Goal: Task Accomplishment & Management: Use online tool/utility

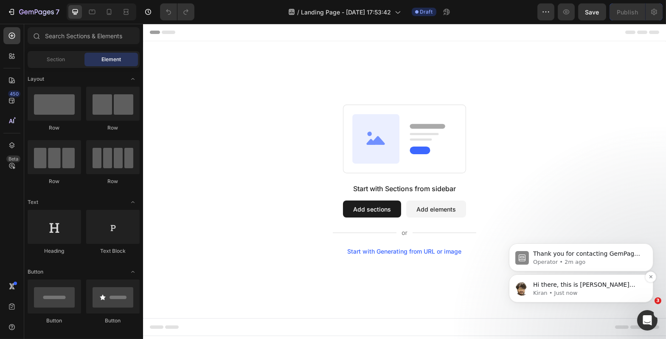
click at [577, 290] on p "Kiran • Just now" at bounding box center [588, 293] width 110 height 8
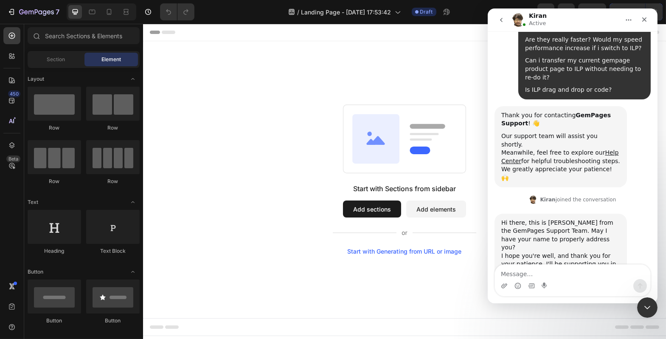
scroll to position [109, 0]
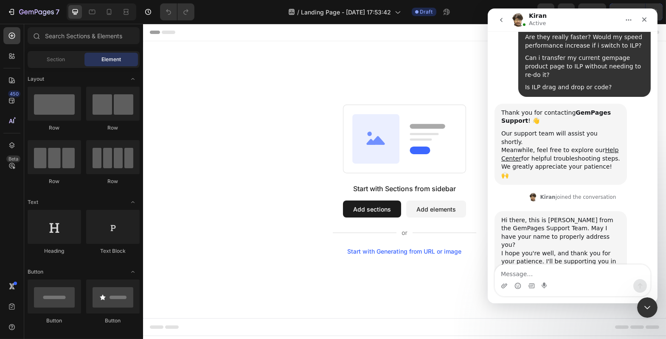
click at [553, 270] on textarea "Message…" at bounding box center [571, 271] width 155 height 14
click at [504, 271] on textarea "Arthur" at bounding box center [571, 271] width 155 height 14
click at [502, 271] on textarea "Arthur" at bounding box center [571, 271] width 155 height 14
type textarea "Hey [PERSON_NAME], my name [PERSON_NAME]"
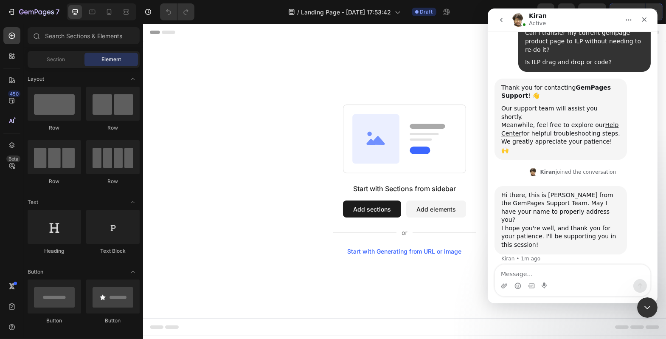
scroll to position [134, 0]
click at [652, 308] on div "Close Intercom Messenger" at bounding box center [646, 306] width 20 height 20
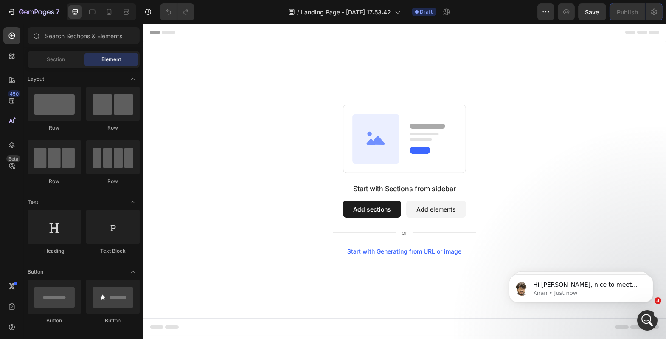
scroll to position [176, 0]
click at [381, 207] on button "Add sections" at bounding box center [372, 208] width 58 height 17
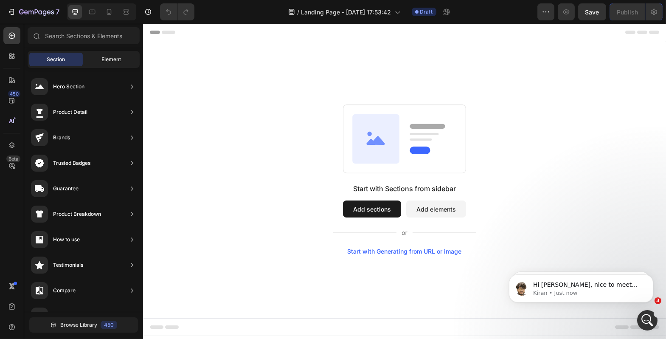
click at [112, 60] on span "Element" at bounding box center [111, 60] width 20 height 8
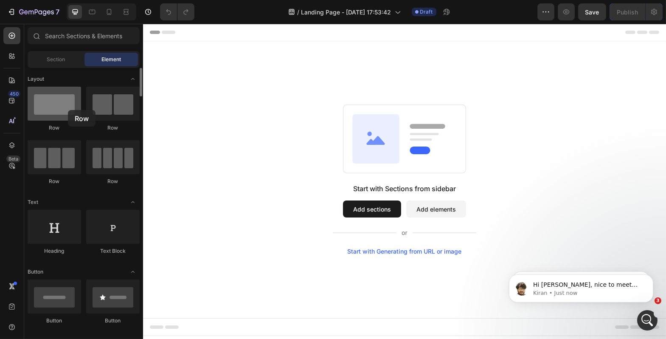
click at [68, 110] on div at bounding box center [54, 104] width 53 height 34
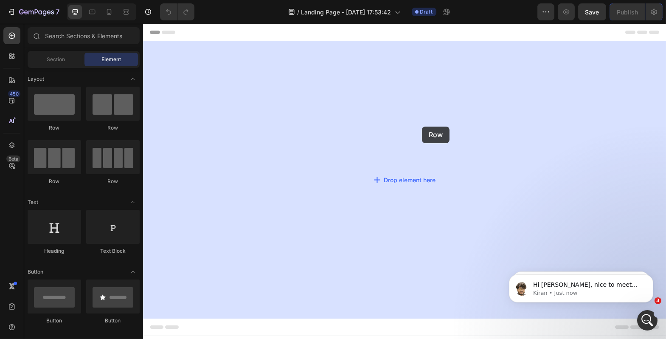
drag, startPoint x: 211, startPoint y: 134, endPoint x: 415, endPoint y: 127, distance: 204.3
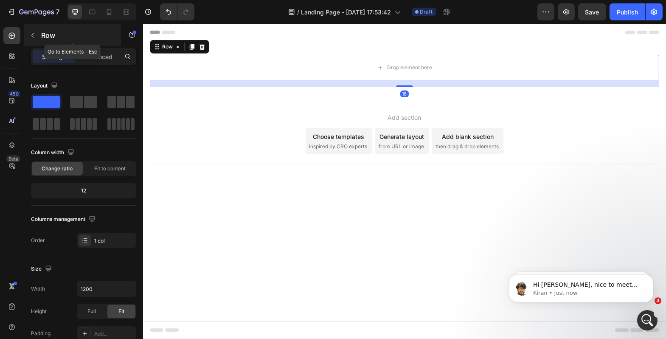
click at [35, 32] on icon "button" at bounding box center [32, 35] width 7 height 7
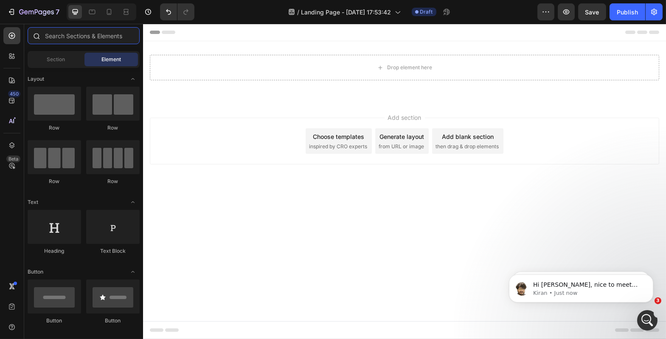
click at [85, 37] on input "text" at bounding box center [84, 35] width 112 height 17
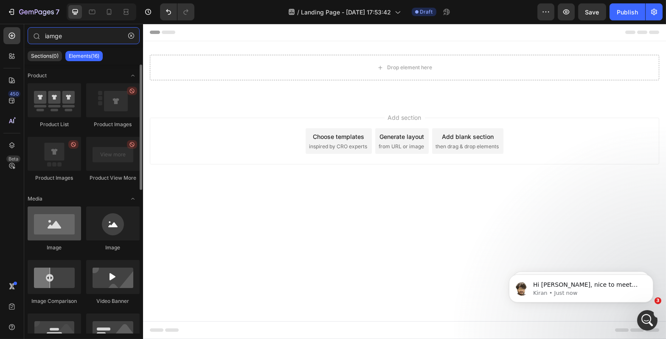
type input "iamge"
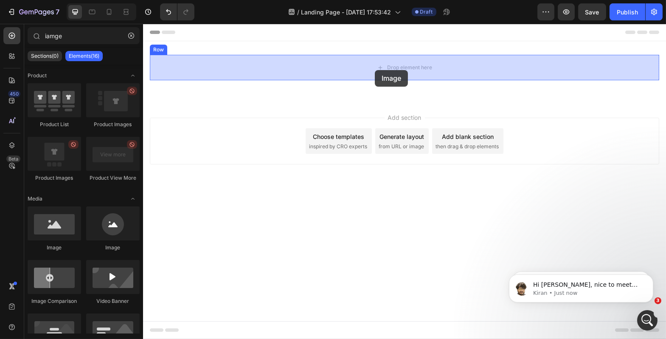
drag, startPoint x: 201, startPoint y: 244, endPoint x: 374, endPoint y: 70, distance: 245.8
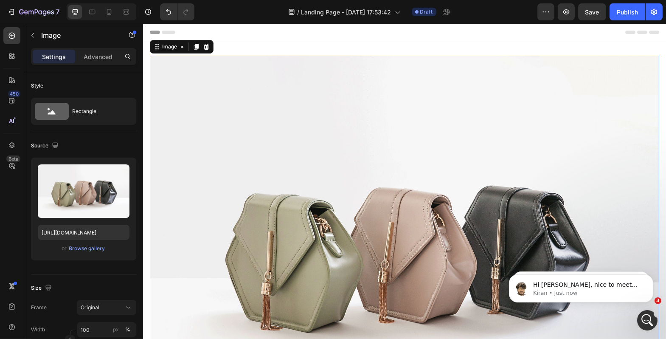
scroll to position [135, 0]
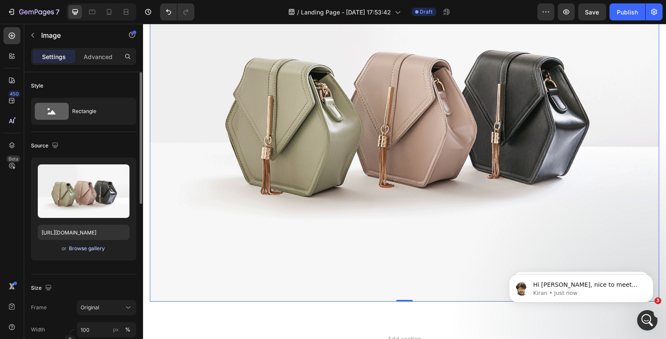
click at [90, 250] on div "Browse gallery" at bounding box center [87, 248] width 36 height 8
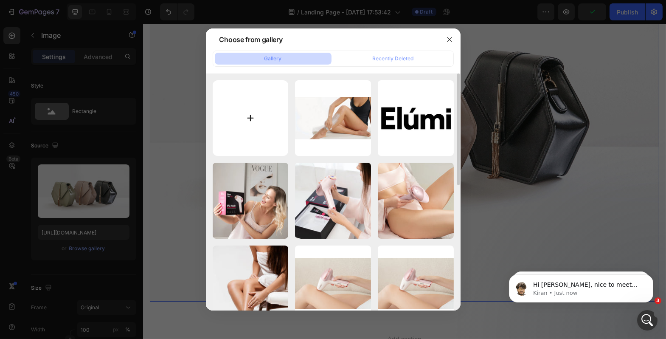
click at [258, 110] on input "file" at bounding box center [251, 118] width 76 height 76
type input "C:\fakepath\Screenshot 2025-09-26 at 17.55.10.png"
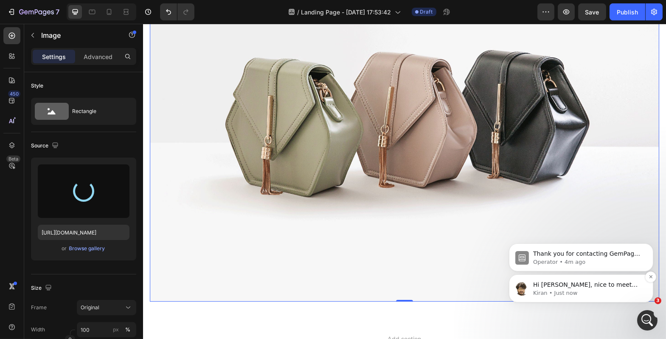
click at [548, 285] on span "Hi Arthur, nice to meet you Please allow me a moment to prepare the reply for y…" at bounding box center [585, 293] width 104 height 24
type input "https://cdn.shopify.com/s/files/1/0917/1265/1592/files/gempages_579760086268772…"
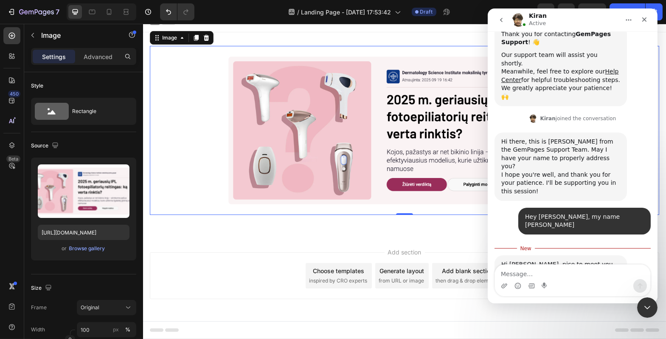
scroll to position [190, 0]
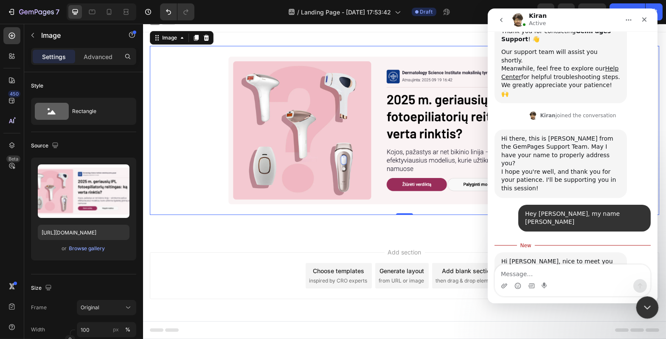
click at [643, 301] on icon "Close Intercom Messenger" at bounding box center [646, 306] width 10 height 10
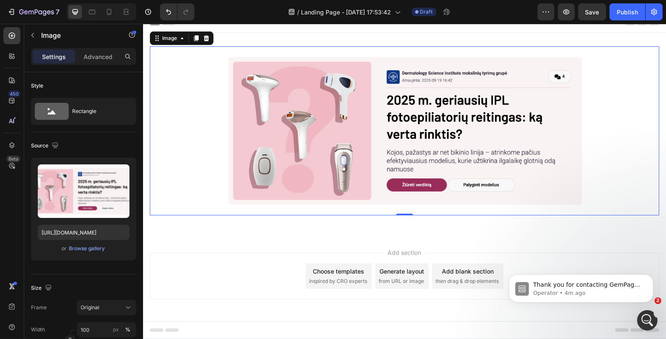
scroll to position [9, 0]
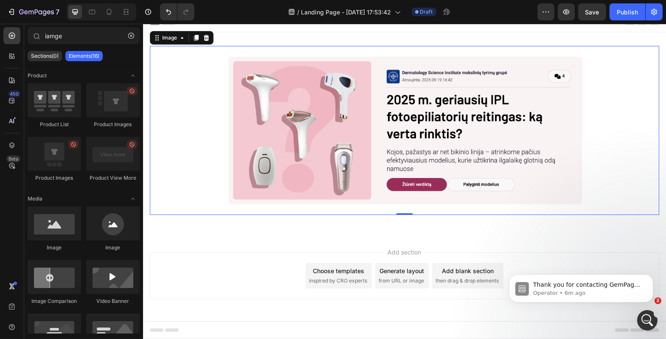
click at [339, 239] on div "Add section Choose templates inspired by CRO experts Generate layout from URL o…" at bounding box center [404, 287] width 523 height 104
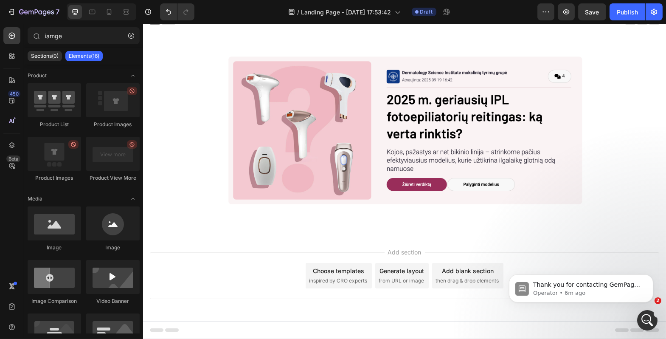
click at [443, 275] on div "Add blank section then drag & drop elements" at bounding box center [467, 275] width 71 height 25
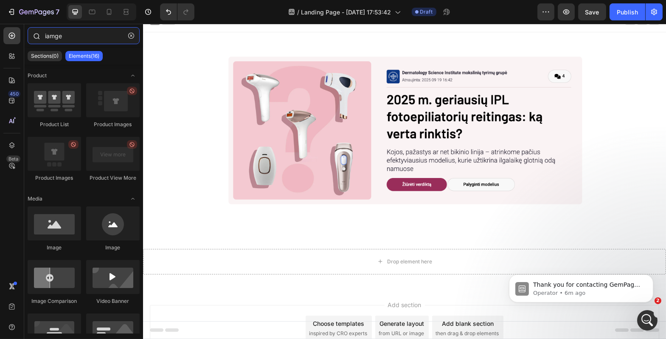
click at [78, 38] on input "iamge" at bounding box center [84, 35] width 112 height 17
click at [78, 37] on input "iamge" at bounding box center [84, 35] width 112 height 17
click at [79, 37] on input "iamge" at bounding box center [84, 35] width 112 height 17
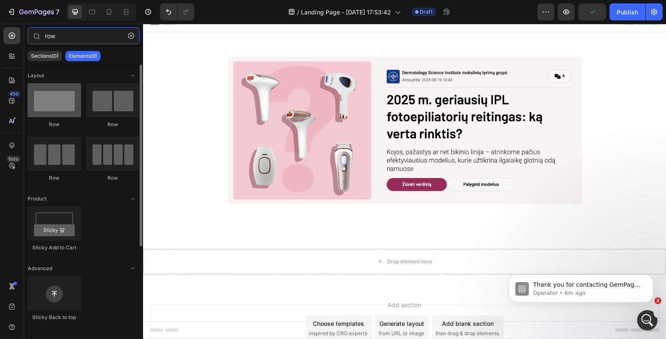
type input "row"
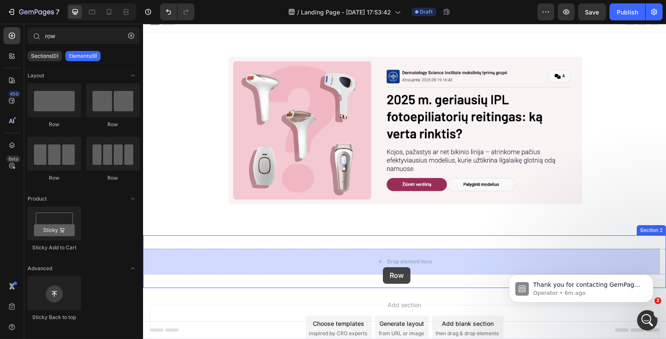
drag, startPoint x: 186, startPoint y: 121, endPoint x: 382, endPoint y: 267, distance: 244.8
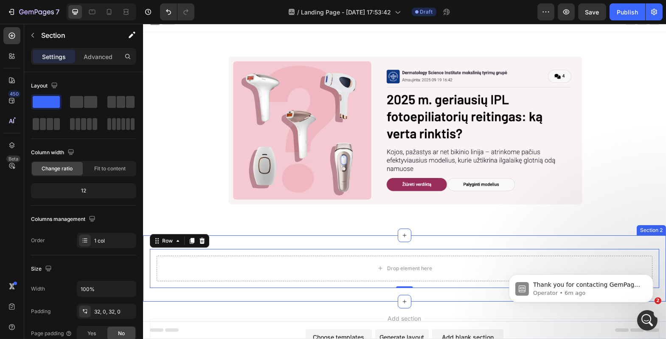
click at [239, 295] on div "Drop element here Row 0 Section 2" at bounding box center [404, 268] width 523 height 66
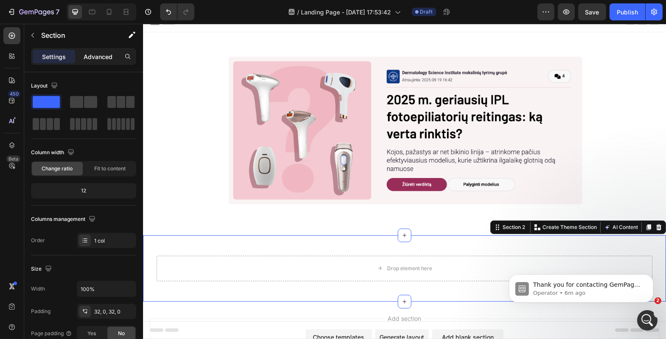
click at [107, 64] on div "Settings Advanced" at bounding box center [83, 56] width 105 height 17
click at [106, 56] on p "Advanced" at bounding box center [98, 56] width 29 height 9
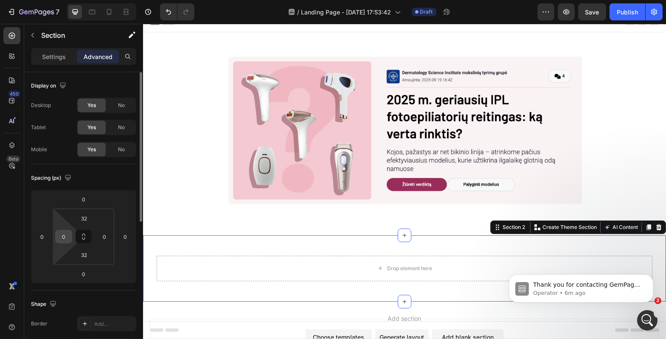
click at [63, 241] on input "0" at bounding box center [63, 236] width 13 height 13
type input "2"
type input "50"
click at [101, 236] on input "0" at bounding box center [104, 236] width 13 height 13
type input "50"
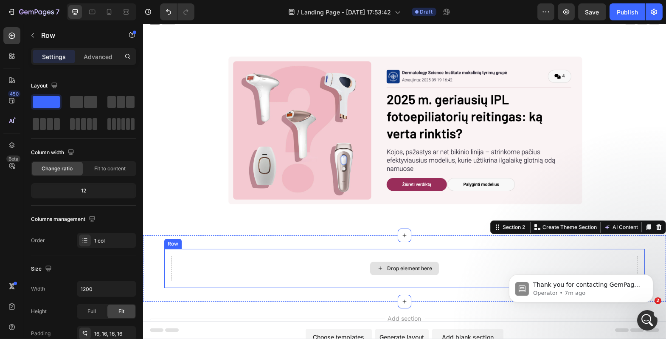
click at [207, 271] on div "Drop element here" at bounding box center [404, 268] width 467 height 25
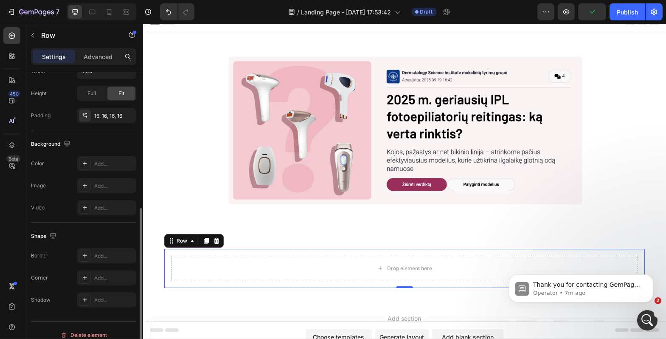
scroll to position [226, 0]
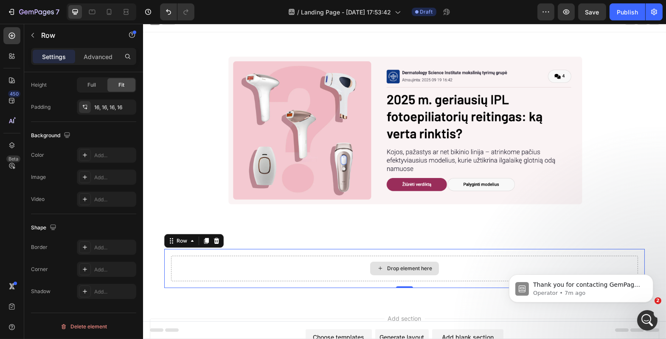
click at [268, 267] on div "Drop element here" at bounding box center [404, 268] width 467 height 25
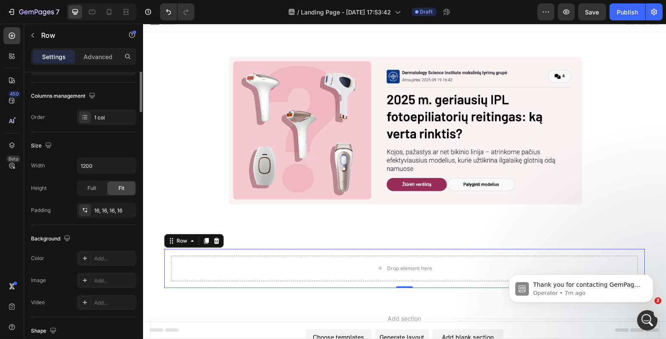
scroll to position [0, 0]
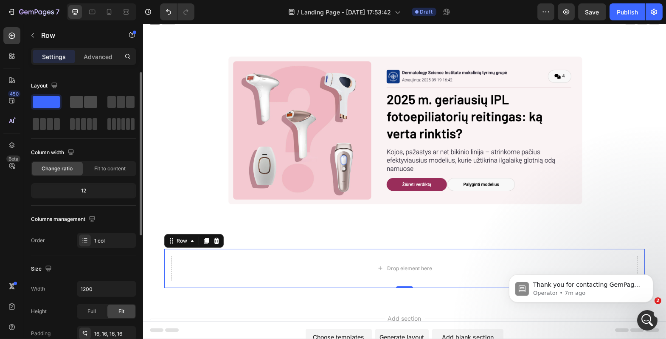
click at [82, 97] on span at bounding box center [76, 102] width 13 height 12
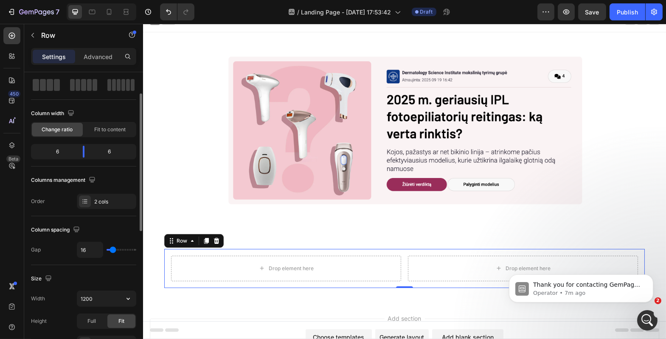
scroll to position [41, 0]
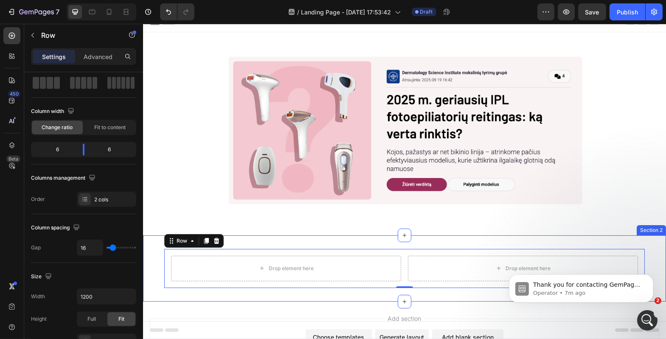
click at [154, 271] on div "Drop element here Drop element here Row 0 Section 2" at bounding box center [404, 268] width 523 height 66
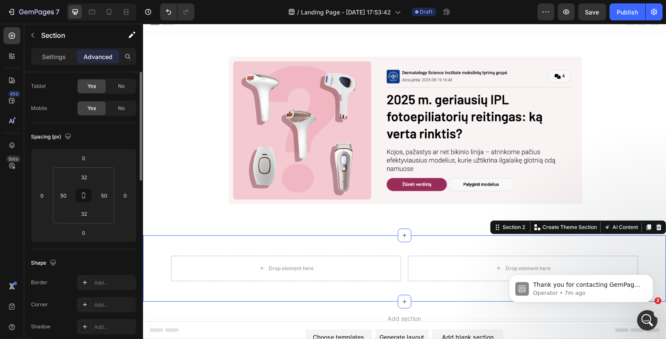
scroll to position [0, 0]
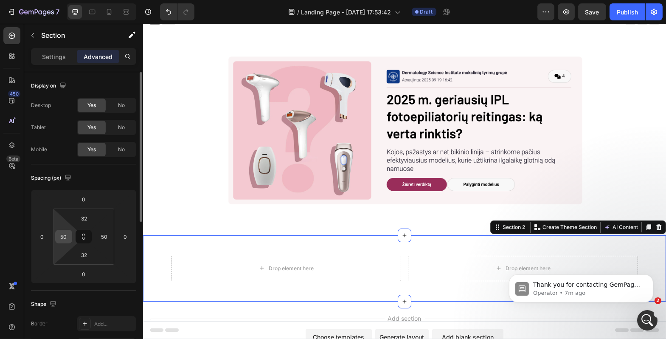
click at [64, 240] on input "50" at bounding box center [63, 236] width 13 height 13
type input "0"
click at [107, 238] on input "50" at bounding box center [104, 236] width 13 height 13
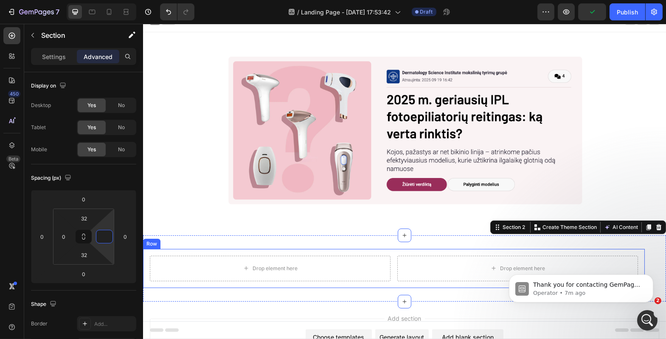
click at [171, 250] on div "Drop element here Drop element here Row" at bounding box center [394, 268] width 502 height 39
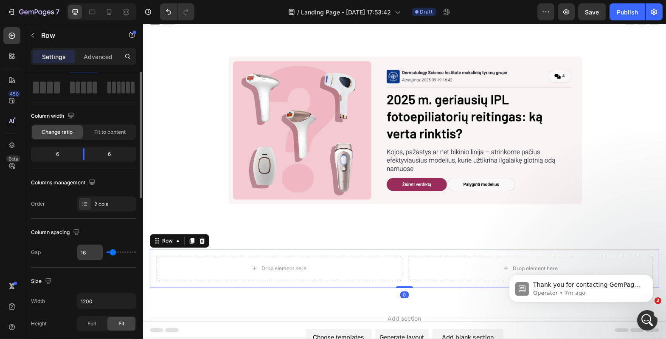
scroll to position [37, 0]
click at [96, 301] on input "1200" at bounding box center [106, 300] width 59 height 15
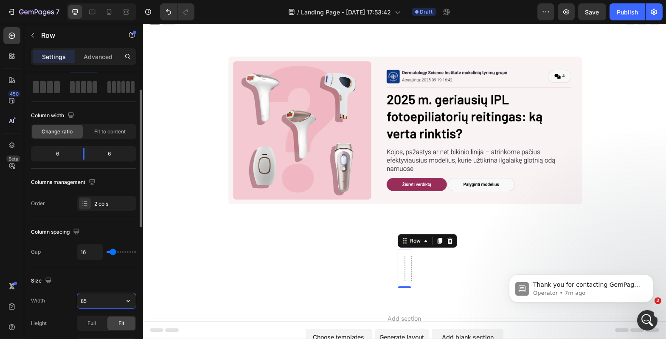
type input "850"
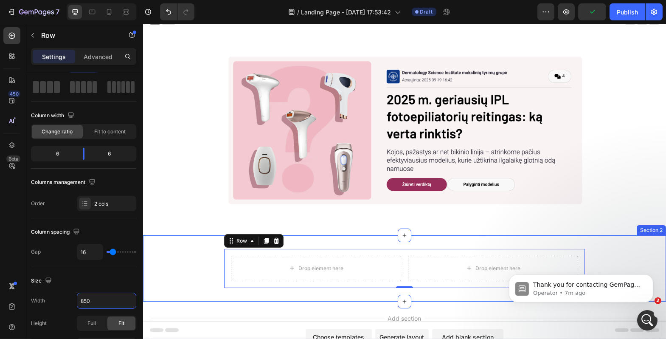
click at [182, 281] on div "Drop element here Drop element here Row 0" at bounding box center [404, 268] width 523 height 39
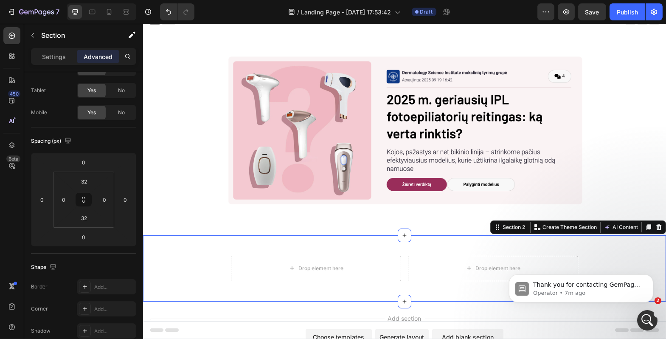
scroll to position [0, 0]
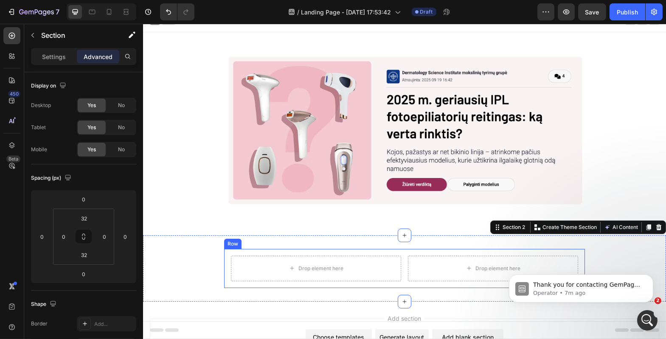
click at [262, 250] on div "Drop element here Drop element here Row" at bounding box center [404, 268] width 361 height 39
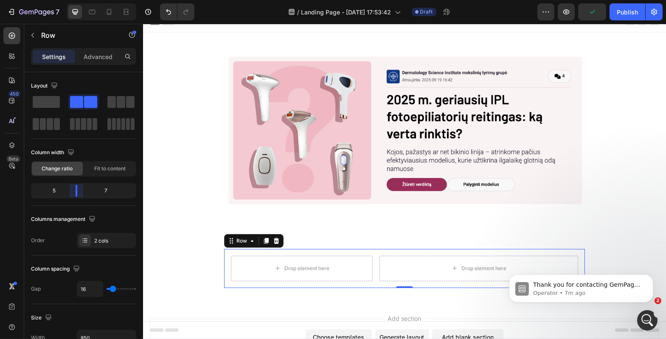
drag, startPoint x: 86, startPoint y: 192, endPoint x: 71, endPoint y: 192, distance: 14.9
click at [71, 0] on body "7 Version history / Landing Page - Sep 26, 17:53:42 Draft Preview Publish 450 B…" at bounding box center [333, 0] width 666 height 0
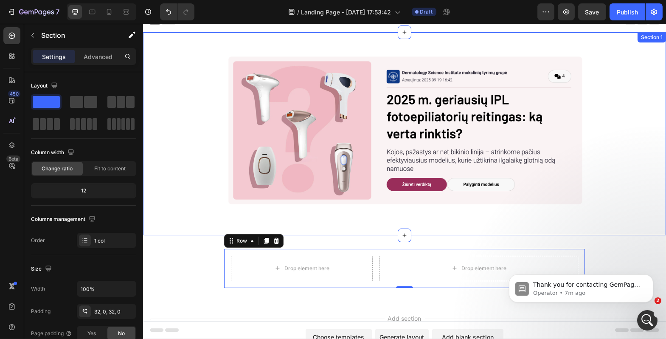
click at [184, 219] on div "Image Row" at bounding box center [404, 134] width 523 height 176
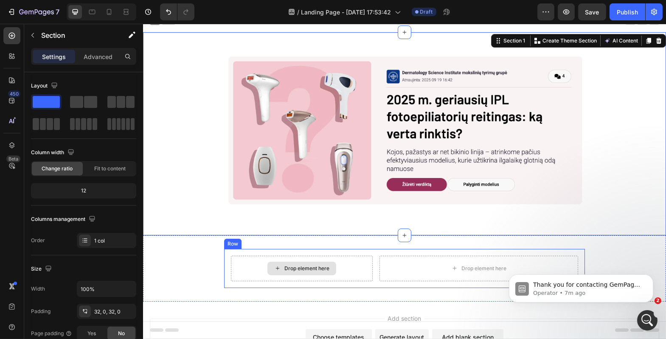
click at [252, 267] on div "Drop element here" at bounding box center [301, 268] width 142 height 25
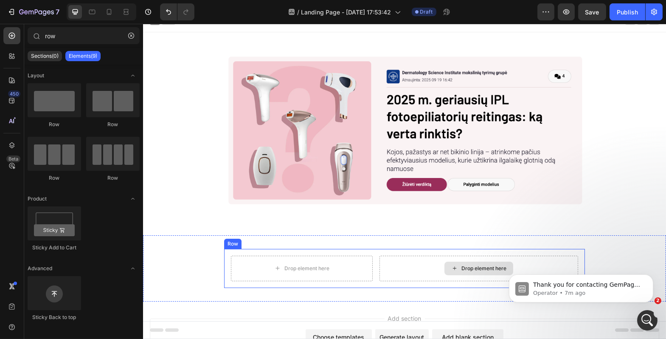
click at [387, 269] on div "Drop element here" at bounding box center [478, 268] width 199 height 25
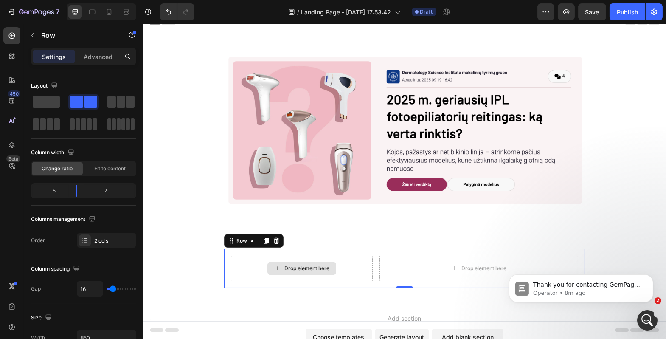
click at [311, 268] on div "Drop element here" at bounding box center [306, 268] width 45 height 7
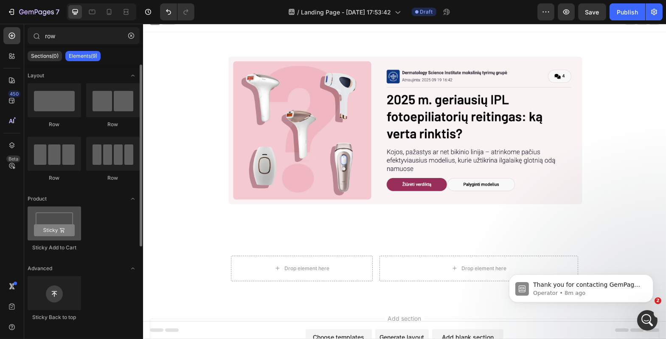
scroll to position [128, 0]
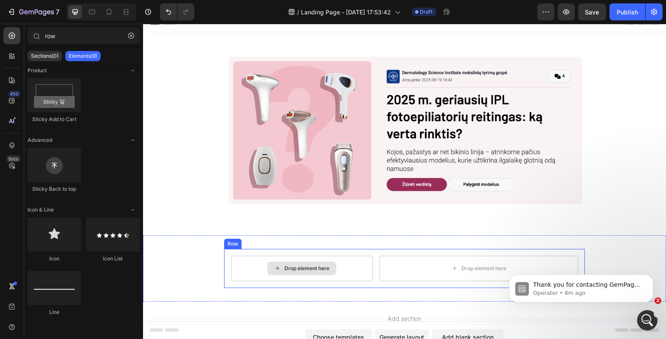
click at [284, 266] on div "Drop element here" at bounding box center [306, 268] width 45 height 7
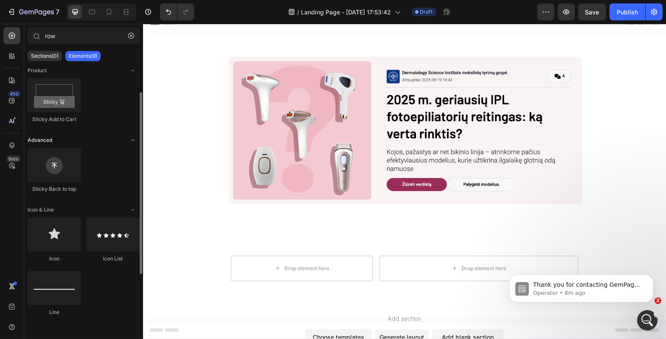
scroll to position [0, 0]
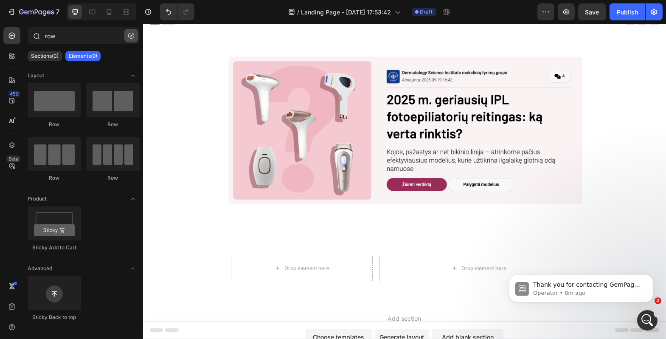
click at [131, 40] on button "button" at bounding box center [131, 36] width 14 height 14
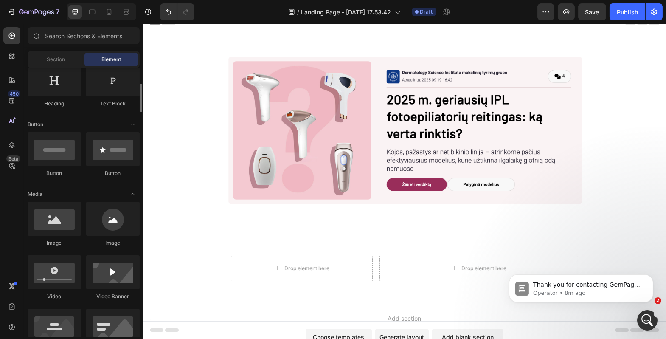
scroll to position [156, 0]
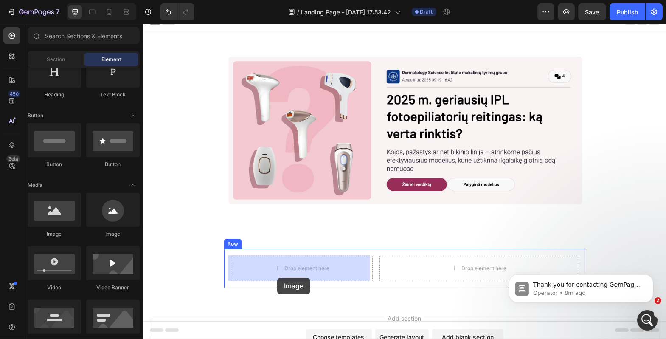
drag, startPoint x: 203, startPoint y: 234, endPoint x: 275, endPoint y: 276, distance: 83.3
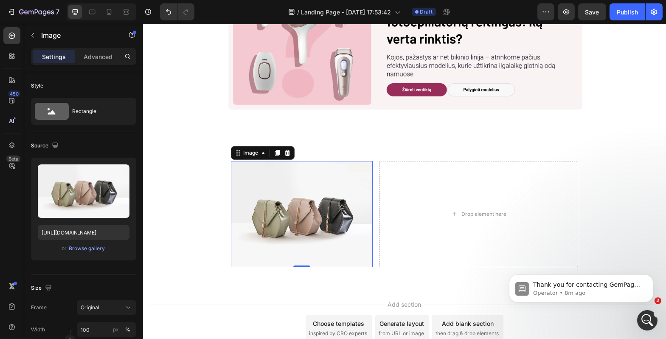
scroll to position [190, 0]
click at [82, 248] on div "Browse gallery" at bounding box center [87, 248] width 36 height 8
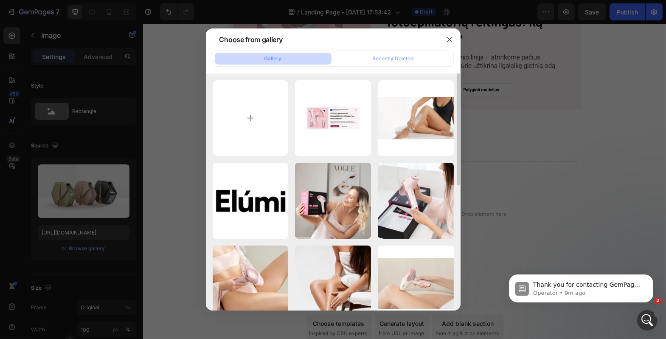
scroll to position [223, 0]
type input "C:\fakepath\ELUMI STATICS (1080 x 1080 px) (1).png"
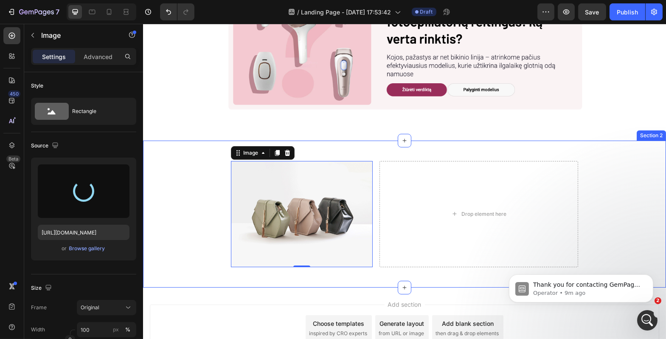
type input "https://cdn.shopify.com/s/files/1/0917/1265/1592/files/gempages_579760086268772…"
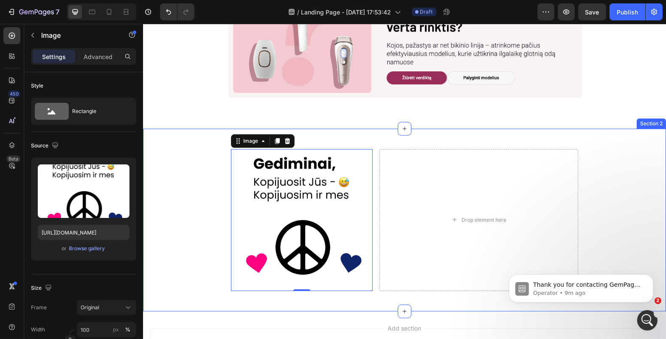
scroll to position [0, 0]
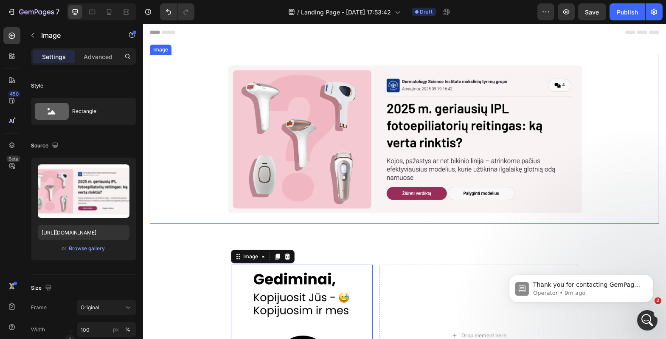
click at [288, 134] on img at bounding box center [403, 139] width 509 height 169
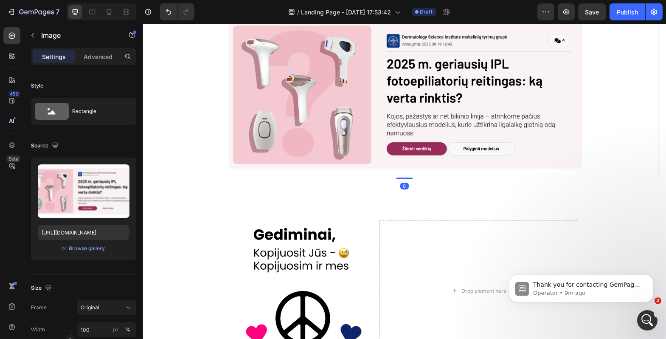
scroll to position [50, 0]
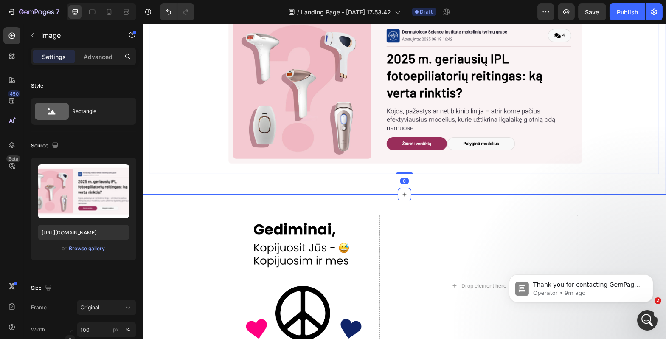
drag, startPoint x: 309, startPoint y: 174, endPoint x: 319, endPoint y: 222, distance: 48.5
click at [321, 219] on div "Image 0 Row Section 1 Image Drop element here Row Section 2 Root" at bounding box center [404, 184] width 523 height 385
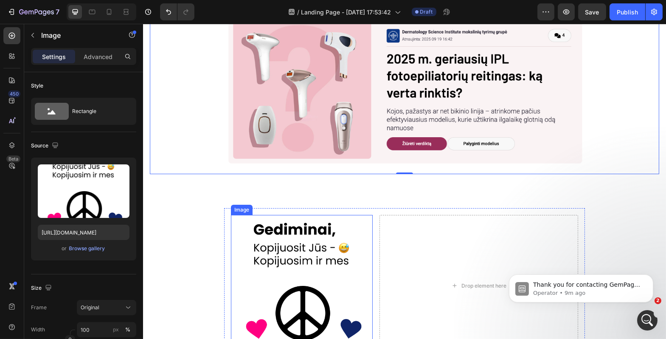
click at [309, 234] on img at bounding box center [301, 286] width 142 height 142
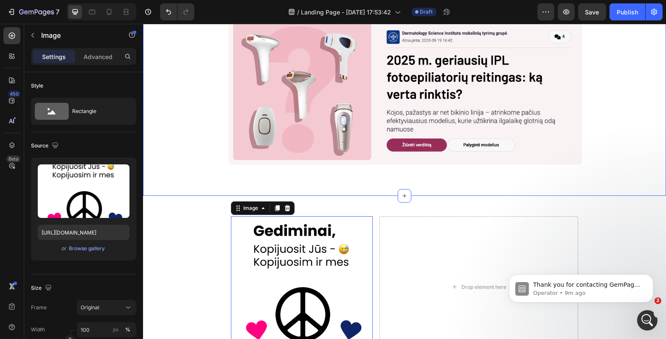
scroll to position [49, 0]
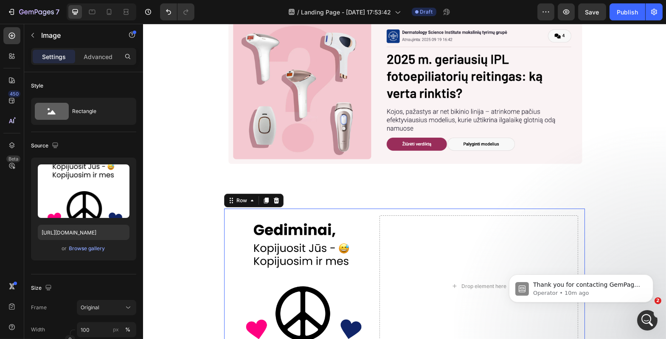
click at [407, 209] on div "Image Drop element here Row 0" at bounding box center [404, 285] width 361 height 155
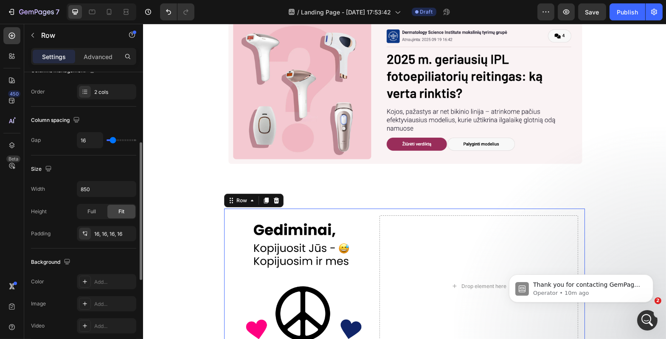
scroll to position [0, 0]
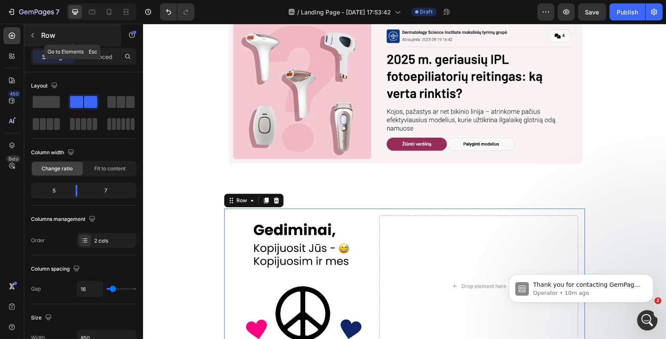
click at [33, 35] on icon "button" at bounding box center [32, 35] width 7 height 7
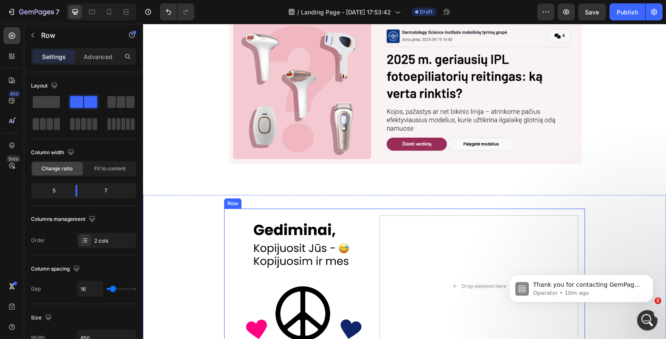
click at [566, 213] on div "Image Drop element here Row" at bounding box center [404, 285] width 361 height 155
click at [94, 61] on div "Advanced" at bounding box center [98, 57] width 42 height 14
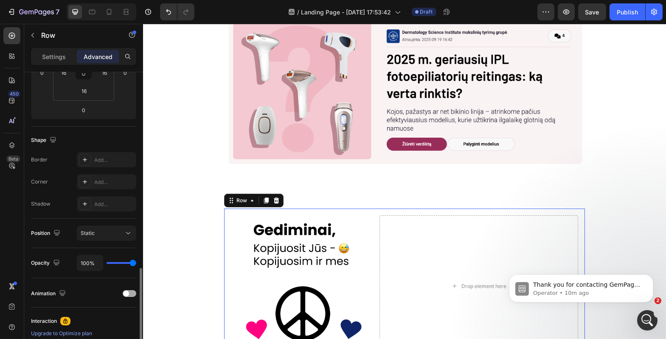
scroll to position [275, 0]
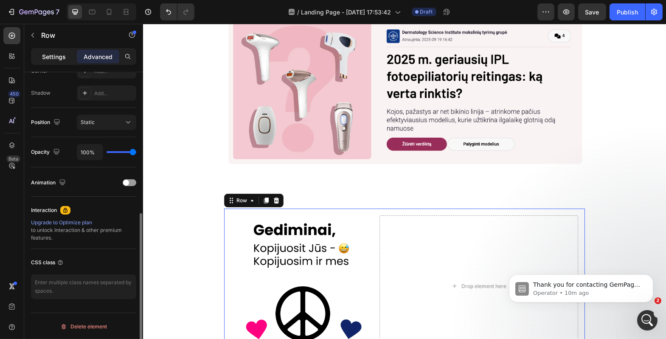
click at [56, 57] on p "Settings" at bounding box center [54, 56] width 24 height 9
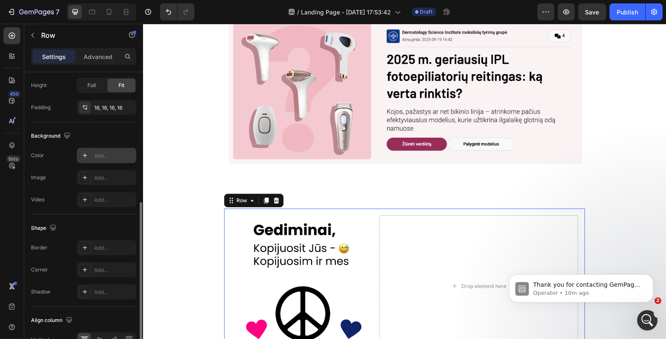
click at [100, 157] on div "Add..." at bounding box center [114, 156] width 40 height 8
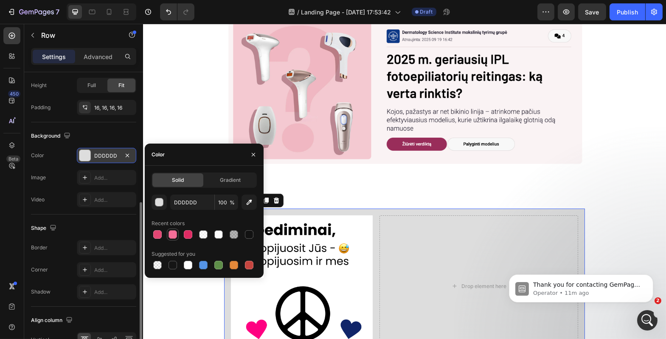
click at [175, 235] on div at bounding box center [173, 234] width 8 height 8
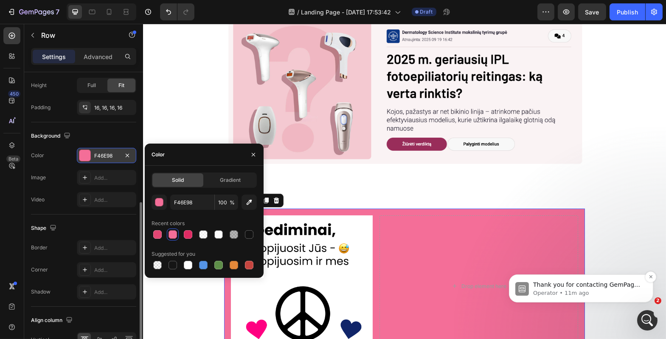
click at [613, 289] on p "Operator • 11m ago" at bounding box center [588, 293] width 110 height 8
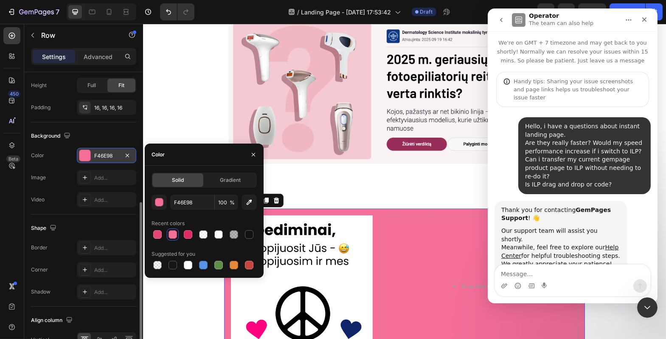
scroll to position [10, 0]
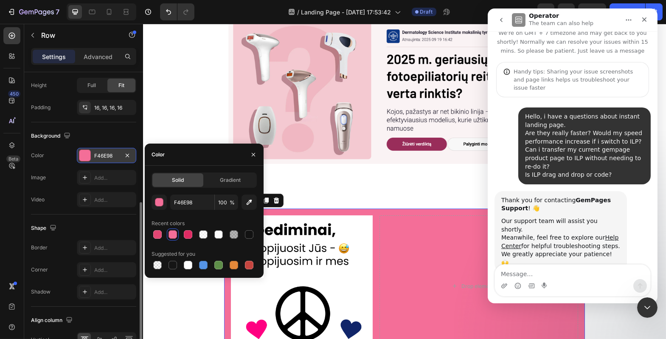
click at [501, 23] on button "go back" at bounding box center [501, 20] width 16 height 16
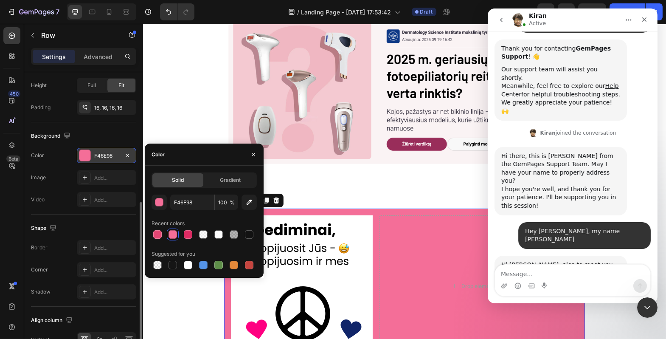
scroll to position [176, 0]
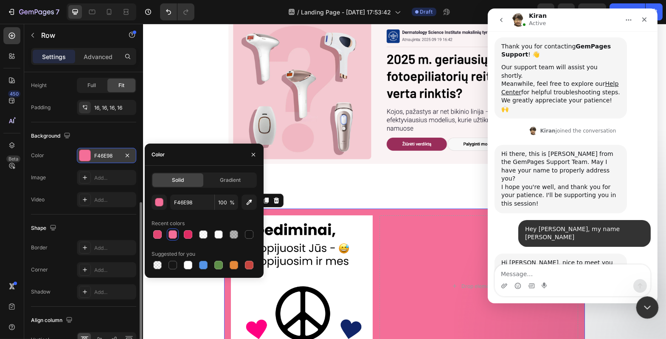
click at [646, 302] on icon "Close Intercom Messenger" at bounding box center [646, 306] width 10 height 10
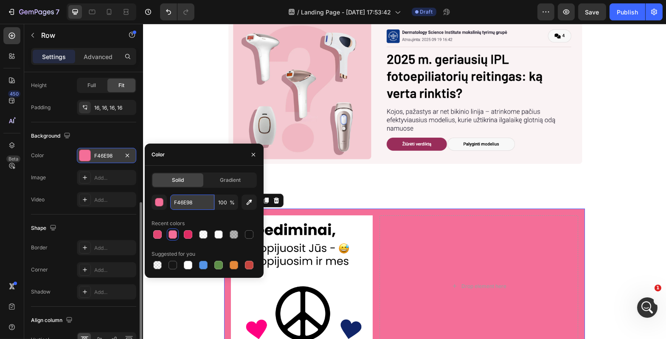
click at [200, 202] on input "F46E98" at bounding box center [192, 201] width 44 height 15
paste input "#FFF6F"
type input "#FFF6F8"
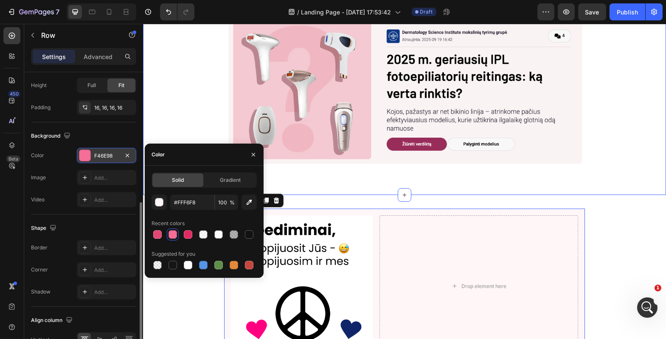
click at [334, 190] on div "Image Row Section 1" at bounding box center [404, 93] width 523 height 203
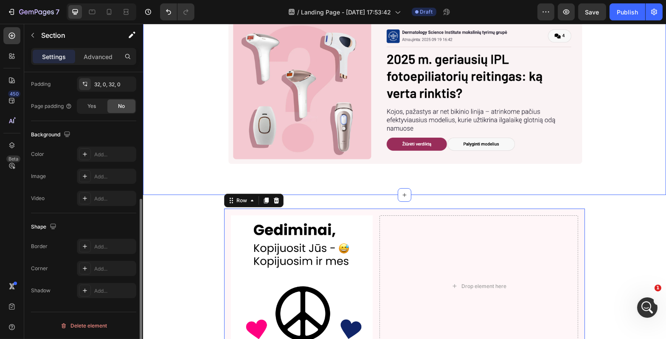
scroll to position [0, 0]
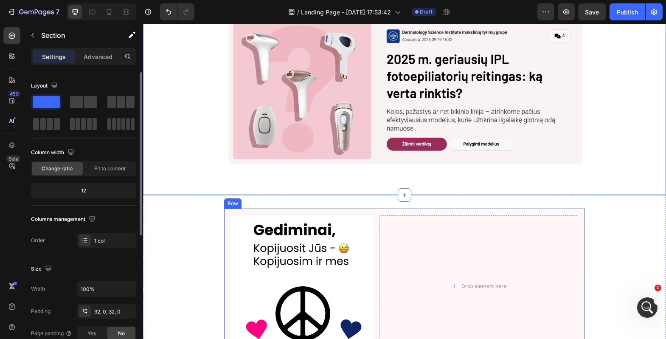
click at [335, 209] on div "Image Drop element here Row" at bounding box center [404, 285] width 361 height 155
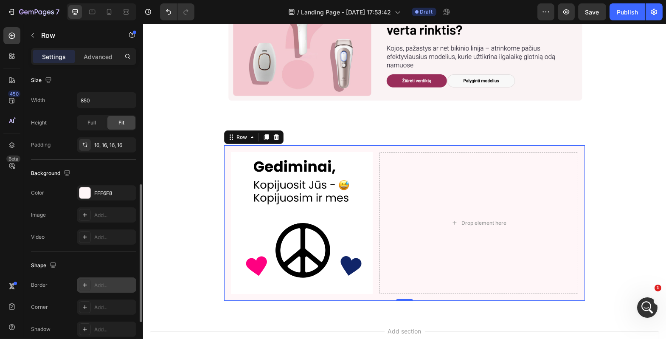
scroll to position [294, 0]
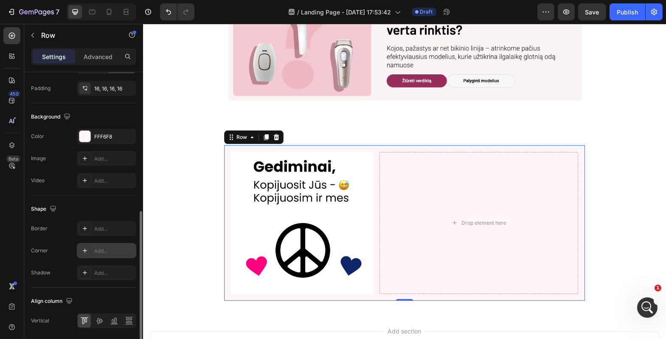
click at [100, 250] on div "Add..." at bounding box center [114, 251] width 40 height 8
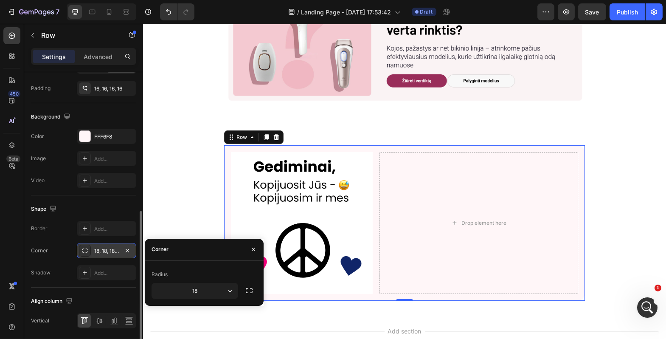
click at [204, 249] on div "Corner" at bounding box center [204, 250] width 119 height 22
click at [201, 288] on input "18" at bounding box center [195, 290] width 86 height 15
type input "20"
click at [207, 248] on div "Corner" at bounding box center [204, 250] width 119 height 22
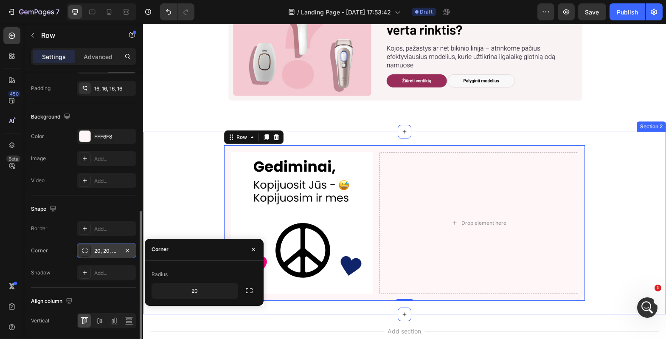
click at [193, 185] on div "Image Drop element here Row 0" at bounding box center [404, 222] width 523 height 155
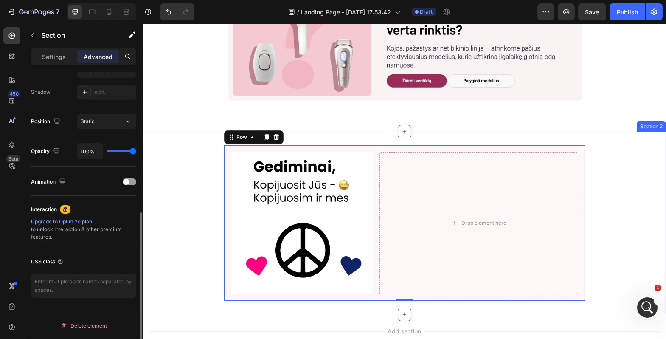
scroll to position [0, 0]
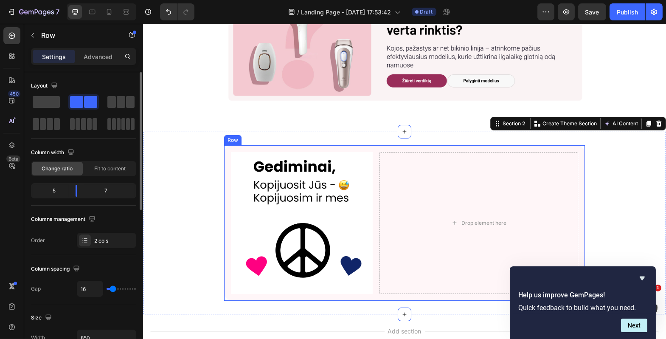
click at [224, 154] on div "Image Drop element here Row" at bounding box center [404, 222] width 361 height 155
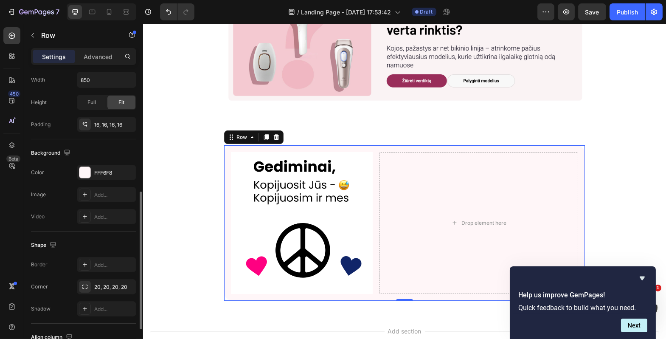
scroll to position [259, 0]
click at [105, 285] on div "20, 20, 20, 20" at bounding box center [106, 285] width 25 height 8
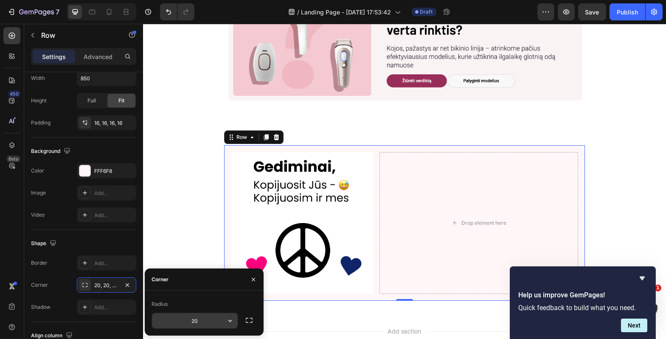
click at [195, 327] on input "20" at bounding box center [195, 320] width 86 height 15
type input "16"
click at [202, 301] on div "Radius" at bounding box center [204, 304] width 105 height 14
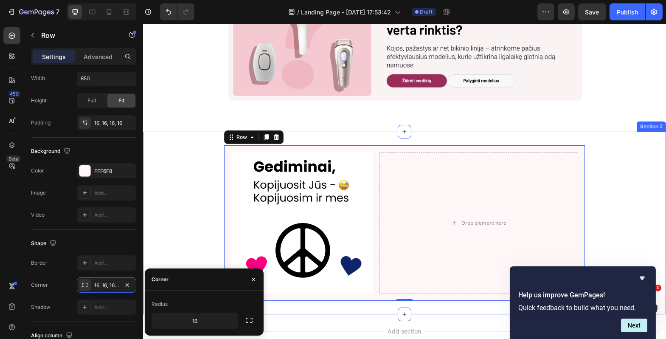
click at [184, 169] on div "Image Drop element here Row 0" at bounding box center [404, 222] width 523 height 155
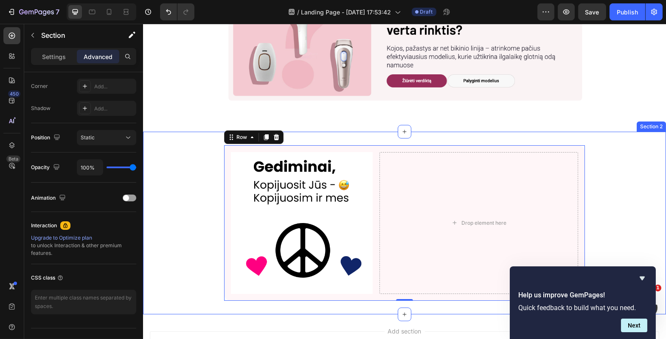
scroll to position [0, 0]
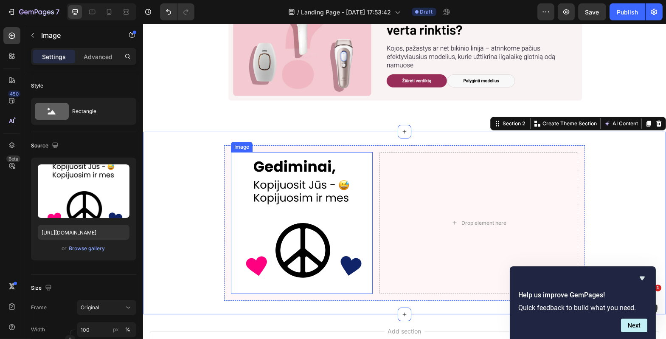
click at [254, 191] on img at bounding box center [301, 223] width 142 height 142
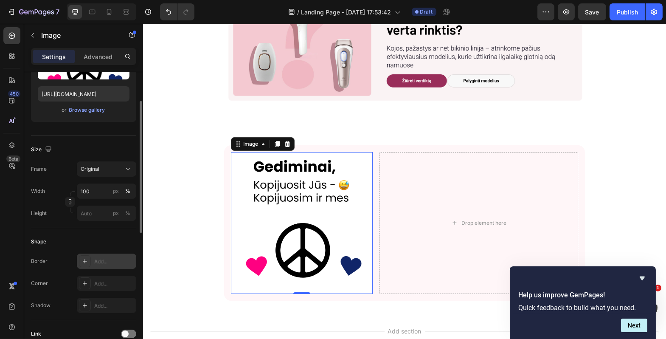
scroll to position [140, 0]
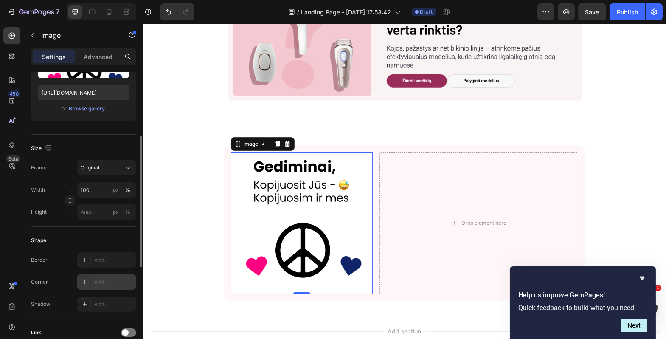
click at [93, 286] on div "Add..." at bounding box center [106, 281] width 59 height 15
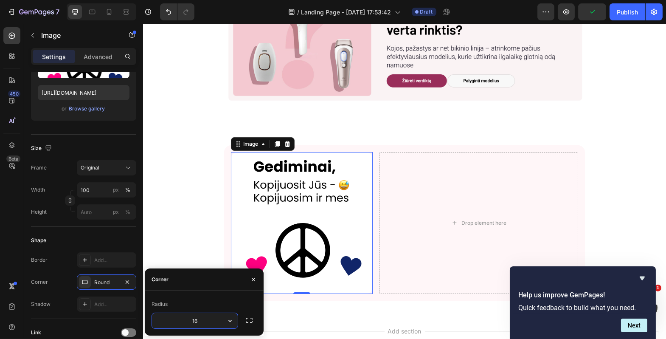
type input "16"
click at [173, 287] on div "Corner" at bounding box center [204, 279] width 119 height 22
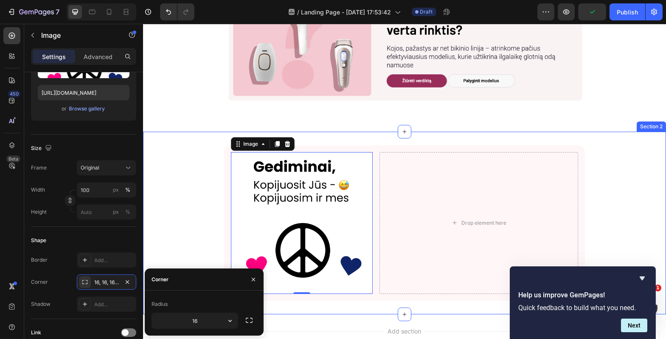
click at [181, 222] on div "Image 0 Drop element here Row" at bounding box center [404, 222] width 523 height 155
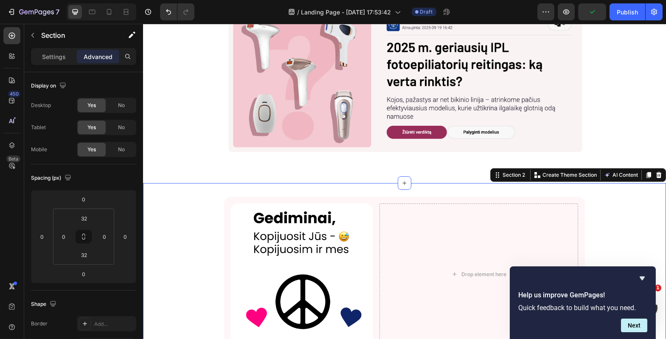
scroll to position [63, 0]
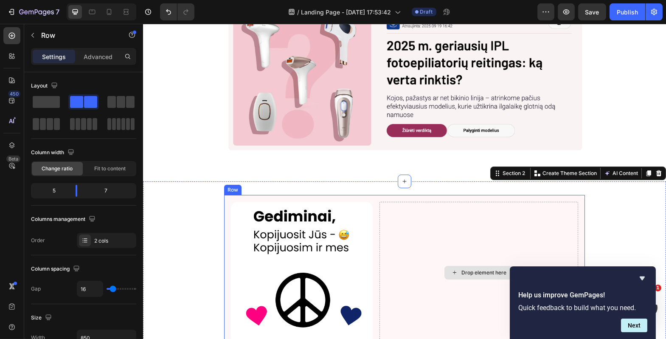
click at [403, 255] on div "Drop element here" at bounding box center [478, 273] width 199 height 142
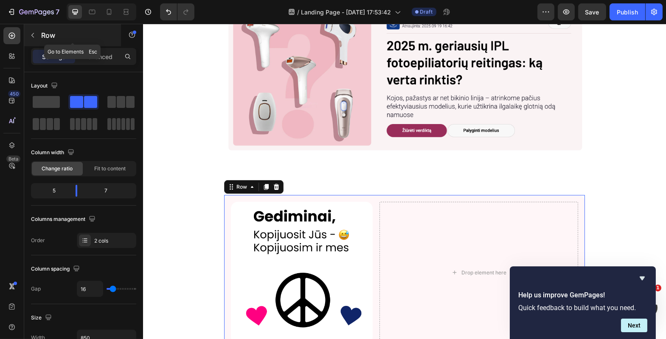
click at [35, 38] on icon "button" at bounding box center [32, 35] width 7 height 7
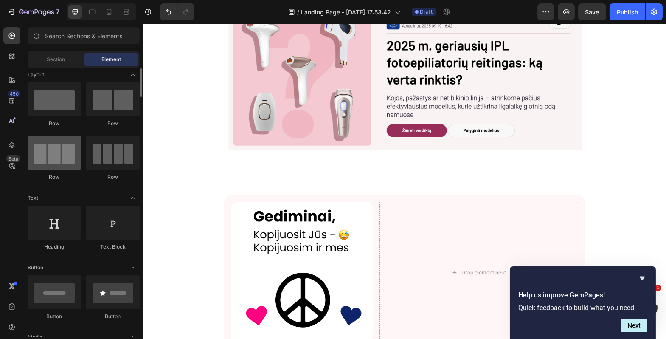
scroll to position [0, 0]
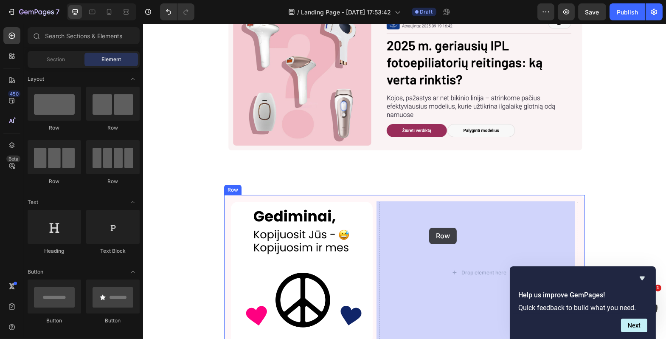
drag, startPoint x: 207, startPoint y: 134, endPoint x: 429, endPoint y: 228, distance: 240.4
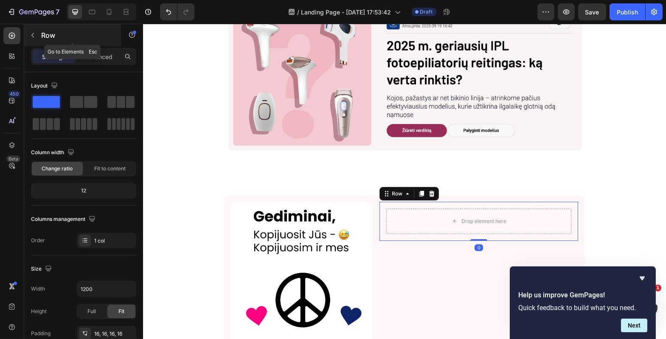
click at [37, 37] on button "button" at bounding box center [33, 35] width 14 height 14
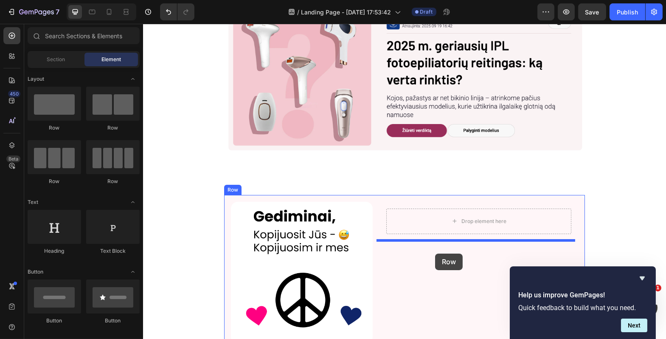
drag, startPoint x: 276, startPoint y: 151, endPoint x: 435, endPoint y: 253, distance: 188.5
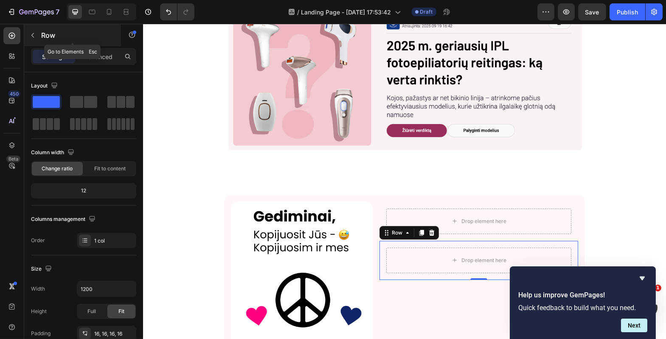
click at [35, 41] on button "button" at bounding box center [33, 35] width 14 height 14
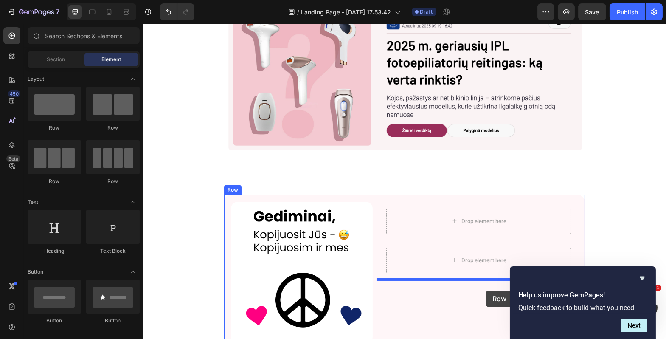
drag, startPoint x: 199, startPoint y: 121, endPoint x: 485, endPoint y: 290, distance: 333.0
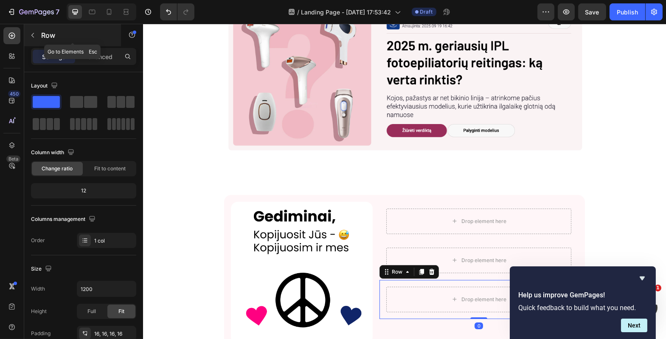
click at [36, 35] on icon "button" at bounding box center [32, 35] width 7 height 7
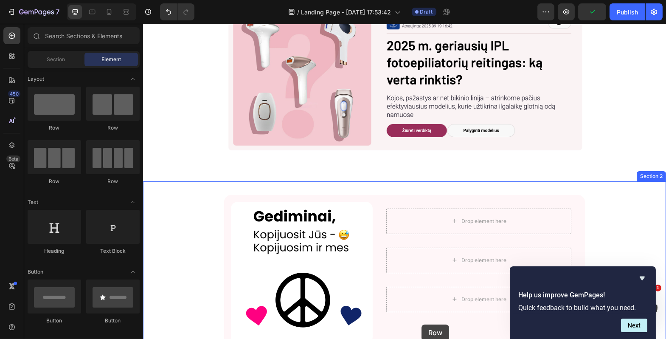
scroll to position [210, 0]
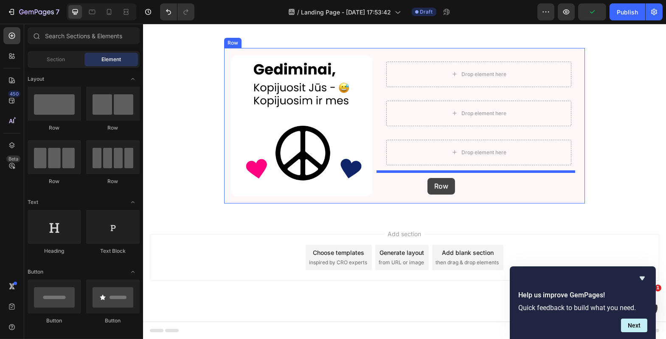
drag, startPoint x: 205, startPoint y: 132, endPoint x: 427, endPoint y: 177, distance: 227.1
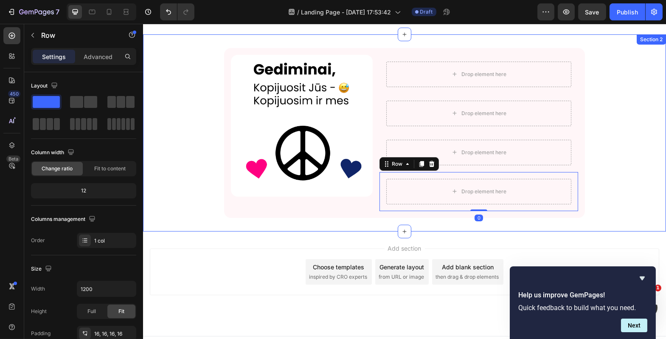
click at [606, 178] on div "Image Drop element here Row Drop element here Row Drop element here Row Drop el…" at bounding box center [404, 133] width 523 height 170
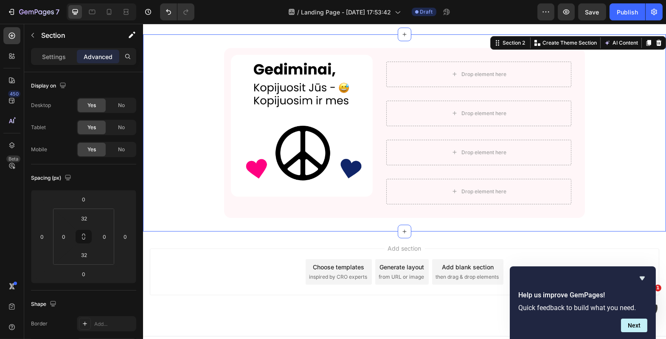
scroll to position [205, 0]
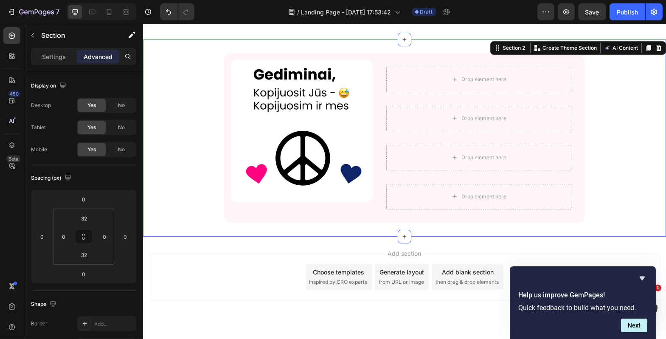
click at [180, 190] on div "Image Drop element here Row Drop element here Row Drop element here Row Drop el…" at bounding box center [404, 138] width 523 height 170
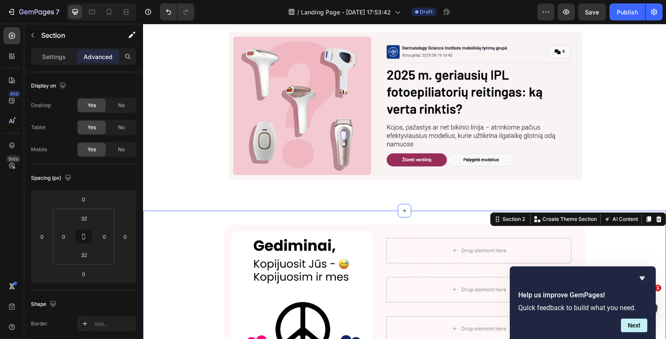
scroll to position [63, 0]
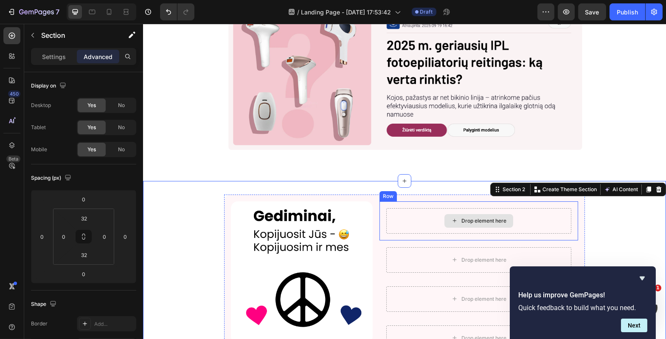
click at [418, 221] on div "Drop element here" at bounding box center [478, 220] width 185 height 25
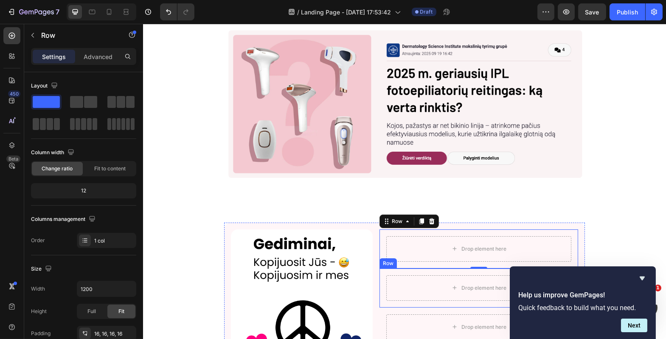
scroll to position [46, 0]
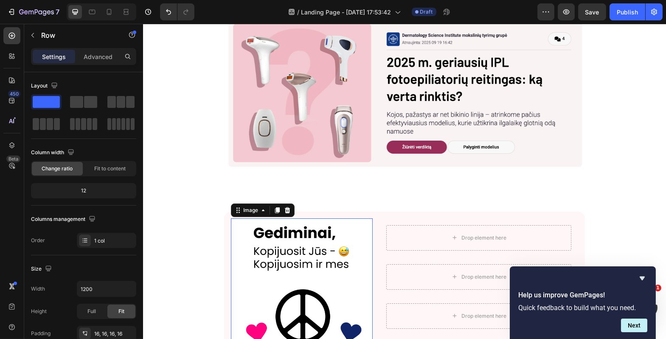
click at [330, 275] on img at bounding box center [301, 289] width 142 height 142
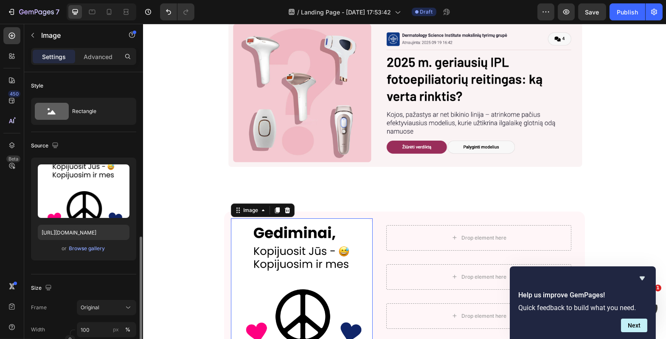
scroll to position [152, 0]
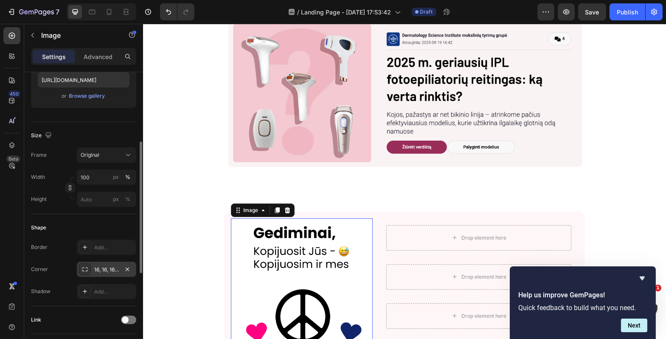
click at [109, 269] on div "16, 16, 16, 16" at bounding box center [106, 270] width 25 height 8
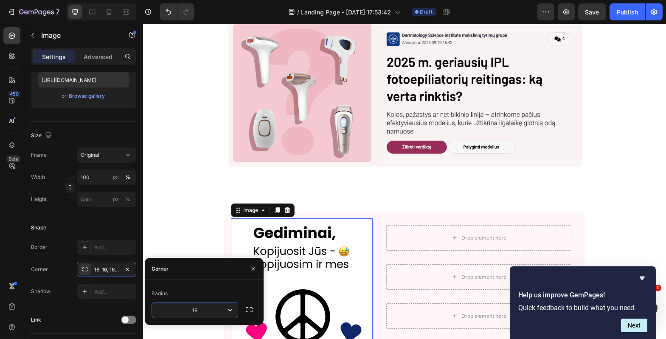
click at [197, 308] on input "16" at bounding box center [195, 309] width 86 height 15
click at [201, 309] on input "16" at bounding box center [195, 309] width 86 height 15
type input "12"
click at [204, 271] on div "Corner" at bounding box center [204, 269] width 119 height 22
click at [191, 216] on div "Image 0 Drop element here Row Drop element here Row Drop element here Row Drop …" at bounding box center [404, 296] width 523 height 170
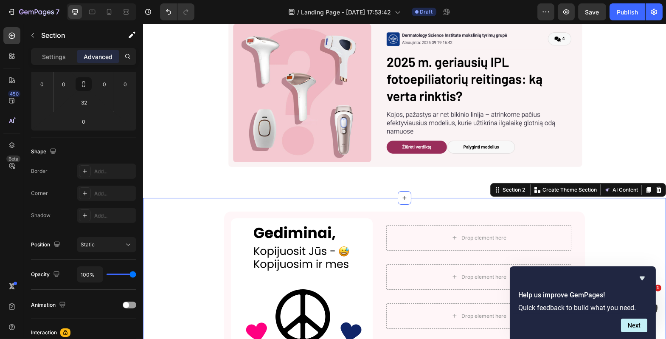
scroll to position [0, 0]
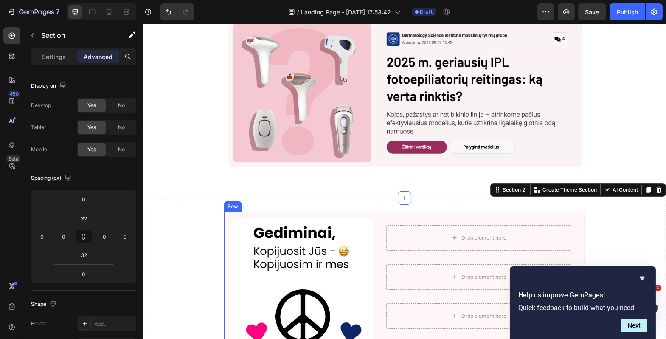
click at [225, 234] on div "Image Drop element here Row Drop element here Row Drop element here Row Drop el…" at bounding box center [404, 296] width 361 height 170
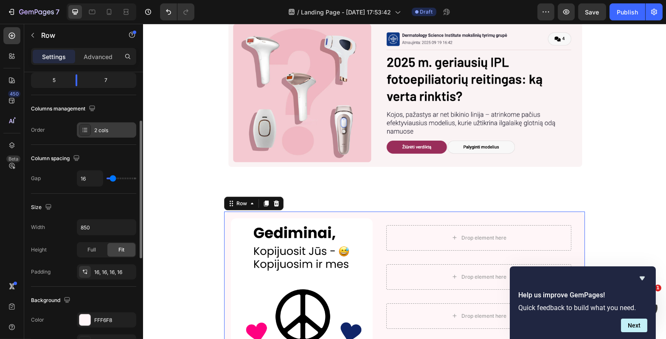
scroll to position [122, 0]
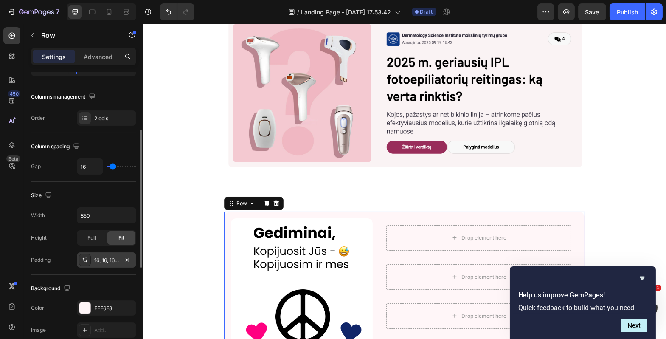
click at [107, 265] on div "16, 16, 16, 16" at bounding box center [106, 259] width 59 height 15
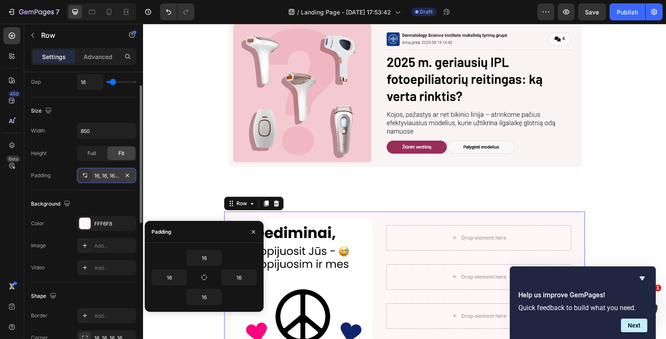
scroll to position [217, 0]
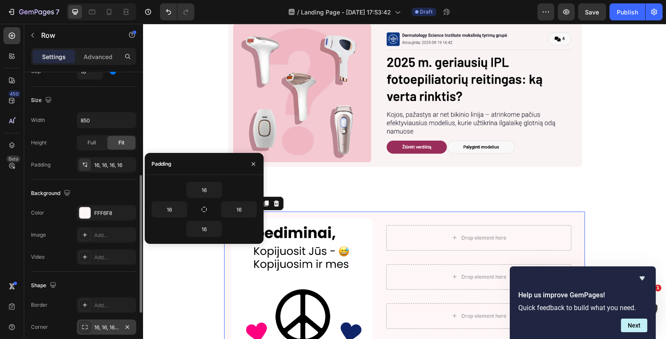
click at [104, 322] on div "16, 16, 16, 16" at bounding box center [106, 326] width 59 height 15
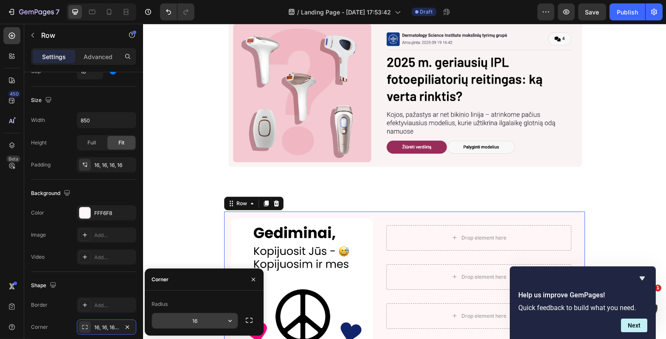
click at [183, 319] on input "16" at bounding box center [195, 320] width 86 height 15
click at [202, 319] on input "16" at bounding box center [195, 320] width 86 height 15
type input "12"
click at [202, 274] on div "Corner" at bounding box center [204, 279] width 119 height 22
click at [198, 202] on div "Image Drop element here Row Drop element here Row Drop element here Row Drop el…" at bounding box center [404, 296] width 523 height 197
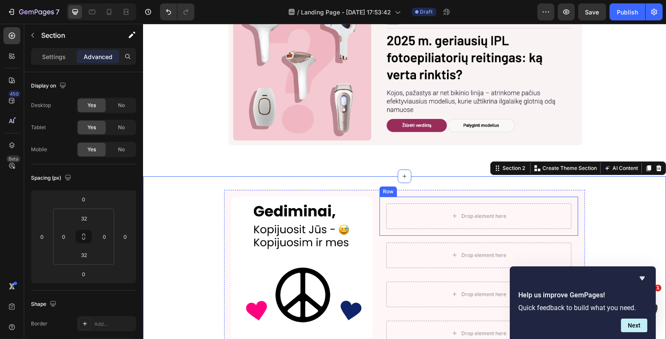
scroll to position [62, 0]
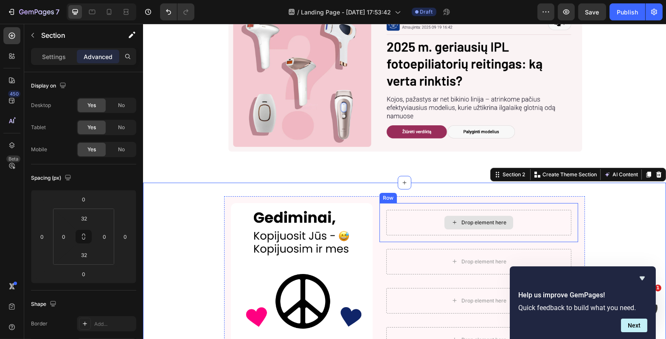
click at [399, 211] on div "Drop element here" at bounding box center [478, 222] width 185 height 25
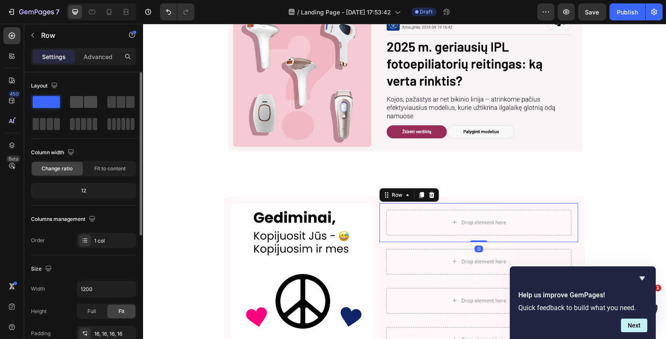
click at [83, 105] on div at bounding box center [83, 102] width 27 height 12
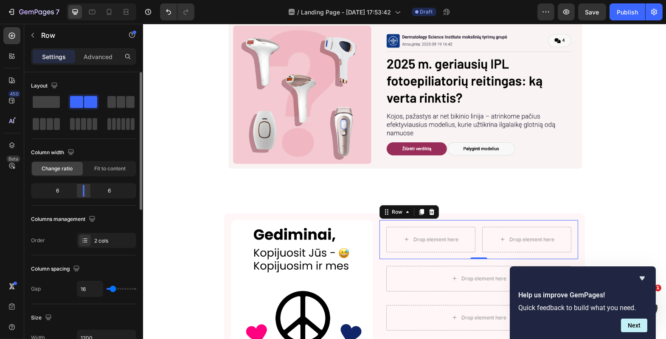
scroll to position [209, 0]
drag, startPoint x: 82, startPoint y: 193, endPoint x: 45, endPoint y: 194, distance: 37.4
click at [45, 0] on body "7 Version history / Landing Page - [DATE] 17:53:42 Draft Preview Save Publish 4…" at bounding box center [333, 0] width 666 height 0
click at [50, 0] on body "7 Version history / Landing Page - [DATE] 17:53:42 Draft Preview Save Publish 4…" at bounding box center [333, 0] width 666 height 0
drag, startPoint x: 52, startPoint y: 191, endPoint x: 42, endPoint y: 191, distance: 9.3
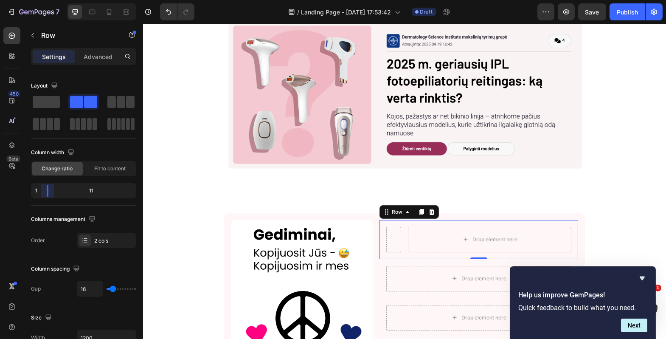
click at [42, 0] on body "7 Version history / Landing Page - [DATE] 17:53:42 Draft Preview Save Publish 4…" at bounding box center [333, 0] width 666 height 0
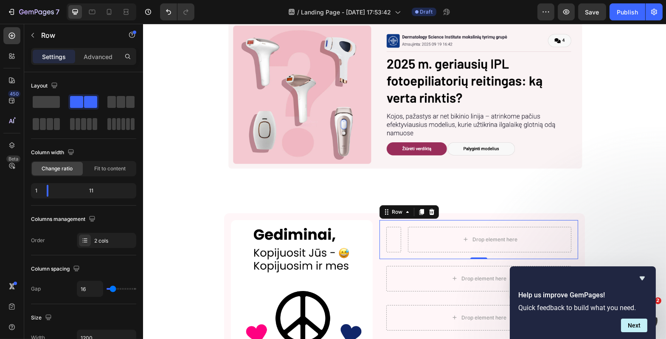
scroll to position [683, 0]
click at [642, 278] on icon "Hide survey" at bounding box center [642, 278] width 5 height 4
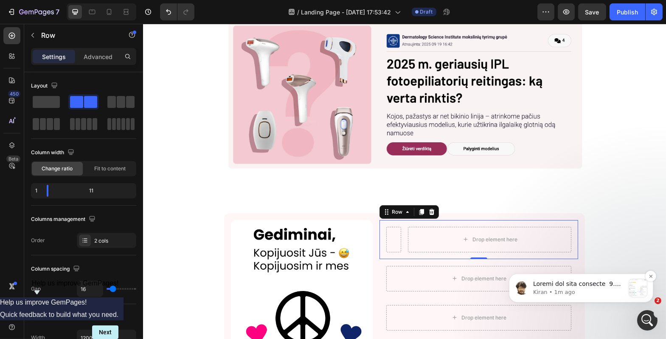
click at [604, 295] on p "Kiran • 1m ago" at bounding box center [579, 292] width 92 height 8
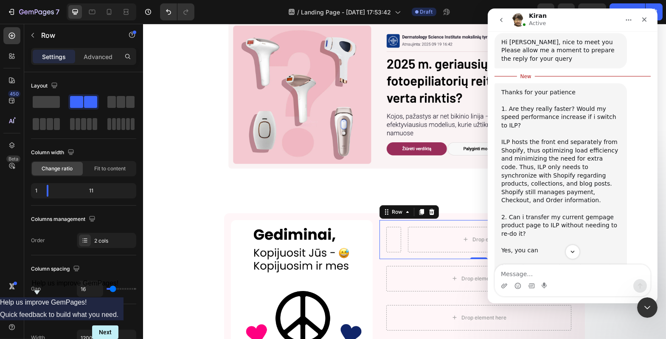
scroll to position [331, 0]
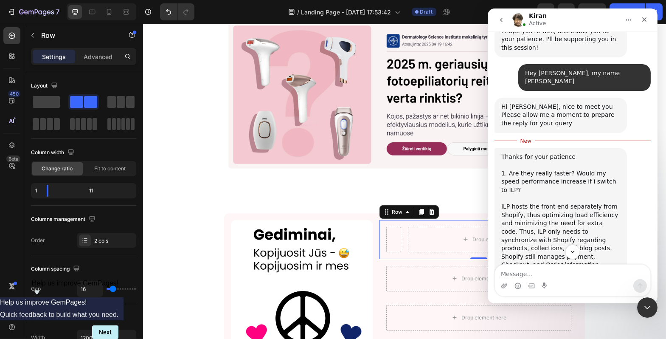
click at [561, 209] on div "ILP hosts the front end separately from Shopify, thus optimizing load efficienc…" at bounding box center [560, 235] width 119 height 83
click at [564, 213] on div "ILP hosts the front end separately from Shopify, thus optimizing load efficienc…" at bounding box center [560, 235] width 119 height 83
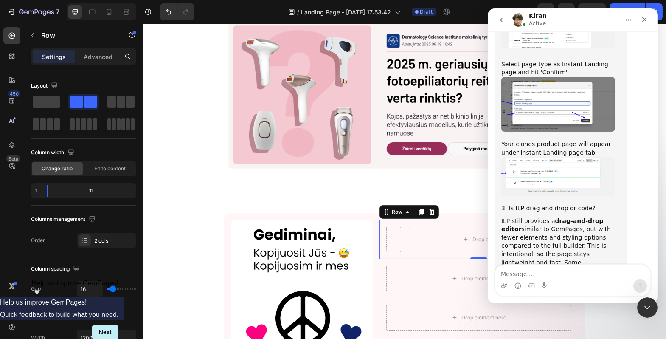
scroll to position [697, 0]
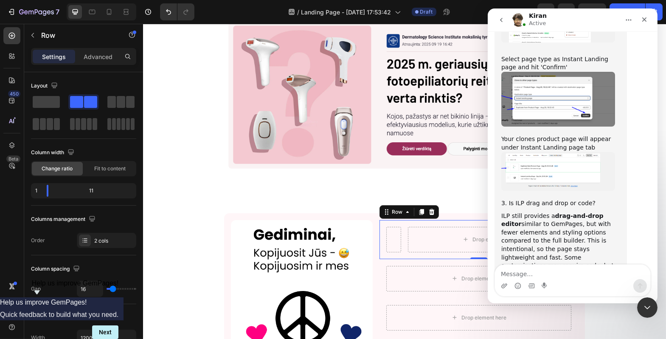
click at [565, 212] on div "ILP still provides a drag-and-drop editor similar to GemPages, but with fewer e…" at bounding box center [560, 249] width 119 height 75
click at [562, 212] on div "ILP still provides a drag-and-drop editor similar to GemPages, but with fewer e…" at bounding box center [560, 249] width 119 height 75
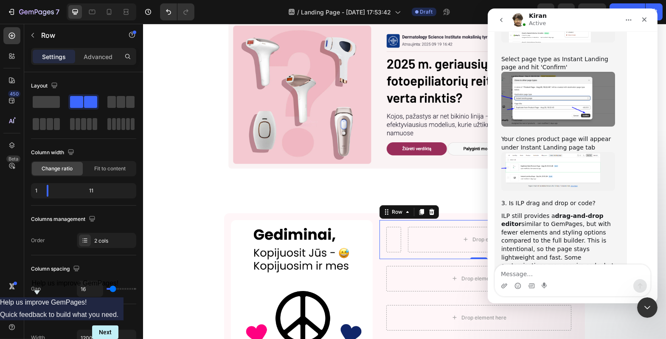
click at [562, 212] on div "ILP still provides a drag-and-drop editor similar to GemPages, but with fewer e…" at bounding box center [560, 249] width 119 height 75
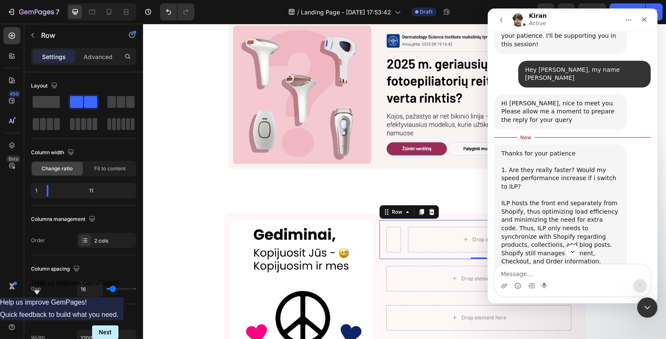
scroll to position [334, 0]
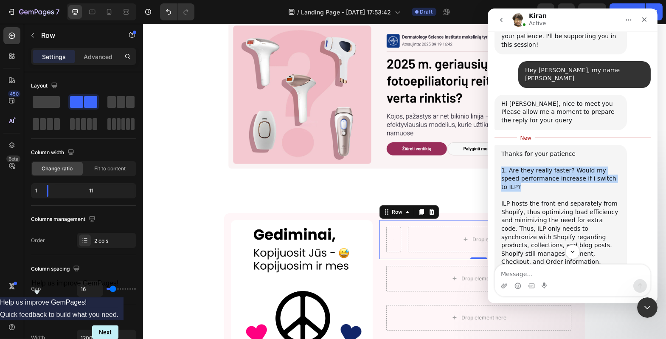
drag, startPoint x: 610, startPoint y: 137, endPoint x: 501, endPoint y: 126, distance: 109.2
click at [501, 150] on div "Thanks for your patience ​ 1. Are they really faster? Would my speed performanc…" at bounding box center [560, 171] width 119 height 42
copy div "1. Are they really faster? Would my speed performance increase if i switch to I…"
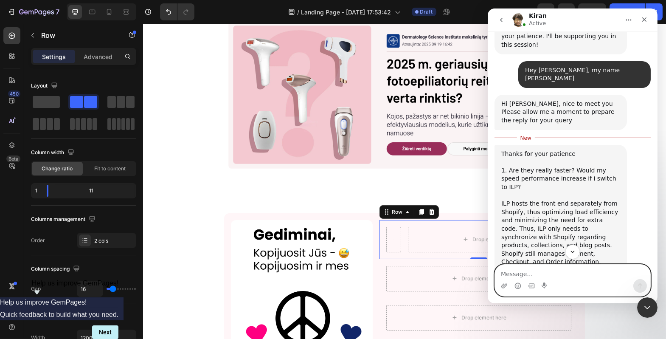
click at [515, 271] on textarea "Message…" at bounding box center [571, 271] width 155 height 14
paste textarea "1. Are they really faster? Would my speed performance increase if i switch to I…"
type textarea "Thank you, but you haven't answered this question: 1. Are they really faster? W…"
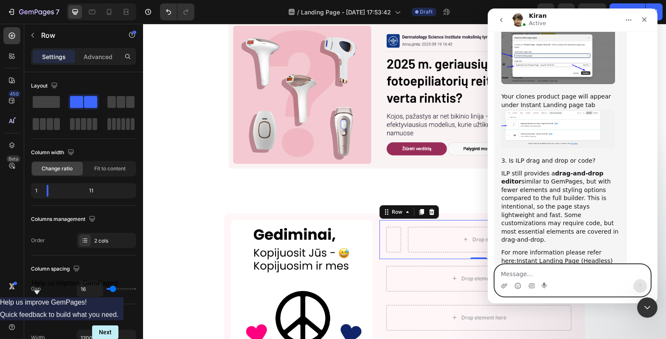
scroll to position [738, 0]
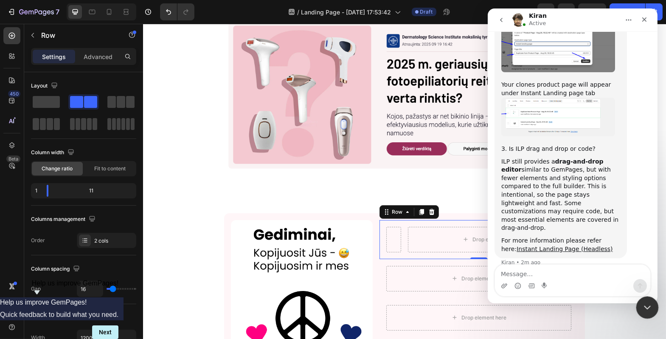
click at [647, 305] on icon "Close Intercom Messenger" at bounding box center [646, 306] width 10 height 10
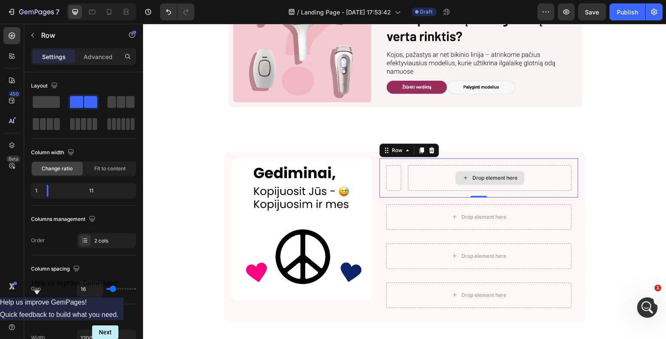
scroll to position [41, 0]
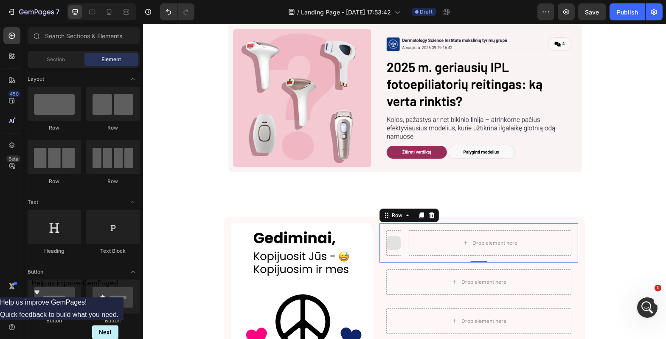
click at [393, 247] on div at bounding box center [393, 243] width 14 height 14
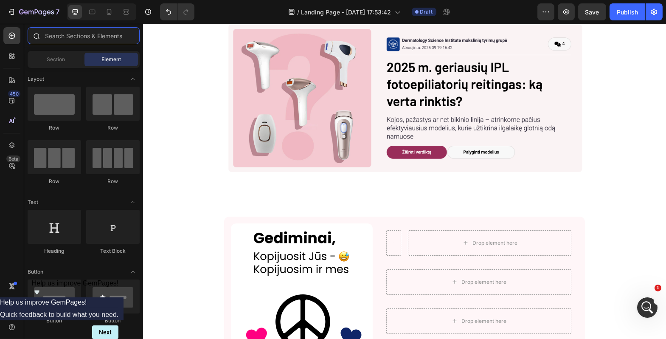
click at [70, 35] on input "text" at bounding box center [84, 35] width 112 height 17
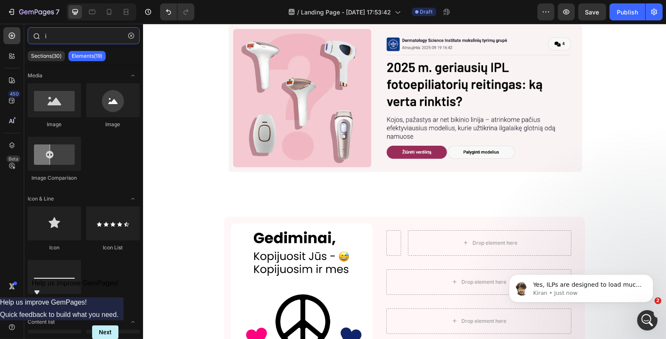
scroll to position [796, 0]
type input "i"
click at [561, 283] on span "Yes, ILPs are designed to load much faster compared to regular pages. They use …" at bounding box center [587, 305] width 109 height 49
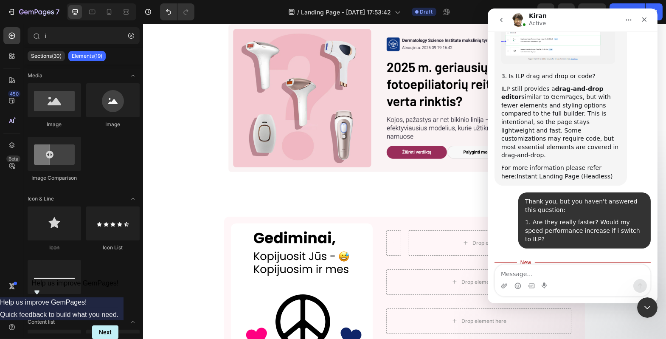
scroll to position [810, 0]
click at [520, 274] on div "Yes, ILPs are designed to load much faster compared to regular pages. They use …" at bounding box center [560, 295] width 119 height 42
drag, startPoint x: 516, startPoint y: 213, endPoint x: 567, endPoint y: 223, distance: 51.5
click at [567, 274] on div "Yes, ILPs are designed to load much faster compared to regular pages. They use …" at bounding box center [560, 295] width 119 height 42
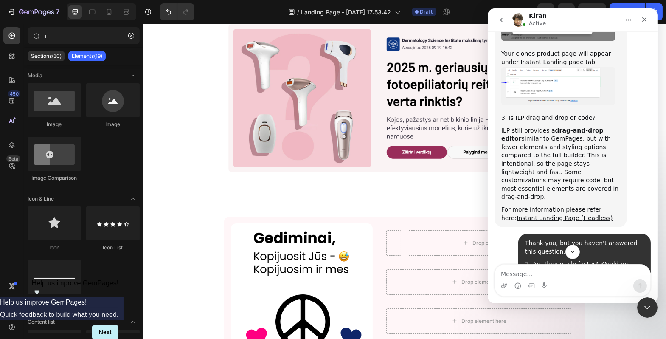
click at [557, 126] on div "ILP still provides a drag-and-drop editor similar to GemPages, but with fewer e…" at bounding box center [560, 163] width 119 height 75
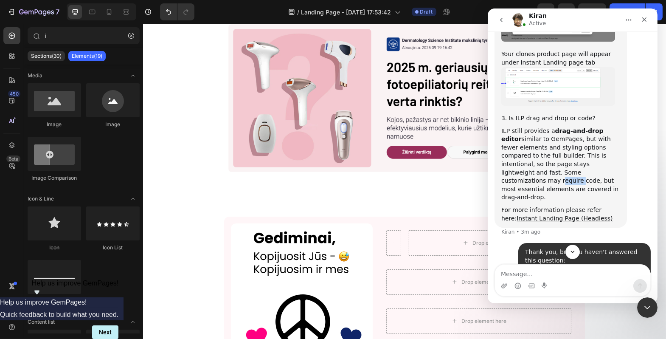
click at [557, 127] on div "ILP still provides a drag-and-drop editor similar to GemPages, but with fewer e…" at bounding box center [560, 164] width 119 height 75
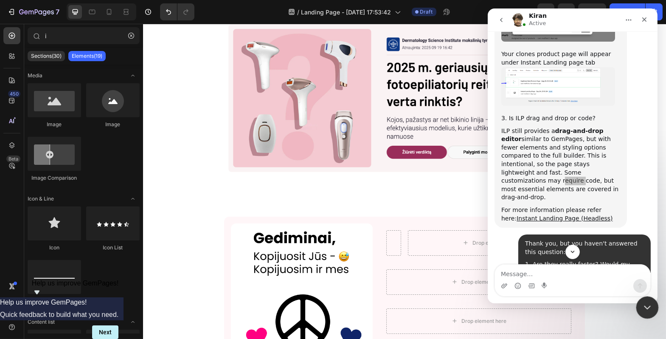
click at [641, 299] on div "Close Intercom Messenger" at bounding box center [646, 306] width 20 height 20
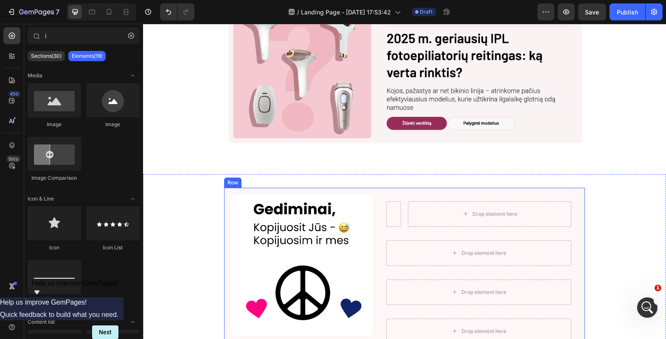
scroll to position [75, 0]
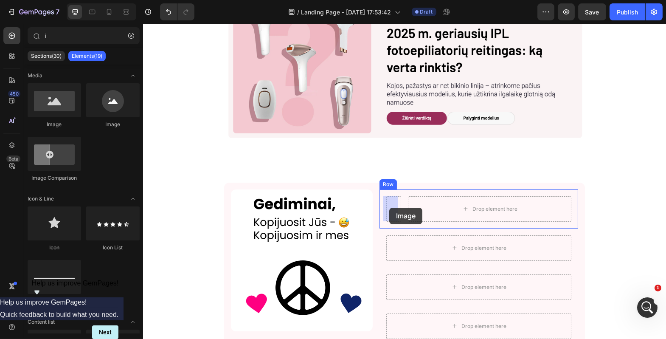
drag, startPoint x: 199, startPoint y: 129, endPoint x: 389, endPoint y: 208, distance: 205.3
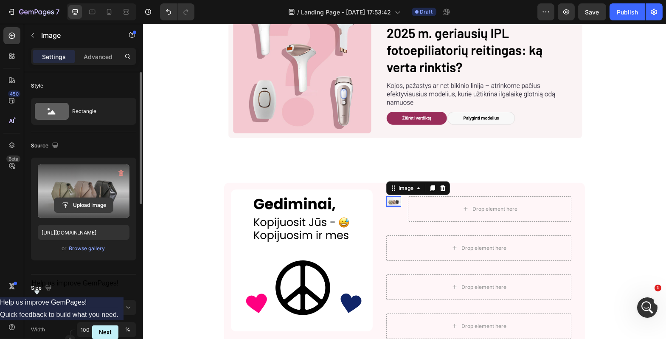
click at [94, 202] on input "file" at bounding box center [83, 205] width 59 height 14
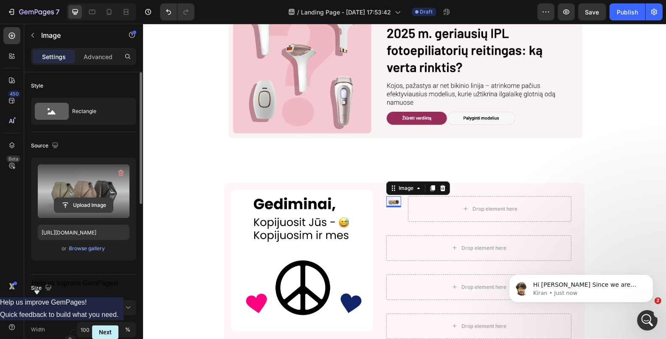
scroll to position [0, 0]
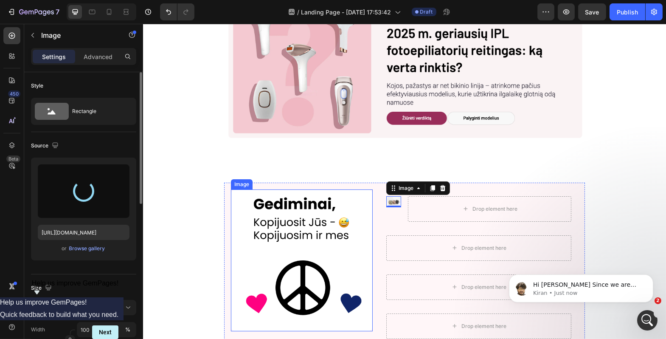
type input "https://cdn.shopify.com/s/files/1/0917/1265/1592/files/gempages_579760086268772…"
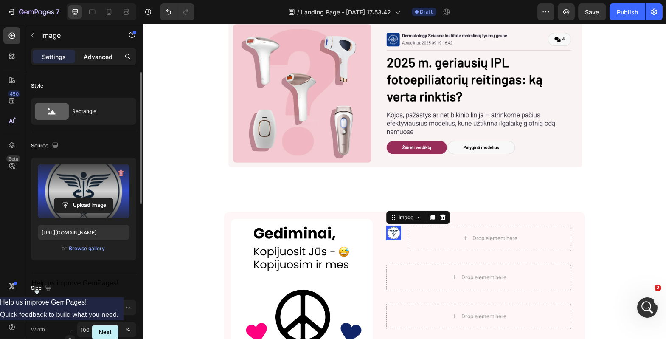
click at [92, 53] on p "Advanced" at bounding box center [98, 56] width 29 height 9
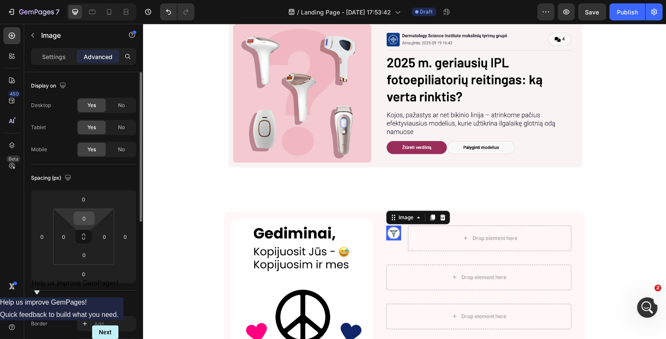
scroll to position [114, 0]
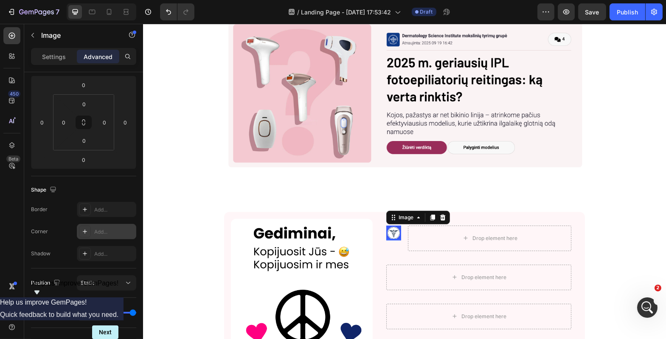
click at [100, 235] on div "Add..." at bounding box center [106, 231] width 59 height 15
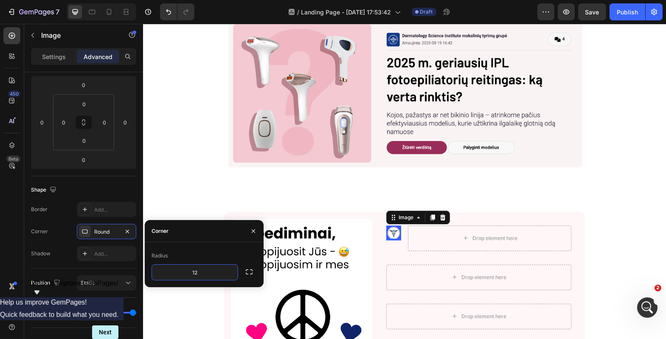
type input "12"
click at [199, 248] on div "Radius 12" at bounding box center [204, 264] width 119 height 45
click at [203, 236] on div "Corner" at bounding box center [204, 231] width 119 height 22
click at [253, 230] on icon "button" at bounding box center [253, 230] width 3 height 3
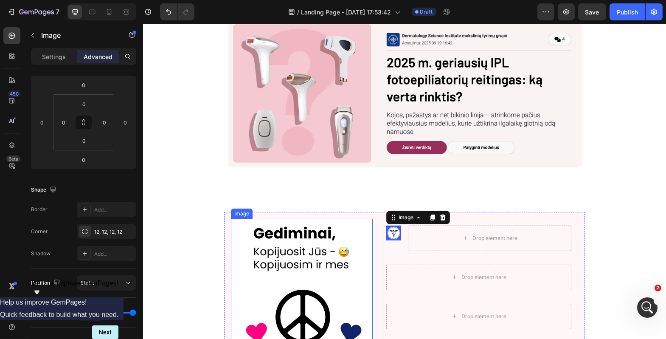
click at [237, 243] on img at bounding box center [301, 290] width 142 height 142
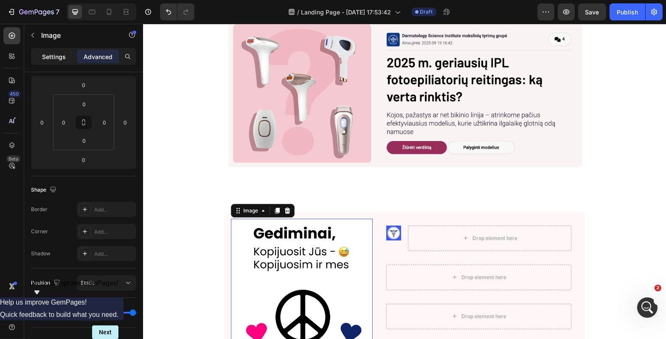
click at [59, 56] on p "Settings" at bounding box center [54, 56] width 24 height 9
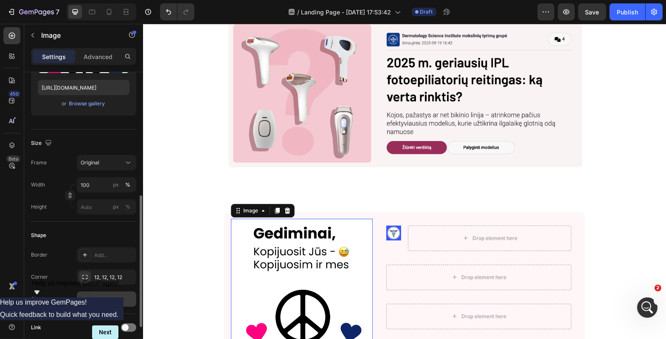
scroll to position [184, 0]
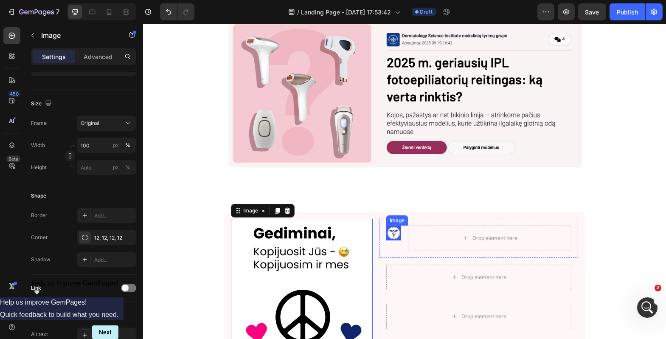
click at [388, 235] on img at bounding box center [393, 232] width 15 height 15
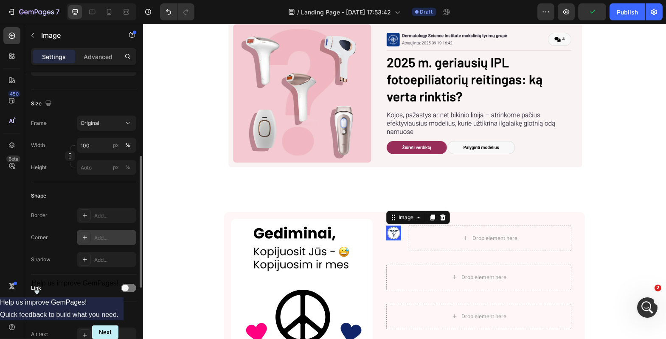
click at [99, 239] on div "Add..." at bounding box center [114, 238] width 40 height 8
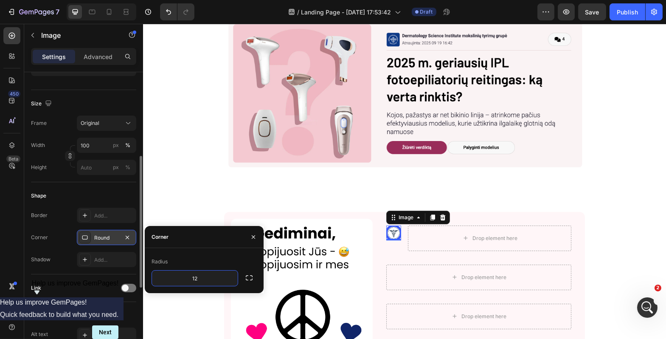
click at [201, 257] on div "Radius" at bounding box center [204, 262] width 105 height 14
click at [202, 278] on input "12" at bounding box center [195, 277] width 86 height 15
click at [203, 260] on div "Radius" at bounding box center [204, 262] width 105 height 14
click at [202, 279] on input "4" at bounding box center [195, 277] width 86 height 15
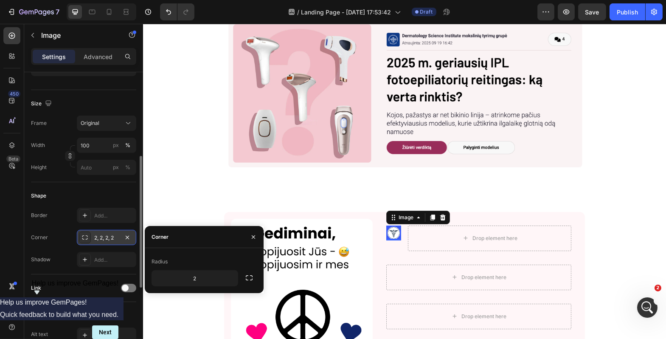
click at [202, 255] on div "Radius" at bounding box center [204, 262] width 105 height 14
click at [204, 279] on input "2" at bounding box center [195, 277] width 86 height 15
click at [203, 234] on div "Corner" at bounding box center [204, 237] width 119 height 22
click at [203, 275] on input "12" at bounding box center [195, 277] width 86 height 15
click at [202, 237] on div "Corner" at bounding box center [204, 237] width 119 height 22
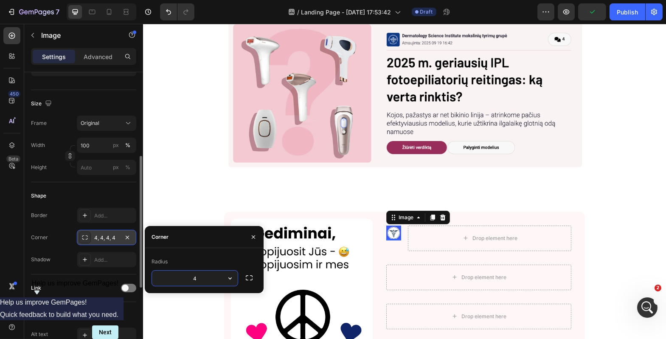
click at [201, 272] on input "4" at bounding box center [195, 277] width 86 height 15
type input "8"
click at [205, 238] on div "Corner" at bounding box center [204, 237] width 119 height 22
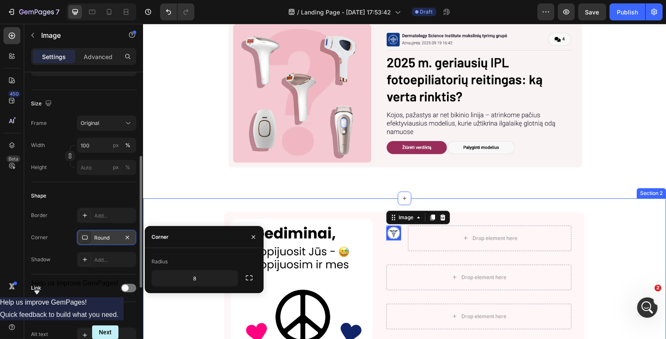
click at [173, 190] on div "Image Row Section 1" at bounding box center [404, 96] width 523 height 203
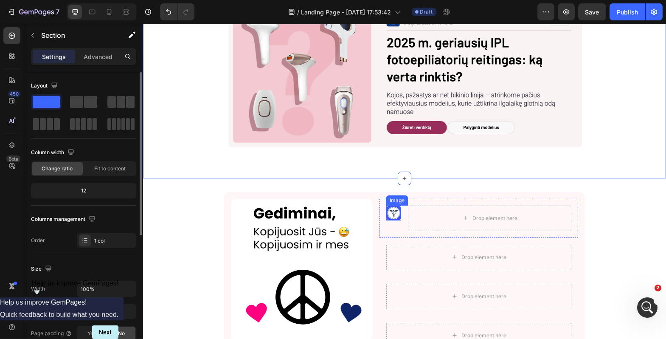
scroll to position [36, 0]
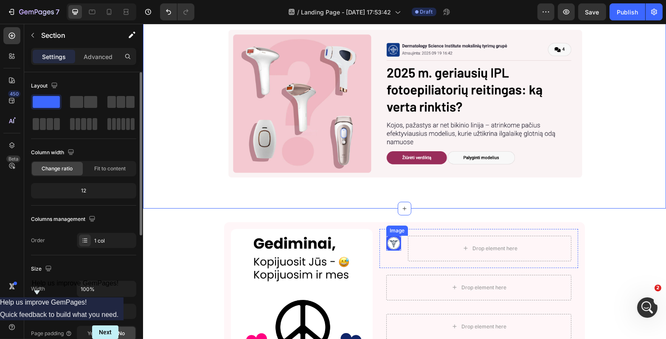
click at [389, 247] on div "Image" at bounding box center [393, 243] width 15 height 15
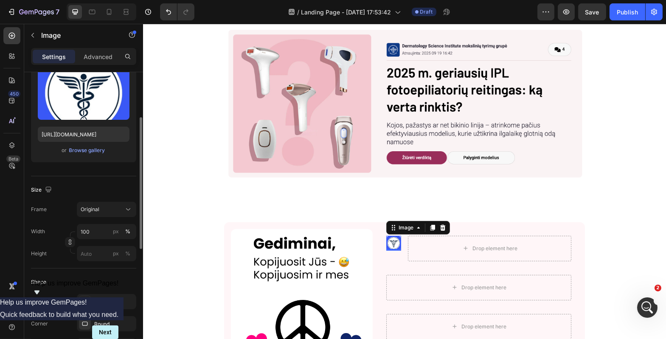
scroll to position [100, 0]
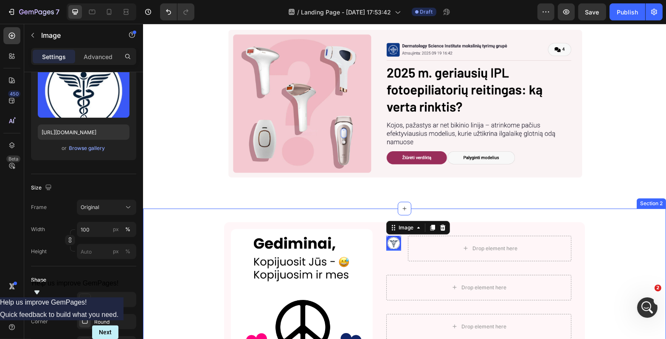
click at [199, 277] on div "Image Image 0 Drop element here Row Drop element here Row Drop element here Row…" at bounding box center [404, 307] width 523 height 170
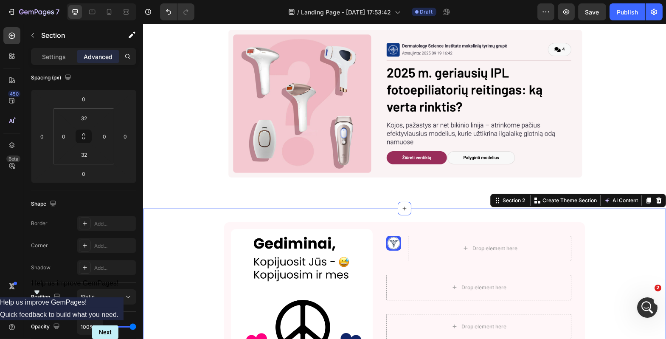
scroll to position [0, 0]
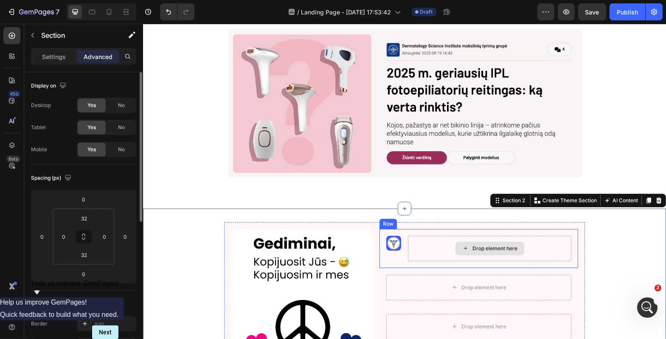
click at [417, 242] on div "Drop element here" at bounding box center [488, 248] width 163 height 25
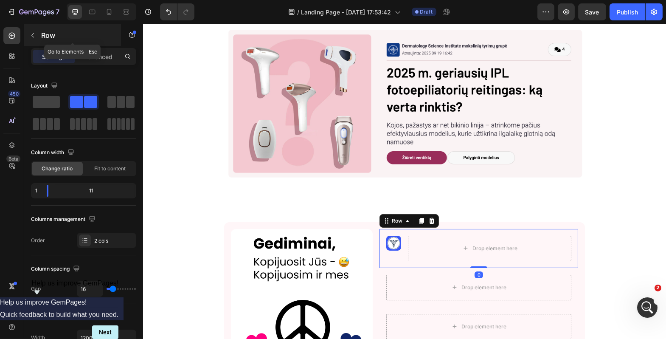
click at [31, 34] on icon "button" at bounding box center [32, 35] width 7 height 7
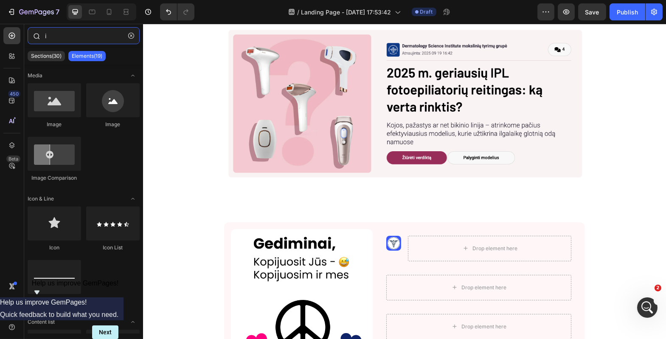
click at [83, 38] on input "i" at bounding box center [84, 35] width 112 height 17
click at [84, 38] on input "i" at bounding box center [84, 35] width 112 height 17
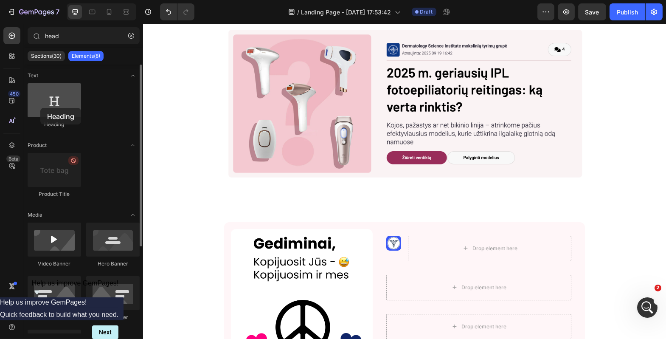
drag, startPoint x: 60, startPoint y: 100, endPoint x: 40, endPoint y: 108, distance: 21.0
click at [40, 108] on div at bounding box center [54, 100] width 53 height 34
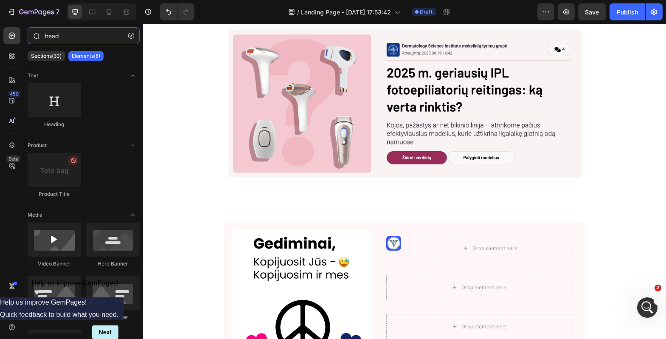
click at [73, 42] on input "head" at bounding box center [84, 35] width 112 height 17
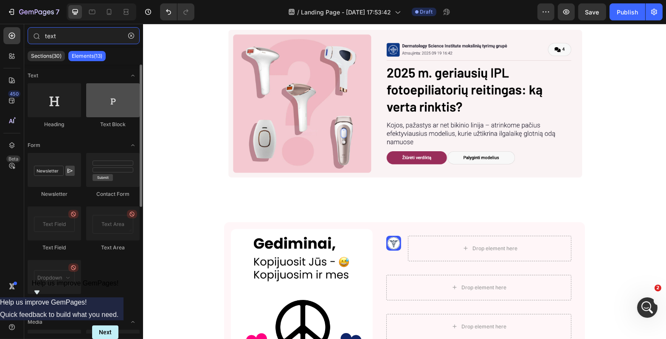
type input "text"
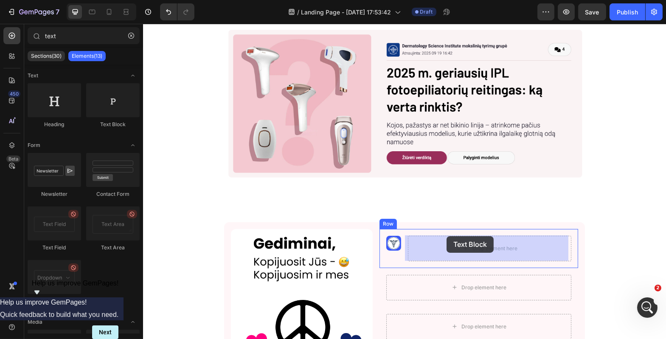
drag, startPoint x: 248, startPoint y: 132, endPoint x: 446, endPoint y: 236, distance: 224.0
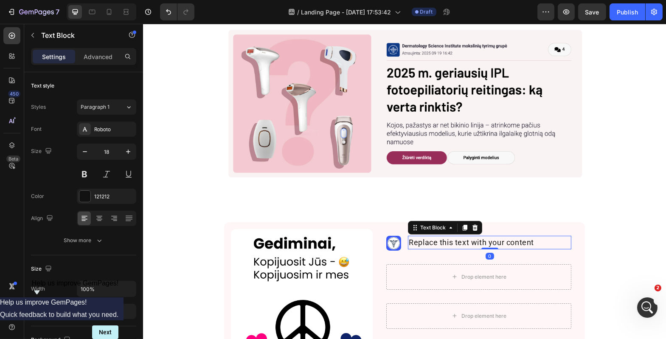
click at [444, 242] on div "Replace this text with your content" at bounding box center [488, 243] width 163 height 14
click at [444, 242] on p "Replace this text with your content" at bounding box center [489, 242] width 162 height 12
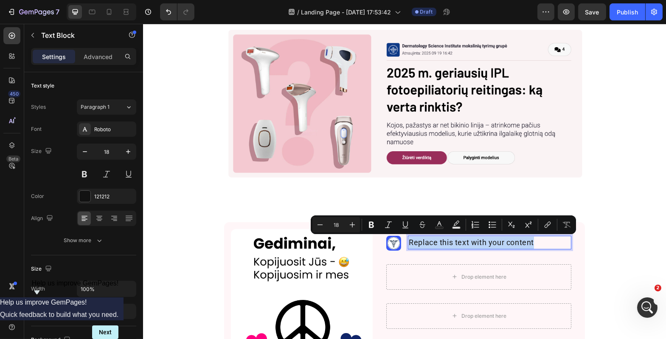
click at [444, 242] on p "Replace this text with your content" at bounding box center [489, 242] width 162 height 12
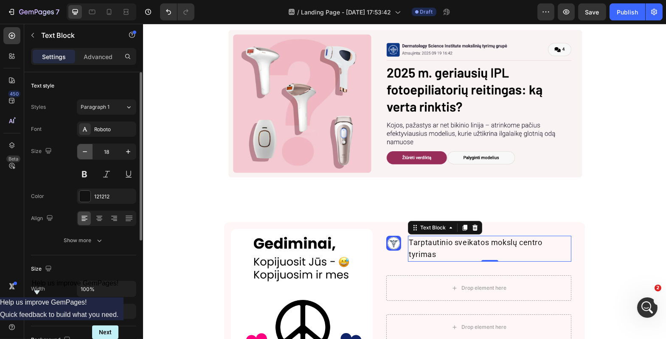
click at [84, 153] on icon "button" at bounding box center [85, 151] width 8 height 8
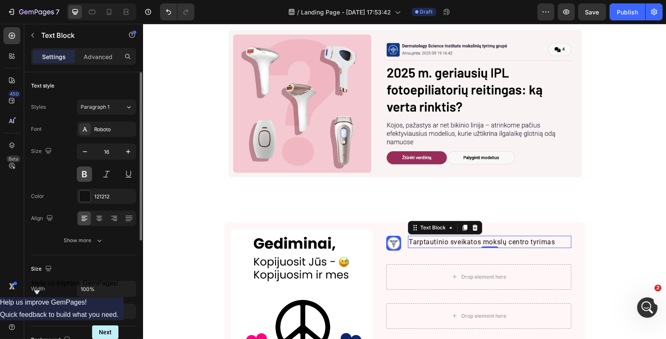
click at [87, 171] on button at bounding box center [84, 173] width 15 height 15
click at [83, 151] on icon "button" at bounding box center [85, 151] width 4 height 1
click at [83, 152] on icon "button" at bounding box center [85, 151] width 8 height 8
type input "14"
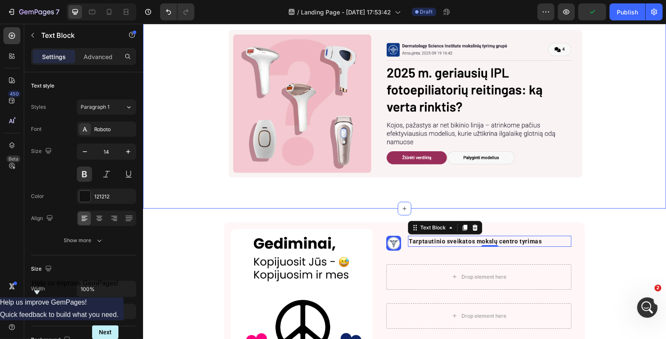
click at [215, 195] on div "Image Row Section 1" at bounding box center [404, 107] width 523 height 203
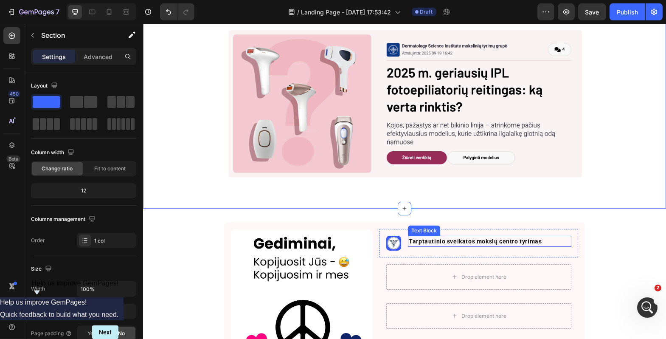
click at [467, 238] on p "Tarptautinio sveikatos mokslų centro tyrimas" at bounding box center [489, 240] width 162 height 9
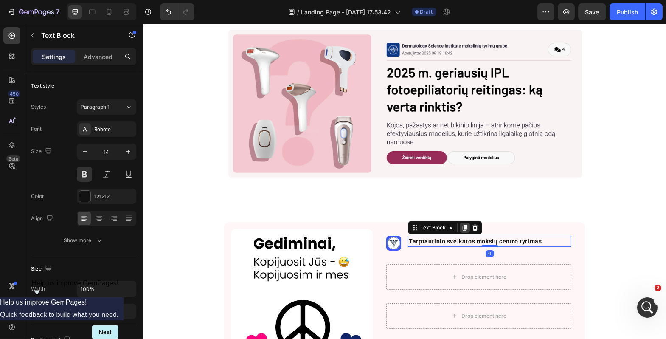
click at [462, 229] on icon at bounding box center [464, 228] width 5 height 6
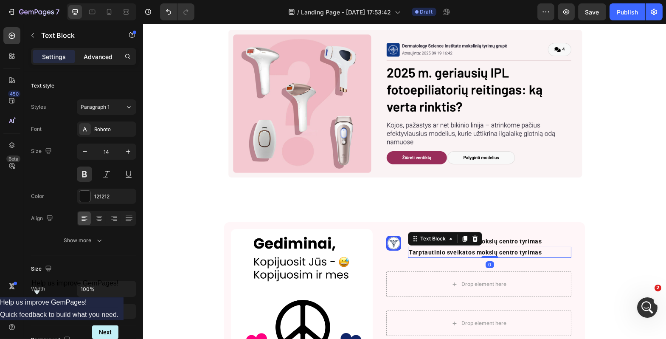
click at [101, 57] on p "Advanced" at bounding box center [98, 56] width 29 height 9
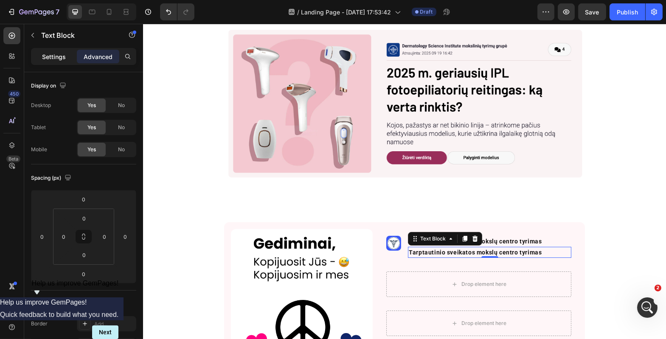
click at [67, 60] on div "Settings" at bounding box center [54, 57] width 42 height 14
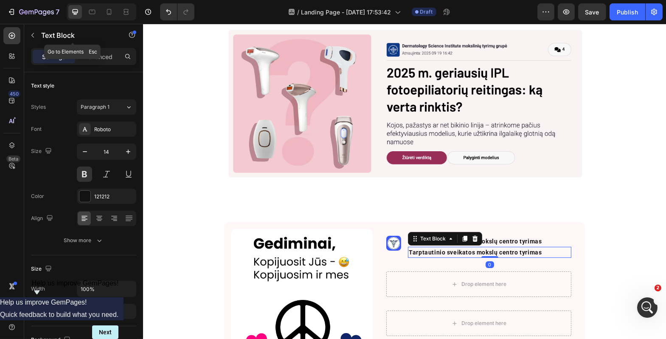
click at [36, 34] on button "button" at bounding box center [33, 35] width 14 height 14
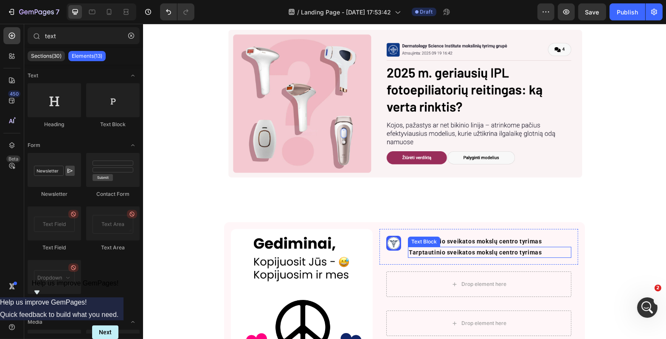
click at [440, 252] on p "Tarptautinio sveikatos mokslų centro tyrimas" at bounding box center [489, 251] width 162 height 9
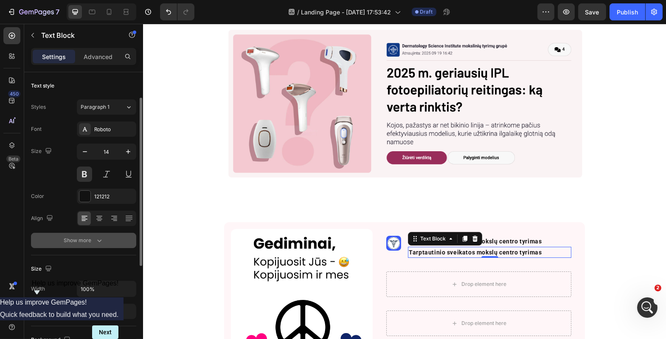
scroll to position [37, 0]
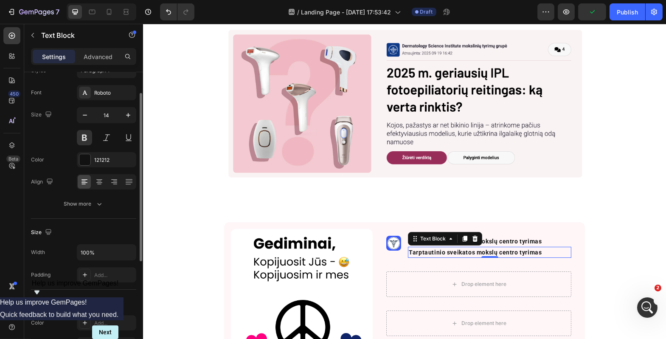
click at [438, 252] on p "Tarptautinio sveikatos mokslų centro tyrimas" at bounding box center [489, 251] width 162 height 9
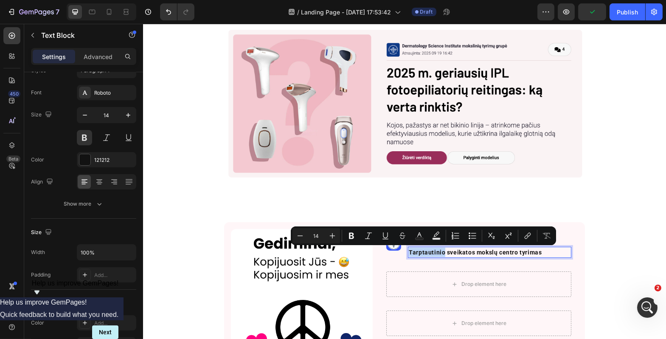
click at [438, 252] on p "Tarptautinio sveikatos mokslų centro tyrimas" at bounding box center [489, 251] width 162 height 9
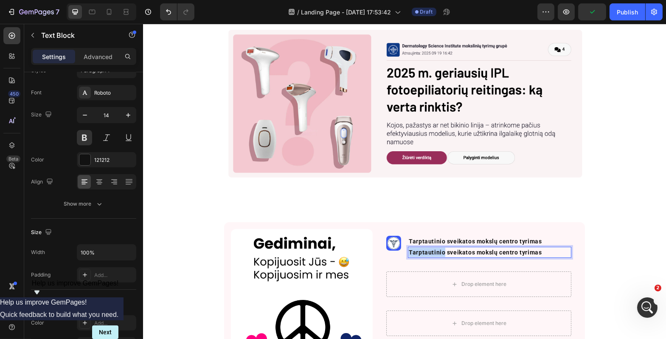
click at [438, 252] on p "Tarptautinio sveikatos mokslų centro tyrimas" at bounding box center [489, 251] width 162 height 9
click at [87, 137] on button at bounding box center [84, 137] width 15 height 15
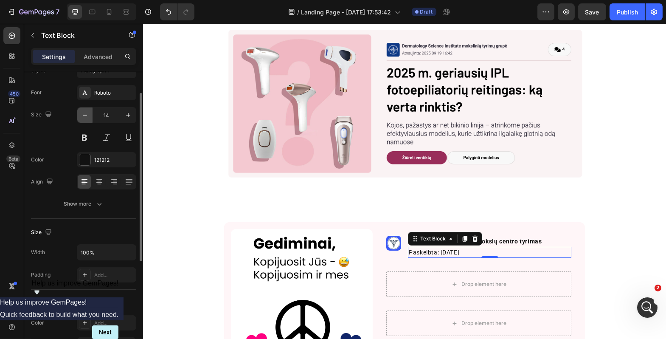
click at [86, 112] on icon "button" at bounding box center [85, 115] width 8 height 8
type input "12"
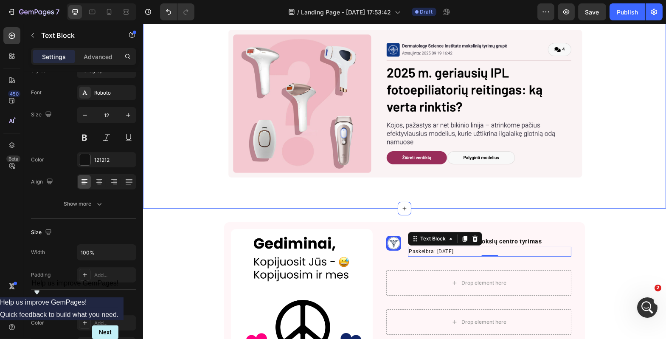
click at [214, 187] on img at bounding box center [403, 103] width 509 height 169
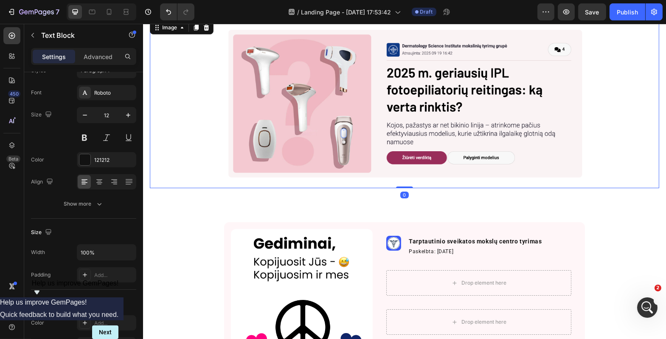
scroll to position [0, 0]
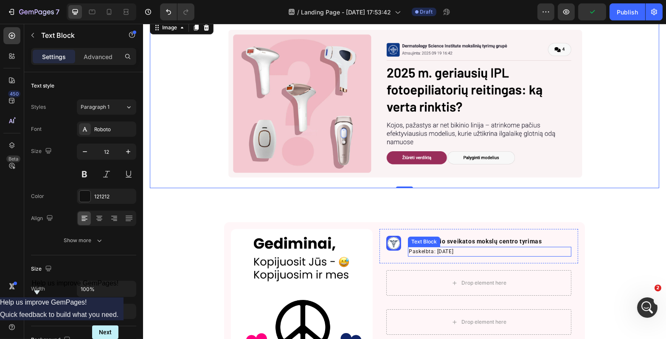
click at [423, 247] on p "Paskelbta: 2025 09 26" at bounding box center [489, 251] width 162 height 8
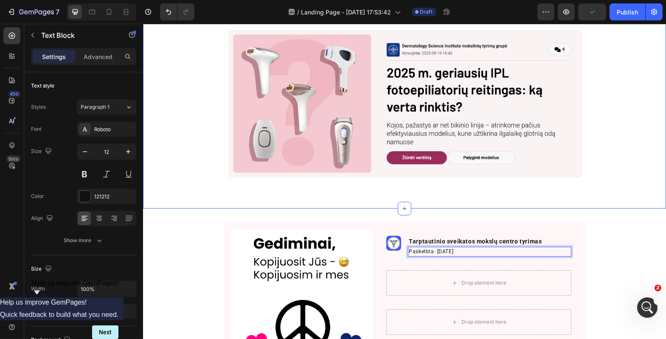
click at [480, 204] on div "Image Row Section 1" at bounding box center [404, 107] width 523 height 203
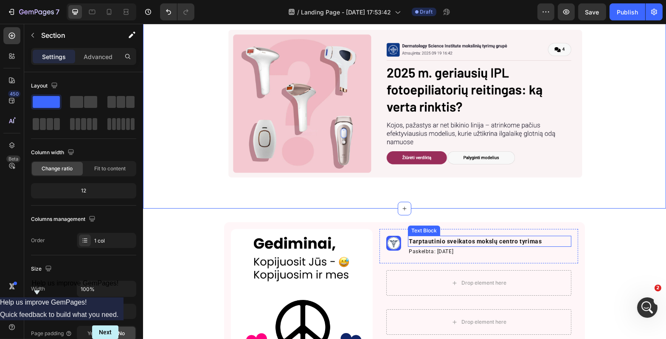
click at [467, 239] on p "Tarptautinio sveikatos mokslų centro tyrimas" at bounding box center [489, 240] width 162 height 9
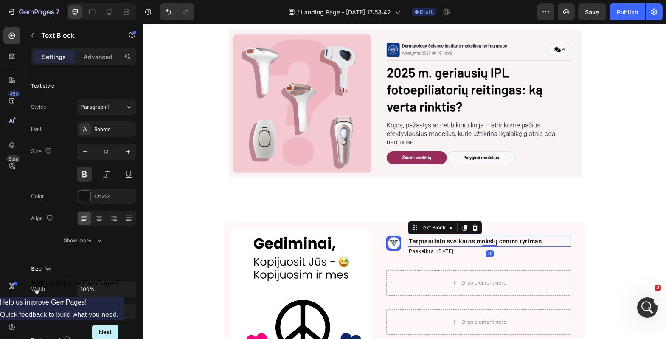
click at [103, 64] on div "Settings Advanced" at bounding box center [83, 56] width 105 height 17
click at [103, 59] on p "Advanced" at bounding box center [98, 56] width 29 height 9
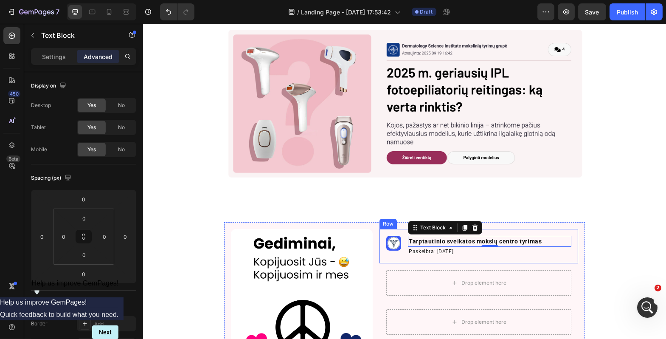
click at [518, 229] on div "Image Tarptautinio sveikatos mokslų centro tyrimas Text Block 0 Paskelbta: 2025…" at bounding box center [478, 246] width 199 height 35
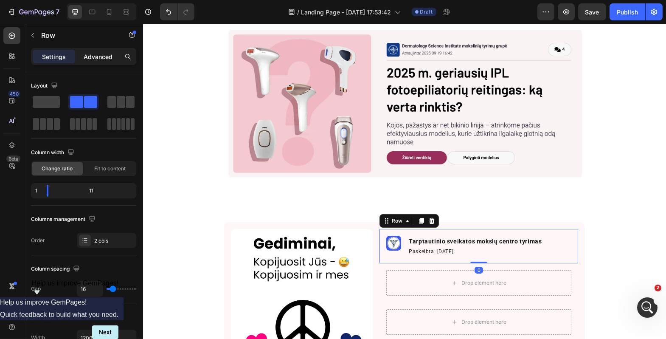
click at [102, 53] on p "Advanced" at bounding box center [98, 56] width 29 height 9
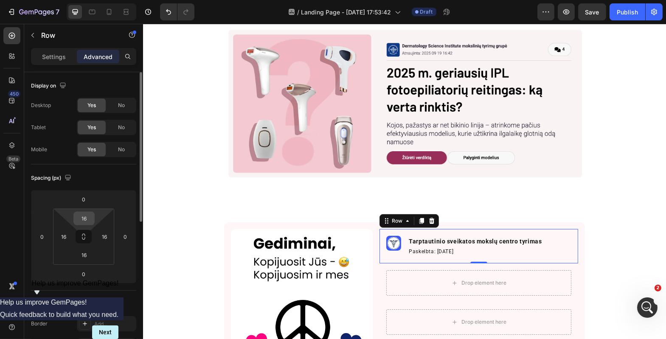
click at [86, 218] on input "16" at bounding box center [84, 218] width 17 height 13
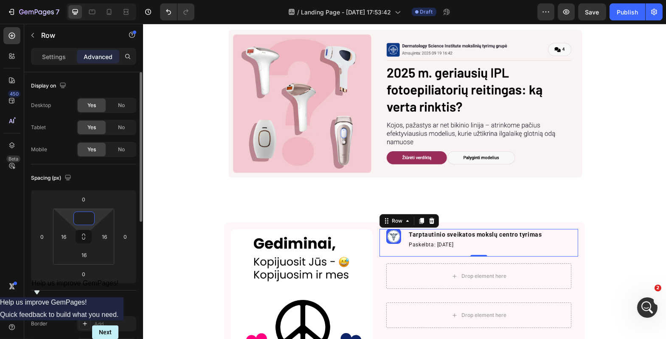
type input "4"
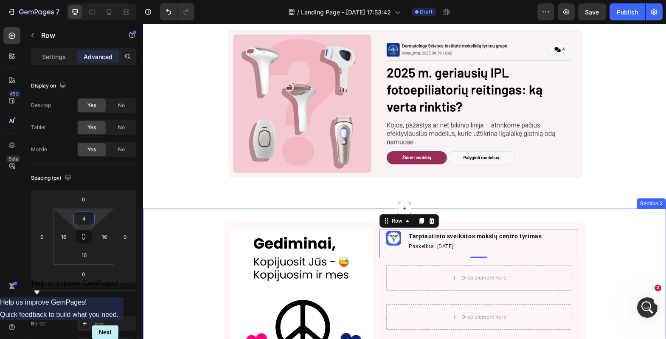
click at [614, 240] on div "Image Image Tarptautinio sveikatos mokslų centro tyrimas Text Block Paskelbta: …" at bounding box center [404, 302] width 523 height 160
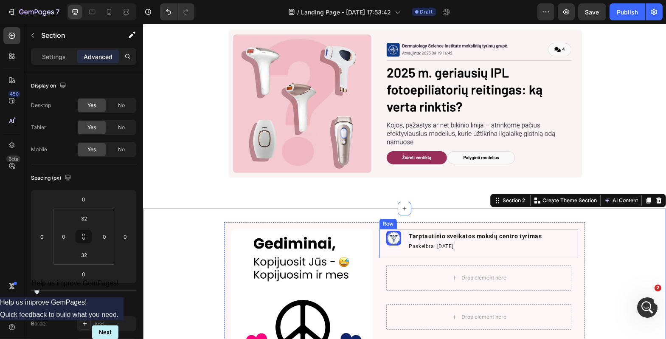
click at [402, 247] on div "Image Tarptautinio sveikatos mokslų centro tyrimas Text Block Paskelbta: 2025 0…" at bounding box center [478, 244] width 199 height 30
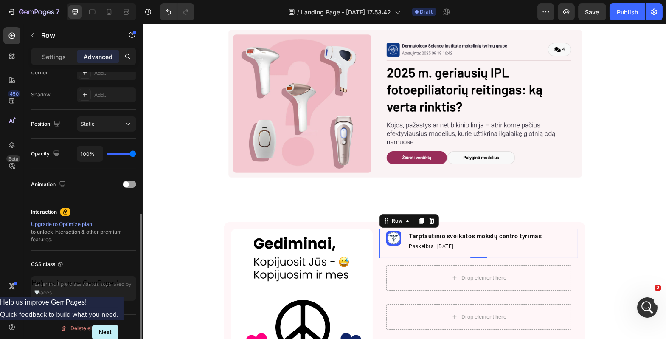
scroll to position [275, 0]
click at [50, 61] on div "Settings" at bounding box center [54, 57] width 42 height 14
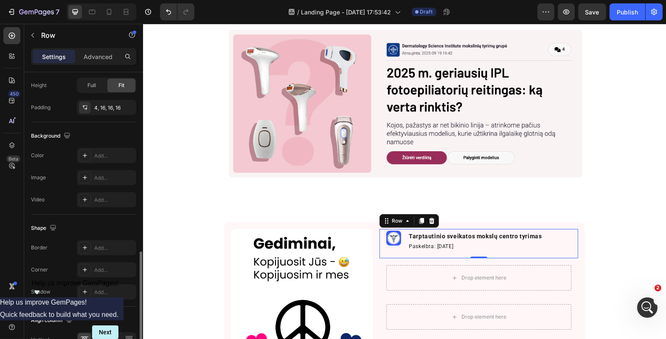
scroll to position [323, 0]
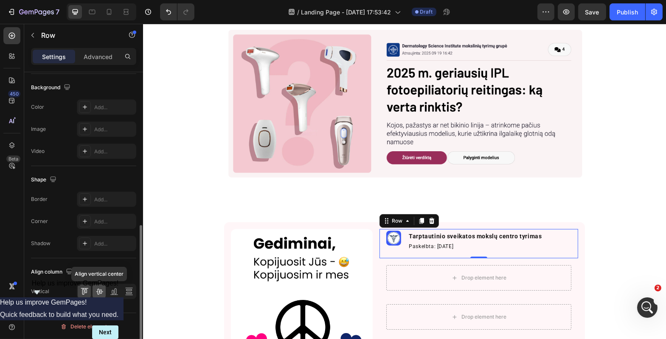
click at [98, 292] on icon at bounding box center [99, 291] width 8 height 8
click at [447, 236] on p "Tarptautinio sveikatos mokslų centro tyrimas" at bounding box center [489, 235] width 162 height 9
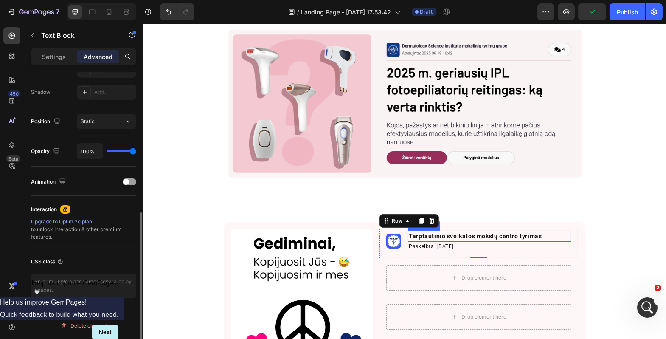
scroll to position [0, 0]
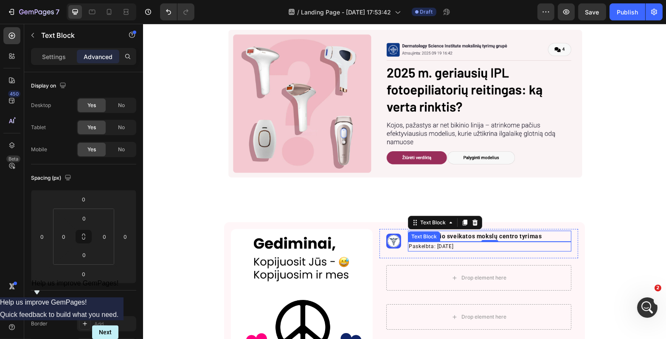
click at [435, 247] on p "Paskelbta: 2025 09 26" at bounding box center [489, 246] width 162 height 8
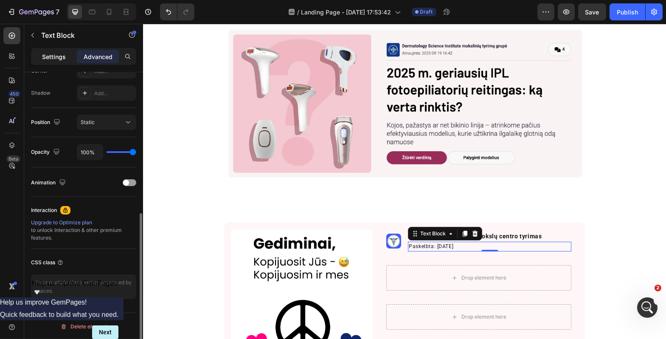
click at [55, 53] on p "Settings" at bounding box center [54, 56] width 24 height 9
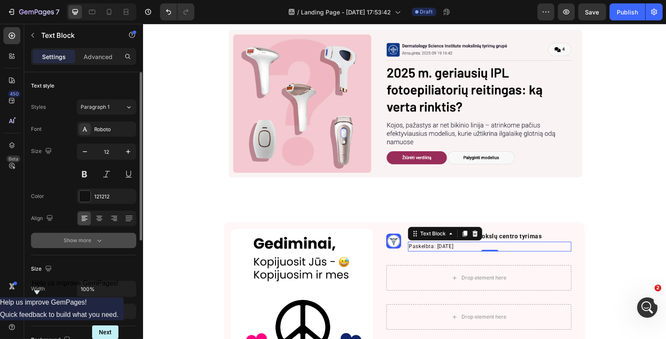
click at [106, 246] on button "Show more" at bounding box center [83, 240] width 105 height 15
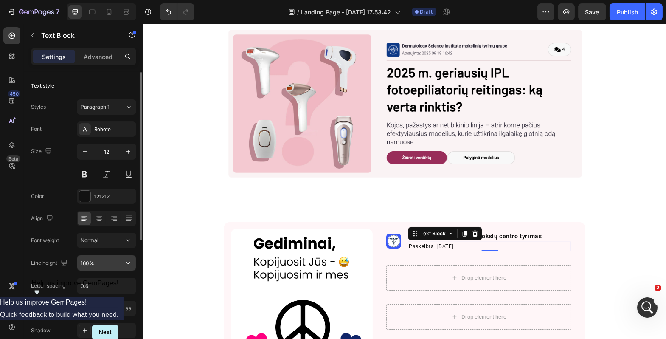
click at [105, 261] on input "160%" at bounding box center [106, 262] width 59 height 15
click at [121, 262] on button "button" at bounding box center [128, 262] width 15 height 15
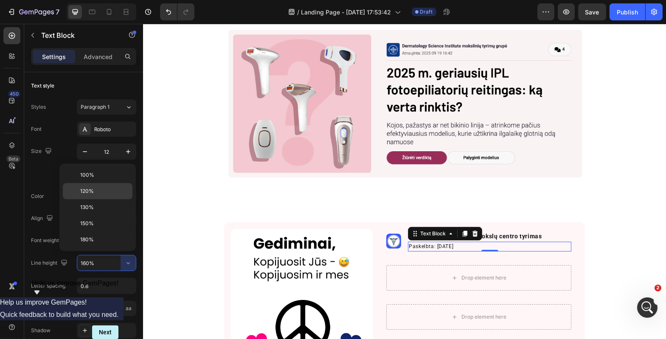
click at [109, 196] on div "120%" at bounding box center [98, 191] width 70 height 16
type input "120%"
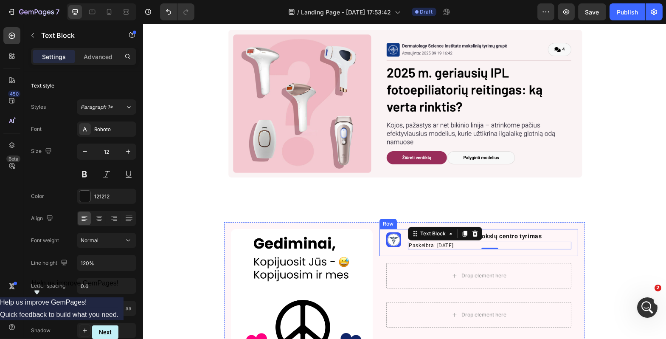
click at [503, 234] on p "Tarptautinio sveikatos mokslų centro tyrimas" at bounding box center [489, 235] width 162 height 9
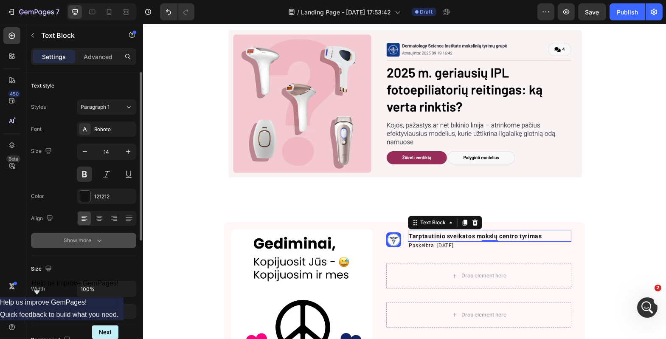
click at [94, 242] on div "Show more" at bounding box center [83, 240] width 39 height 8
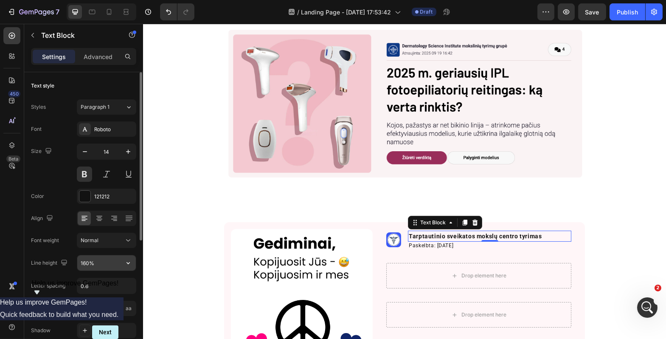
click at [98, 257] on input "160%" at bounding box center [106, 262] width 59 height 15
click at [118, 265] on input "160%" at bounding box center [106, 262] width 59 height 15
click at [128, 264] on icon "button" at bounding box center [128, 262] width 8 height 8
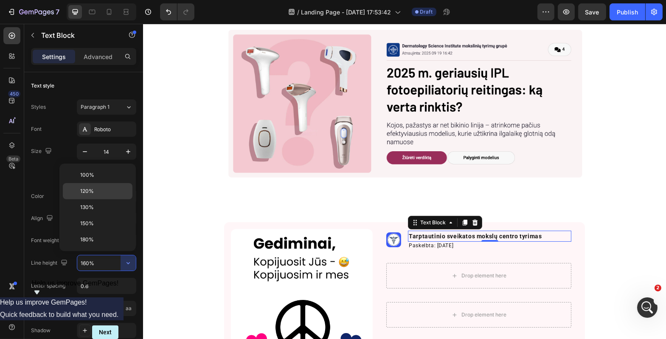
click at [106, 191] on p "120%" at bounding box center [104, 191] width 48 height 8
type input "120%"
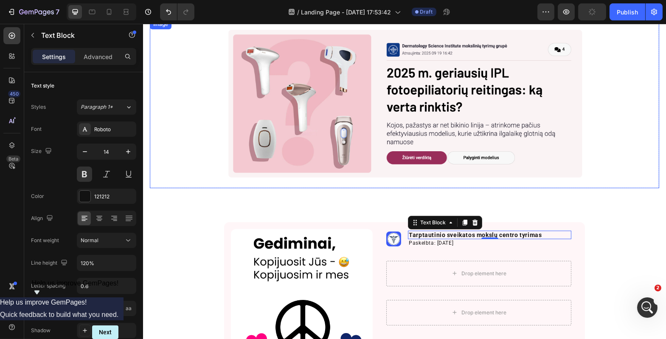
click at [254, 184] on img at bounding box center [403, 103] width 509 height 169
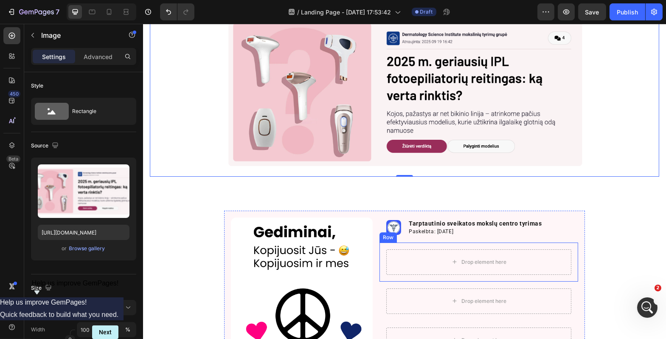
scroll to position [48, 0]
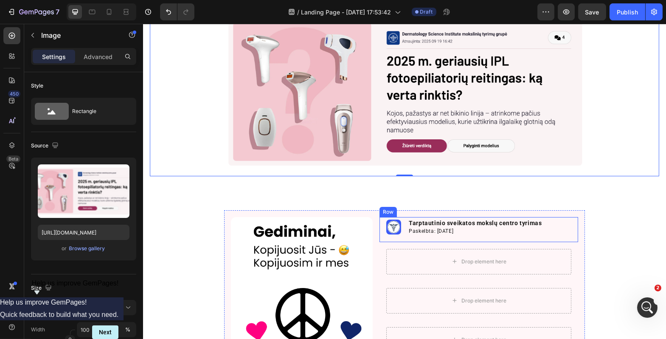
click at [435, 236] on div "Image Tarptautinio sveikatos mokslų centro tyrimas Text Block Paskelbta: 2025 0…" at bounding box center [478, 229] width 199 height 25
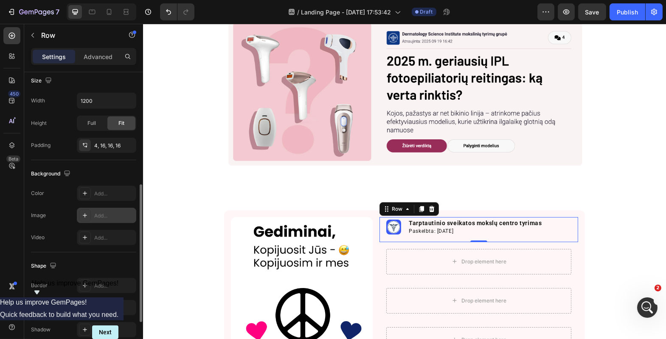
scroll to position [276, 0]
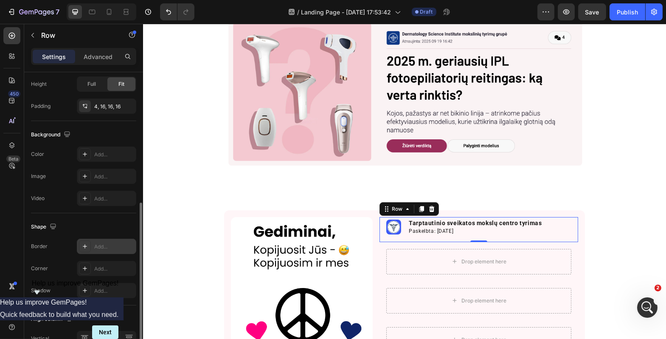
click at [89, 249] on div at bounding box center [85, 246] width 12 height 12
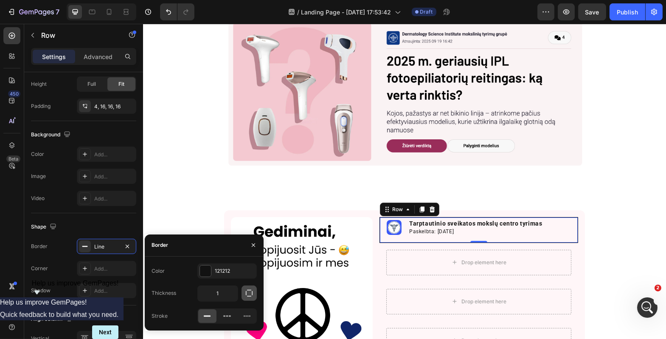
click at [250, 295] on icon "button" at bounding box center [249, 293] width 8 height 8
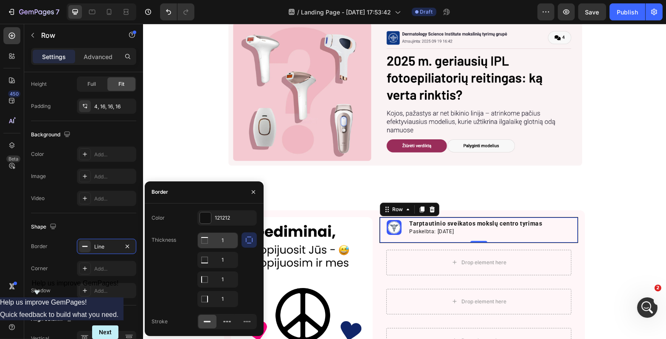
click at [228, 241] on input "1" at bounding box center [218, 240] width 40 height 15
type input "0"
click at [227, 260] on input "1" at bounding box center [218, 259] width 40 height 15
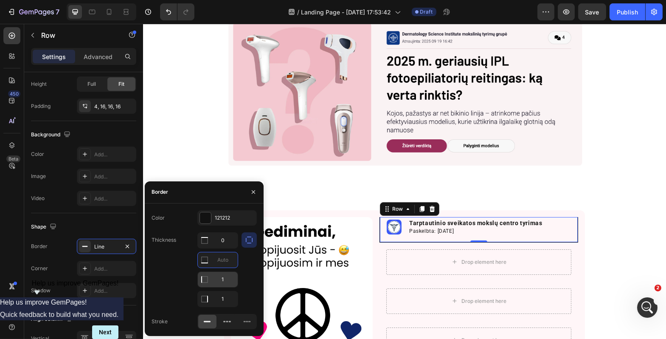
type input "0"
click at [225, 275] on input "1" at bounding box center [218, 279] width 40 height 15
type input "0"
click at [229, 302] on input "1" at bounding box center [218, 298] width 40 height 15
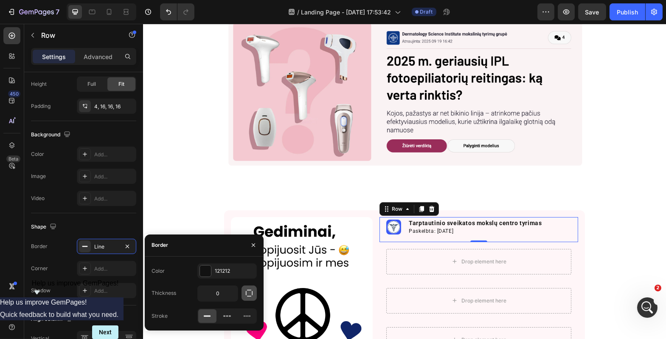
click at [248, 297] on icon "button" at bounding box center [249, 293] width 8 height 8
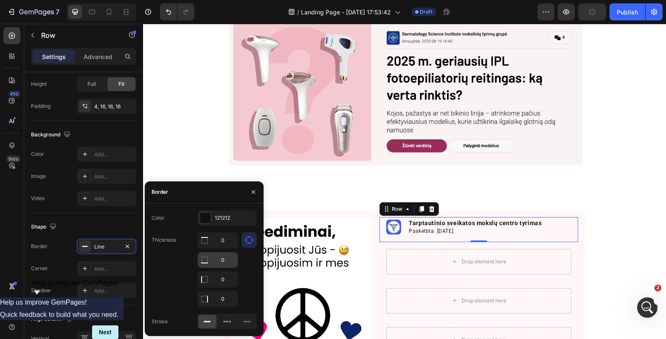
click at [227, 260] on input "0" at bounding box center [218, 259] width 40 height 15
type input "1"
click at [209, 216] on div at bounding box center [205, 217] width 11 height 11
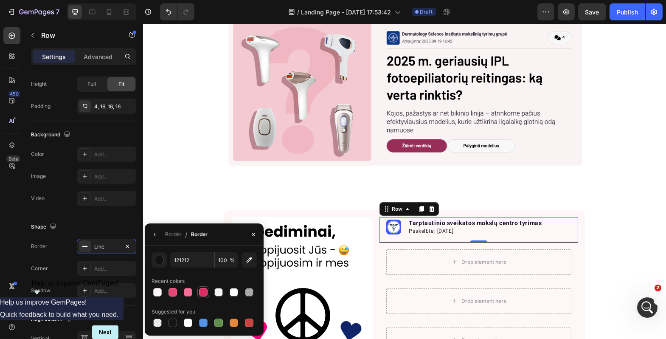
click at [202, 295] on div at bounding box center [203, 292] width 8 height 8
click at [191, 292] on div at bounding box center [188, 292] width 8 height 8
type input "F46E98"
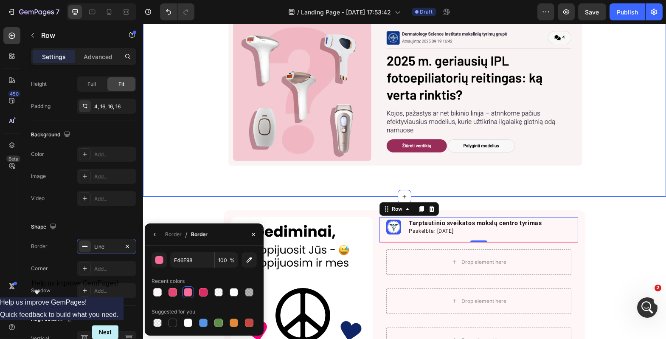
click at [281, 180] on div "Image Row" at bounding box center [404, 95] width 523 height 176
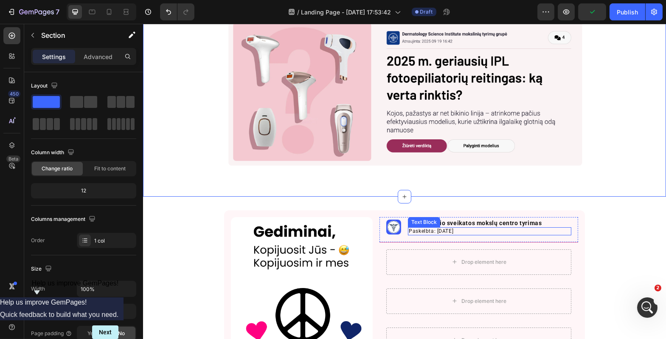
click at [548, 233] on p "Paskelbta: 2025 09 26" at bounding box center [489, 231] width 162 height 6
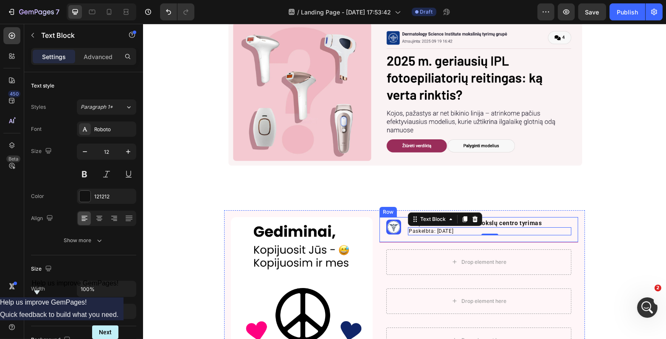
click at [547, 237] on div "Image Tarptautinio sveikatos mokslų centro tyrimas Text Block Paskelbta: 2025 0…" at bounding box center [478, 229] width 199 height 25
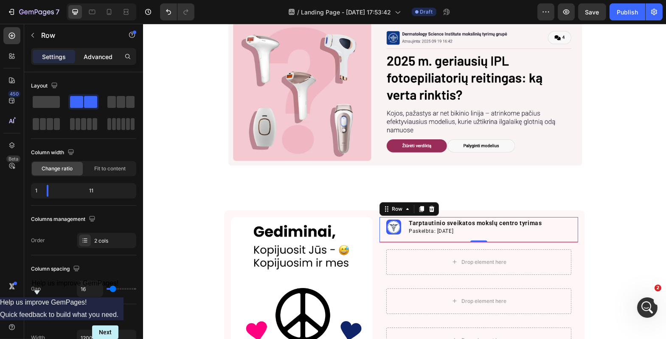
click at [101, 60] on p "Advanced" at bounding box center [98, 56] width 29 height 9
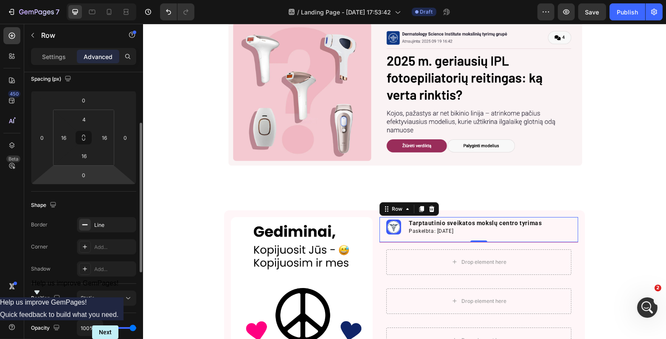
scroll to position [139, 0]
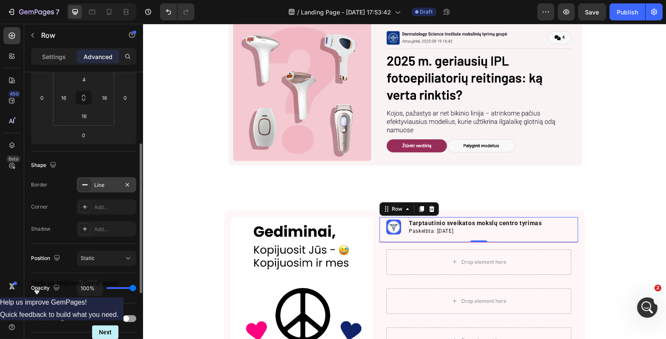
click at [111, 184] on div "Line" at bounding box center [106, 185] width 25 height 8
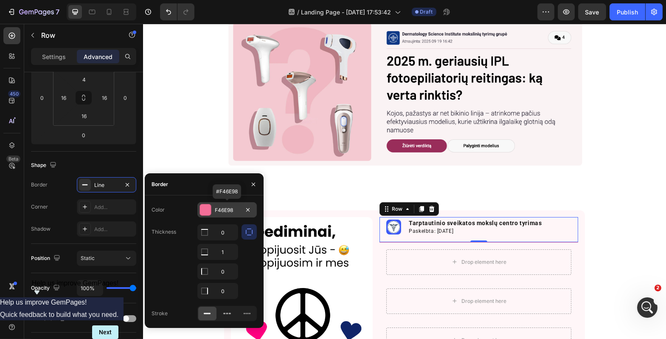
click at [228, 208] on div "F46E98" at bounding box center [227, 210] width 25 height 8
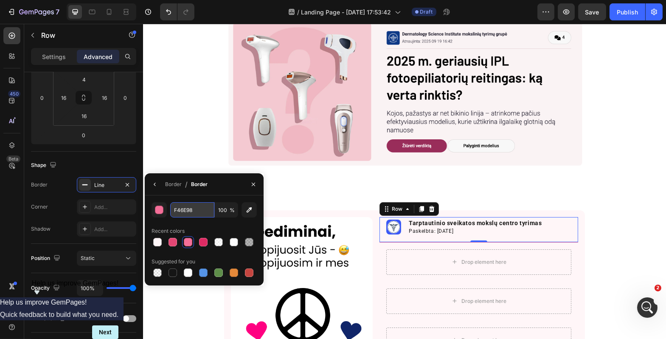
click at [188, 211] on input "F46E98" at bounding box center [192, 209] width 44 height 15
paste input "#FFF7F"
click at [163, 209] on button "button" at bounding box center [159, 209] width 15 height 15
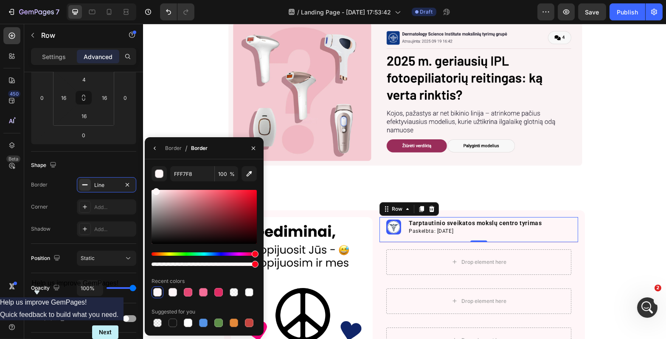
click at [168, 191] on div at bounding box center [204, 217] width 105 height 54
type input "F7D2D6"
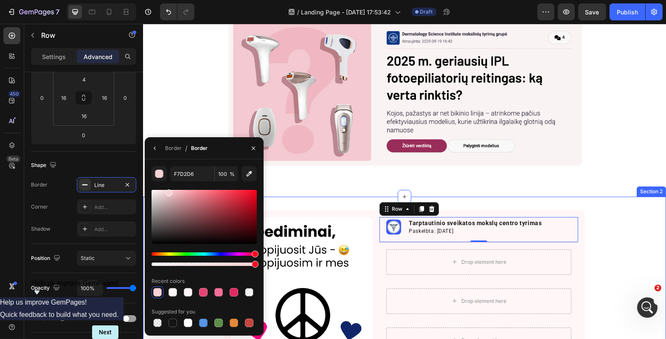
click at [320, 183] on div "Image Row Section 1" at bounding box center [404, 95] width 523 height 203
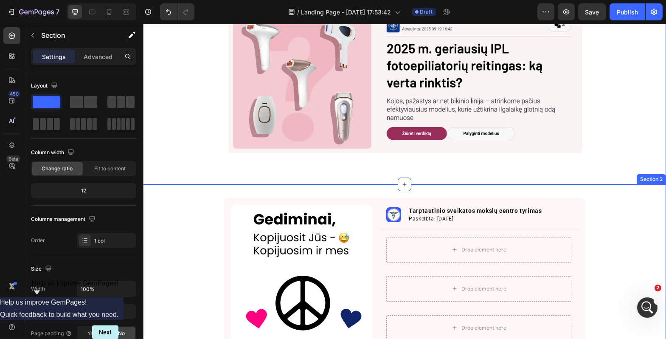
scroll to position [76, 0]
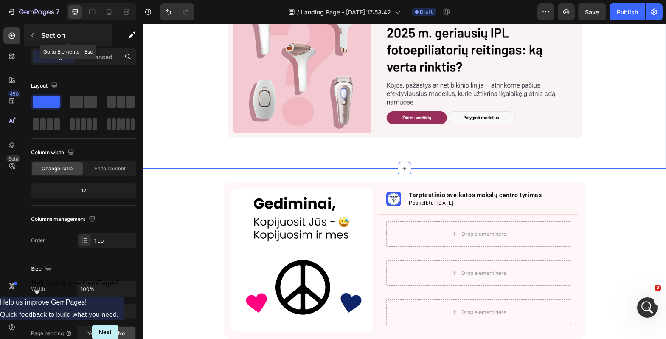
click at [35, 34] on icon "button" at bounding box center [32, 35] width 7 height 7
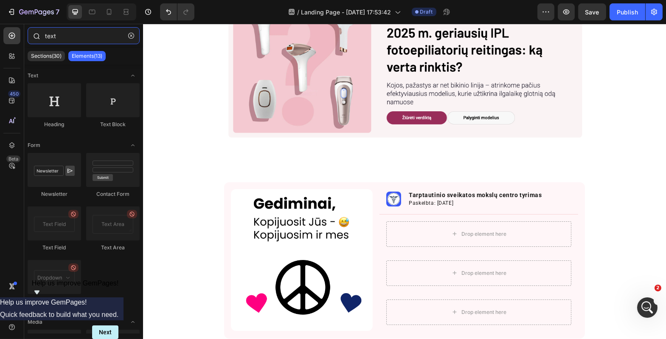
click at [75, 34] on input "text" at bounding box center [84, 35] width 112 height 17
click at [75, 33] on input "text" at bounding box center [84, 35] width 112 height 17
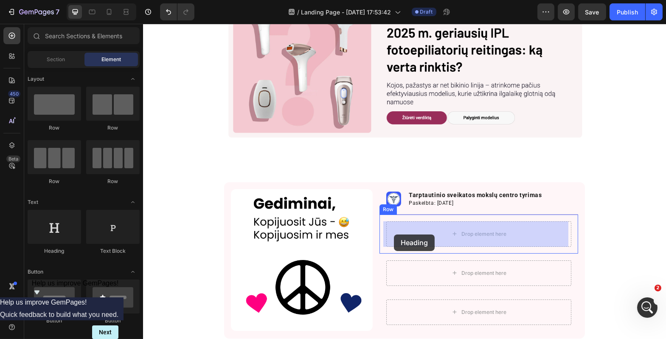
drag, startPoint x: 197, startPoint y: 257, endPoint x: 393, endPoint y: 234, distance: 198.3
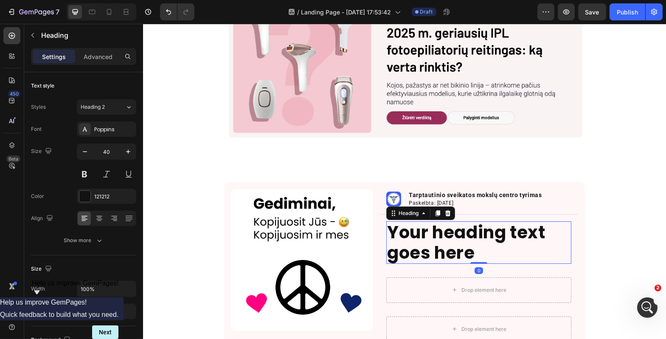
click at [478, 253] on h2 "Your heading text goes here" at bounding box center [478, 242] width 185 height 42
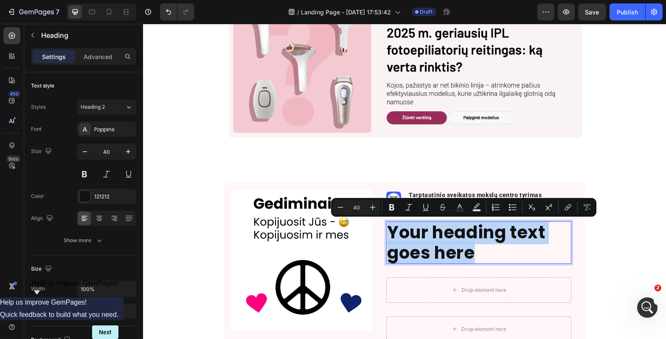
drag, startPoint x: 476, startPoint y: 253, endPoint x: 383, endPoint y: 228, distance: 96.2
click at [386, 228] on h2 "Your heading text goes here" at bounding box center [478, 242] width 185 height 42
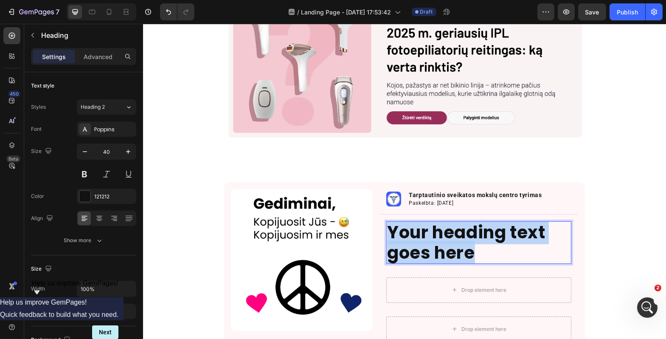
click at [493, 251] on p "Your heading text goes here" at bounding box center [478, 242] width 183 height 41
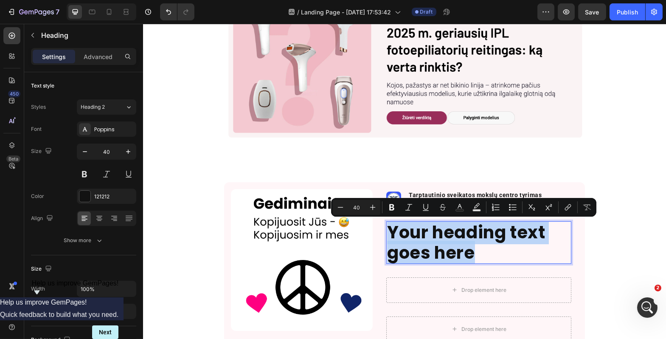
drag, startPoint x: 491, startPoint y: 251, endPoint x: 385, endPoint y: 230, distance: 107.4
click at [387, 230] on p "Your heading text goes here" at bounding box center [478, 242] width 183 height 41
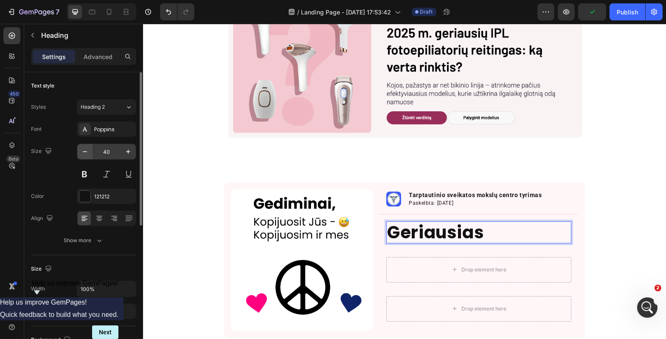
click at [84, 152] on icon "button" at bounding box center [85, 151] width 8 height 8
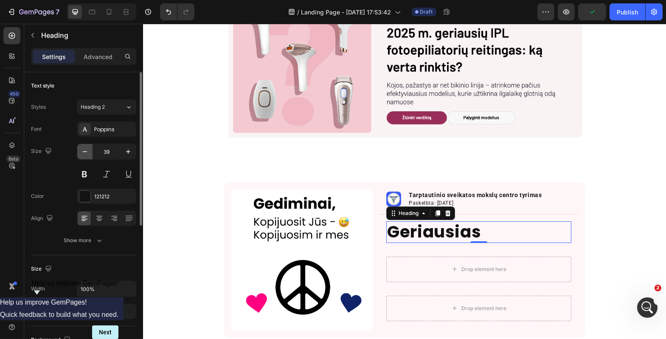
click at [84, 152] on icon "button" at bounding box center [85, 151] width 8 height 8
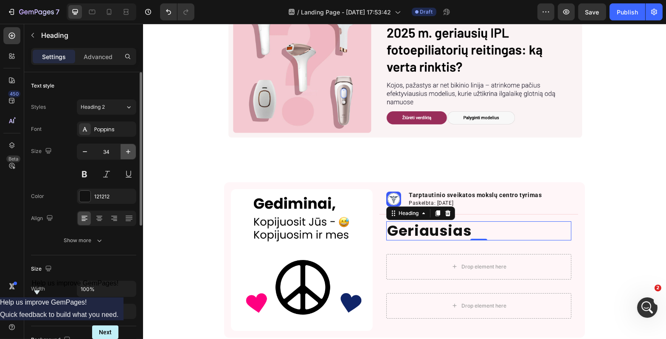
click at [125, 153] on icon "button" at bounding box center [128, 151] width 8 height 8
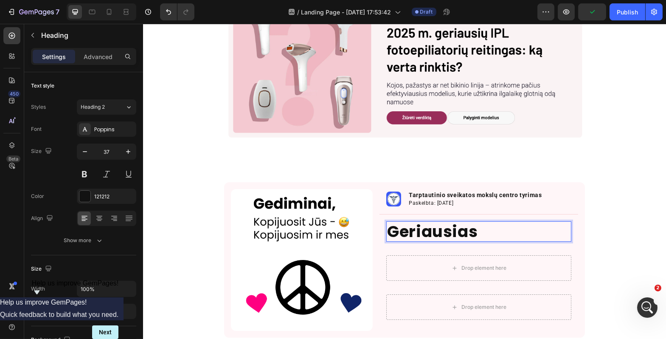
click at [473, 235] on p "Geriausias" at bounding box center [478, 231] width 183 height 19
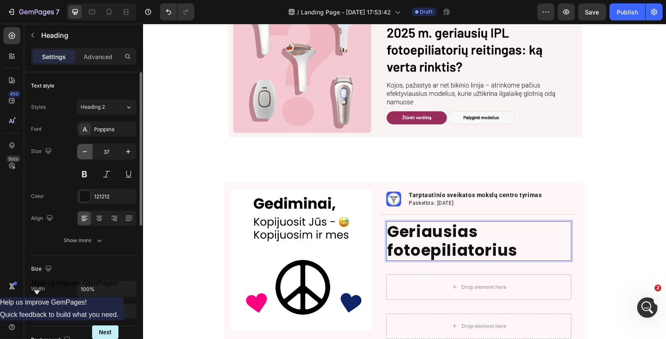
click at [85, 150] on icon "button" at bounding box center [85, 151] width 8 height 8
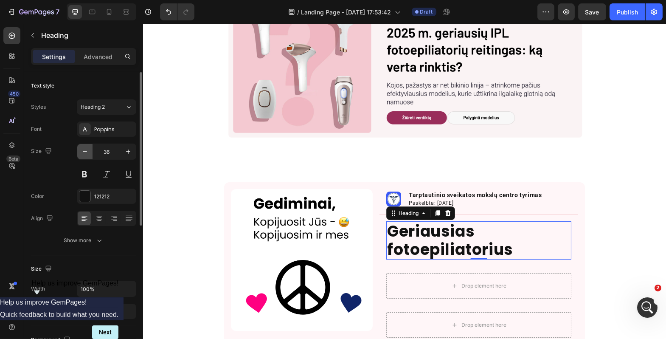
click at [85, 150] on icon "button" at bounding box center [85, 151] width 8 height 8
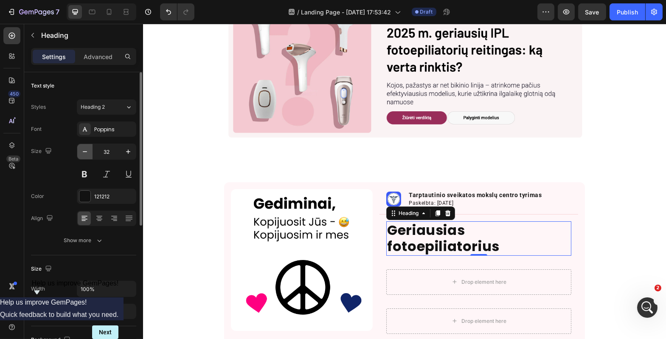
click at [85, 150] on icon "button" at bounding box center [85, 151] width 8 height 8
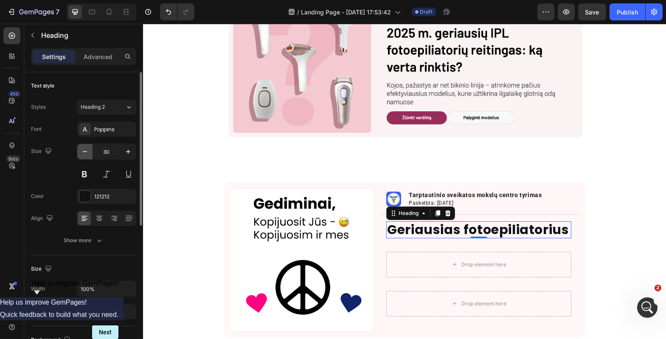
click at [85, 150] on icon "button" at bounding box center [85, 151] width 8 height 8
click at [101, 130] on div "Poppins" at bounding box center [114, 130] width 40 height 8
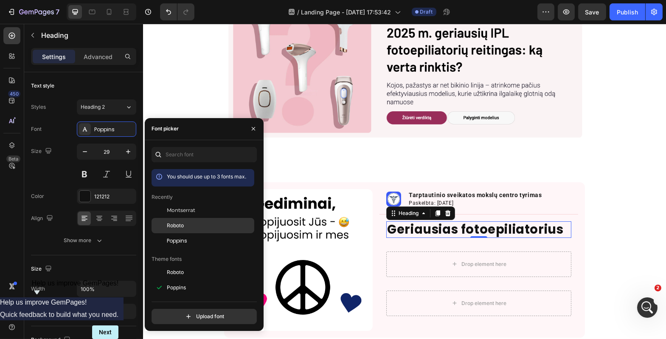
click at [185, 230] on div "Roboto" at bounding box center [203, 225] width 103 height 15
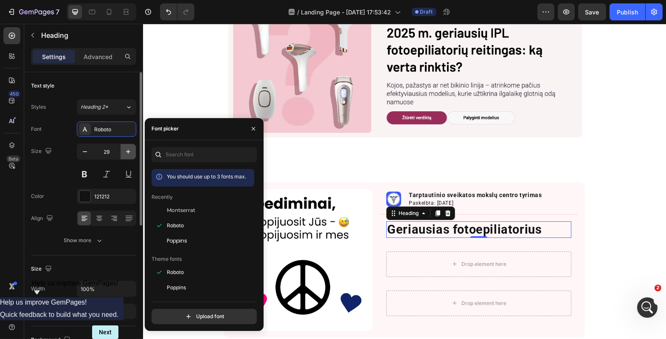
click at [127, 154] on icon "button" at bounding box center [128, 151] width 8 height 8
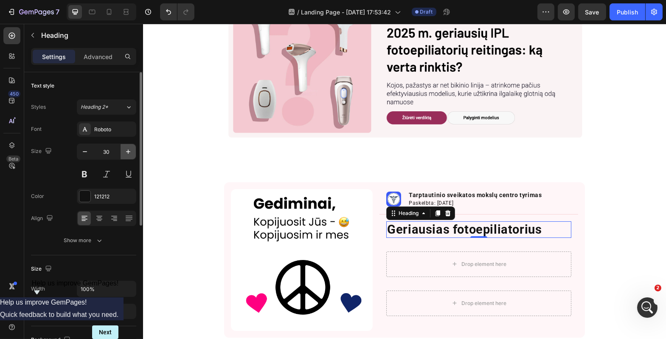
click at [127, 154] on icon "button" at bounding box center [128, 151] width 8 height 8
type input "32"
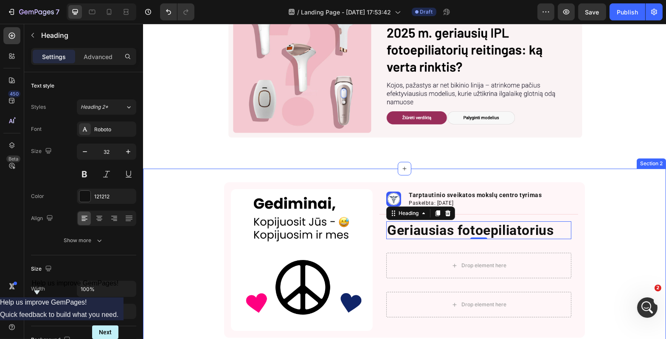
click at [185, 196] on div "Image Image Tarptautinio sveikatos mokslų centro tyrimas Text Block Paskelbta: …" at bounding box center [404, 259] width 523 height 155
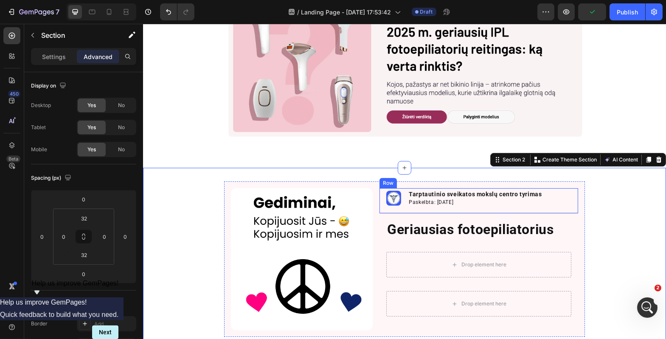
scroll to position [72, 0]
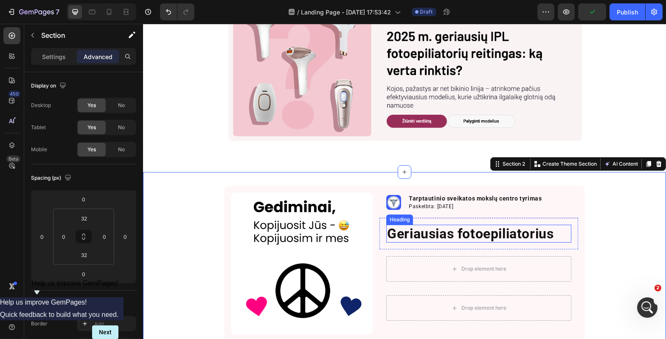
click at [537, 234] on p "Geriausias fotoepiliatorius" at bounding box center [478, 233] width 183 height 16
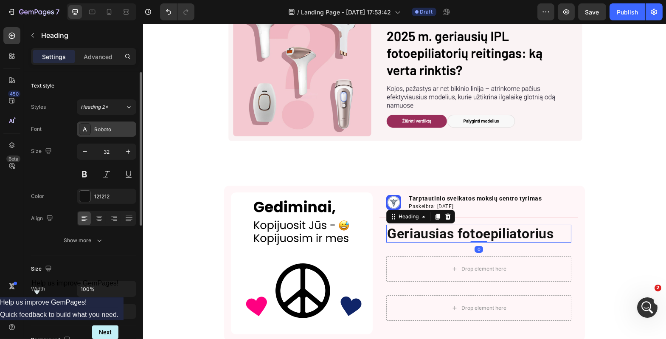
click at [112, 134] on div "Roboto" at bounding box center [106, 128] width 59 height 15
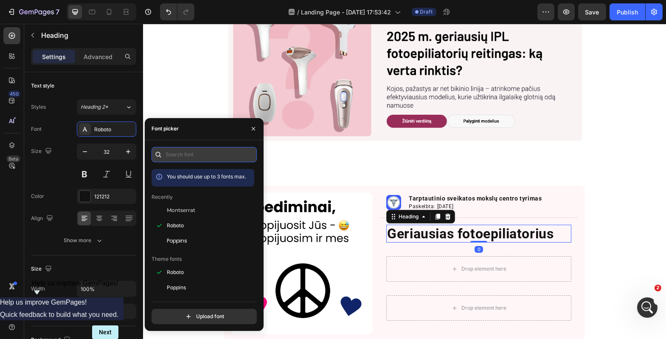
click at [175, 156] on input "text" at bounding box center [204, 154] width 105 height 15
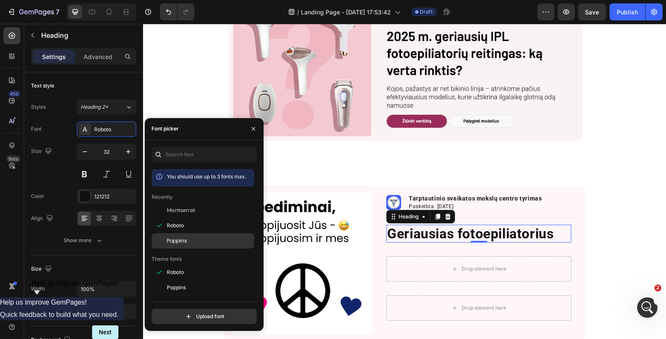
click at [186, 241] on span "Poppins" at bounding box center [177, 241] width 20 height 8
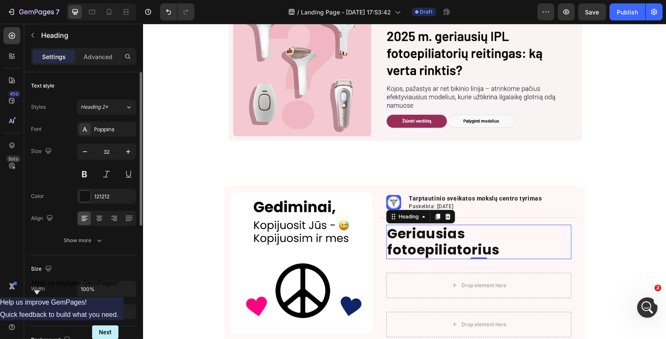
click at [73, 147] on div "Size 32" at bounding box center [83, 162] width 105 height 38
click at [92, 236] on div "Show more" at bounding box center [83, 240] width 39 height 8
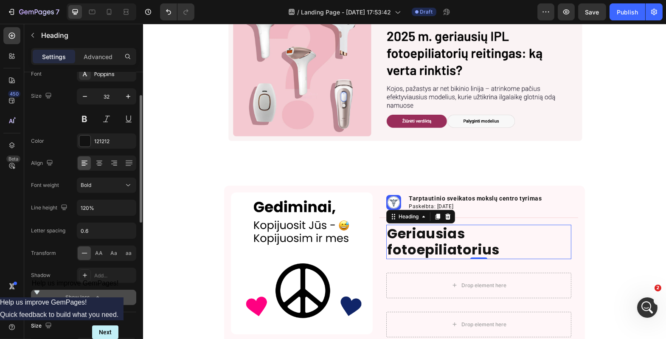
scroll to position [56, 0]
click at [104, 185] on div "Bold" at bounding box center [102, 185] width 43 height 8
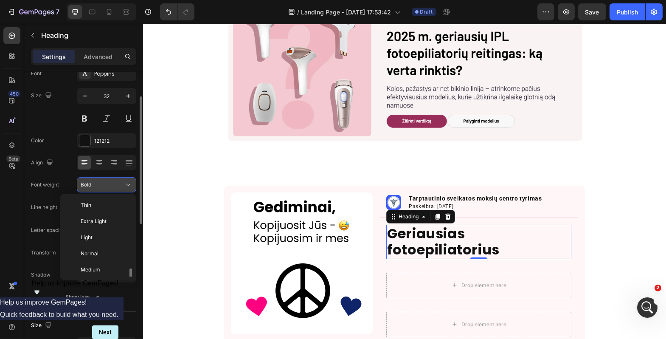
scroll to position [46, 0]
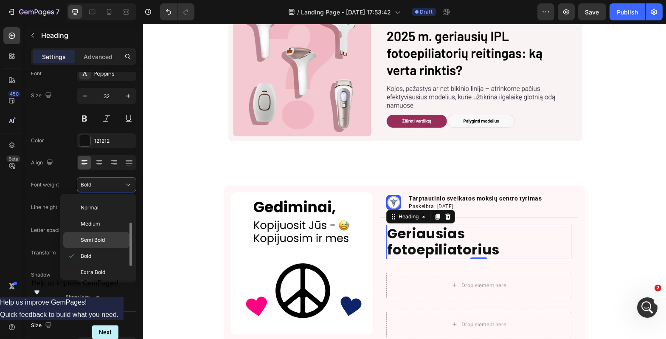
click at [101, 235] on div "Semi Bold" at bounding box center [96, 240] width 66 height 16
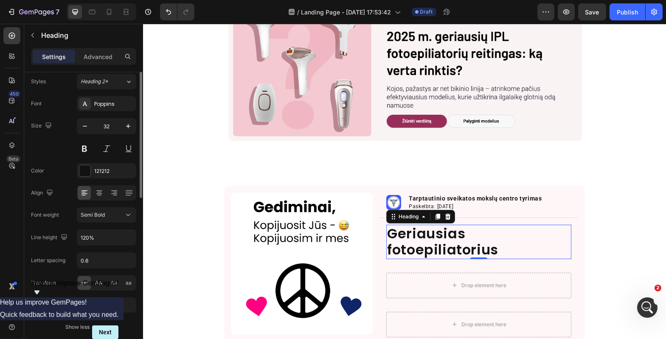
scroll to position [0, 0]
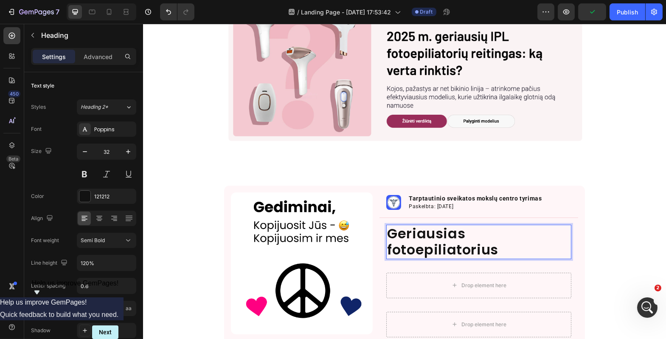
click at [496, 247] on p "Geriausias fotoepiliatorius" at bounding box center [478, 241] width 183 height 33
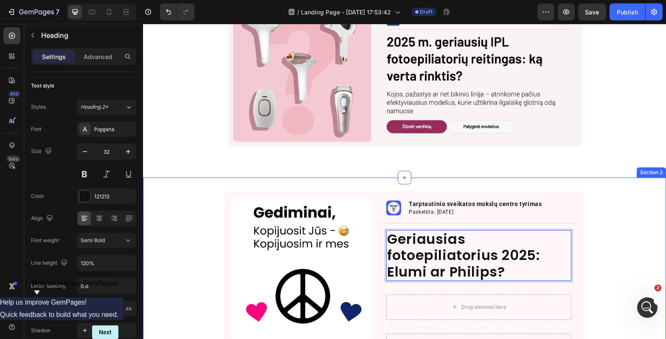
click at [628, 273] on div "Image Image Tarptautinio sveikatos mokslų centro tyrimas Text Block Paskelbta: …" at bounding box center [404, 281] width 523 height 181
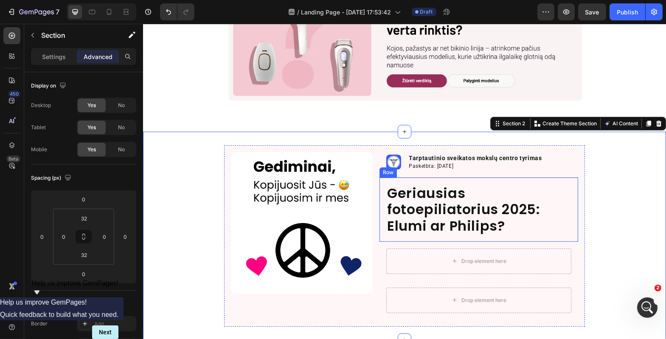
scroll to position [111, 0]
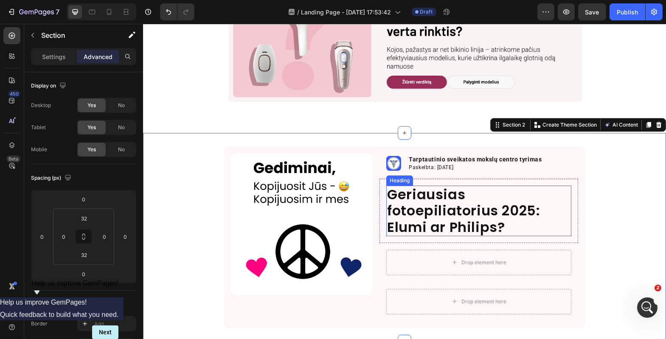
click at [464, 195] on p "Geriausias fotoepiliatorius 2025: Elumi ar Philips?" at bounding box center [478, 210] width 183 height 49
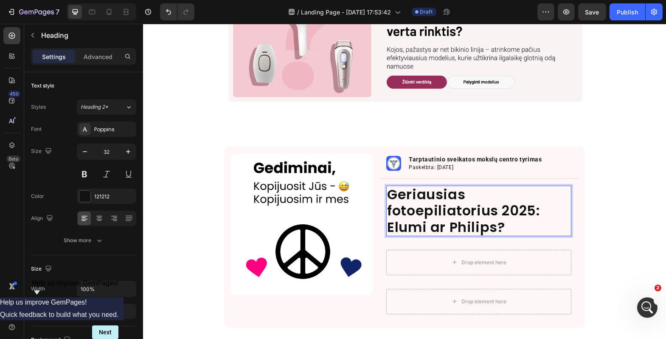
scroll to position [0, 0]
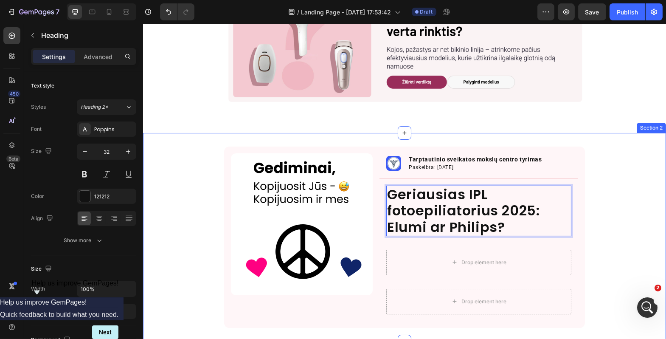
click at [613, 211] on div "Image Image Tarptautinio sveikatos mokslų centro tyrimas Text Block Paskelbta: …" at bounding box center [404, 236] width 523 height 181
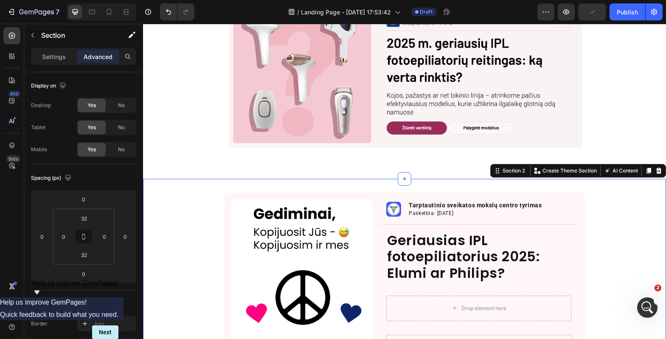
scroll to position [71, 0]
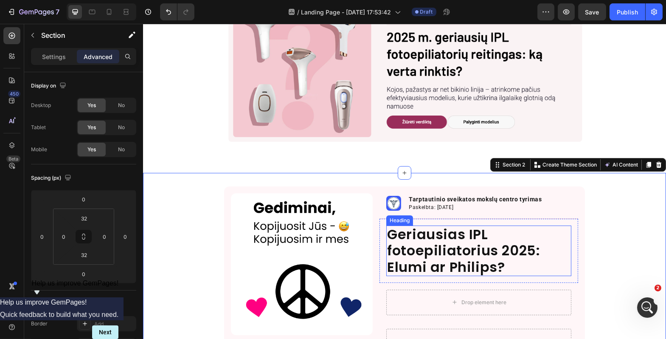
click at [535, 253] on p "Geriausias IPL fotoepiliatorius 2025: Elumi ar Philips?" at bounding box center [478, 250] width 183 height 49
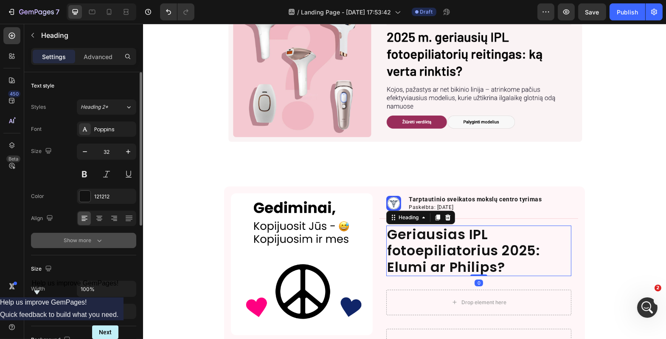
click at [80, 239] on div "Show more" at bounding box center [83, 240] width 39 height 8
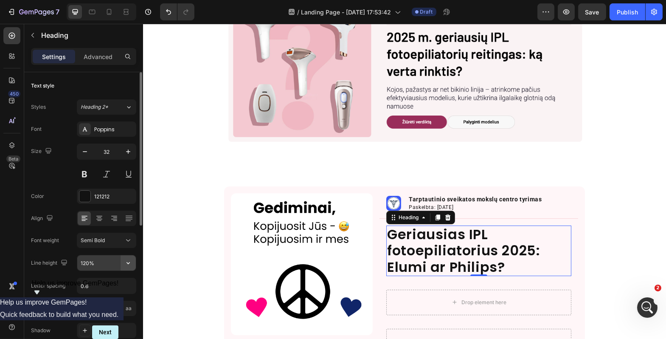
click at [127, 263] on icon "button" at bounding box center [128, 262] width 8 height 8
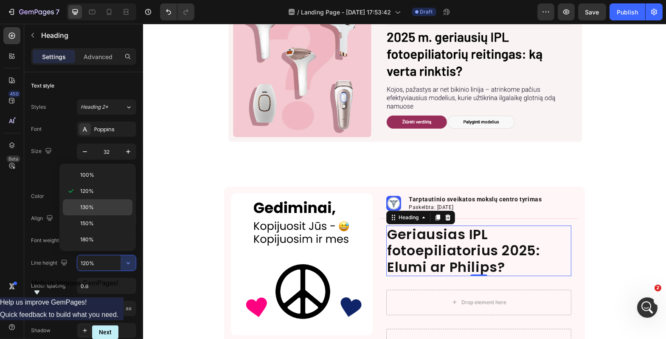
click at [118, 207] on p "130%" at bounding box center [104, 207] width 48 height 8
type input "130%"
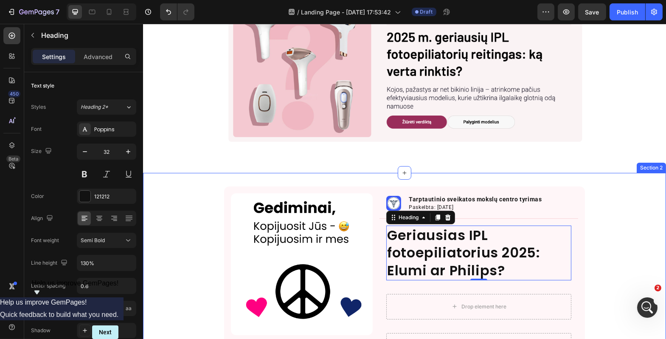
click at [191, 186] on div "Image Image Tarptautinio sveikatos mokslų centro tyrimas Text Block Paskelbta: …" at bounding box center [404, 278] width 523 height 185
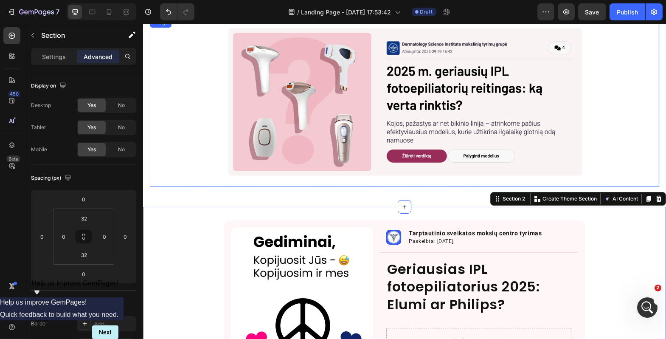
scroll to position [121, 0]
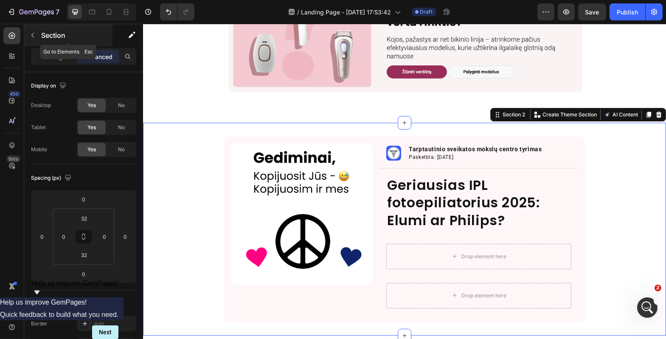
click at [38, 35] on button "button" at bounding box center [33, 35] width 14 height 14
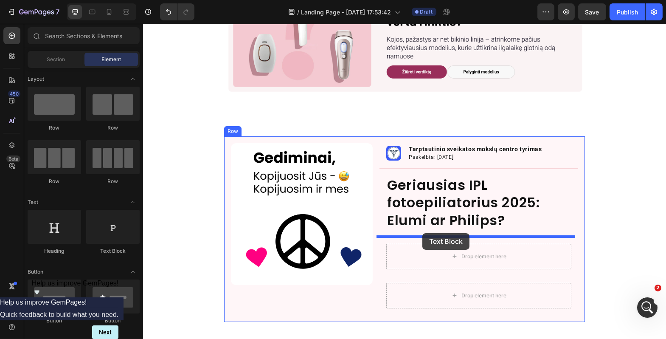
drag, startPoint x: 245, startPoint y: 250, endPoint x: 422, endPoint y: 233, distance: 177.8
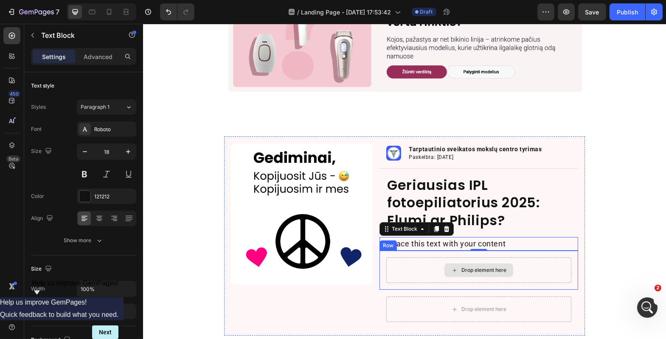
click at [413, 272] on div "Drop element here" at bounding box center [478, 269] width 185 height 25
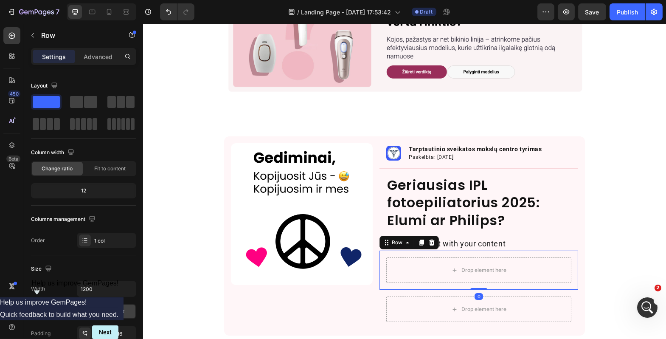
click at [434, 242] on div "Row" at bounding box center [408, 243] width 59 height 14
click at [429, 242] on icon at bounding box center [432, 242] width 6 height 6
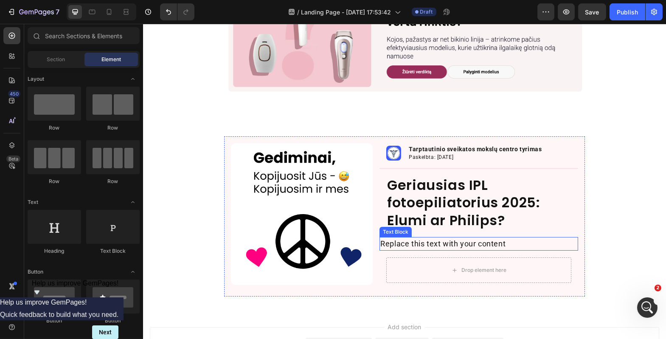
click at [383, 239] on div "Replace this text with your content" at bounding box center [478, 244] width 199 height 14
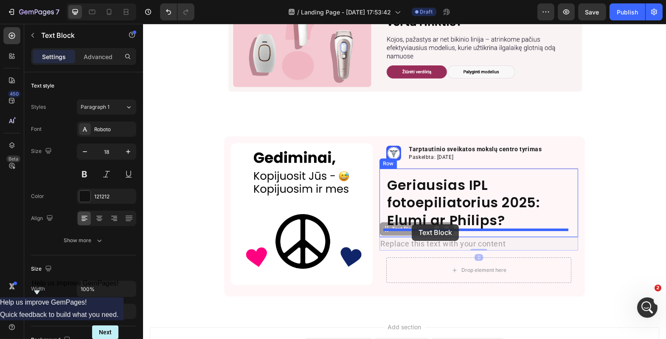
drag, startPoint x: 383, startPoint y: 229, endPoint x: 411, endPoint y: 224, distance: 28.5
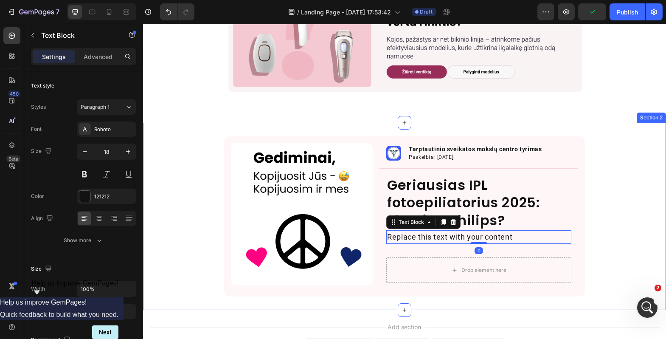
click at [604, 222] on div "Image Image Tarptautinio sveikatos mokslų centro tyrimas Text Block Paskelbta: …" at bounding box center [404, 216] width 523 height 160
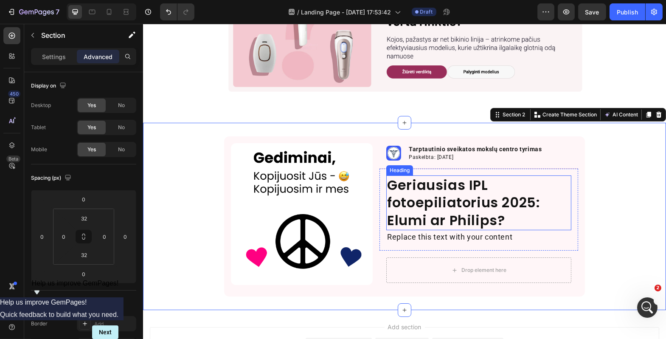
scroll to position [112, 0]
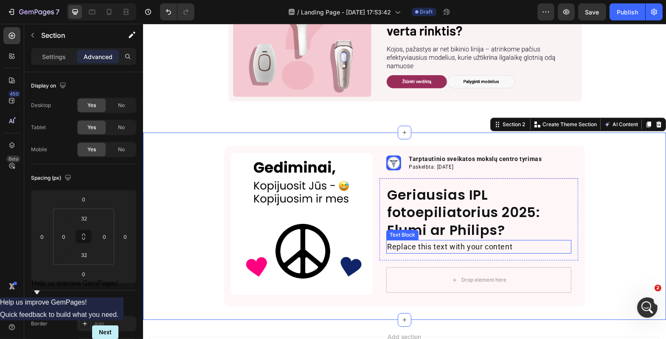
click at [503, 251] on div "Replace this text with your content" at bounding box center [478, 247] width 185 height 14
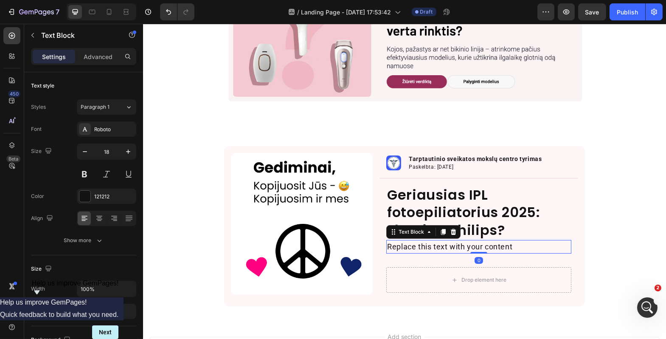
click at [503, 251] on div "Replace this text with your content" at bounding box center [478, 247] width 185 height 14
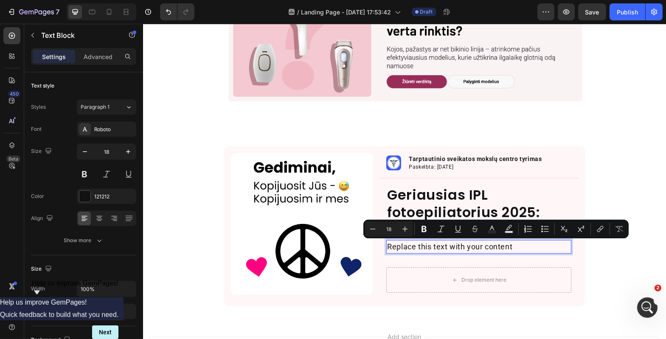
click at [503, 251] on p "Replace this text with your content" at bounding box center [478, 247] width 183 height 12
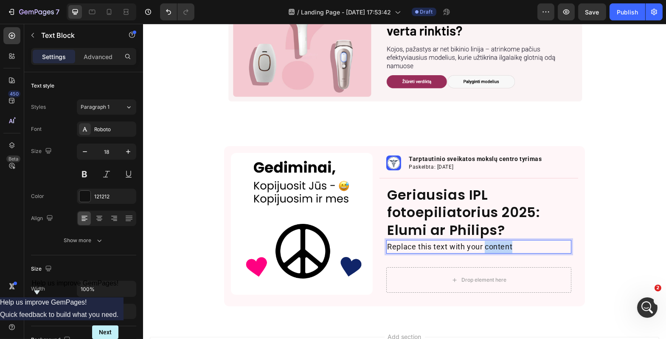
click at [503, 251] on p "Replace this text with your content" at bounding box center [478, 247] width 183 height 12
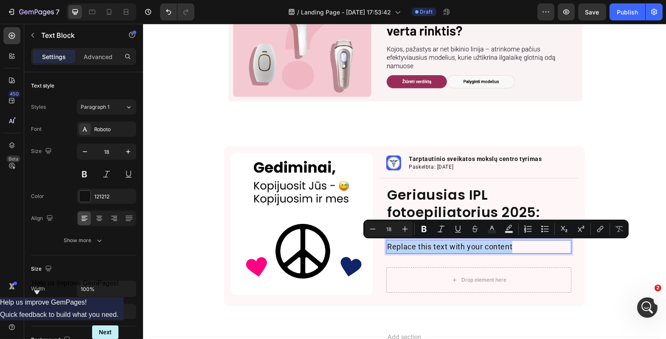
click at [503, 251] on p "Replace this text with your content" at bounding box center [478, 247] width 183 height 12
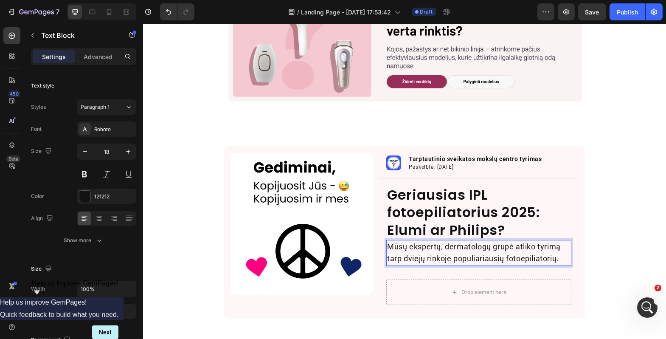
click at [507, 246] on p "Mūsų ekspertų, dermatologų grupė atliko tyrimą tarp dviejų rinkoje populiariaus…" at bounding box center [478, 253] width 183 height 25
click at [511, 246] on p "Mūsų ekspertų, dermatologų grupė atliko tyrimą tarp dviejų rinkoje populiariaus…" at bounding box center [478, 253] width 183 height 25
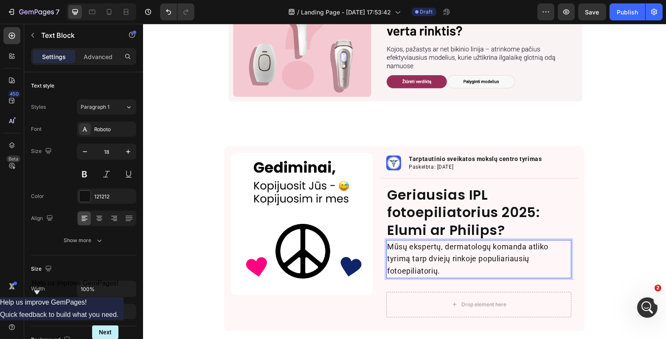
click at [548, 245] on p "Mūsų ekspertų, dermatologų komanda atliko tyrimą tarp dviejų rinkoje populiaria…" at bounding box center [478, 259] width 183 height 37
click at [393, 260] on p "Mūsų ekspertų, dermatologų komanda atliko tyrimą tarp dviejų rinkoje populiaria…" at bounding box center [478, 259] width 183 height 37
click at [477, 263] on p "Mūsų ekspertų, dermatologų komanda atliko išsamų tyrimą tarp dviejų rinkoje pop…" at bounding box center [478, 259] width 183 height 37
click at [475, 262] on p "Mūsų ekspertų, dermatologų komanda atliko išsamų tyrimą tarp dviejų rinkoje pop…" at bounding box center [478, 259] width 183 height 37
click at [441, 276] on p "Mūsų ekspertų, dermatologų komanda atliko išsamų tyrimą tarp dviejų rinkoje pop…" at bounding box center [478, 259] width 183 height 37
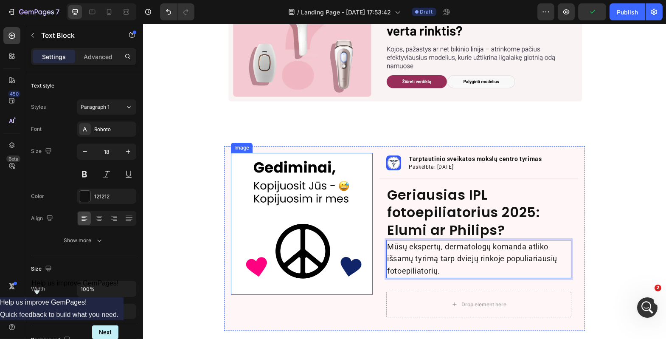
click at [191, 268] on div "Image Image Tarptautinio sveikatos mokslų centro tyrimas Text Block Paskelbta: …" at bounding box center [404, 238] width 523 height 185
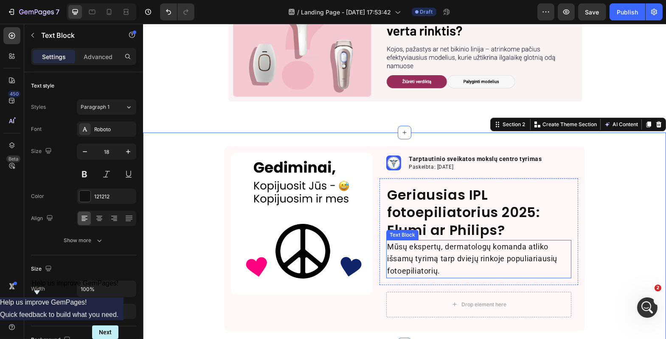
click at [457, 264] on p "Mūsų ekspertų, dermatologų komanda atliko išsamų tyrimą tarp dviejų rinkoje pop…" at bounding box center [478, 259] width 183 height 37
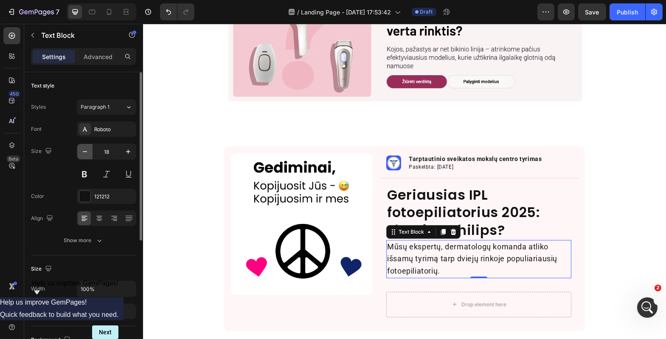
click at [90, 158] on button "button" at bounding box center [84, 151] width 15 height 15
type input "16"
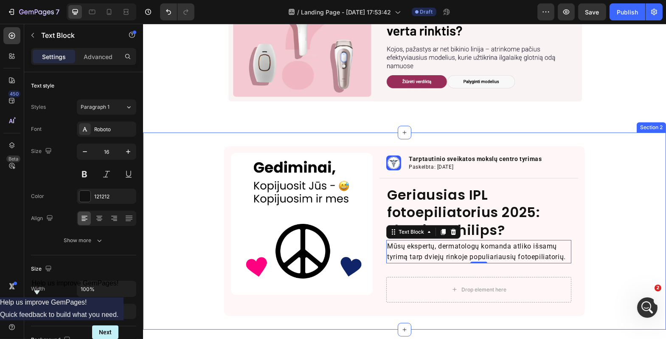
click at [160, 188] on div "Image Image Tarptautinio sveikatos mokslų centro tyrimas Text Block Paskelbta: …" at bounding box center [404, 231] width 523 height 170
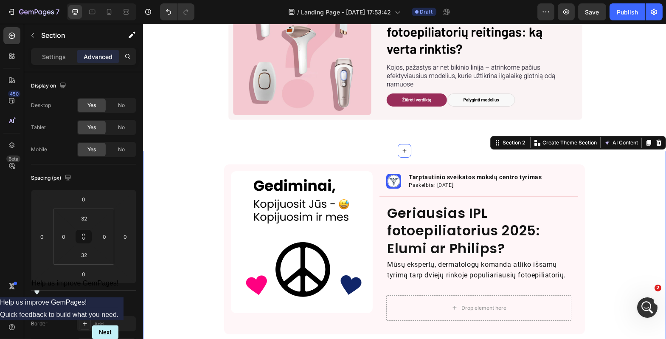
scroll to position [78, 0]
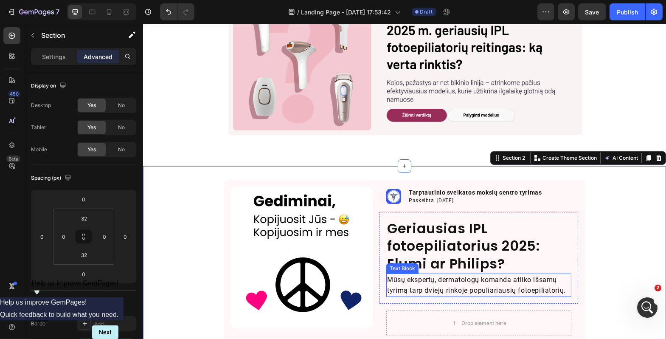
click at [399, 287] on p "Mūsų ekspertų, dermatologų komanda atliko išsamų tyrimą tarp dviejų rinkoje pop…" at bounding box center [478, 285] width 183 height 22
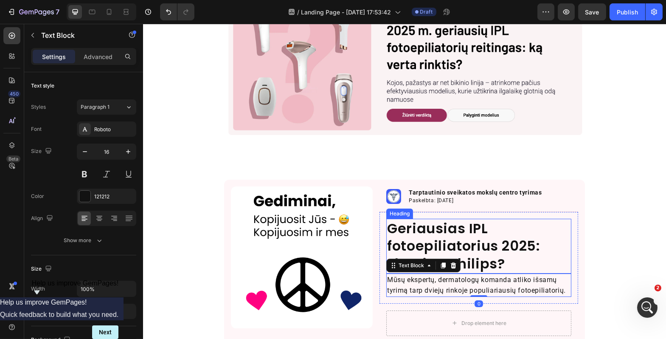
click at [419, 242] on p "Geriausias IPL fotoepiliatorius 2025: Elumi ar Philips?" at bounding box center [478, 245] width 183 height 53
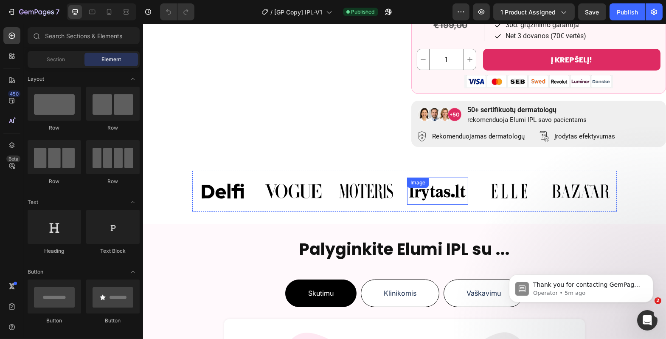
scroll to position [324, 0]
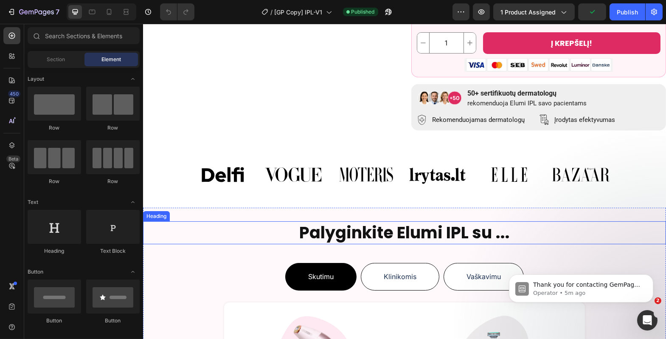
click at [435, 227] on h2 "Palyginkite Elumi IPL su ..." at bounding box center [404, 232] width 523 height 22
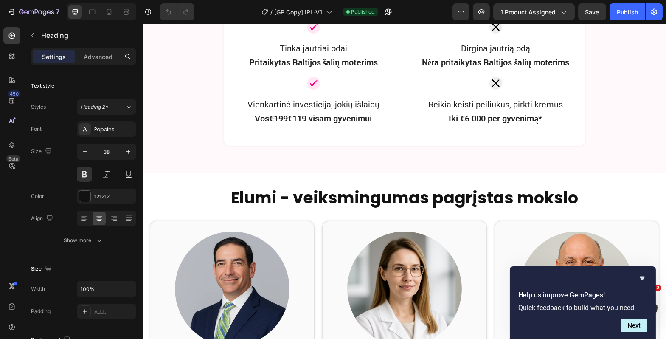
scroll to position [0, 0]
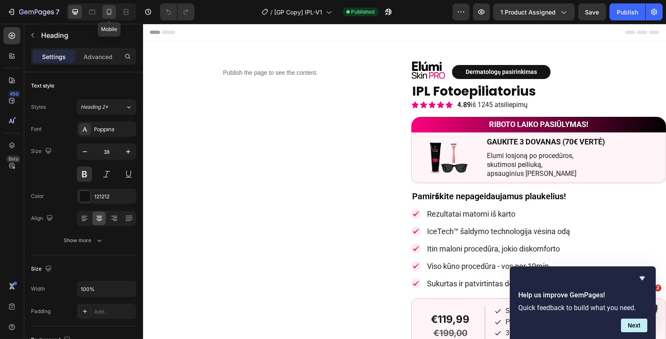
click at [105, 11] on icon at bounding box center [109, 12] width 8 height 8
type input "22"
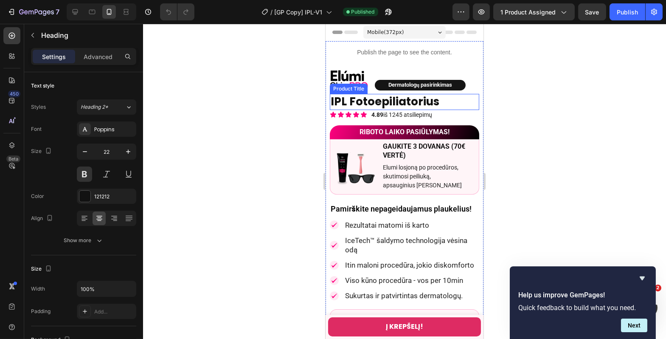
click at [357, 96] on h1 "IPL Fotoepiliatorius" at bounding box center [403, 102] width 149 height 16
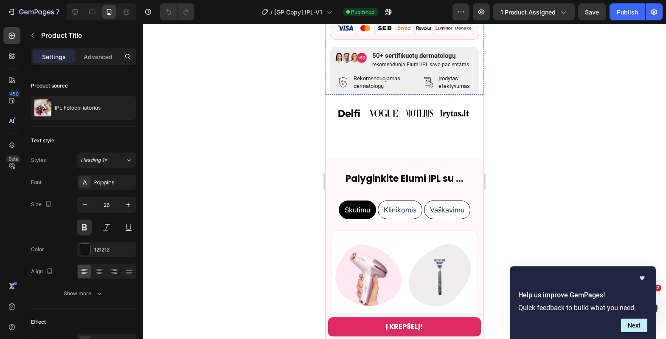
scroll to position [382, 0]
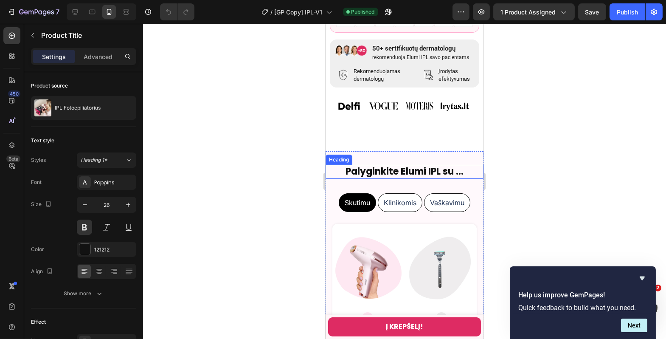
click at [394, 179] on h2 "Palyginkite Elumi IPL su ..." at bounding box center [404, 172] width 158 height 14
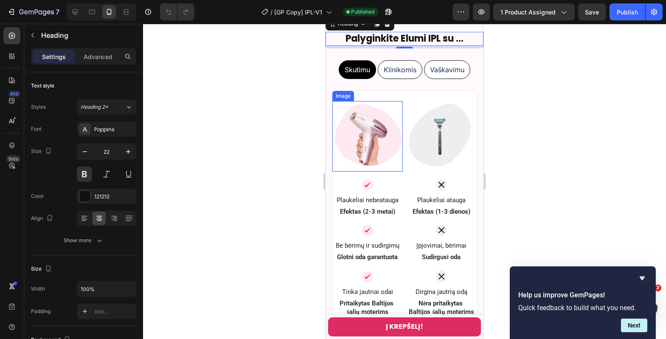
scroll to position [784, 0]
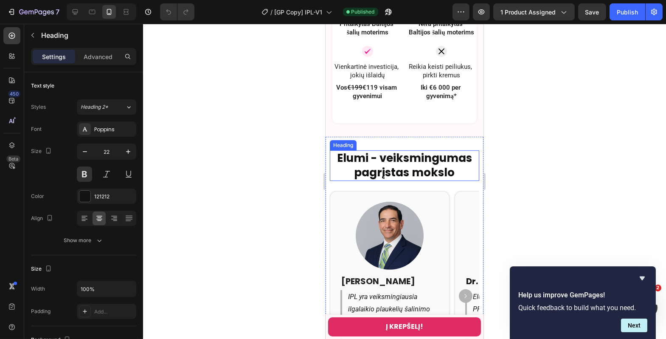
click at [407, 159] on strong "Elumi - veiksmingumas pagrįstas mokslo" at bounding box center [404, 165] width 135 height 30
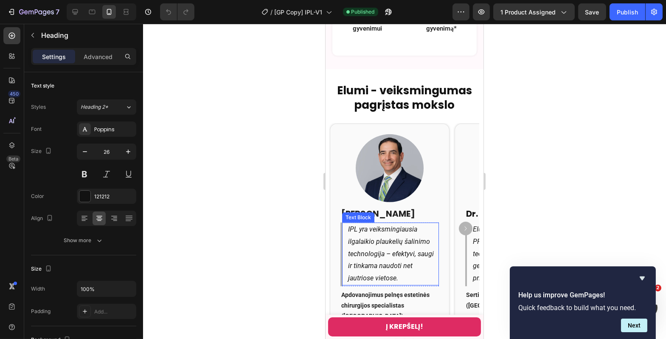
scroll to position [1173, 0]
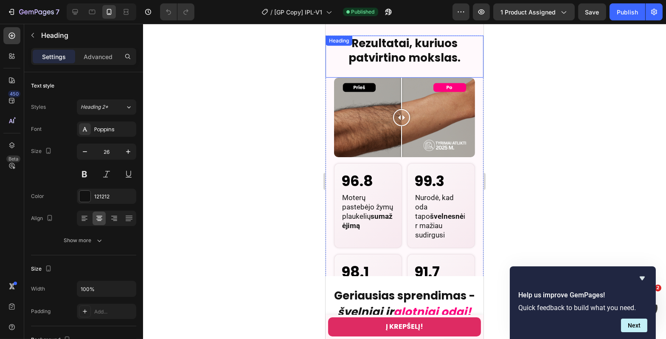
click at [399, 60] on h2 "Rezultatai, kuriuos patvirtino mokslas." at bounding box center [404, 51] width 158 height 31
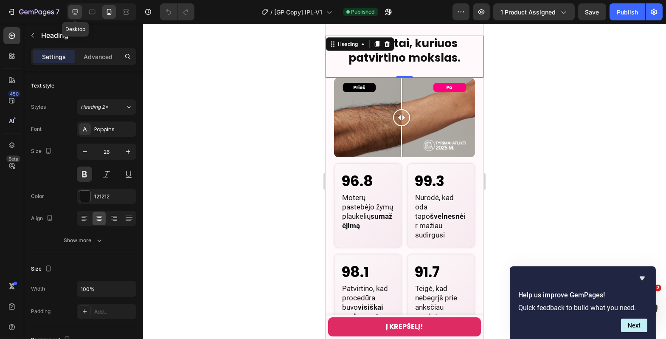
click at [81, 13] on div at bounding box center [75, 12] width 14 height 14
type input "38"
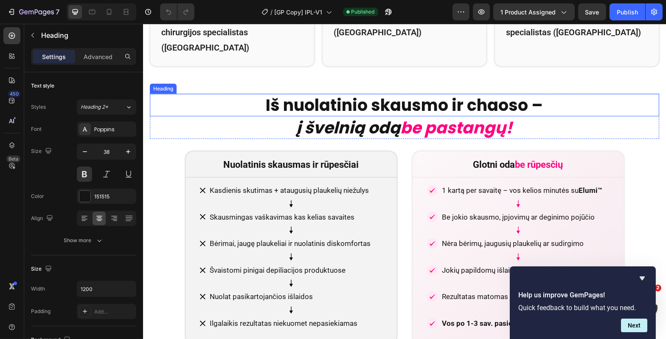
click at [382, 94] on h2 "Iš nuolatinio skausmo ir chaoso –" at bounding box center [403, 105] width 509 height 22
click at [379, 116] on icon "į švelnią odą" at bounding box center [348, 127] width 104 height 22
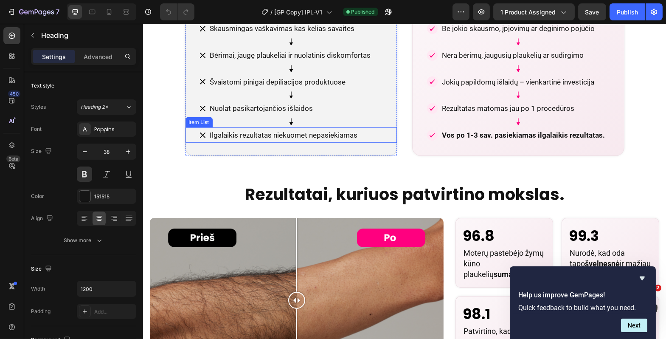
scroll to position [1350, 0]
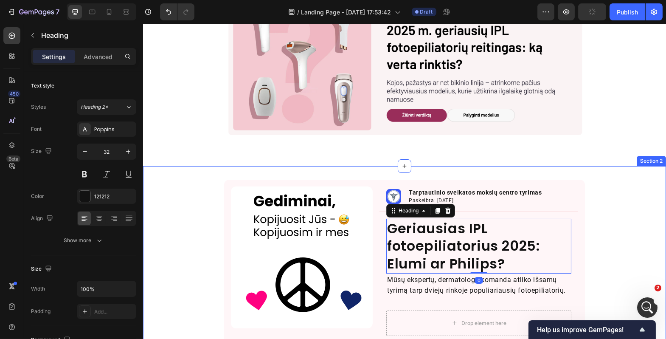
click at [602, 239] on div "Image Image Tarptautinio sveikatos mokslų centro tyrimas Text Block Paskelbta: …" at bounding box center [404, 265] width 523 height 170
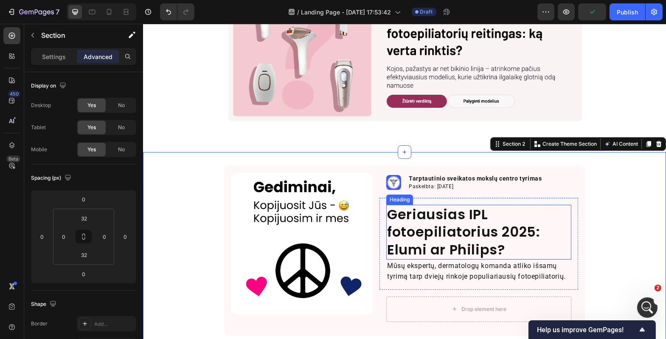
scroll to position [93, 0]
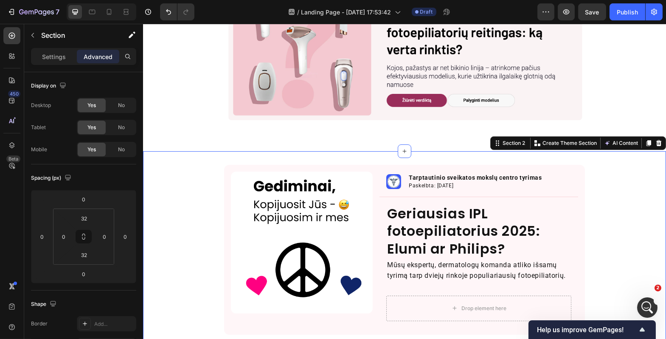
click at [593, 195] on div "Image Image Tarptautinio sveikatos mokslų centro tyrimas Text Block Paskelbta: …" at bounding box center [404, 250] width 523 height 170
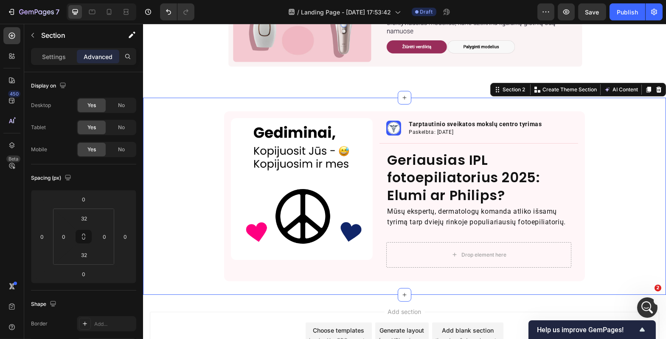
scroll to position [162, 0]
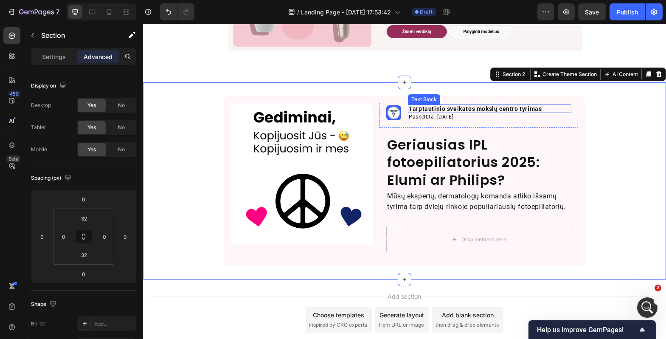
click at [523, 110] on p "Tarptautinio sveikatos mokslų centro tyrimas" at bounding box center [489, 108] width 162 height 7
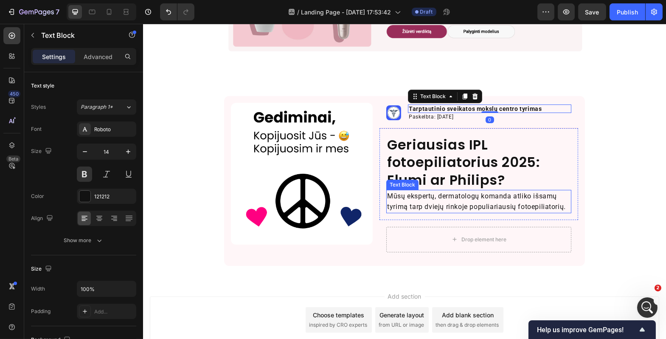
click at [508, 196] on p "Mūsų ekspertų, dermatologų komanda atliko išsamų tyrimą tarp dviejų rinkoje pop…" at bounding box center [478, 202] width 183 height 22
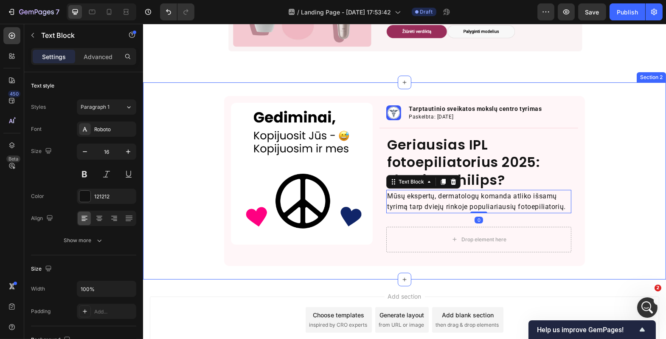
click at [597, 186] on div "Image Image Tarptautinio sveikatos mokslų centro tyrimas Text Block Paskelbta: …" at bounding box center [404, 181] width 523 height 170
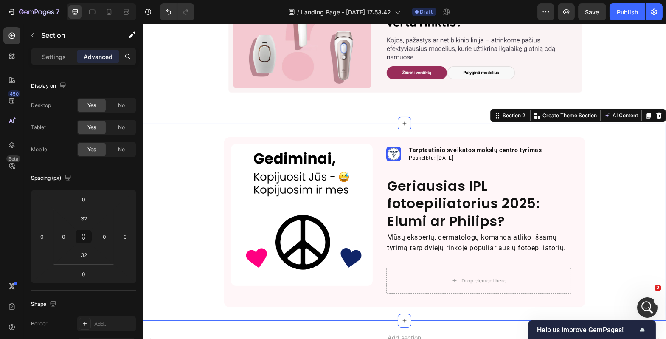
scroll to position [122, 0]
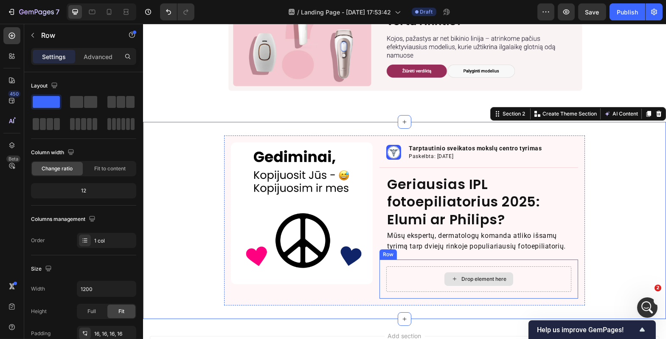
click at [563, 284] on div "Drop element here" at bounding box center [478, 278] width 185 height 25
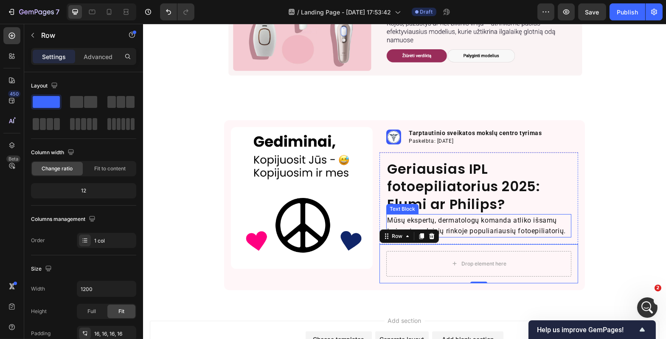
scroll to position [141, 0]
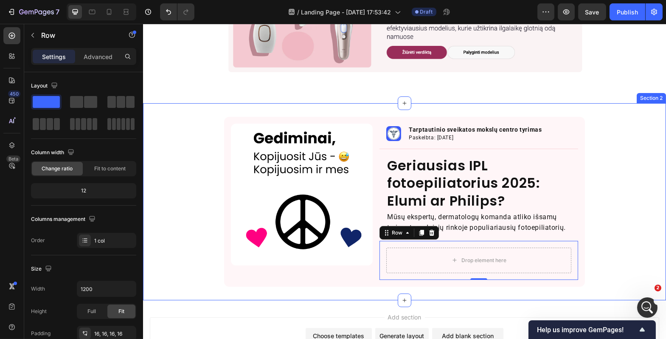
click at [589, 226] on div "Image Image Tarptautinio sveikatos mokslų centro tyrimas Text Block Paskelbta: …" at bounding box center [404, 202] width 523 height 170
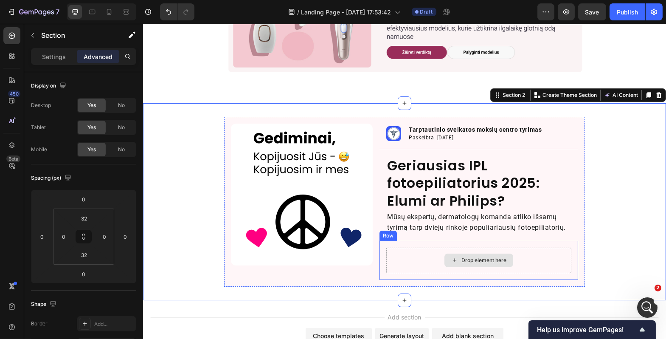
click at [435, 260] on div "Drop element here" at bounding box center [478, 259] width 185 height 25
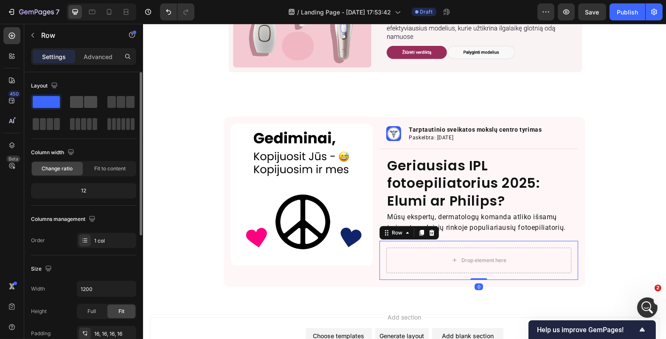
click at [88, 104] on span at bounding box center [90, 102] width 13 height 12
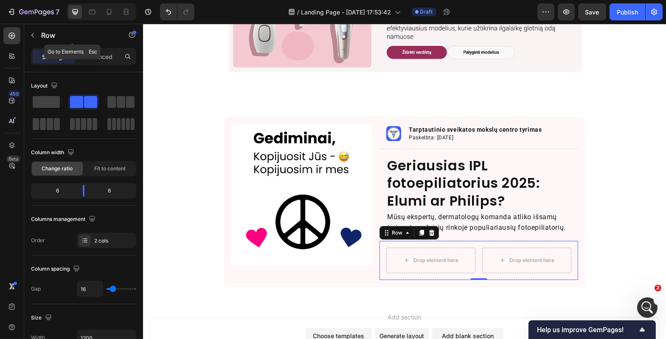
click at [37, 38] on button "button" at bounding box center [33, 35] width 14 height 14
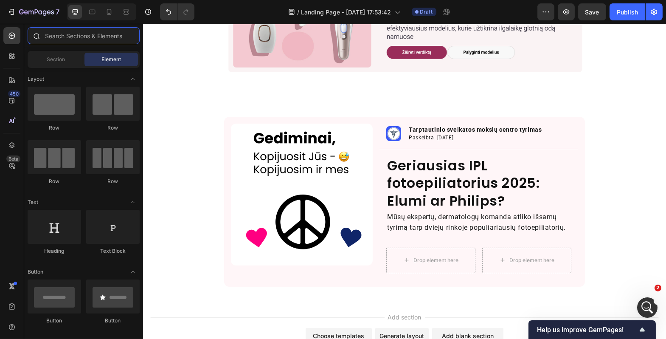
click at [69, 35] on input "text" at bounding box center [84, 35] width 112 height 17
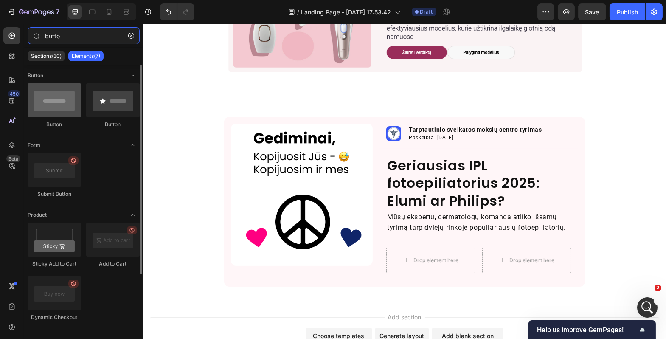
type input "butto"
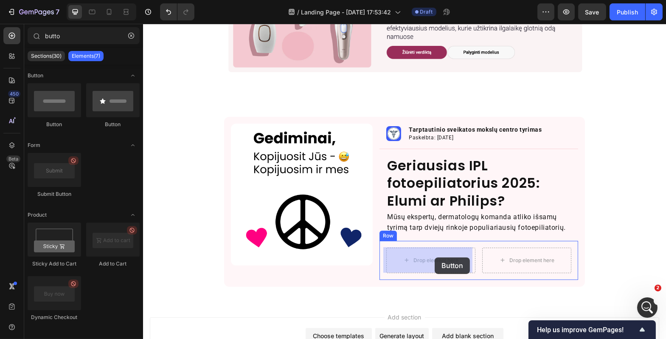
drag, startPoint x: 178, startPoint y: 118, endPoint x: 434, endPoint y: 257, distance: 291.6
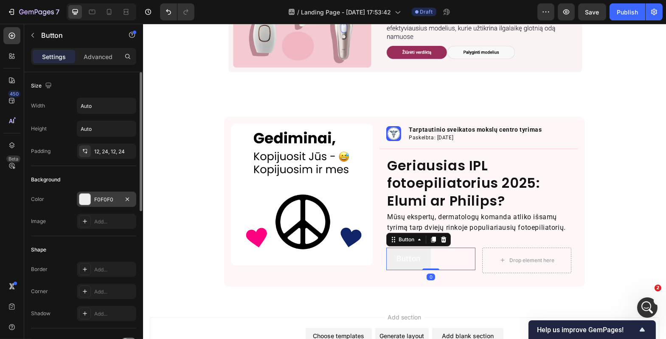
click at [85, 201] on div at bounding box center [84, 199] width 11 height 11
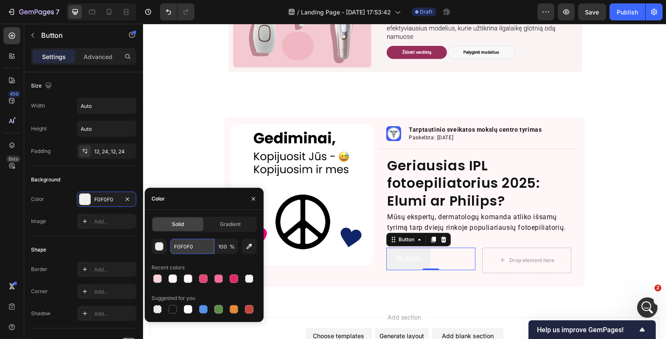
click at [193, 247] on input "F0F0F0" at bounding box center [192, 246] width 44 height 15
click at [193, 246] on input "F0F0F0" at bounding box center [192, 246] width 44 height 15
click at [192, 246] on input "F0F0F0" at bounding box center [192, 246] width 44 height 15
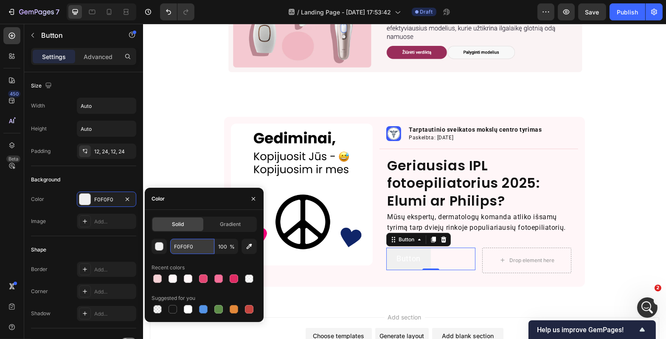
paste input "ff007f"
type input "ff007f"
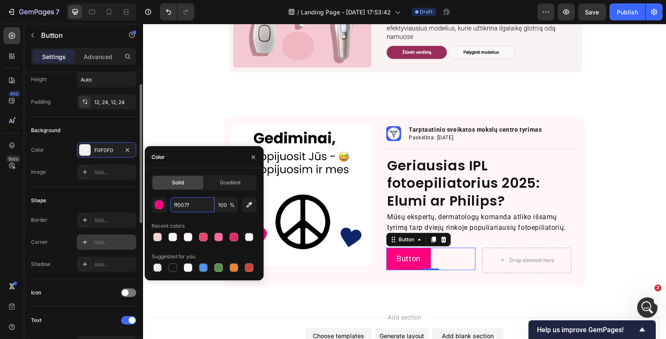
scroll to position [30, 0]
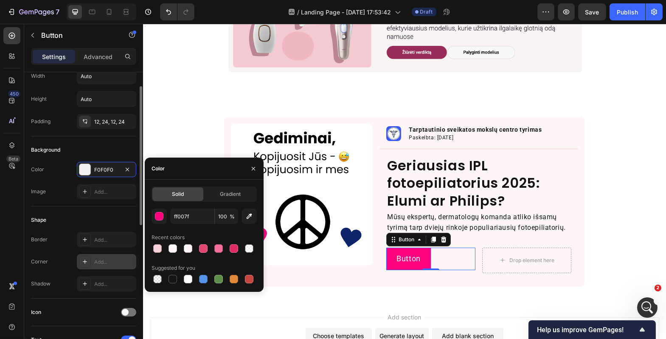
click at [86, 257] on div at bounding box center [85, 262] width 12 height 12
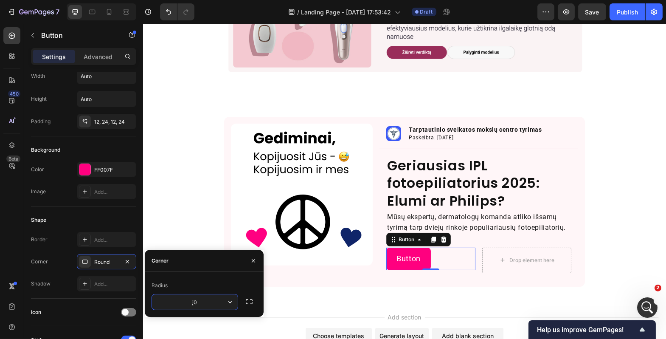
type input "į"
click at [231, 306] on icon "button" at bounding box center [230, 302] width 8 height 8
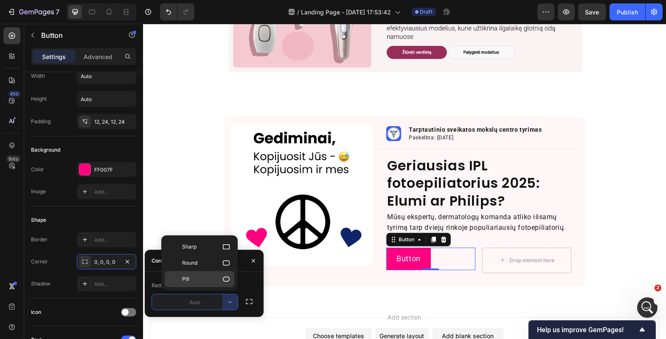
click at [222, 284] on div "Pill" at bounding box center [200, 279] width 70 height 16
type input "9999"
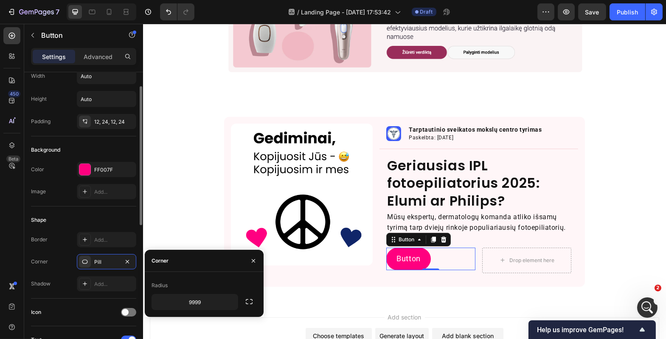
scroll to position [0, 0]
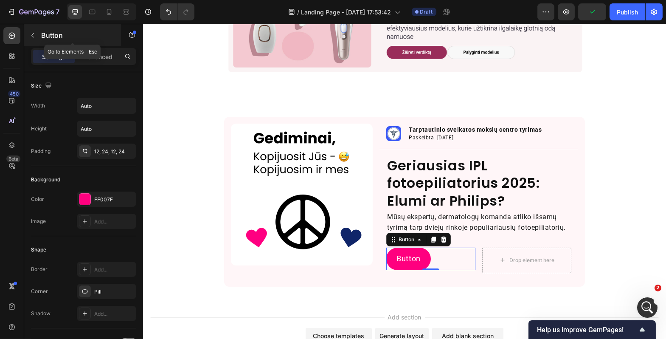
click at [34, 33] on icon "button" at bounding box center [32, 35] width 7 height 7
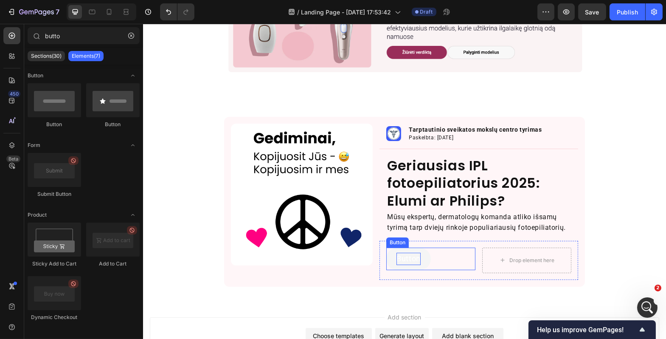
click at [396, 256] on p "Button" at bounding box center [408, 259] width 24 height 12
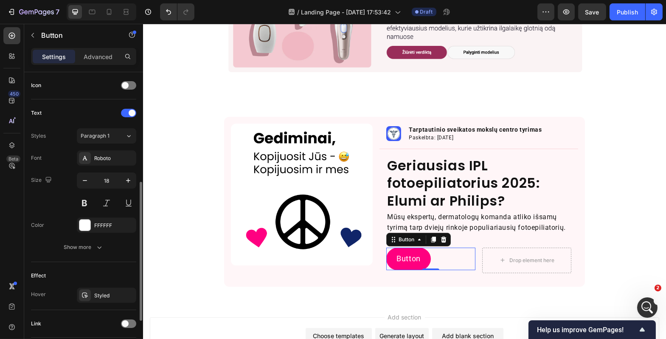
scroll to position [261, 0]
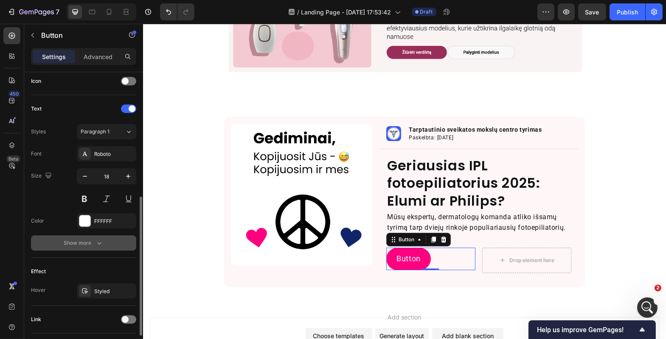
click at [91, 247] on button "Show more" at bounding box center [83, 242] width 105 height 15
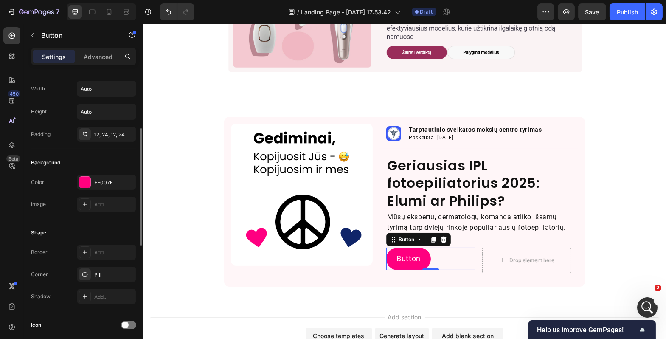
scroll to position [0, 0]
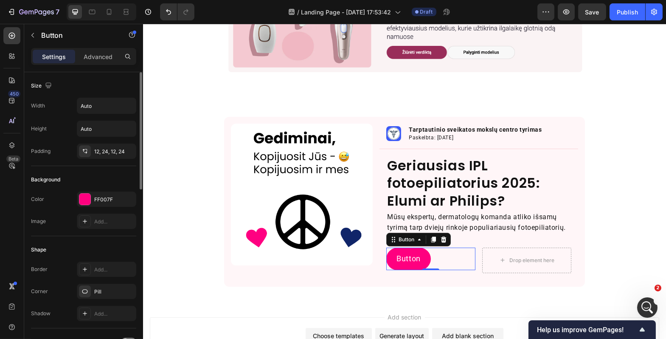
click at [104, 64] on div "Settings Advanced" at bounding box center [83, 56] width 105 height 17
click at [106, 58] on p "Advanced" at bounding box center [98, 56] width 29 height 9
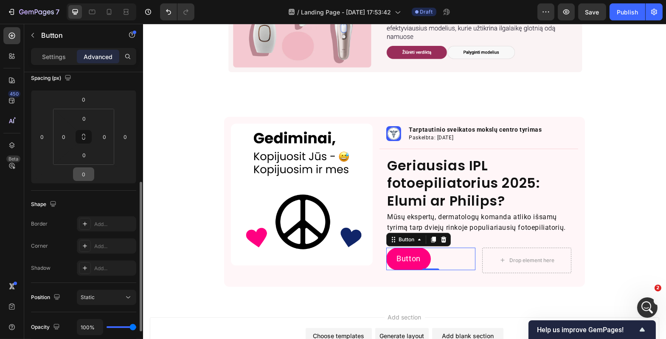
scroll to position [275, 0]
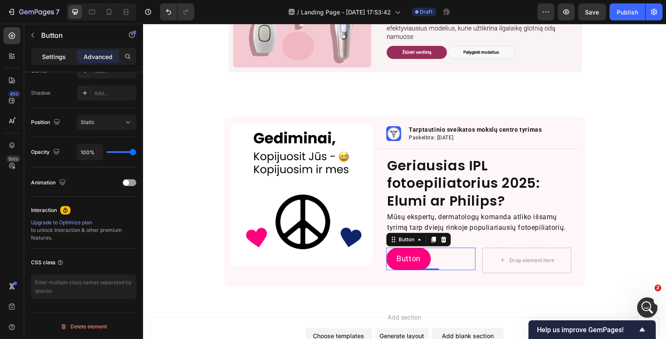
click at [60, 59] on p "Settings" at bounding box center [54, 56] width 24 height 9
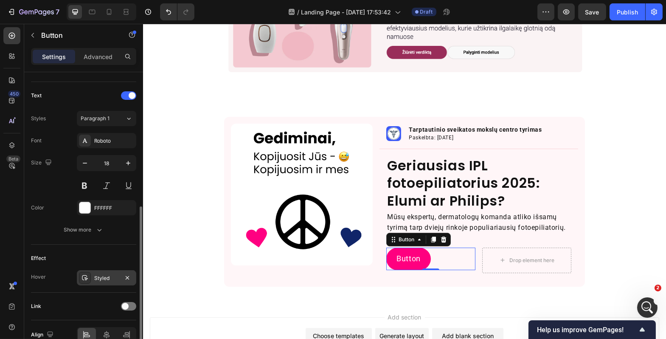
scroll to position [272, 0]
click at [94, 231] on div "Show more" at bounding box center [83, 232] width 39 height 8
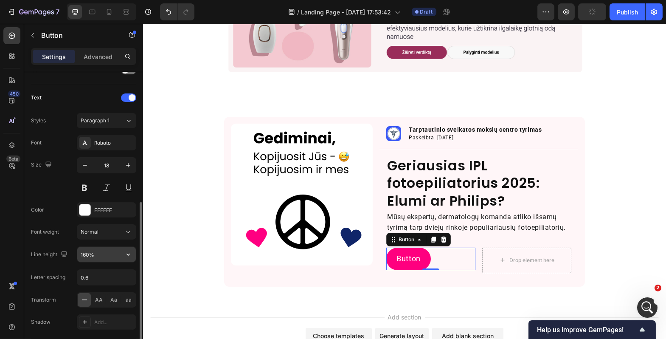
click at [95, 256] on input "160%" at bounding box center [106, 254] width 59 height 15
click at [132, 257] on icon "button" at bounding box center [128, 254] width 8 height 8
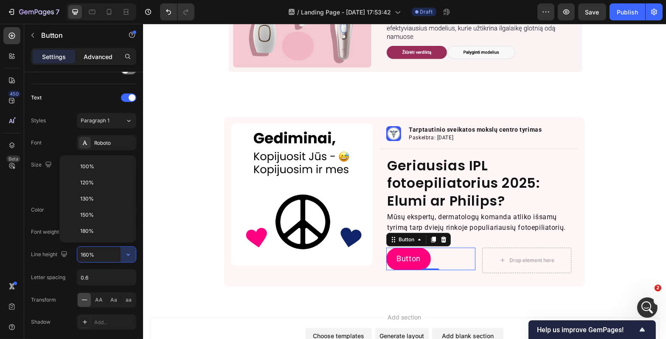
click at [105, 56] on p "Advanced" at bounding box center [98, 56] width 29 height 9
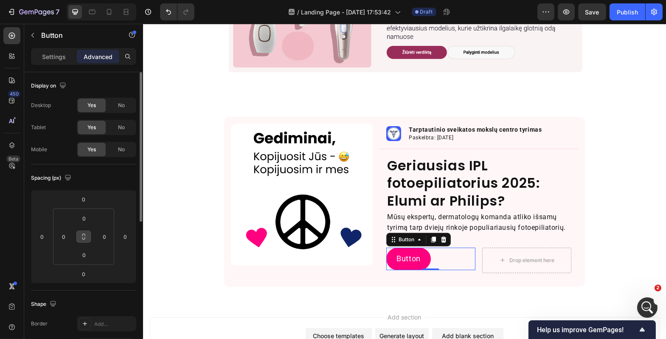
scroll to position [25, 0]
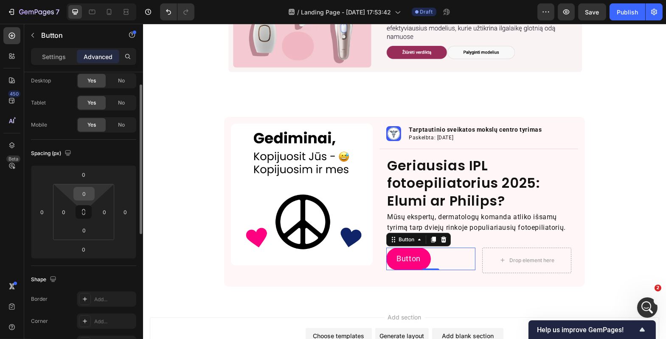
click at [85, 193] on input "0" at bounding box center [84, 193] width 17 height 13
type input "ą"
type input "1"
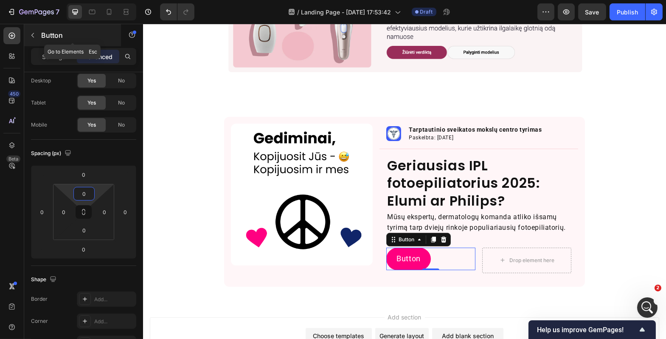
click at [34, 33] on icon "button" at bounding box center [32, 35] width 7 height 7
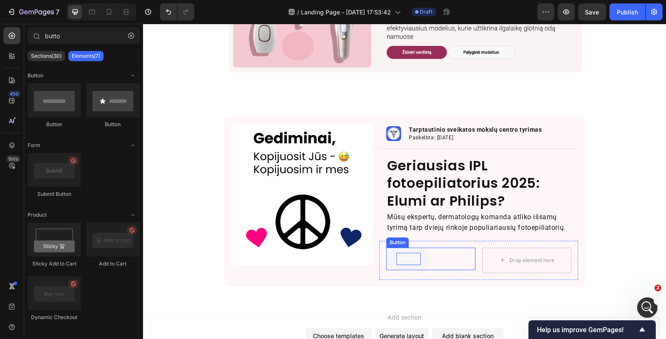
click at [409, 257] on p "Button" at bounding box center [408, 259] width 24 height 12
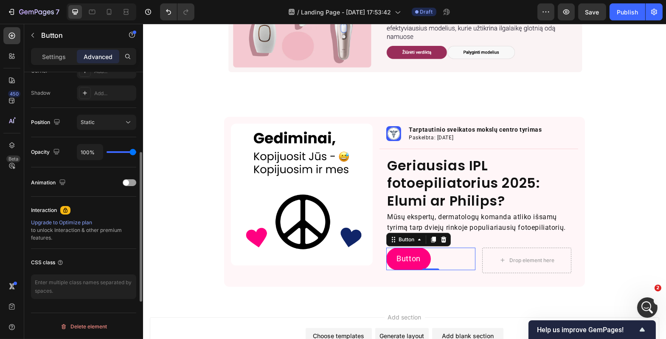
scroll to position [0, 0]
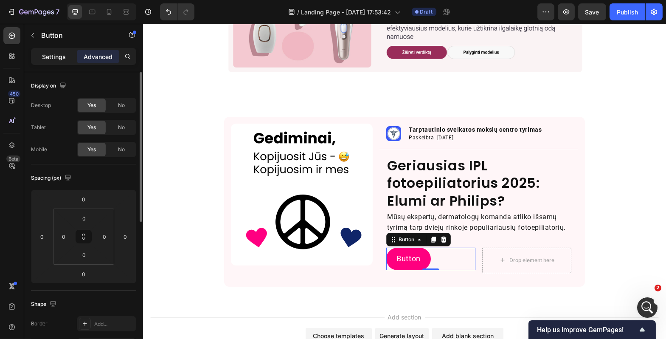
click at [58, 61] on div "Settings" at bounding box center [54, 57] width 42 height 14
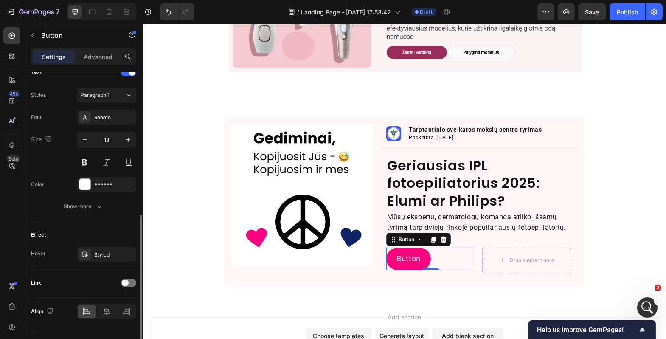
scroll to position [261, 0]
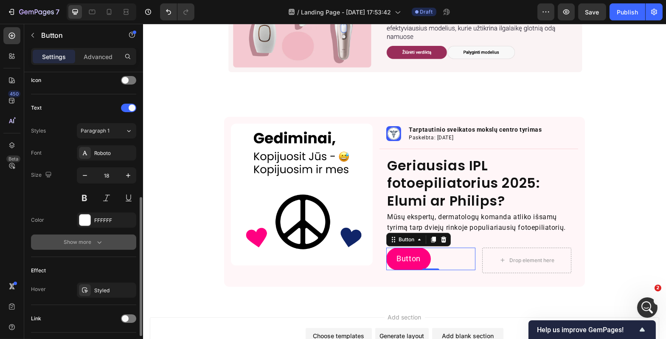
click at [97, 242] on icon "button" at bounding box center [99, 242] width 8 height 8
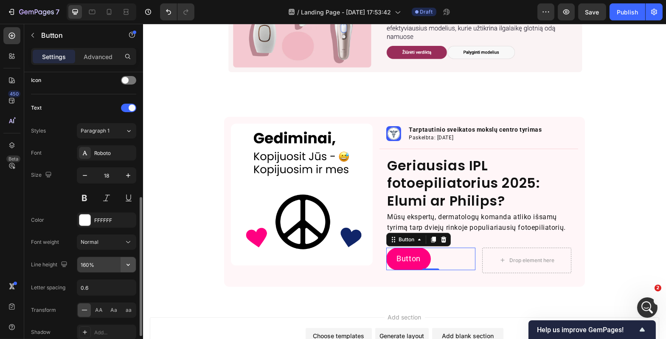
click at [128, 263] on icon "button" at bounding box center [128, 264] width 8 height 8
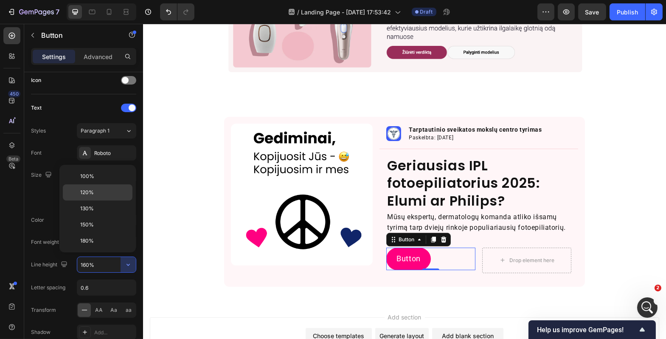
click at [110, 195] on p "120%" at bounding box center [104, 192] width 48 height 8
type input "120%"
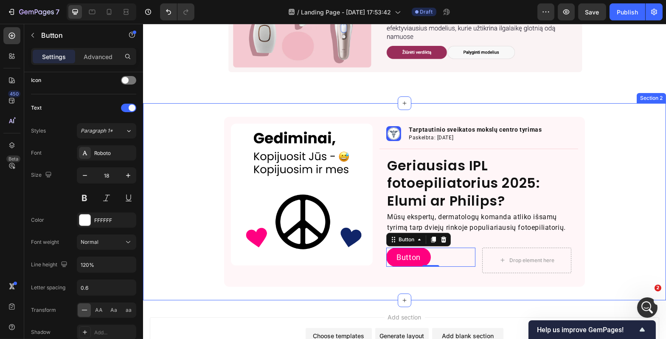
click at [623, 249] on div "Image Image Tarptautinio sveikatos mokslų centro tyrimas Text Block Paskelbta: …" at bounding box center [404, 202] width 523 height 170
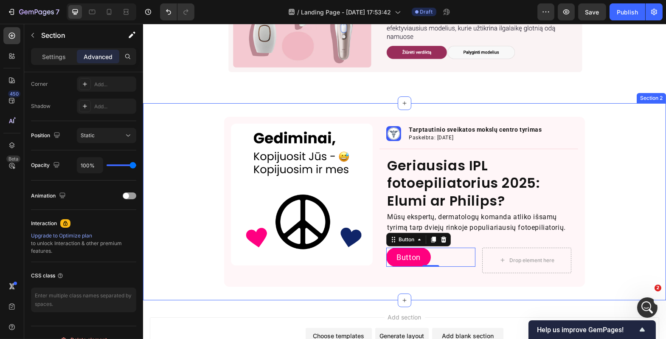
scroll to position [0, 0]
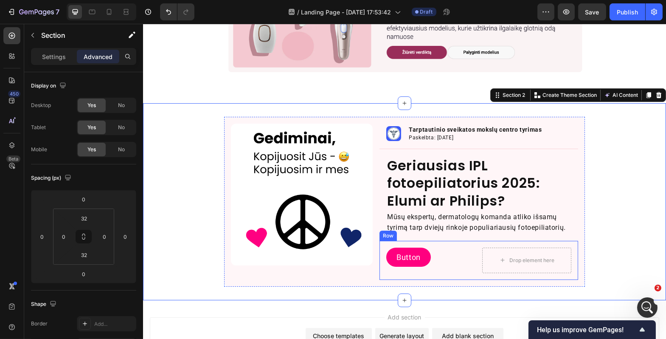
click at [472, 257] on div "Button Button" at bounding box center [430, 257] width 89 height 20
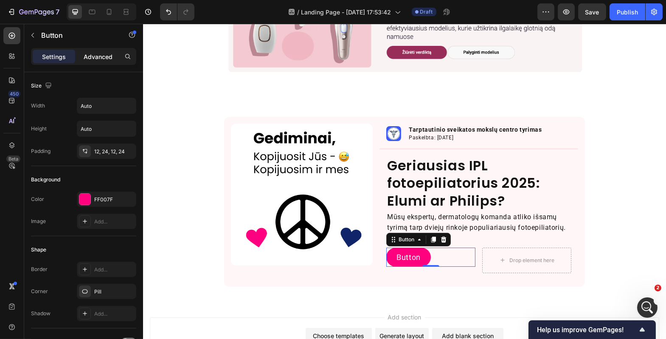
click at [109, 55] on p "Advanced" at bounding box center [98, 56] width 29 height 9
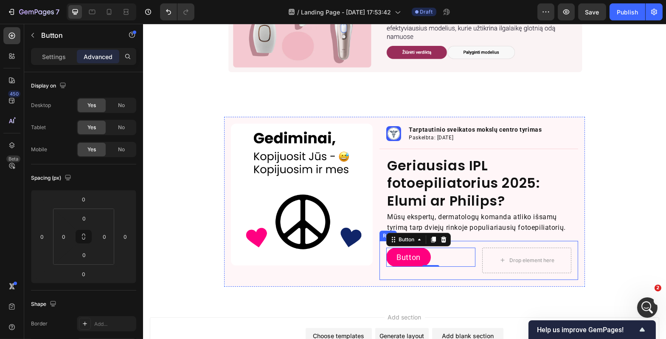
click at [478, 241] on div "Button Button 0 Drop element here Row" at bounding box center [478, 260] width 199 height 39
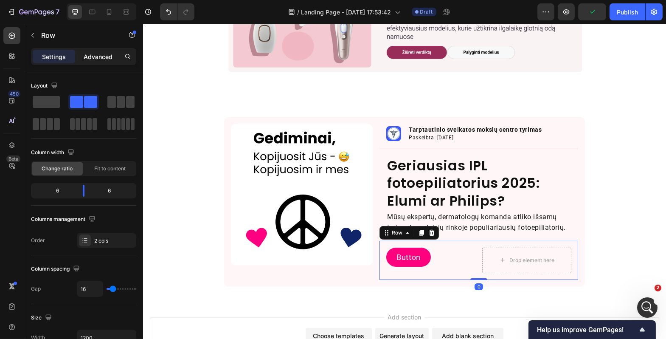
click at [95, 61] on div "Advanced" at bounding box center [98, 57] width 42 height 14
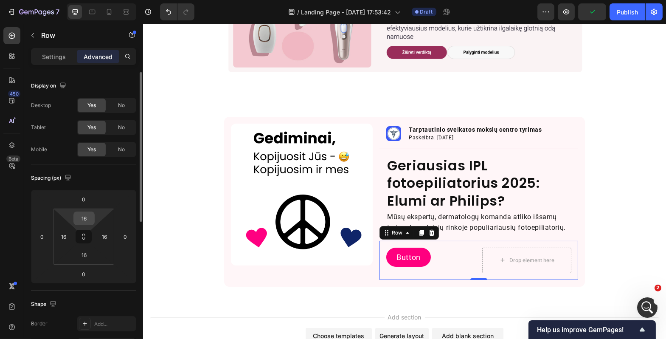
click at [82, 218] on input "16" at bounding box center [84, 218] width 17 height 13
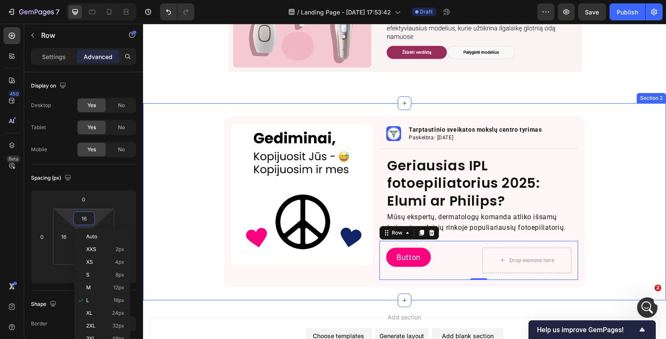
type input "1"
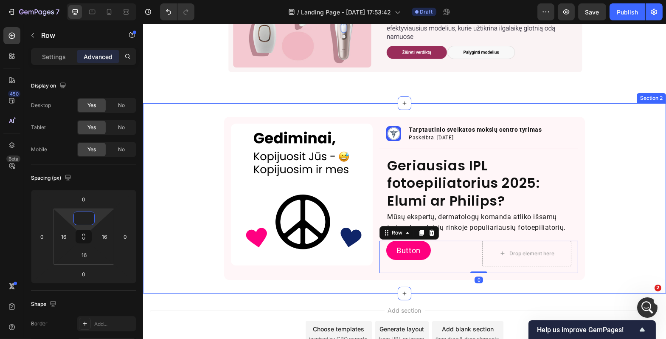
click at [626, 197] on div "Image Image Tarptautinio sveikatos mokslų centro tyrimas Text Block Paskelbta: …" at bounding box center [404, 198] width 523 height 163
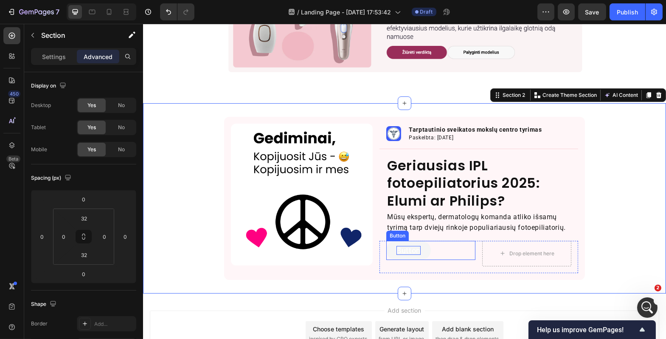
click at [410, 247] on p "Button" at bounding box center [408, 250] width 24 height 9
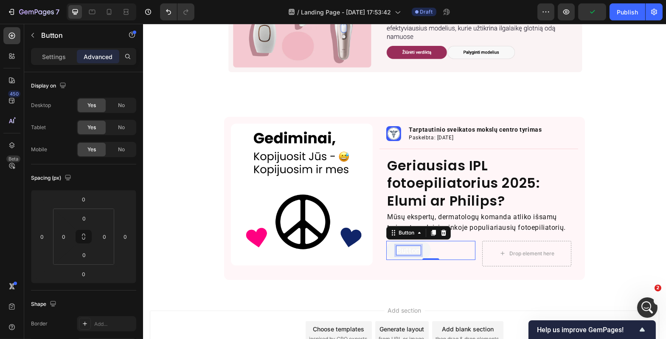
click at [398, 249] on p "Button" at bounding box center [408, 250] width 24 height 9
click at [386, 241] on button "Žr." at bounding box center [401, 251] width 30 height 20
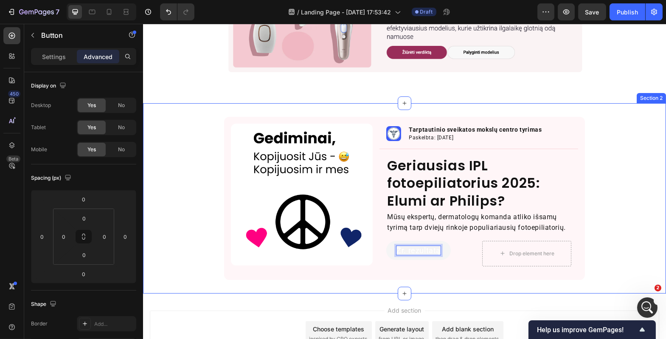
click at [603, 255] on div "Image Image Tarptautinio sveikatos mokslų centro tyrimas Text Block Paskelbta: …" at bounding box center [404, 198] width 523 height 163
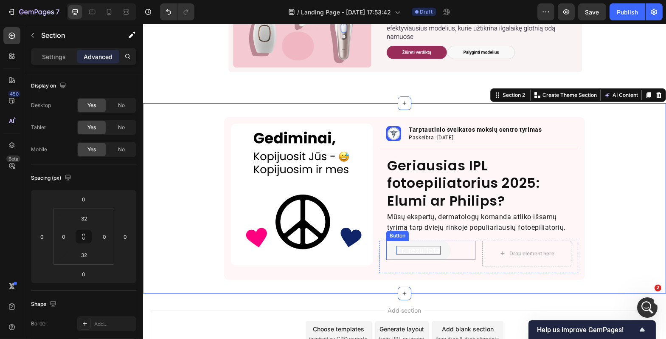
click at [418, 243] on button "Žr. rezultatą" at bounding box center [418, 251] width 65 height 20
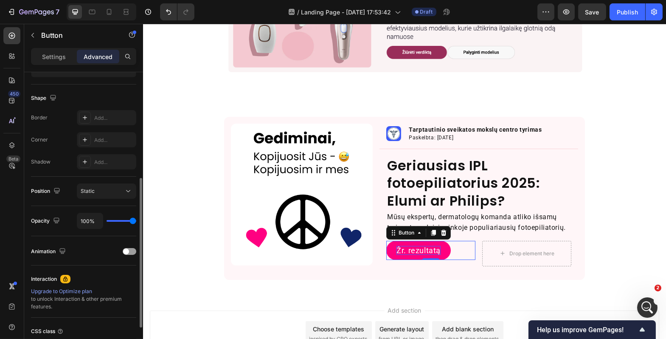
scroll to position [275, 0]
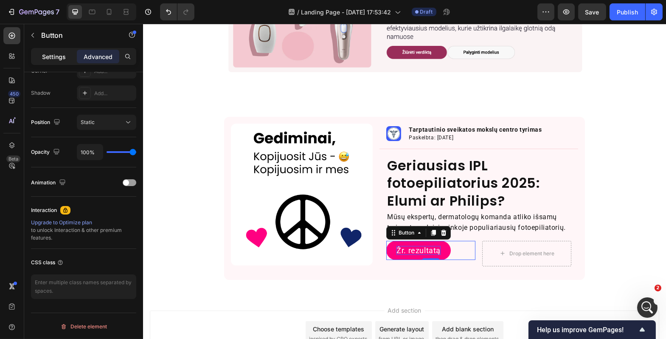
click at [61, 60] on p "Settings" at bounding box center [54, 56] width 24 height 9
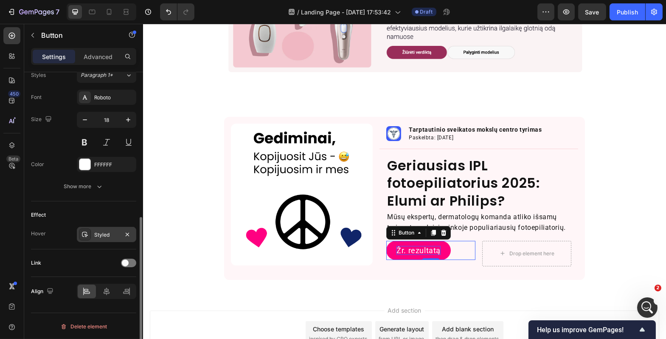
scroll to position [312, 0]
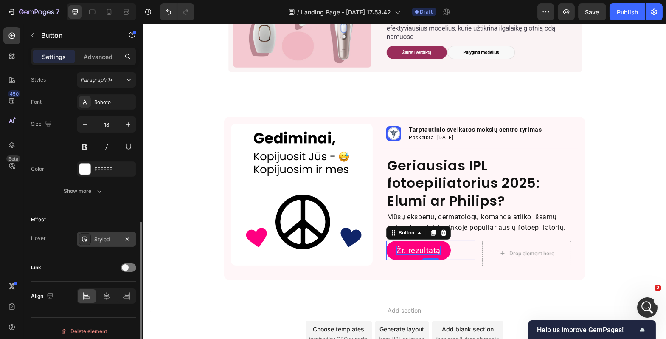
click at [115, 236] on div "Styled" at bounding box center [106, 240] width 25 height 8
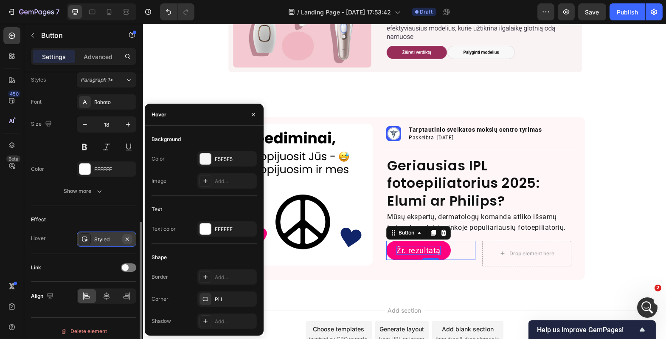
click at [128, 241] on icon "button" at bounding box center [127, 239] width 7 height 7
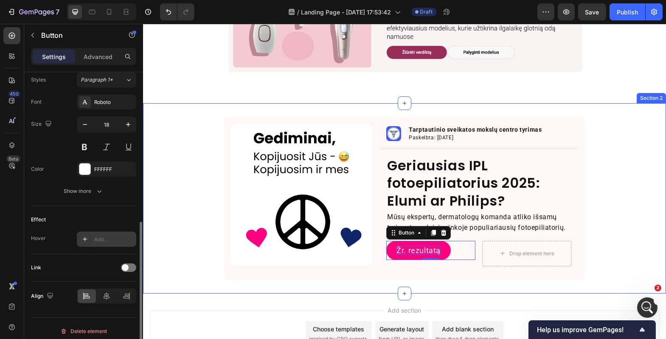
click at [592, 214] on div "Image Image Tarptautinio sveikatos mokslų centro tyrimas Text Block Paskelbta: …" at bounding box center [404, 198] width 523 height 163
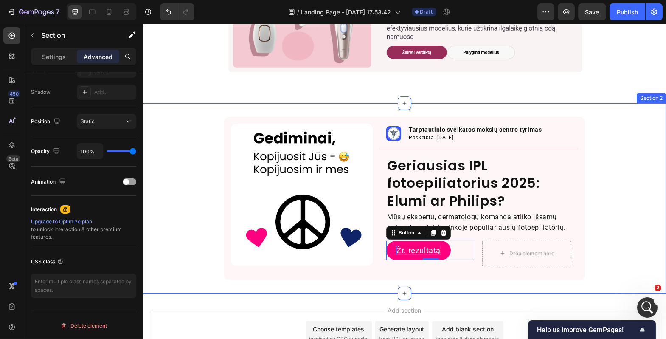
scroll to position [0, 0]
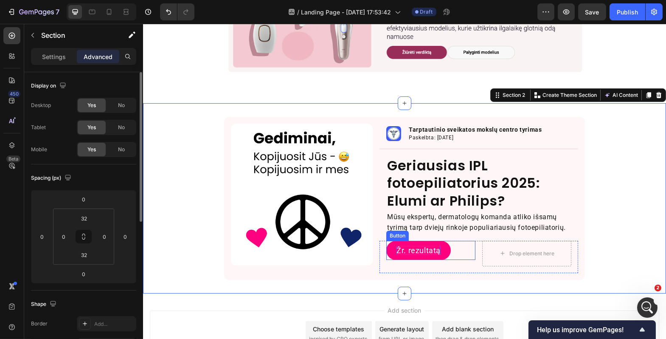
click at [416, 248] on p "Žr. rezultatą" at bounding box center [418, 250] width 44 height 9
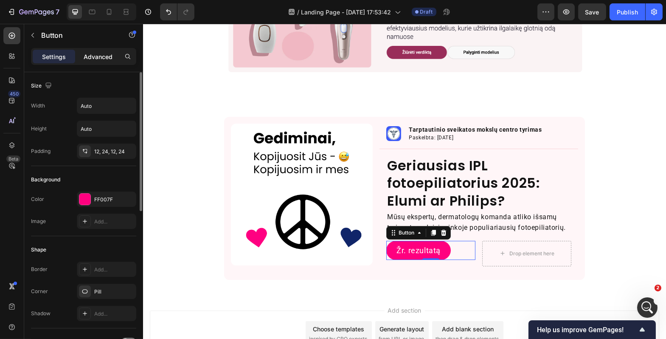
click at [105, 61] on div "Advanced" at bounding box center [98, 57] width 42 height 14
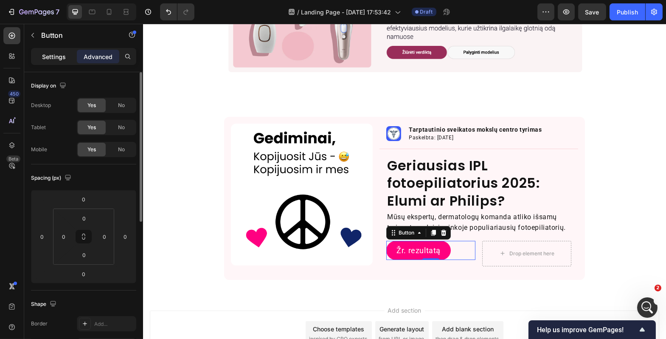
click at [57, 59] on p "Settings" at bounding box center [54, 56] width 24 height 9
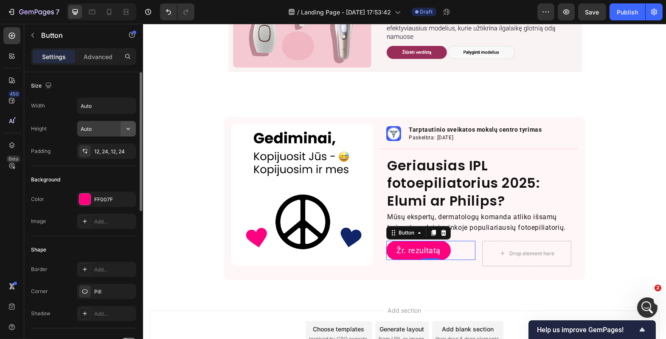
click at [124, 128] on button "button" at bounding box center [128, 128] width 15 height 15
click at [106, 129] on input "Auto" at bounding box center [106, 128] width 59 height 15
type input "č"
type input "2"
type input "3"
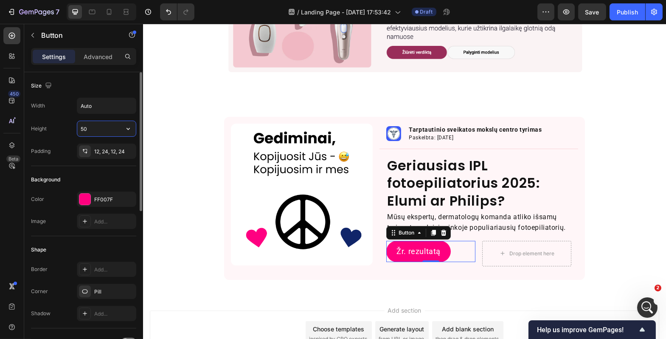
type input "5"
type input "40"
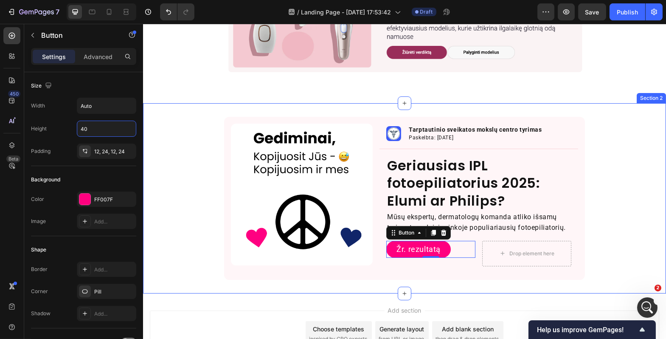
click at [191, 174] on div "Image Image Tarptautinio sveikatos mokslų centro tyrimas Text Block Paskelbta: …" at bounding box center [404, 198] width 523 height 163
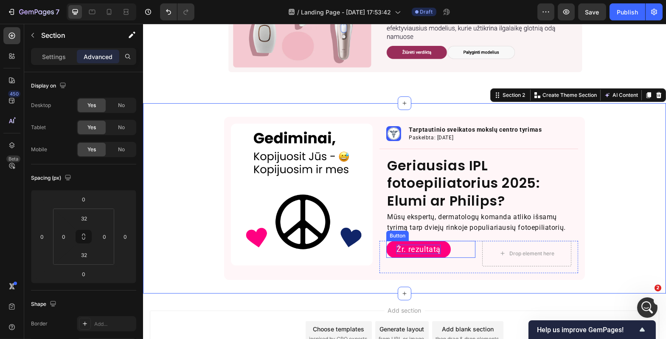
click at [426, 245] on p "Žr. rezultatą" at bounding box center [418, 248] width 44 height 9
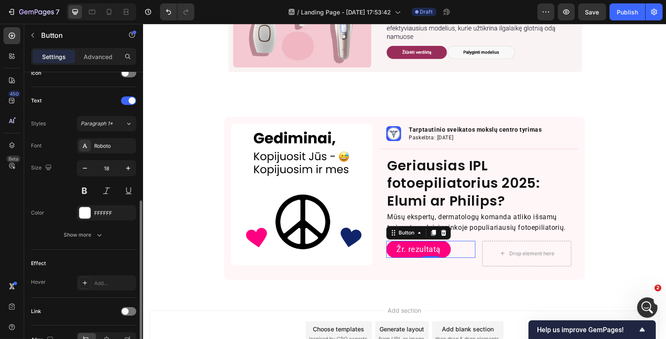
scroll to position [243, 0]
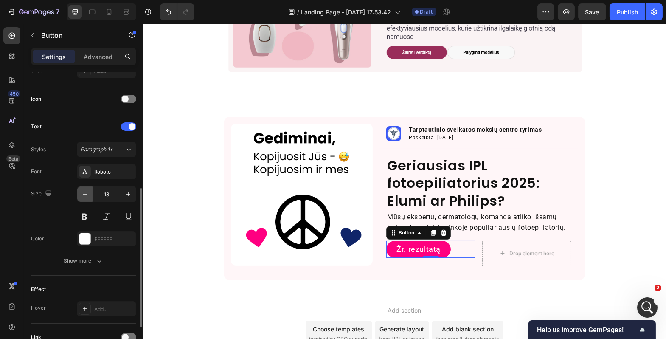
click at [86, 194] on icon "button" at bounding box center [85, 194] width 4 height 1
type input "16"
click at [173, 211] on div "Image Image Tarptautinio sveikatos mokslų centro tyrimas Text Block Paskelbta: …" at bounding box center [404, 198] width 523 height 163
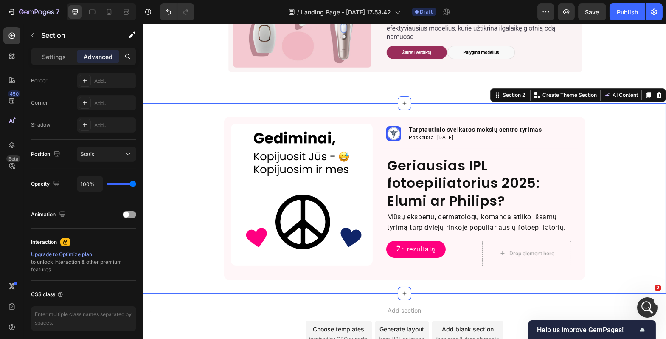
scroll to position [0, 0]
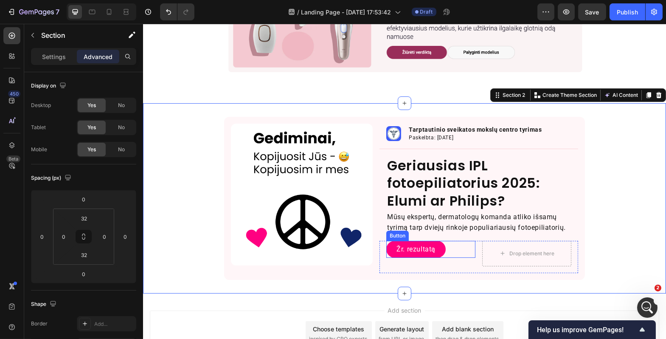
click at [414, 242] on button "Žr. rezultatą" at bounding box center [415, 249] width 59 height 17
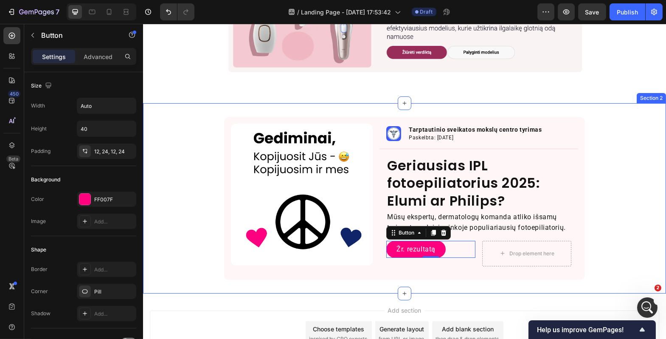
click at [603, 242] on div "Image Image Tarptautinio sveikatos mokslų centro tyrimas Text Block Paskelbta: …" at bounding box center [404, 198] width 523 height 163
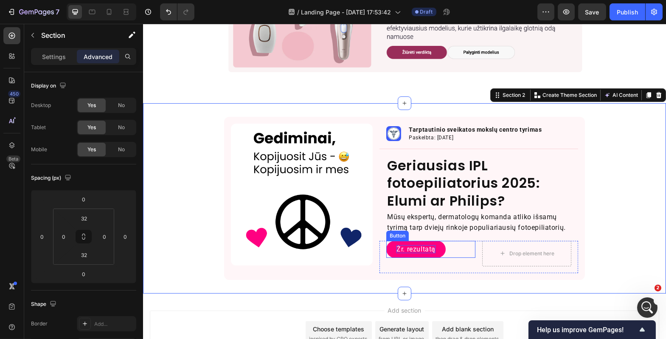
click at [411, 249] on p "Žr. rezultatą" at bounding box center [415, 249] width 39 height 8
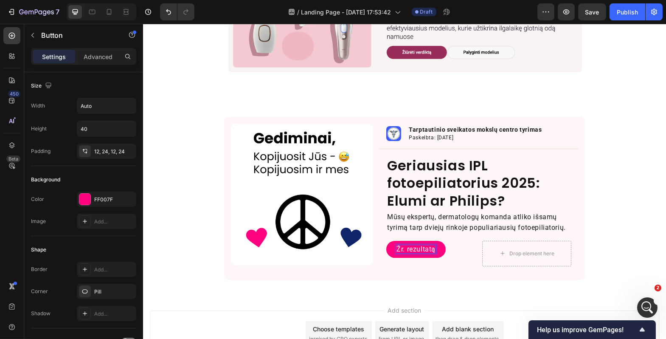
click at [413, 248] on p "Žr. rezultatą" at bounding box center [415, 249] width 39 height 8
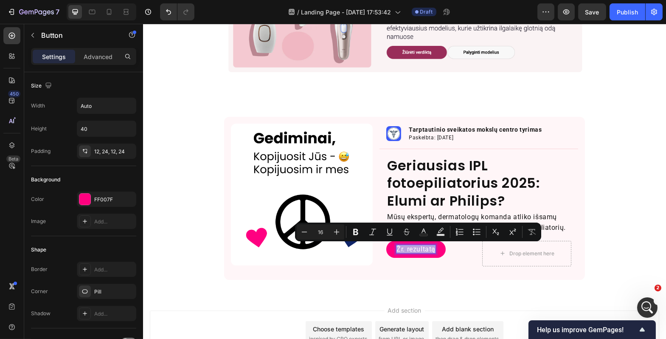
click at [413, 248] on p "Žr. rezultatą" at bounding box center [415, 249] width 39 height 8
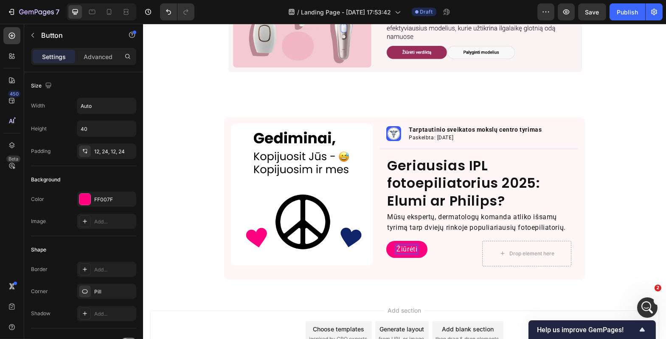
click at [386, 241] on button "Žiūrėti" at bounding box center [406, 249] width 41 height 17
click at [431, 249] on p "Žiūrėti rezultatą" at bounding box center [421, 249] width 51 height 8
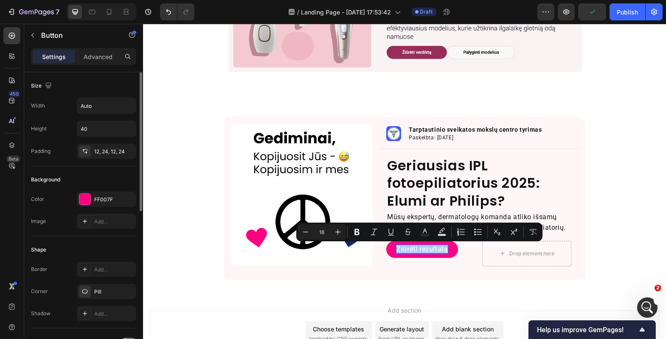
click at [122, 234] on div "Background Color FF007F Image Add..." at bounding box center [83, 201] width 105 height 70
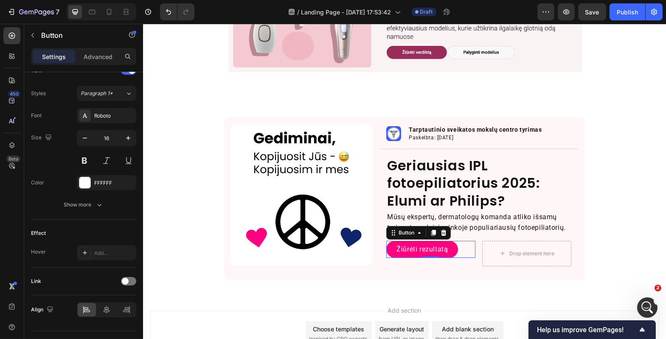
scroll to position [317, 0]
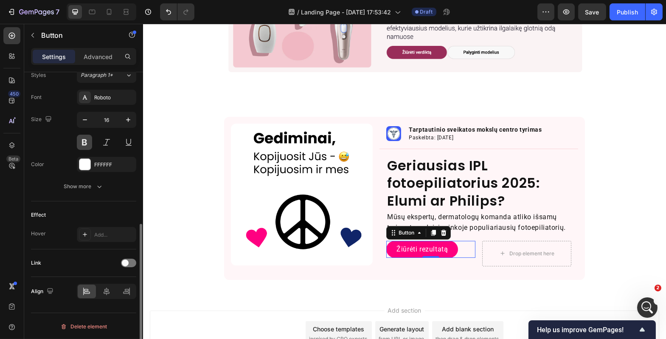
click at [83, 138] on button at bounding box center [84, 142] width 15 height 15
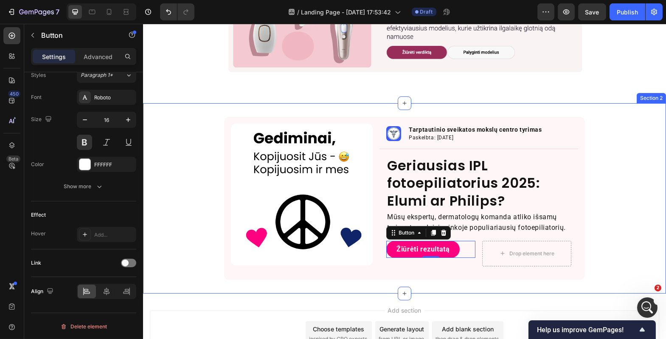
click at [171, 229] on div "Image Image Tarptautinio sveikatos mokslų centro tyrimas Text Block Paskelbta: …" at bounding box center [404, 198] width 523 height 163
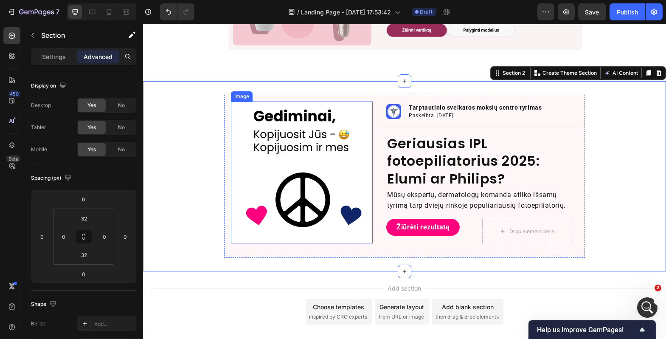
scroll to position [162, 0]
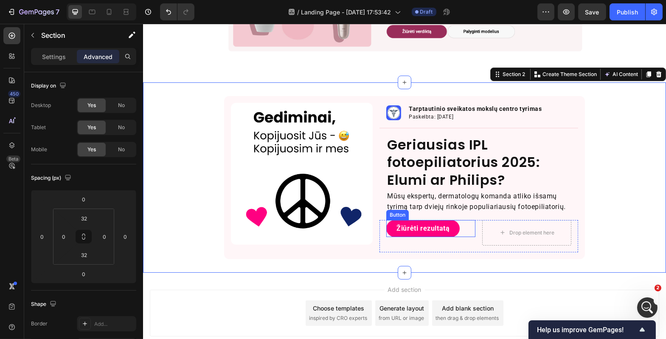
click at [461, 232] on div "Žiūrėti rezultatą Button" at bounding box center [430, 228] width 89 height 17
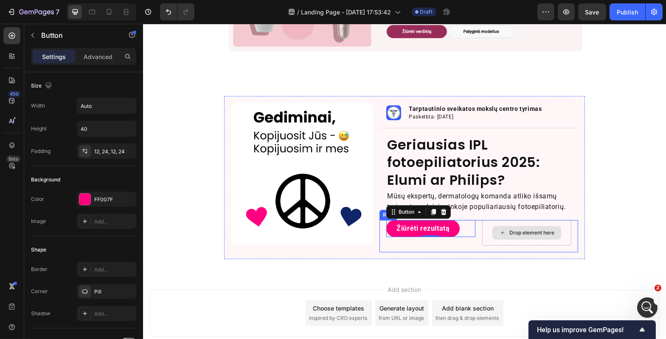
click at [482, 232] on div "Drop element here" at bounding box center [526, 232] width 89 height 25
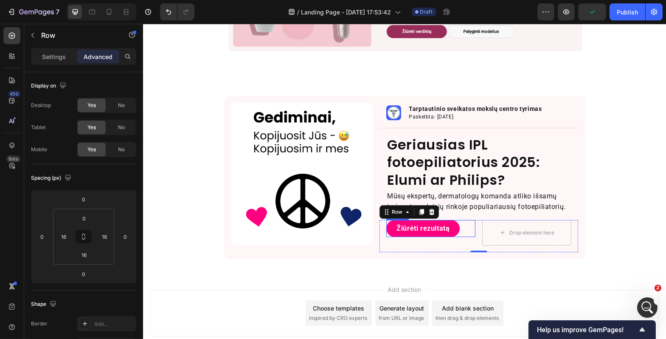
click at [461, 228] on div "Žiūrėti rezultatą Button" at bounding box center [430, 228] width 89 height 17
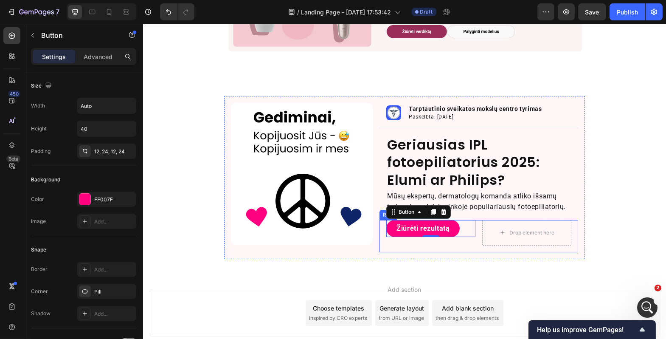
click at [477, 235] on div "Žiūrėti rezultatą Button 0 Drop element here Row" at bounding box center [478, 236] width 199 height 32
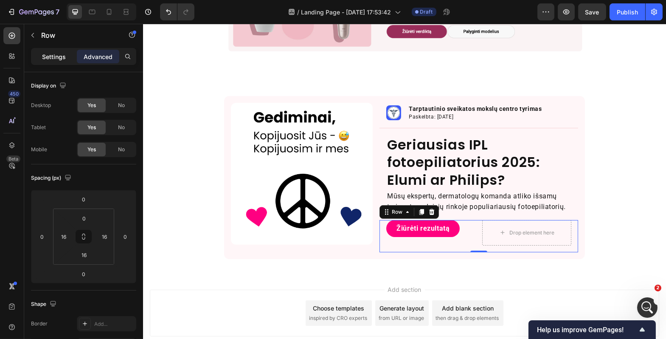
click at [63, 61] on p "Settings" at bounding box center [54, 56] width 24 height 9
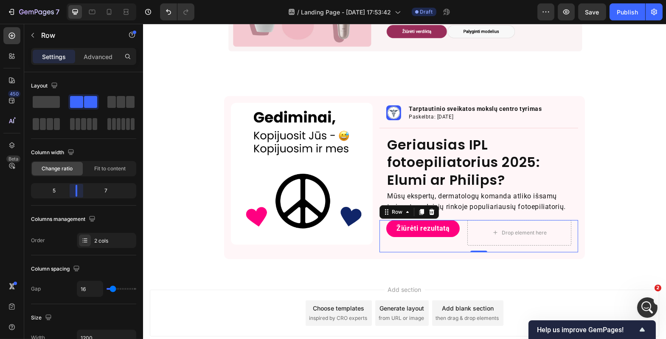
drag, startPoint x: 86, startPoint y: 189, endPoint x: 79, endPoint y: 191, distance: 7.5
click at [79, 0] on body "7 Version history / Landing Page - Sep 26, 17:53:42 Draft Preview Save Publish …" at bounding box center [333, 0] width 666 height 0
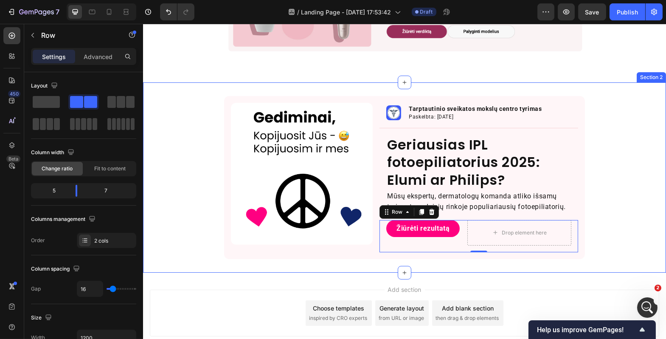
click at [184, 196] on div "Image Image Tarptautinio sveikatos mokslų centro tyrimas Text Block Paskelbta: …" at bounding box center [404, 177] width 523 height 163
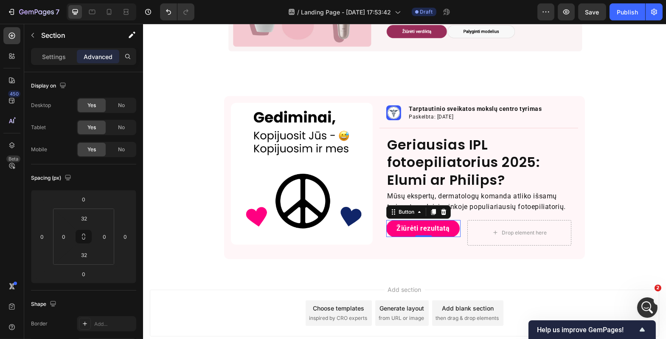
click at [388, 225] on button "Žiūrėti rezultatą" at bounding box center [422, 228] width 73 height 17
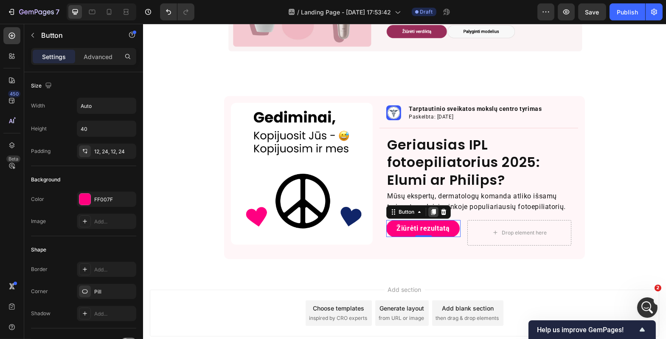
click at [431, 212] on icon at bounding box center [433, 212] width 5 height 6
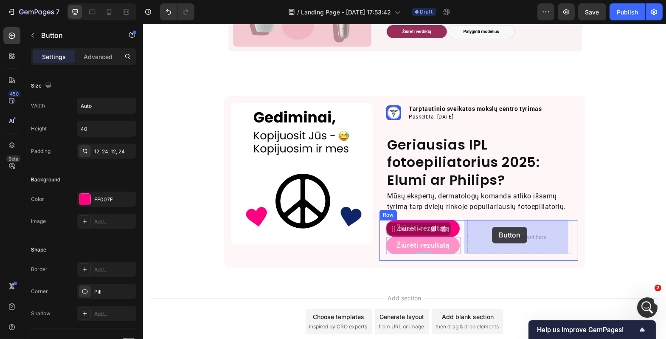
drag, startPoint x: 392, startPoint y: 229, endPoint x: 489, endPoint y: 227, distance: 96.8
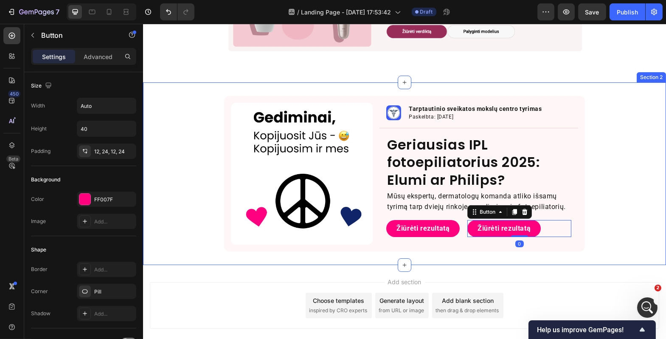
click at [595, 231] on div "Image Image Tarptautinio sveikatos mokslų centro tyrimas Text Block Paskelbta: …" at bounding box center [404, 173] width 523 height 155
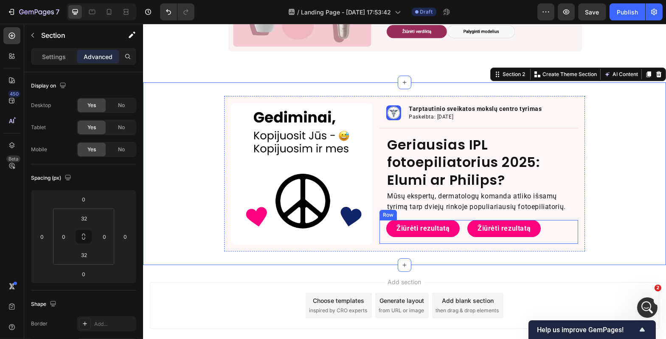
click at [462, 233] on div "Žiūrėti rezultatą Button Žiūrėti rezultatą Button Row" at bounding box center [478, 232] width 199 height 24
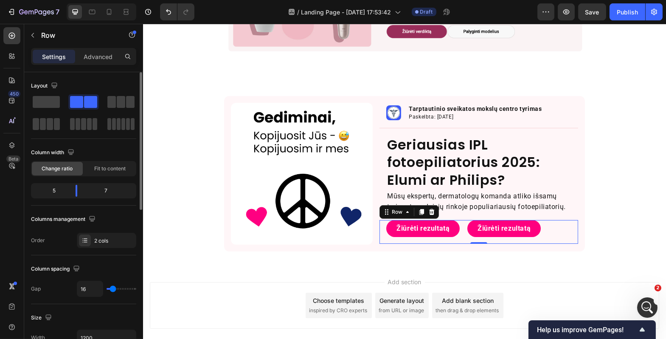
type input "4"
type input "3"
type input "2"
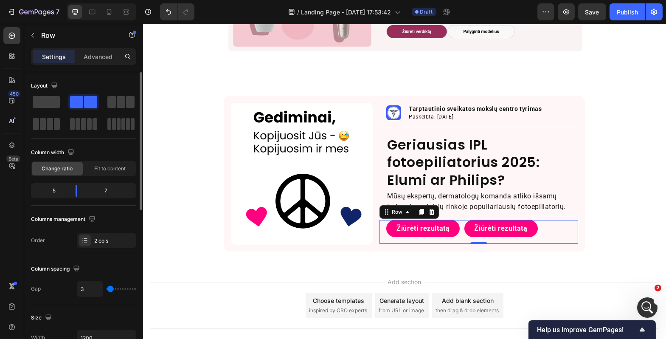
type input "2"
type input "1"
type input "0"
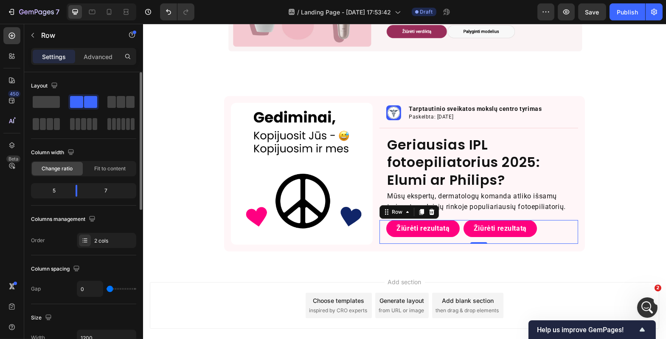
type input "1"
type input "2"
type input "3"
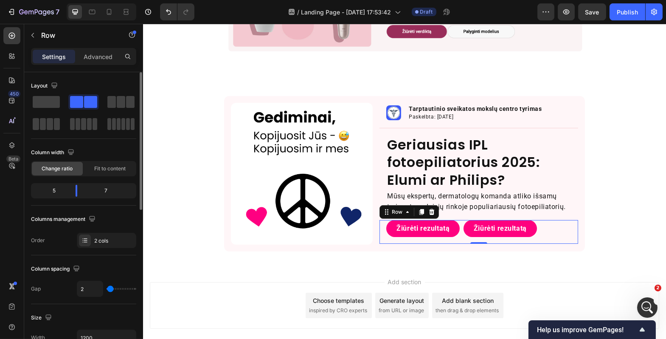
type input "3"
type input "4"
type input "5"
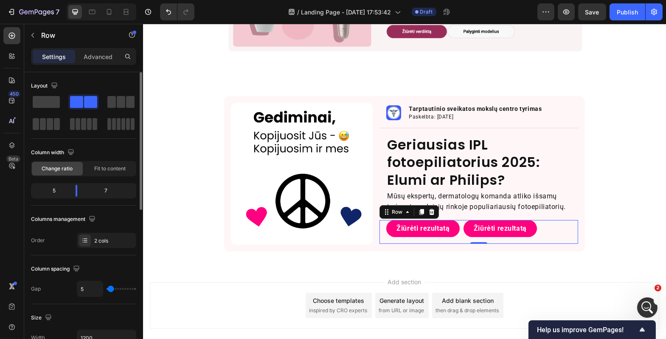
type input "6"
type input "5"
type input "4"
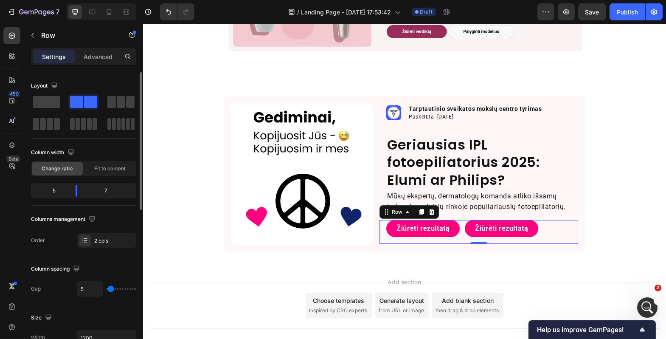
type input "4"
type input "3"
type input "2"
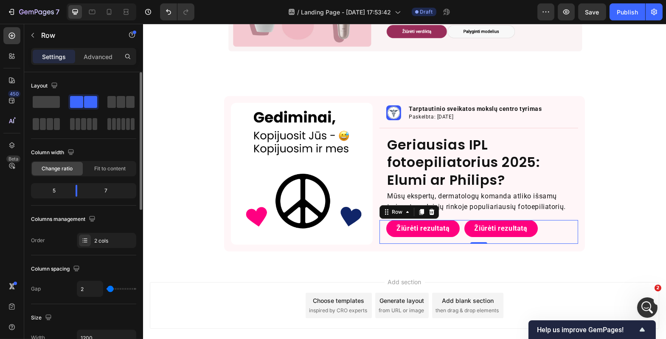
type input "1"
type input "0"
type input "1"
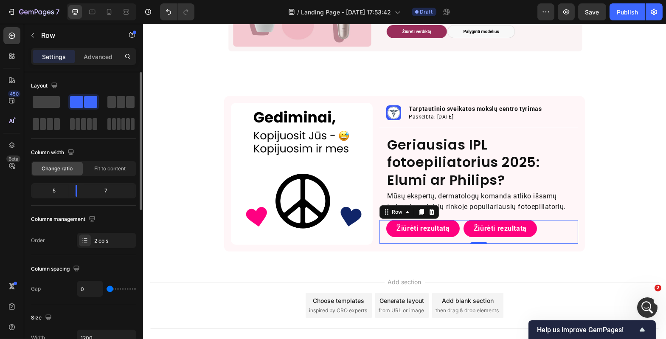
type input "1"
type input "0"
click at [110, 288] on input "range" at bounding box center [122, 289] width 30 height 2
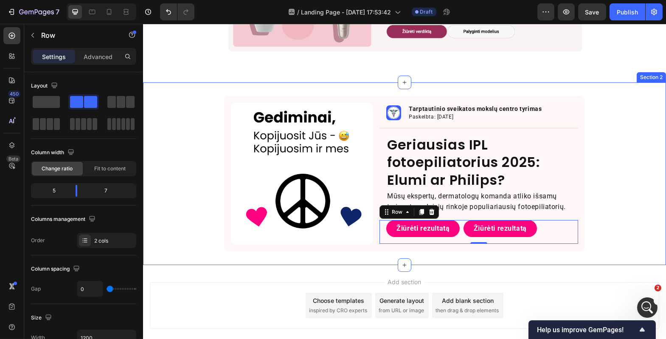
click at [156, 255] on div "Image Image Tarptautinio sveikatos mokslų centro tyrimas Text Block Paskelbta: …" at bounding box center [404, 173] width 523 height 183
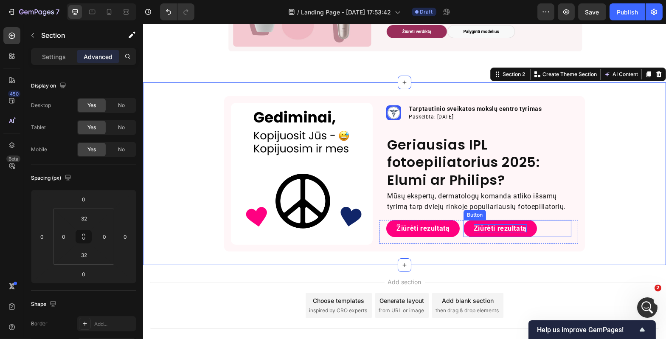
click at [498, 227] on p "Žiūrėti rezultatą" at bounding box center [499, 228] width 53 height 8
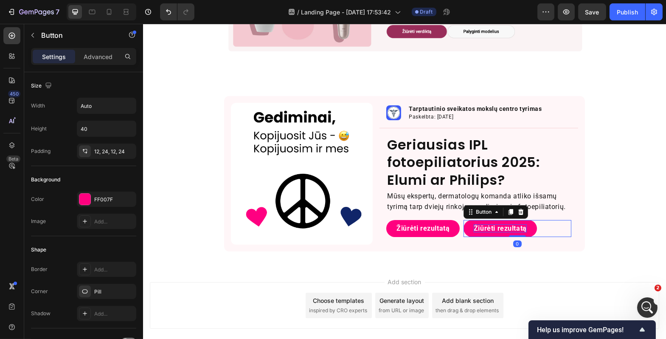
click at [498, 227] on p "Žiūrėti rezultatą" at bounding box center [499, 228] width 53 height 8
click at [463, 220] on button "Palygint" at bounding box center [486, 228] width 47 height 17
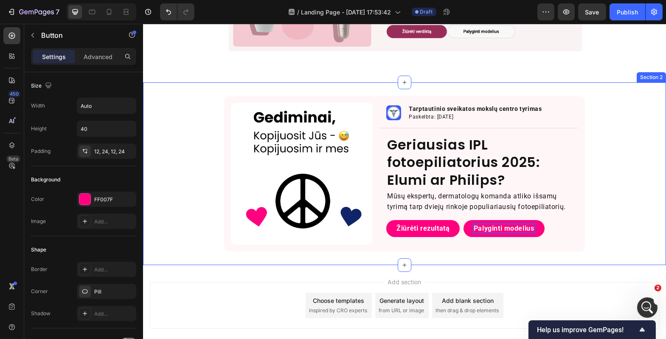
click at [630, 222] on div "Image Image Tarptautinio sveikatos mokslų centro tyrimas Text Block Paskelbta: …" at bounding box center [404, 173] width 523 height 155
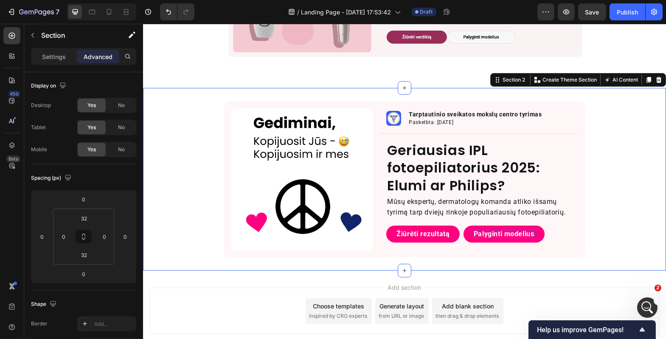
scroll to position [159, 0]
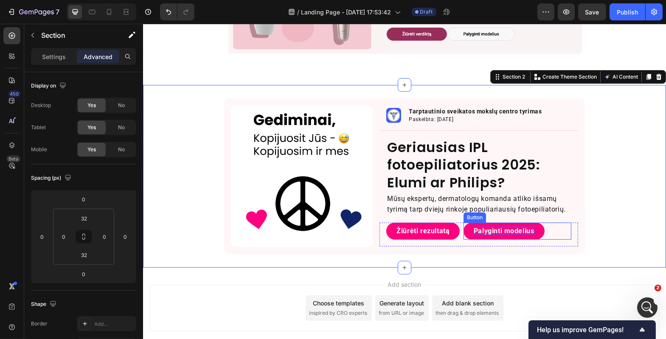
click at [522, 230] on p "Palyginti modelius" at bounding box center [503, 231] width 61 height 8
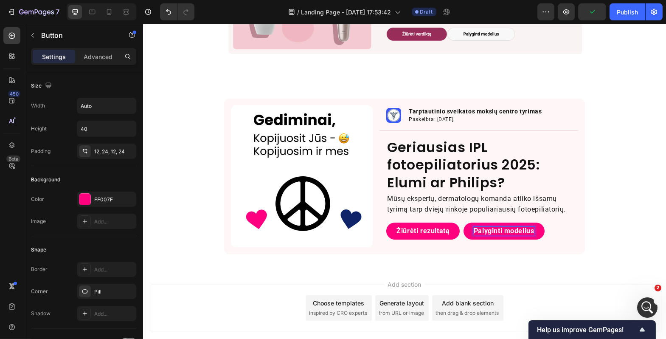
click at [522, 230] on p "Palyginti modelius" at bounding box center [503, 231] width 61 height 8
click at [473, 230] on p "Palyginimas" at bounding box center [493, 231] width 40 height 8
click at [463, 222] on button "Palyginimas" at bounding box center [493, 230] width 61 height 17
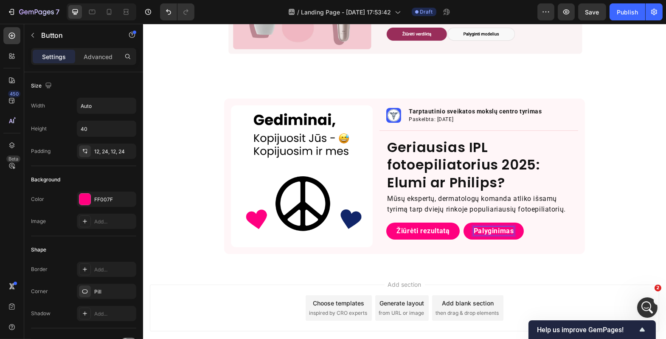
click at [510, 230] on p "Palyginimas" at bounding box center [493, 231] width 40 height 8
click at [463, 222] on button "Palyginimas" at bounding box center [493, 230] width 61 height 17
click at [473, 232] on p "Palyginimas" at bounding box center [493, 231] width 40 height 8
click at [465, 226] on button "Palyginimas" at bounding box center [493, 230] width 61 height 17
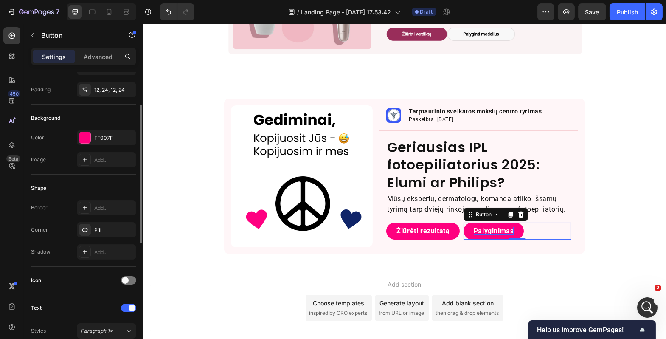
scroll to position [64, 0]
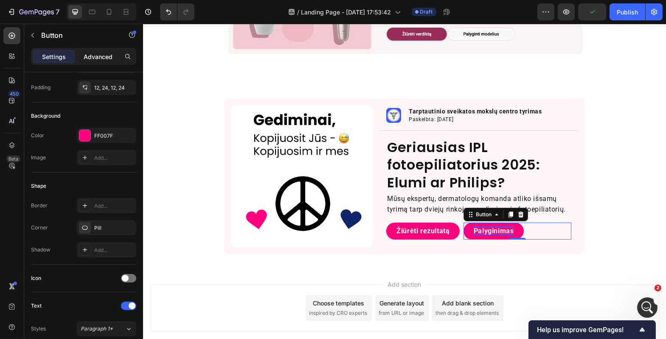
click at [100, 52] on p "Advanced" at bounding box center [98, 56] width 29 height 9
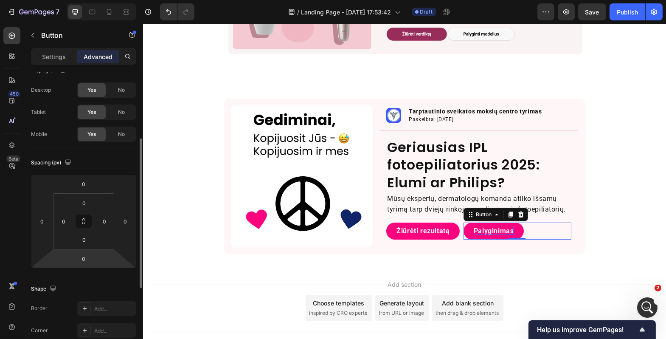
scroll to position [0, 0]
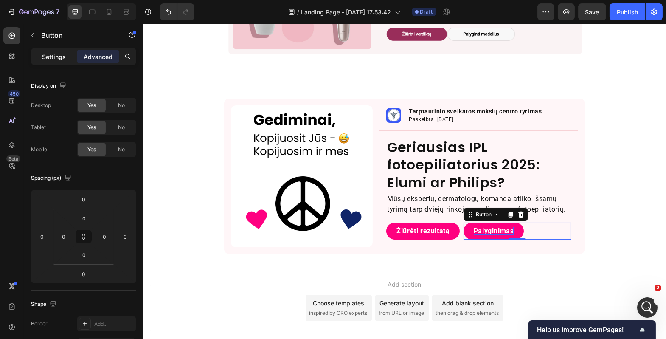
click at [52, 52] on p "Settings" at bounding box center [54, 56] width 24 height 9
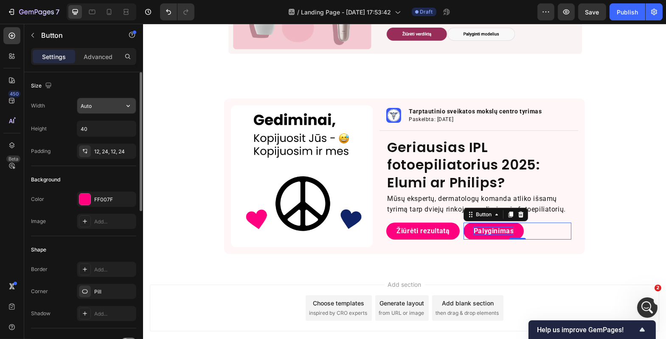
click at [91, 104] on input "Auto" at bounding box center [106, 105] width 59 height 15
type input "ą"
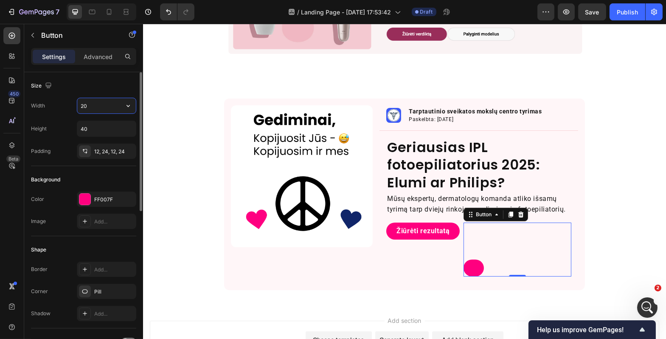
type input "2"
type input "170"
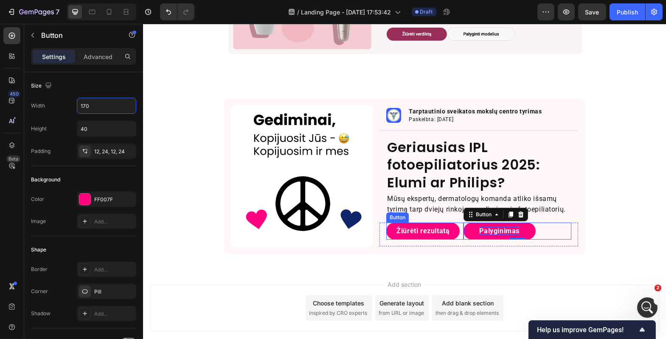
click at [386, 225] on button "Žiūrėti rezultatą" at bounding box center [422, 230] width 73 height 17
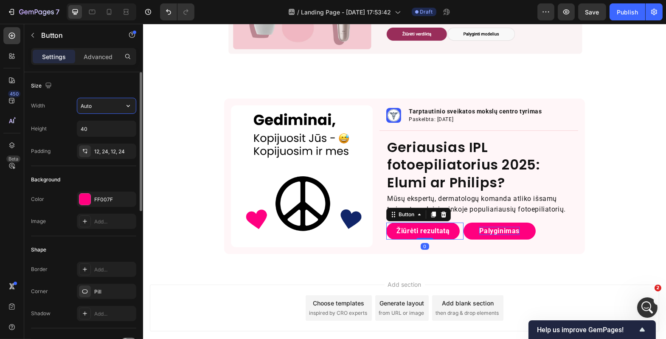
click at [118, 106] on input "Auto" at bounding box center [106, 105] width 59 height 15
click at [110, 109] on input "Auto" at bounding box center [106, 105] width 59 height 15
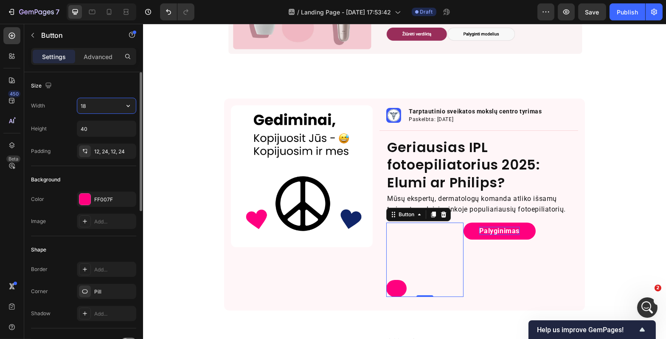
type input "180"
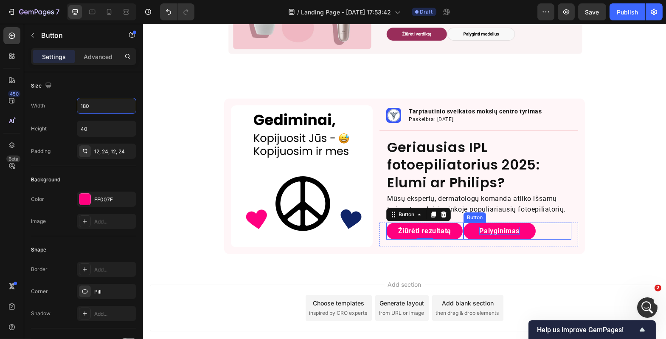
click at [472, 222] on button "Palyginimas" at bounding box center [499, 230] width 72 height 17
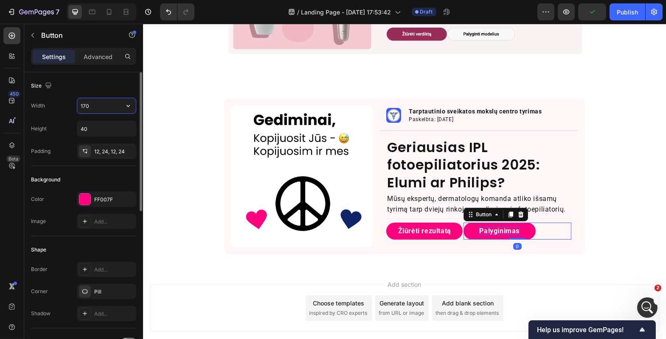
click at [85, 103] on input "170" at bounding box center [106, 105] width 59 height 15
click at [85, 104] on input "170" at bounding box center [106, 105] width 59 height 15
type input "180"
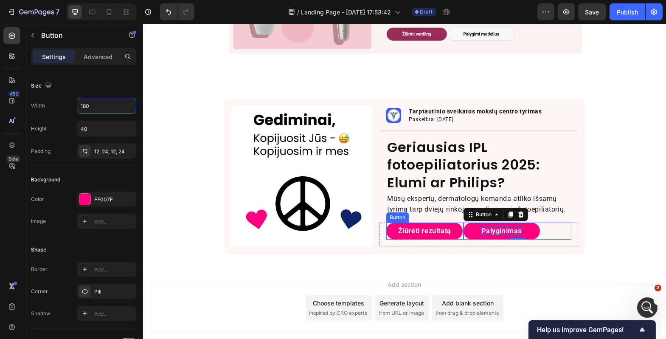
click at [386, 227] on button "Žiūrėti rezultatą" at bounding box center [424, 230] width 76 height 17
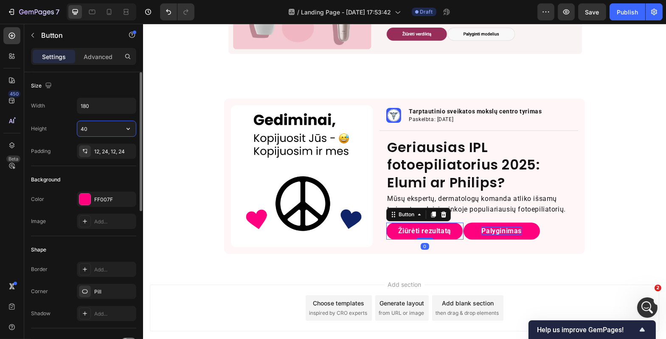
click at [88, 129] on input "40" at bounding box center [106, 128] width 59 height 15
click at [93, 128] on input "40" at bounding box center [106, 128] width 59 height 15
type input "44"
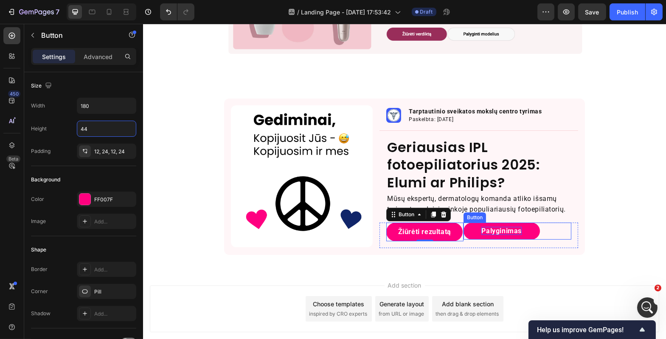
click at [468, 228] on button "Palyginimas" at bounding box center [501, 230] width 76 height 17
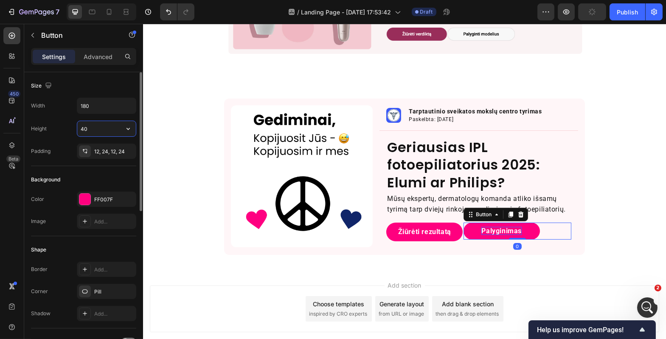
click at [117, 132] on input "40" at bounding box center [106, 128] width 59 height 15
click at [106, 129] on input "40" at bounding box center [106, 128] width 59 height 15
type input "44"
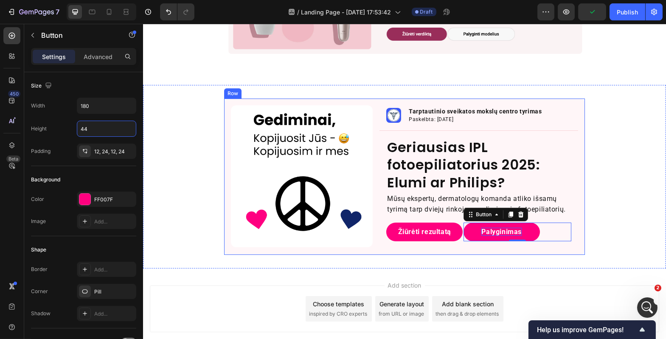
click at [194, 194] on div "Image Image Tarptautinio sveikatos mokslų centro tyrimas Text Block Paskelbta: …" at bounding box center [404, 176] width 523 height 156
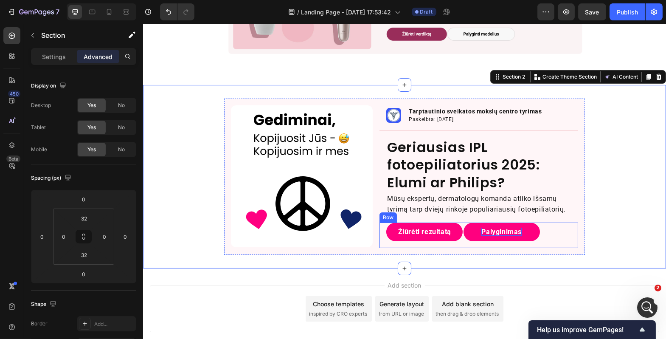
click at [458, 242] on div "Žiūrėti rezultatą Button Palyginimas Button Row" at bounding box center [478, 234] width 199 height 25
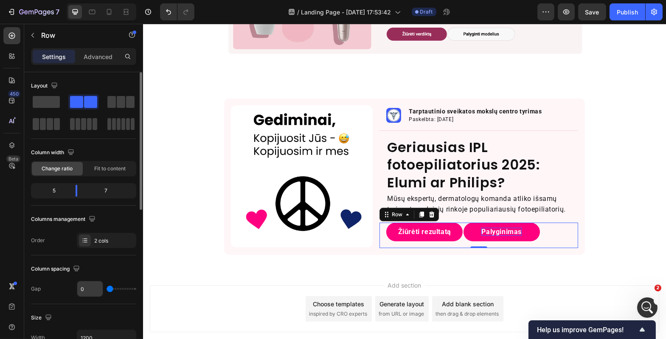
click at [89, 286] on input "0" at bounding box center [89, 288] width 25 height 15
type input "4"
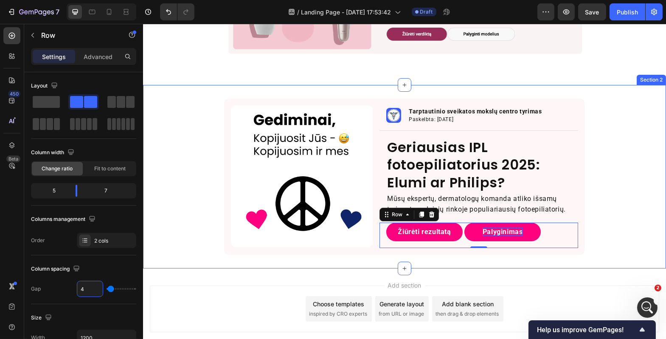
click at [159, 262] on div "Image Image Tarptautinio sveikatos mokslų centro tyrimas Text Block Paskelbta: …" at bounding box center [404, 176] width 523 height 183
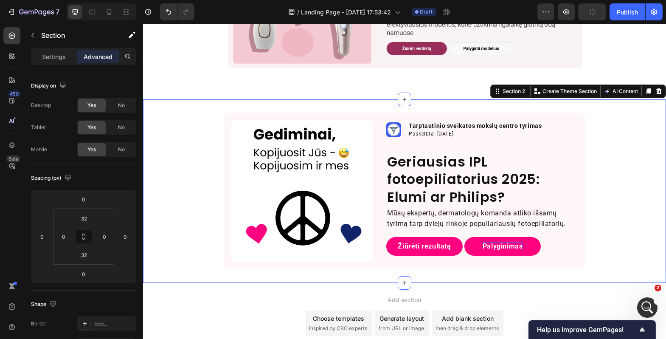
scroll to position [145, 0]
click at [470, 236] on button "Palyginimas" at bounding box center [502, 245] width 76 height 19
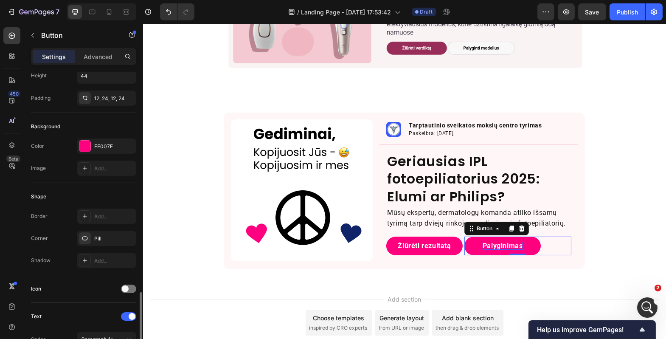
scroll to position [0, 0]
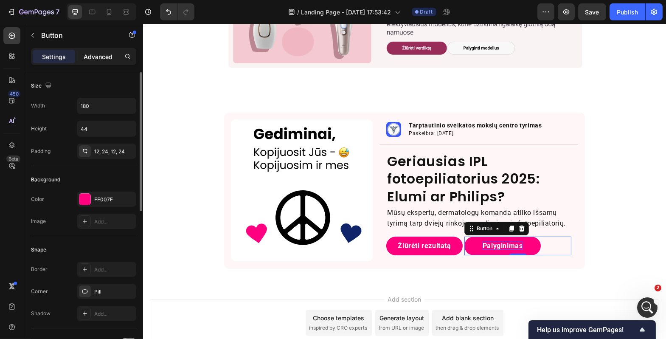
click at [101, 57] on p "Advanced" at bounding box center [98, 56] width 29 height 9
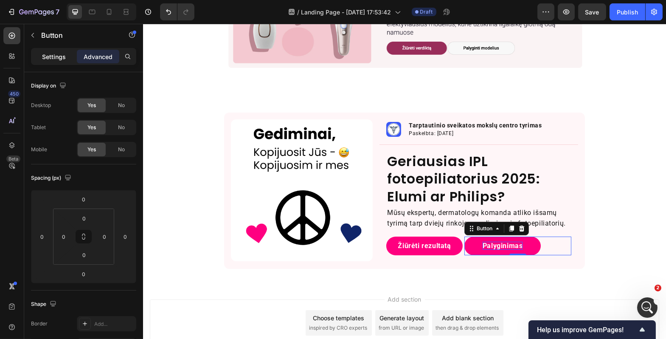
click at [60, 57] on p "Settings" at bounding box center [54, 56] width 24 height 9
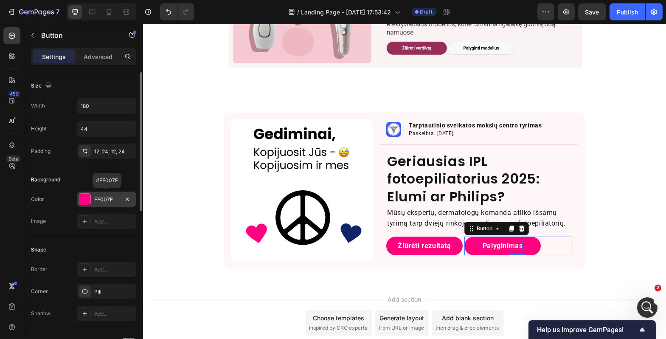
click at [93, 202] on div "FF007F" at bounding box center [106, 198] width 59 height 15
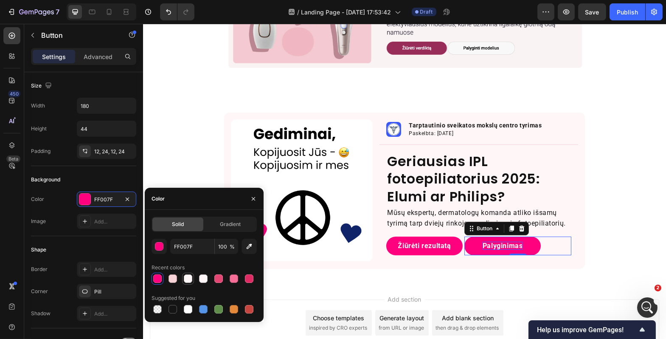
click at [185, 275] on div at bounding box center [188, 278] width 8 height 8
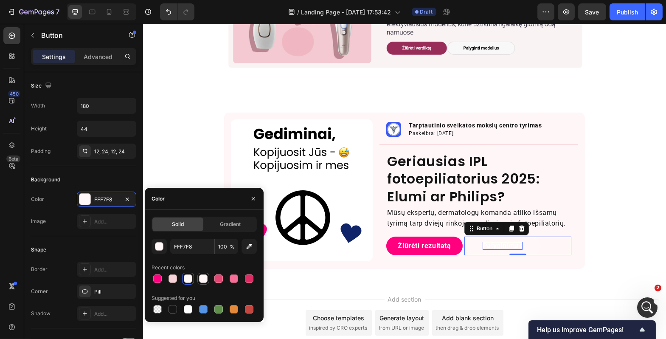
click at [204, 279] on div at bounding box center [203, 278] width 8 height 8
click at [220, 280] on div at bounding box center [218, 278] width 8 height 8
click at [188, 307] on div at bounding box center [188, 309] width 8 height 8
click at [163, 246] on div "button" at bounding box center [159, 246] width 8 height 8
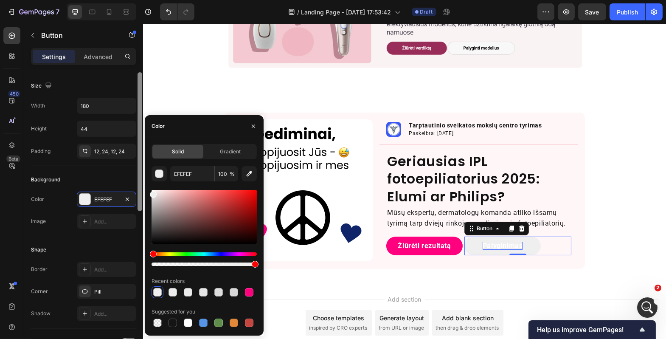
drag, startPoint x: 154, startPoint y: 197, endPoint x: 142, endPoint y: 193, distance: 12.1
click at [142, 193] on div "450 Beta butto Sections(30) Elements(7) Button Button Button Form Submit Button…" at bounding box center [71, 181] width 143 height 315
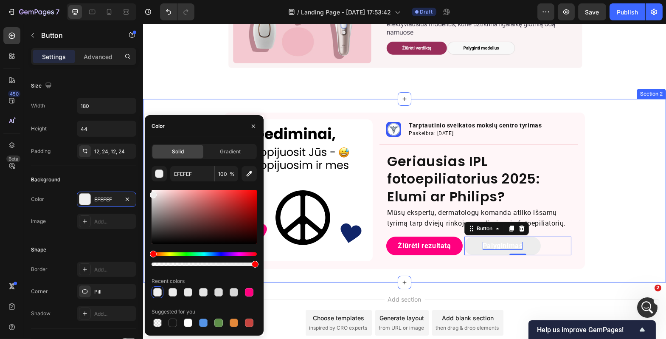
type input "EDEDED"
click at [617, 141] on div "Image Image Tarptautinio sveikatos mokslų centro tyrimas Text Block Paskelbta: …" at bounding box center [404, 190] width 523 height 156
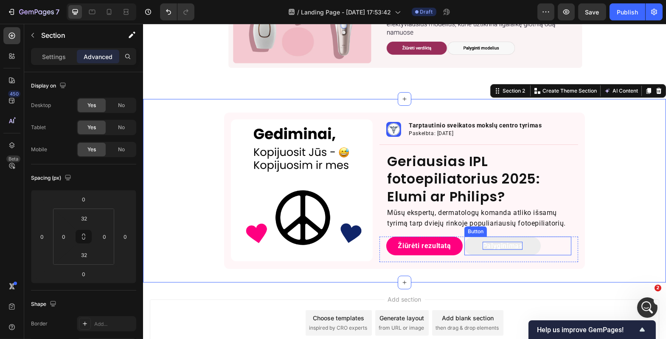
click at [520, 238] on button "Palyginimas" at bounding box center [502, 245] width 76 height 19
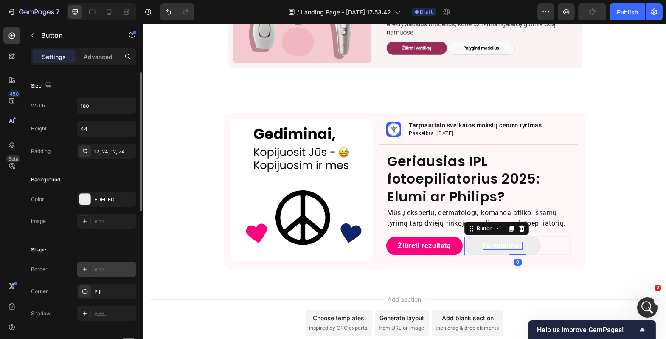
click at [104, 268] on div "Add..." at bounding box center [114, 270] width 40 height 8
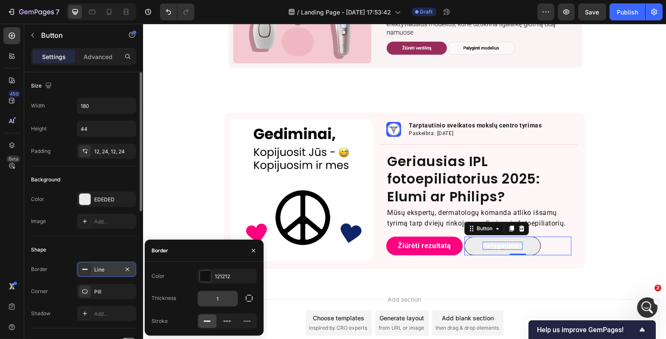
click at [222, 301] on input "1" at bounding box center [218, 298] width 40 height 15
click at [192, 291] on div "Thickness 0.5" at bounding box center [204, 298] width 105 height 16
click at [226, 303] on input "0.5" at bounding box center [218, 298] width 40 height 15
type input "1"
click at [195, 287] on div "Color 121212 Thickness 1 Stroke" at bounding box center [204, 298] width 119 height 60
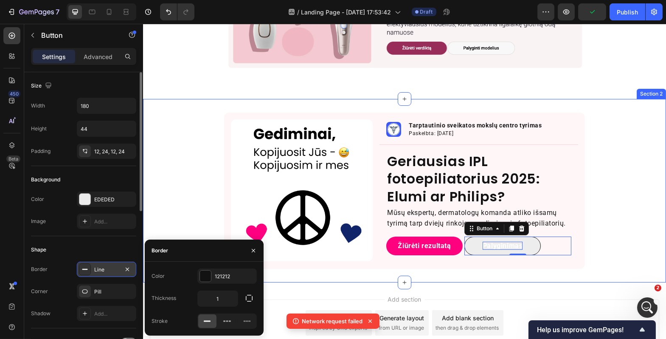
click at [596, 209] on div "Image Image Tarptautinio sveikatos mokslų centro tyrimas Text Block Paskelbta: …" at bounding box center [404, 190] width 523 height 156
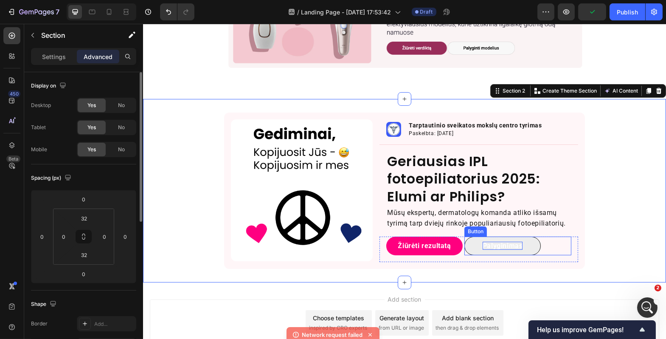
click at [512, 245] on p "Palyginimas" at bounding box center [502, 246] width 40 height 8
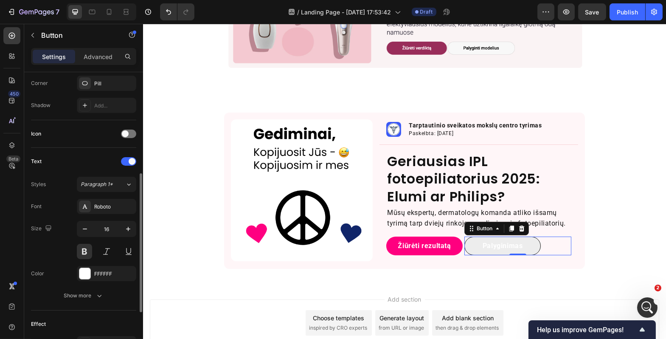
scroll to position [210, 0]
click at [101, 267] on div "FFFFFF" at bounding box center [106, 271] width 59 height 15
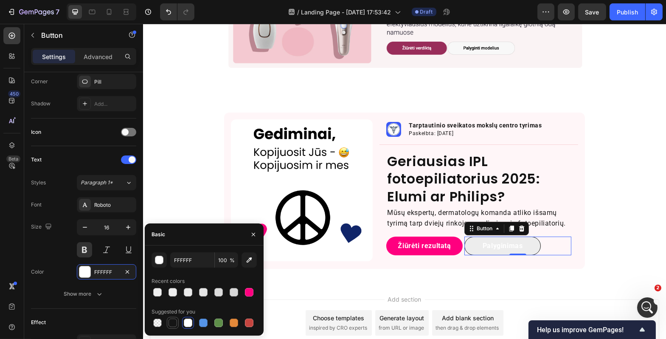
click at [176, 324] on div at bounding box center [173, 322] width 8 height 8
click at [177, 260] on input "151515" at bounding box center [192, 259] width 44 height 15
type input "121212"
click at [180, 247] on div "121212 100 % Recent colors Suggested for you" at bounding box center [204, 290] width 119 height 90
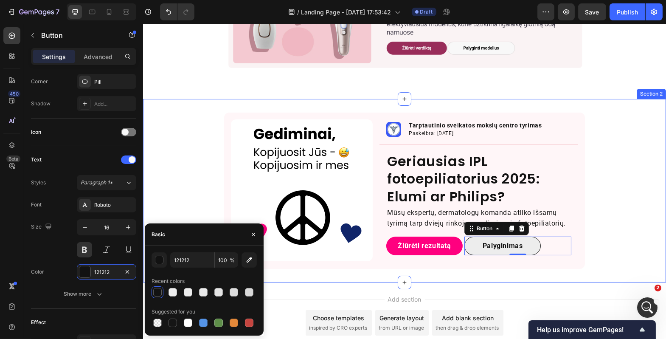
click at [191, 172] on div "Image Image Tarptautinio sveikatos mokslų centro tyrimas Text Block Paskelbta: …" at bounding box center [404, 190] width 523 height 156
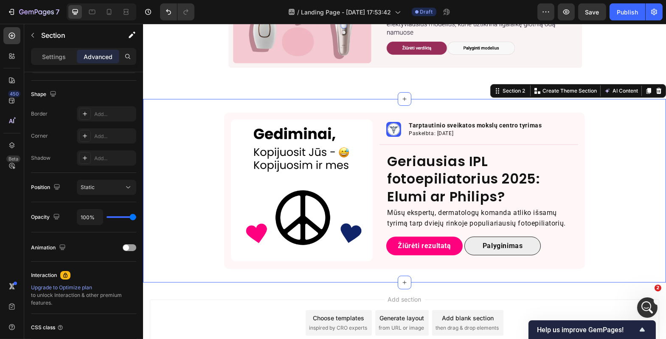
scroll to position [0, 0]
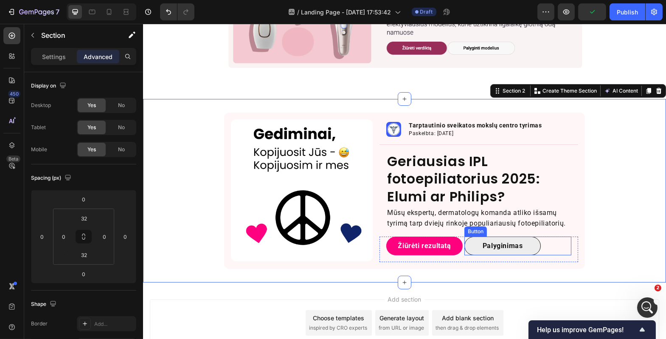
click at [465, 238] on button "Palyginimas" at bounding box center [502, 245] width 76 height 19
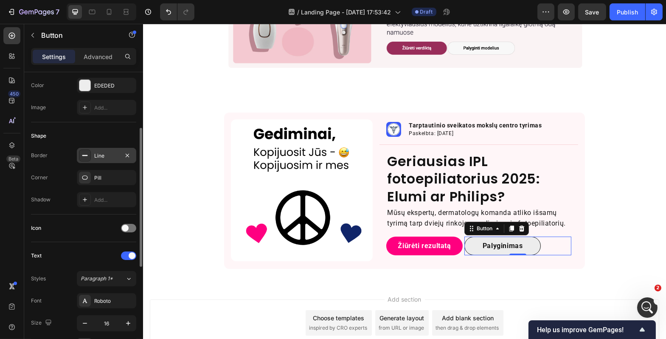
scroll to position [115, 0]
click at [86, 56] on p "Advanced" at bounding box center [98, 56] width 29 height 9
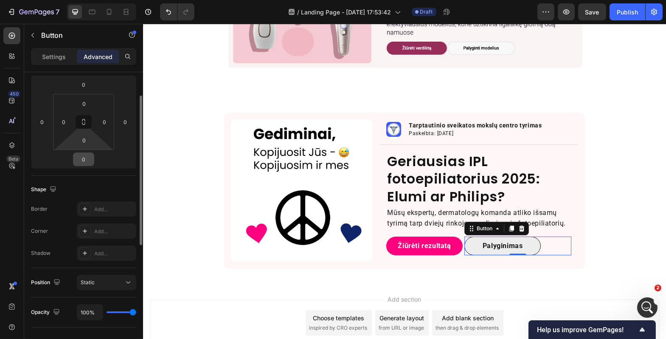
scroll to position [0, 0]
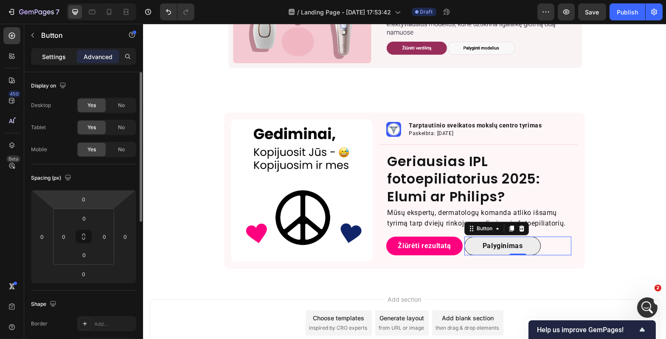
click at [57, 52] on p "Settings" at bounding box center [54, 56] width 24 height 9
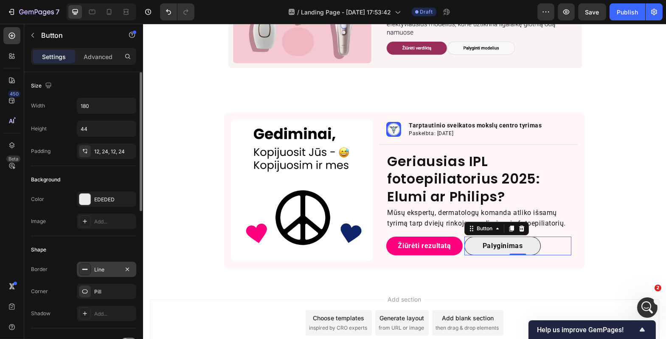
click at [88, 270] on div at bounding box center [85, 269] width 12 height 12
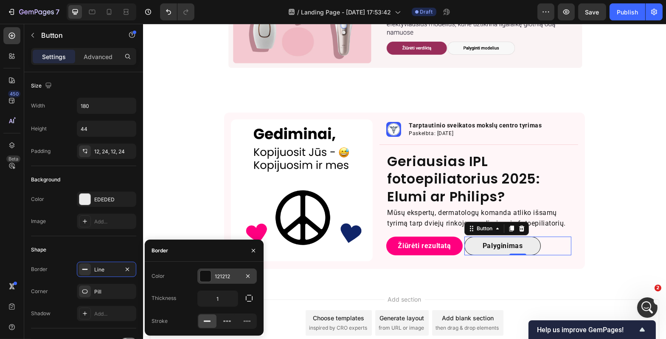
click at [209, 277] on div at bounding box center [205, 275] width 11 height 11
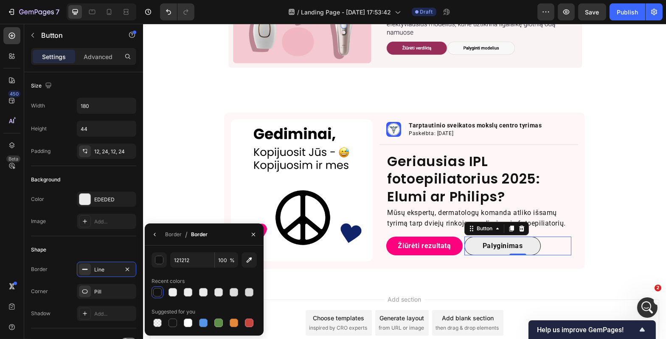
click at [160, 289] on div at bounding box center [157, 292] width 8 height 8
click at [159, 266] on button "button" at bounding box center [159, 259] width 15 height 15
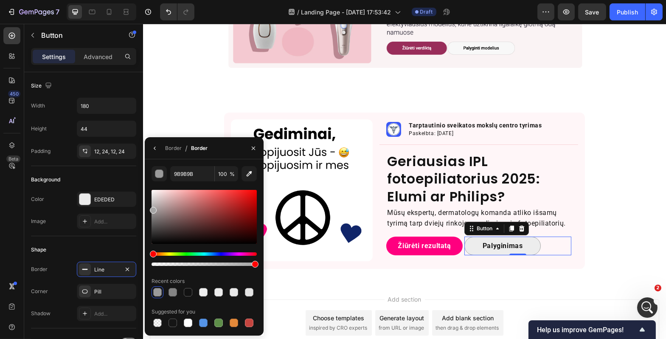
type input "A5A5A5"
drag, startPoint x: 158, startPoint y: 222, endPoint x: 148, endPoint y: 208, distance: 17.3
click at [148, 208] on div "A5A5A5 100 % Recent colors Suggested for you" at bounding box center [204, 247] width 119 height 163
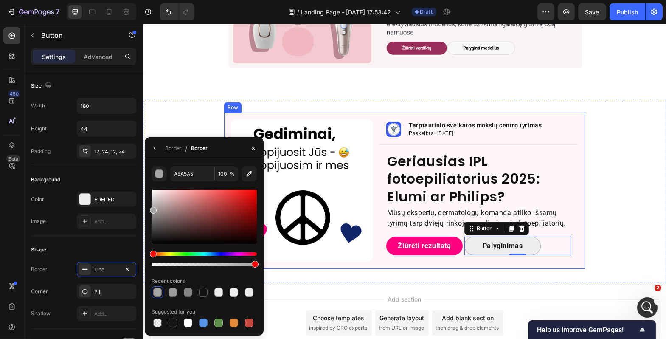
click at [612, 233] on div "Image Image Tarptautinio sveikatos mokslų centro tyrimas Text Block Paskelbta: …" at bounding box center [404, 190] width 523 height 156
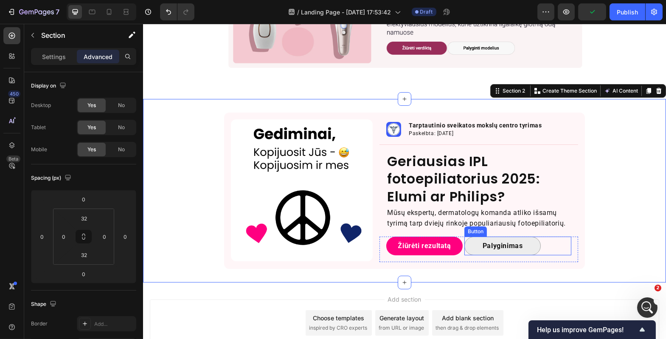
click at [531, 245] on button "Palyginimas" at bounding box center [502, 245] width 76 height 19
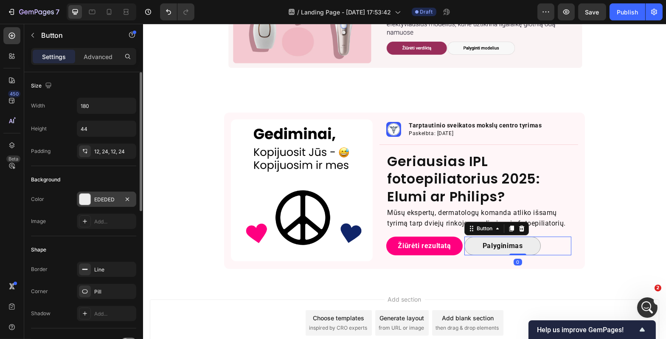
click at [90, 199] on div at bounding box center [85, 199] width 12 height 12
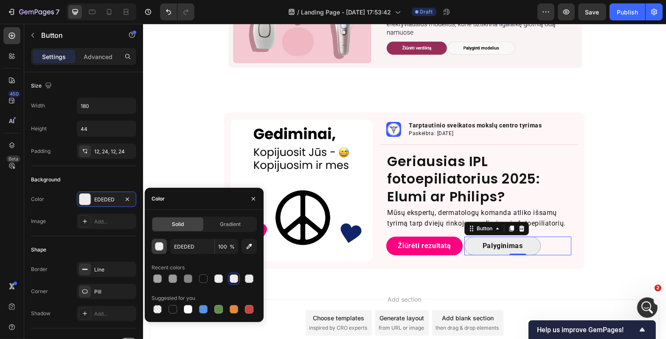
click at [163, 244] on button "button" at bounding box center [159, 246] width 15 height 15
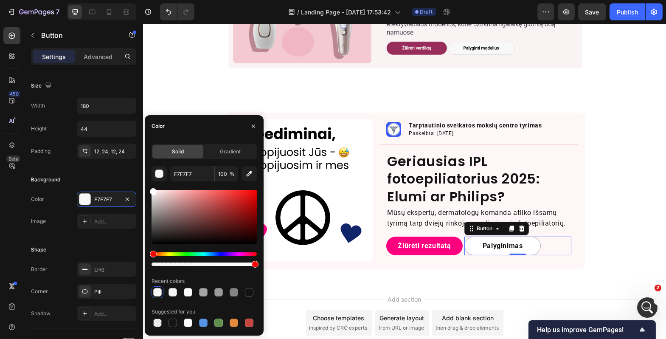
type input "FFFFFF"
drag, startPoint x: 153, startPoint y: 195, endPoint x: 150, endPoint y: 189, distance: 6.1
click at [150, 189] on div at bounding box center [153, 191] width 7 height 7
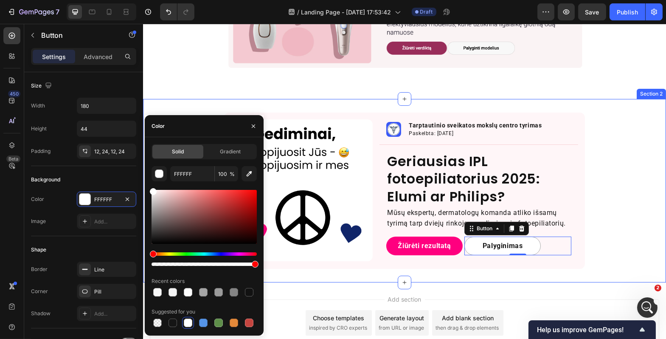
click at [620, 222] on div "Image Image Tarptautinio sveikatos mokslų centro tyrimas Text Block Paskelbta: …" at bounding box center [404, 190] width 523 height 156
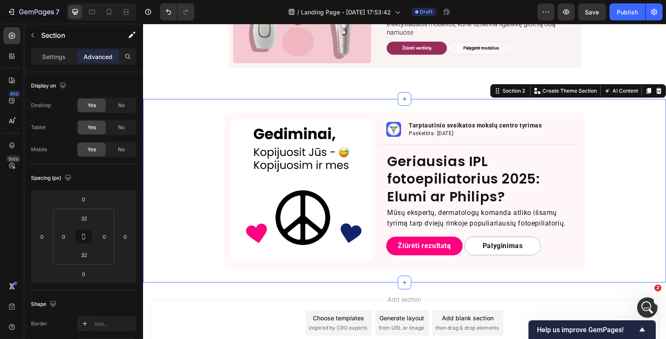
click at [620, 222] on div "Image Image Tarptautinio sveikatos mokslų centro tyrimas Text Block Paskelbta: …" at bounding box center [404, 190] width 523 height 156
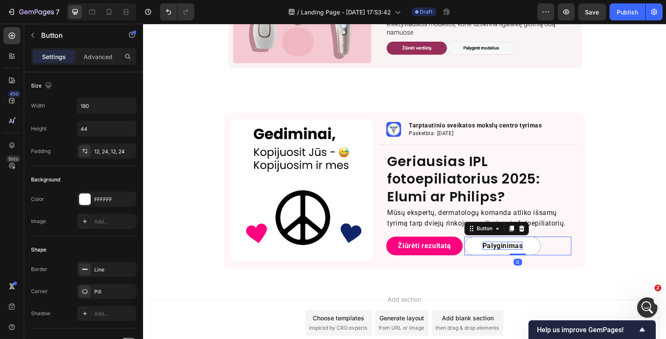
click at [510, 243] on p "Palyginimas" at bounding box center [502, 246] width 40 height 8
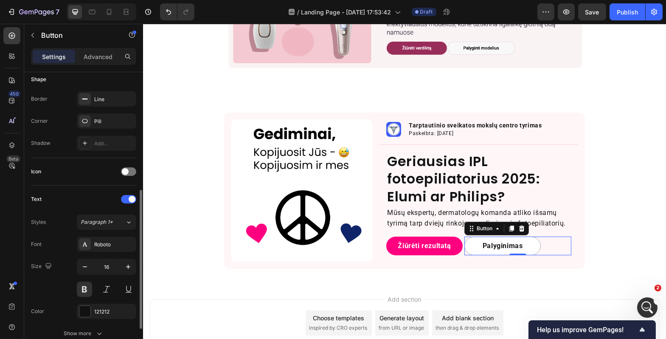
scroll to position [195, 0]
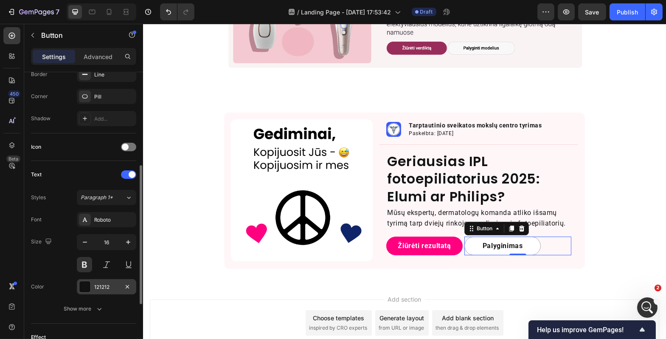
click at [89, 284] on div at bounding box center [84, 286] width 11 height 11
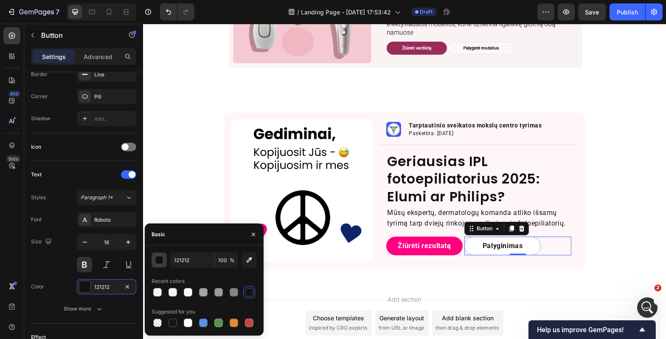
click at [161, 259] on div "button" at bounding box center [159, 260] width 8 height 8
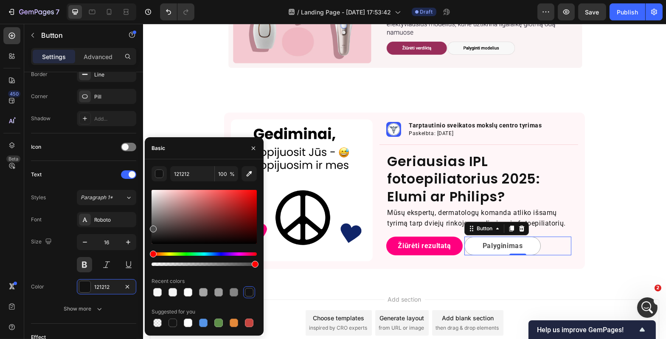
drag, startPoint x: 153, startPoint y: 235, endPoint x: 148, endPoint y: 228, distance: 9.4
click at [148, 228] on div "121212 100 % Recent colors Suggested for you" at bounding box center [204, 247] width 119 height 163
click at [149, 233] on div "353535 100 % Recent colors Suggested for you" at bounding box center [204, 247] width 119 height 163
type input "303030"
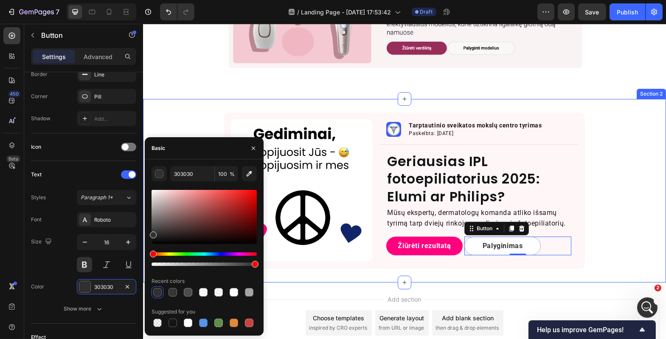
click at [605, 230] on div "Image Image Tarptautinio sveikatos mokslų centro tyrimas Text Block Paskelbta: …" at bounding box center [404, 190] width 523 height 156
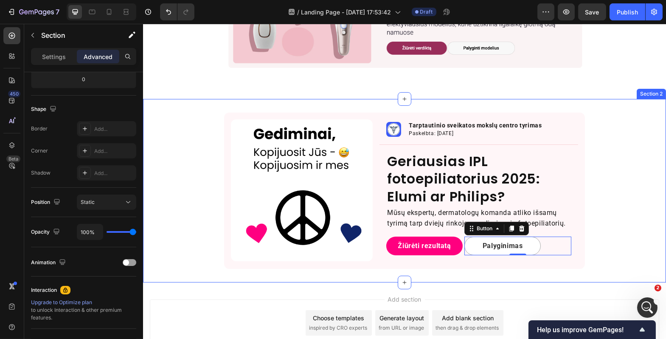
scroll to position [0, 0]
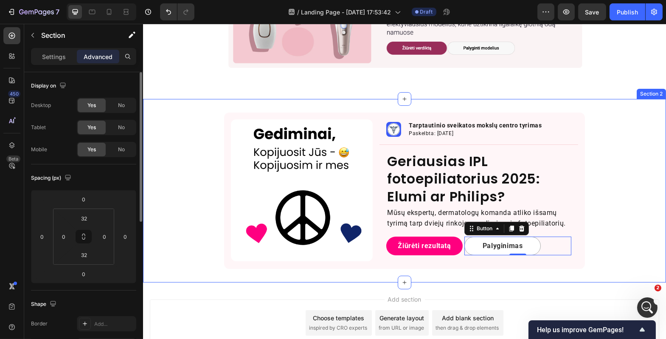
click at [605, 230] on div "Image Image Tarptautinio sveikatos mokslų centro tyrimas Text Block Paskelbta: …" at bounding box center [404, 190] width 523 height 156
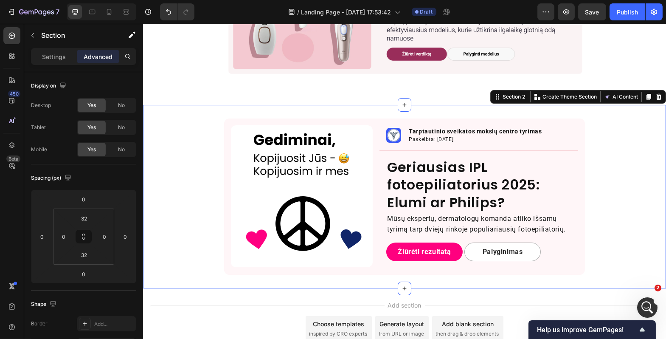
scroll to position [142, 0]
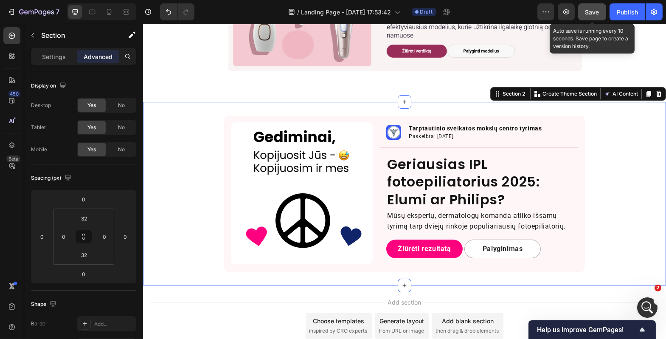
click at [590, 18] on button "Save" at bounding box center [592, 11] width 28 height 17
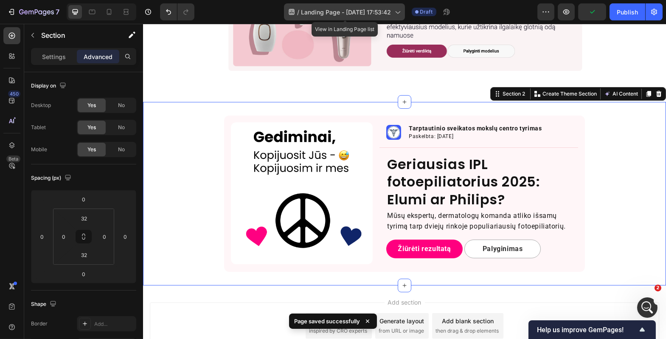
click at [346, 12] on span "Landing Page - [DATE] 17:53:42" at bounding box center [346, 12] width 90 height 9
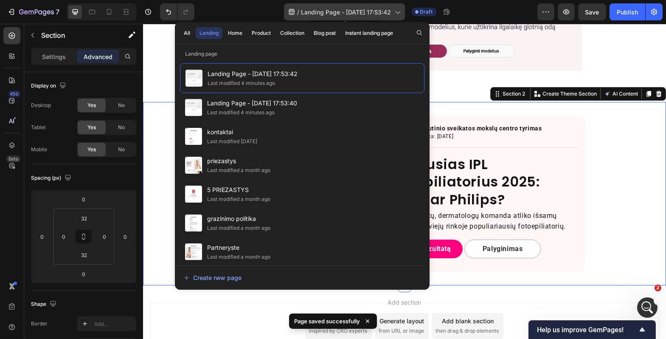
click at [396, 10] on icon at bounding box center [397, 12] width 8 height 8
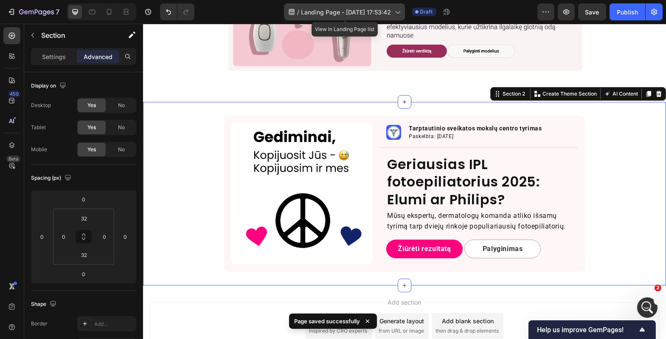
click at [396, 10] on icon at bounding box center [397, 12] width 8 height 8
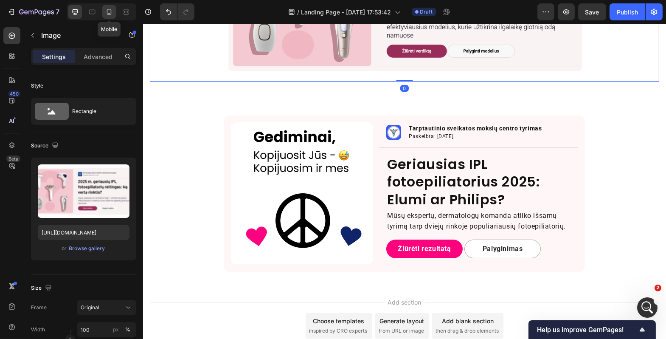
click at [110, 15] on icon at bounding box center [109, 12] width 8 height 8
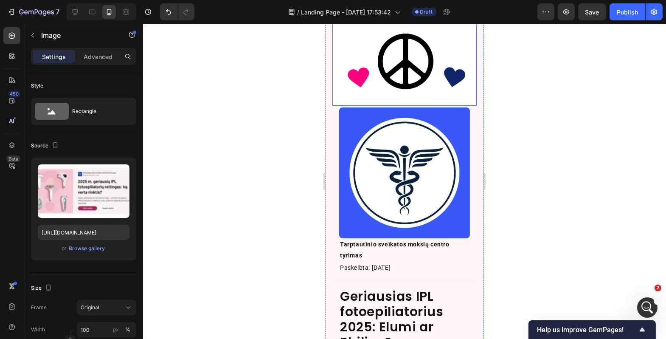
scroll to position [220, 0]
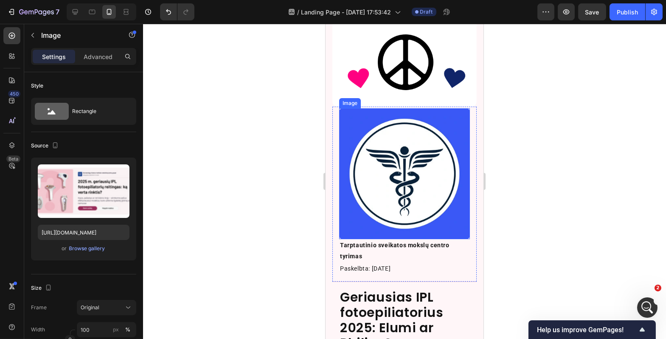
click at [375, 183] on img at bounding box center [404, 173] width 131 height 131
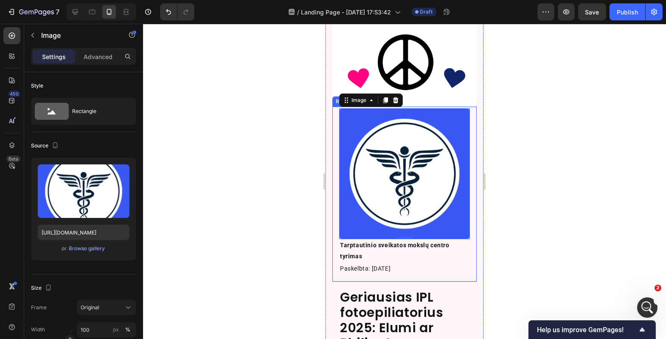
click at [360, 107] on div "Image 0 Tarptautinio sveikatos mokslų centro tyrimas Text Block Paskelbta: 2025…" at bounding box center [404, 194] width 144 height 175
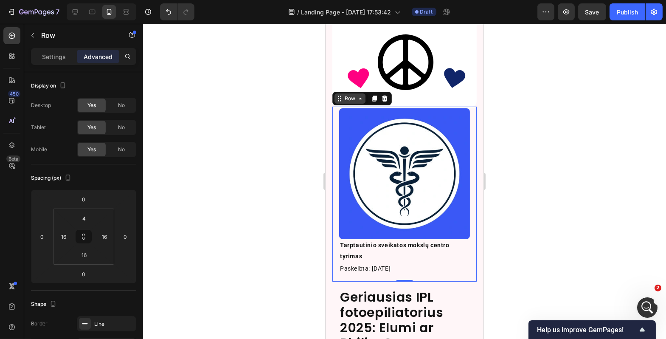
click at [350, 95] on div "Row" at bounding box center [350, 99] width 14 height 8
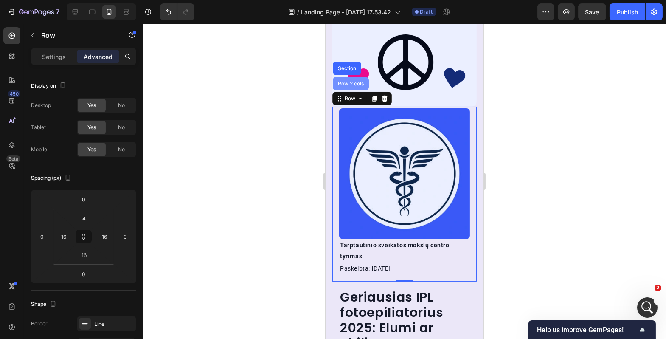
click at [348, 82] on div "Row 2 cols" at bounding box center [350, 84] width 36 height 14
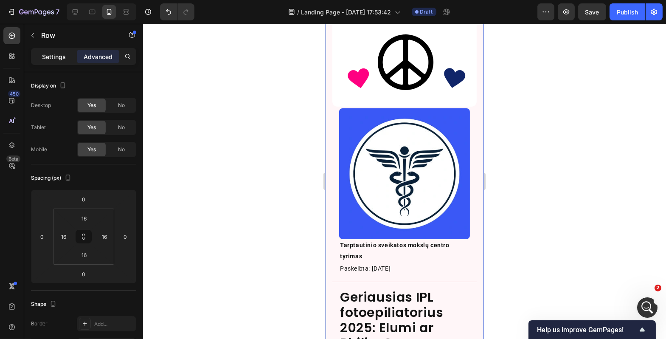
click at [60, 63] on div "Settings" at bounding box center [54, 57] width 42 height 14
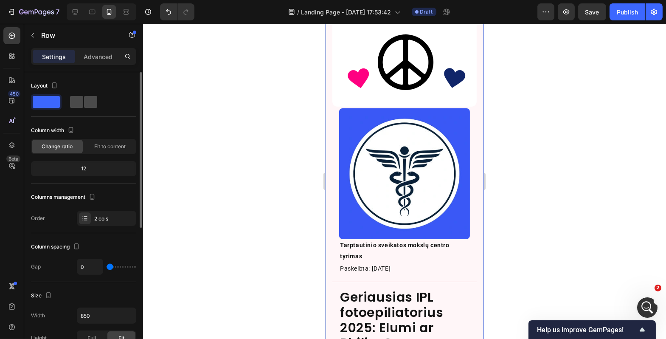
click at [92, 100] on span at bounding box center [90, 102] width 13 height 12
type input "16"
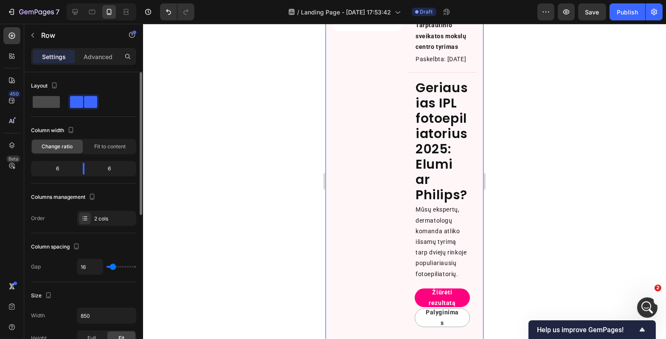
click at [38, 97] on span at bounding box center [46, 102] width 27 height 12
type input "0"
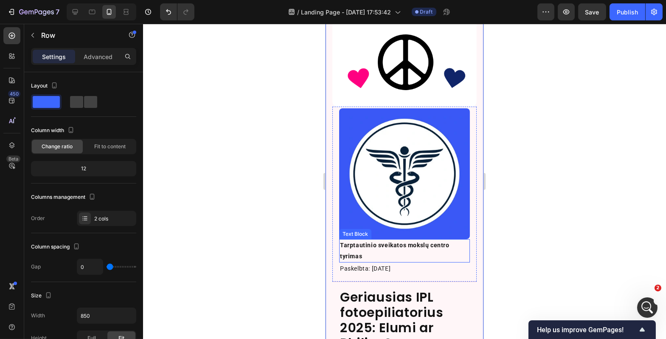
click at [362, 240] on p "Tarptautinio sveikatos mokslų centro tyrimas" at bounding box center [404, 250] width 129 height 21
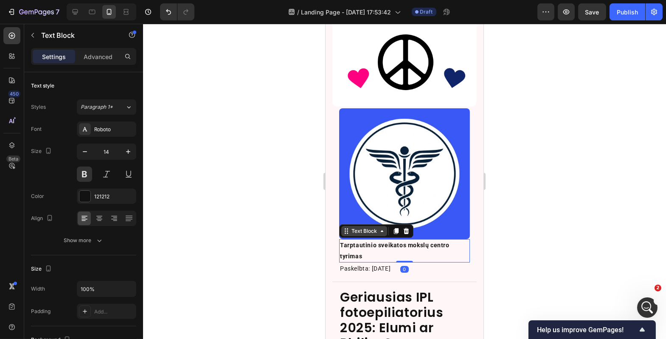
click at [359, 227] on div "Text Block" at bounding box center [363, 231] width 29 height 8
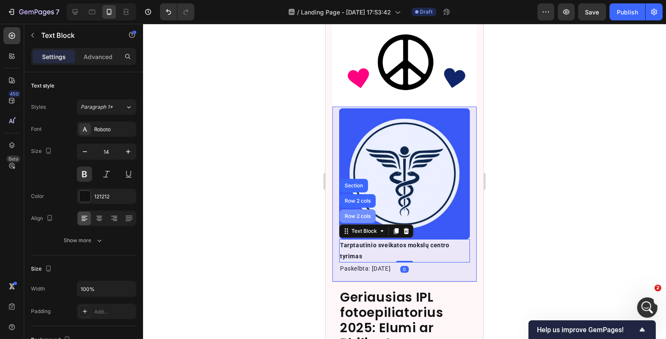
click at [359, 209] on div "Row 2 cols" at bounding box center [357, 216] width 36 height 14
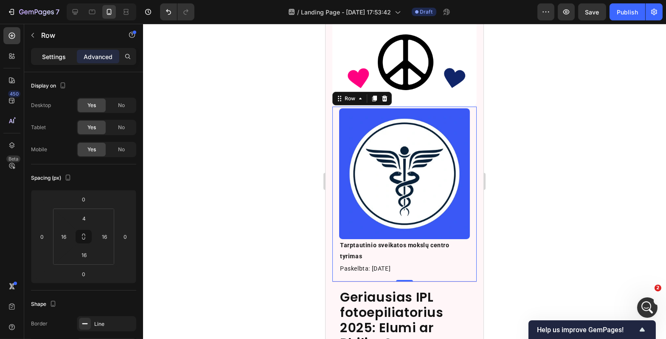
click at [51, 59] on p "Settings" at bounding box center [54, 56] width 24 height 9
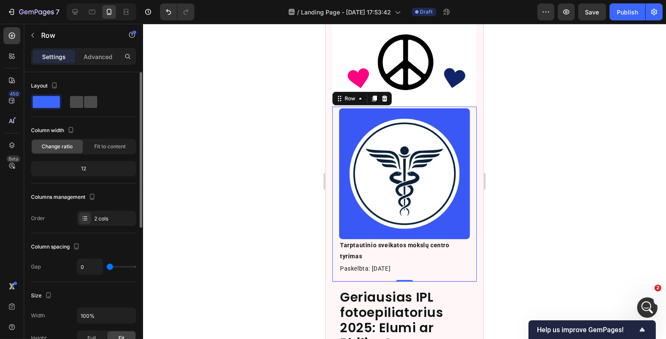
click at [85, 100] on span at bounding box center [90, 102] width 13 height 12
type input "16"
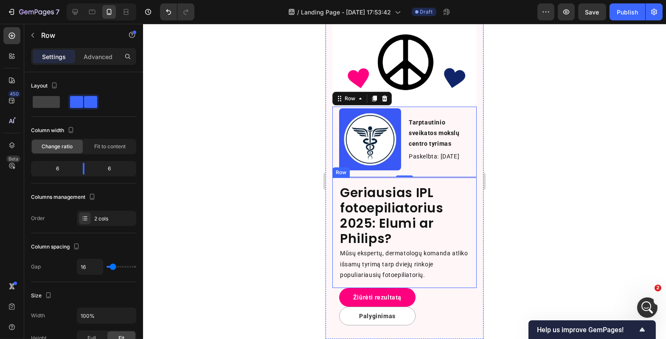
click at [561, 197] on div at bounding box center [404, 181] width 523 height 315
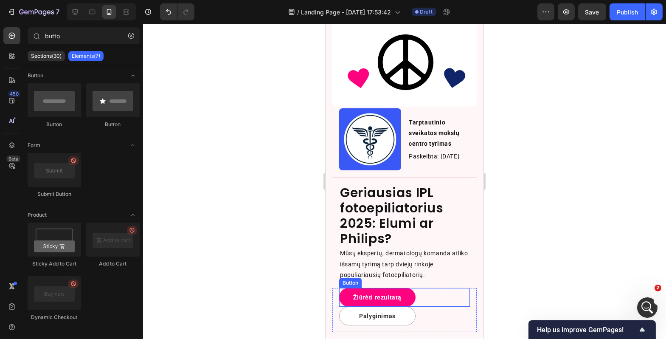
click at [339, 288] on button "Žiūrėti rezultatą" at bounding box center [377, 297] width 76 height 19
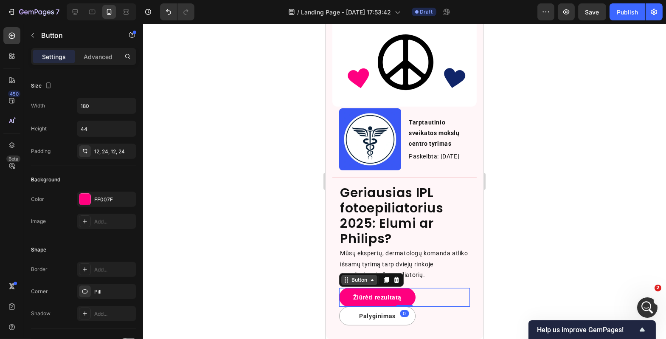
click at [353, 276] on div "Button" at bounding box center [358, 280] width 19 height 8
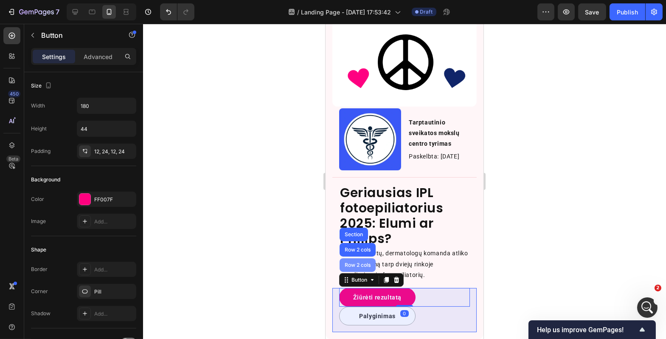
click at [357, 262] on div "Row 2 cols" at bounding box center [357, 264] width 29 height 5
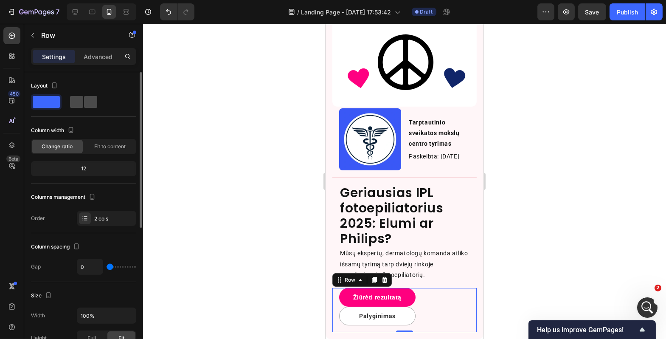
click at [82, 101] on span at bounding box center [76, 102] width 13 height 12
type input "4"
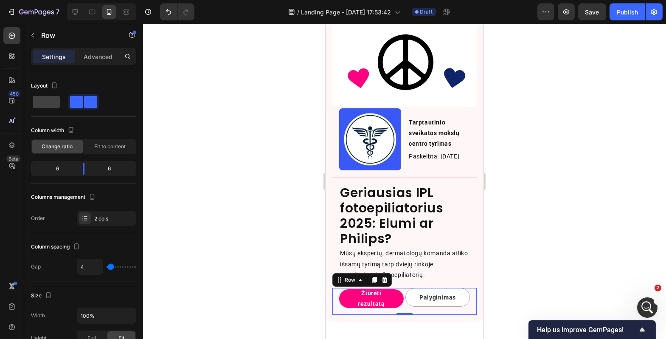
click at [292, 243] on div at bounding box center [404, 181] width 523 height 315
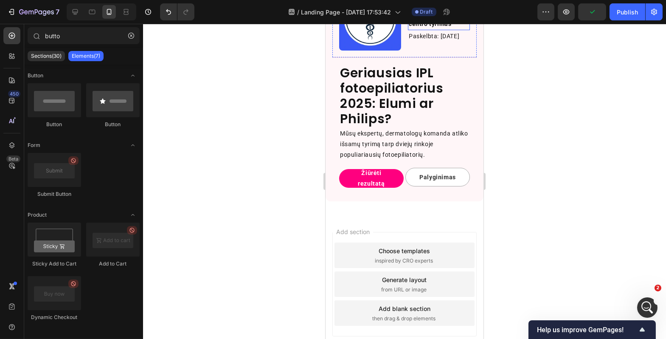
scroll to position [304, 0]
click at [369, 169] on p "Žiūrėti rezultatą" at bounding box center [371, 177] width 44 height 21
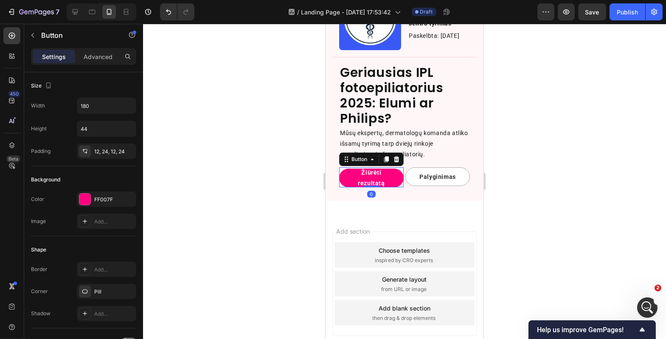
click at [232, 212] on div at bounding box center [404, 181] width 523 height 315
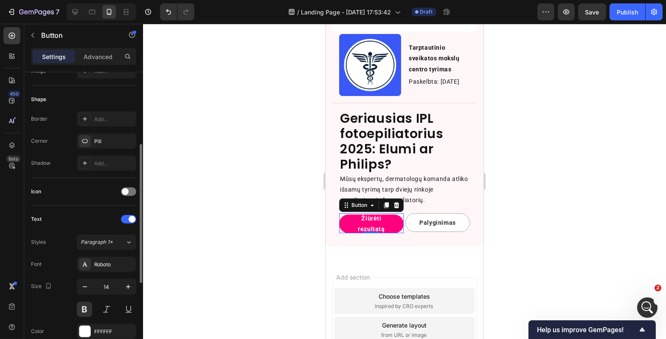
scroll to position [0, 0]
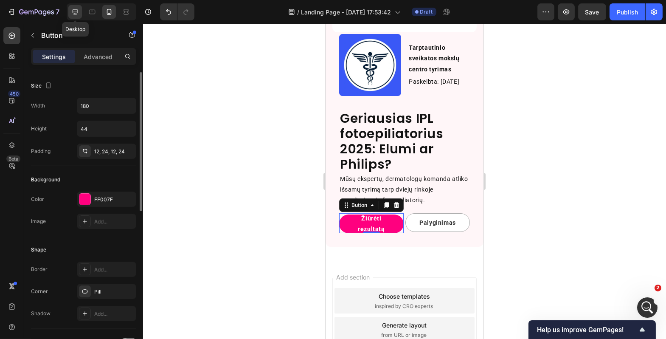
click at [76, 12] on icon at bounding box center [75, 12] width 8 height 8
type input "16"
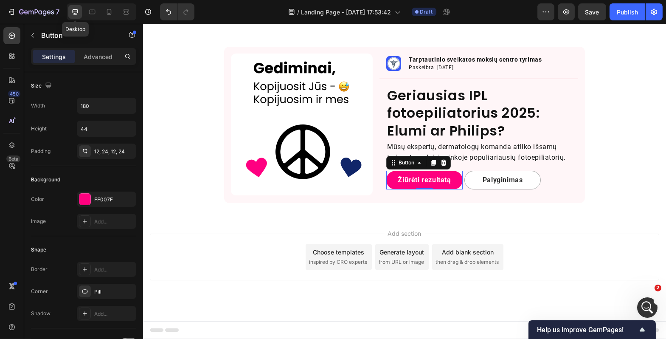
scroll to position [74, 0]
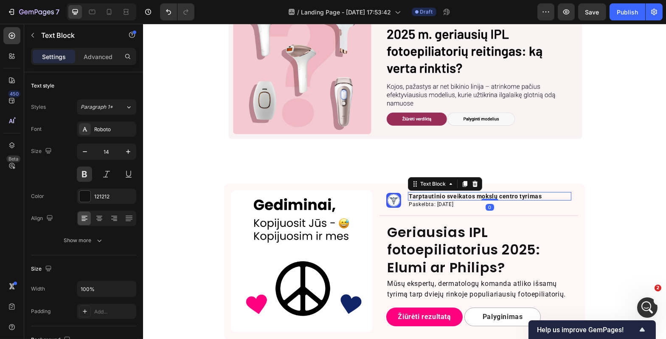
click at [418, 197] on p "Tarptautinio sveikatos mokslų centro tyrimas" at bounding box center [489, 196] width 162 height 7
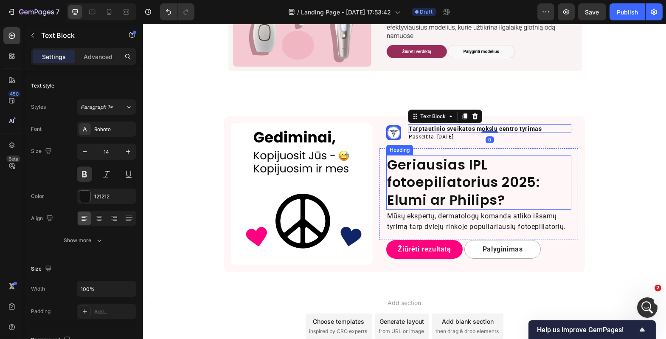
scroll to position [142, 0]
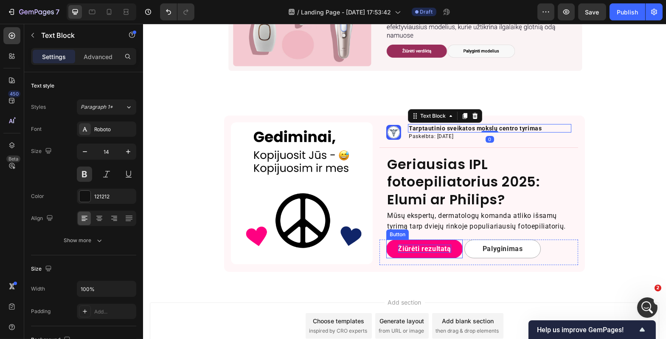
click at [423, 248] on p "Žiūrėti rezultatą" at bounding box center [424, 248] width 53 height 8
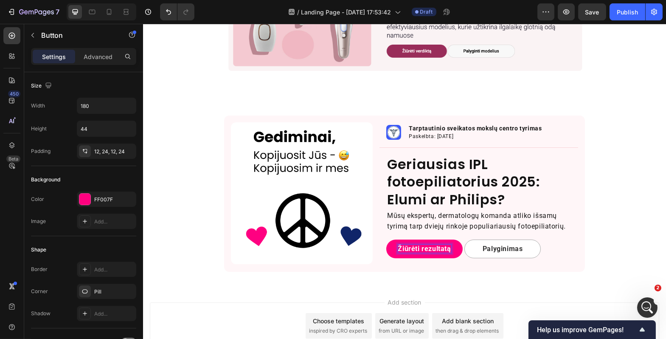
click at [417, 249] on p "Žiūrėti rezultatą" at bounding box center [424, 248] width 53 height 8
click at [607, 227] on div "Image Image Tarptautinio sveikatos mokslų centro tyrimas Text Block Paskelbta: …" at bounding box center [404, 193] width 523 height 156
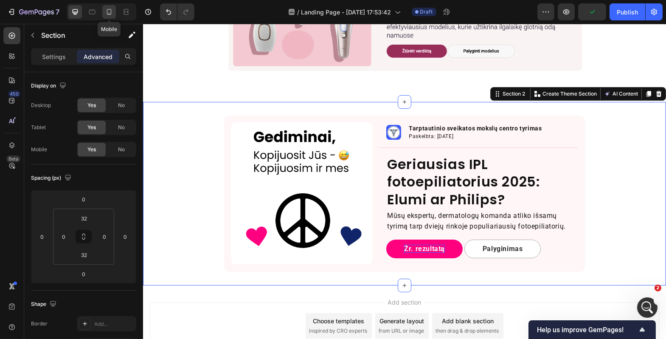
click at [114, 17] on div at bounding box center [109, 12] width 14 height 14
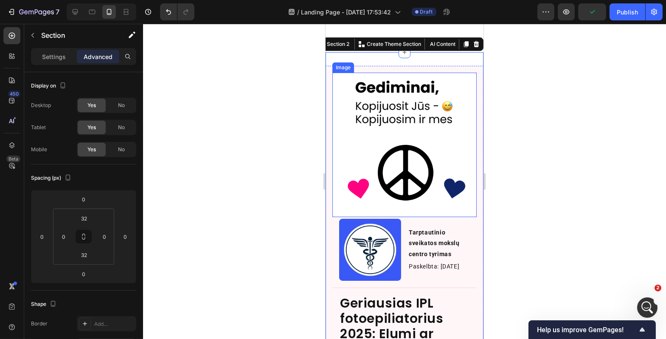
scroll to position [101, 0]
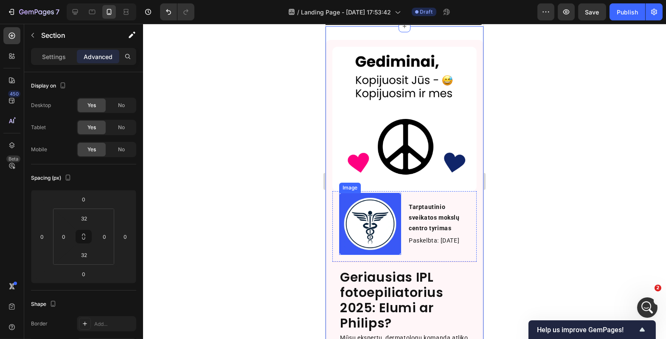
click at [395, 205] on img at bounding box center [370, 224] width 62 height 62
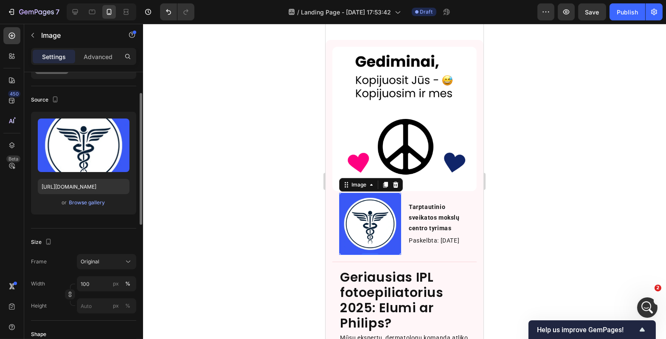
scroll to position [85, 0]
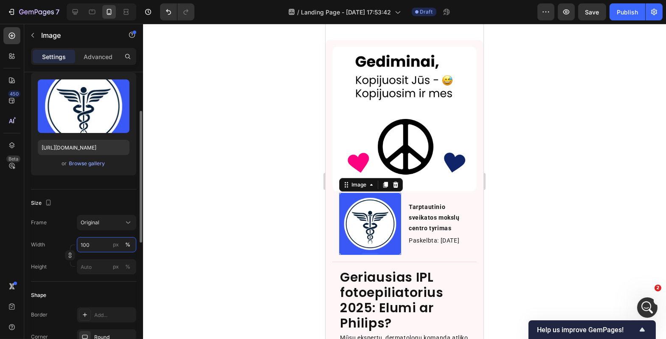
click at [100, 241] on input "100" at bounding box center [106, 244] width 59 height 15
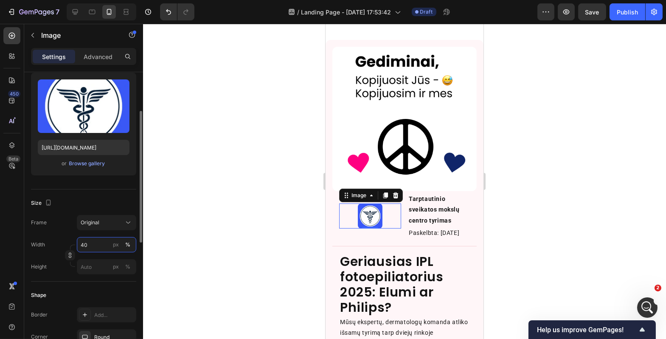
type input "4"
type input "3"
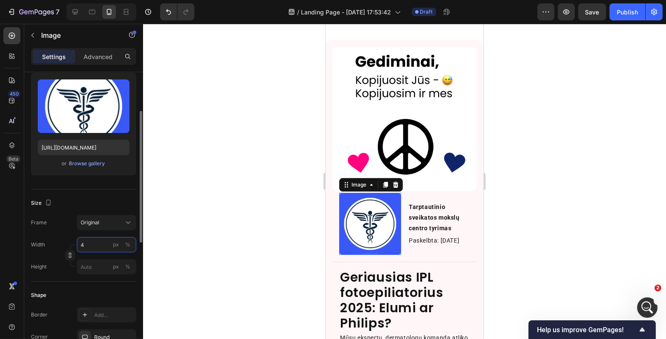
type input "40"
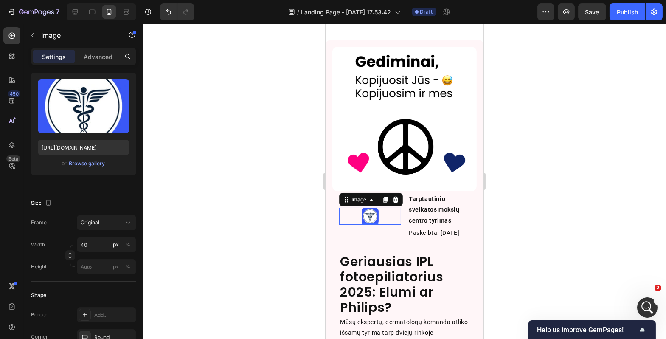
click at [207, 248] on div at bounding box center [404, 181] width 523 height 315
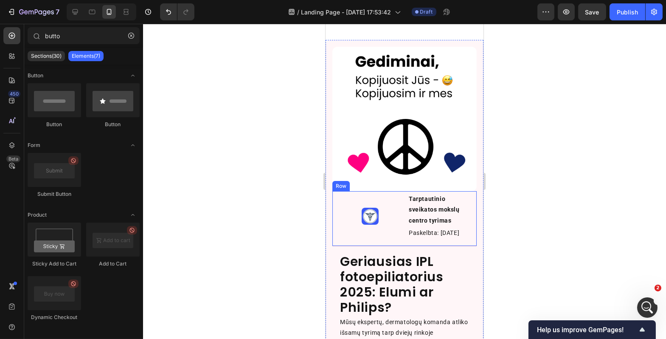
click at [398, 223] on div "Image Tarptautinio sveikatos mokslų centro tyrimas Text Block Paskelbta: 2025 0…" at bounding box center [404, 218] width 144 height 55
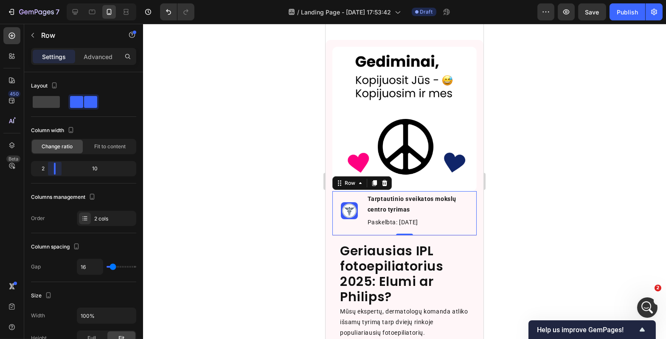
drag, startPoint x: 82, startPoint y: 169, endPoint x: 45, endPoint y: 166, distance: 38.0
click at [45, 0] on body "7 Version history / Landing Page - Sep 26, 17:53:42 Draft Preview Save Publish …" at bounding box center [333, 0] width 666 height 0
click at [182, 233] on div at bounding box center [404, 181] width 523 height 315
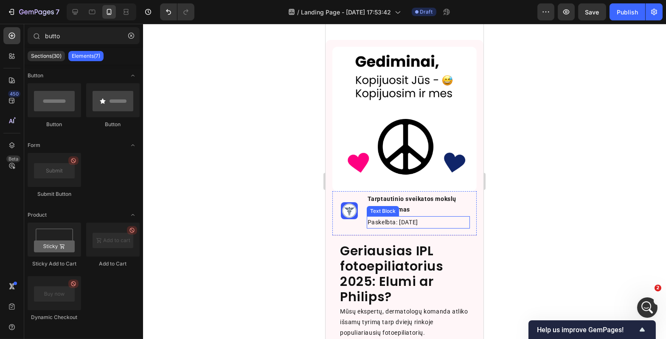
click at [390, 207] on div "Text Block" at bounding box center [382, 211] width 29 height 8
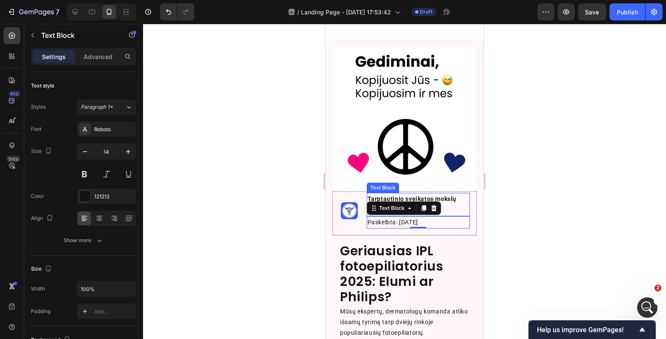
click at [417, 194] on p "Tarptautinio sveikatos mokslų centro tyrimas" at bounding box center [417, 204] width 101 height 21
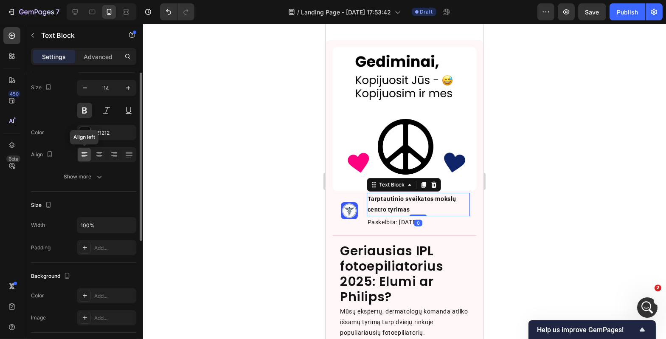
scroll to position [0, 0]
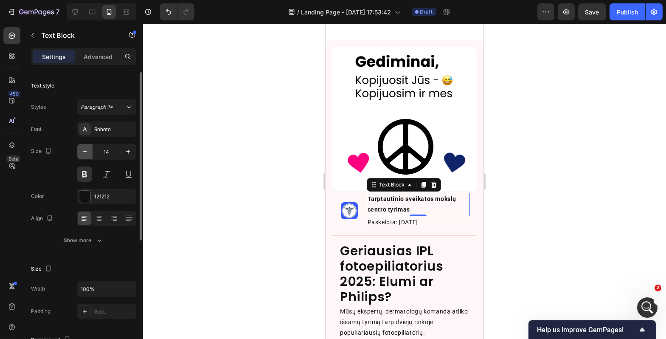
click at [84, 153] on icon "button" at bounding box center [85, 151] width 8 height 8
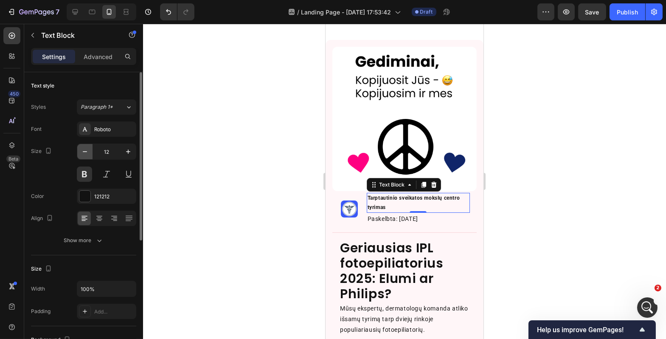
click at [84, 153] on icon "button" at bounding box center [85, 151] width 8 height 8
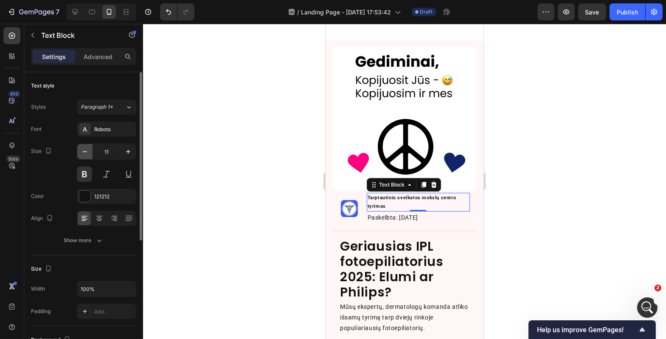
click at [84, 153] on icon "button" at bounding box center [85, 151] width 8 height 8
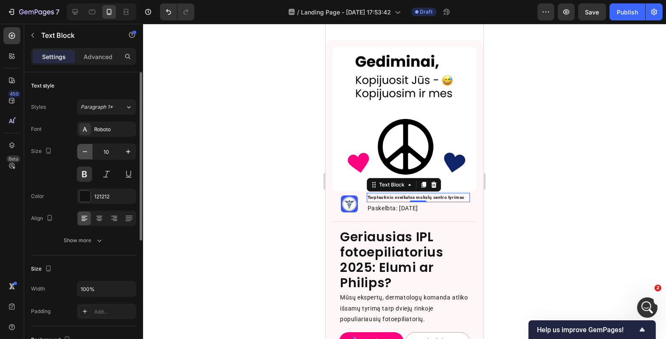
click at [84, 153] on icon "button" at bounding box center [85, 151] width 8 height 8
click at [127, 152] on icon "button" at bounding box center [128, 151] width 8 height 8
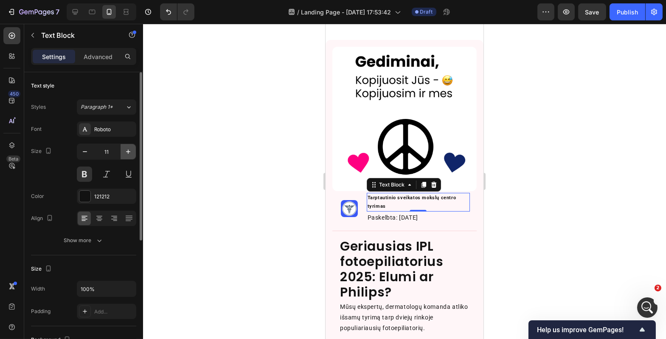
click at [127, 152] on icon "button" at bounding box center [128, 151] width 8 height 8
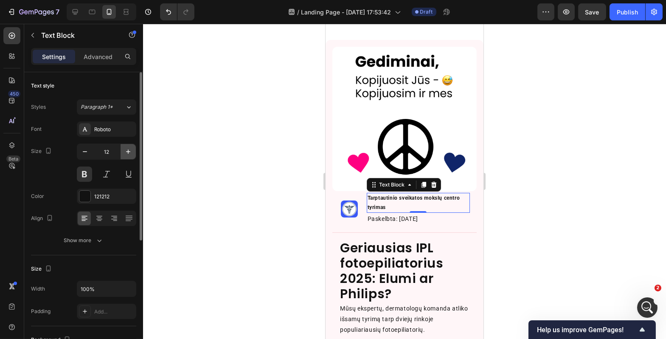
click at [128, 149] on icon "button" at bounding box center [128, 151] width 8 height 8
click at [127, 149] on icon "button" at bounding box center [128, 151] width 8 height 8
type input "14"
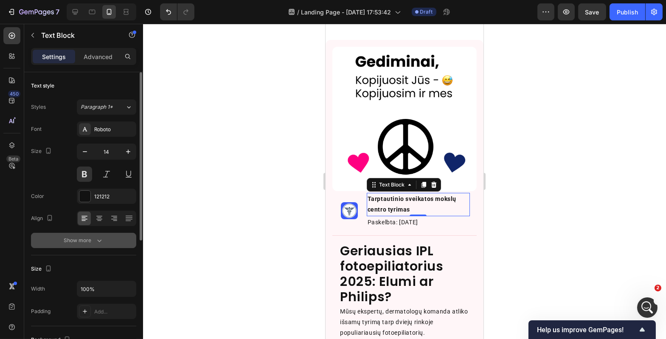
click at [71, 244] on button "Show more" at bounding box center [83, 240] width 105 height 15
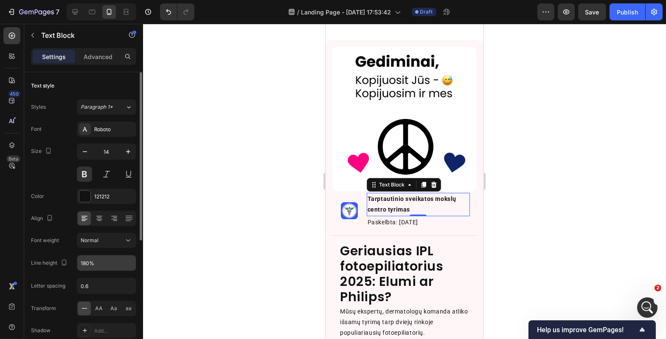
click at [126, 270] on div "180%" at bounding box center [106, 263] width 59 height 16
click at [126, 266] on icon "button" at bounding box center [128, 262] width 8 height 8
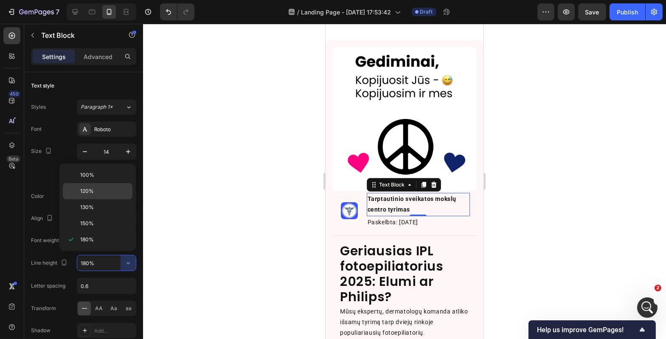
click at [100, 195] on div "120%" at bounding box center [98, 191] width 70 height 16
type input "120%"
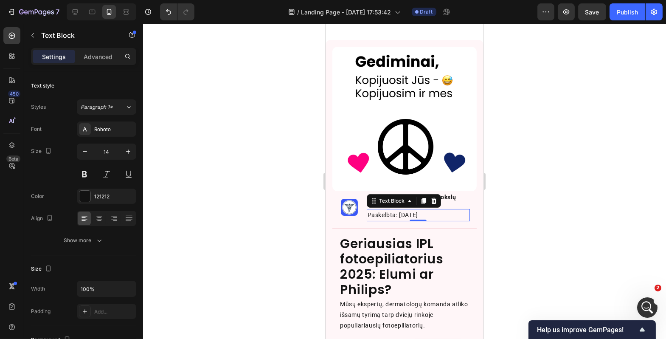
click at [371, 210] on p "Paskelbta: 2025 09 26" at bounding box center [417, 215] width 101 height 11
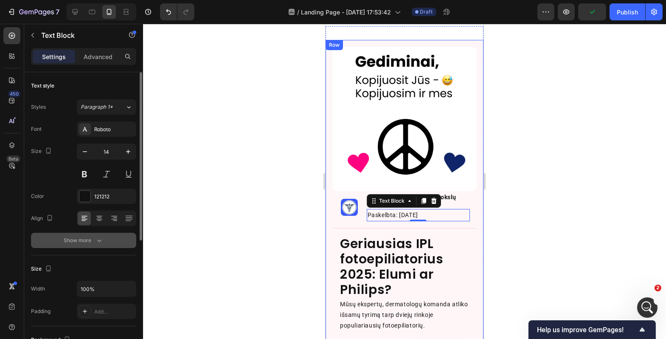
click at [106, 237] on button "Show more" at bounding box center [83, 240] width 105 height 15
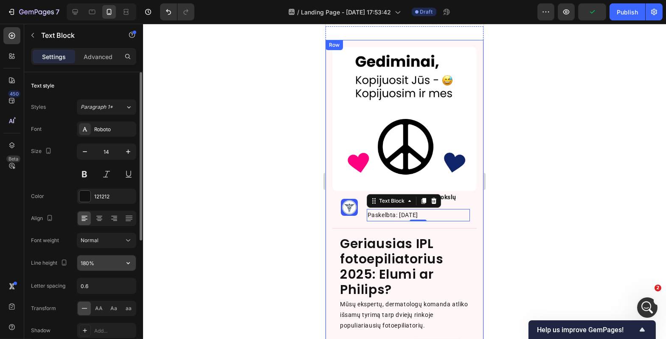
click at [111, 265] on input "180%" at bounding box center [106, 262] width 59 height 15
click at [127, 264] on icon "button" at bounding box center [128, 262] width 8 height 8
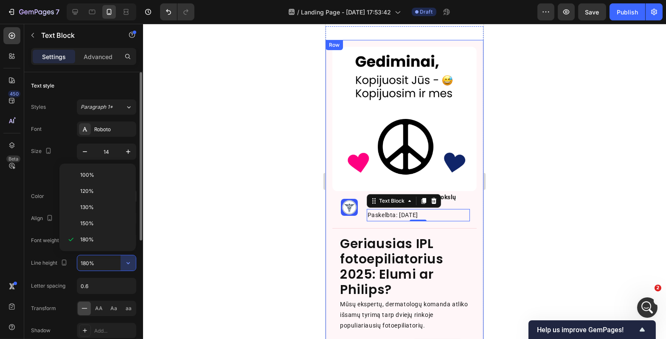
click at [98, 194] on p "120%" at bounding box center [104, 191] width 48 height 8
type input "120%"
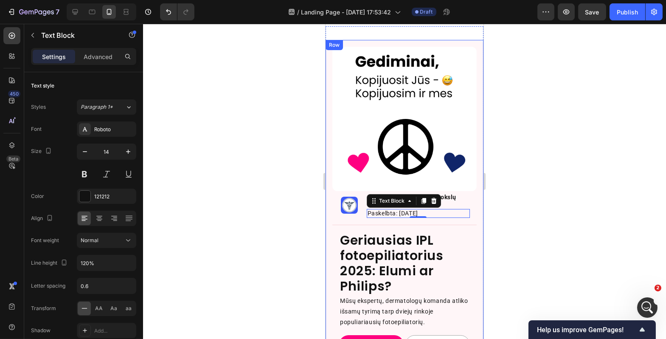
click at [240, 218] on div at bounding box center [404, 181] width 523 height 315
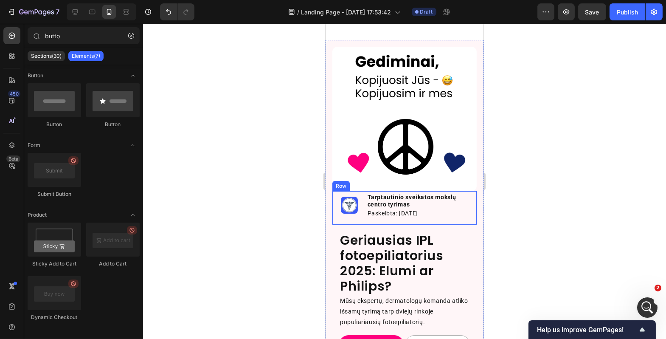
click at [361, 205] on div "Image Tarptautinio sveikatos mokslų centro tyrimas Text Block Paskelbta: 2025 0…" at bounding box center [404, 208] width 144 height 34
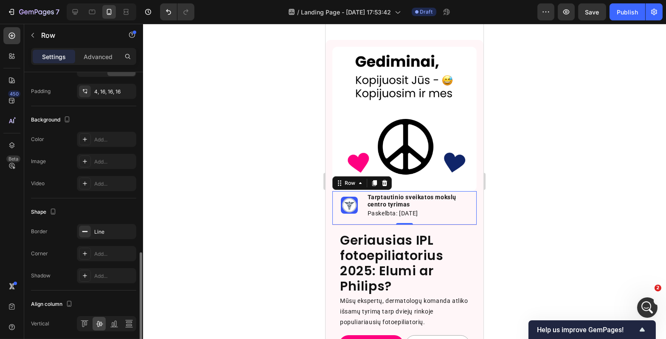
scroll to position [301, 0]
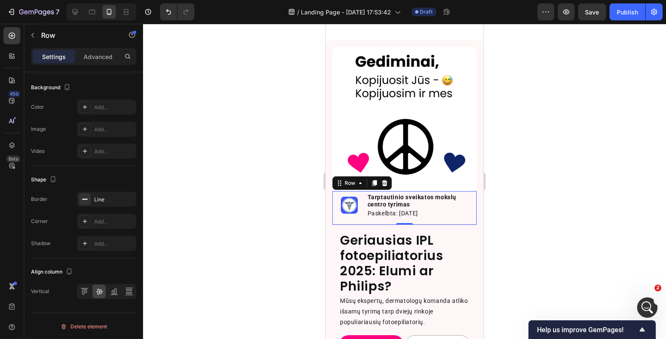
click at [256, 213] on div at bounding box center [404, 181] width 523 height 315
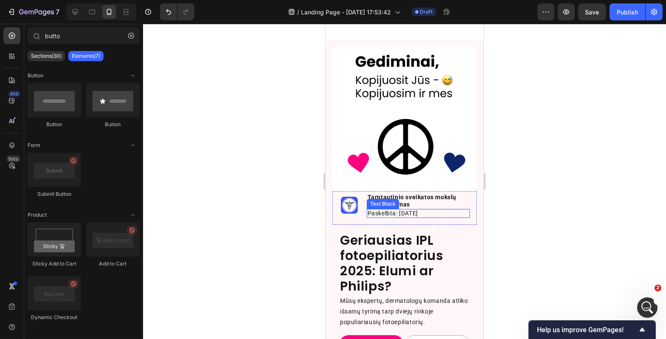
click at [419, 210] on p "Paskelbta: 2025 09 26" at bounding box center [417, 213] width 101 height 7
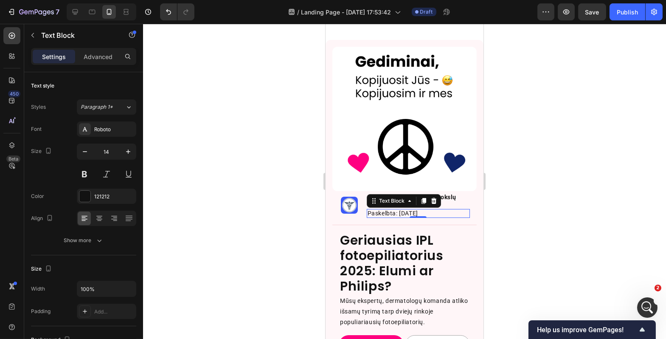
click at [542, 208] on div at bounding box center [404, 181] width 523 height 315
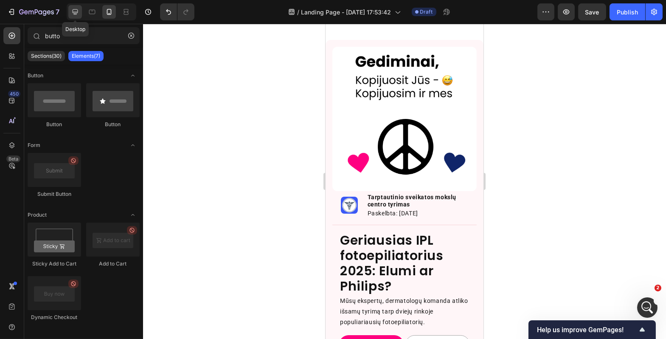
click at [81, 14] on div at bounding box center [75, 12] width 14 height 14
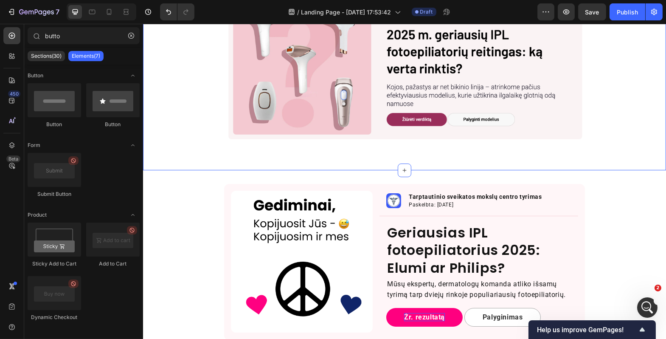
scroll to position [74, 0]
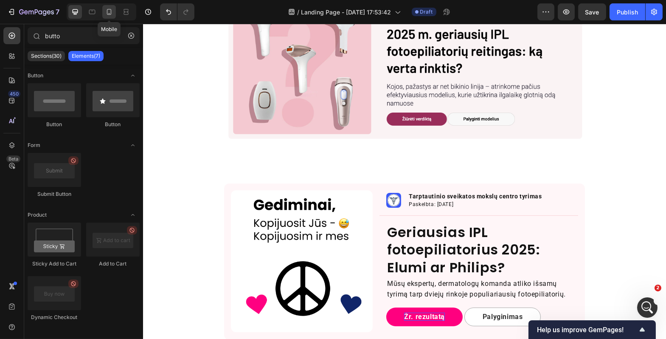
click at [112, 15] on icon at bounding box center [109, 12] width 8 height 8
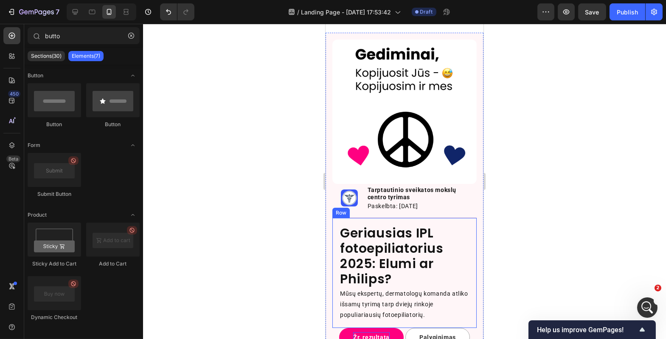
scroll to position [115, 0]
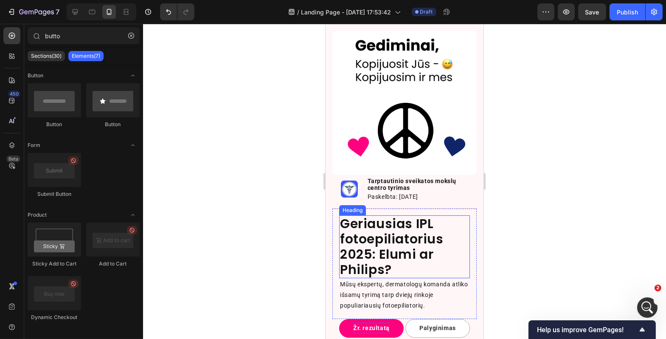
click at [416, 243] on p "Geriausias IPL fotoepiliatorius 2025: Elumi ar Philips?" at bounding box center [404, 246] width 129 height 61
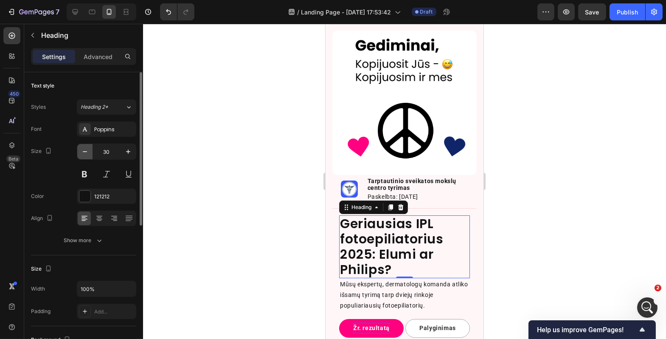
click at [82, 151] on icon "button" at bounding box center [85, 151] width 8 height 8
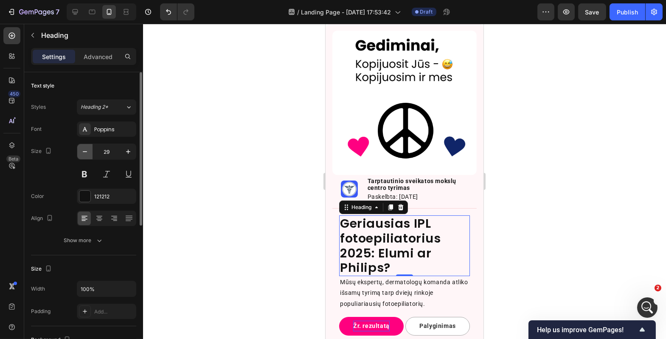
click at [82, 151] on icon "button" at bounding box center [85, 151] width 8 height 8
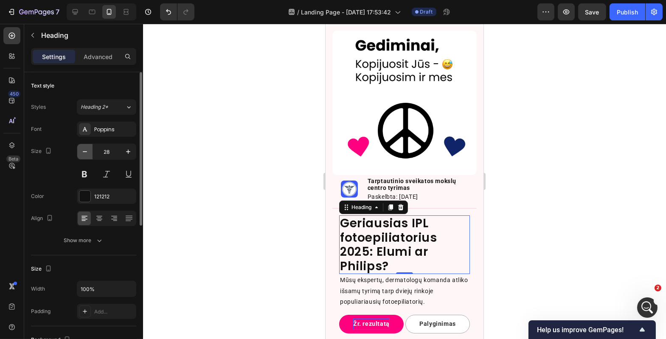
click at [82, 151] on icon "button" at bounding box center [85, 151] width 8 height 8
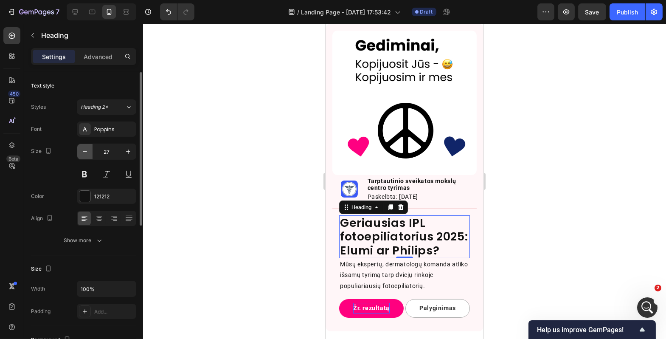
click at [82, 151] on icon "button" at bounding box center [85, 151] width 8 height 8
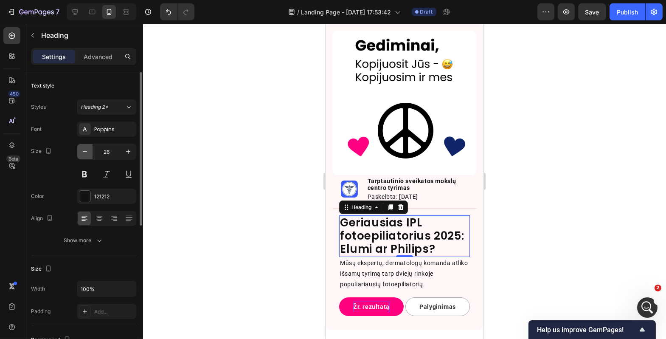
click at [82, 151] on icon "button" at bounding box center [85, 151] width 8 height 8
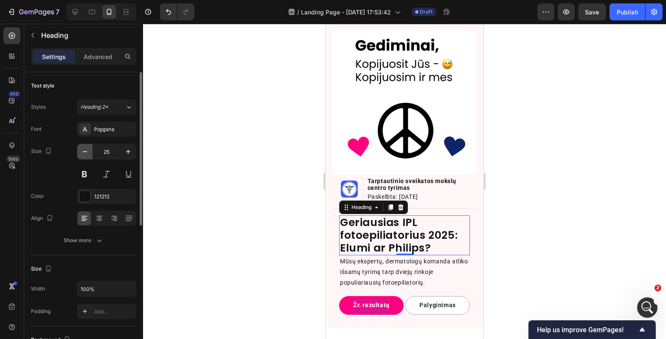
click at [82, 151] on icon "button" at bounding box center [85, 151] width 8 height 8
type input "24"
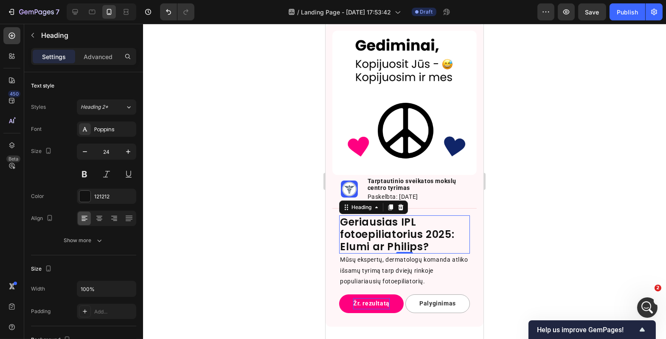
click at [228, 210] on div at bounding box center [404, 181] width 523 height 315
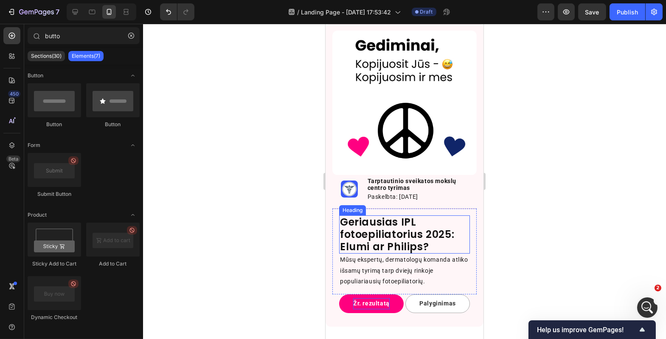
click at [407, 231] on p "Geriausias IPL fotoepiliatorius 2025: Elumi ar Philips?" at bounding box center [404, 234] width 129 height 37
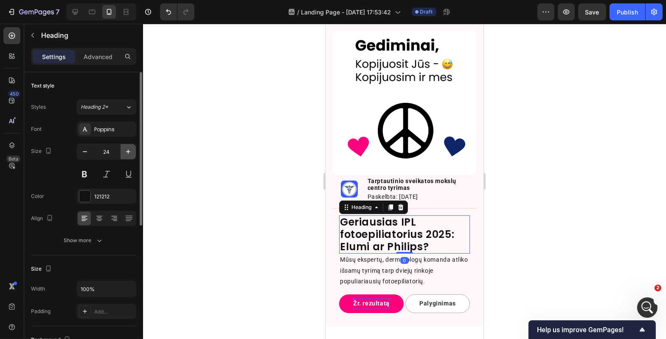
click at [126, 155] on icon "button" at bounding box center [128, 151] width 8 height 8
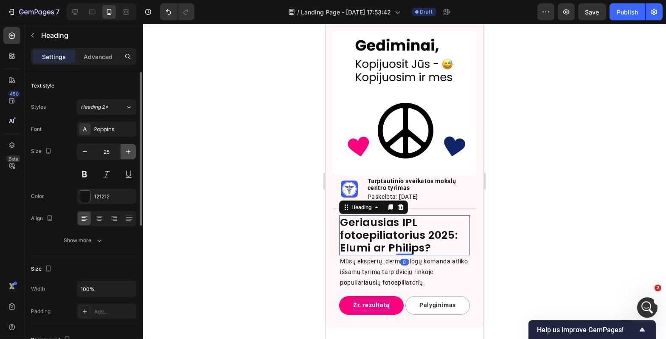
type input "26"
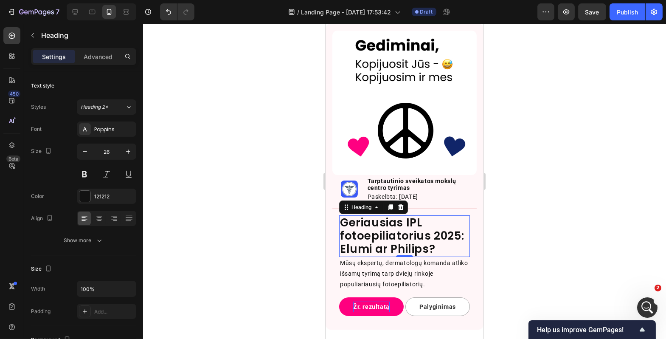
click at [506, 190] on div at bounding box center [404, 181] width 523 height 315
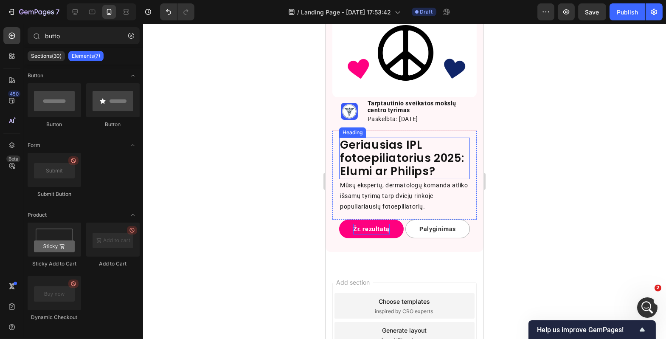
scroll to position [194, 0]
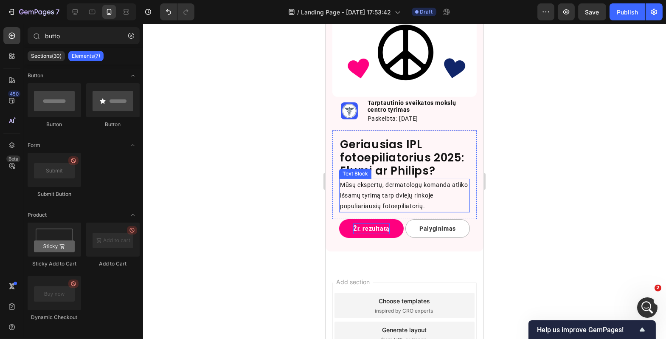
click at [405, 197] on p "Mūsų ekspertų, dermatologų komanda atliko išsamų tyrimą tarp dviejų rinkoje pop…" at bounding box center [404, 196] width 129 height 32
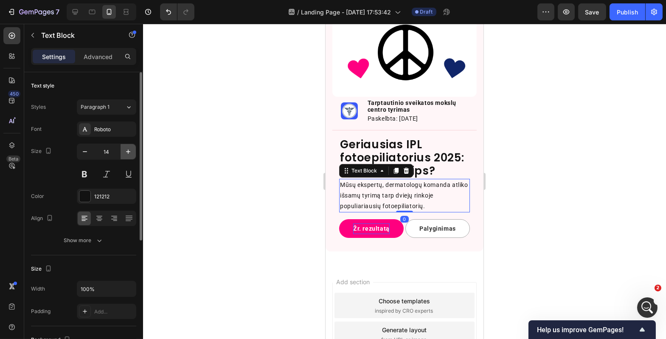
click at [122, 151] on button "button" at bounding box center [128, 151] width 15 height 15
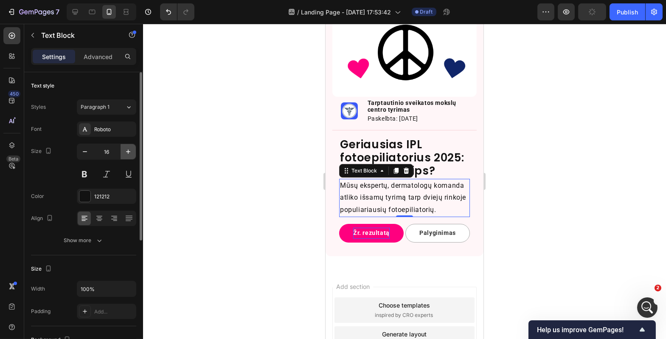
click at [122, 151] on button "button" at bounding box center [128, 151] width 15 height 15
type input "17"
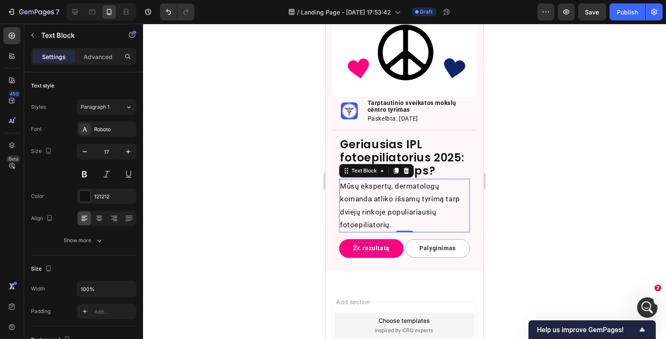
click at [256, 192] on div at bounding box center [404, 181] width 523 height 315
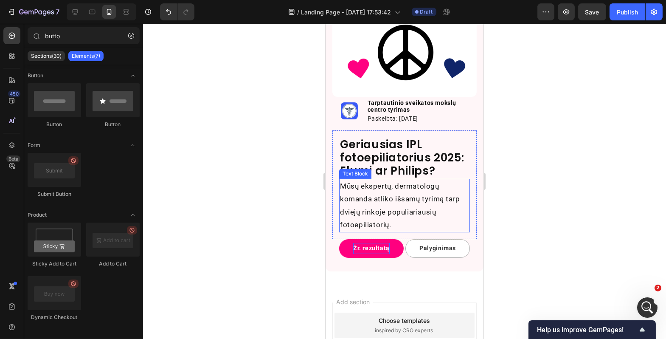
click at [380, 189] on p "Mūsų ekspertų, dermatologų komanda atliko išsamų tyrimą tarp dviejų rinkoje pop…" at bounding box center [404, 206] width 129 height 52
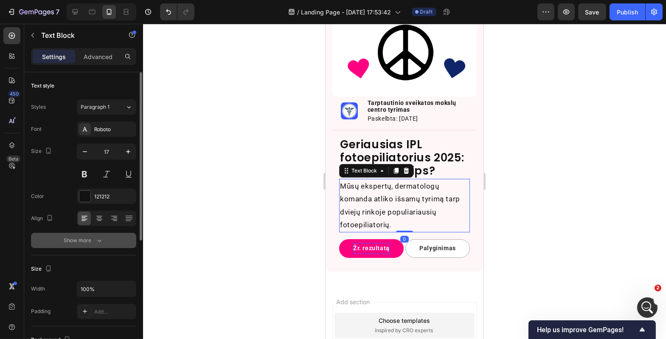
click at [94, 242] on div "Show more" at bounding box center [83, 240] width 39 height 8
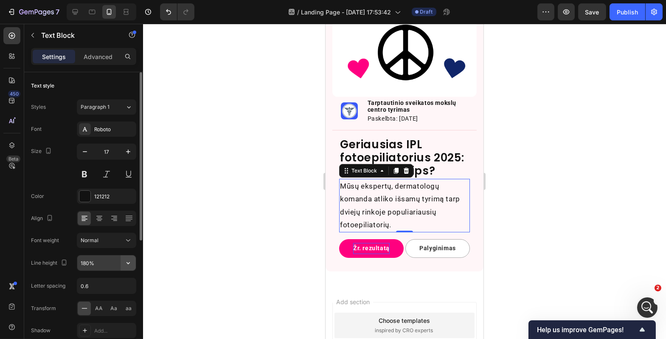
click at [134, 262] on button "button" at bounding box center [128, 262] width 15 height 15
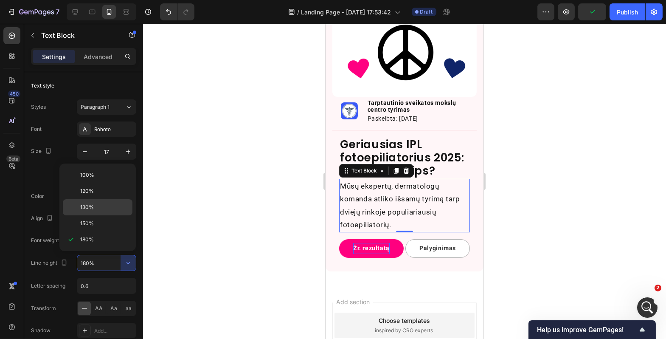
click at [103, 211] on p "130%" at bounding box center [104, 207] width 48 height 8
type input "130%"
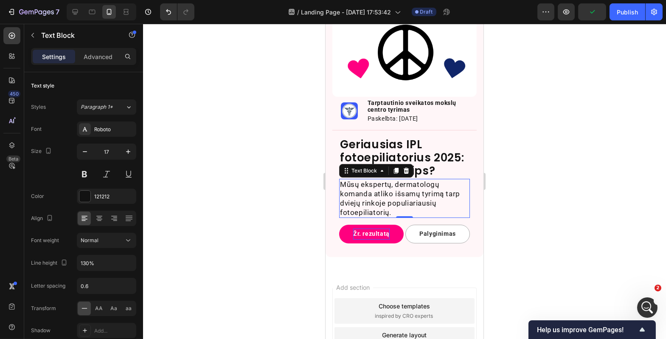
click at [284, 223] on div at bounding box center [404, 181] width 523 height 315
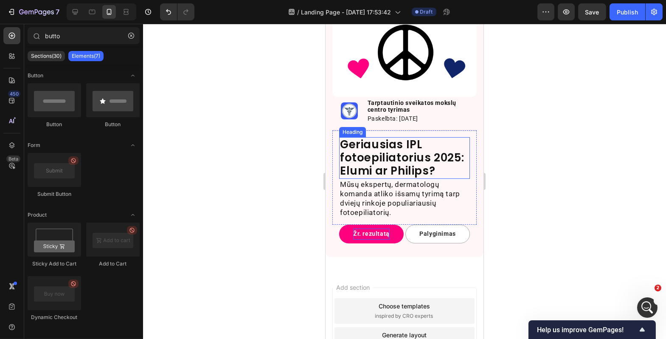
click at [369, 150] on p "Geriausias IPL fotoepiliatorius 2025: Elumi ar Philips?" at bounding box center [404, 158] width 129 height 40
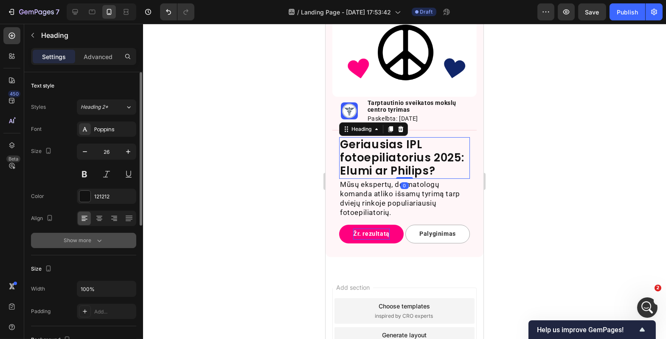
click at [92, 242] on div "Show more" at bounding box center [83, 240] width 39 height 8
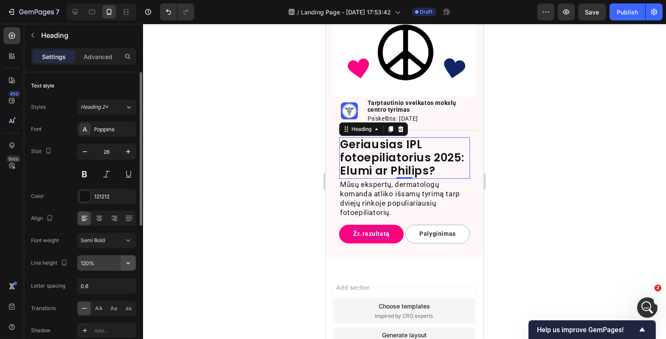
click at [127, 263] on icon "button" at bounding box center [128, 262] width 8 height 8
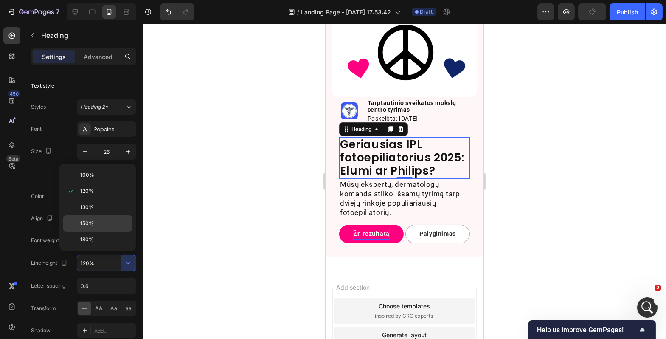
click at [115, 221] on p "150%" at bounding box center [104, 223] width 48 height 8
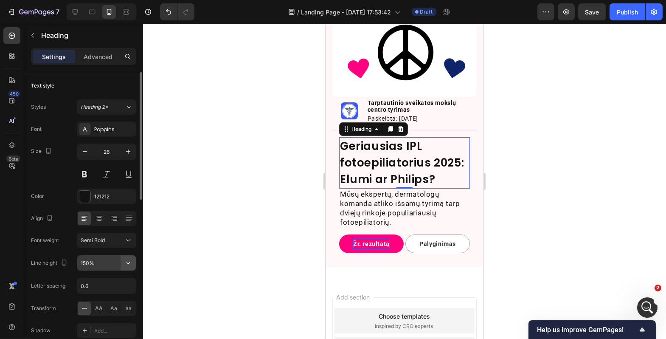
click at [131, 267] on button "button" at bounding box center [128, 262] width 15 height 15
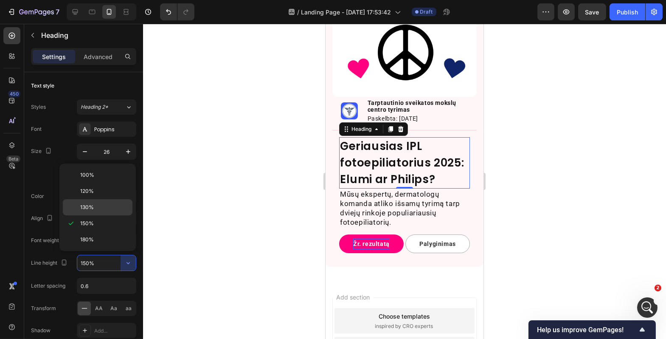
click at [116, 204] on p "130%" at bounding box center [104, 207] width 48 height 8
type input "130%"
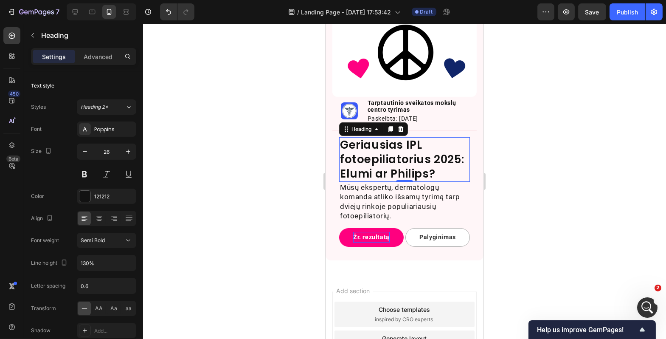
click at [248, 195] on div at bounding box center [404, 181] width 523 height 315
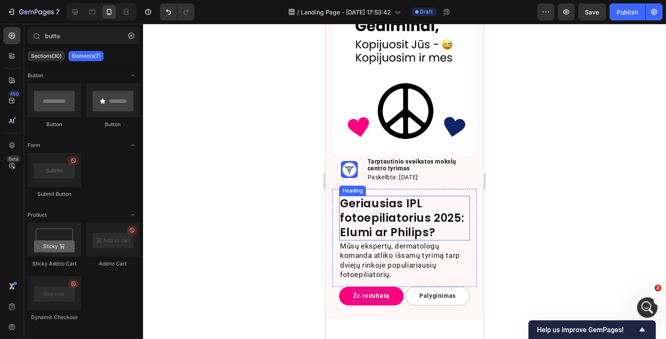
scroll to position [135, 0]
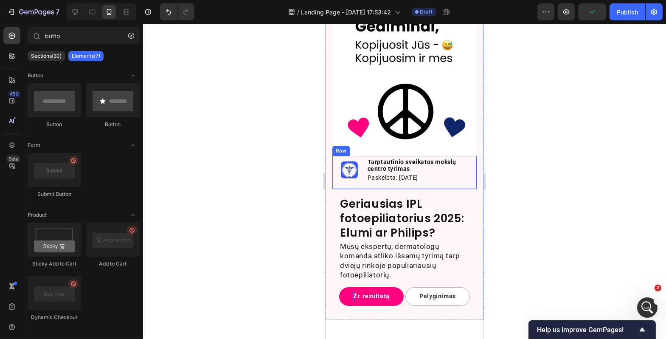
click at [439, 181] on div "Image Tarptautinio sveikatos mokslų centro tyrimas Text Block Paskelbta: 2025 0…" at bounding box center [404, 173] width 144 height 34
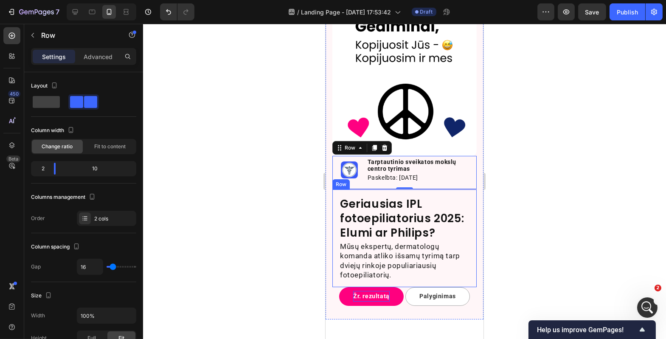
click at [421, 189] on div "Geriausias IPL fotoepiliatorius 2025: Elumi ar Philips? Heading Mūsų ekspertų, …" at bounding box center [404, 238] width 144 height 98
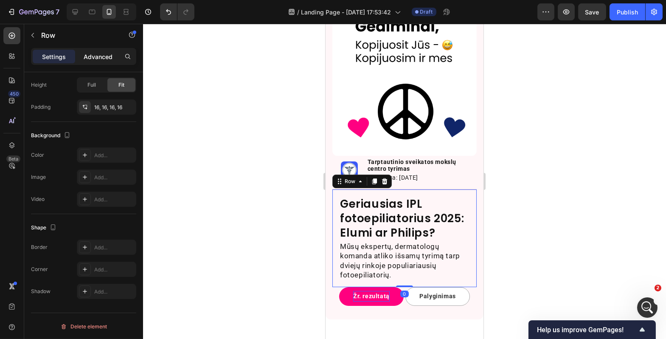
click at [105, 61] on div "Advanced" at bounding box center [98, 57] width 42 height 14
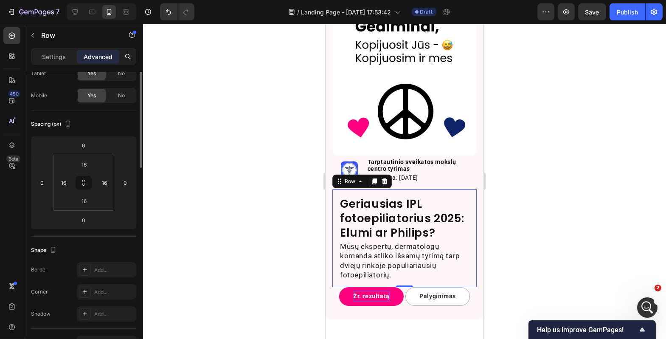
scroll to position [0, 0]
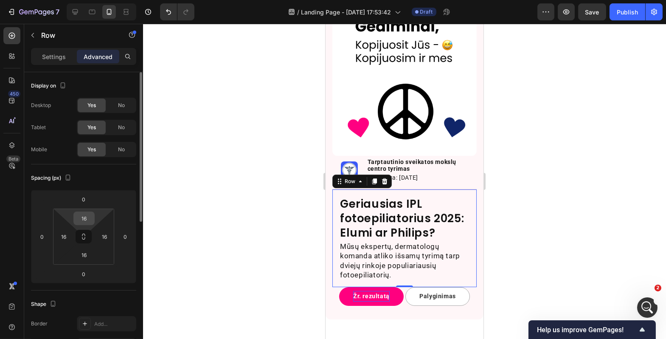
click at [84, 221] on input "16" at bounding box center [84, 218] width 17 height 13
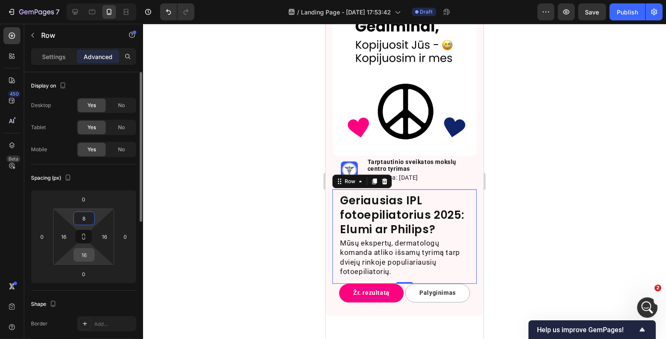
type input "8"
click at [87, 254] on input "16" at bounding box center [84, 254] width 17 height 13
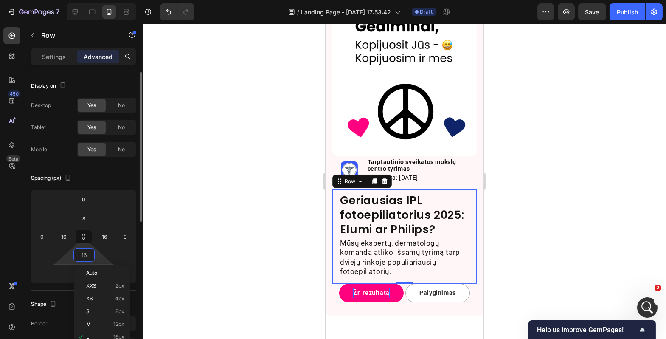
type input "8"
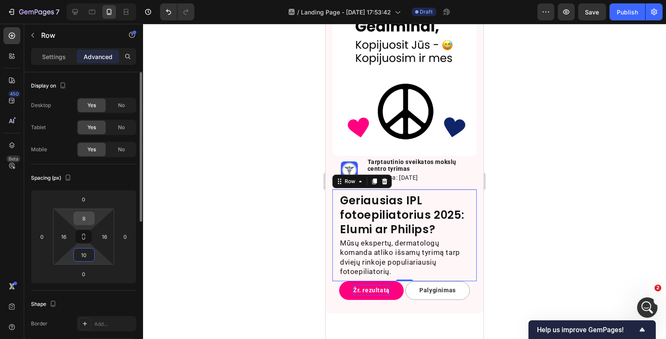
type input "10"
click at [84, 218] on input "8" at bounding box center [84, 218] width 17 height 13
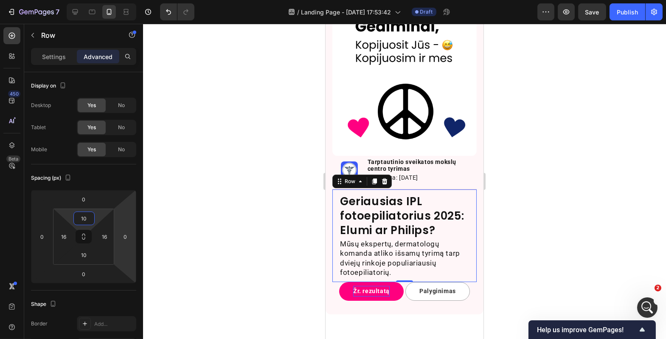
type input "10"
click at [256, 226] on div at bounding box center [404, 181] width 523 height 315
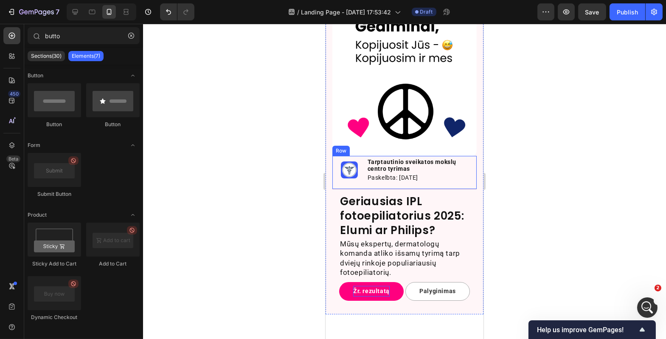
click at [337, 159] on div "Image Tarptautinio sveikatos mokslų centro tyrimas Text Block Paskelbta: 2025 0…" at bounding box center [404, 173] width 144 height 34
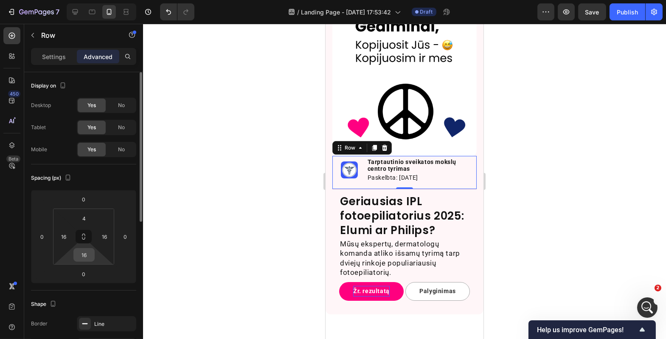
click at [85, 255] on input "16" at bounding box center [84, 254] width 17 height 13
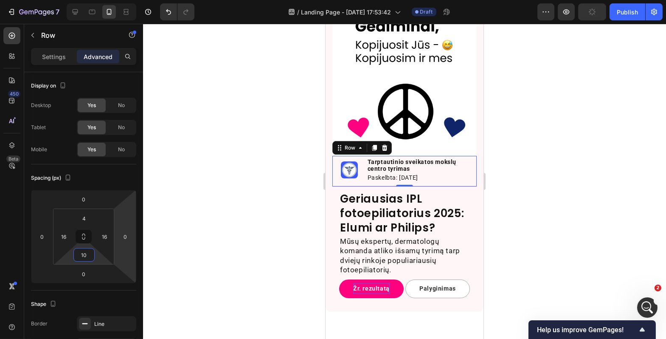
type input "10"
click at [239, 232] on div at bounding box center [404, 181] width 523 height 315
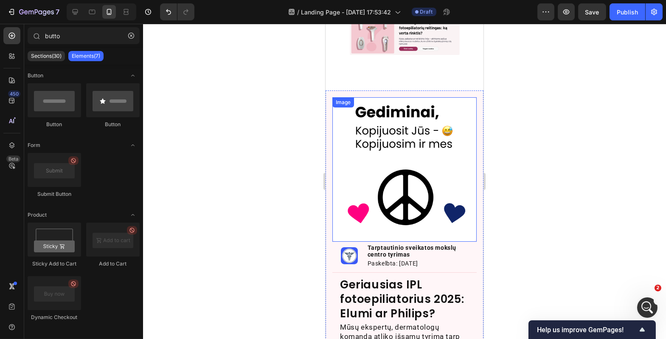
scroll to position [48, 0]
click at [344, 140] on img at bounding box center [404, 170] width 144 height 144
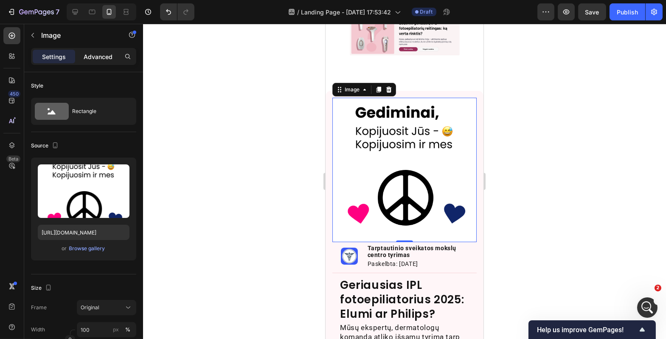
click at [101, 56] on p "Advanced" at bounding box center [98, 56] width 29 height 9
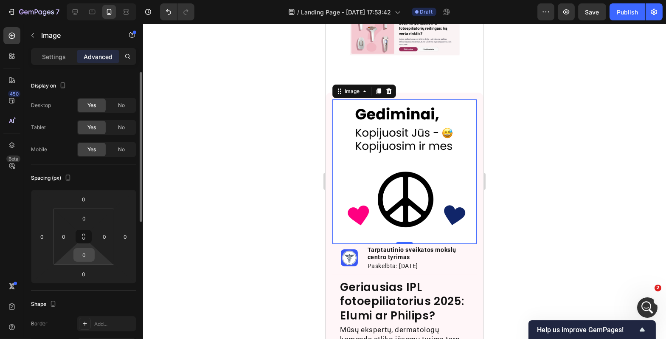
click at [87, 258] on input "0" at bounding box center [84, 254] width 17 height 13
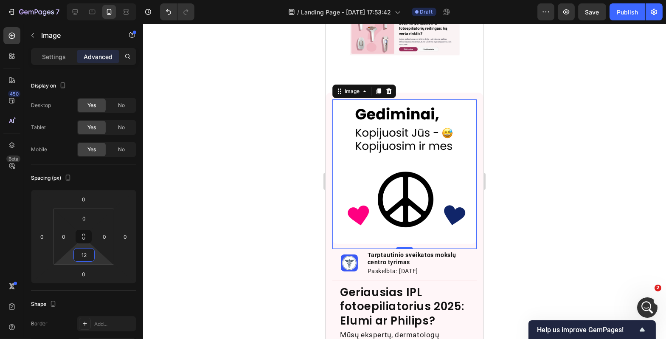
type input "12"
click at [200, 245] on div at bounding box center [404, 181] width 523 height 315
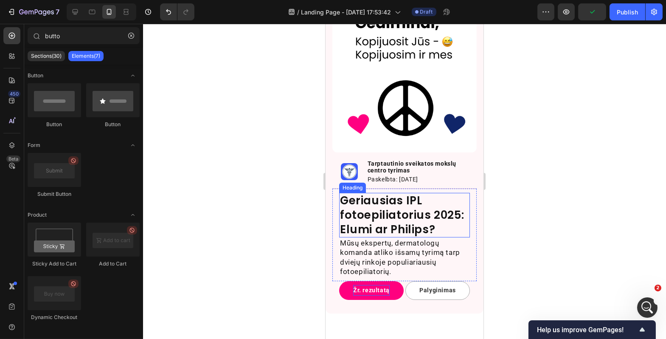
scroll to position [152, 0]
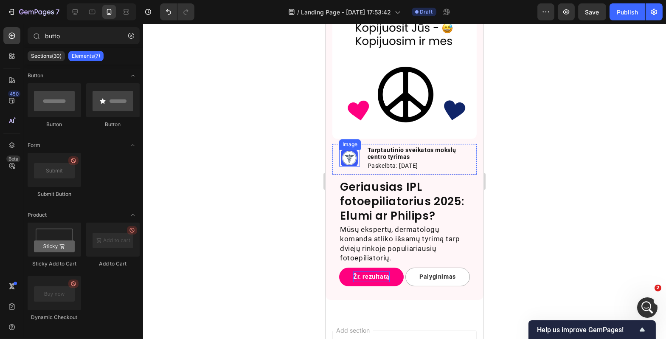
click at [353, 153] on img at bounding box center [348, 157] width 17 height 17
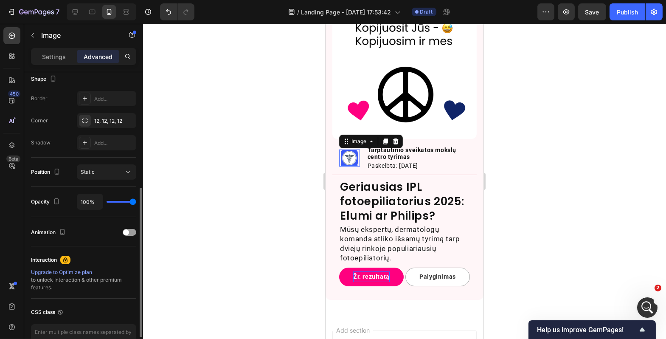
scroll to position [0, 0]
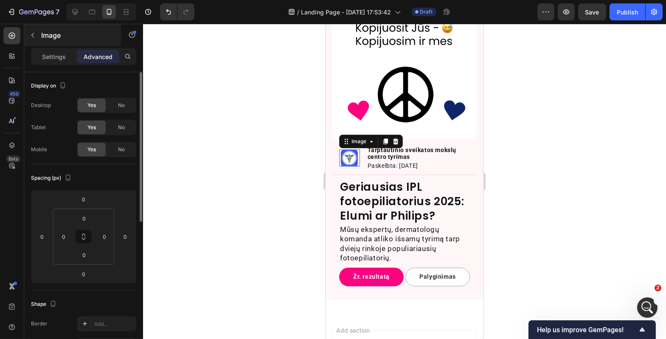
click at [54, 45] on div "Image" at bounding box center [72, 35] width 97 height 22
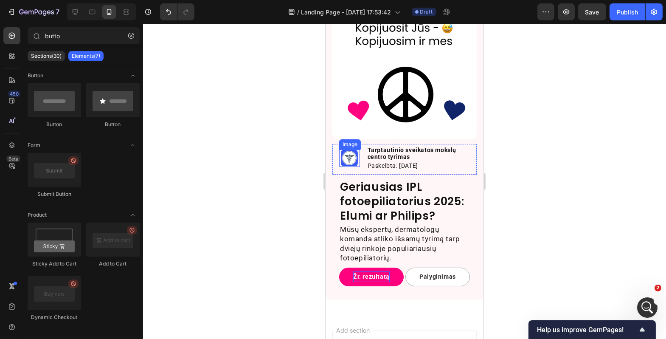
click at [345, 153] on img at bounding box center [348, 157] width 17 height 17
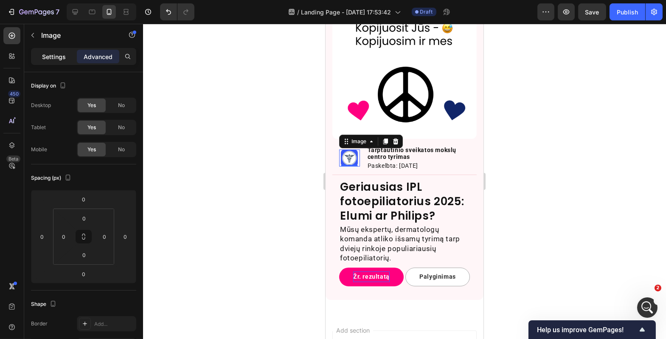
click at [56, 56] on p "Settings" at bounding box center [54, 56] width 24 height 9
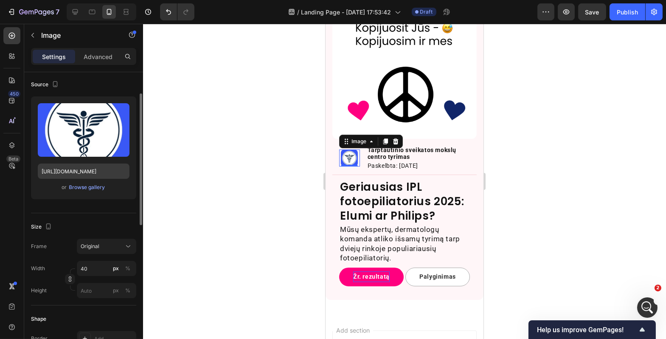
scroll to position [65, 0]
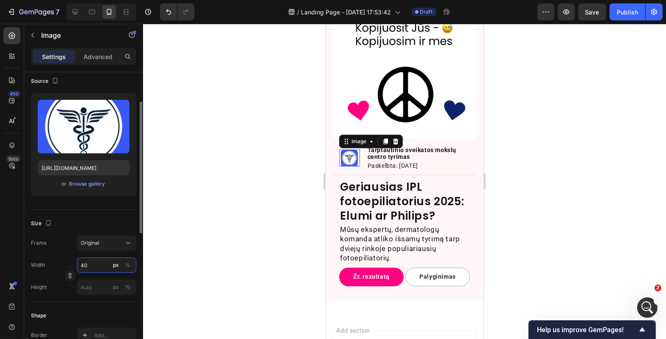
click at [96, 265] on input "40" at bounding box center [106, 264] width 59 height 15
click at [87, 266] on input "40" at bounding box center [106, 264] width 59 height 15
type input "44"
click at [177, 235] on div at bounding box center [404, 181] width 523 height 315
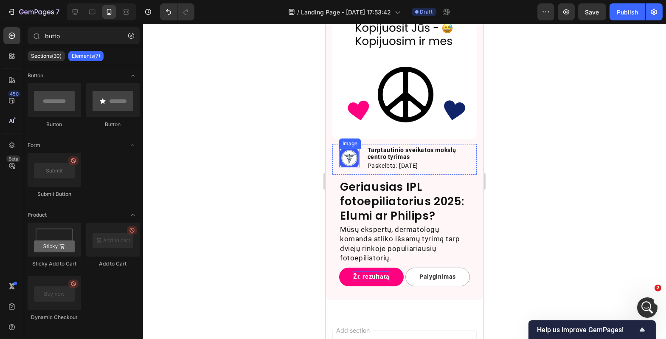
click at [345, 149] on img at bounding box center [349, 158] width 19 height 19
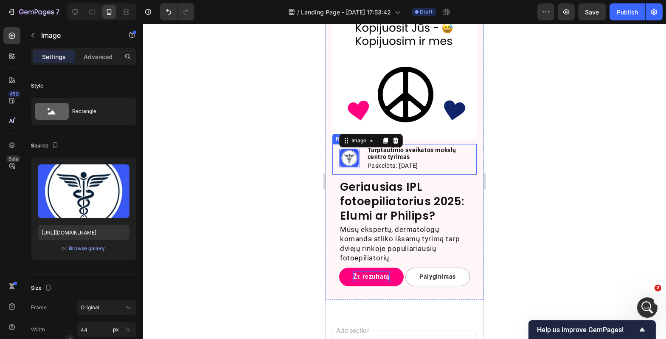
click at [363, 161] on div "Image 0 Tarptautinio sveikatos mokslų centro tyrimas Text Block Paskelbta: 2025…" at bounding box center [404, 159] width 144 height 31
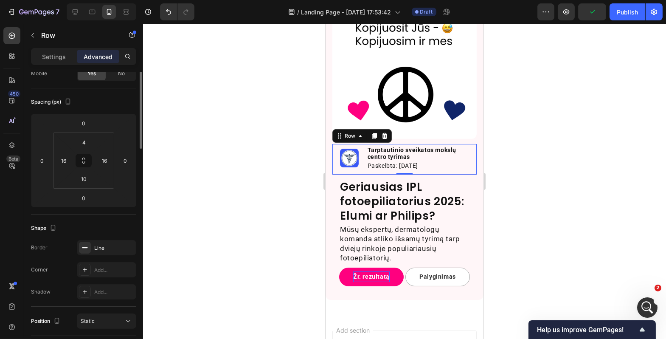
scroll to position [77, 0]
click at [55, 53] on p "Settings" at bounding box center [54, 56] width 24 height 9
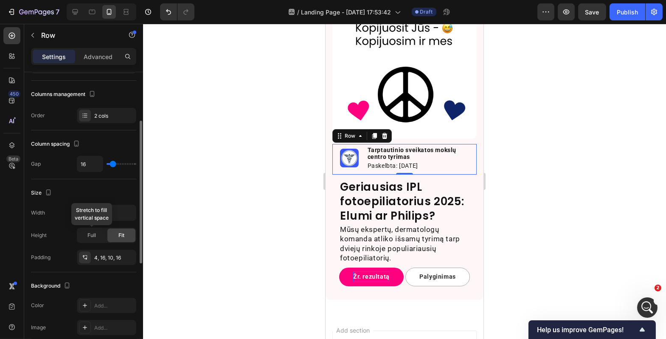
scroll to position [101, 0]
click at [85, 166] on input "16" at bounding box center [89, 164] width 25 height 15
type input "6"
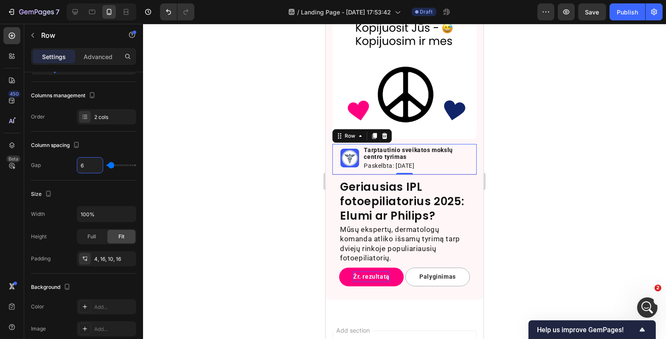
click at [196, 159] on div at bounding box center [404, 181] width 523 height 315
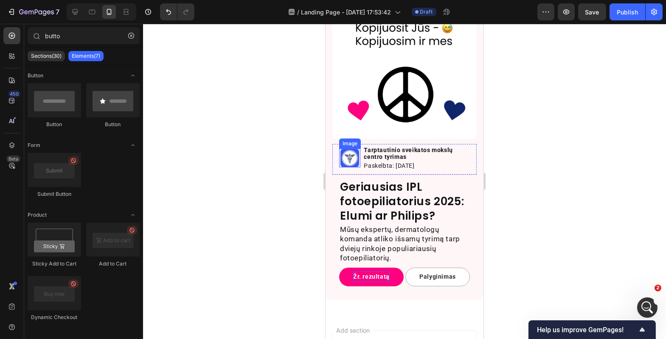
click at [354, 150] on img at bounding box center [349, 158] width 19 height 19
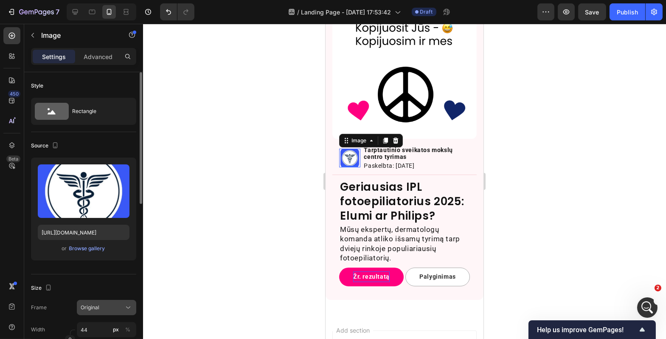
scroll to position [41, 0]
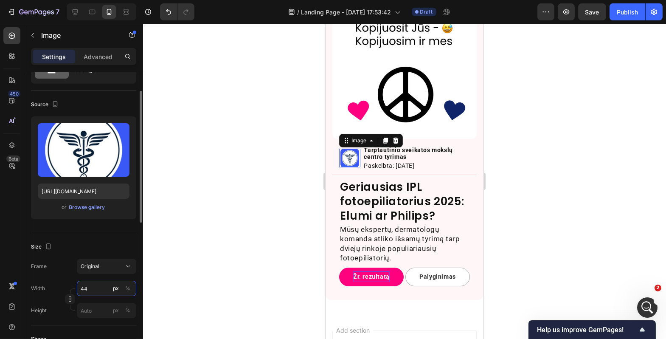
click at [90, 284] on input "44" at bounding box center [106, 288] width 59 height 15
click at [89, 285] on input "44" at bounding box center [106, 288] width 59 height 15
type input "46"
click at [185, 259] on div at bounding box center [404, 181] width 523 height 315
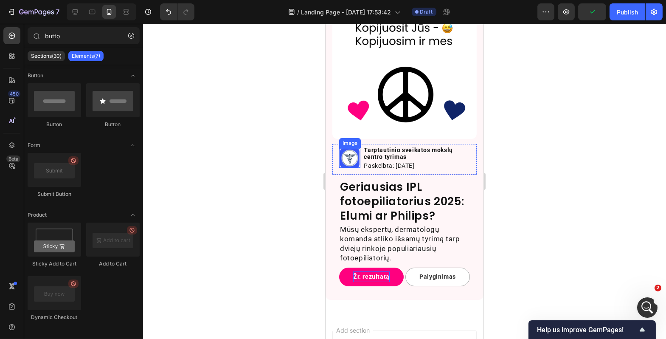
click at [351, 154] on img at bounding box center [350, 158] width 20 height 20
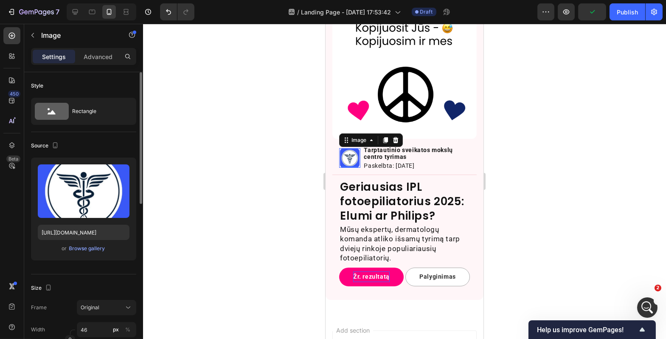
scroll to position [19, 0]
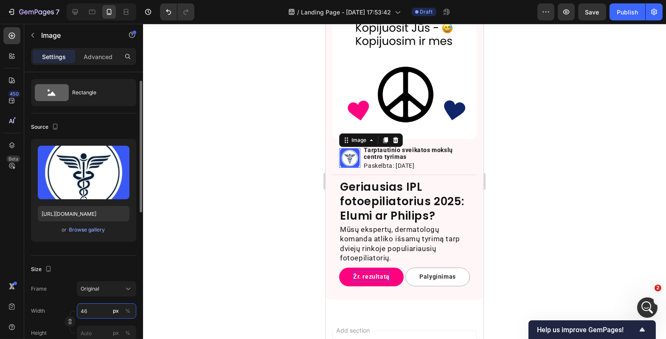
click at [93, 306] on input "46" at bounding box center [106, 310] width 59 height 15
click at [93, 309] on input "46" at bounding box center [106, 310] width 59 height 15
type input "48"
click at [205, 235] on div at bounding box center [404, 181] width 523 height 315
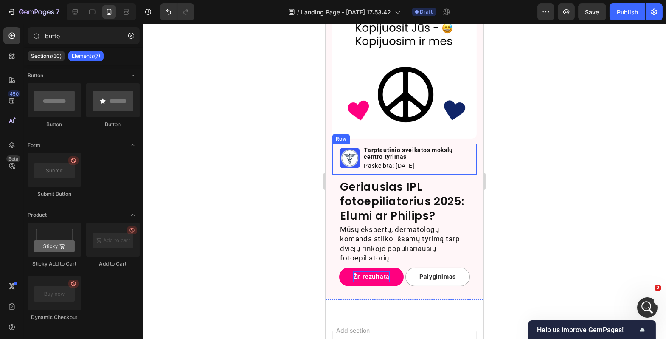
click at [361, 151] on div "Image Tarptautinio sveikatos mokslų centro tyrimas Text Block Paskelbta: 2025 0…" at bounding box center [404, 159] width 144 height 31
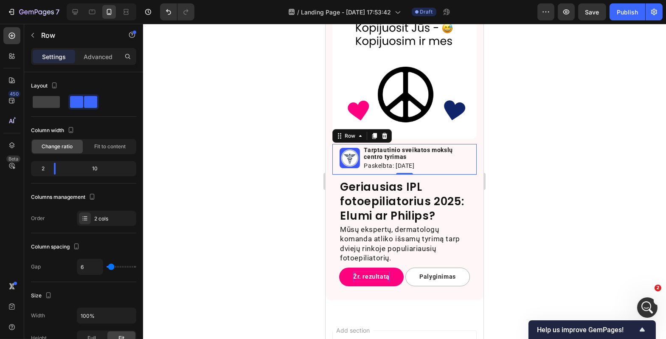
click at [244, 245] on div at bounding box center [404, 181] width 523 height 315
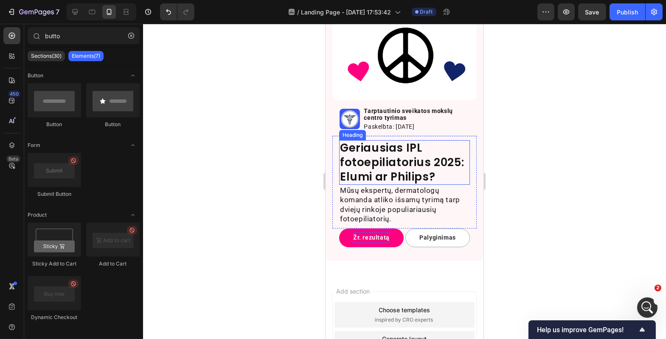
scroll to position [192, 0]
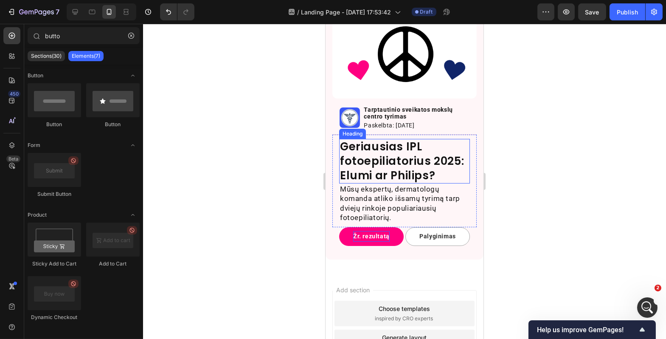
click at [444, 159] on p "Geriausias IPL fotoepiliatorius 2025: Elumi ar Philips?" at bounding box center [404, 161] width 129 height 43
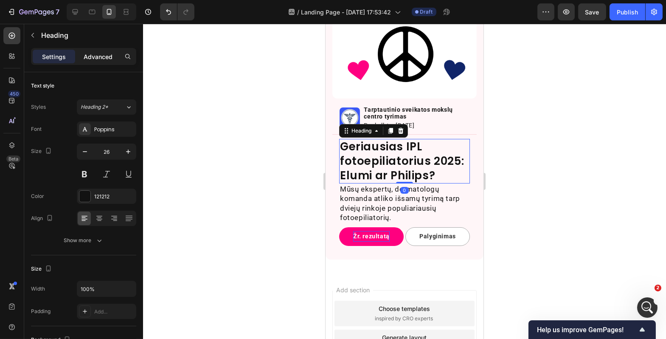
click at [94, 51] on div "Advanced" at bounding box center [98, 57] width 42 height 14
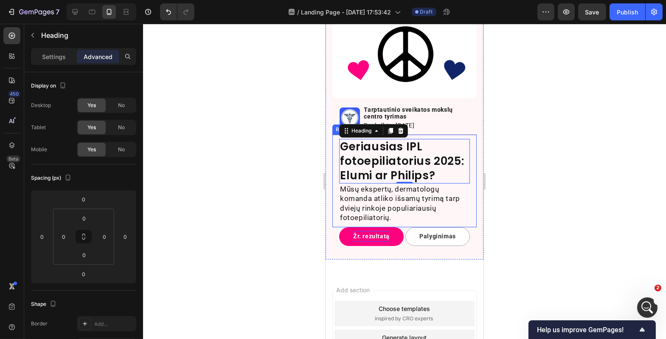
click at [334, 150] on div "Geriausias IPL fotoepiliatorius 2025: Elumi ar Philips? Heading 0 Mūsų ekspertų…" at bounding box center [404, 181] width 144 height 93
click at [433, 143] on p "Geriausias IPL fotoepiliatorius 2025: Elumi ar Philips?" at bounding box center [404, 161] width 129 height 43
click at [441, 215] on p "Mūsų ekspertų, dermatologų komanda atliko išsamų tyrimą tarp dviejų rinkoje pop…" at bounding box center [404, 202] width 129 height 37
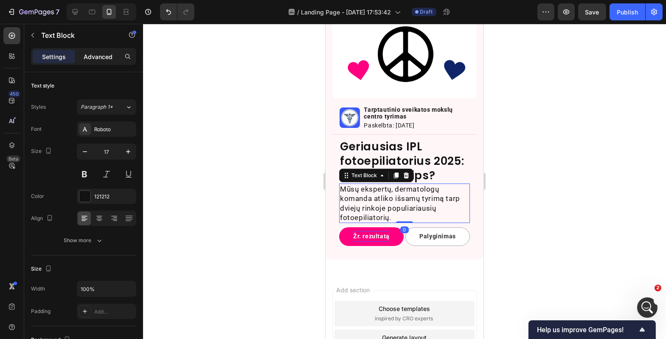
click at [112, 57] on div "Advanced" at bounding box center [98, 57] width 42 height 14
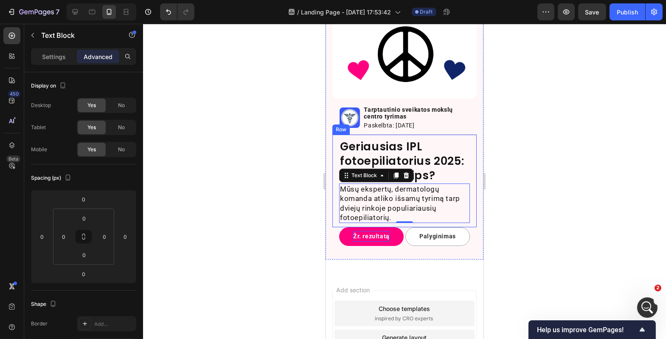
click at [337, 227] on div "Geriausias IPL fotoepiliatorius 2025: Elumi ar Philips? Heading Mūsų ekspertų, …" at bounding box center [404, 181] width 144 height 93
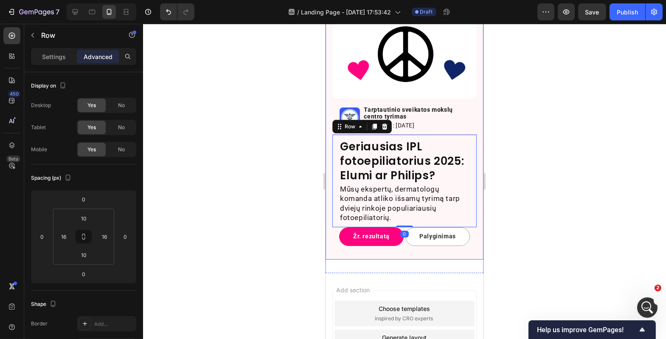
click at [277, 235] on div at bounding box center [404, 181] width 523 height 315
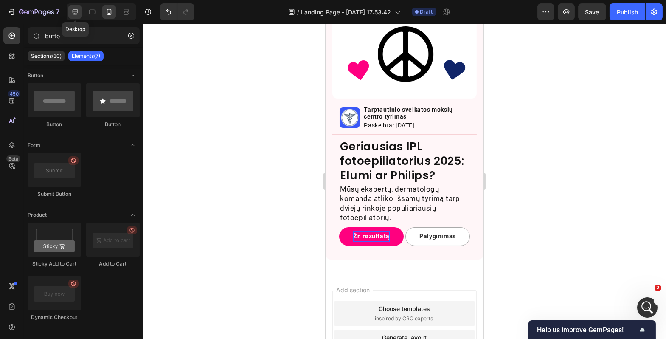
click at [79, 8] on icon at bounding box center [75, 12] width 8 height 8
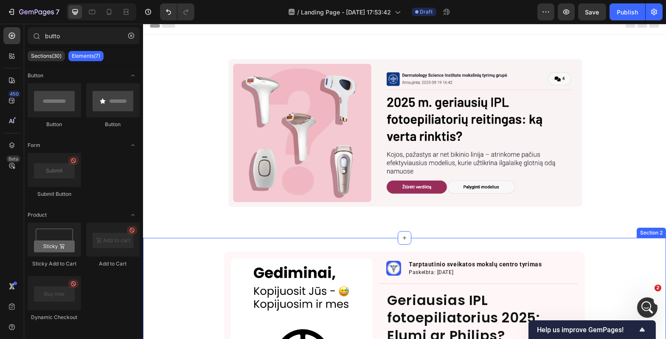
scroll to position [2, 0]
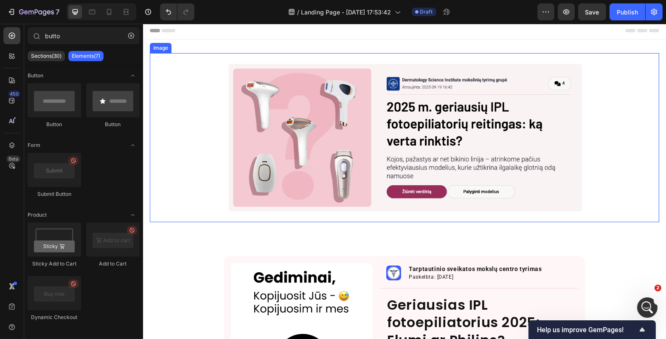
click at [243, 197] on img at bounding box center [403, 137] width 509 height 169
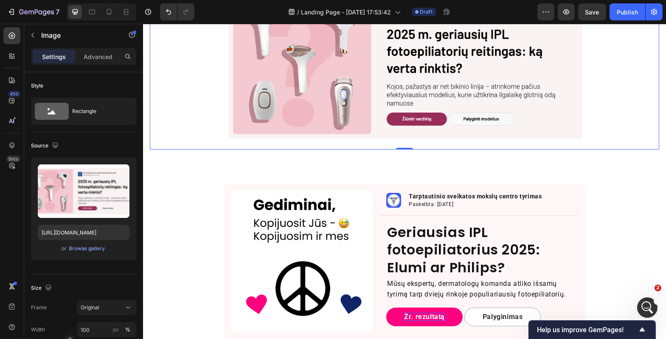
scroll to position [210, 0]
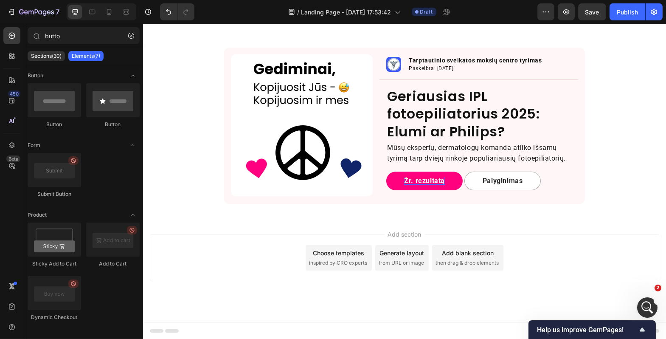
click at [465, 265] on span "then drag & drop elements" at bounding box center [466, 263] width 63 height 8
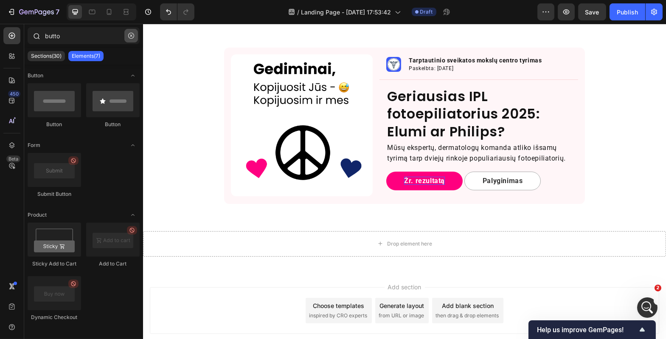
click at [134, 39] on button "button" at bounding box center [131, 36] width 14 height 14
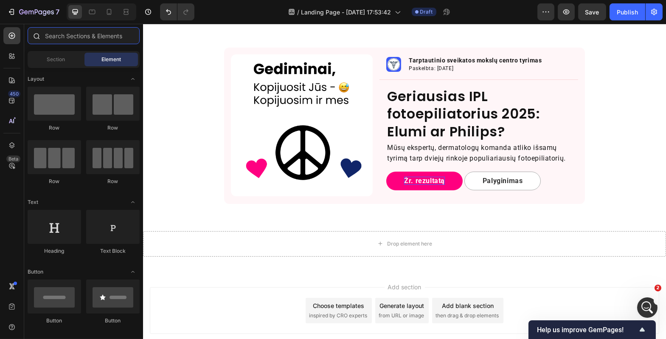
click at [76, 37] on input "text" at bounding box center [84, 35] width 112 height 17
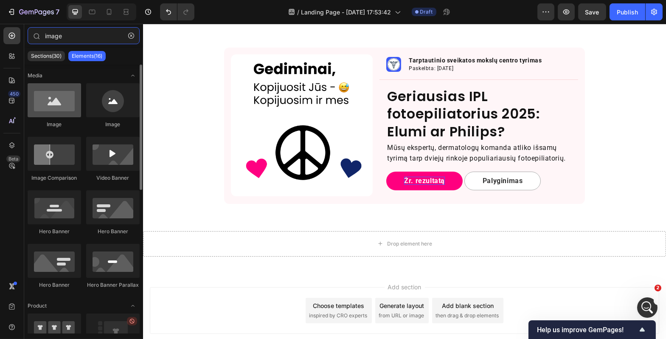
type input "image"
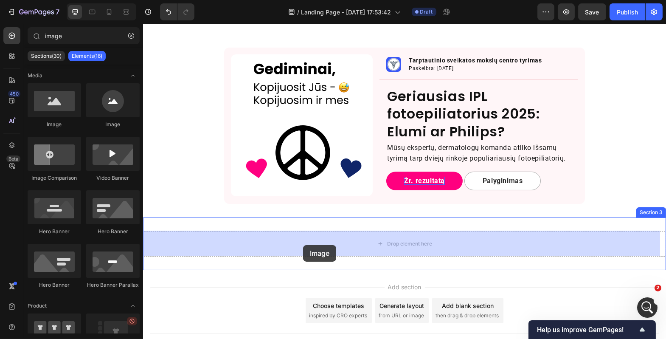
drag, startPoint x: 194, startPoint y: 118, endPoint x: 303, endPoint y: 245, distance: 166.8
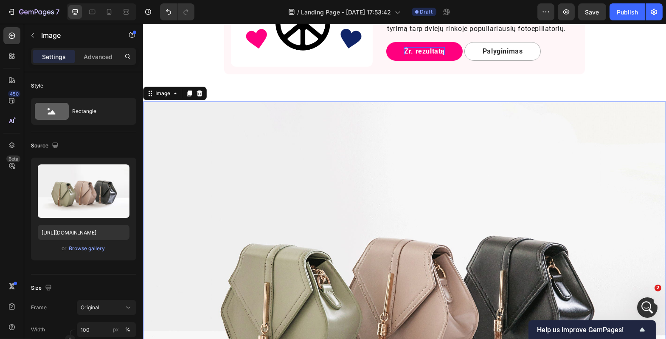
scroll to position [379, 0]
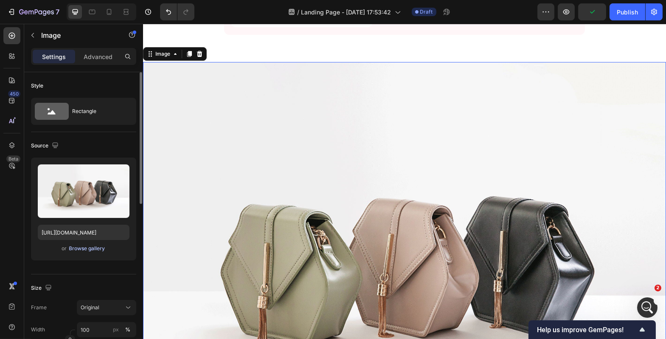
click at [78, 252] on button "Browse gallery" at bounding box center [87, 248] width 37 height 8
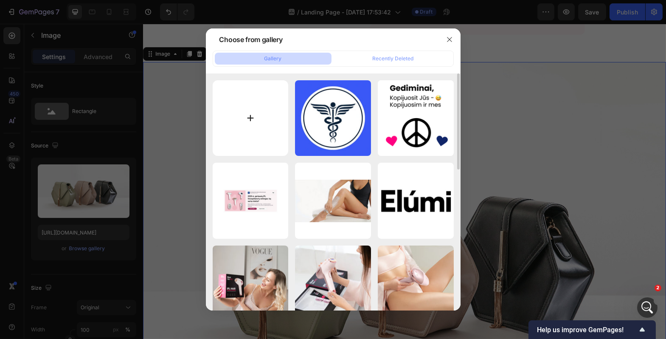
click at [257, 110] on input "file" at bounding box center [251, 118] width 76 height 76
type input "C:\fakepath\Screenshot 2025-09-26 at 18.48.25.png"
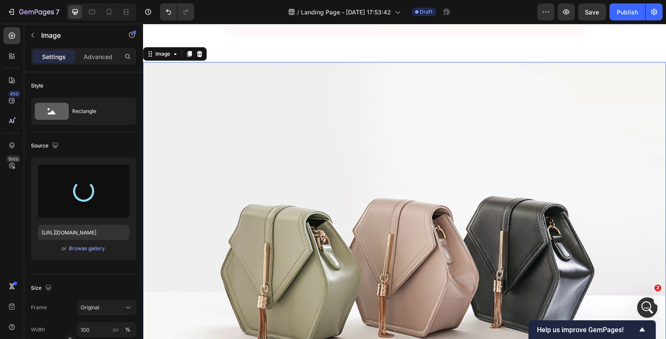
type input "https://cdn.shopify.com/s/files/1/0917/1265/1592/files/gempages_579760086268772…"
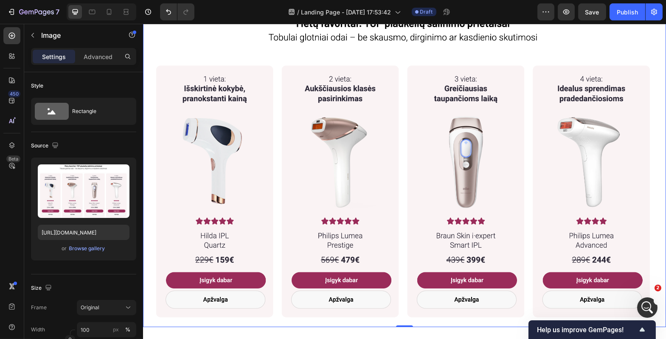
scroll to position [380, 0]
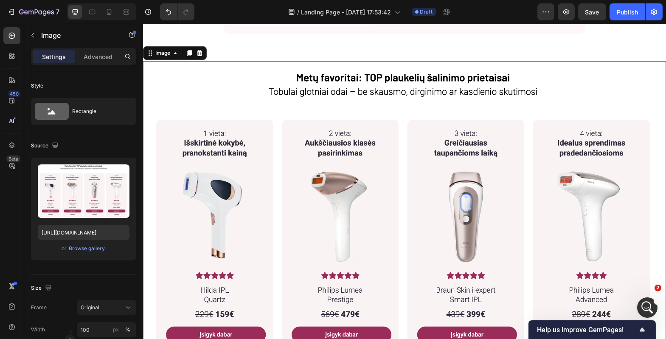
click at [377, 160] on img at bounding box center [404, 221] width 523 height 320
click at [82, 250] on div "Browse gallery" at bounding box center [87, 248] width 36 height 8
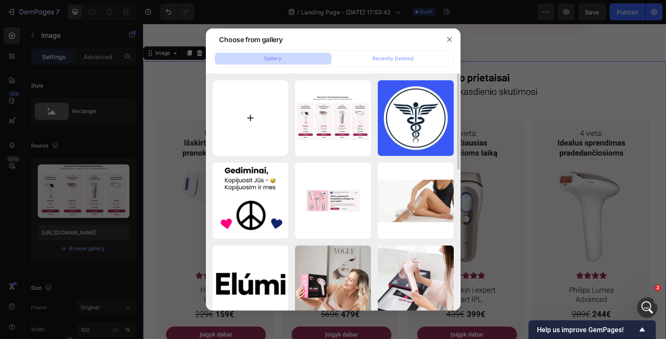
click at [258, 116] on input "file" at bounding box center [251, 118] width 76 height 76
type input "C:\fakepath\Screenshot 2025-09-26 at 18.49.35.png"
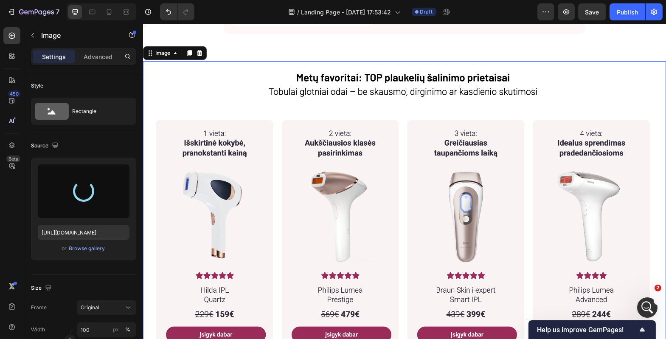
type input "https://cdn.shopify.com/s/files/1/0917/1265/1592/files/gempages_579760086268772…"
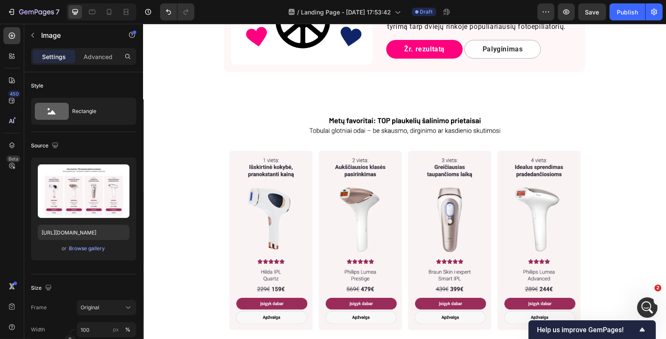
scroll to position [344, 0]
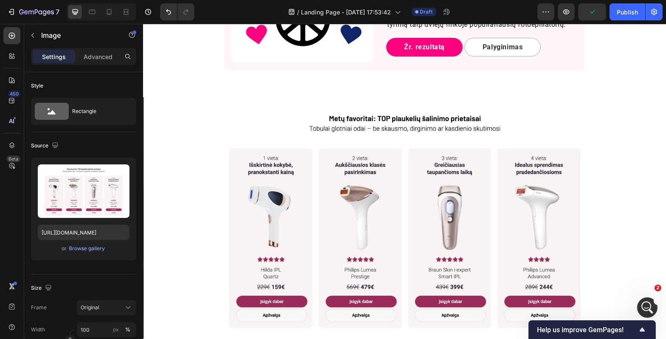
click at [213, 183] on img at bounding box center [404, 217] width 523 height 241
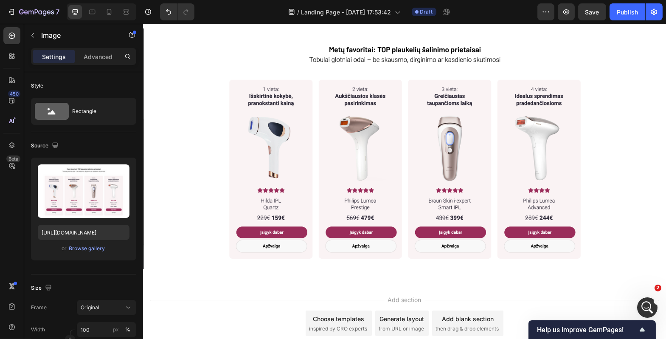
scroll to position [476, 0]
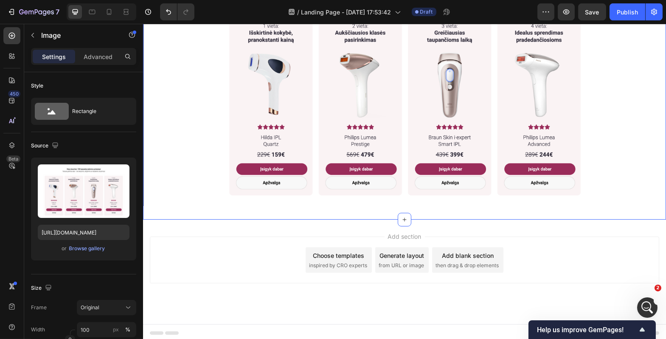
click at [394, 199] on img at bounding box center [404, 85] width 523 height 241
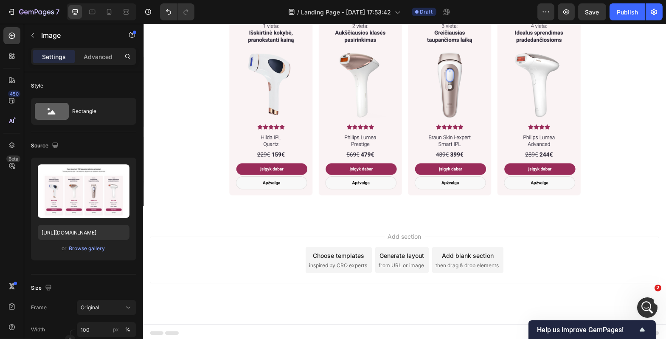
click at [396, 226] on div "Add section Choose templates inspired by CRO experts Generate layout from URL o…" at bounding box center [404, 271] width 523 height 104
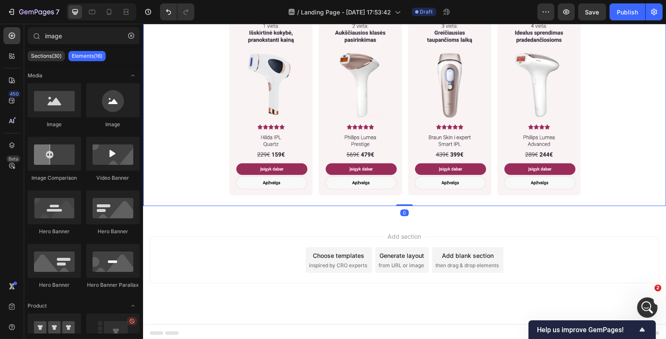
click at [371, 163] on img at bounding box center [404, 85] width 523 height 241
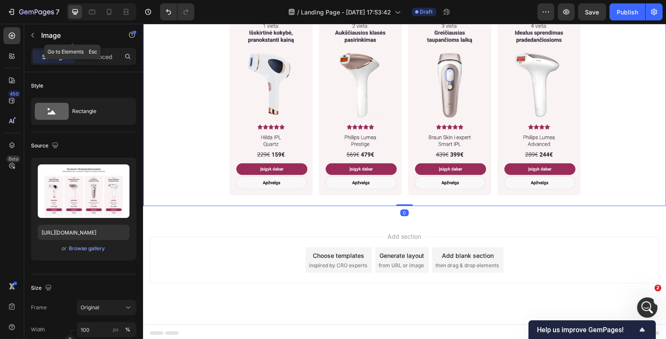
click at [28, 34] on button "button" at bounding box center [33, 35] width 14 height 14
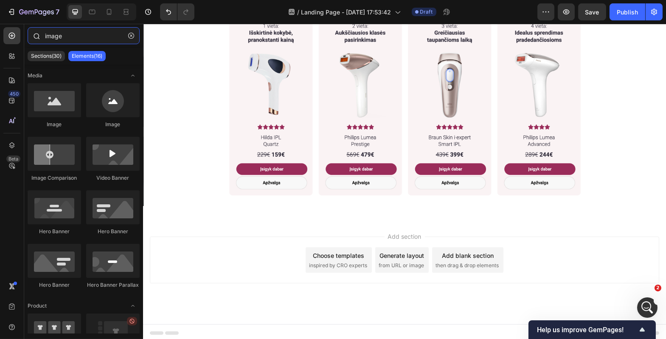
click at [83, 41] on input "image" at bounding box center [84, 35] width 112 height 17
click at [128, 37] on icon "button" at bounding box center [131, 36] width 6 height 6
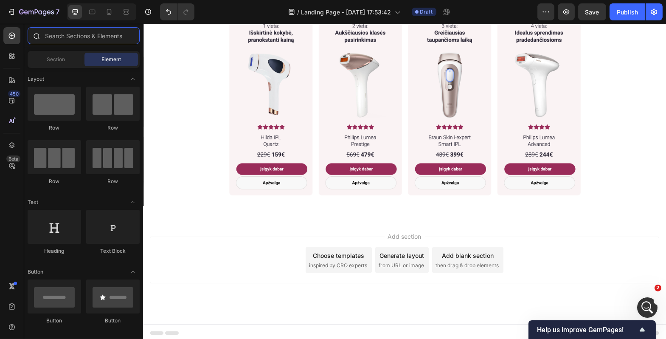
click at [108, 39] on input "text" at bounding box center [84, 35] width 112 height 17
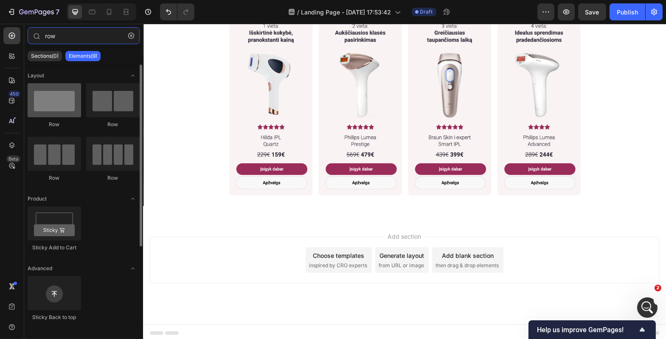
type input "row"
drag, startPoint x: 33, startPoint y: 97, endPoint x: 50, endPoint y: 96, distance: 16.6
click at [50, 96] on div at bounding box center [54, 100] width 53 height 34
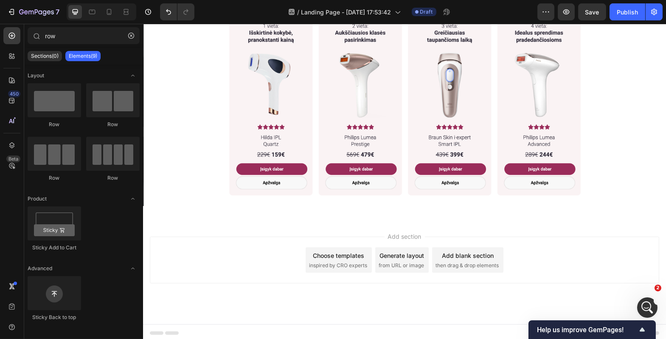
click at [475, 253] on div "Add blank section" at bounding box center [467, 255] width 52 height 9
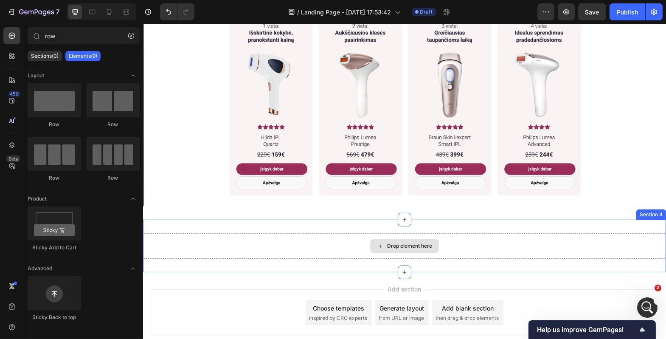
click at [465, 234] on div "Drop element here" at bounding box center [404, 245] width 523 height 25
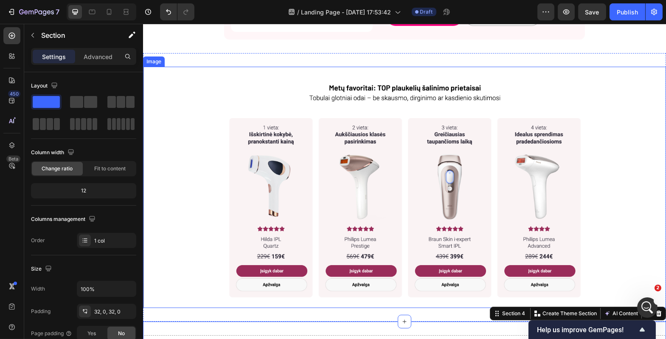
scroll to position [405, 0]
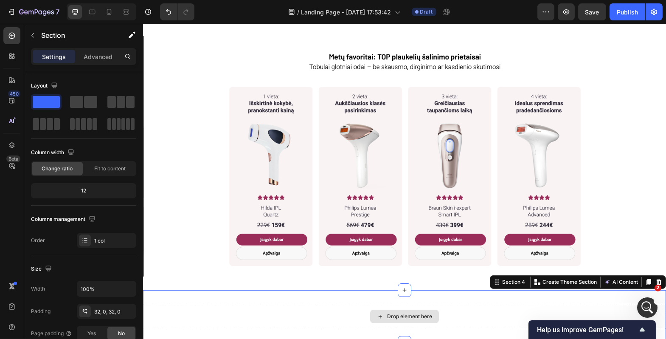
click at [331, 313] on div "Drop element here" at bounding box center [404, 315] width 523 height 25
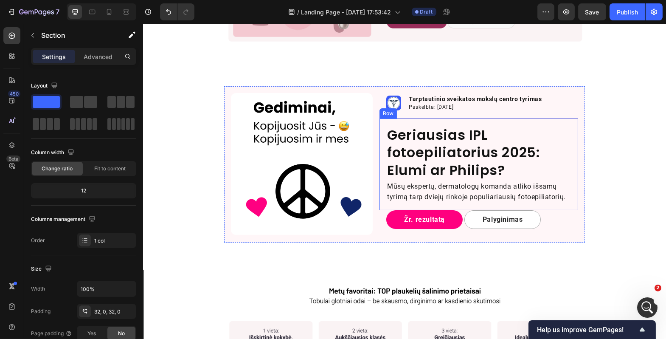
scroll to position [318, 0]
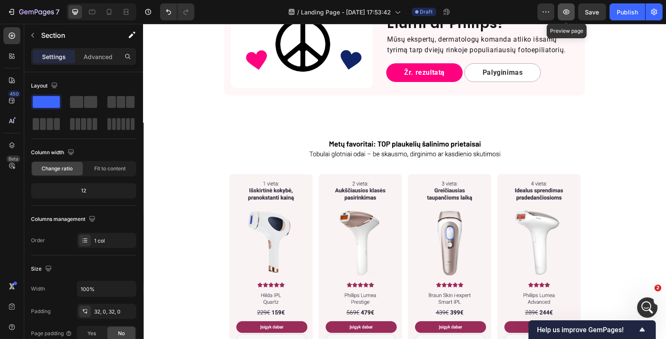
click at [566, 17] on button "button" at bounding box center [566, 11] width 17 height 17
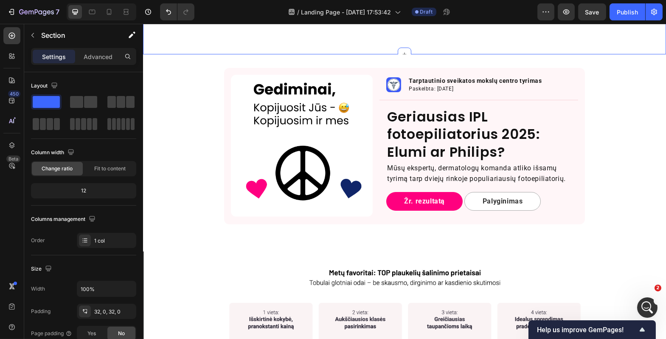
scroll to position [110, 0]
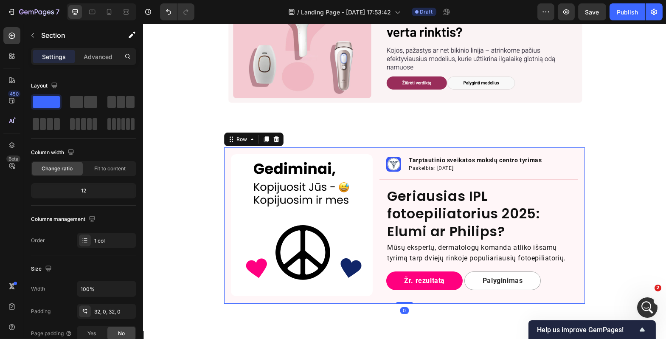
click at [230, 145] on div "Row" at bounding box center [253, 139] width 59 height 14
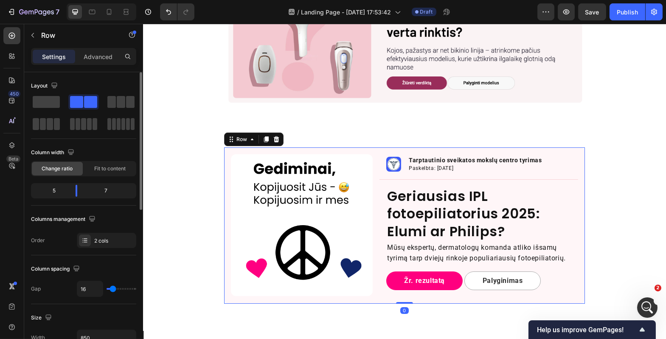
scroll to position [96, 0]
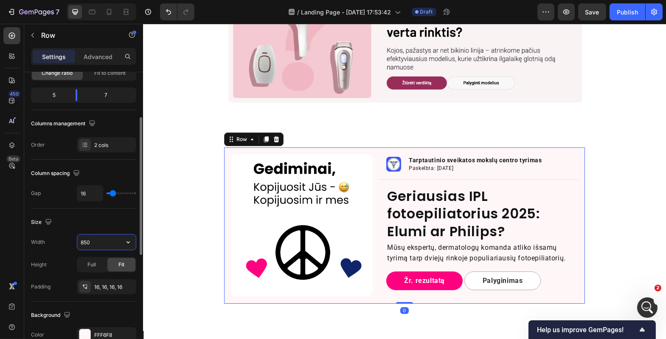
click at [99, 243] on input "850" at bounding box center [106, 241] width 59 height 15
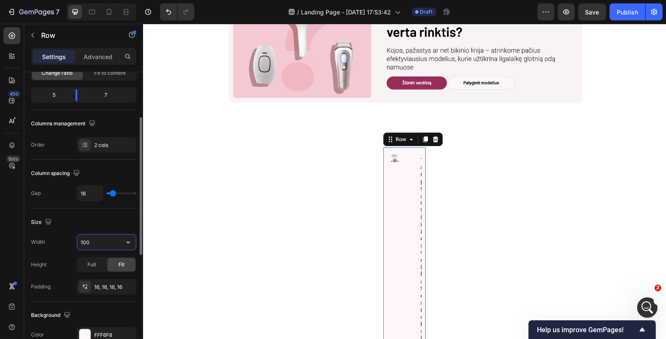
type input "1000"
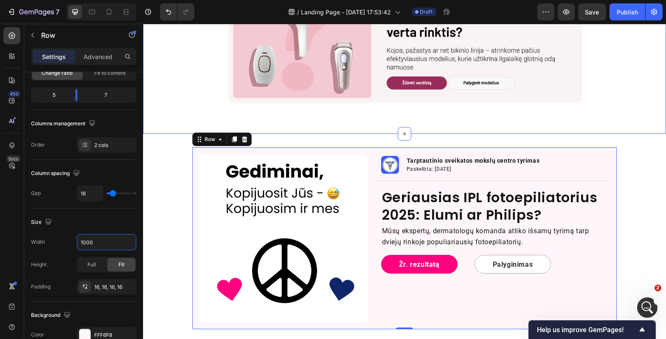
click at [330, 123] on div "Image Row Section 1" at bounding box center [404, 32] width 523 height 203
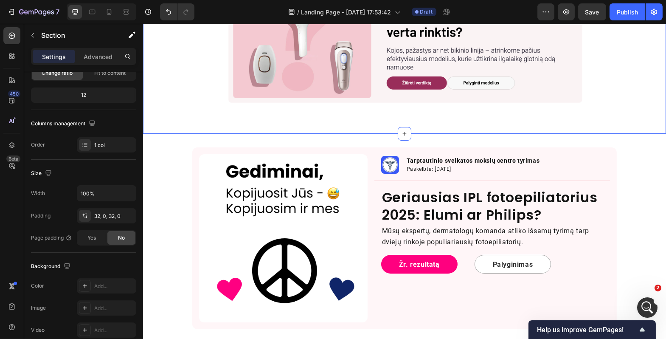
scroll to position [0, 0]
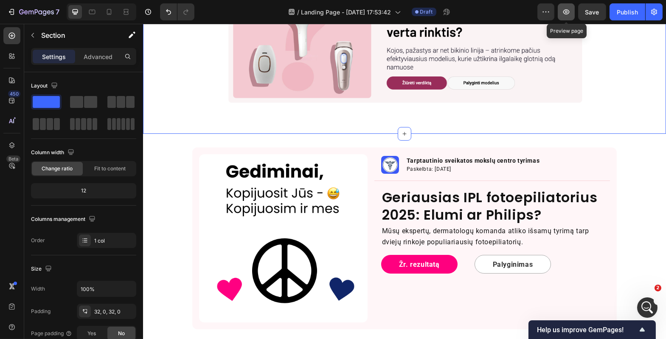
click at [561, 14] on button "button" at bounding box center [566, 11] width 17 height 17
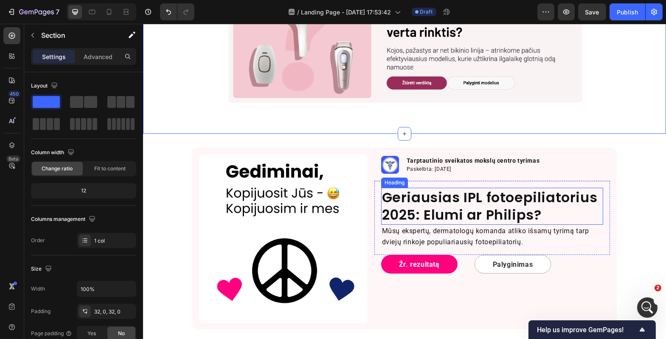
click at [428, 212] on h2 "Geriausias IPL fotoepiliatorius 2025: Elumi ar Philips?" at bounding box center [492, 206] width 222 height 37
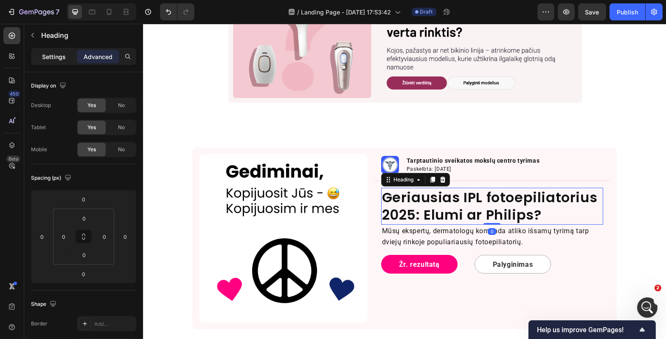
click at [56, 60] on p "Settings" at bounding box center [54, 56] width 24 height 9
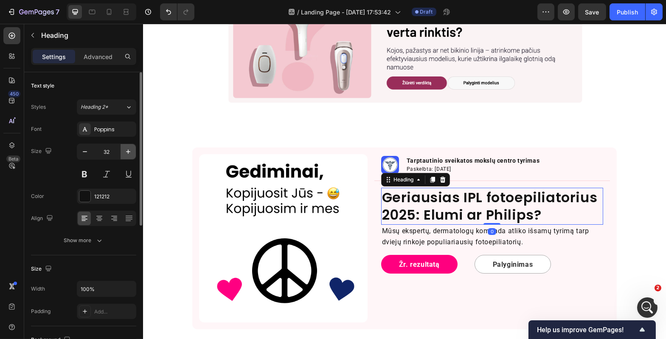
click at [125, 153] on icon "button" at bounding box center [128, 151] width 8 height 8
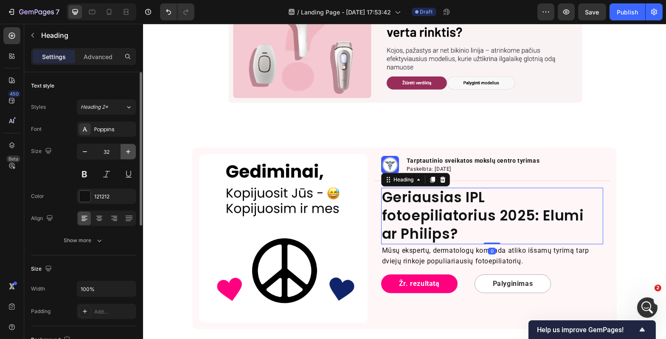
click at [125, 153] on icon "button" at bounding box center [128, 151] width 8 height 8
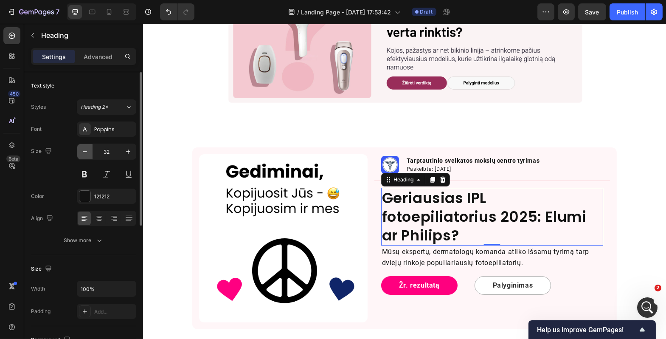
click at [89, 153] on button "button" at bounding box center [84, 151] width 15 height 15
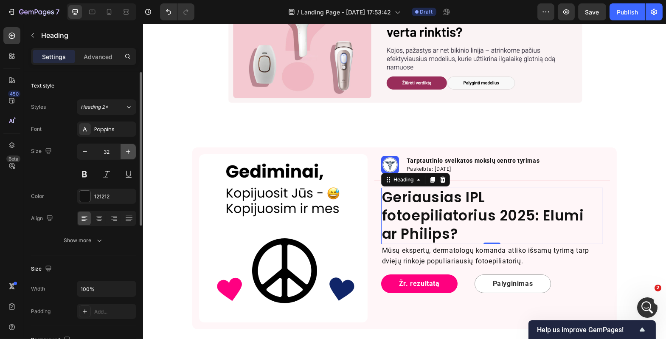
click at [126, 152] on icon "button" at bounding box center [128, 151] width 8 height 8
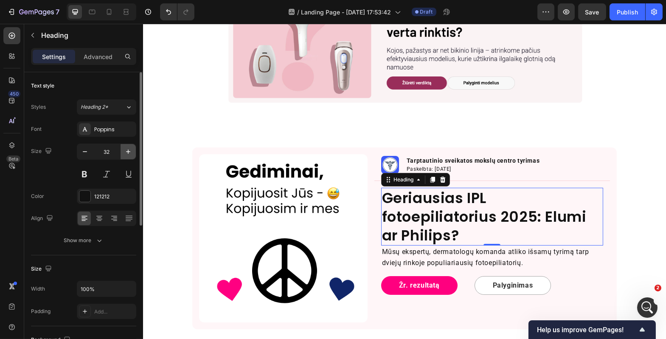
click at [126, 152] on icon "button" at bounding box center [128, 151] width 8 height 8
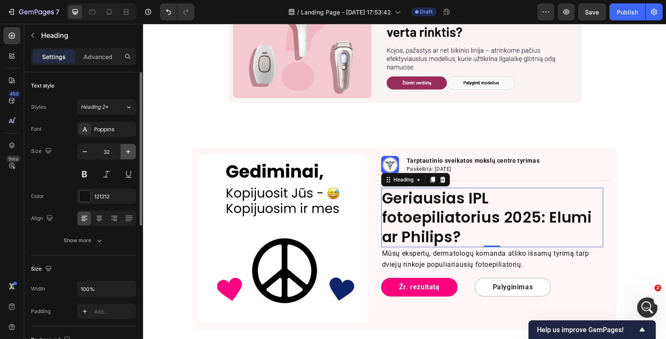
click at [126, 152] on icon "button" at bounding box center [128, 151] width 8 height 8
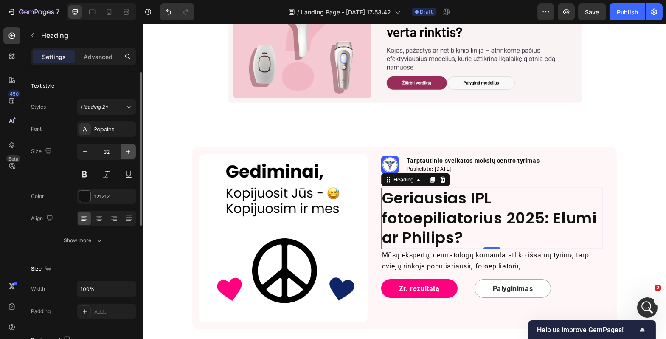
click at [126, 152] on icon "button" at bounding box center [128, 151] width 8 height 8
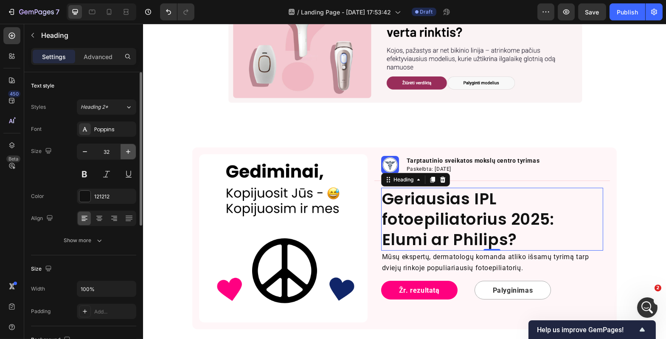
click at [126, 152] on icon "button" at bounding box center [128, 151] width 8 height 8
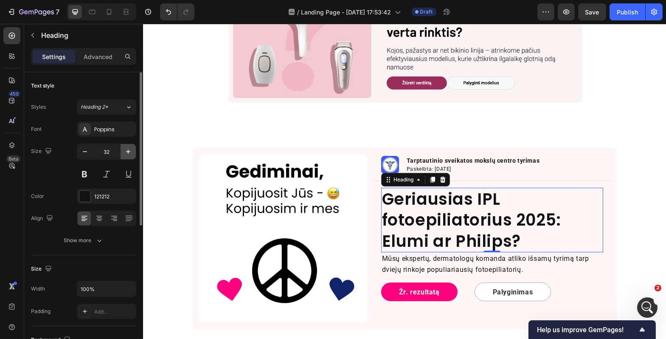
click at [126, 152] on icon "button" at bounding box center [128, 151] width 8 height 8
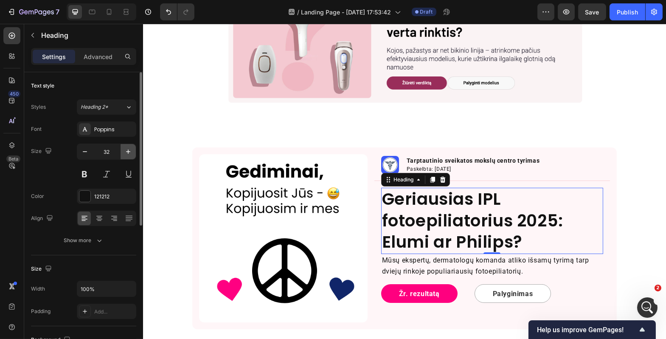
click at [126, 156] on button "button" at bounding box center [128, 151] width 15 height 15
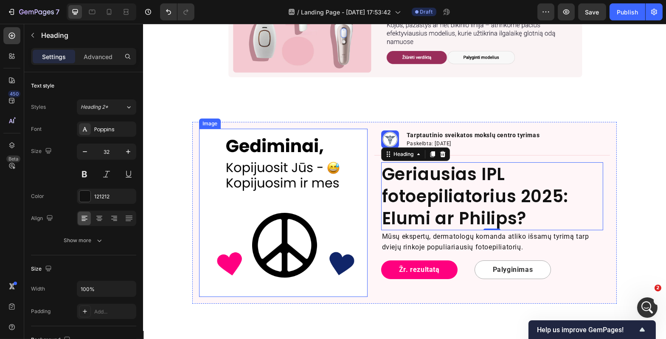
scroll to position [175, 0]
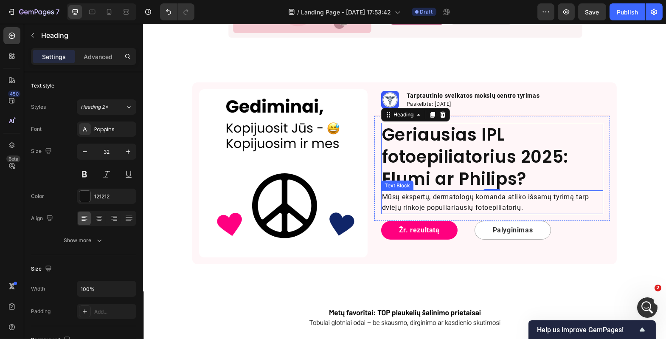
click at [404, 198] on p "Mūsų ekspertų, dermatologų komanda atliko išsamų tyrimą tarp dviejų rinkoje pop…" at bounding box center [492, 202] width 220 height 22
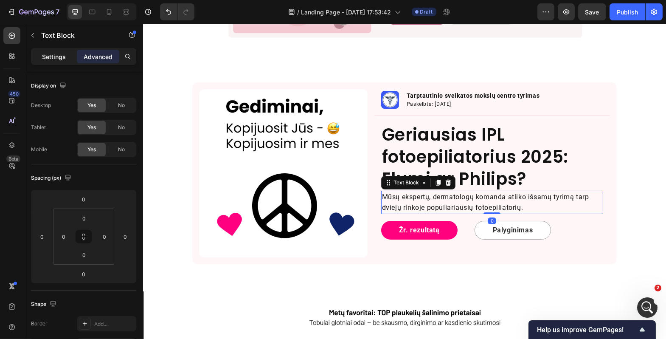
click at [62, 56] on p "Settings" at bounding box center [54, 56] width 24 height 9
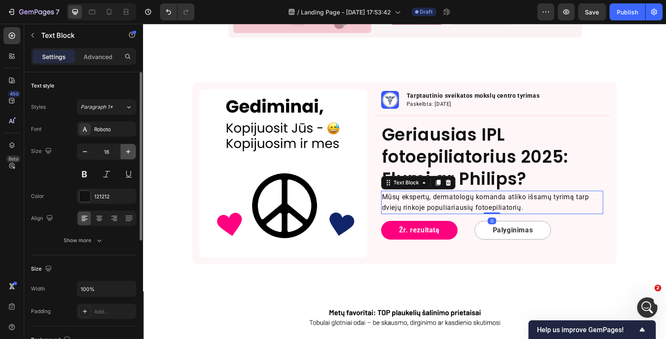
click at [124, 152] on icon "button" at bounding box center [128, 151] width 8 height 8
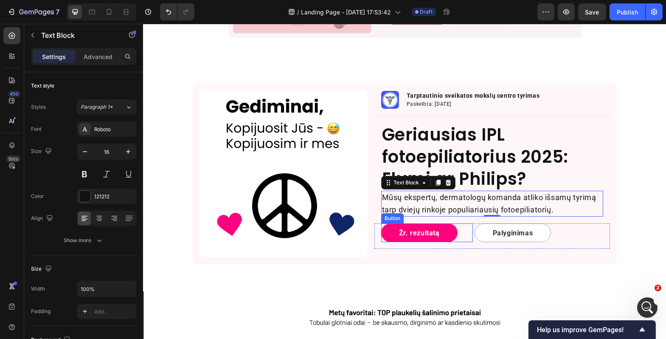
click at [461, 233] on div "Žr. rezultatą Button" at bounding box center [427, 232] width 92 height 19
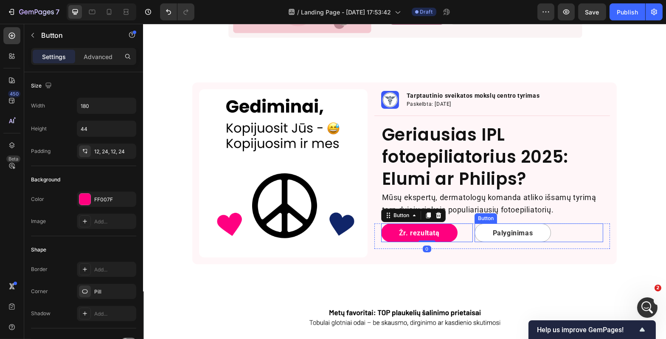
click at [474, 239] on div "Palyginimas Button" at bounding box center [538, 232] width 129 height 19
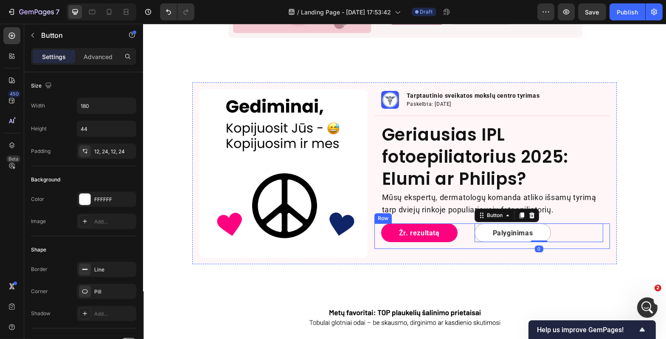
click at [467, 241] on div "Žr. rezultatą Button" at bounding box center [427, 232] width 92 height 19
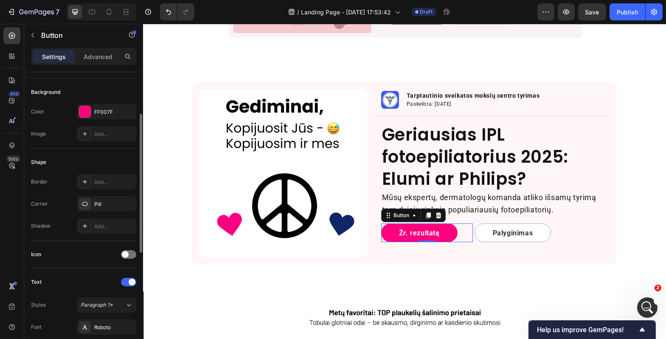
scroll to position [0, 0]
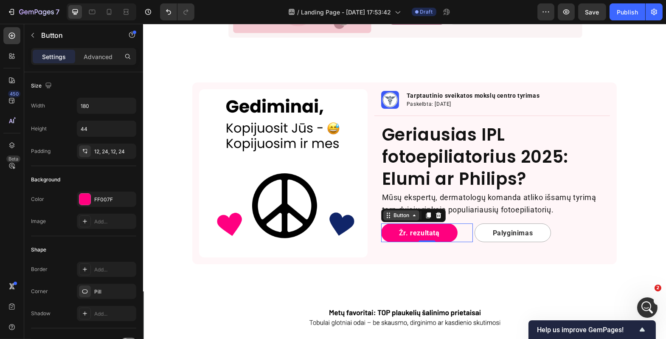
click at [395, 215] on div "Button" at bounding box center [400, 215] width 19 height 8
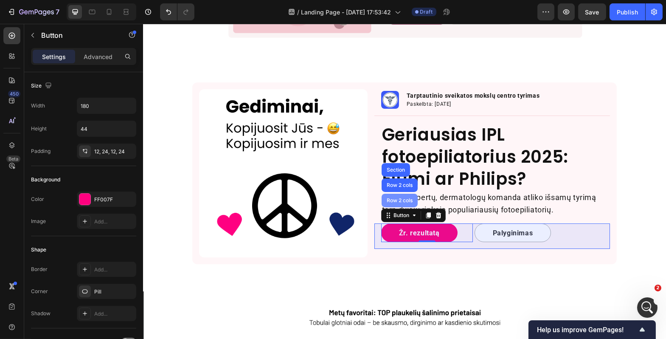
click at [389, 199] on div "Row 2 cols" at bounding box center [399, 200] width 29 height 5
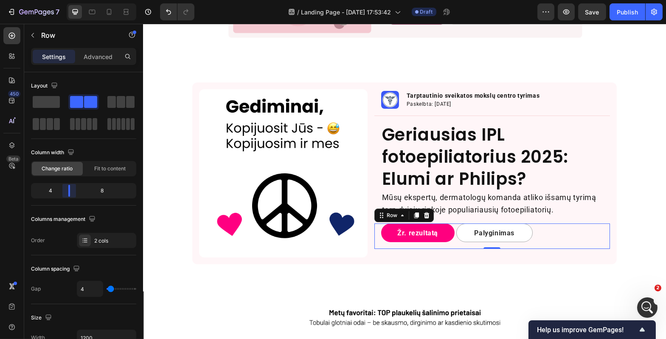
drag, startPoint x: 76, startPoint y: 192, endPoint x: 70, endPoint y: 191, distance: 5.6
click at [70, 0] on body "7 Version history / Landing Page - Sep 26, 17:53:42 Draft Preview Save Publish …" at bounding box center [333, 0] width 666 height 0
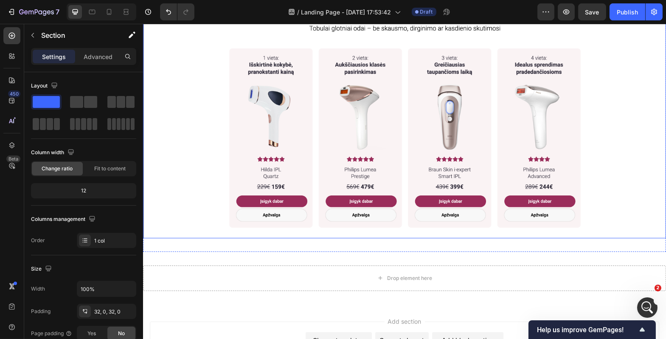
scroll to position [524, 0]
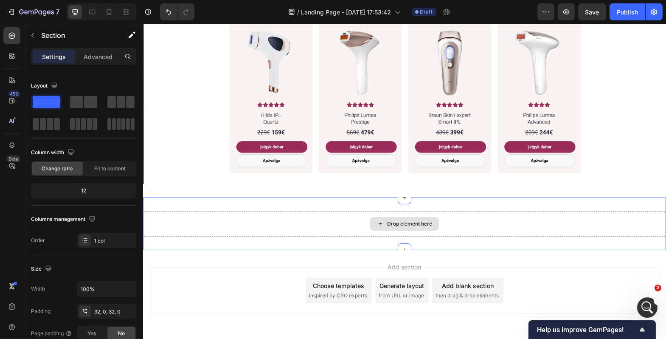
click at [340, 227] on div "Drop element here" at bounding box center [404, 223] width 523 height 25
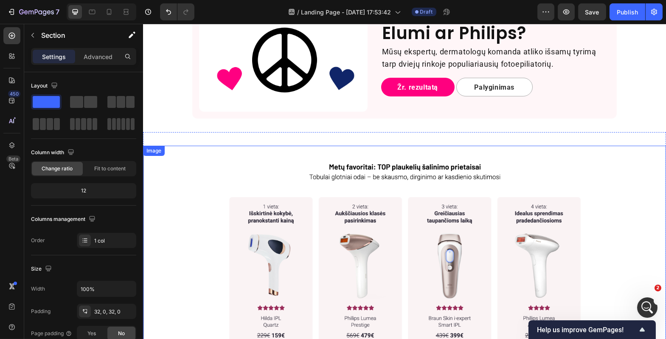
scroll to position [167, 0]
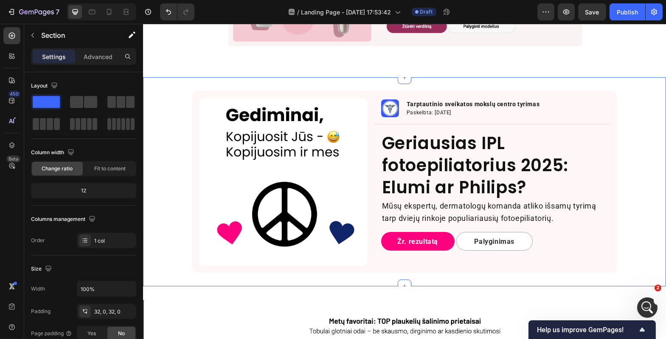
click at [174, 182] on div "Image Image Tarptautinio sveikatos mokslų centro tyrimas Text Block Paskelbta: …" at bounding box center [404, 182] width 523 height 182
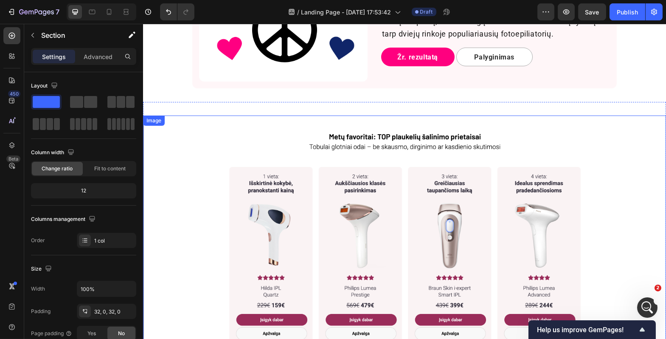
scroll to position [475, 0]
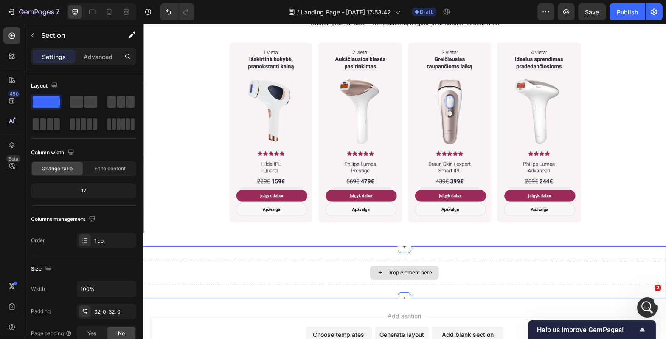
click at [273, 270] on div "Drop element here" at bounding box center [404, 272] width 523 height 25
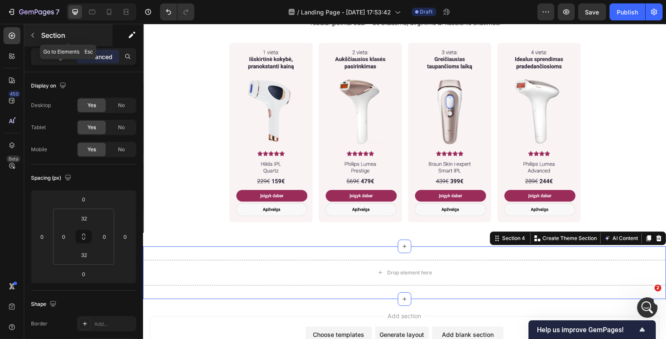
click at [38, 38] on button "button" at bounding box center [33, 35] width 14 height 14
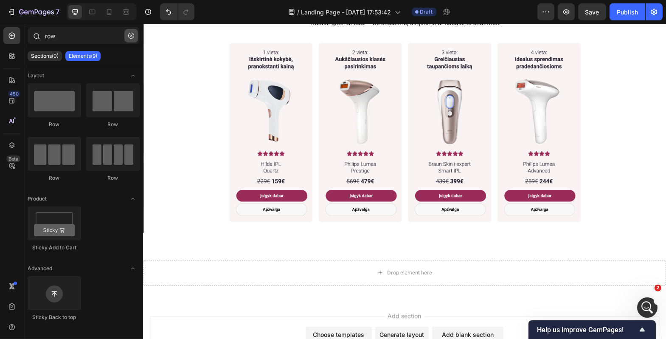
click at [129, 41] on button "button" at bounding box center [131, 36] width 14 height 14
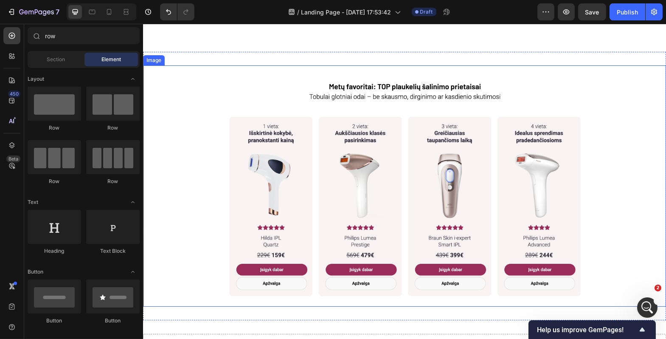
scroll to position [554, 0]
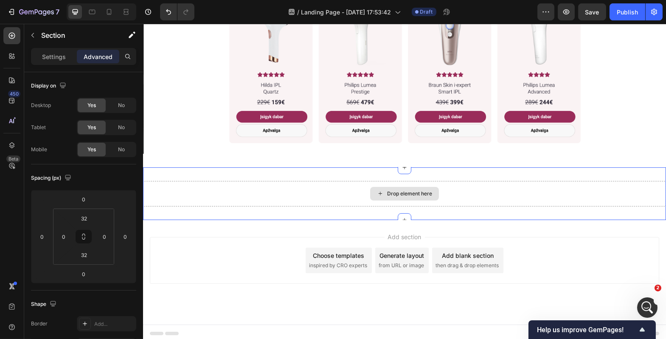
click at [323, 203] on div "Drop element here" at bounding box center [404, 193] width 523 height 25
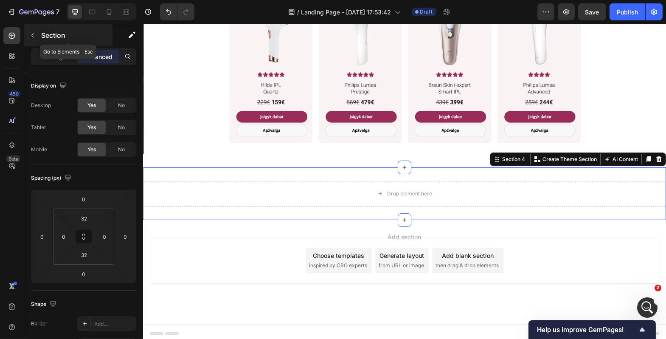
click at [31, 35] on icon "button" at bounding box center [32, 35] width 7 height 7
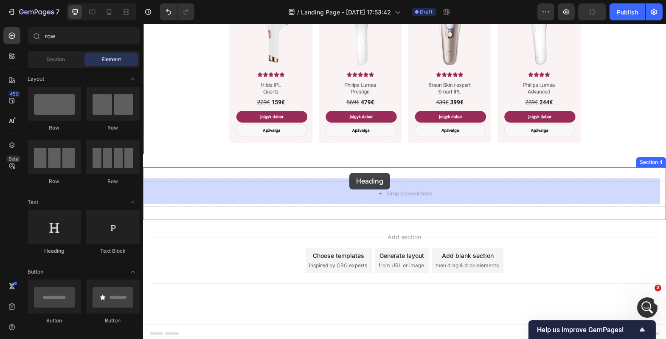
drag, startPoint x: 204, startPoint y: 246, endPoint x: 349, endPoint y: 173, distance: 162.5
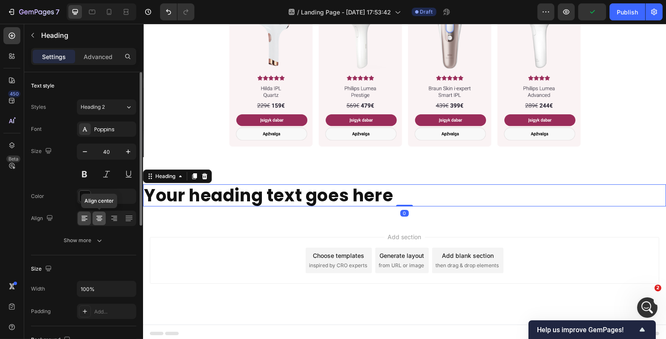
click at [100, 217] on icon at bounding box center [99, 217] width 4 height 1
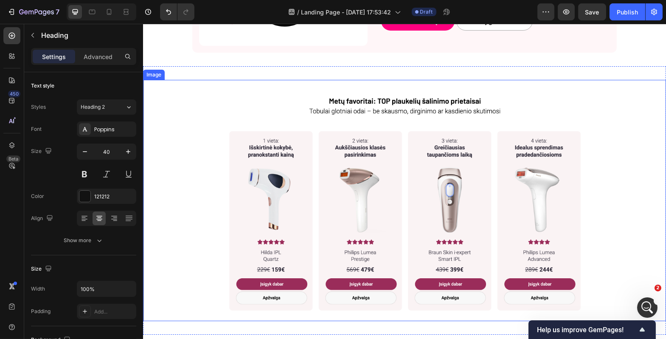
scroll to position [480, 0]
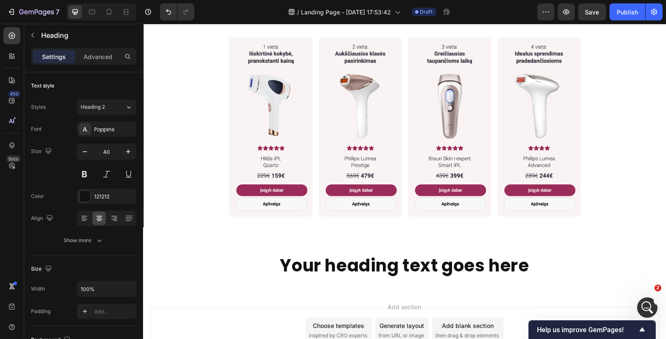
click at [345, 263] on h2 "Your heading text goes here" at bounding box center [404, 265] width 523 height 22
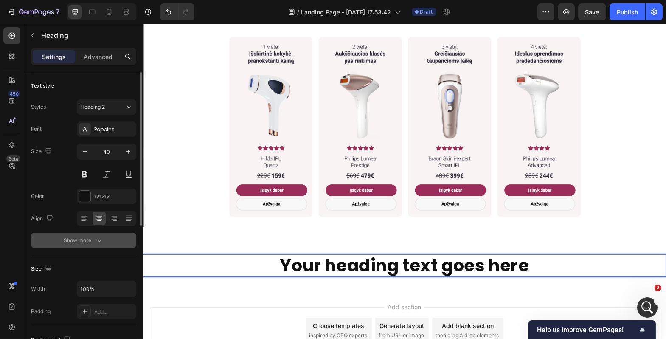
click at [93, 239] on div "Show more" at bounding box center [83, 240] width 39 height 8
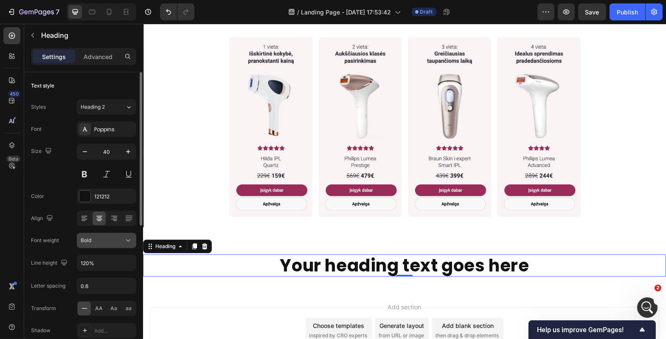
click at [104, 242] on div "Bold" at bounding box center [102, 240] width 43 height 8
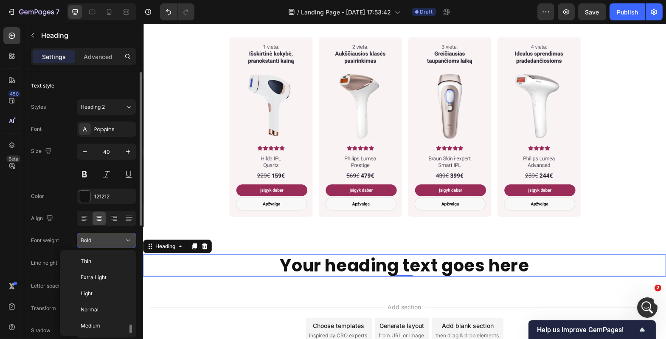
scroll to position [46, 0]
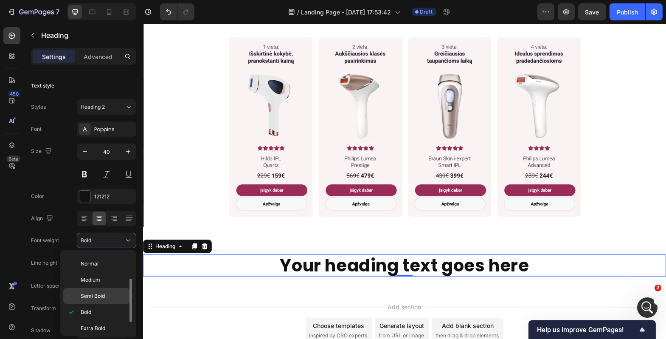
click at [110, 295] on p "Semi Bold" at bounding box center [103, 296] width 45 height 8
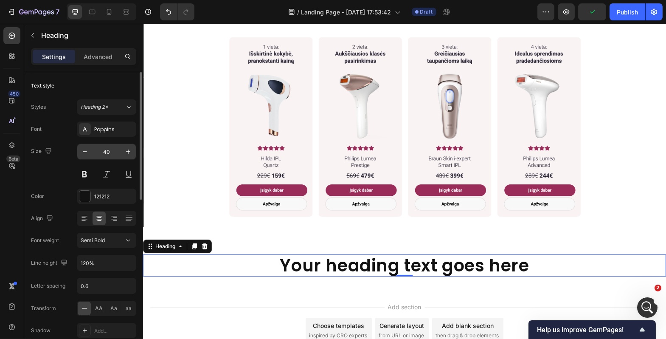
click at [110, 152] on input "40" at bounding box center [107, 151] width 28 height 15
click at [87, 148] on icon "button" at bounding box center [85, 151] width 8 height 8
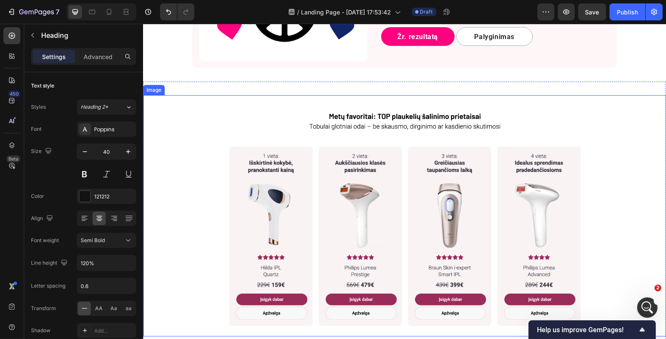
scroll to position [535, 0]
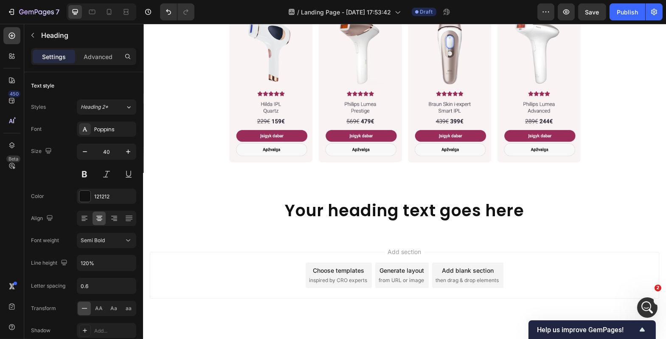
click at [344, 208] on h2 "Your heading text goes here" at bounding box center [404, 210] width 523 height 21
click at [344, 208] on p "Your heading text goes here" at bounding box center [403, 211] width 521 height 20
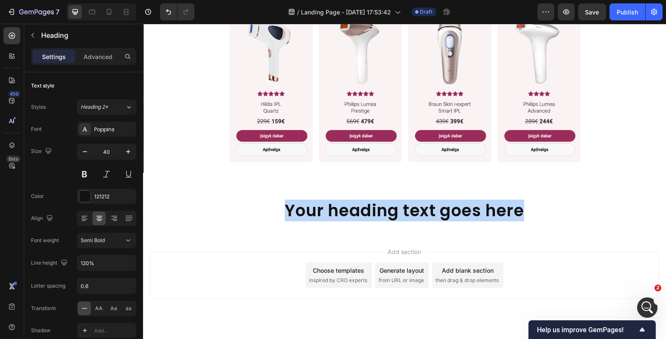
click at [344, 208] on p "Your heading text goes here" at bounding box center [403, 211] width 521 height 20
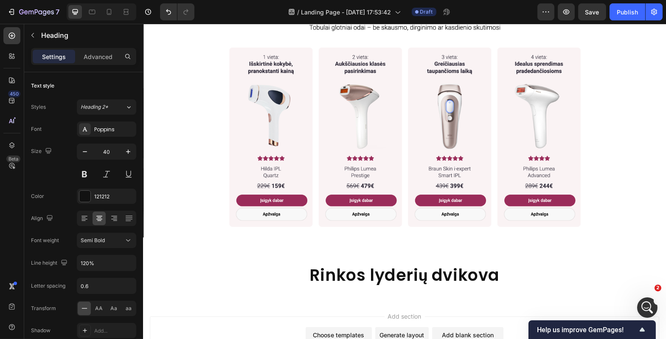
scroll to position [474, 0]
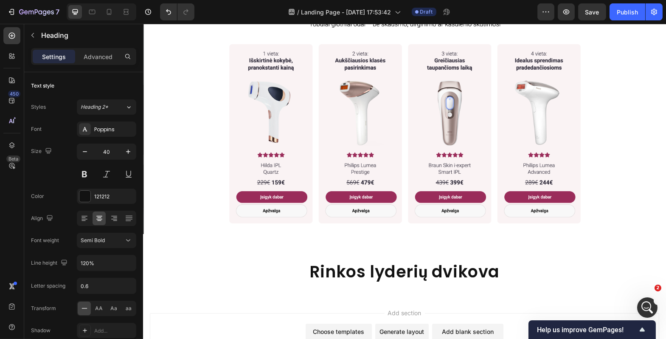
click at [464, 269] on h2 "Rinkos lyderių dvikova" at bounding box center [404, 271] width 523 height 21
click at [496, 267] on p "Rinkos lyderių dvikova" at bounding box center [403, 272] width 521 height 20
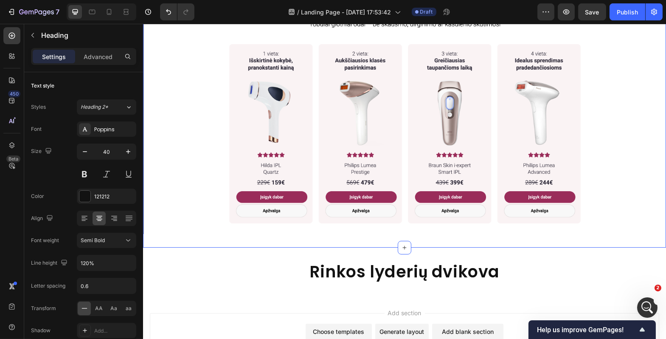
click at [519, 235] on div "Image Section 3" at bounding box center [404, 113] width 523 height 268
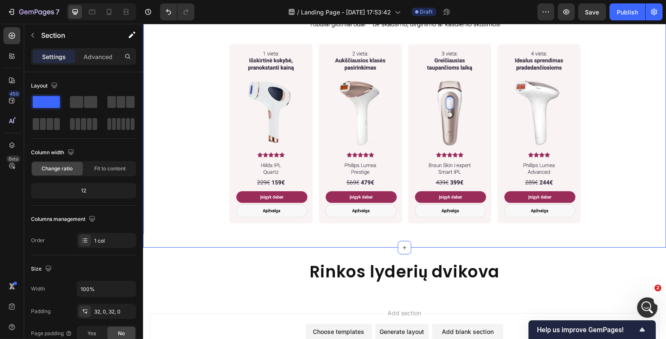
click at [506, 270] on p "Rinkos lyderių dvikova" at bounding box center [403, 272] width 521 height 20
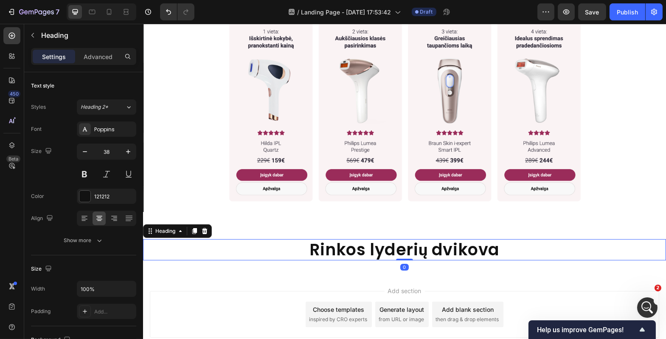
scroll to position [496, 0]
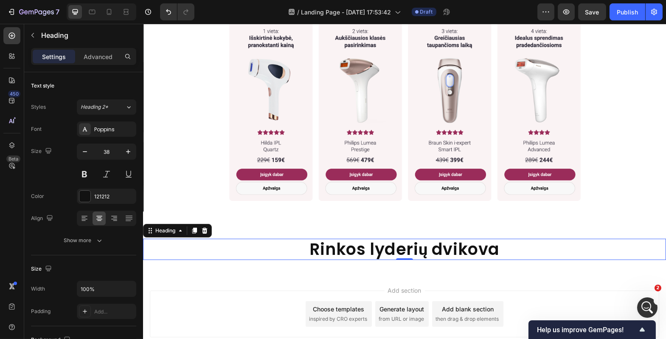
click at [505, 257] on div "Rinkos lyderių dvikova Heading 0 Section 4" at bounding box center [404, 249] width 523 height 48
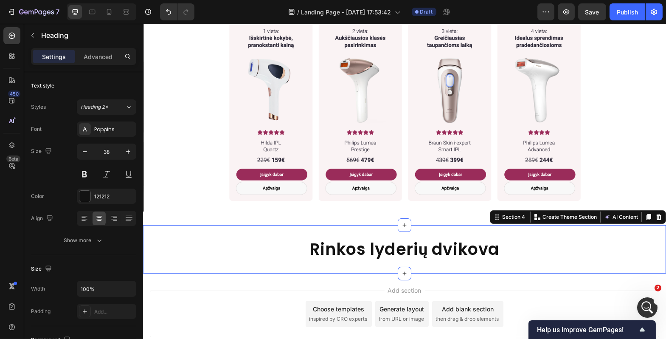
click at [443, 252] on p "Rinkos lyderių dvikova" at bounding box center [403, 249] width 521 height 20
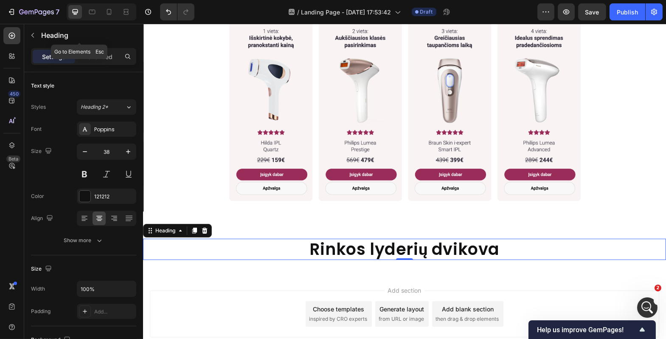
click at [35, 32] on icon "button" at bounding box center [32, 35] width 7 height 7
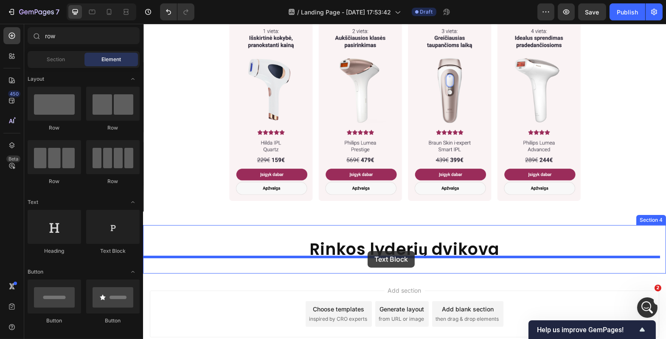
drag, startPoint x: 258, startPoint y: 255, endPoint x: 367, endPoint y: 252, distance: 109.6
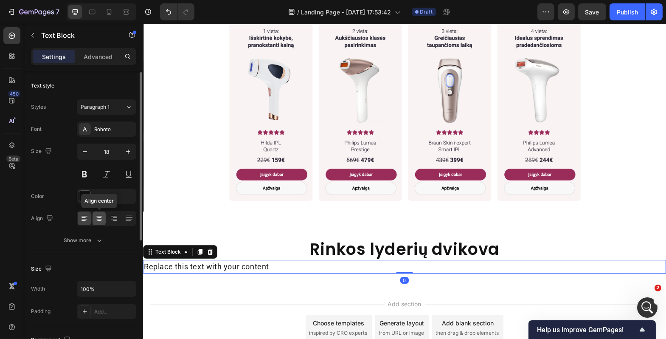
click at [100, 213] on div at bounding box center [99, 218] width 13 height 14
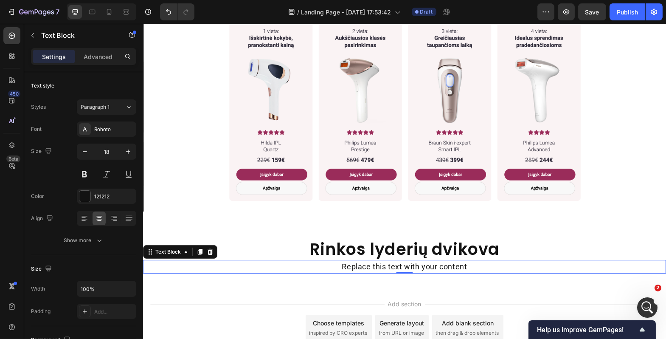
click at [381, 264] on div "Replace this text with your content" at bounding box center [404, 267] width 523 height 14
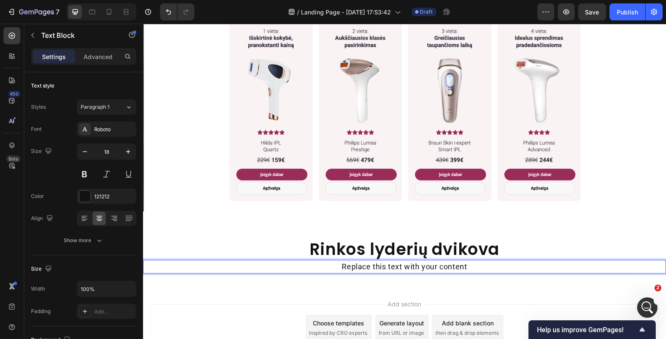
click at [381, 264] on p "Replace this text with your content" at bounding box center [403, 267] width 521 height 12
click at [382, 264] on p "Replace this text with your content" at bounding box center [403, 267] width 521 height 12
click at [407, 261] on p "Š" at bounding box center [403, 267] width 521 height 12
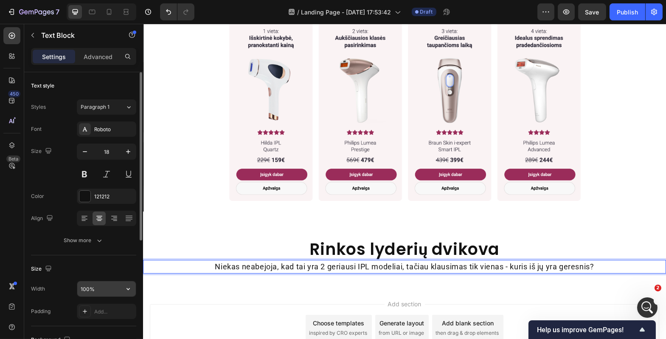
click at [116, 288] on input "100%" at bounding box center [106, 288] width 59 height 15
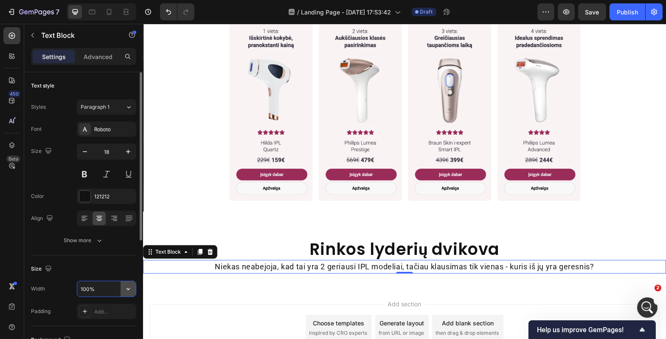
click at [133, 290] on button "button" at bounding box center [128, 288] width 15 height 15
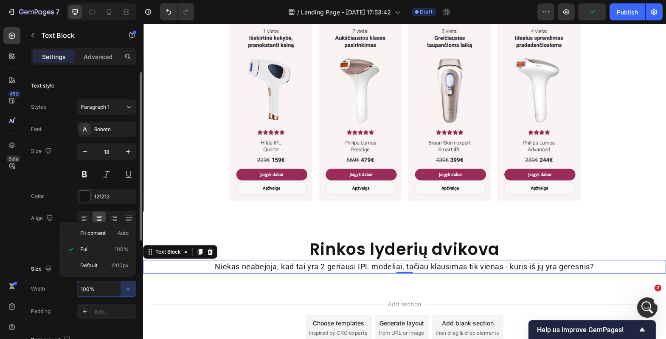
click at [108, 290] on input "100%" at bounding box center [106, 288] width 59 height 15
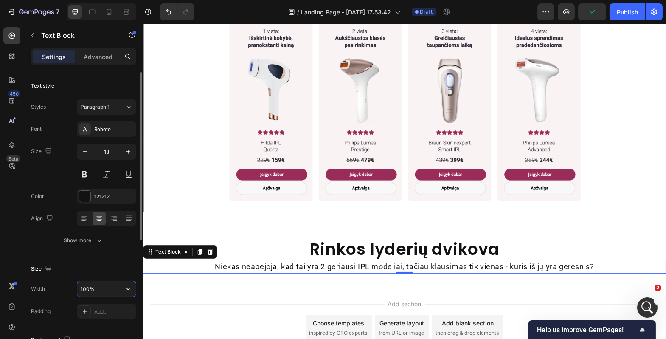
drag, startPoint x: 96, startPoint y: 292, endPoint x: 80, endPoint y: 291, distance: 15.3
click at [80, 291] on input "100%" at bounding box center [106, 288] width 59 height 15
type input "ą"
type input "1000"
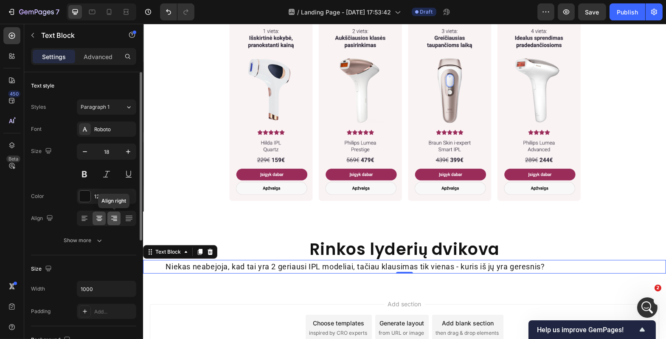
click at [111, 216] on icon at bounding box center [114, 218] width 8 height 8
click at [100, 219] on icon at bounding box center [99, 219] width 6 height 1
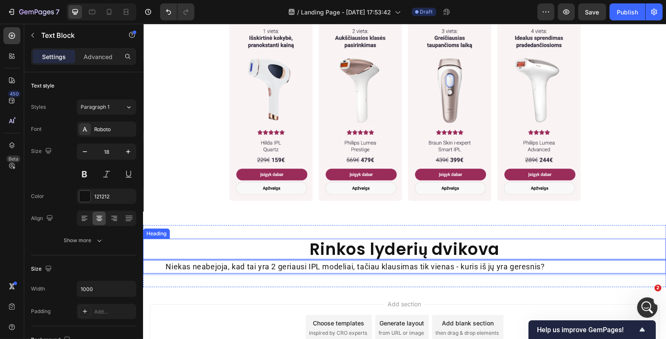
click at [257, 249] on p "Rinkos lyderių dvikova" at bounding box center [403, 249] width 521 height 20
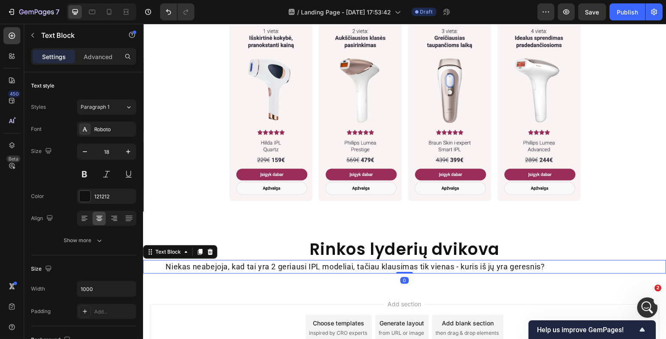
click at [281, 261] on p "Niekas neabejoja, kad tai yra 2 geriausi IPL modeliai, tačiau klausimas tik vie…" at bounding box center [354, 267] width 423 height 12
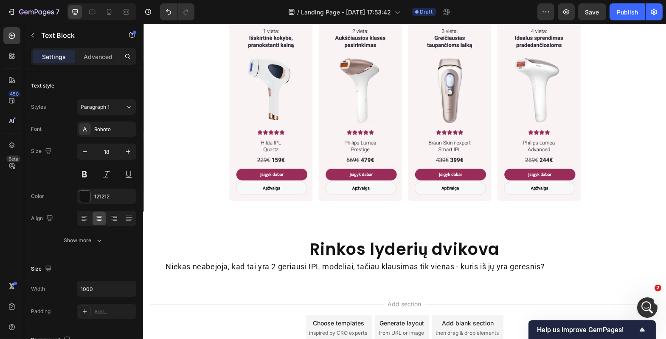
click at [278, 287] on div "Add section Choose templates inspired by CRO experts Generate layout from URL o…" at bounding box center [404, 339] width 523 height 104
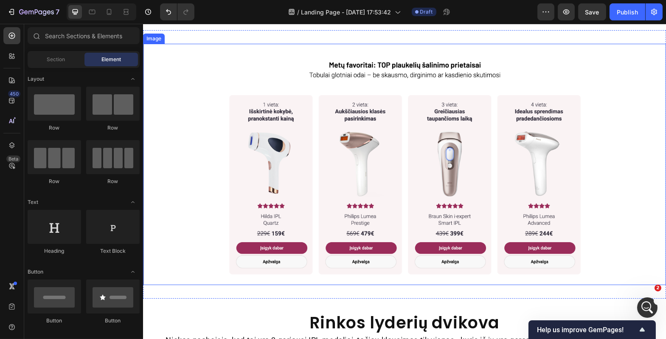
scroll to position [564, 0]
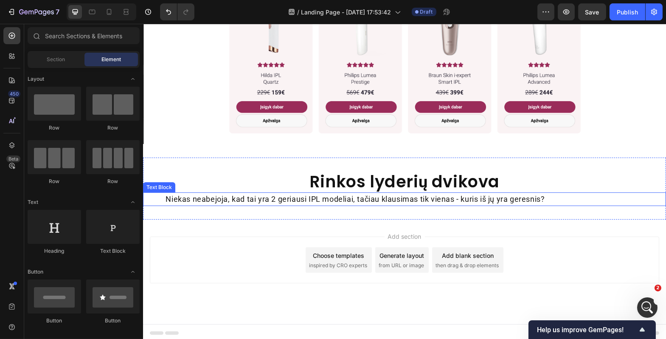
click at [350, 195] on p "Niekas neabejoja, kad tai yra 2 geriausi IPL modeliai, tačiau klausimas tik vie…" at bounding box center [354, 199] width 423 height 12
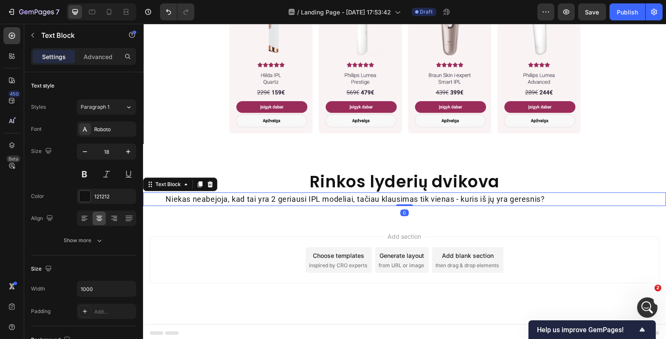
click at [350, 195] on p "Niekas neabejoja, kad tai yra 2 geriausi IPL modeliai, tačiau klausimas tik vie…" at bounding box center [354, 199] width 423 height 12
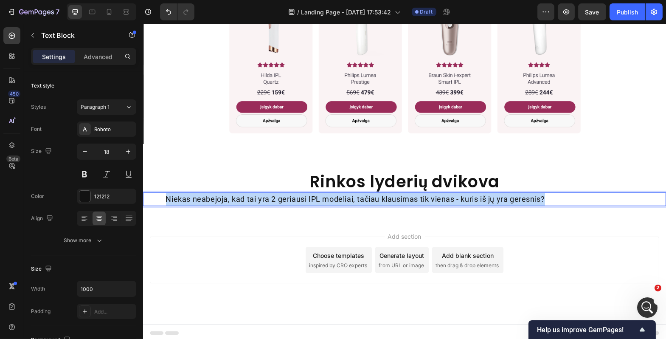
click at [350, 195] on p "Niekas neabejoja, kad tai yra 2 geriausi IPL modeliai, tačiau klausimas tik vie…" at bounding box center [354, 199] width 423 height 12
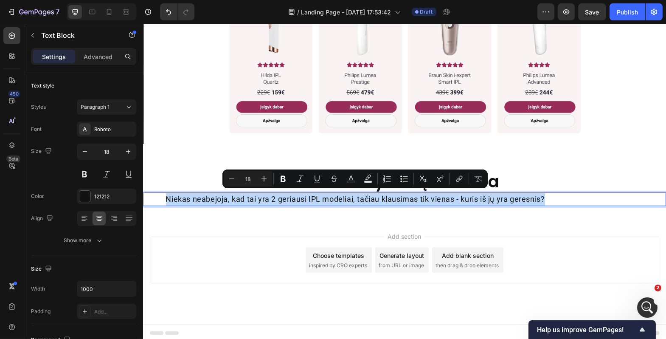
copy p "Niekas neabejoja, kad tai yra 2 geriausi IPL modeliai, tačiau klausimas tik vie…"
click at [520, 129] on img at bounding box center [404, 23] width 523 height 241
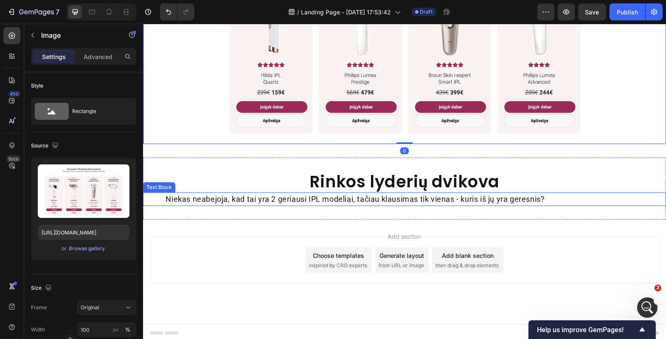
click at [567, 196] on div "Niekas neabejoja, kad tai yra 2 geriausi IPL modeliai, tačiau klausimas tik vie…" at bounding box center [404, 199] width 523 height 14
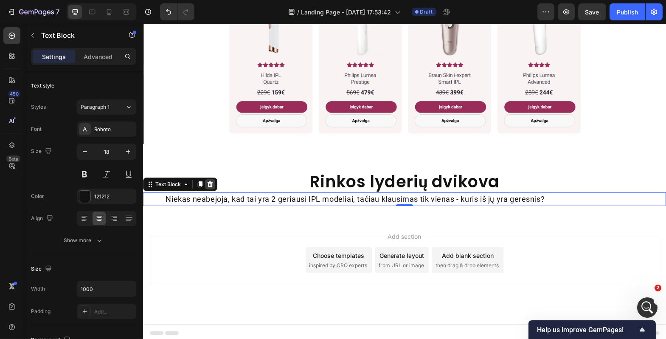
click at [212, 181] on icon at bounding box center [209, 184] width 7 height 7
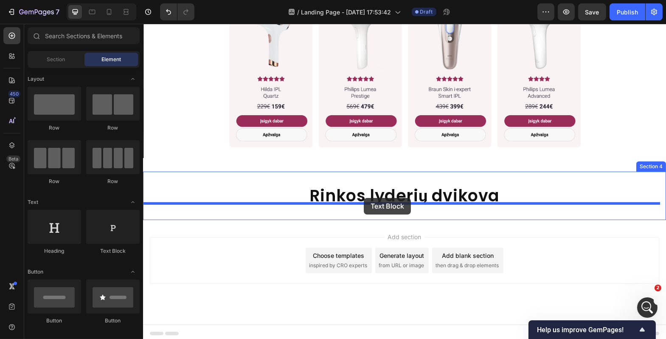
drag, startPoint x: 258, startPoint y: 254, endPoint x: 363, endPoint y: 198, distance: 118.7
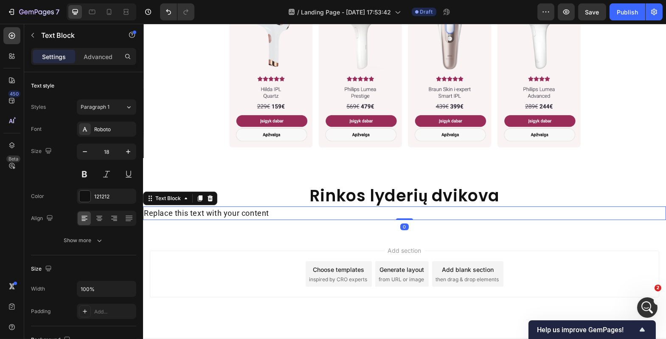
scroll to position [564, 0]
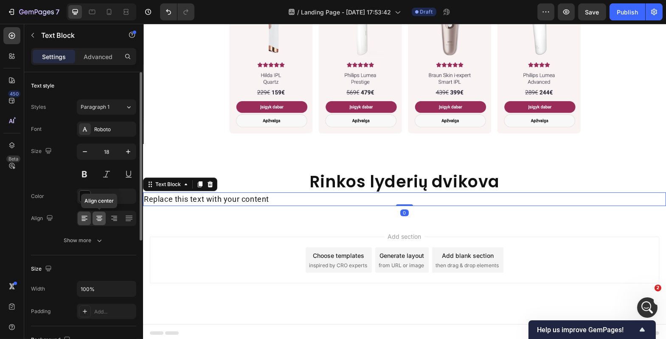
click at [100, 215] on icon at bounding box center [99, 218] width 8 height 8
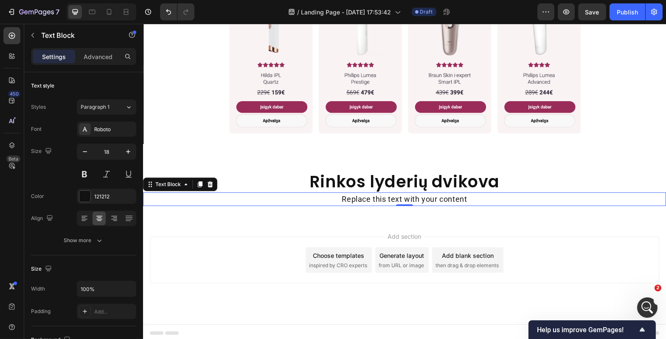
click at [400, 196] on div "Replace this text with your content" at bounding box center [404, 199] width 523 height 14
click at [400, 196] on p "Replace this text with your content" at bounding box center [403, 199] width 521 height 12
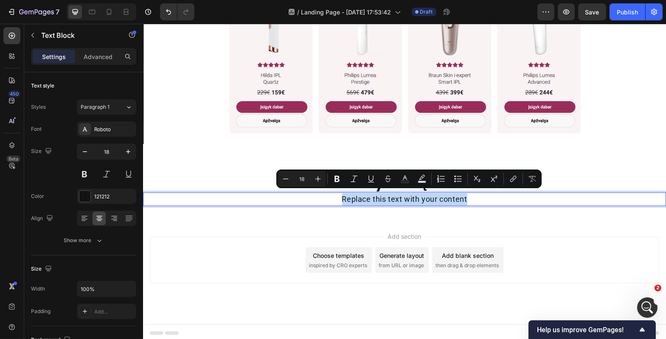
click at [400, 196] on p "Replace this text with your content" at bounding box center [403, 199] width 521 height 12
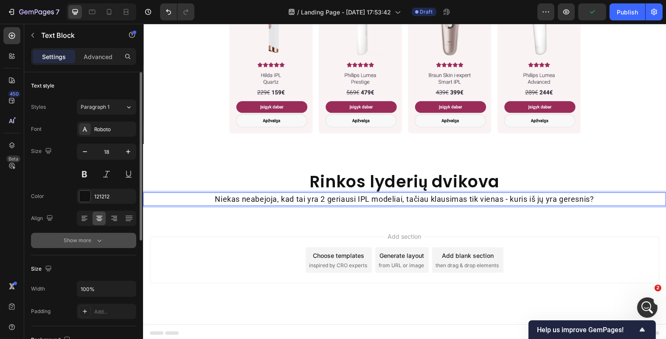
click at [97, 239] on icon "button" at bounding box center [99, 240] width 8 height 8
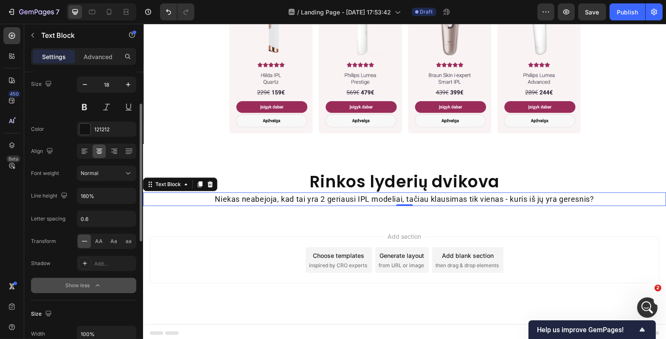
scroll to position [101, 0]
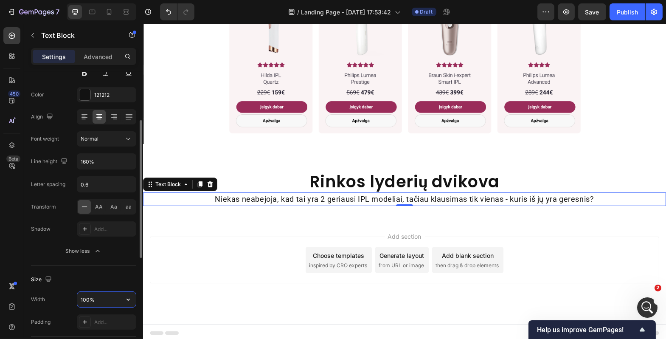
click at [90, 301] on input "100%" at bounding box center [106, 299] width 59 height 15
click at [99, 296] on input "100%" at bounding box center [106, 299] width 59 height 15
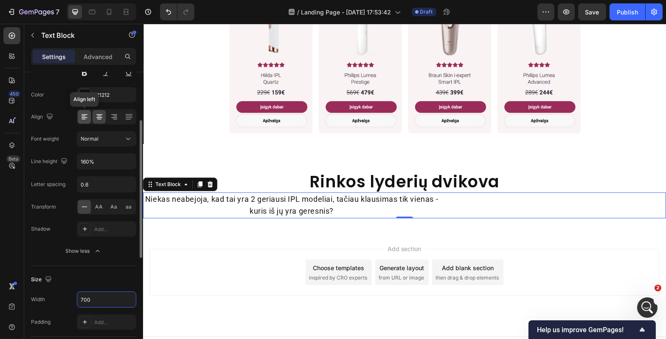
type input "700"
click at [89, 116] on div at bounding box center [84, 117] width 13 height 14
click at [99, 115] on icon at bounding box center [99, 116] width 8 height 8
click at [98, 299] on input "700" at bounding box center [106, 299] width 59 height 15
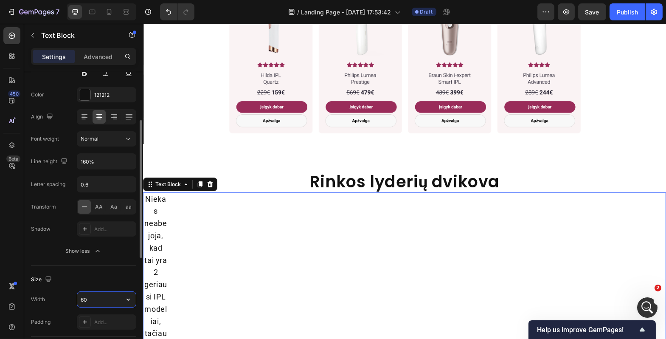
type input "6"
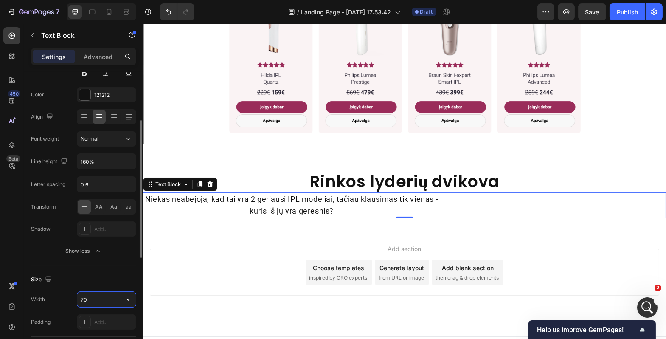
type input "7"
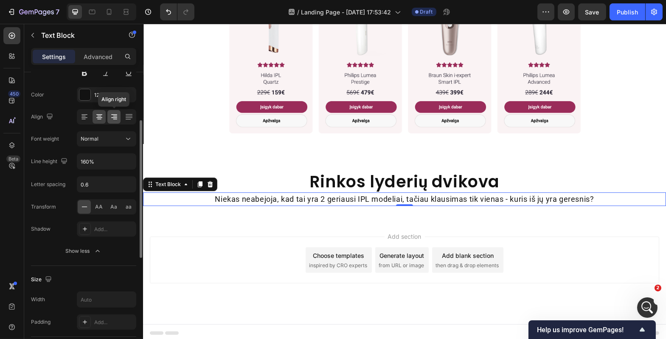
click at [112, 117] on icon at bounding box center [114, 117] width 6 height 1
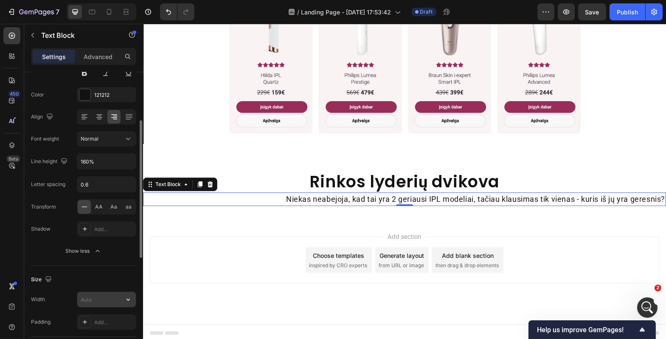
click at [99, 301] on input "text" at bounding box center [106, 299] width 59 height 15
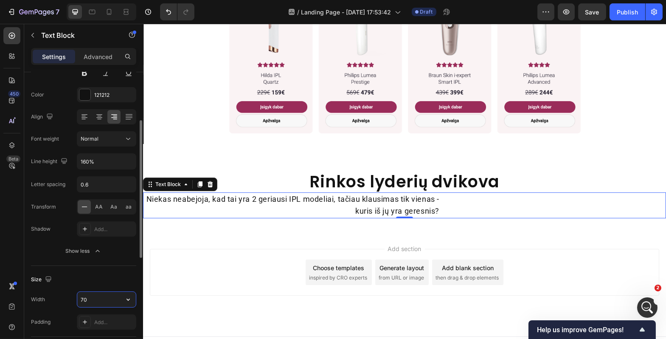
type input "7"
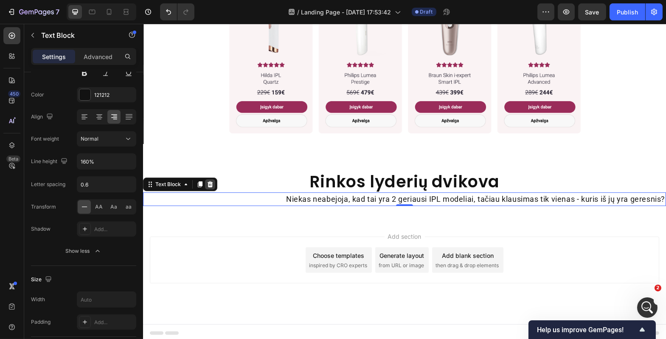
click at [214, 179] on div at bounding box center [210, 184] width 10 height 10
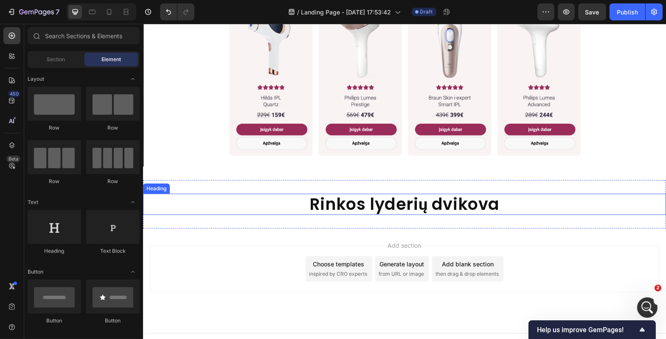
scroll to position [550, 0]
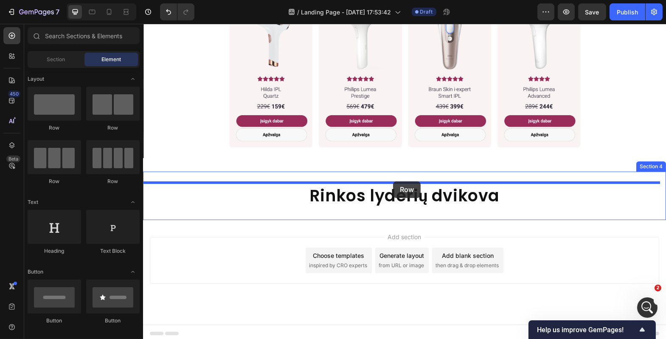
drag, startPoint x: 237, startPoint y: 139, endPoint x: 393, endPoint y: 181, distance: 160.9
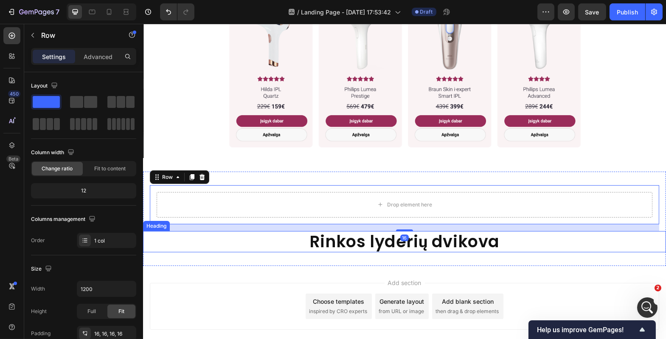
click at [334, 235] on h2 "Rinkos lyderių dvikova" at bounding box center [404, 241] width 523 height 21
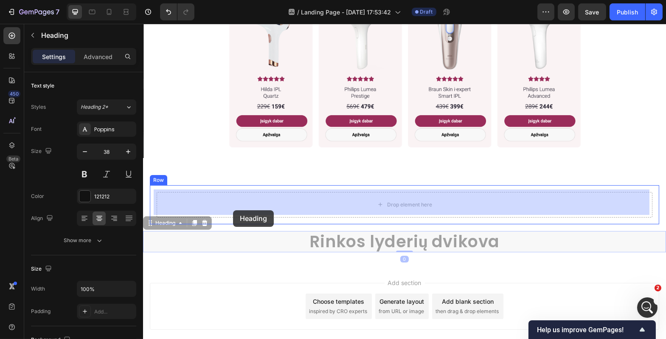
drag, startPoint x: 173, startPoint y: 219, endPoint x: 232, endPoint y: 210, distance: 60.0
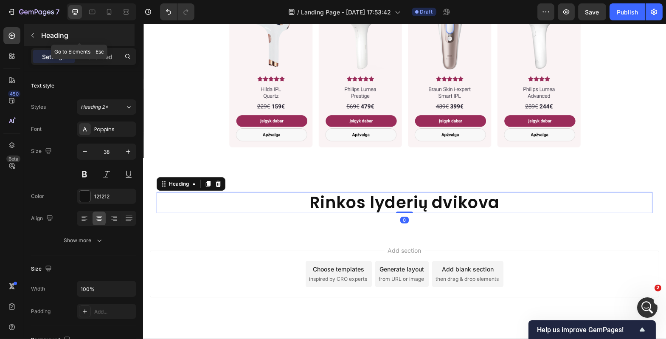
click at [36, 34] on button "button" at bounding box center [33, 35] width 14 height 14
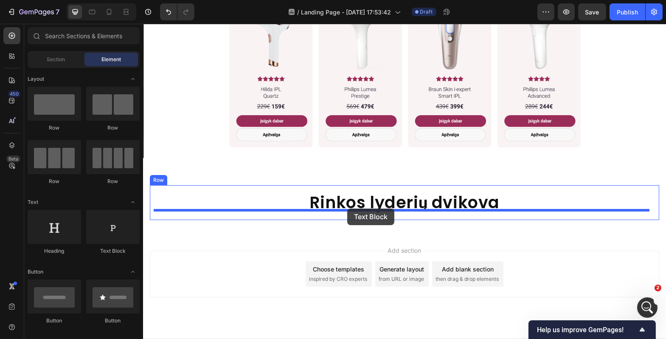
drag, startPoint x: 281, startPoint y: 251, endPoint x: 347, endPoint y: 208, distance: 78.3
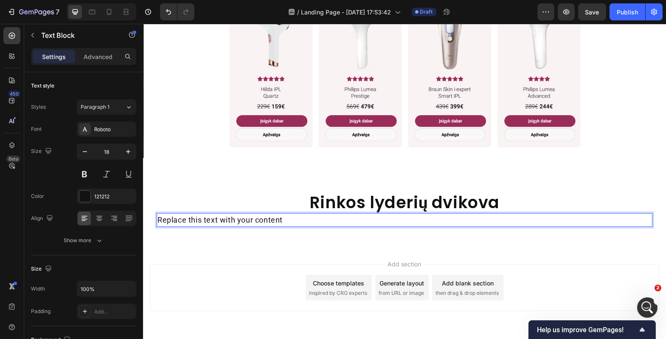
click at [283, 219] on div "Replace this text with your content" at bounding box center [404, 220] width 496 height 14
click at [283, 219] on p "Replace this text with your content" at bounding box center [404, 220] width 494 height 12
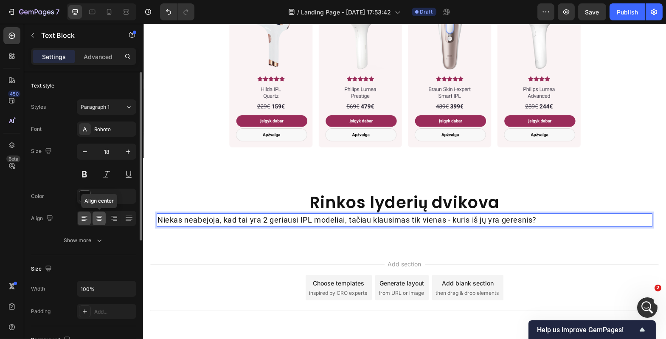
click at [101, 214] on icon at bounding box center [99, 218] width 8 height 8
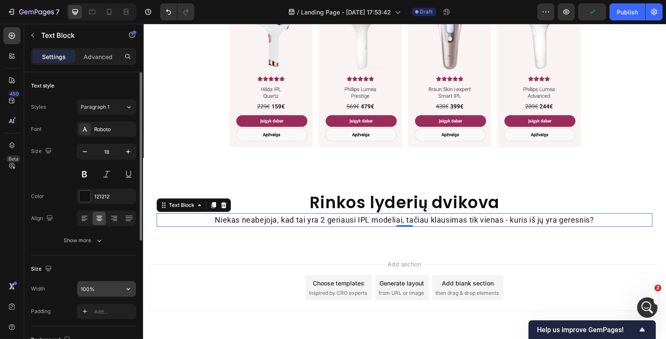
click at [100, 289] on input "100%" at bounding box center [106, 288] width 59 height 15
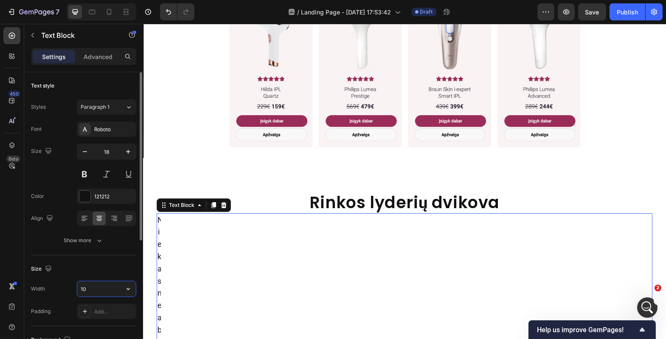
type input "1"
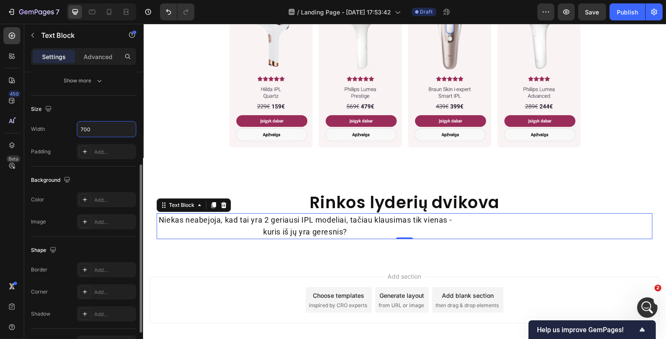
scroll to position [211, 0]
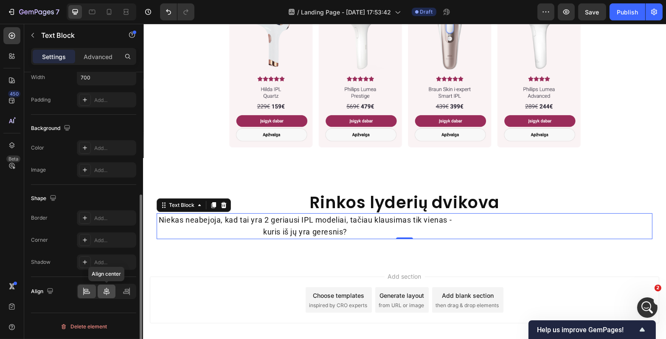
click at [106, 294] on icon at bounding box center [106, 291] width 8 height 8
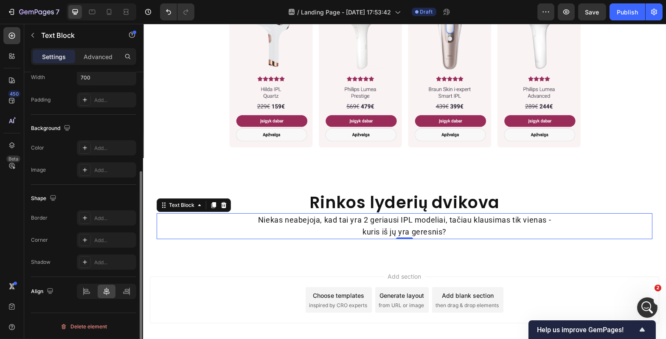
scroll to position [84, 0]
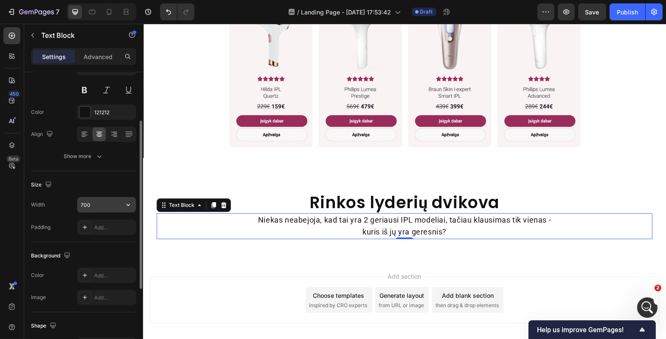
click at [83, 202] on input "700" at bounding box center [106, 204] width 59 height 15
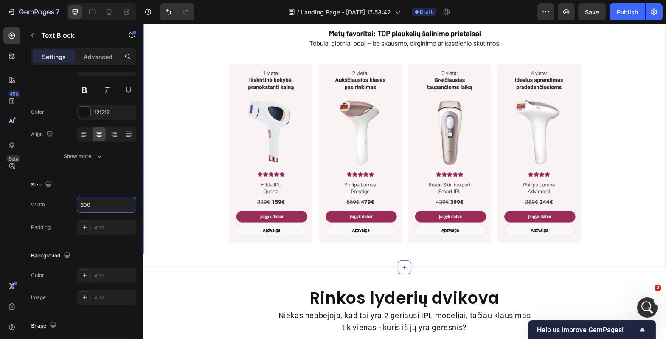
scroll to position [547, 0]
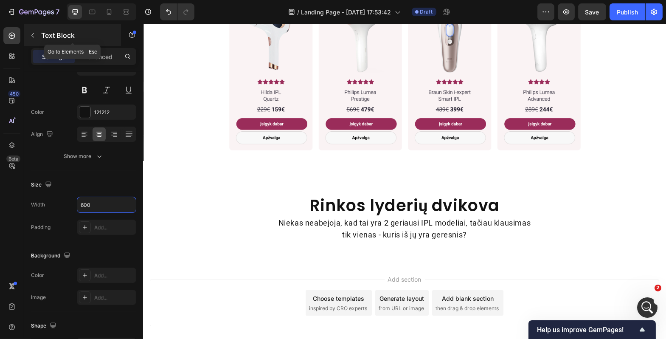
type input "600"
click at [37, 35] on button "button" at bounding box center [33, 35] width 14 height 14
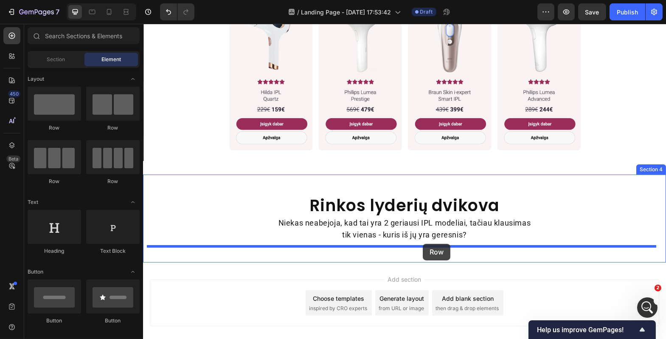
drag, startPoint x: 196, startPoint y: 129, endPoint x: 422, endPoint y: 244, distance: 254.2
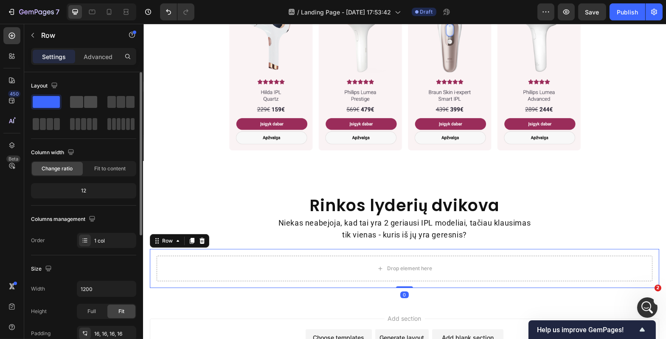
click at [81, 103] on span at bounding box center [76, 102] width 13 height 12
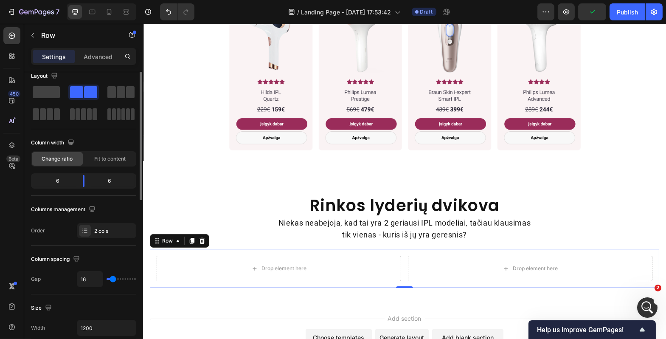
scroll to position [23, 0]
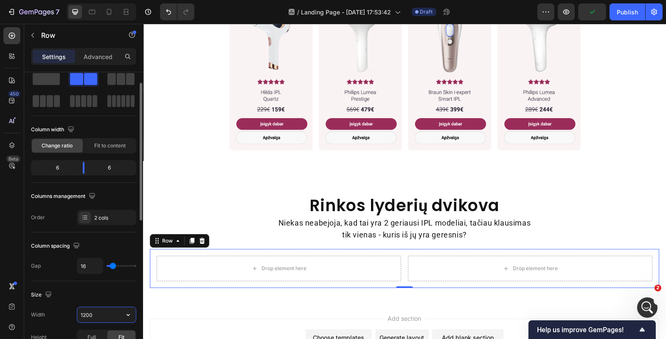
click at [100, 315] on input "1200" at bounding box center [106, 314] width 59 height 15
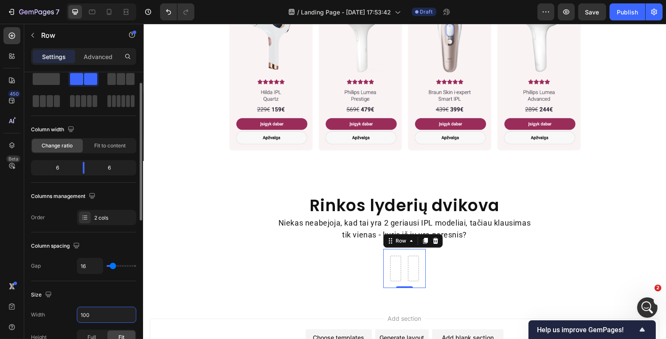
type input "1000"
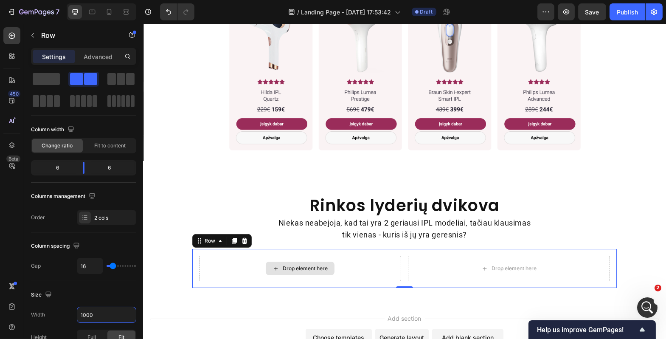
click at [315, 267] on div "Drop element here" at bounding box center [304, 268] width 45 height 7
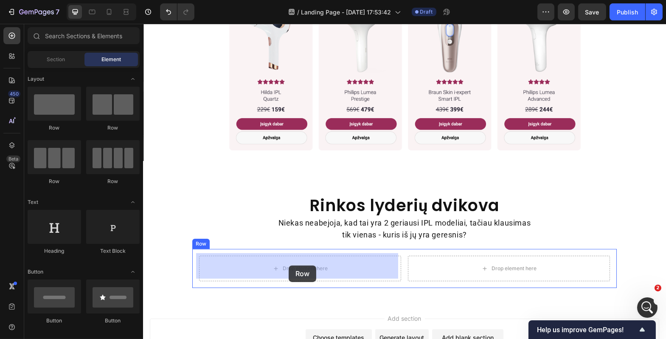
drag, startPoint x: 247, startPoint y: 168, endPoint x: 288, endPoint y: 265, distance: 106.0
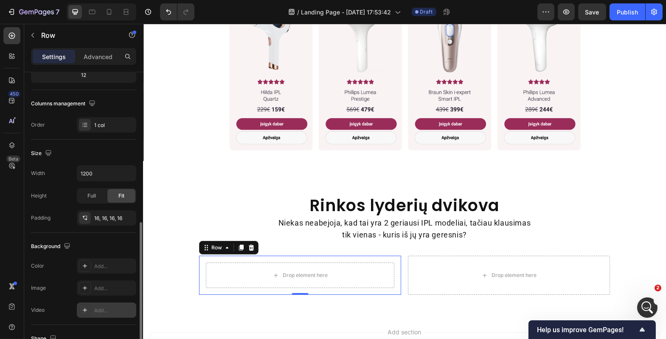
scroll to position [170, 0]
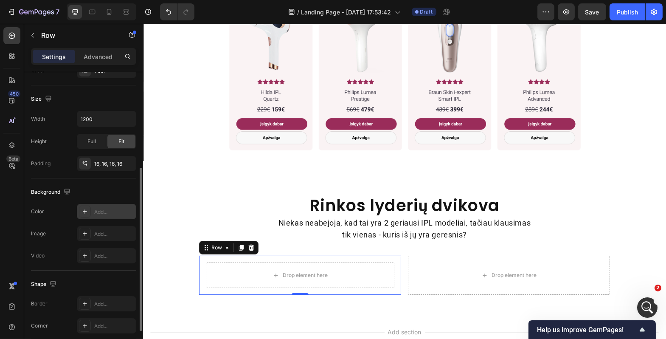
click at [94, 213] on div "Add..." at bounding box center [114, 212] width 40 height 8
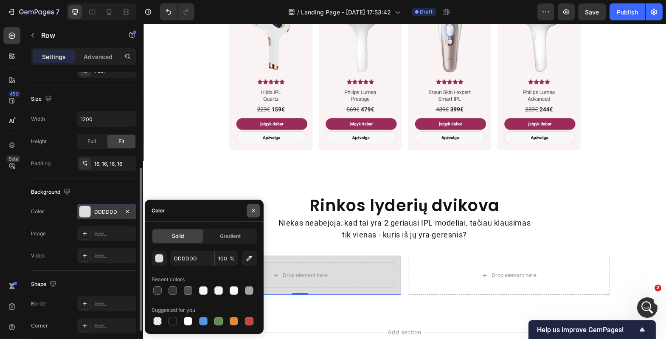
drag, startPoint x: 252, startPoint y: 211, endPoint x: 109, endPoint y: 187, distance: 145.4
click at [252, 211] on icon "button" at bounding box center [253, 210] width 7 height 7
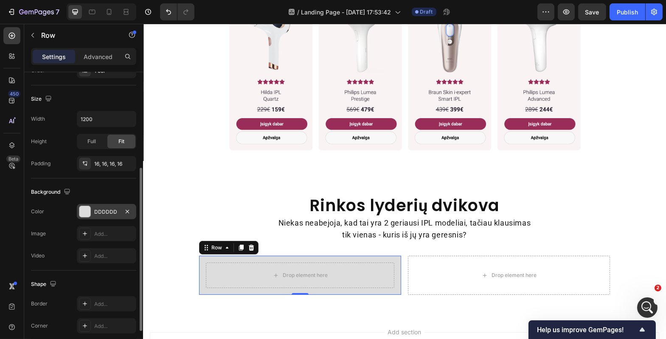
click at [109, 212] on div "DDDDDD" at bounding box center [106, 212] width 25 height 8
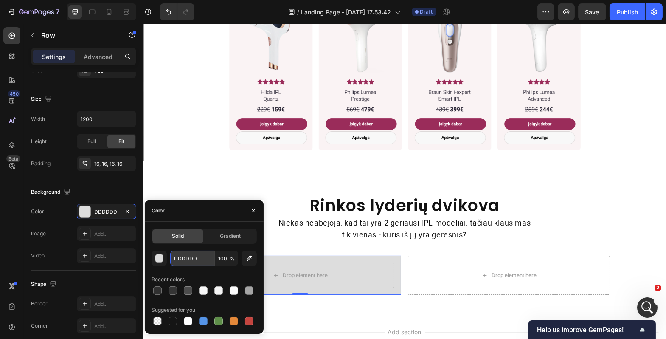
click at [196, 262] on input "DDDDDD" at bounding box center [192, 257] width 44 height 15
paste input "fff7f8"
type input "fff7f8"
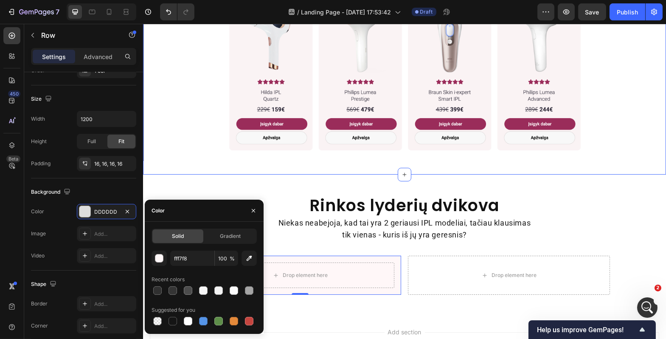
click at [216, 176] on div "Rinkos lyderių dvikova Heading Niekas neabejoja, kad tai yra 2 geriausi IPL mod…" at bounding box center [404, 244] width 523 height 140
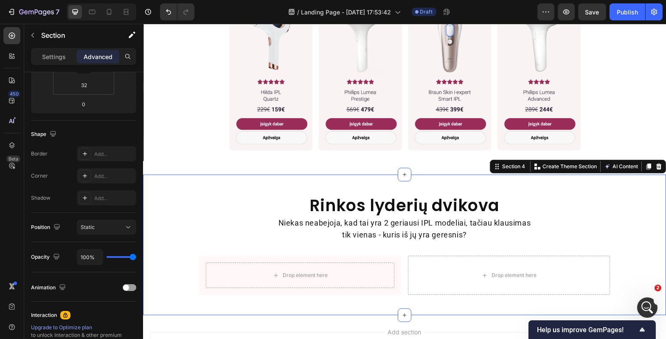
scroll to position [0, 0]
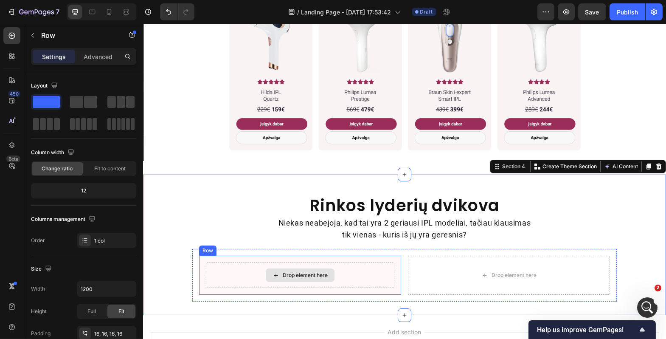
click at [246, 271] on div "Drop element here" at bounding box center [299, 274] width 188 height 25
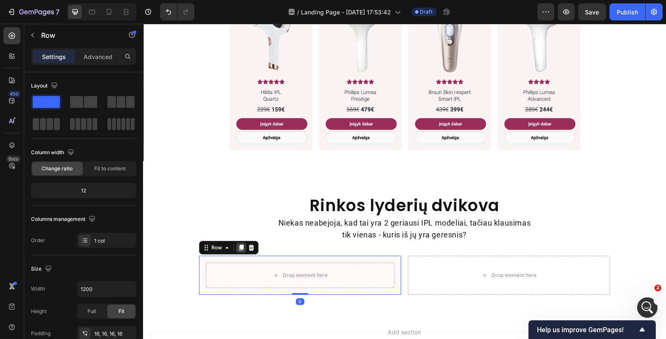
click at [237, 247] on icon at bounding box center [240, 247] width 7 height 7
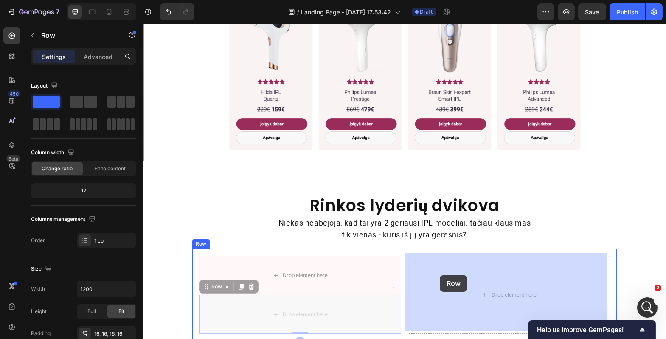
drag, startPoint x: 208, startPoint y: 286, endPoint x: 439, endPoint y: 275, distance: 232.0
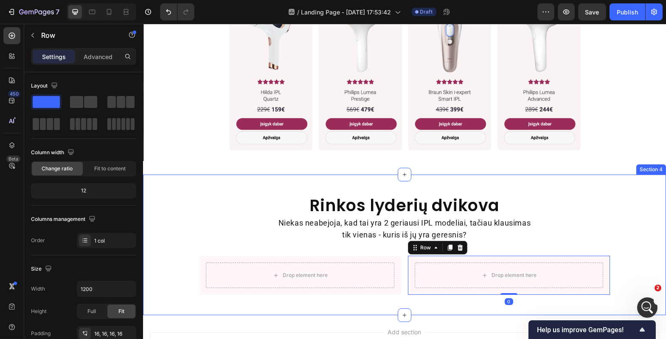
click at [206, 179] on div "Rinkos lyderių dvikova Heading Niekas neabejoja, kad tai yra 2 geriausi IPL mod…" at bounding box center [404, 244] width 523 height 140
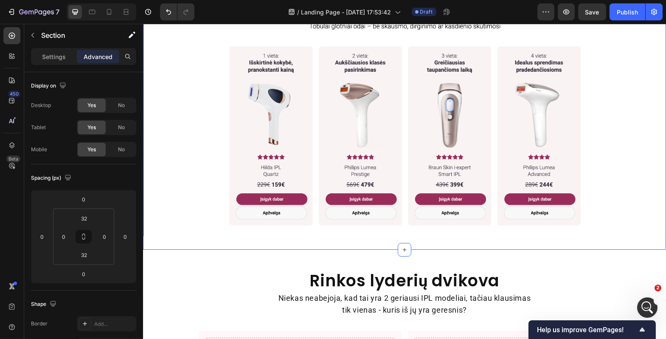
scroll to position [635, 0]
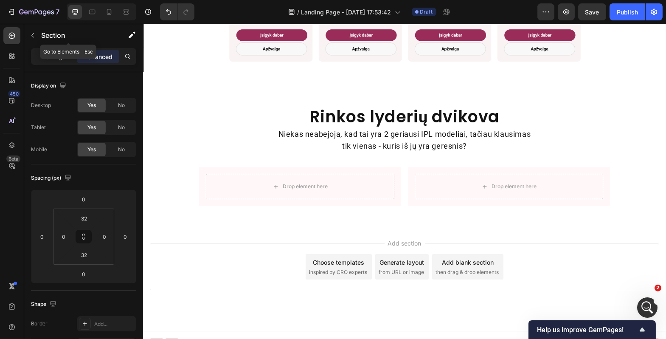
click at [38, 35] on button "button" at bounding box center [33, 35] width 14 height 14
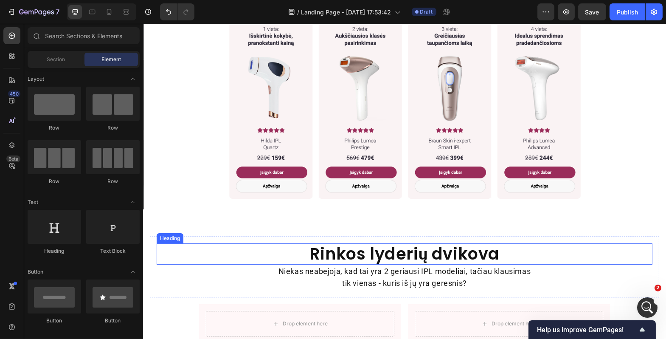
scroll to position [593, 0]
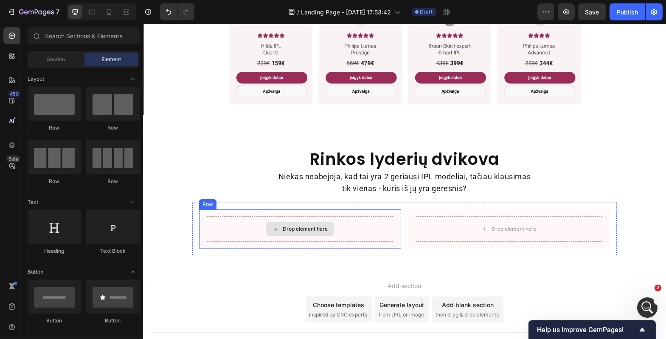
click at [237, 225] on div "Drop element here" at bounding box center [299, 228] width 188 height 25
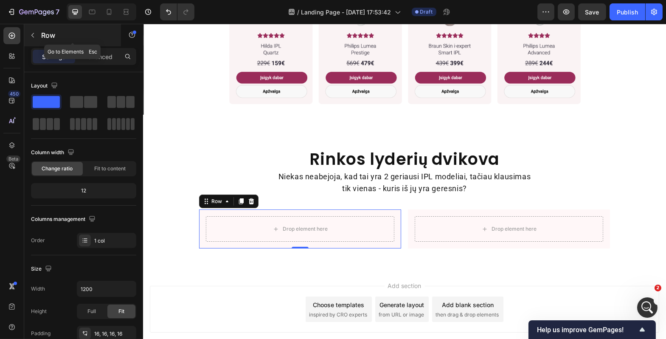
click at [37, 35] on button "button" at bounding box center [33, 35] width 14 height 14
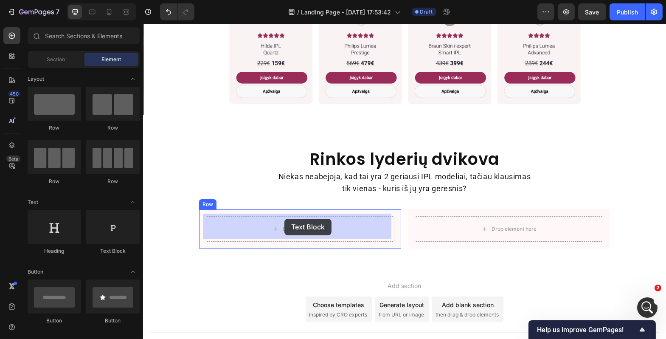
drag, startPoint x: 279, startPoint y: 243, endPoint x: 284, endPoint y: 219, distance: 24.6
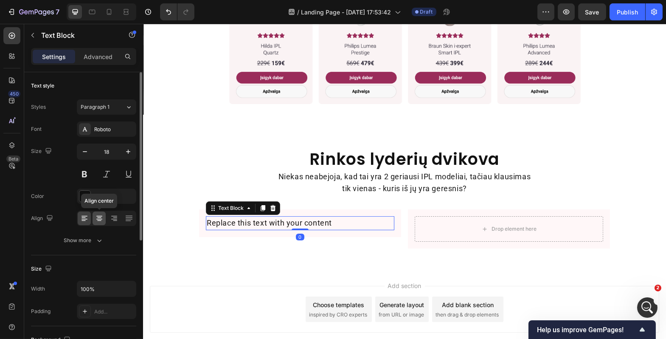
click at [103, 218] on icon at bounding box center [99, 218] width 8 height 8
click at [270, 222] on div "Replace this text with your content" at bounding box center [299, 223] width 188 height 14
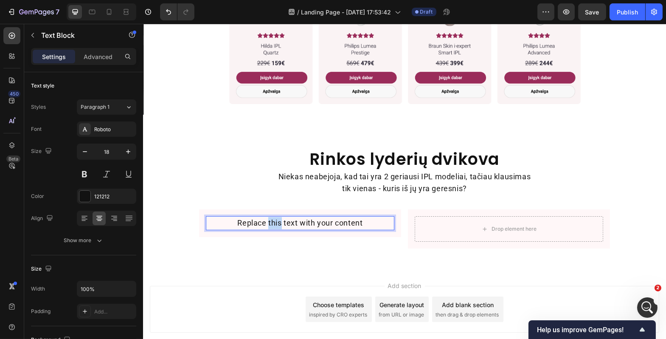
click at [270, 222] on p "Replace this text with your content" at bounding box center [299, 223] width 187 height 12
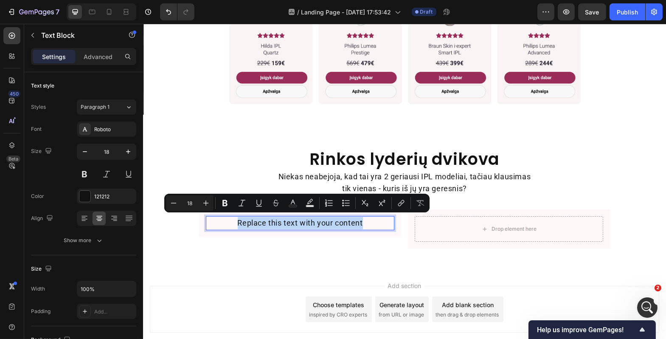
click at [270, 222] on p "Replace this text with your content" at bounding box center [299, 223] width 187 height 12
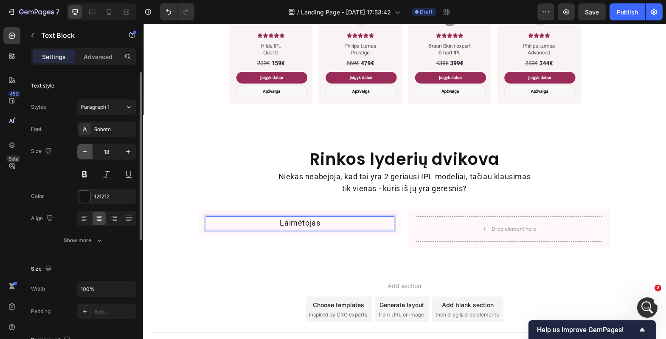
click at [86, 151] on icon "button" at bounding box center [85, 151] width 8 height 8
type input "16"
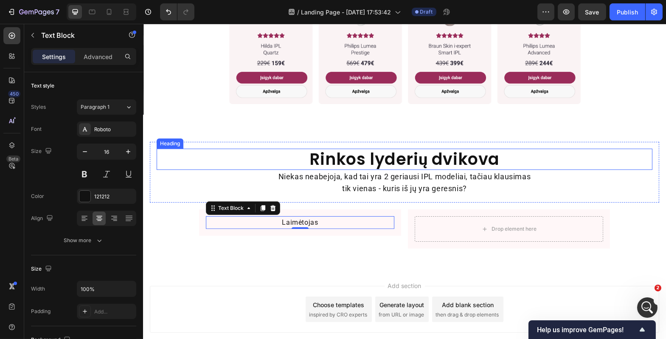
click at [194, 149] on h2 "Rinkos lyderių dvikova" at bounding box center [404, 159] width 496 height 21
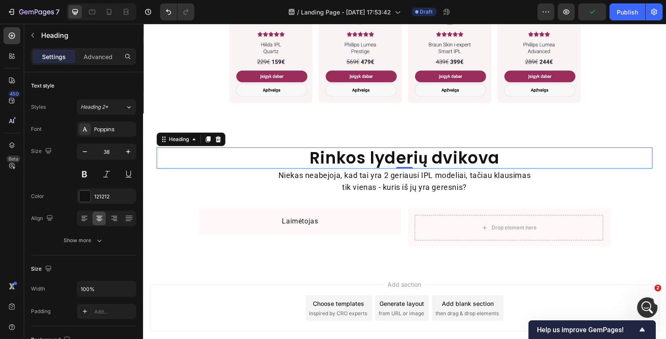
scroll to position [598, 0]
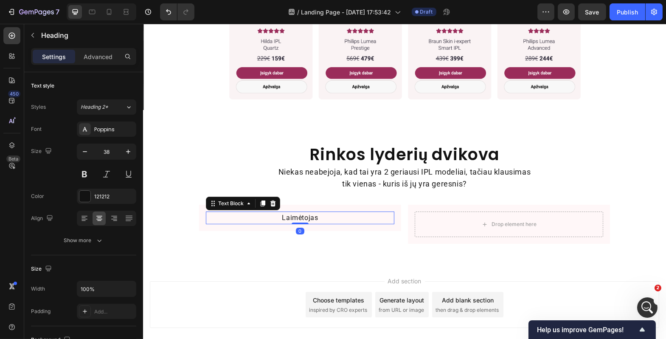
click at [304, 214] on p "Laimėtojas" at bounding box center [299, 217] width 187 height 11
click at [261, 200] on icon at bounding box center [262, 203] width 7 height 7
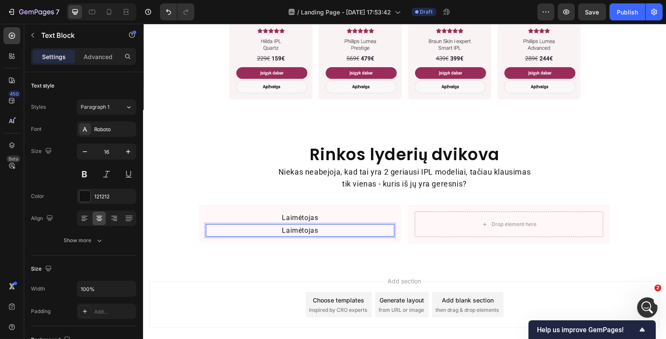
click at [290, 230] on p "Laimėtojas" at bounding box center [299, 230] width 187 height 11
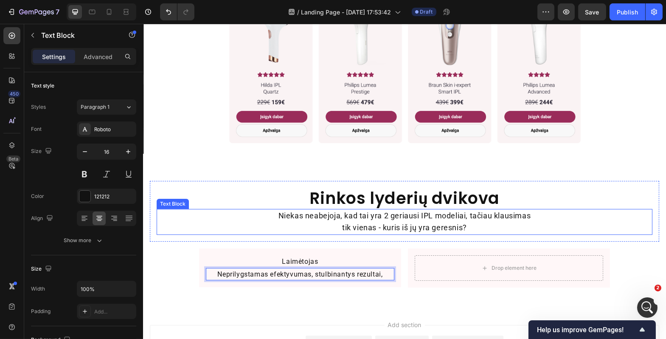
scroll to position [556, 0]
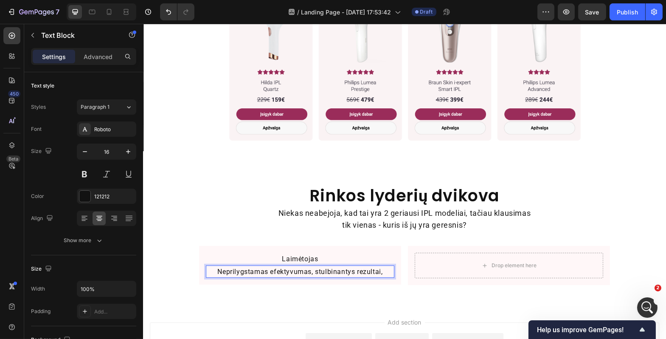
click at [318, 269] on p "Neprilygstamas efektyvumas, stulbinantys rezultai," at bounding box center [299, 271] width 187 height 11
click at [165, 233] on div "Rinkos lyderių dvikova Heading Niekas neabejoja, kad tai yra 2 geriausi IPL mod…" at bounding box center [403, 208] width 509 height 61
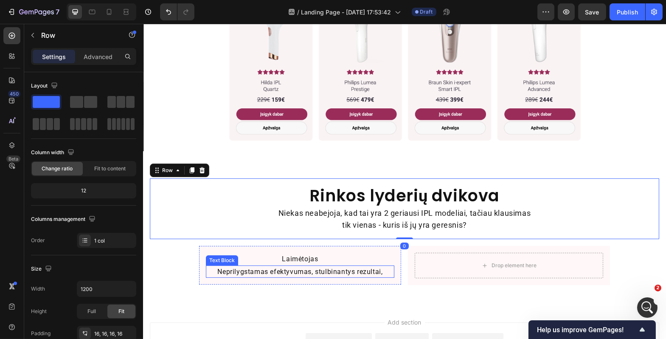
click at [262, 269] on p "Neprilygstamas efektyvumas, stulbinantys rezultai," at bounding box center [299, 271] width 187 height 11
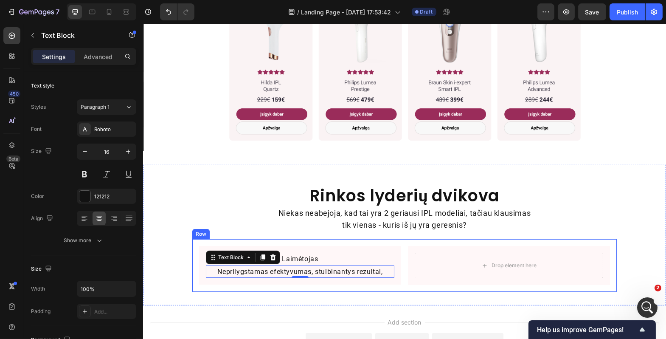
scroll to position [598, 0]
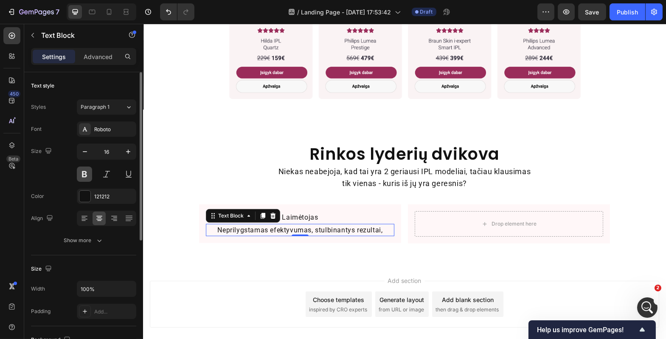
click at [84, 176] on button at bounding box center [84, 173] width 15 height 15
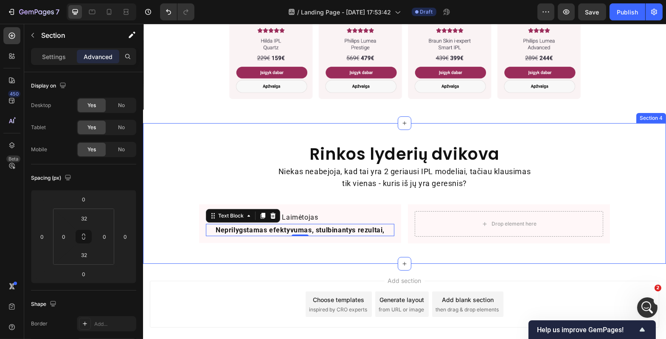
click at [177, 226] on div "Rinkos lyderių dvikova Heading Niekas neabejoja, kad tai yra 2 geriausi IPL mod…" at bounding box center [404, 193] width 523 height 113
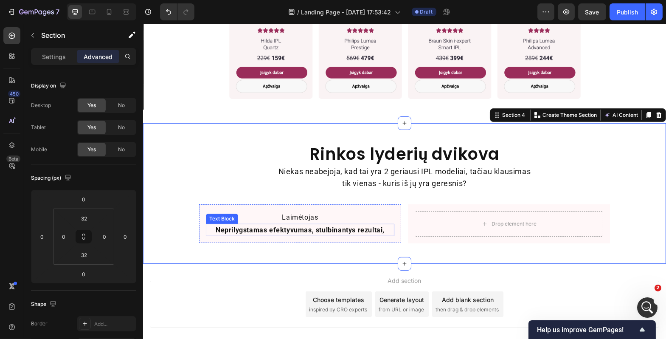
click at [248, 225] on p "Neprilygstamas efektyvumas, stulbinantys rezultai," at bounding box center [299, 230] width 187 height 11
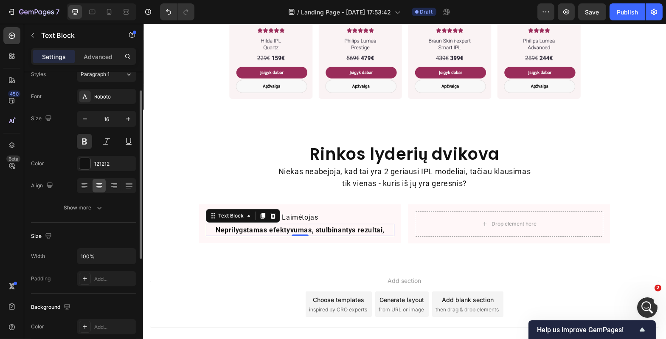
scroll to position [33, 0]
click at [89, 255] on input "100%" at bounding box center [106, 255] width 59 height 15
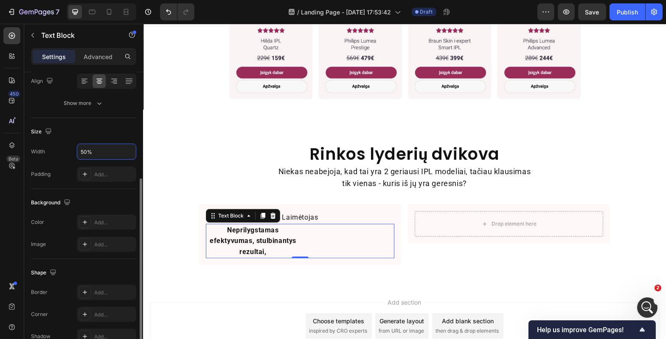
scroll to position [211, 0]
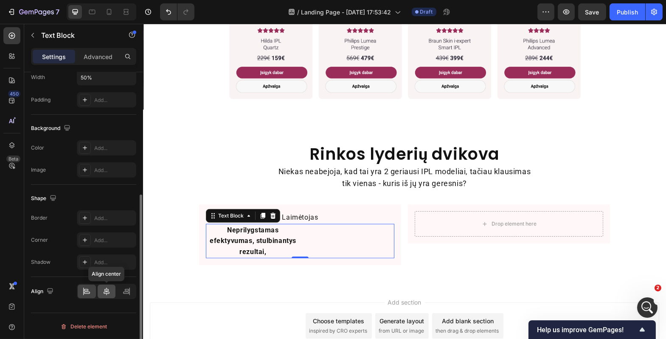
click at [107, 290] on icon at bounding box center [107, 291] width 6 height 8
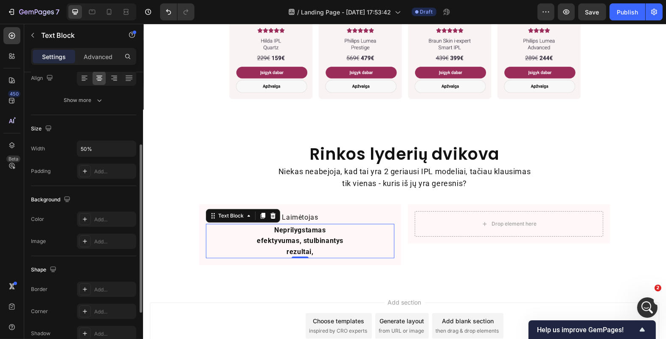
scroll to position [129, 0]
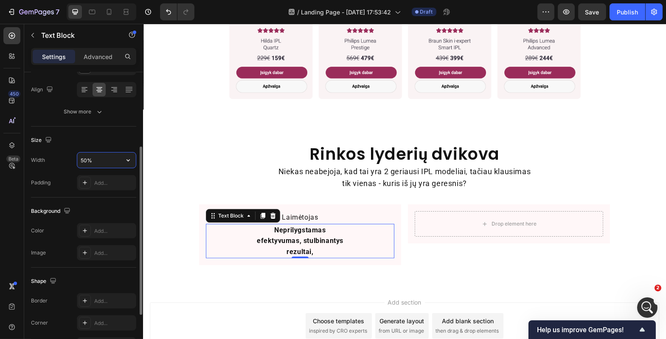
click at [85, 161] on input "50%" at bounding box center [106, 159] width 59 height 15
click at [83, 159] on input "50%" at bounding box center [106, 159] width 59 height 15
type input "60%"
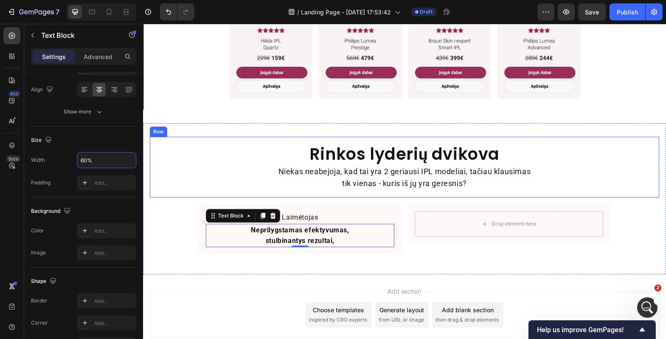
click at [158, 137] on div "Rinkos lyderių dvikova Heading Niekas neabejoja, kad tai yra 2 geriausi IPL mod…" at bounding box center [403, 167] width 509 height 61
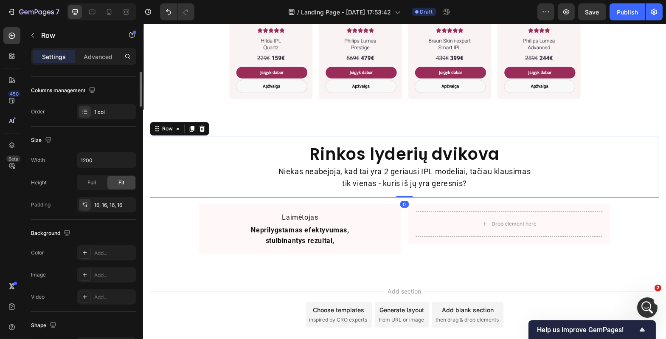
scroll to position [0, 0]
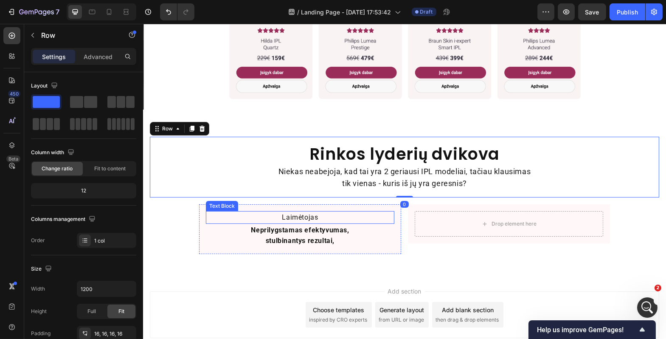
click at [241, 213] on p "Laimėtojas" at bounding box center [299, 217] width 187 height 11
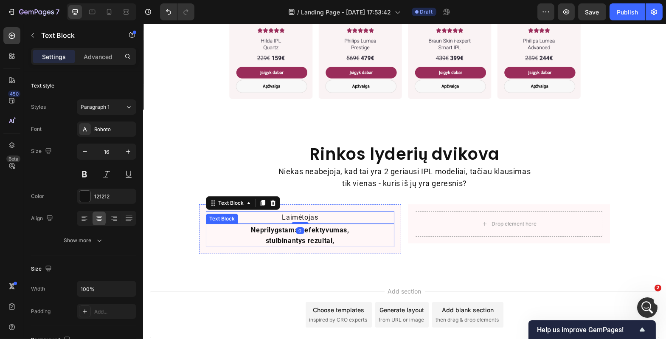
click at [248, 231] on p "Neprilygstamas efektyvumas, stulbinantys rezultai," at bounding box center [299, 236] width 111 height 22
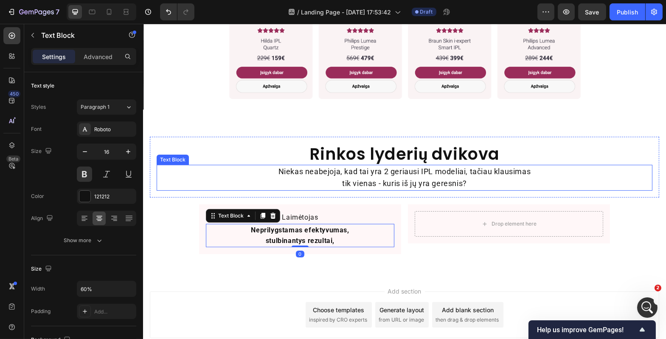
click at [244, 182] on div "Niekas neabejoja, kad tai yra 2 geriausi IPL modeliai, tačiau klausimas tik vie…" at bounding box center [404, 178] width 496 height 26
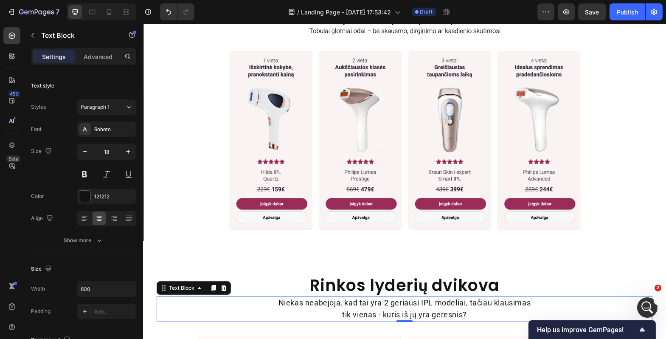
scroll to position [595, 0]
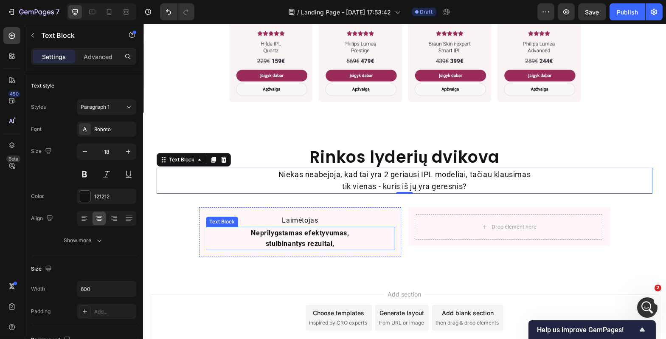
click at [304, 231] on p "Neprilygstamas efektyvumas, stulbinantys rezultai," at bounding box center [299, 239] width 111 height 22
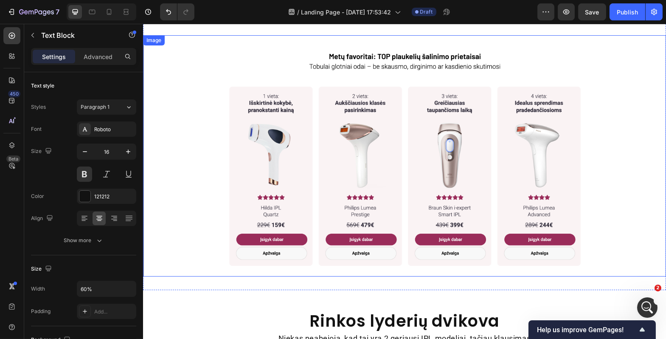
scroll to position [622, 0]
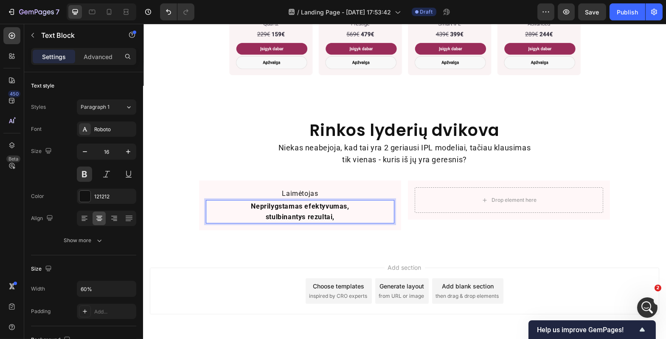
click at [226, 252] on div "Add section Choose templates inspired by CRO experts Generate layout from URL o…" at bounding box center [404, 302] width 523 height 104
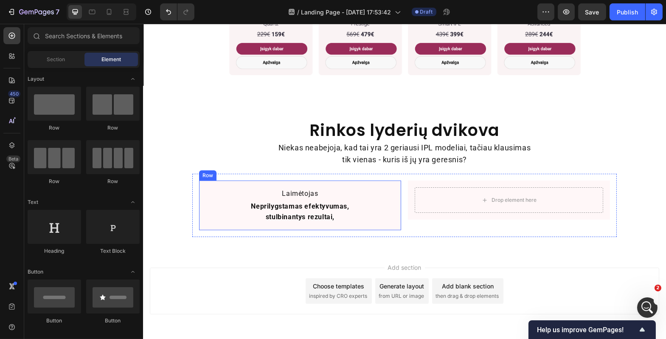
click at [262, 221] on div "Laimėtojas Text Block Neprilygstamas efektyvumas, stulbinantys rezultai, Text B…" at bounding box center [300, 205] width 202 height 50
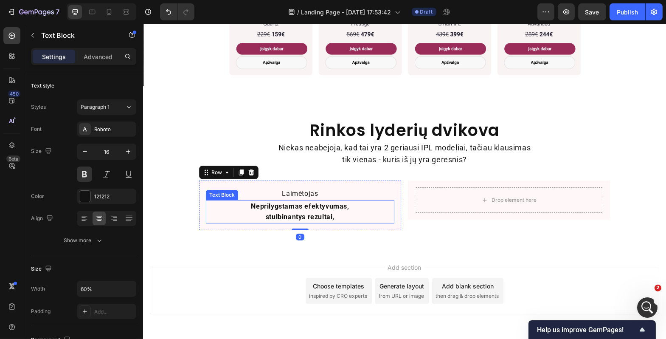
click at [267, 206] on p "Neprilygstamas efektyvumas, stulbinantys rezultai," at bounding box center [299, 212] width 111 height 22
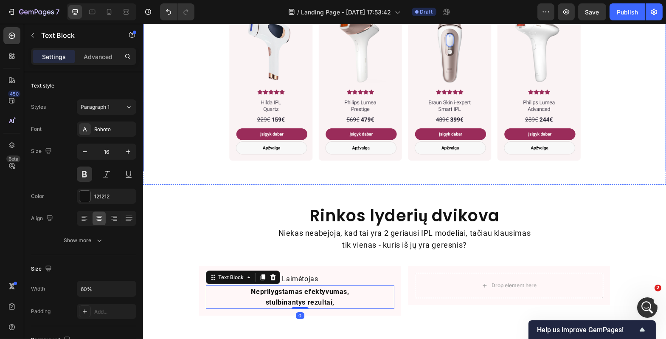
scroll to position [652, 0]
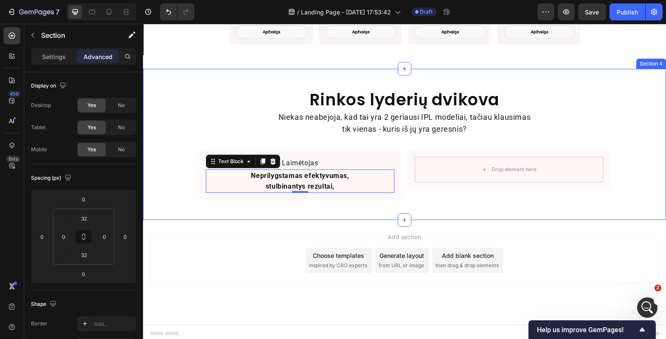
click at [272, 213] on div "Rinkos lyderių dvikova Heading Niekas neabejoja, kad tai yra 2 geriausi IPL mod…" at bounding box center [404, 144] width 523 height 151
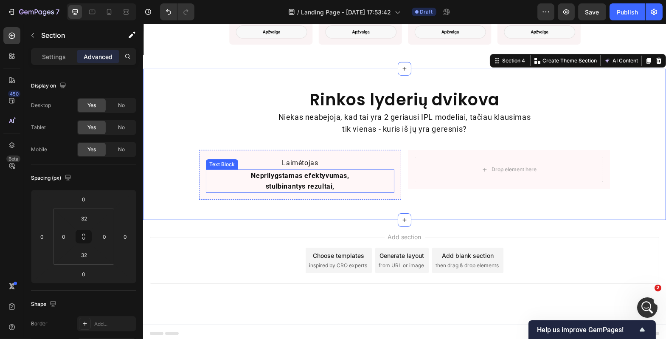
click at [329, 183] on p "Neprilygstamas efektyvumas, stulbinantys rezultai," at bounding box center [299, 181] width 111 height 22
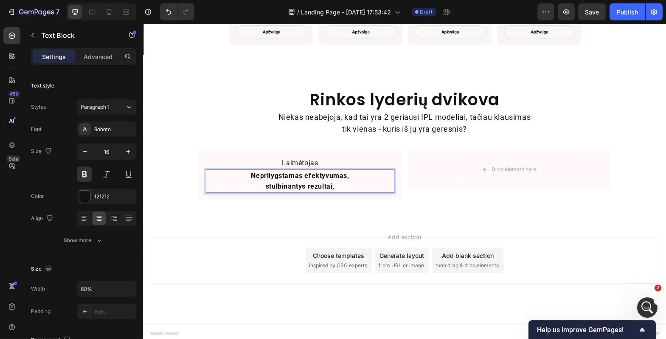
click at [330, 183] on p "Neprilygstamas efektyvumas, stulbinantys rezultai," at bounding box center [299, 181] width 111 height 22
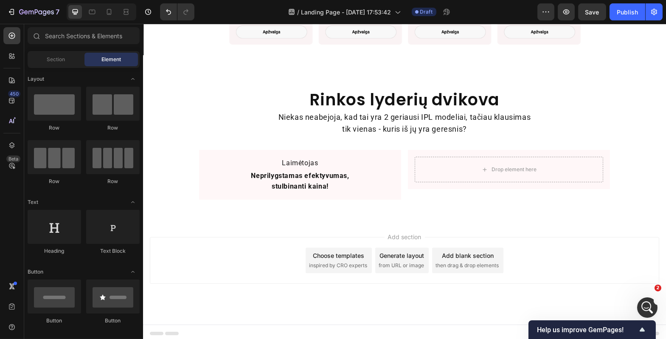
click at [289, 223] on div "Add section Choose templates inspired by CRO experts Generate layout from URL o…" at bounding box center [404, 272] width 523 height 104
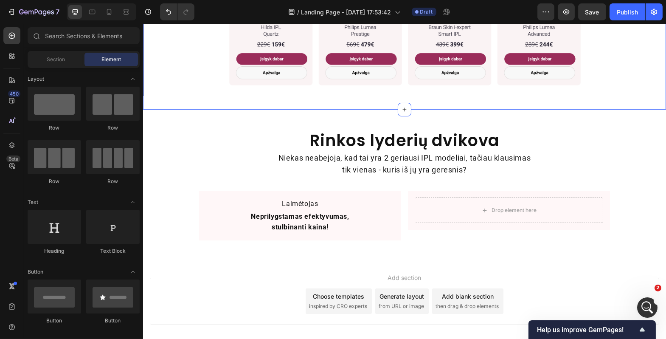
scroll to position [646, 0]
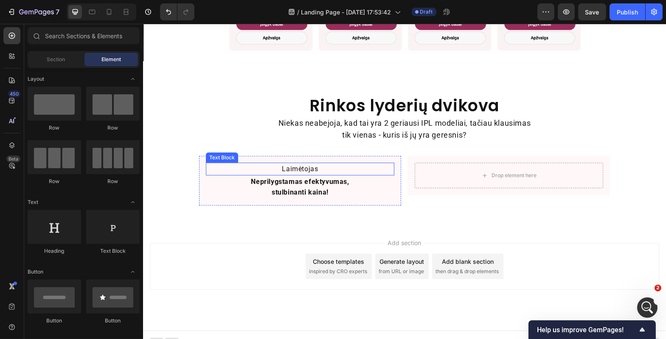
click at [318, 164] on p "Laimėtojas" at bounding box center [299, 168] width 187 height 11
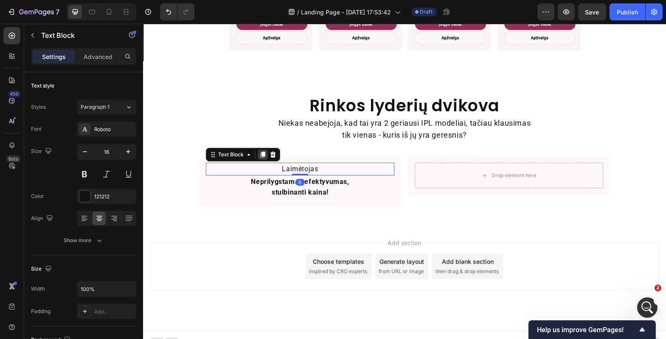
click at [261, 154] on icon at bounding box center [262, 154] width 7 height 7
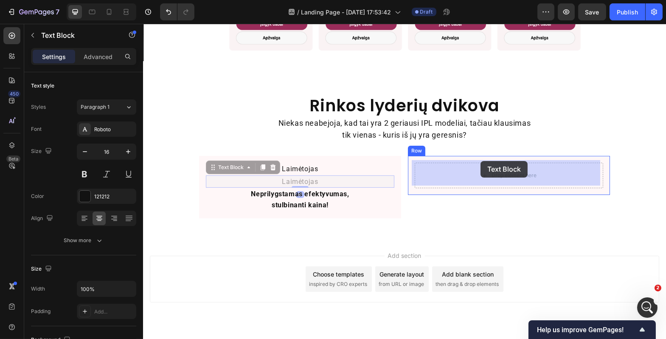
drag, startPoint x: 220, startPoint y: 166, endPoint x: 480, endPoint y: 161, distance: 260.2
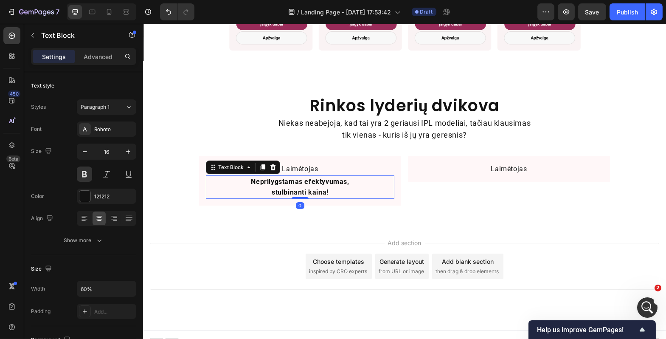
click at [289, 181] on p "Neprilygstamas efektyvumas, stulbinanti kaina!" at bounding box center [299, 187] width 111 height 22
click at [252, 163] on div "Text Block" at bounding box center [242, 167] width 74 height 14
click at [259, 164] on icon at bounding box center [262, 167] width 7 height 7
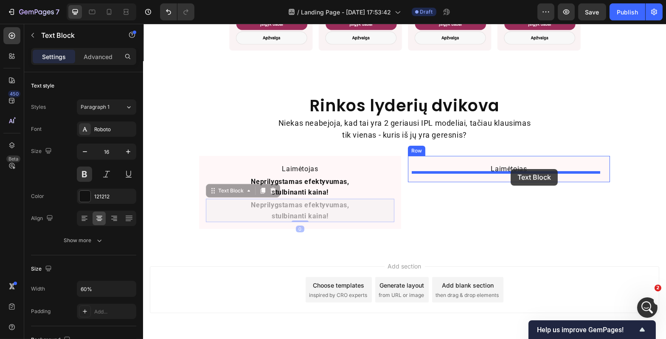
drag, startPoint x: 232, startPoint y: 185, endPoint x: 510, endPoint y: 169, distance: 278.5
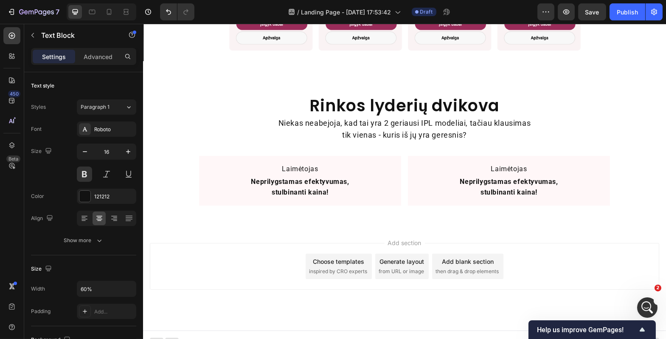
click at [542, 226] on div "Add section Choose templates inspired by CRO experts Generate layout from URL o…" at bounding box center [404, 278] width 523 height 104
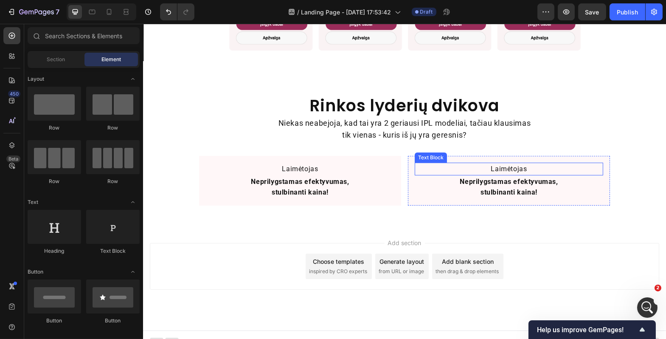
click at [510, 164] on p "Laimėtojas" at bounding box center [508, 168] width 187 height 11
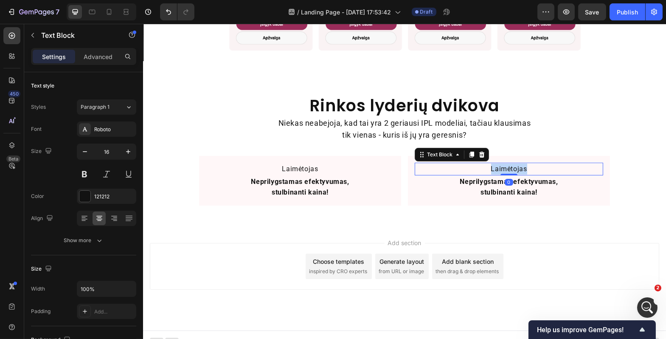
click at [510, 164] on p "Laimėtojas" at bounding box center [508, 168] width 187 height 11
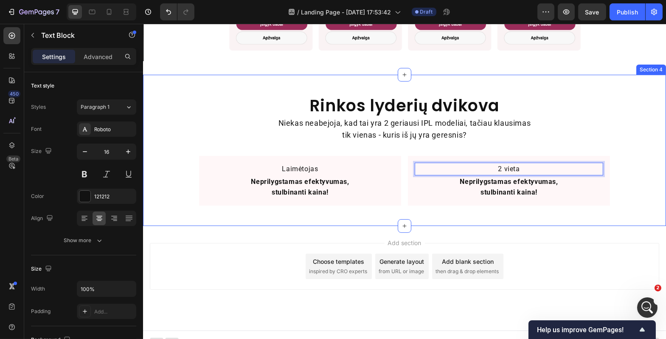
click at [616, 200] on div "Rinkos lyderių dvikova Heading Niekas neabejoja, kad tai yra 2 geriausi IPL mod…" at bounding box center [404, 150] width 523 height 124
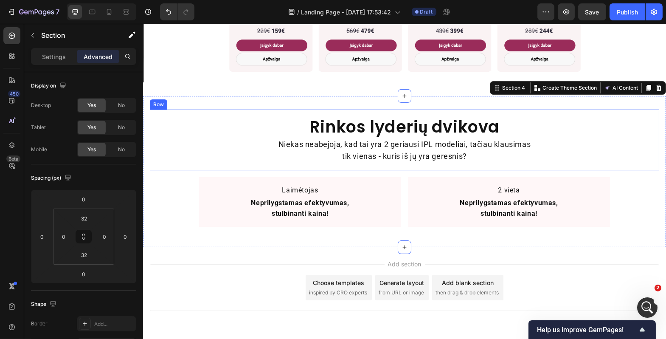
scroll to position [635, 0]
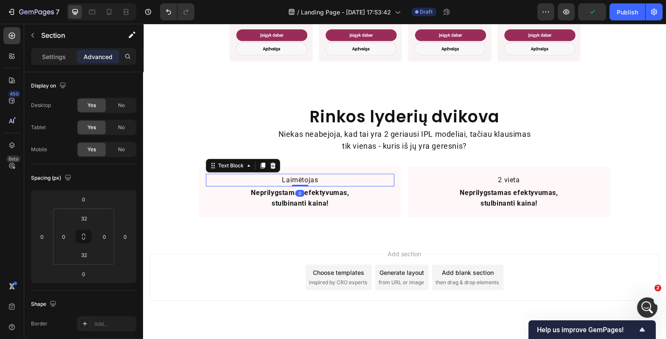
click at [325, 178] on p "Laimėtojas" at bounding box center [299, 179] width 187 height 11
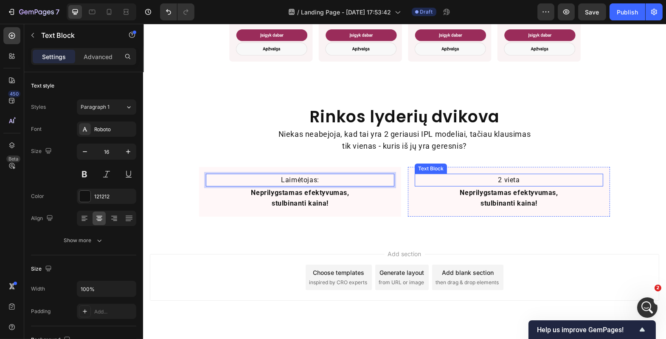
click at [517, 175] on p "2 vieta" at bounding box center [508, 179] width 187 height 11
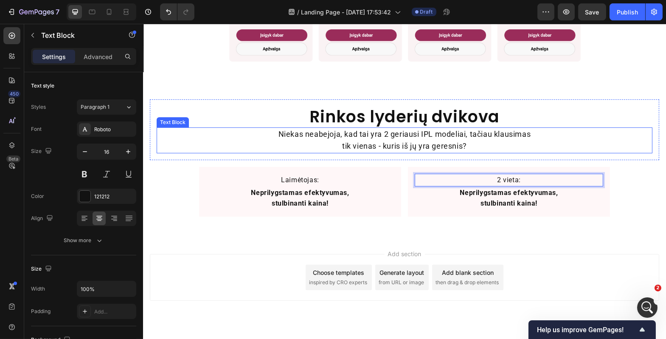
click at [575, 122] on h2 "Rinkos lyderių dvikova" at bounding box center [404, 116] width 496 height 21
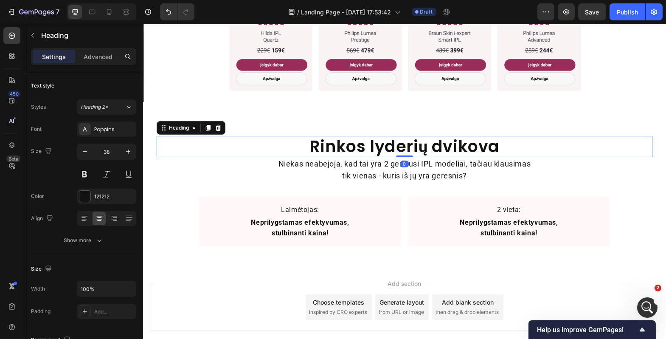
scroll to position [652, 0]
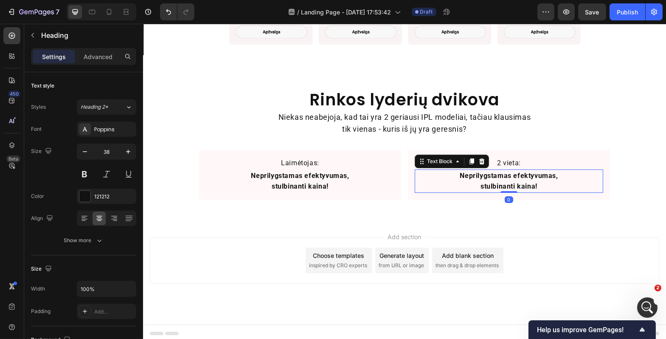
click at [536, 177] on p "Neprilygstamas efektyvumas, stulbinanti kaina!" at bounding box center [508, 181] width 111 height 22
click at [554, 207] on div "Rinkos lyderių dvikova Heading Niekas neabejoja, kad tai yra 2 geriausi IPL mod…" at bounding box center [404, 144] width 523 height 151
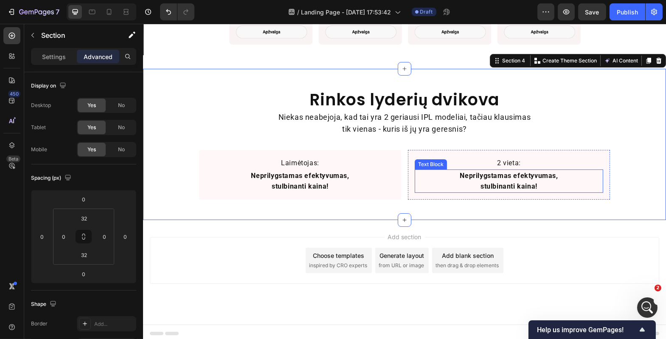
click at [526, 179] on p "Neprilygstamas efektyvumas, stulbinanti kaina!" at bounding box center [508, 181] width 111 height 22
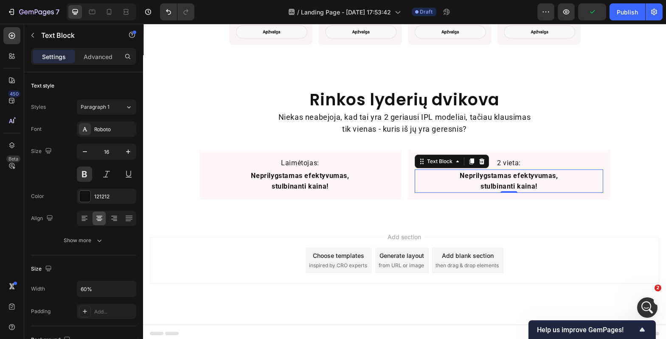
click at [528, 180] on p "Neprilygstamas efektyvumas, stulbinanti kaina!" at bounding box center [508, 181] width 111 height 22
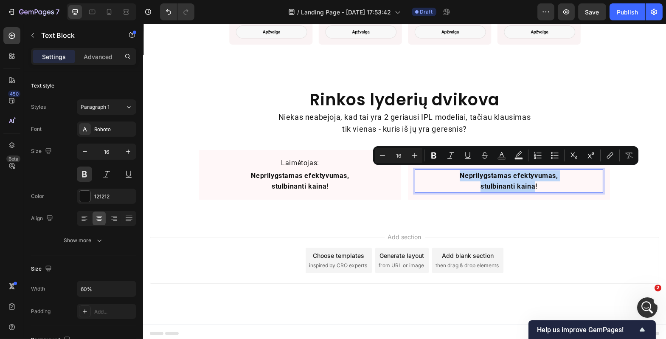
drag, startPoint x: 532, startPoint y: 180, endPoint x: 458, endPoint y: 177, distance: 74.4
click at [457, 177] on p "Neprilygstamas efektyvumas, stulbinanti kaina!" at bounding box center [508, 181] width 111 height 22
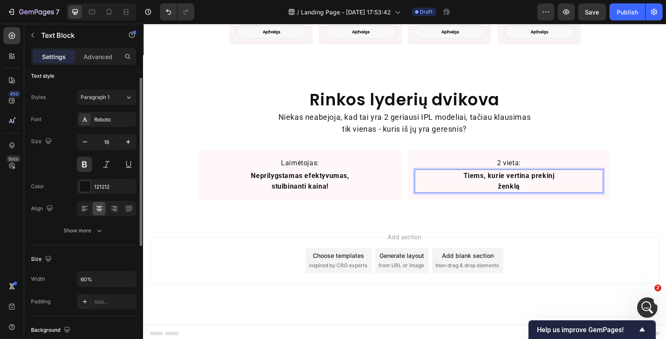
scroll to position [22, 0]
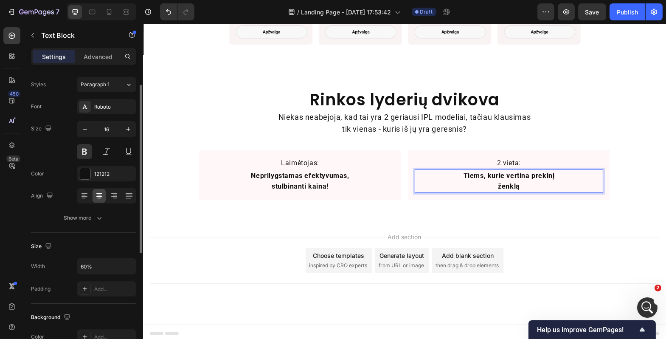
click at [492, 180] on p "Tiems, kurie vertina prekinį ženklą" at bounding box center [508, 181] width 111 height 22
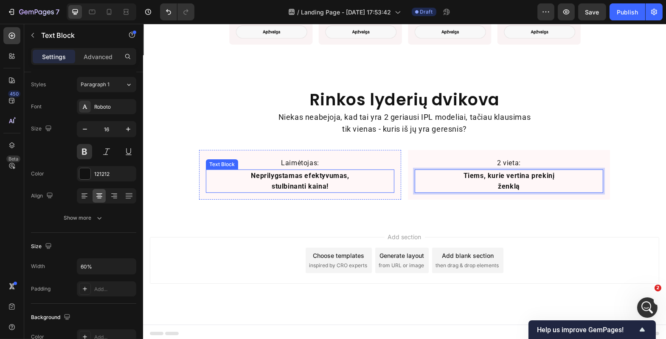
click at [313, 177] on p "Neprilygstamas efektyvumas, stulbinanti kaina!" at bounding box center [299, 181] width 111 height 22
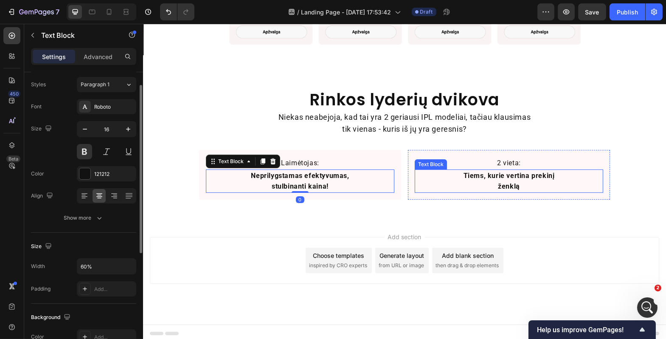
click at [514, 179] on p "Tiems, kurie vertina prekinį ženklą" at bounding box center [508, 181] width 111 height 22
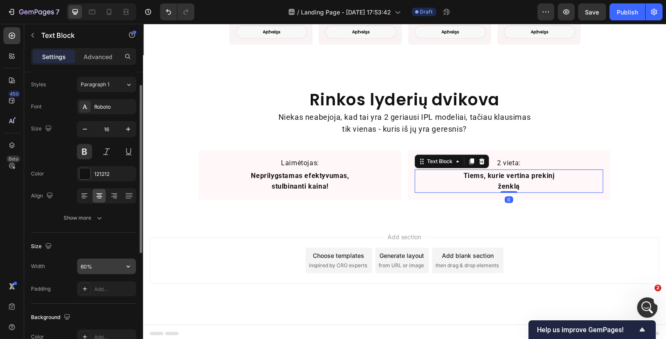
click at [84, 264] on input "60%" at bounding box center [106, 265] width 59 height 15
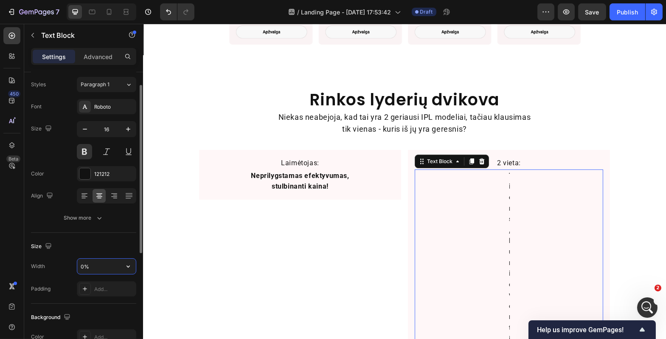
type input "40%"
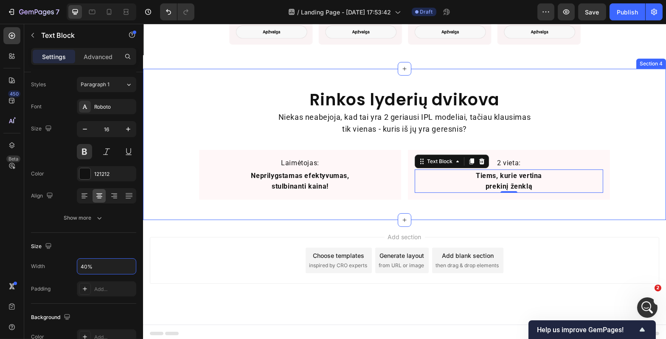
click at [200, 209] on div "Rinkos lyderių dvikova Heading Niekas neabejoja, kad tai yra 2 geriausi IPL mod…" at bounding box center [404, 144] width 523 height 151
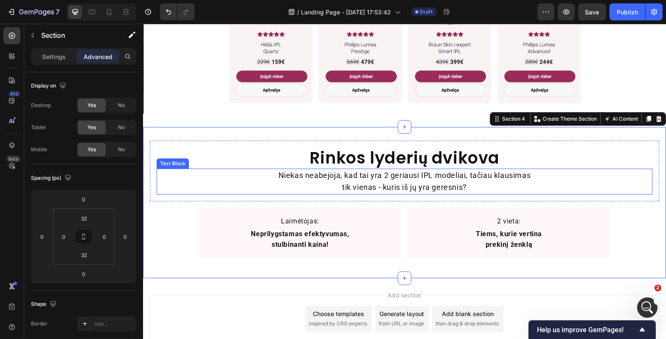
scroll to position [604, 0]
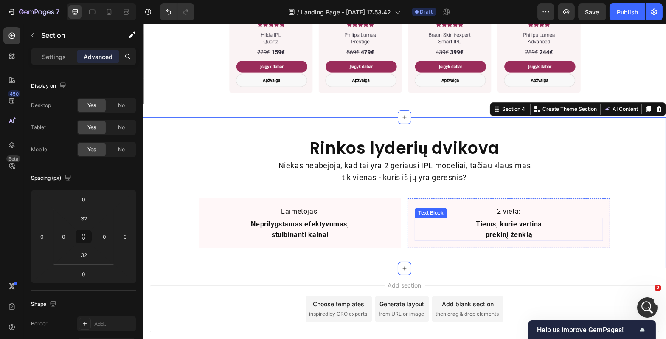
click at [517, 230] on p "Tiems, kurie vertina prekinį ženklą" at bounding box center [509, 230] width 74 height 22
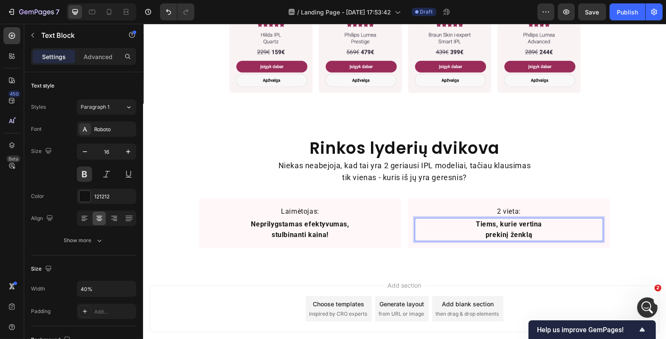
click at [535, 236] on p "Tiems, kurie vertina prekinį ženklą" at bounding box center [509, 230] width 74 height 22
click at [524, 232] on p "Tiems, kurie vertina prekinį ženklą" at bounding box center [509, 230] width 74 height 22
click at [525, 232] on p "Tiems, kurie vertina prekinį ženklą" at bounding box center [509, 230] width 74 height 22
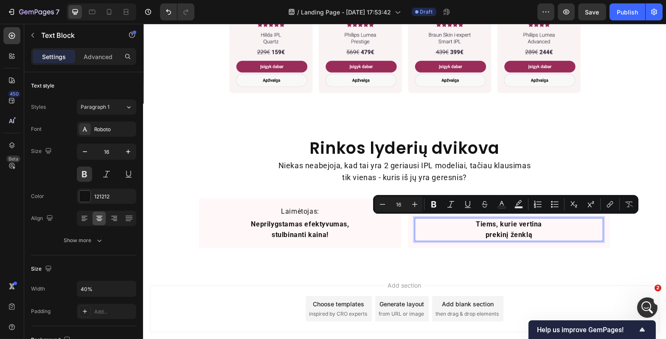
drag, startPoint x: 529, startPoint y: 232, endPoint x: 470, endPoint y: 224, distance: 59.5
click at [472, 224] on p "Tiems, kurie vertina prekinį ženklą" at bounding box center [509, 230] width 74 height 22
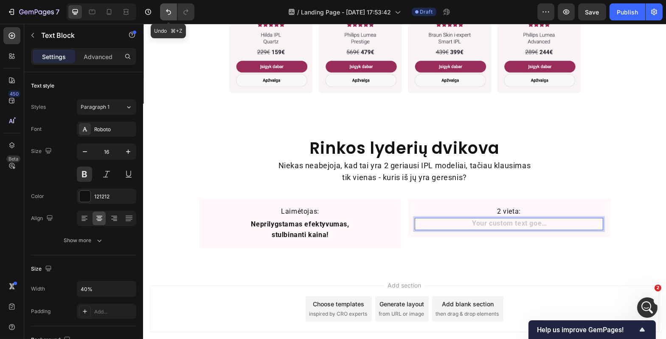
click at [171, 14] on icon "Undo/Redo" at bounding box center [168, 12] width 8 height 8
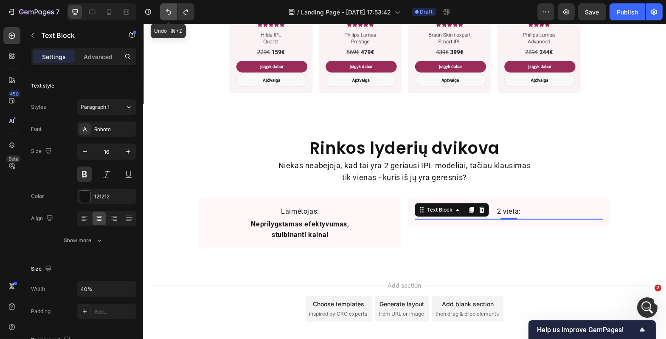
click at [171, 14] on icon "Undo/Redo" at bounding box center [168, 12] width 8 height 8
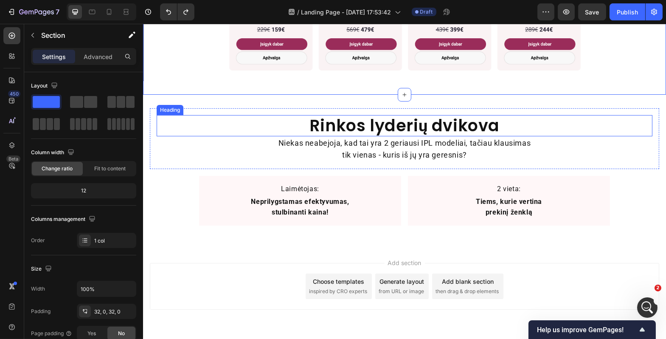
scroll to position [533, 0]
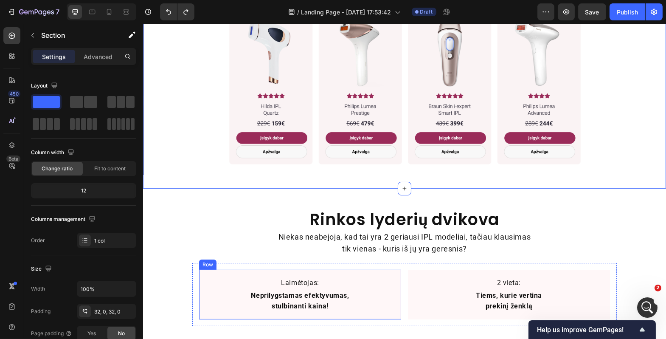
click at [249, 270] on div "Laimėtojas: Text Block Neprilygstamas efektyvumas, stulbinanti kaina! Text Bloc…" at bounding box center [300, 295] width 202 height 50
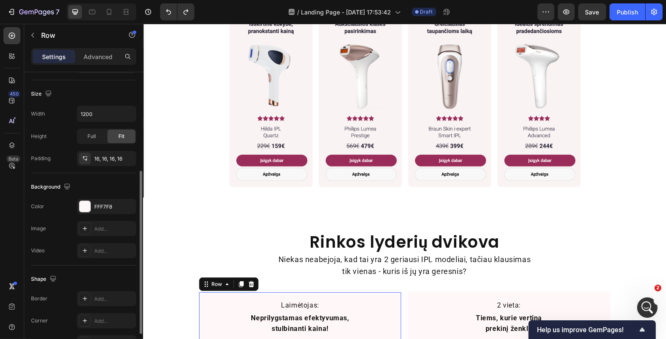
scroll to position [226, 0]
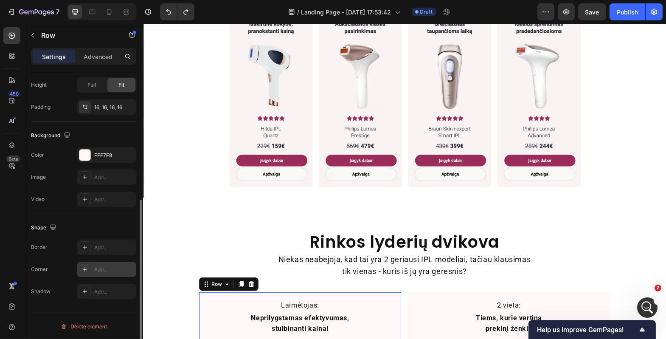
click at [109, 269] on div "Add..." at bounding box center [114, 270] width 40 height 8
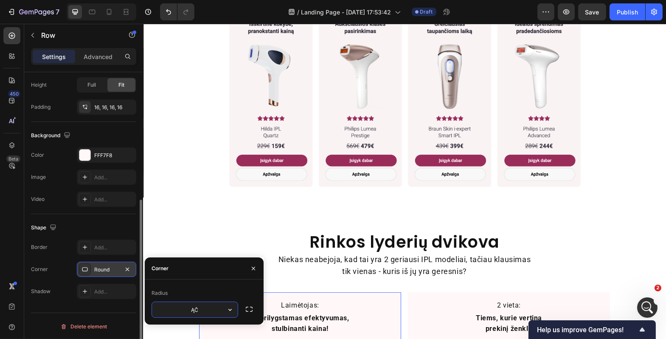
type input "Ą"
type input "12"
click at [202, 280] on div "Radius 12" at bounding box center [204, 301] width 119 height 45
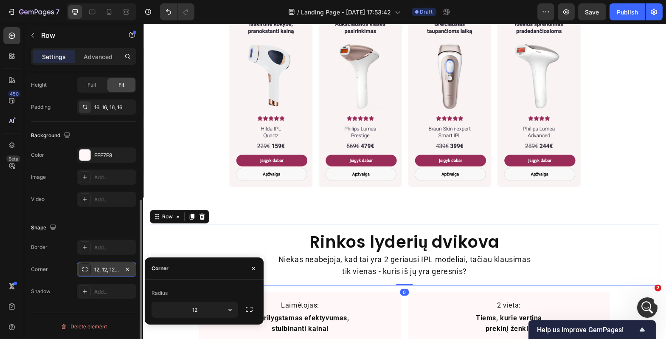
click at [218, 225] on div "Rinkos lyderių dvikova Heading Niekas neabejoja, kad tai yra 2 geriausi IPL mod…" at bounding box center [403, 255] width 509 height 61
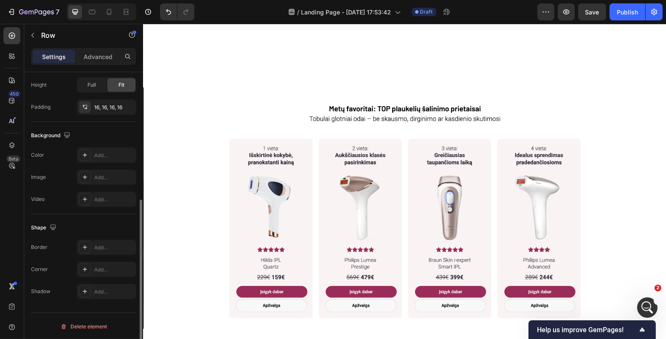
scroll to position [542, 0]
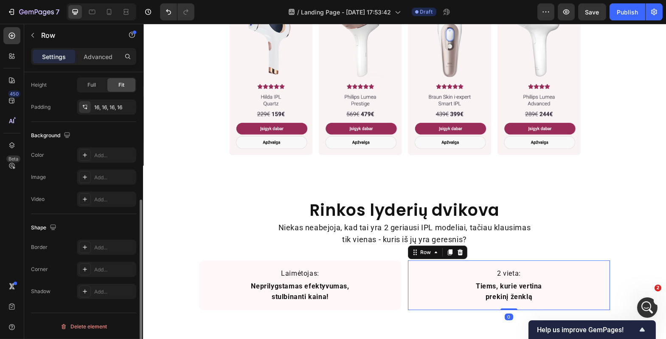
click at [441, 261] on div "2 vieta: Text Block Tiems, kurie vertina prekinį ženklą Text Block Row 0" at bounding box center [508, 285] width 202 height 50
click at [84, 270] on icon at bounding box center [84, 269] width 7 height 7
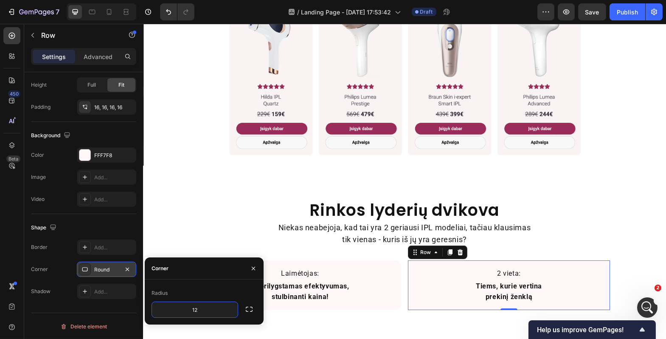
type input "12"
click at [202, 294] on div "Radius" at bounding box center [204, 293] width 105 height 14
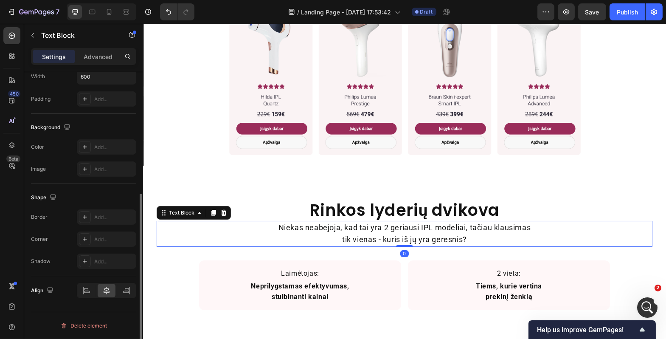
click at [204, 231] on div "Niekas neabejoja, kad tai yra 2 geriausi IPL modeliai, tačiau klausimas tik vie…" at bounding box center [404, 234] width 496 height 26
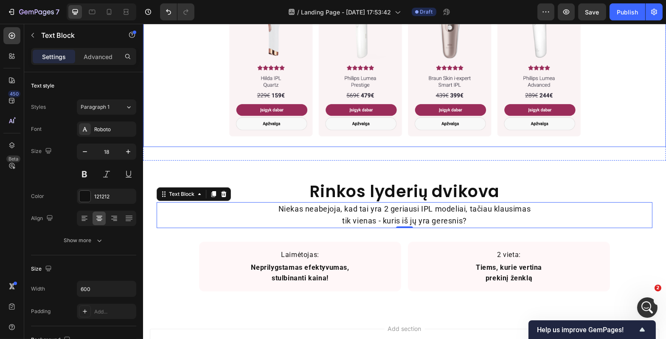
scroll to position [601, 0]
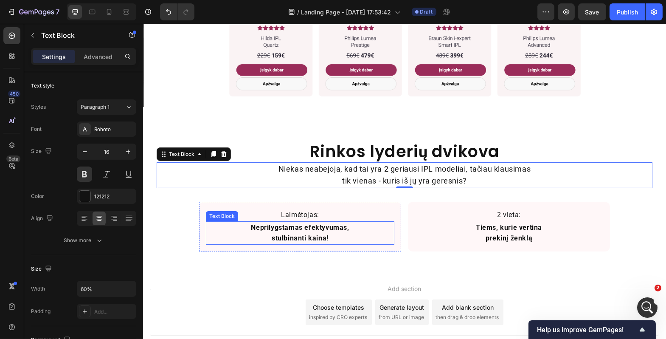
click at [282, 232] on p "Neprilygstamas efektyvumas, stulbinanti kaina!" at bounding box center [299, 233] width 111 height 22
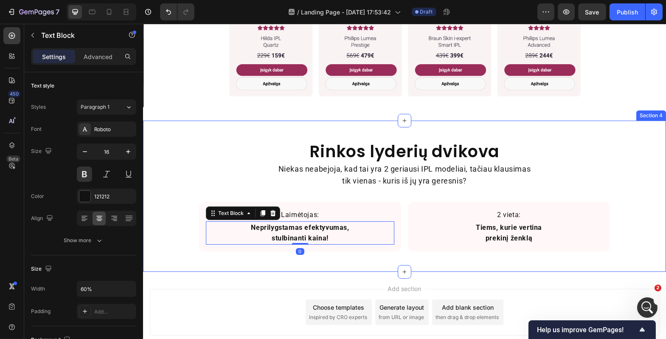
click at [274, 268] on div "Rinkos lyderių dvikova Heading Niekas neabejoja, kad tai yra 2 geriausi IPL mod…" at bounding box center [404, 196] width 523 height 151
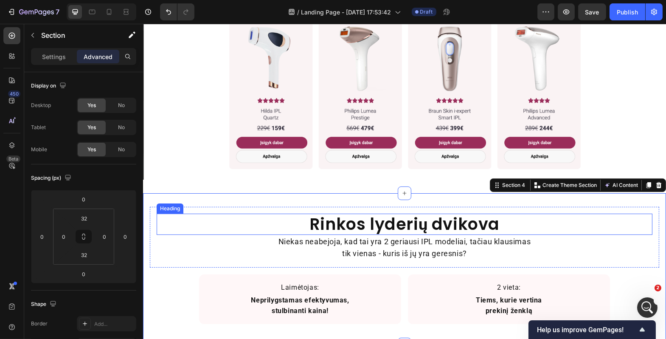
scroll to position [565, 0]
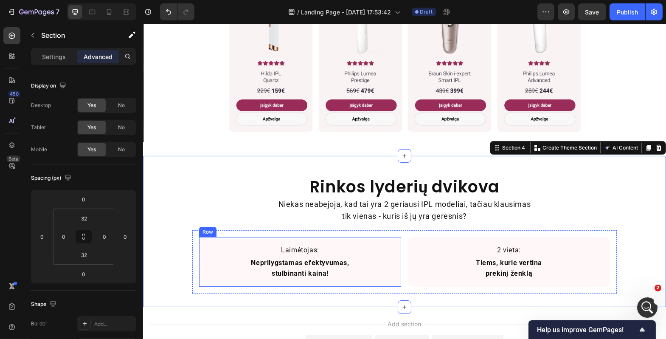
click at [276, 279] on div "Laimėtojas: Text Block Neprilygstamas efektyvumas, stulbinanti kaina! Text Bloc…" at bounding box center [300, 262] width 202 height 50
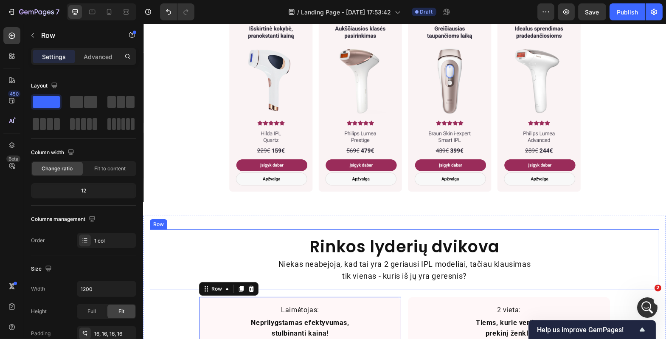
scroll to position [617, 0]
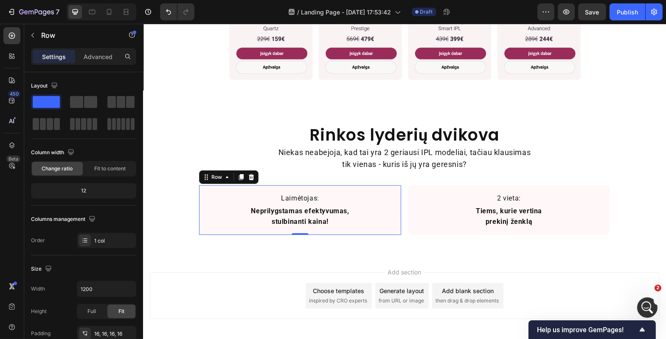
click at [324, 226] on div "Laimėtojas: Text Block Neprilygstamas efektyvumas, stulbinanti kaina! Text Bloc…" at bounding box center [300, 210] width 202 height 50
click at [37, 36] on button "button" at bounding box center [33, 35] width 14 height 14
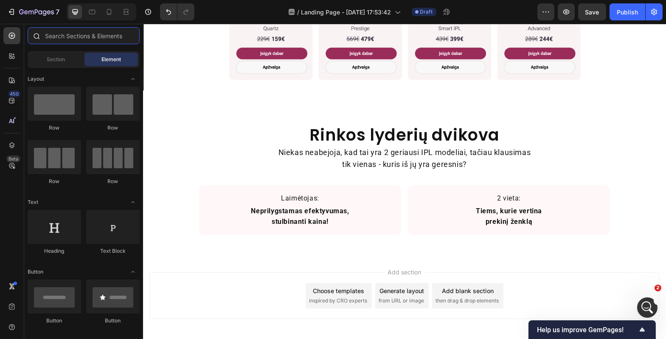
click at [73, 38] on input "text" at bounding box center [84, 35] width 112 height 17
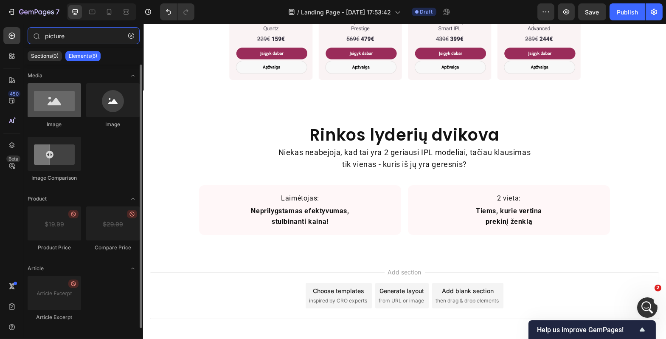
type input "picture"
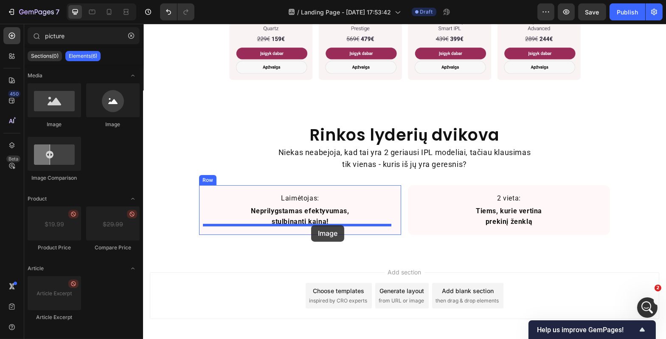
drag, startPoint x: 193, startPoint y: 112, endPoint x: 311, endPoint y: 225, distance: 163.3
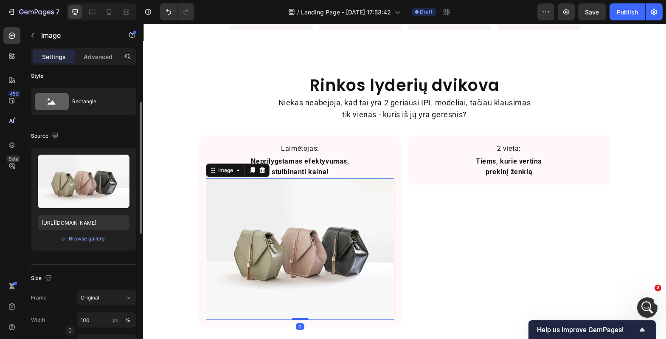
scroll to position [27, 0]
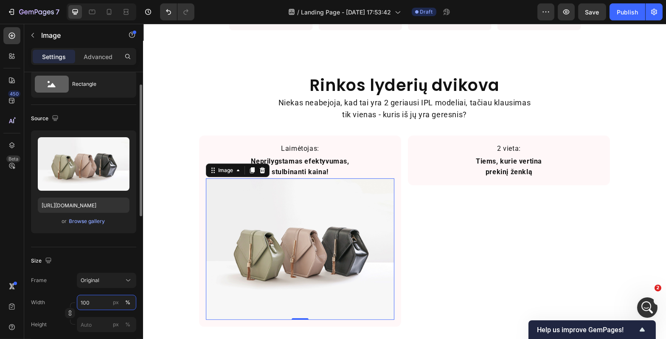
click at [95, 299] on input "100" at bounding box center [106, 302] width 59 height 15
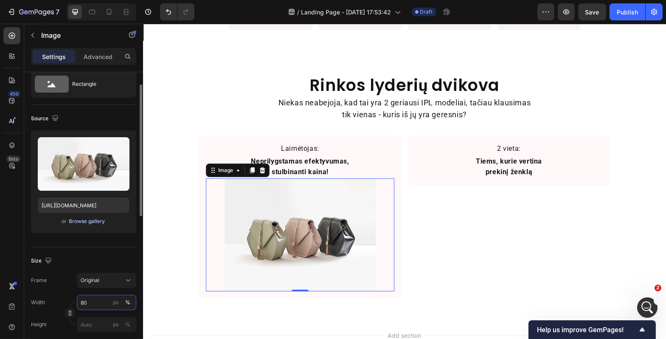
type input "80"
click at [84, 223] on div "Browse gallery" at bounding box center [87, 221] width 36 height 8
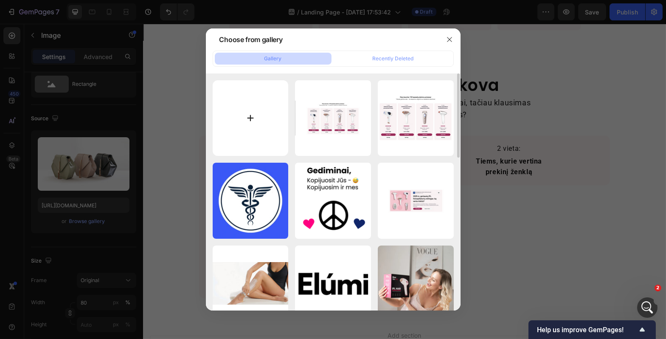
click at [259, 118] on input "file" at bounding box center [251, 118] width 76 height 76
type input "C:\fakepath\Elumi-ipl.webp"
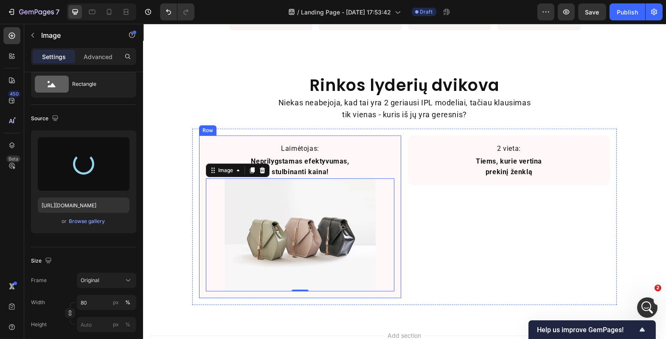
type input "https://cdn.shopify.com/s/files/1/0917/1265/1592/files/gempages_579760086268772…"
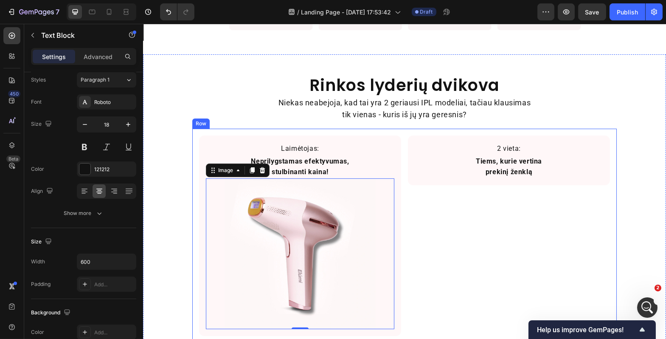
click at [410, 107] on p "Niekas neabejoja, kad tai yra 2 geriausi IPL modeliai, tačiau klausimas tik vie…" at bounding box center [404, 109] width 253 height 25
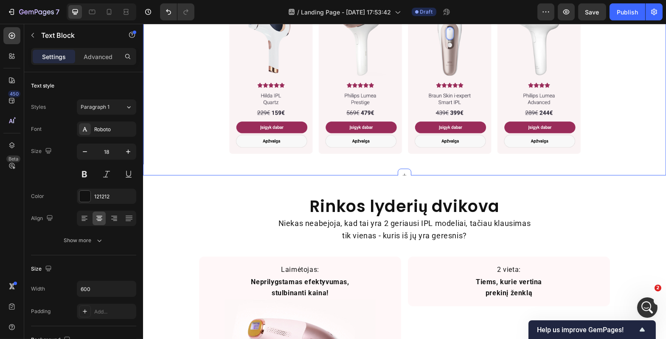
scroll to position [734, 0]
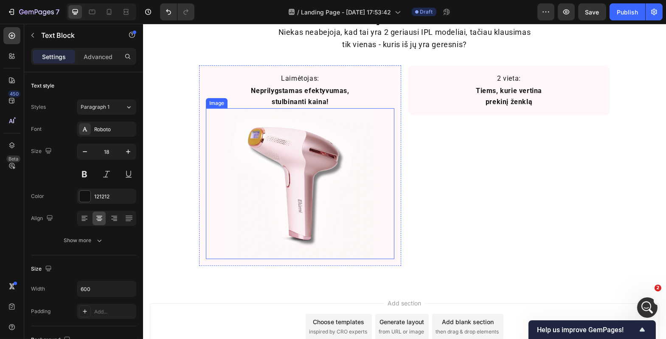
click at [289, 194] on img at bounding box center [299, 183] width 151 height 151
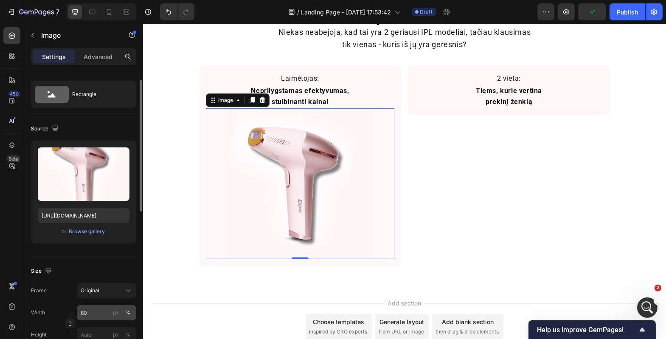
scroll to position [61, 0]
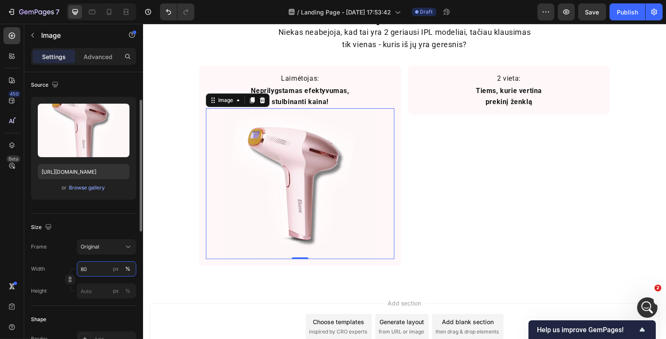
click at [84, 267] on input "80" at bounding box center [106, 268] width 59 height 15
drag, startPoint x: 83, startPoint y: 267, endPoint x: 84, endPoint y: 271, distance: 4.4
click at [83, 267] on input "80" at bounding box center [106, 268] width 59 height 15
click at [82, 267] on input "80" at bounding box center [106, 268] width 59 height 15
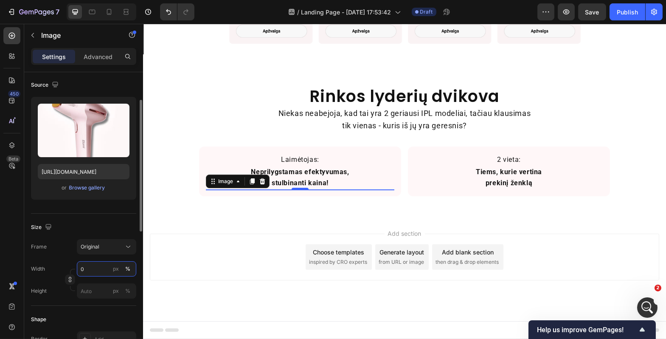
scroll to position [734, 0]
type input "70"
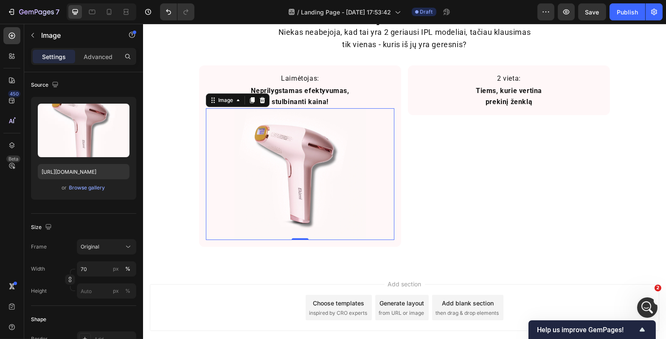
click at [387, 261] on div "Rinkos lyderių dvikova Heading Niekas neabejoja, kad tai yra 2 geriausi IPL mod…" at bounding box center [404, 125] width 523 height 283
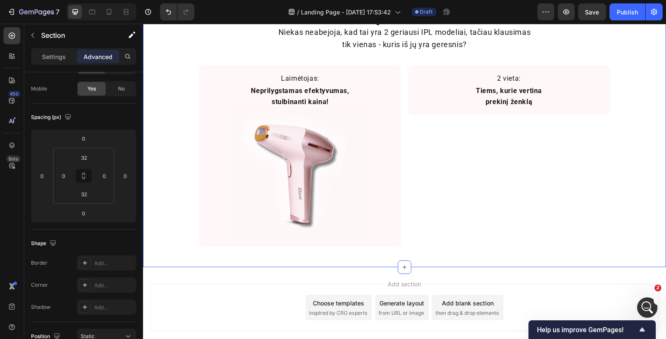
scroll to position [0, 0]
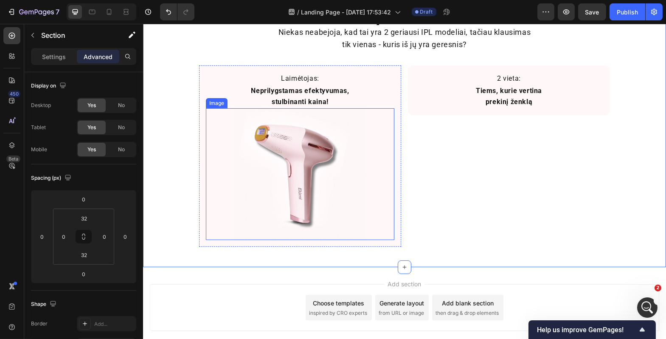
click at [319, 152] on img at bounding box center [300, 174] width 132 height 132
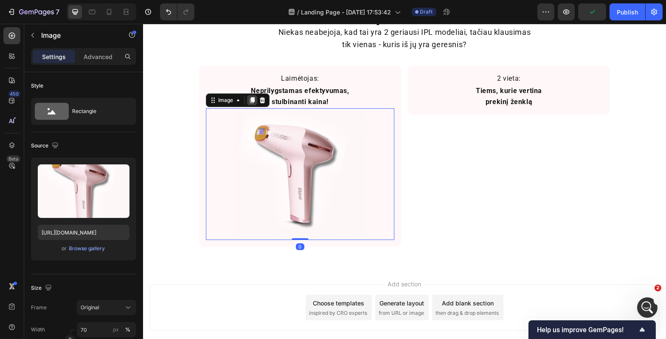
click at [250, 100] on icon at bounding box center [252, 100] width 5 height 6
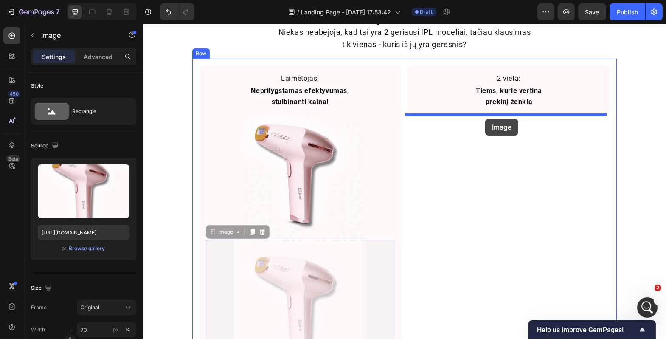
drag, startPoint x: 210, startPoint y: 234, endPoint x: 485, endPoint y: 119, distance: 298.1
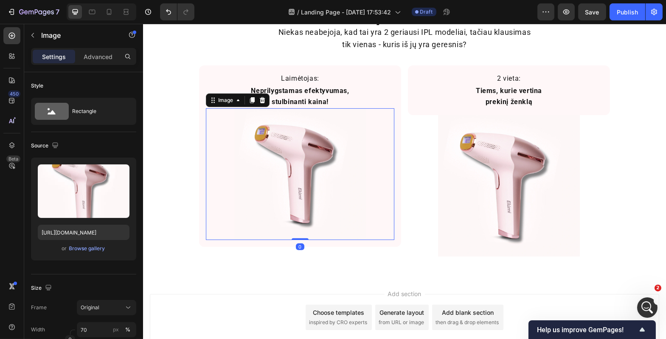
click at [345, 175] on img at bounding box center [300, 174] width 132 height 132
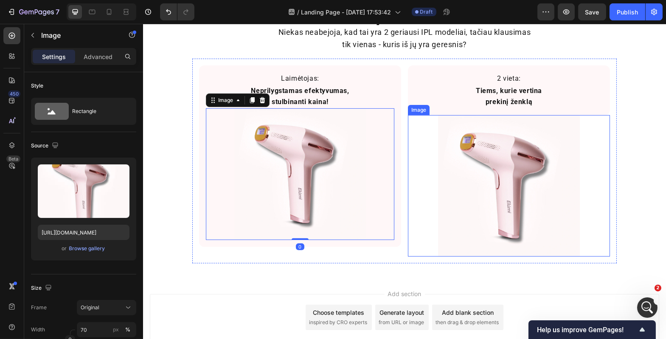
click at [450, 157] on img at bounding box center [508, 185] width 141 height 141
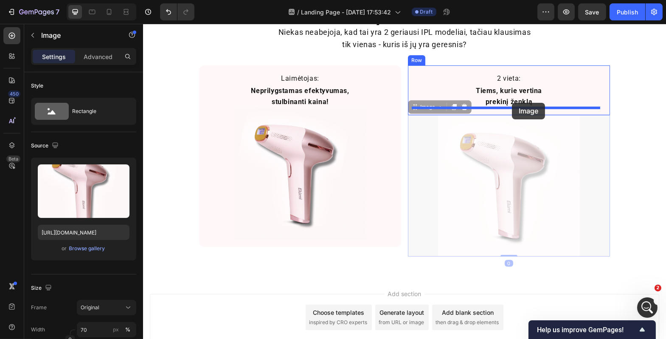
drag, startPoint x: 411, startPoint y: 108, endPoint x: 511, endPoint y: 103, distance: 100.3
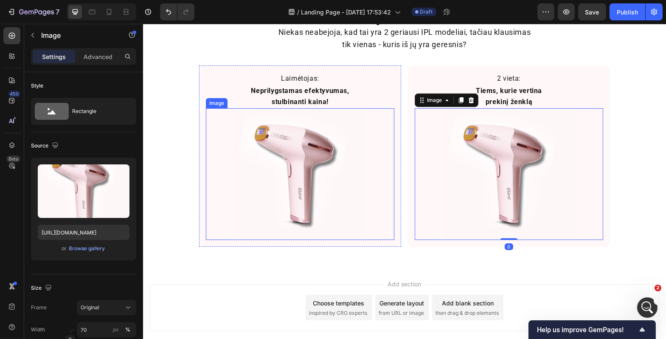
click at [303, 166] on img at bounding box center [300, 174] width 132 height 132
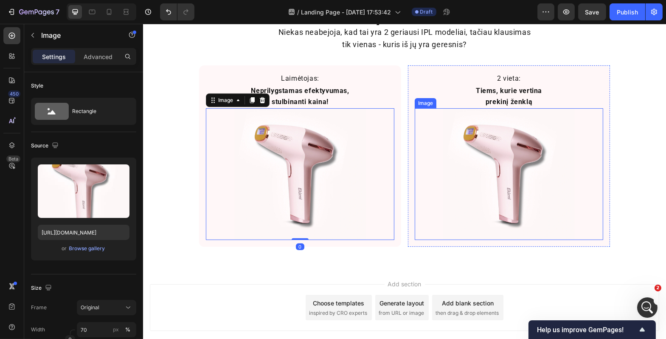
click at [503, 172] on img at bounding box center [509, 174] width 132 height 132
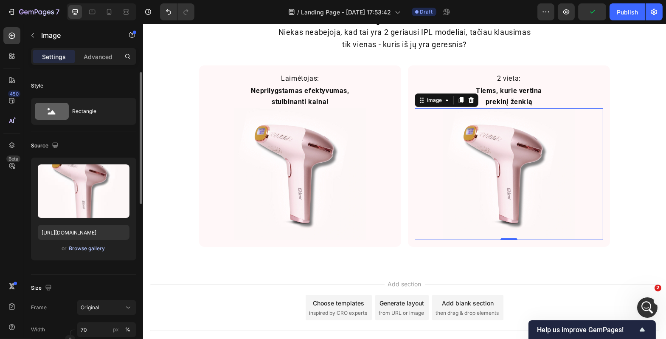
click at [93, 252] on div "Browse gallery" at bounding box center [87, 248] width 36 height 8
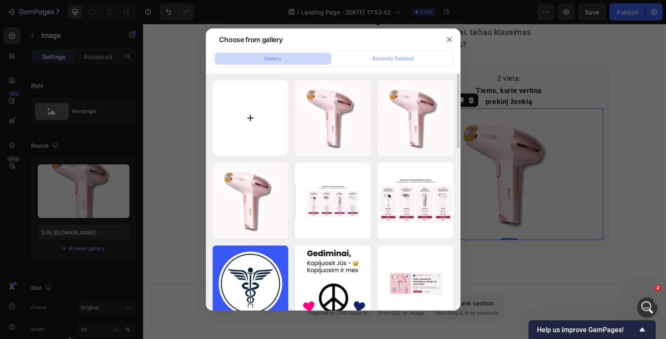
click at [249, 121] on input "file" at bounding box center [251, 118] width 76 height 76
type input "C:\fakepath\Philips-fotoepiliatorius.webp"
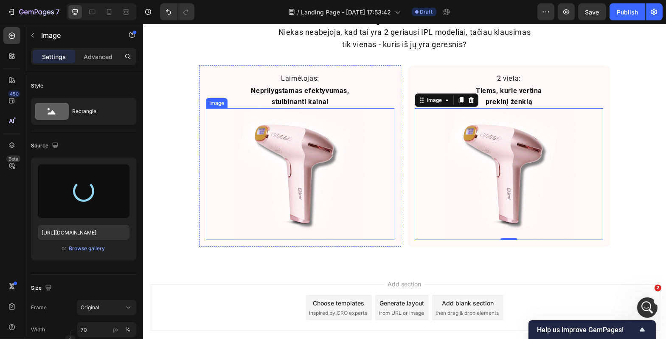
scroll to position [639, 0]
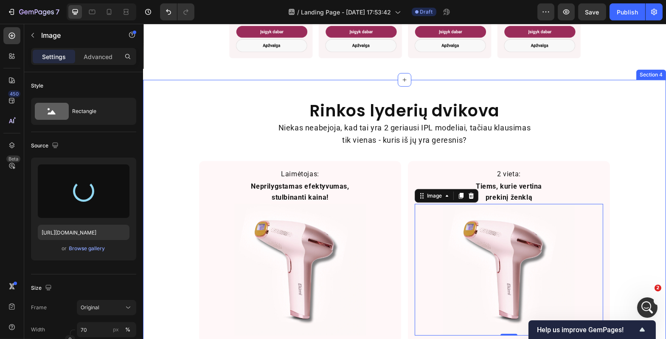
type input "https://cdn.shopify.com/s/files/1/0917/1265/1592/files/gempages_579760086268772…"
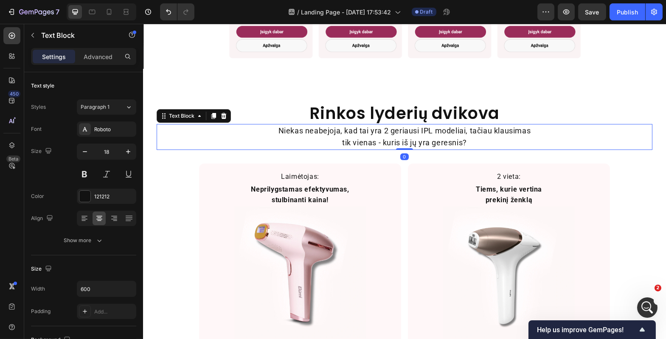
click at [231, 132] on div "Niekas neabejoja, kad tai yra 2 geriausi IPL modeliai, tačiau klausimas tik vie…" at bounding box center [404, 137] width 496 height 26
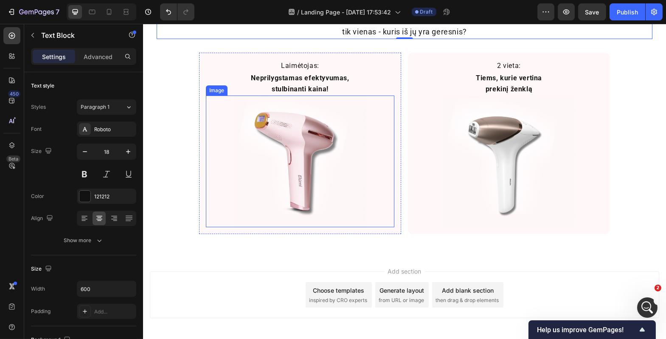
scroll to position [742, 0]
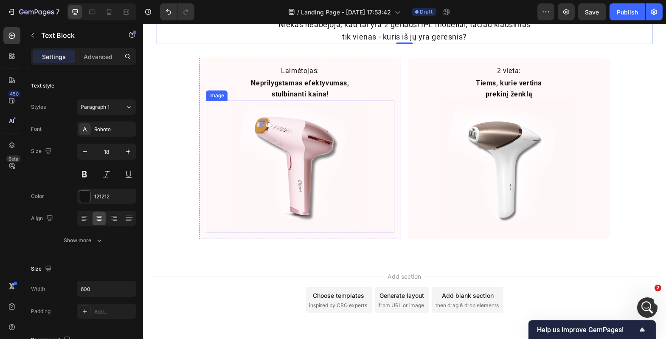
click at [325, 178] on img at bounding box center [300, 167] width 132 height 132
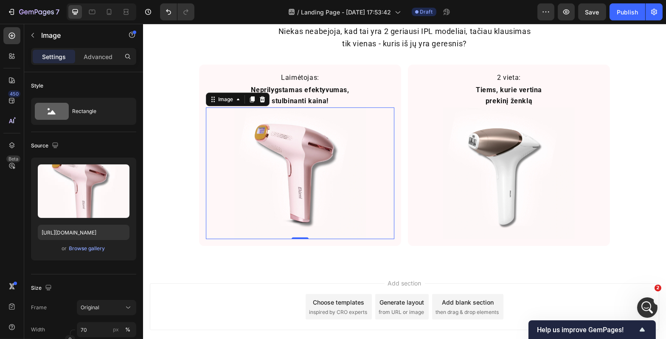
scroll to position [695, 0]
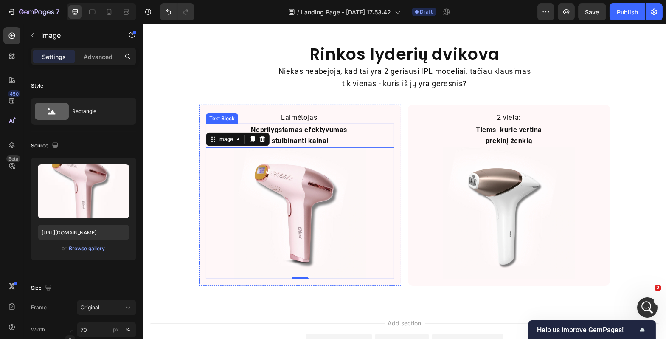
click at [329, 136] on p "Neprilygstamas efektyvumas, stulbinanti kaina!" at bounding box center [299, 135] width 111 height 22
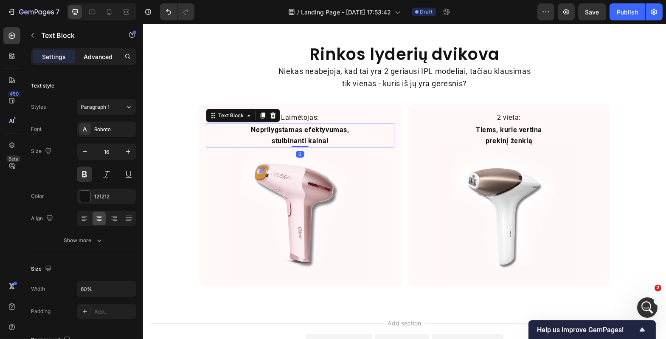
click at [111, 61] on div "Advanced" at bounding box center [98, 57] width 42 height 14
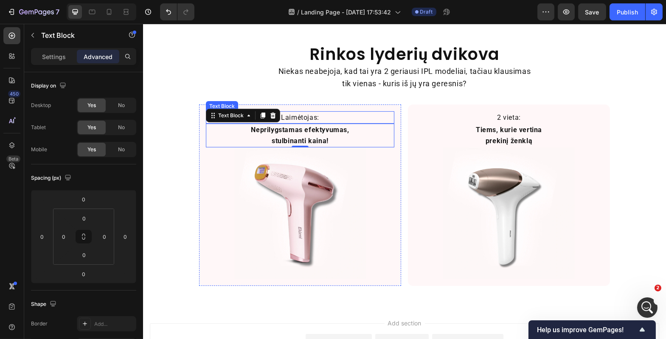
click at [301, 118] on p "Laimėtojas:" at bounding box center [299, 117] width 187 height 11
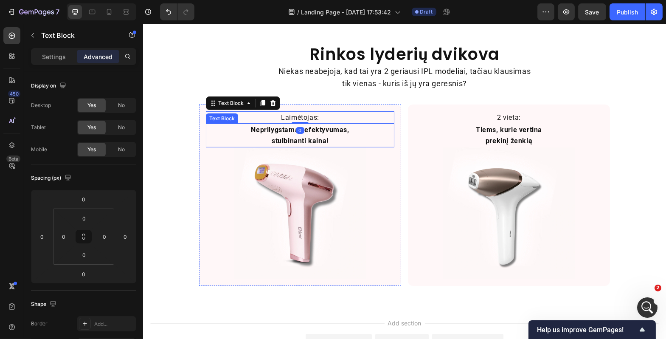
click at [227, 162] on div at bounding box center [299, 213] width 188 height 132
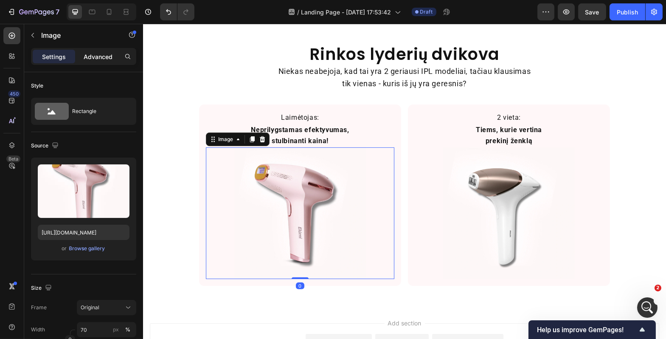
click at [101, 57] on p "Advanced" at bounding box center [98, 56] width 29 height 9
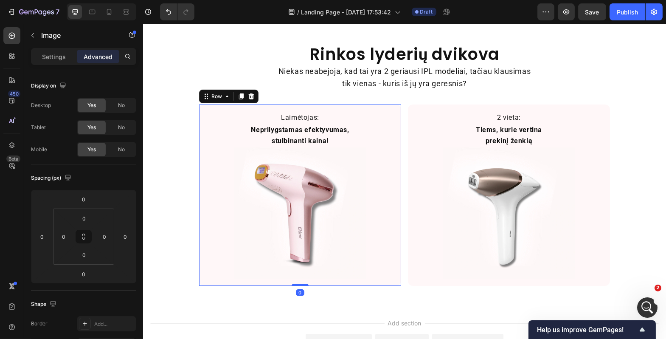
click at [224, 283] on div "Laimėtojas: Text Block Neprilygstamas efektyvumas, stulbinanti kaina! Text Bloc…" at bounding box center [300, 195] width 202 height 182
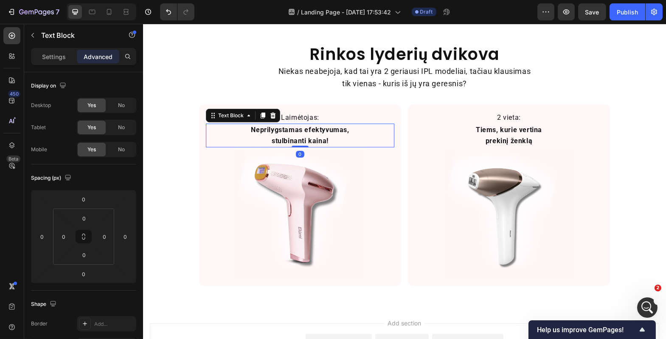
click at [275, 140] on p "Neprilygstamas efektyvumas, stulbinanti kaina!" at bounding box center [299, 135] width 111 height 22
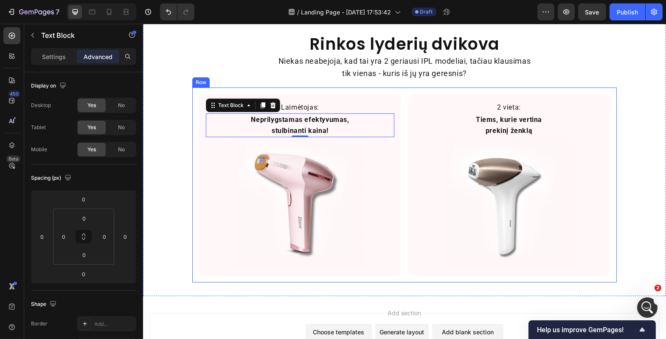
scroll to position [784, 0]
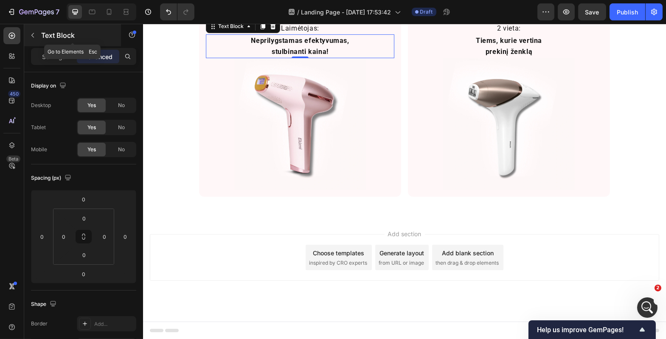
click at [31, 35] on icon "button" at bounding box center [32, 35] width 7 height 7
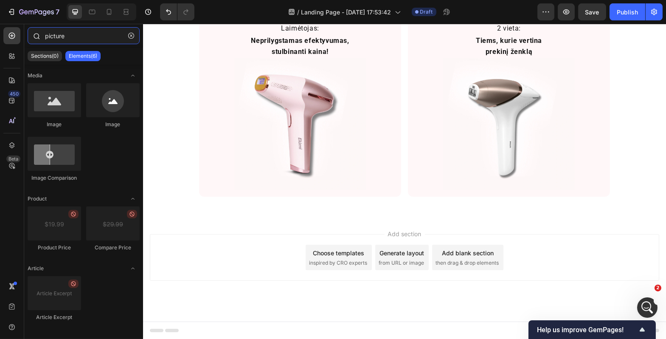
click at [62, 40] on input "picture" at bounding box center [84, 35] width 112 height 17
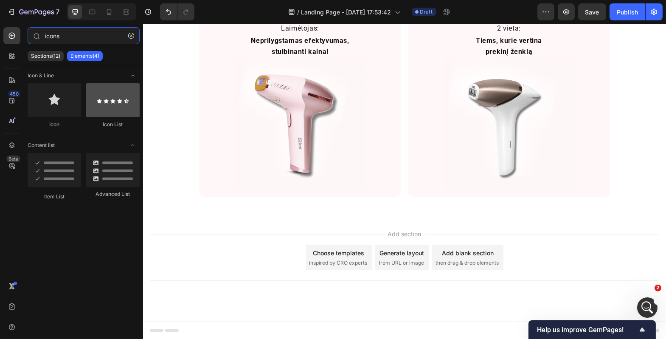
type input "icons"
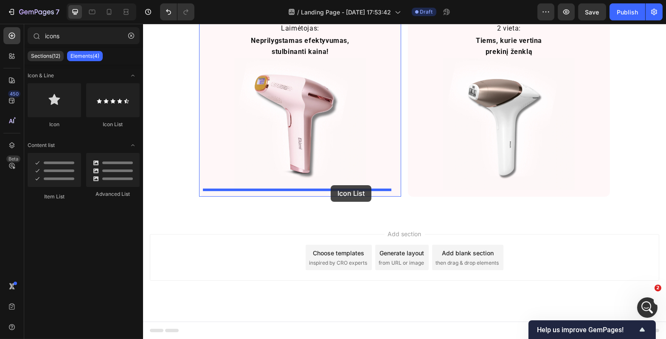
drag, startPoint x: 241, startPoint y: 124, endPoint x: 330, endPoint y: 185, distance: 107.7
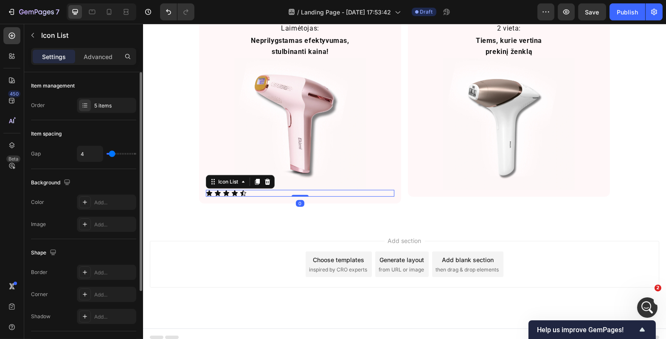
scroll to position [96, 0]
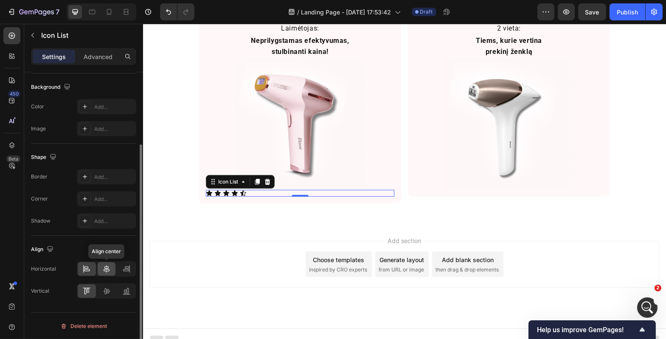
click at [106, 268] on icon at bounding box center [107, 269] width 6 height 8
click at [180, 218] on div "Rinkos lyderių dvikova Heading Niekas neabejoja, kad tai yra 2 geriausi IPL mod…" at bounding box center [404, 79] width 523 height 290
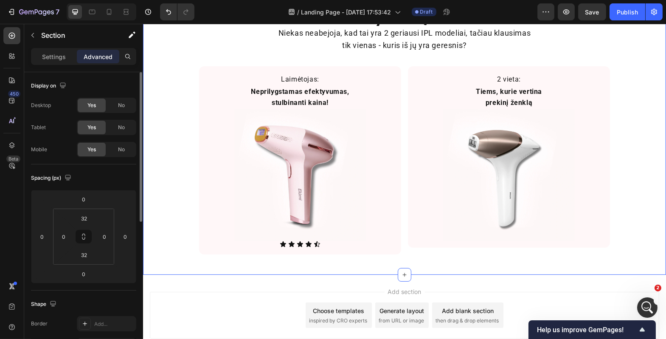
scroll to position [773, 0]
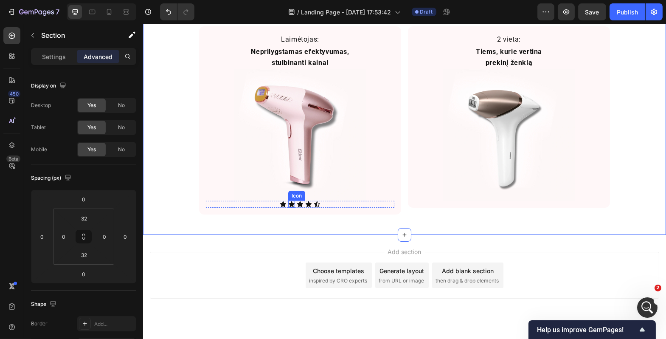
click at [289, 205] on div "Icon" at bounding box center [291, 204] width 7 height 7
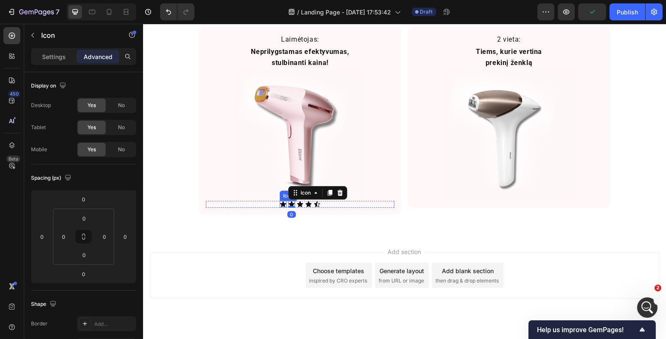
click at [281, 204] on div "Icon" at bounding box center [282, 204] width 7 height 7
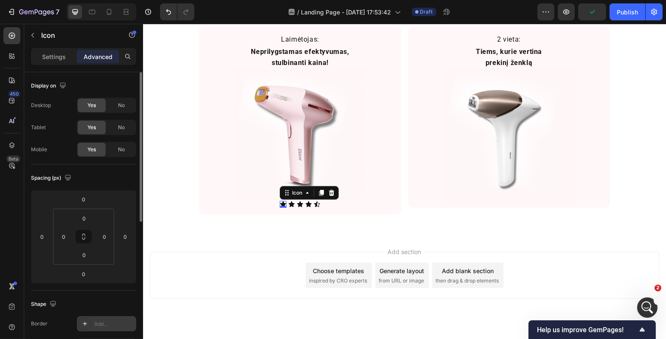
scroll to position [174, 0]
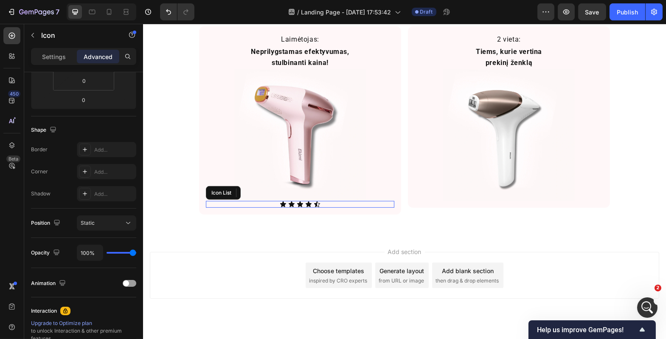
click at [330, 205] on div "Icon 0 Icon Icon Icon Icon" at bounding box center [299, 204] width 188 height 7
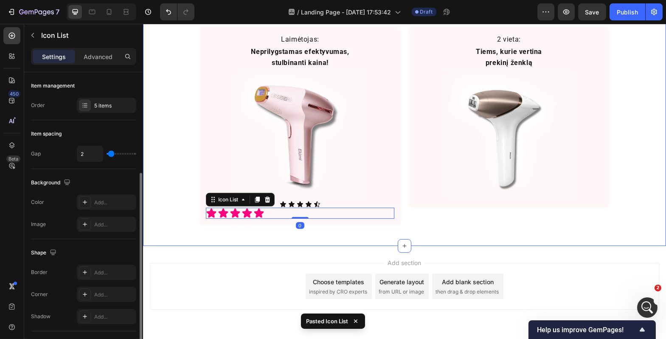
scroll to position [96, 0]
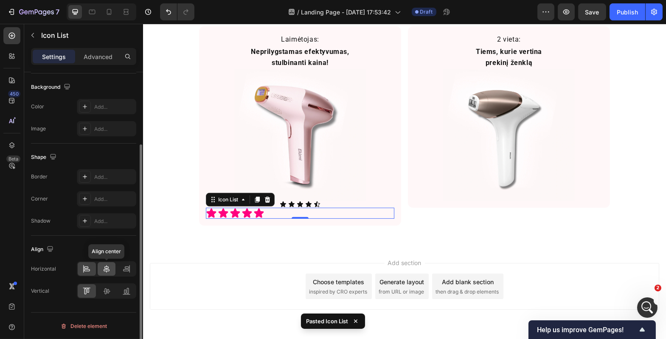
click at [112, 268] on div at bounding box center [107, 269] width 18 height 14
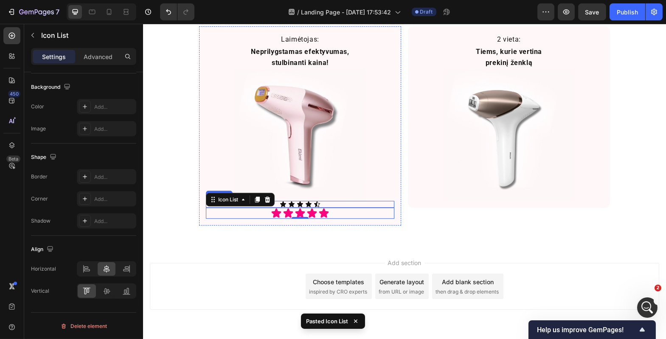
click at [326, 203] on div "Icon Icon Icon Icon Icon" at bounding box center [299, 204] width 188 height 7
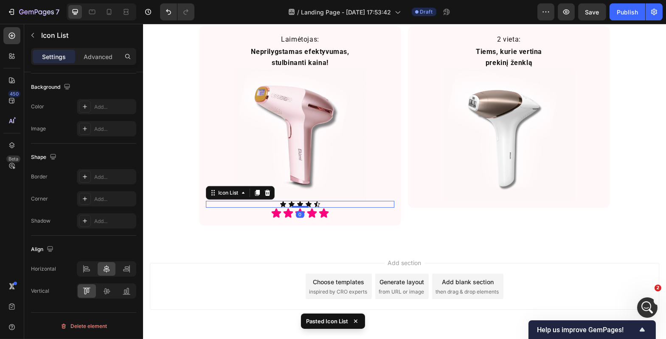
click at [264, 191] on icon at bounding box center [267, 193] width 6 height 6
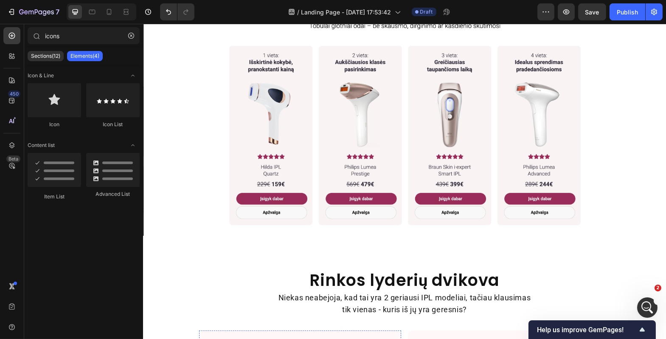
scroll to position [714, 0]
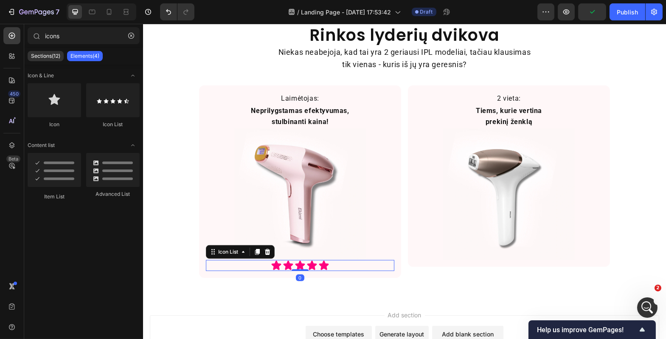
click at [331, 264] on div "Icon Icon Icon Icon Icon" at bounding box center [299, 265] width 188 height 11
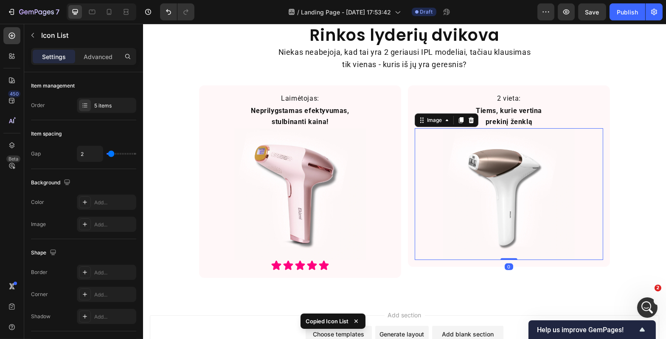
click at [519, 250] on img at bounding box center [509, 194] width 132 height 132
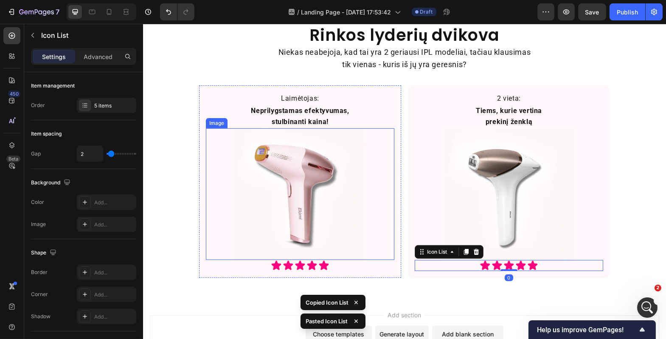
click at [215, 228] on div at bounding box center [299, 194] width 188 height 132
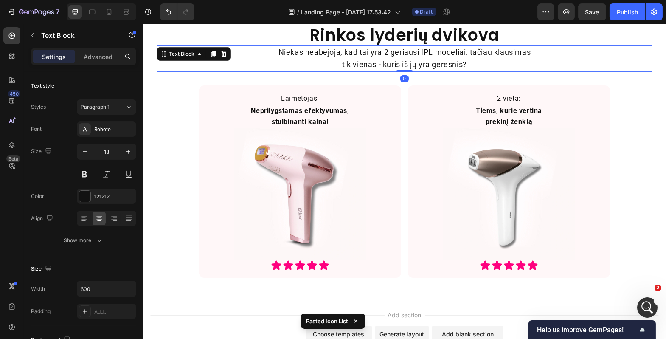
click at [243, 62] on div "Niekas neabejoja, kad tai yra 2 geriausi IPL modeliai, tačiau klausimas tik vie…" at bounding box center [404, 58] width 496 height 26
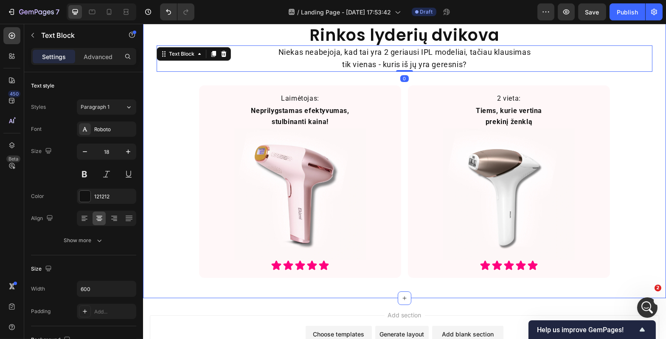
click at [173, 137] on div "Rinkos lyderių dvikova Heading Niekas neabejoja, kad tai yra 2 geriausi IPL mod…" at bounding box center [404, 151] width 523 height 267
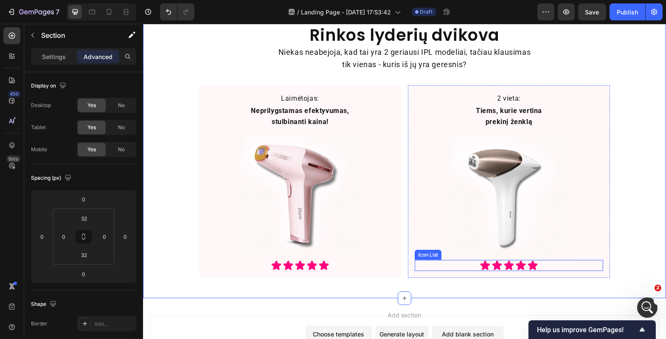
click at [551, 265] on div "Icon Icon Icon Icon Icon" at bounding box center [508, 265] width 188 height 11
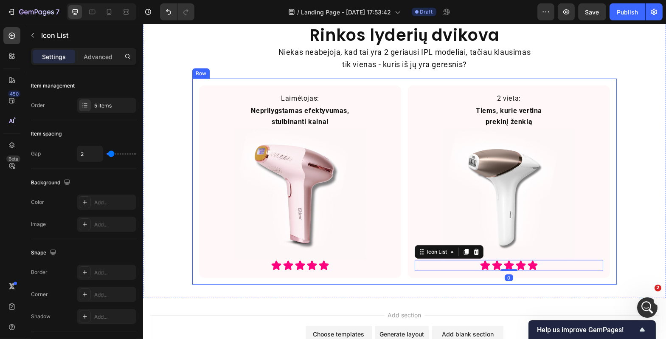
click at [402, 250] on div "Laimėtojas: Text Block Neprilygstamas efektyvumas, stulbinanti kaina! Text Bloc…" at bounding box center [404, 182] width 424 height 206
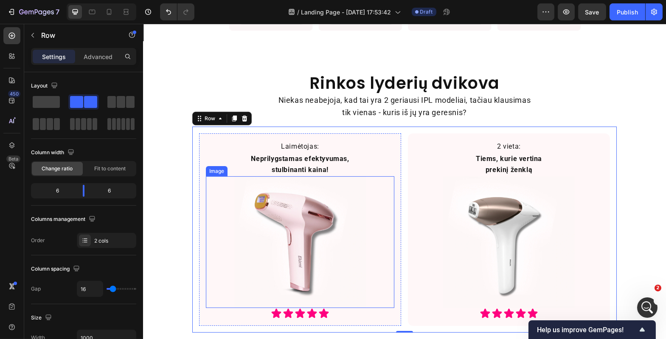
scroll to position [671, 0]
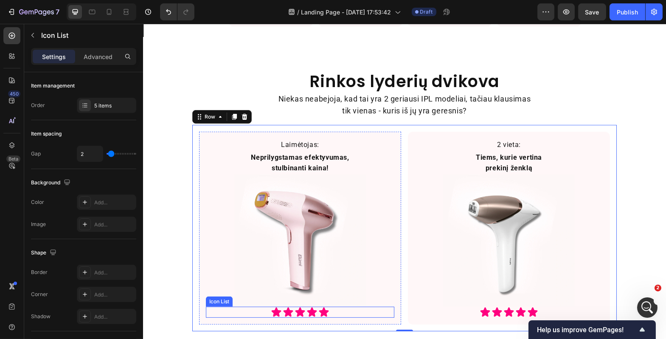
click at [332, 307] on div "Icon Icon Icon Icon Icon" at bounding box center [299, 311] width 188 height 11
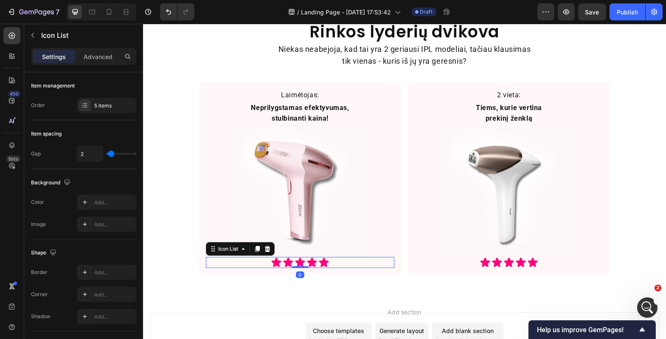
scroll to position [723, 0]
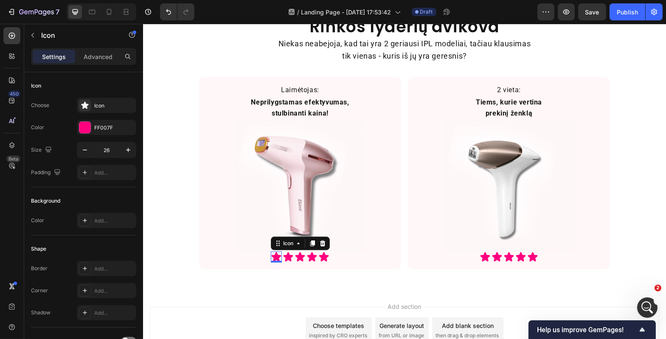
click at [275, 258] on icon at bounding box center [276, 256] width 10 height 9
click at [85, 151] on icon "button" at bounding box center [85, 150] width 8 height 8
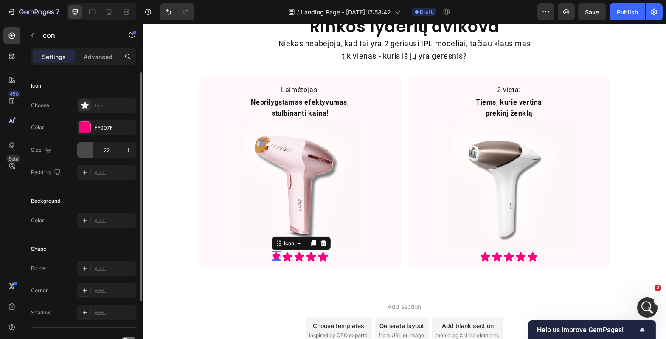
click at [85, 151] on icon "button" at bounding box center [85, 150] width 8 height 8
type input "20"
click at [286, 256] on icon at bounding box center [287, 256] width 10 height 9
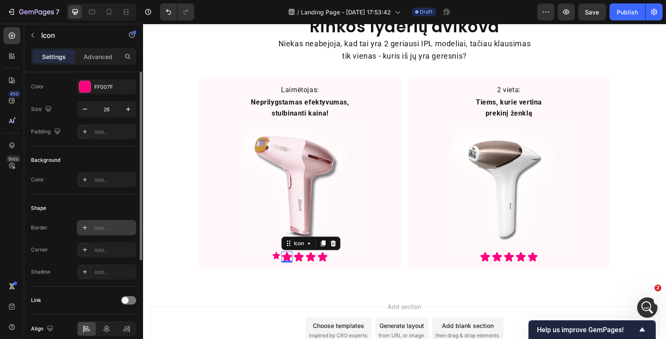
scroll to position [0, 0]
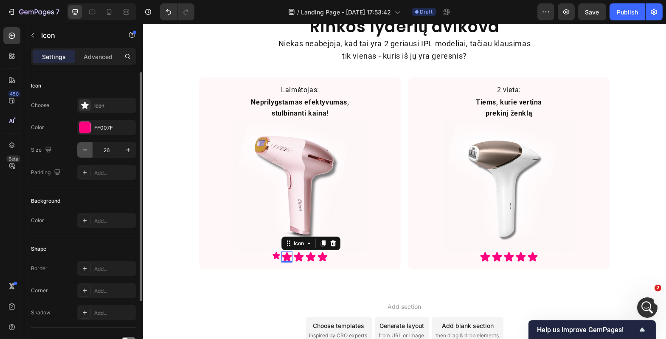
click at [86, 148] on icon "button" at bounding box center [85, 150] width 8 height 8
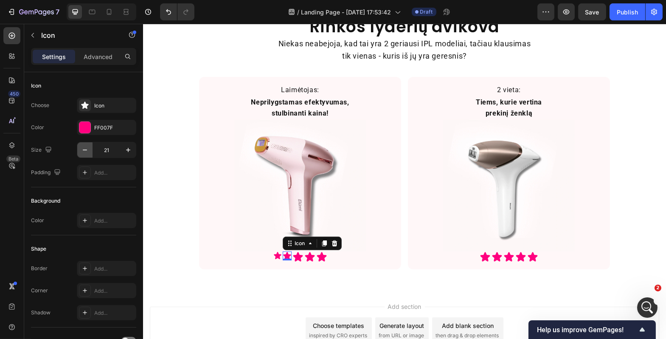
click at [86, 148] on icon "button" at bounding box center [85, 150] width 8 height 8
type input "20"
click at [294, 259] on div "Icon" at bounding box center [297, 256] width 11 height 11
click at [81, 153] on icon "button" at bounding box center [85, 150] width 8 height 8
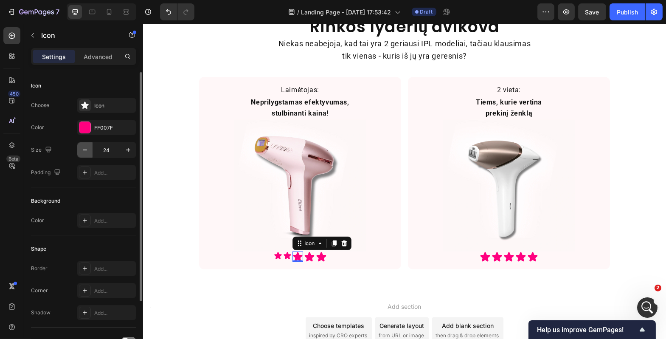
click at [81, 153] on icon "button" at bounding box center [85, 150] width 8 height 8
type input "20"
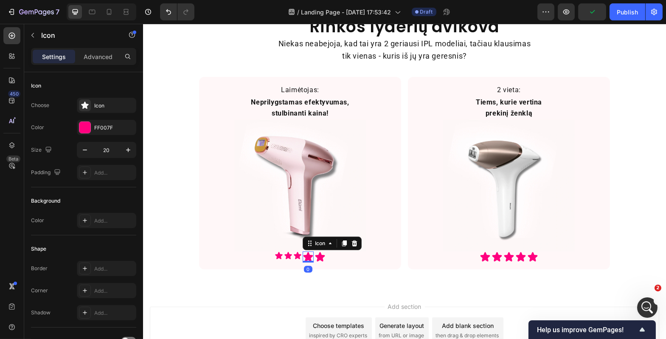
click at [307, 259] on icon at bounding box center [308, 256] width 10 height 9
click at [90, 153] on button "button" at bounding box center [84, 149] width 15 height 15
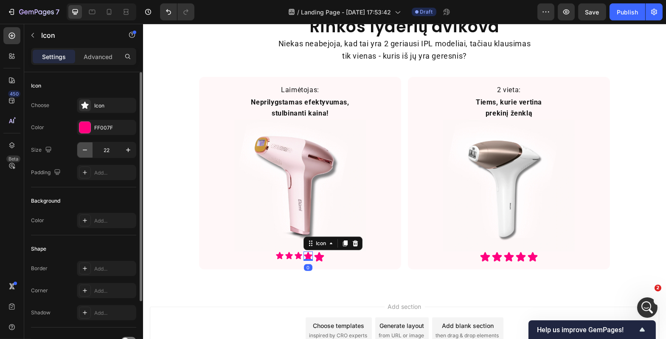
click at [90, 153] on button "button" at bounding box center [84, 149] width 15 height 15
type input "20"
click at [314, 256] on icon at bounding box center [319, 256] width 10 height 9
click at [112, 149] on input "26" at bounding box center [107, 149] width 28 height 15
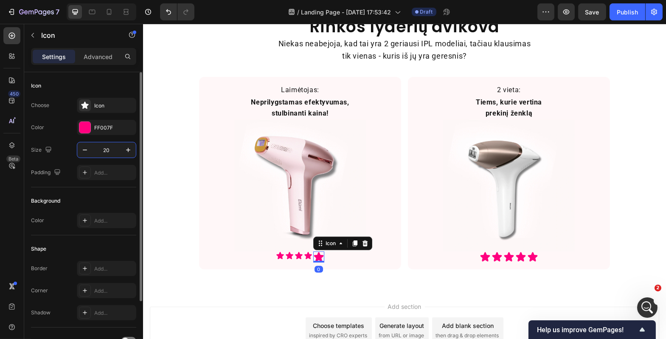
type input "20"
click at [484, 258] on icon at bounding box center [485, 256] width 10 height 9
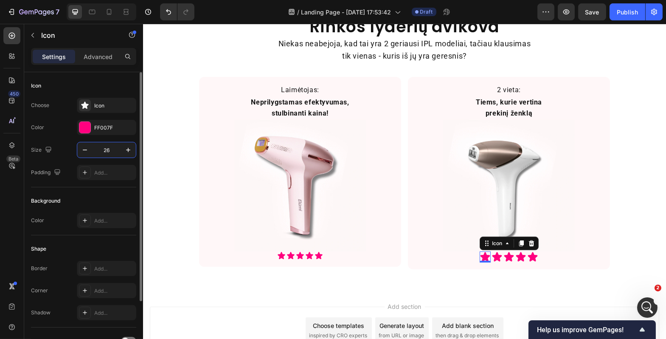
click at [102, 146] on input "26" at bounding box center [107, 149] width 28 height 15
click at [109, 147] on input "26" at bounding box center [107, 149] width 28 height 15
type input "20"
click at [496, 258] on icon at bounding box center [495, 256] width 11 height 11
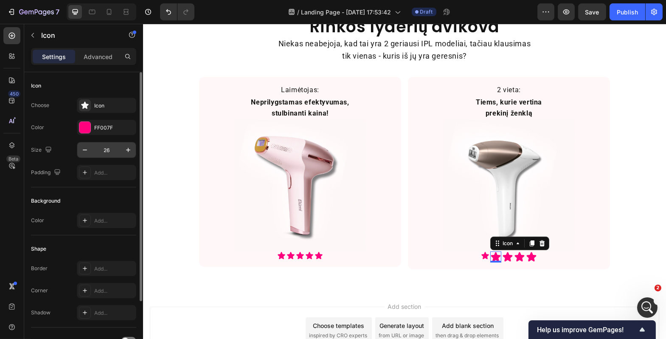
click at [109, 149] on input "26" at bounding box center [107, 149] width 28 height 15
type input "20"
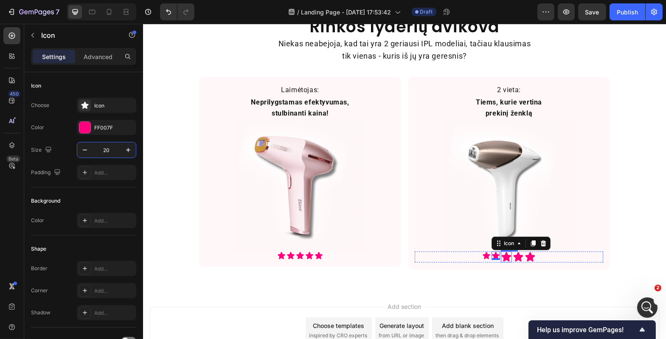
click at [506, 254] on icon at bounding box center [505, 256] width 11 height 11
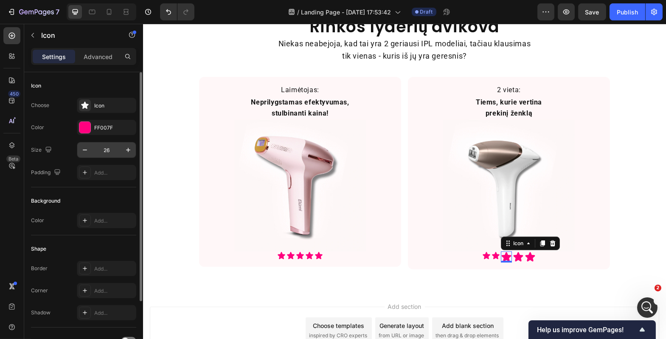
click at [107, 148] on input "26" at bounding box center [107, 149] width 28 height 15
type input "20"
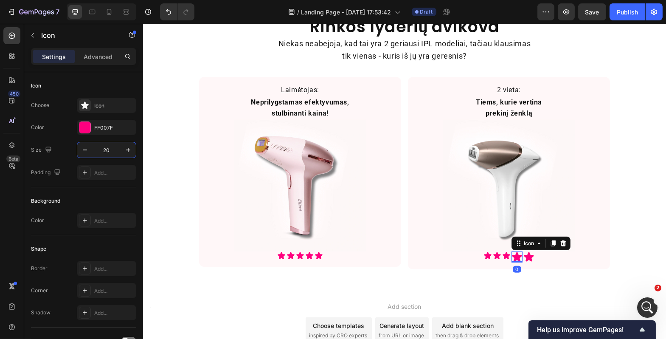
click at [512, 256] on icon at bounding box center [517, 256] width 10 height 9
click at [111, 149] on input "26" at bounding box center [107, 149] width 28 height 15
type input "20"
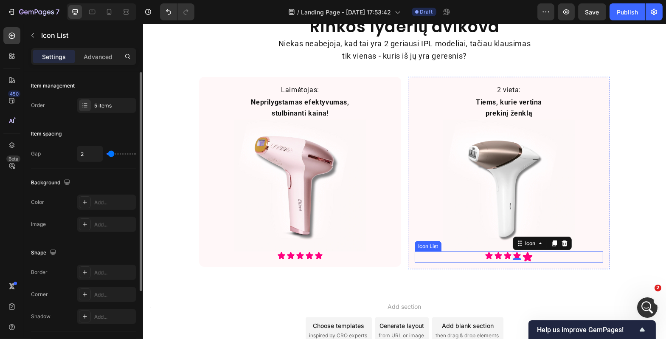
click at [530, 256] on div "Icon Icon Icon Icon 0 Icon" at bounding box center [508, 256] width 188 height 11
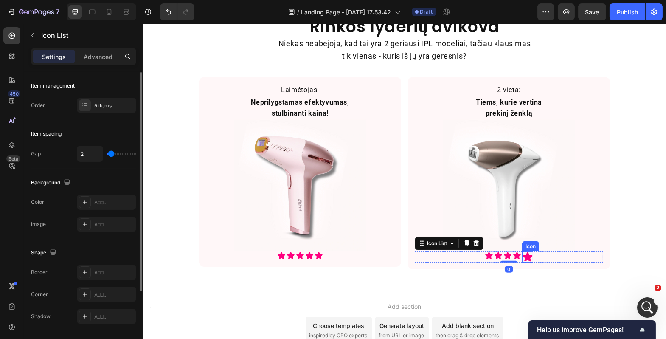
click at [522, 256] on icon at bounding box center [527, 256] width 10 height 9
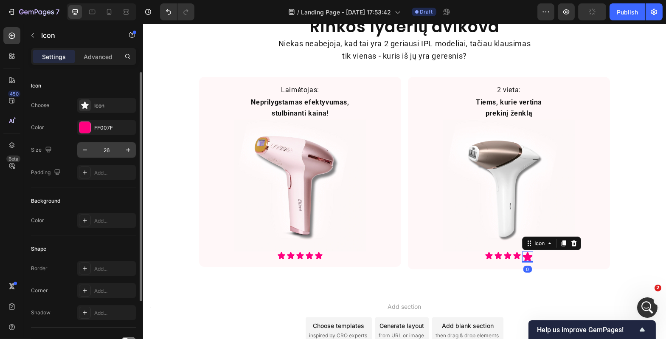
click at [105, 153] on input "26" at bounding box center [107, 149] width 28 height 15
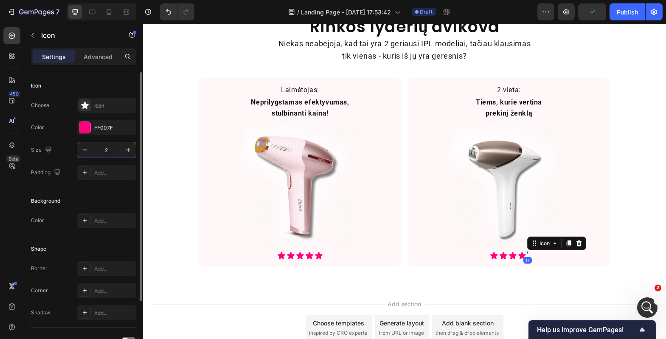
type input "20"
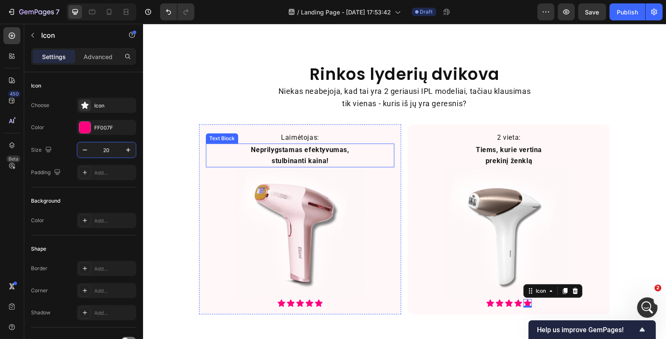
scroll to position [702, 0]
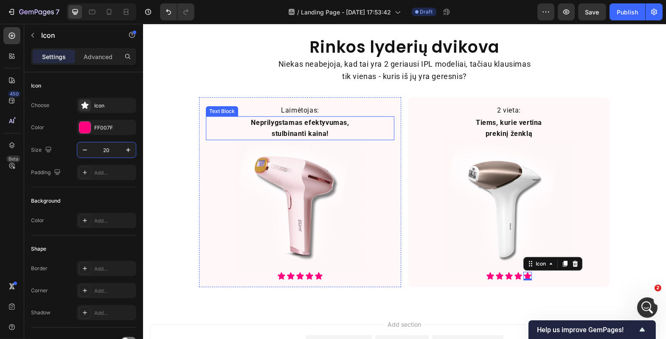
click at [297, 124] on p "Neprilygstamas efektyvumas, stulbinanti kaina!" at bounding box center [299, 128] width 111 height 22
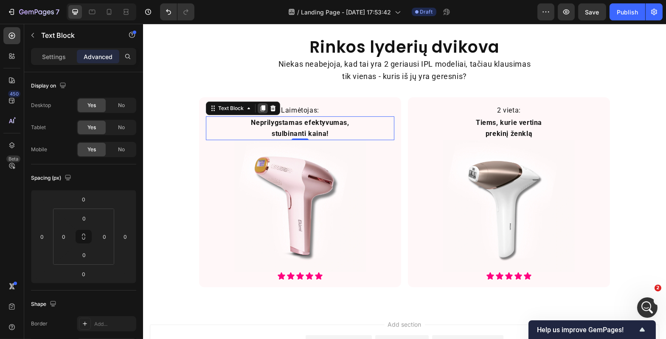
click at [261, 111] on icon at bounding box center [262, 108] width 7 height 7
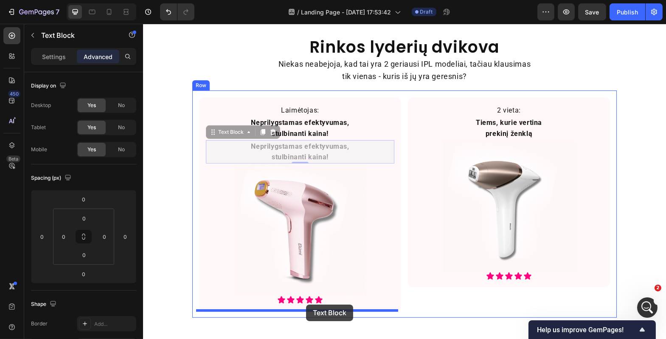
drag, startPoint x: 206, startPoint y: 130, endPoint x: 306, endPoint y: 304, distance: 200.4
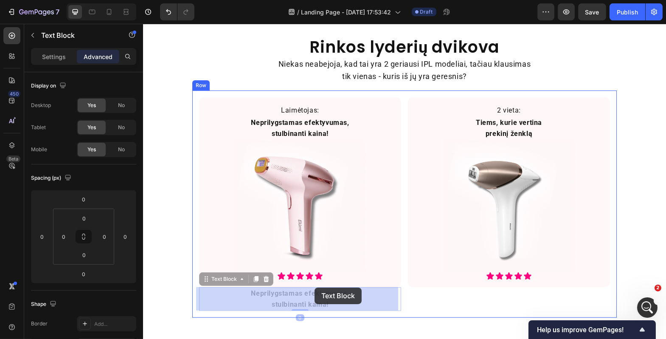
drag, startPoint x: 208, startPoint y: 282, endPoint x: 312, endPoint y: 282, distance: 104.8
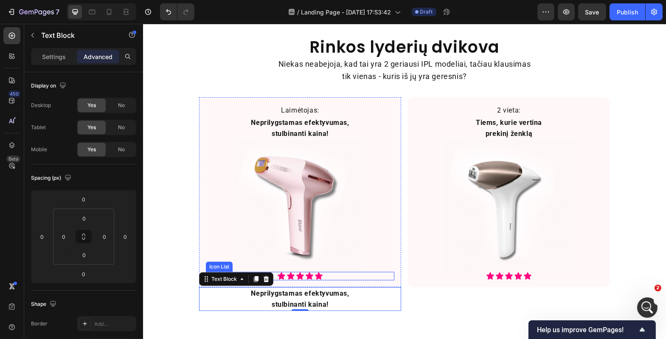
click at [327, 281] on div "Laimėtojas: Text Block Neprilygstamas efektyvumas, stulbinanti kaina! Text Bloc…" at bounding box center [300, 192] width 202 height 190
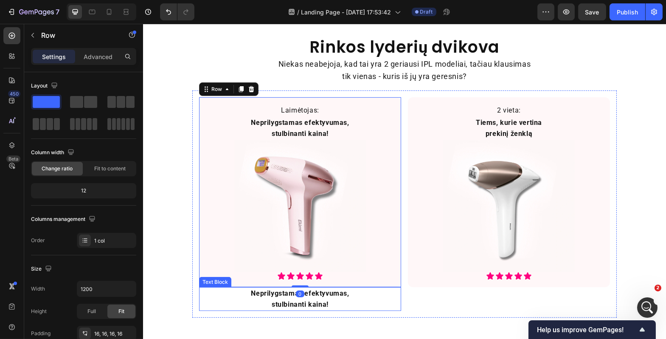
click at [261, 299] on p "Neprilygstamas efektyvumas, stulbinanti kaina!" at bounding box center [300, 299] width 120 height 22
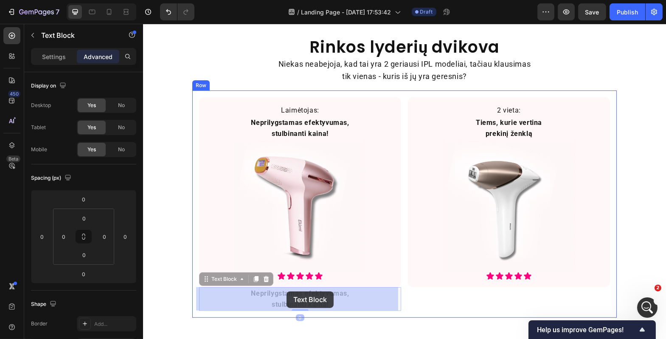
drag, startPoint x: 205, startPoint y: 280, endPoint x: 286, endPoint y: 292, distance: 81.6
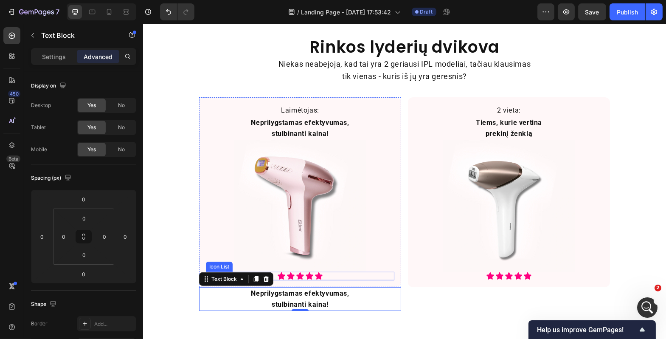
click at [386, 280] on div "Icon Icon Icon Icon Icon" at bounding box center [299, 276] width 188 height 8
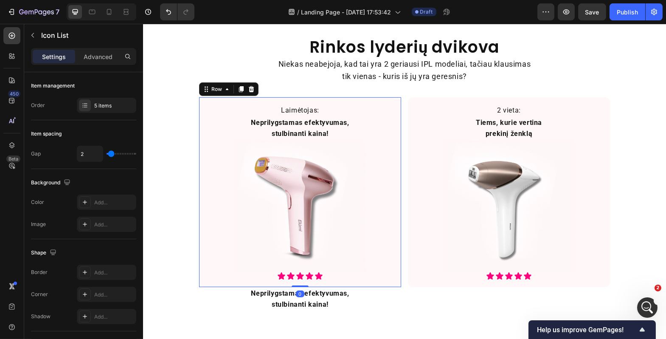
click at [199, 277] on div "Laimėtojas: Text Block Neprilygstamas efektyvumas, stulbinanti kaina! Text Bloc…" at bounding box center [300, 192] width 202 height 190
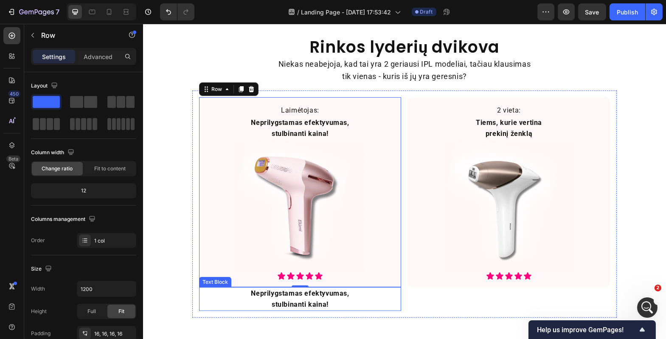
click at [240, 299] on p "Neprilygstamas efektyvumas, stulbinanti kaina!" at bounding box center [300, 299] width 120 height 22
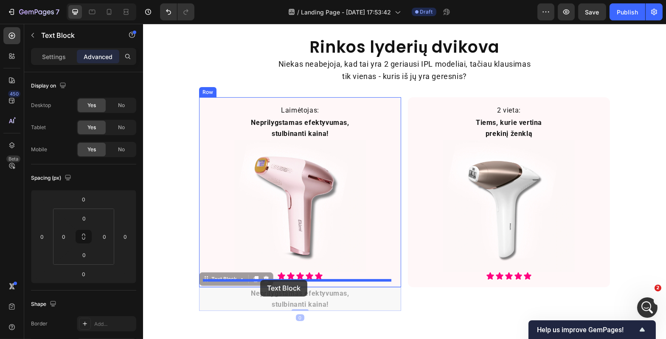
drag, startPoint x: 203, startPoint y: 279, endPoint x: 260, endPoint y: 280, distance: 56.9
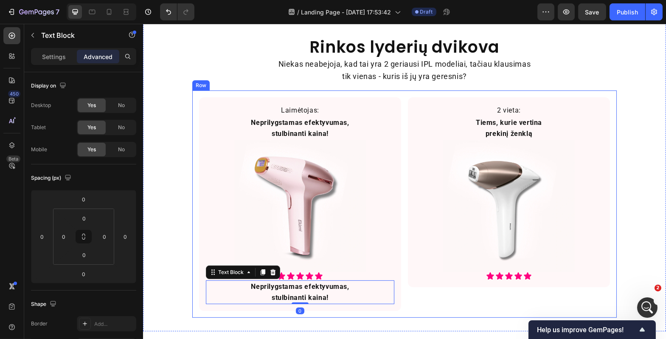
click at [192, 301] on div "Laimėtojas: Text Block Neprilygstamas efektyvumas, stulbinanti kaina! Text Bloc…" at bounding box center [404, 203] width 424 height 227
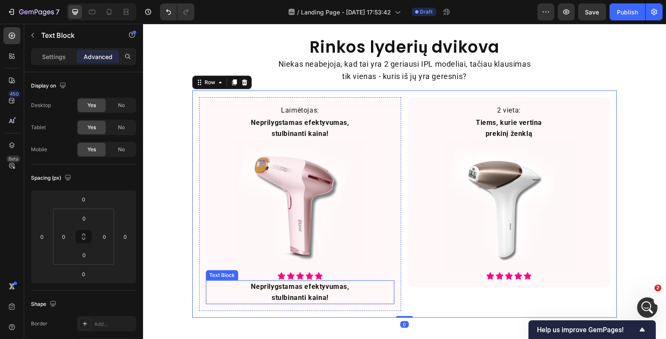
click at [288, 291] on p "Neprilygstamas efektyvumas, stulbinanti kaina!" at bounding box center [299, 292] width 111 height 22
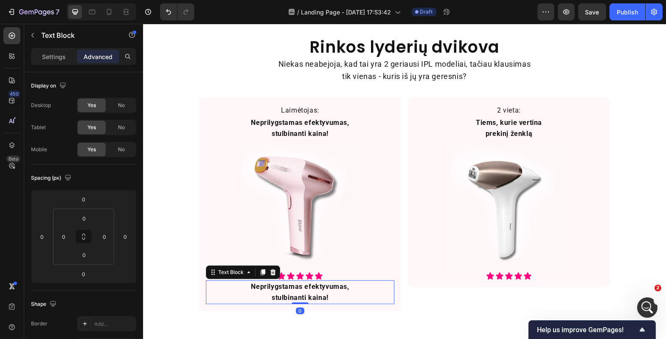
click at [288, 291] on p "Neprilygstamas efektyvumas, stulbinanti kaina!" at bounding box center [299, 292] width 111 height 22
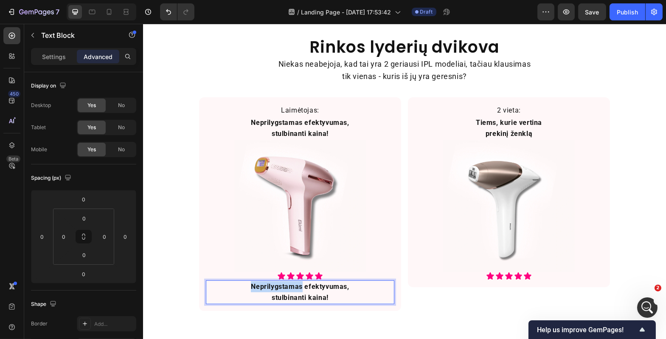
click at [288, 291] on p "Neprilygstamas efektyvumas, stulbinanti kaina!" at bounding box center [299, 292] width 111 height 22
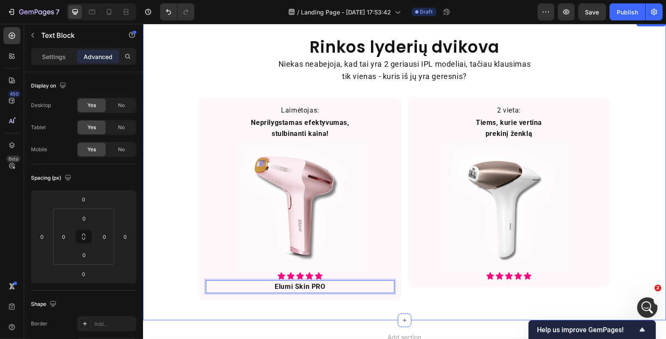
click at [185, 293] on div "Rinkos lyderių dvikova Heading Niekas neabejoja, kad tai yra 2 geriausi IPL mod…" at bounding box center [404, 168] width 523 height 277
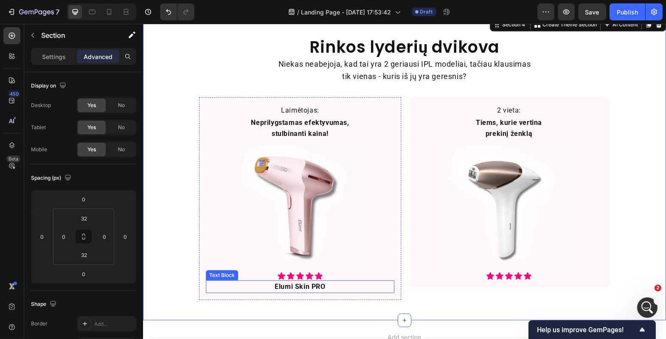
click at [284, 287] on p "Elumi Skin PRO" at bounding box center [299, 286] width 111 height 11
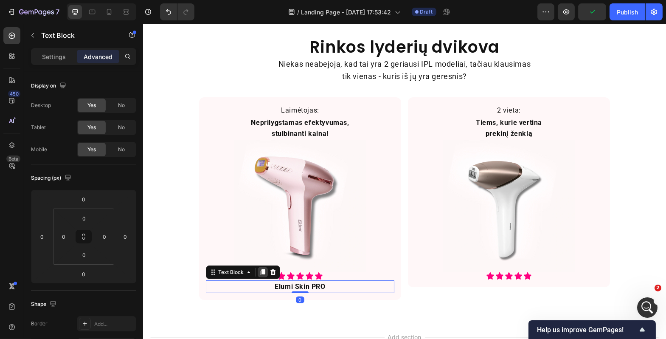
click at [259, 274] on icon at bounding box center [262, 272] width 7 height 7
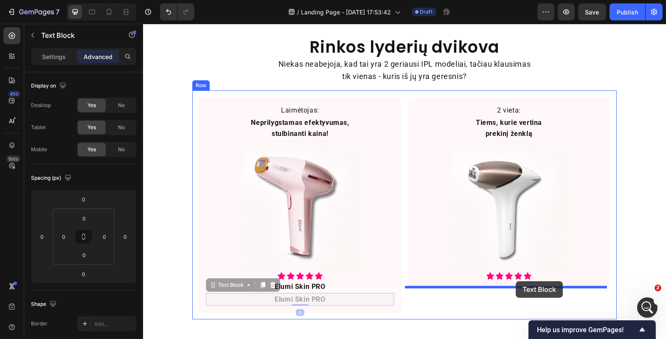
drag, startPoint x: 208, startPoint y: 286, endPoint x: 515, endPoint y: 281, distance: 307.3
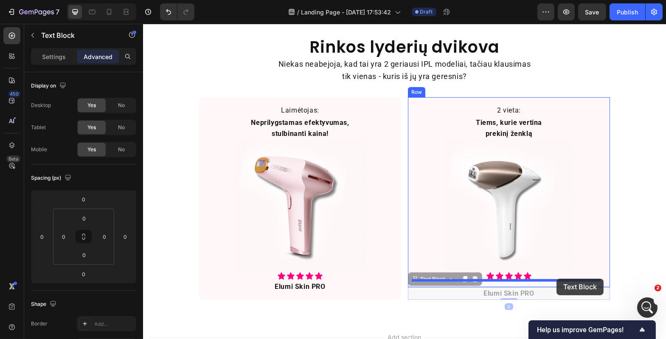
drag, startPoint x: 413, startPoint y: 281, endPoint x: 556, endPoint y: 278, distance: 143.5
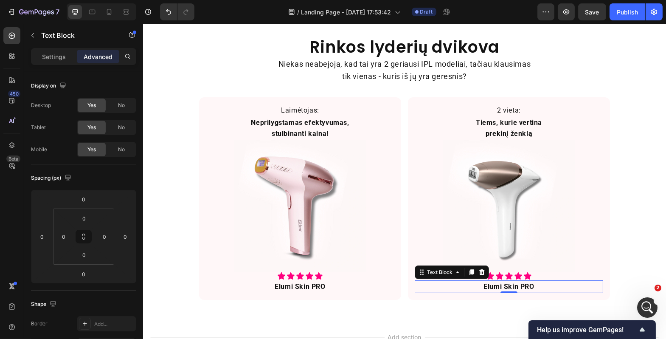
click at [515, 286] on p "Elumi Skin PRO" at bounding box center [508, 286] width 111 height 11
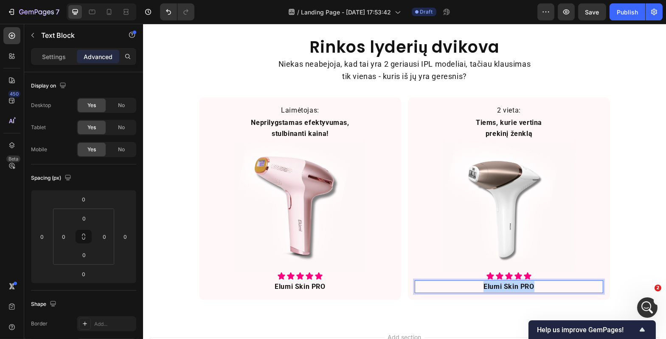
click at [515, 286] on p "Elumi Skin PRO" at bounding box center [508, 286] width 111 height 11
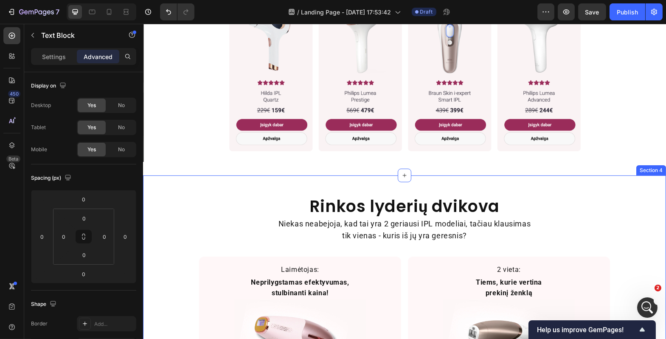
scroll to position [721, 0]
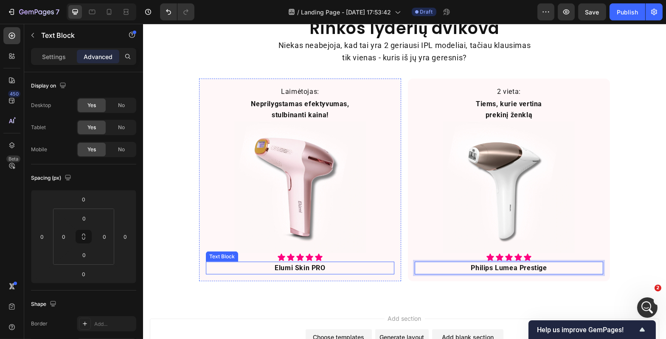
click at [297, 268] on p "Elumi Skin PRO" at bounding box center [299, 267] width 111 height 11
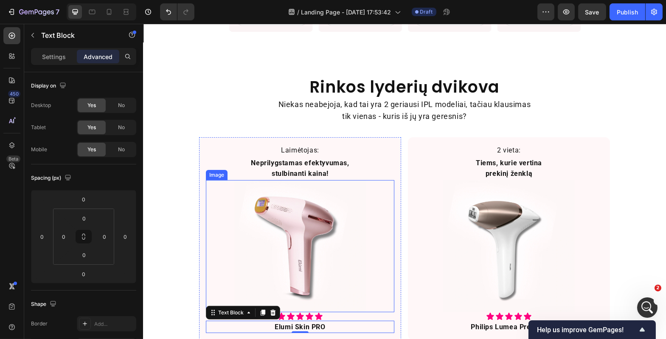
scroll to position [789, 0]
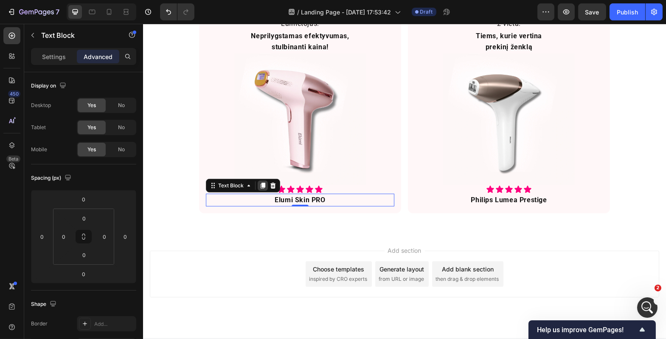
click at [260, 184] on icon at bounding box center [262, 186] width 5 height 6
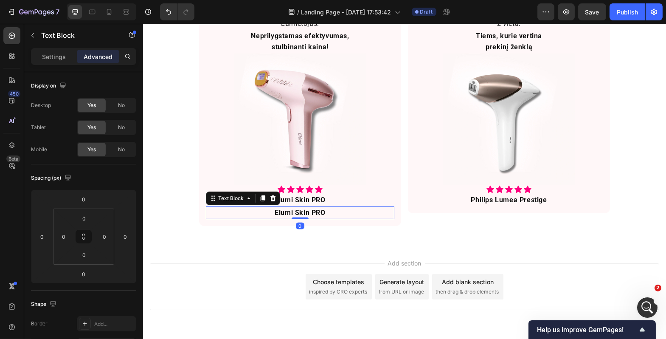
click at [307, 212] on p "Elumi Skin PRO" at bounding box center [299, 212] width 111 height 11
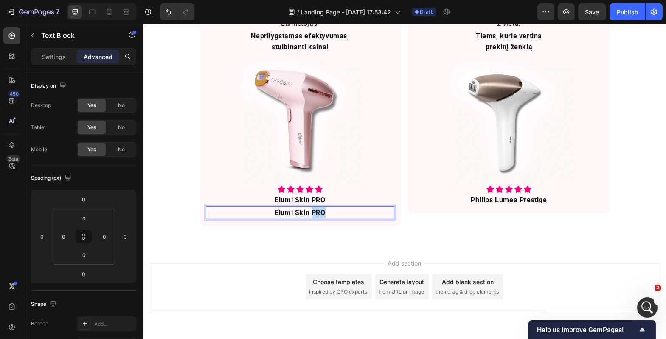
click at [307, 212] on p "Elumi Skin PRO" at bounding box center [299, 212] width 111 height 11
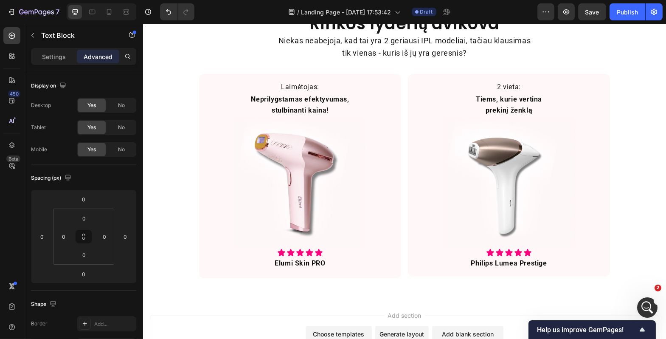
scroll to position [726, 0]
click at [273, 267] on p "Elumi Skin PRO" at bounding box center [299, 263] width 111 height 11
click at [260, 247] on icon at bounding box center [262, 249] width 5 height 6
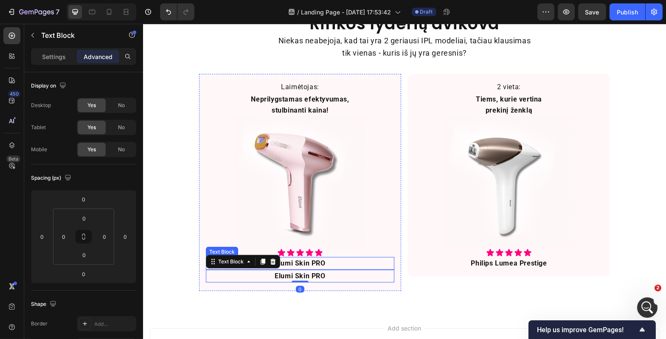
click at [288, 275] on p "Elumi Skin PRO" at bounding box center [299, 275] width 111 height 11
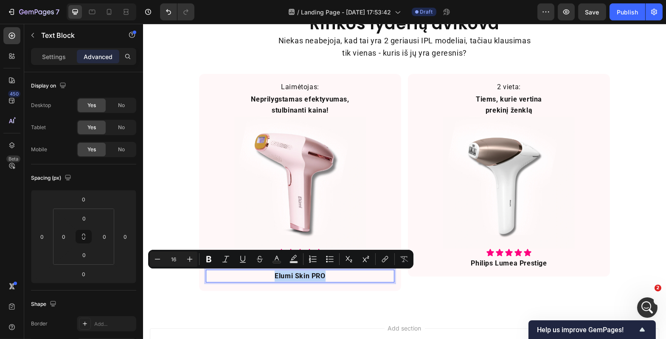
click at [288, 275] on p "Elumi Skin PRO" at bounding box center [299, 275] width 111 height 11
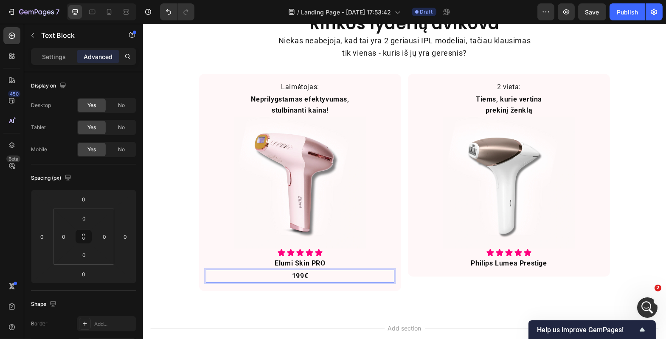
click at [324, 276] on p "199€" at bounding box center [299, 275] width 111 height 11
click at [308, 267] on p "Elumi Skin PRO" at bounding box center [299, 263] width 111 height 11
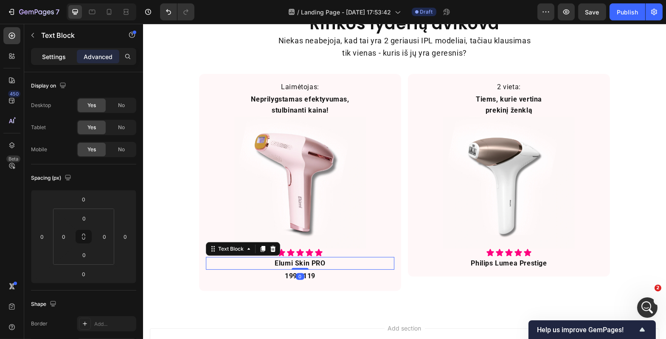
click at [56, 54] on p "Settings" at bounding box center [54, 56] width 24 height 9
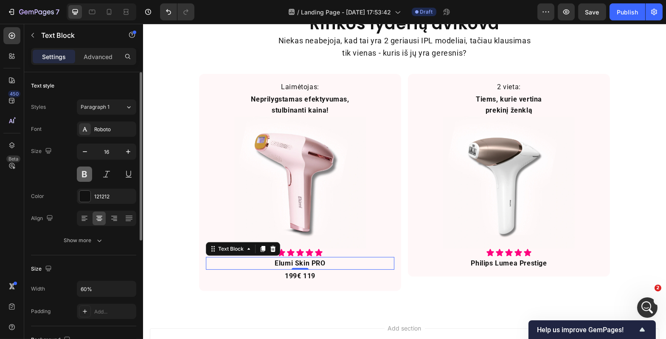
click at [87, 175] on button at bounding box center [84, 173] width 15 height 15
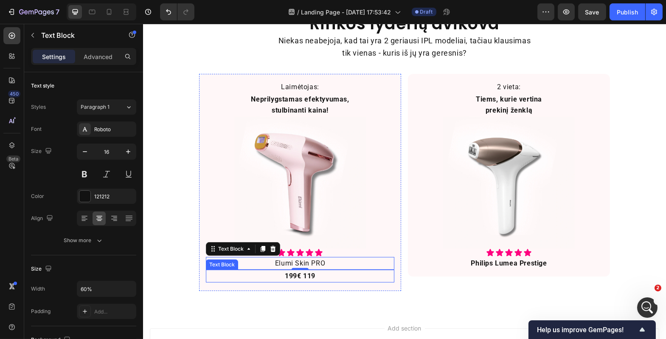
click at [311, 277] on p "199€ 119" at bounding box center [299, 275] width 111 height 11
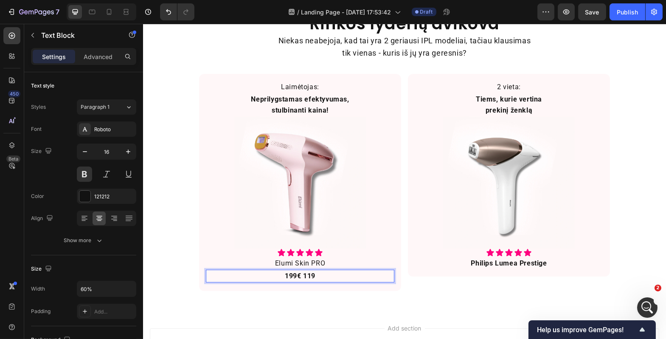
click at [309, 274] on p "199€ 119" at bounding box center [299, 275] width 111 height 11
click at [312, 275] on p "199€ 119" at bounding box center [299, 275] width 111 height 11
click at [312, 276] on p "199€ 119" at bounding box center [299, 275] width 111 height 11
click at [283, 302] on div "Rinkos lyderių dvikova Heading Niekas neabejoja, kad tai yra 2 geriausi IPL mod…" at bounding box center [404, 152] width 523 height 318
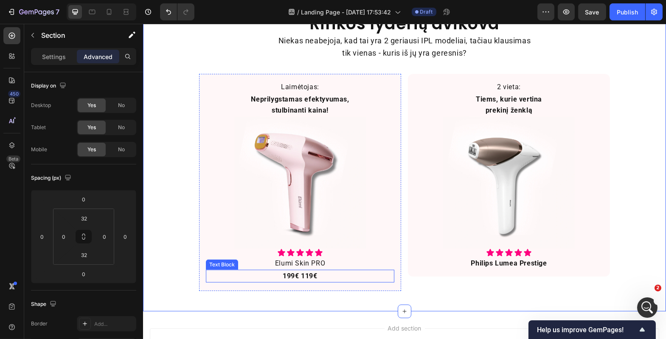
click at [284, 277] on p "199€ 119€" at bounding box center [299, 275] width 111 height 11
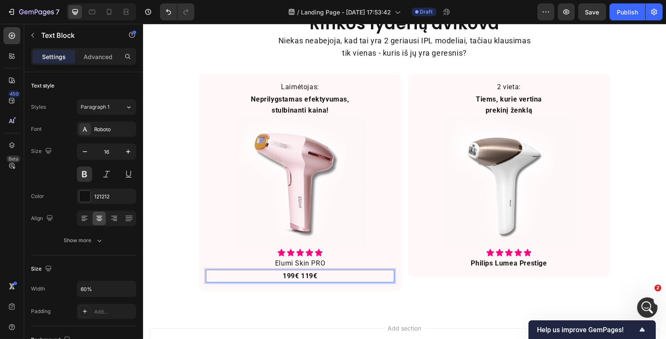
click at [318, 276] on p "199€ 119€" at bounding box center [299, 275] width 111 height 11
click at [289, 274] on p "199€ 119€" at bounding box center [299, 275] width 111 height 11
click at [295, 275] on p "199€ 119€" at bounding box center [299, 275] width 111 height 11
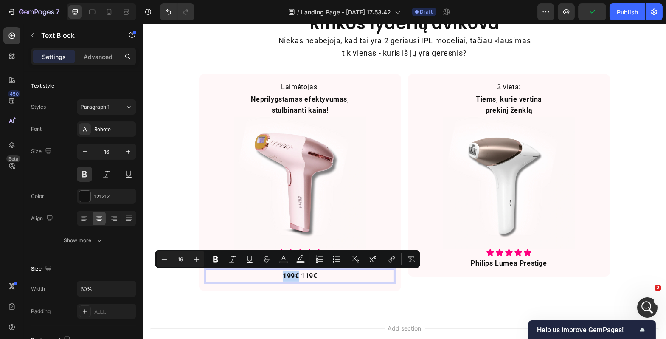
drag, startPoint x: 281, startPoint y: 278, endPoint x: 294, endPoint y: 275, distance: 13.4
click at [294, 275] on p "199€ 119€" at bounding box center [299, 275] width 111 height 11
click at [262, 258] on icon "Editor contextual toolbar" at bounding box center [266, 259] width 8 height 8
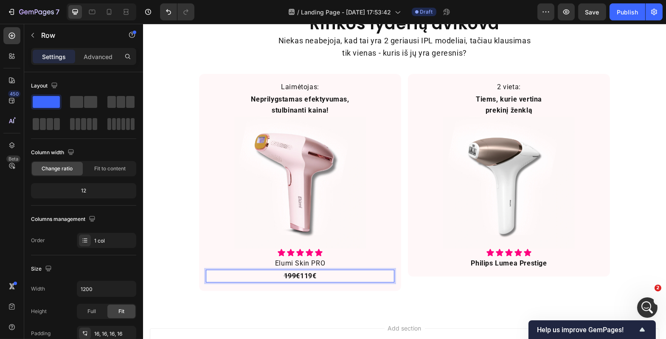
click at [261, 286] on div "Laimėtojas: Text Block Neprilygstamas efektyvumas, stulbinanti kaina! Text Bloc…" at bounding box center [300, 182] width 202 height 217
click at [295, 277] on p "199€ 119€" at bounding box center [299, 275] width 111 height 11
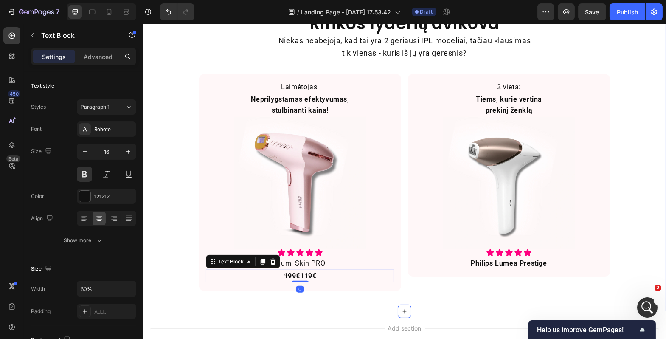
click at [329, 301] on div "Rinkos lyderių dvikova Heading Niekas neabejoja, kad tai yra 2 geriausi IPL mod…" at bounding box center [404, 152] width 523 height 318
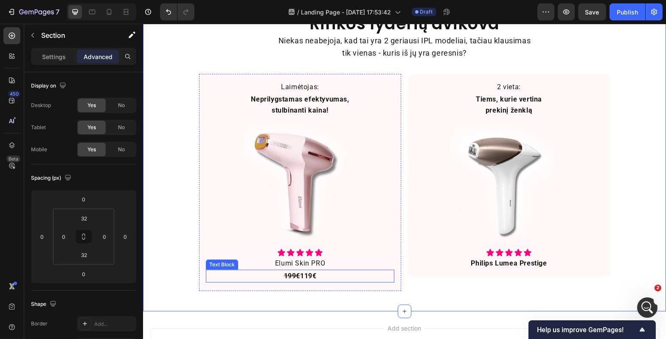
click at [317, 277] on p "199€ 119€" at bounding box center [299, 275] width 111 height 11
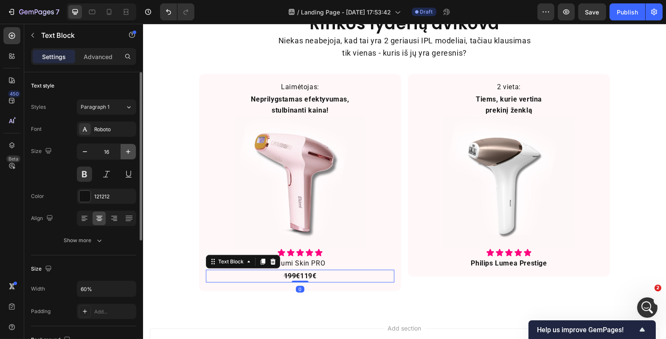
click at [126, 151] on icon "button" at bounding box center [128, 151] width 8 height 8
click at [126, 152] on icon "button" at bounding box center [128, 151] width 8 height 8
click at [131, 155] on button "button" at bounding box center [128, 151] width 15 height 15
type input "20"
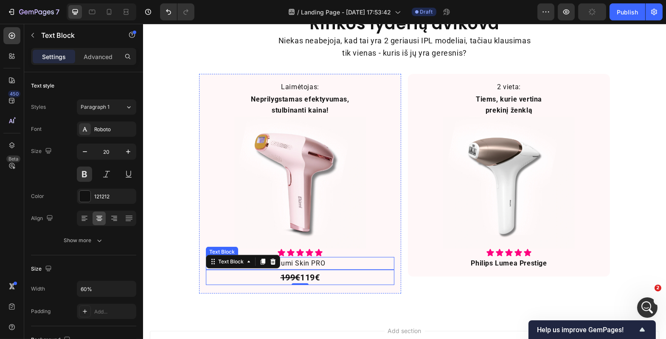
click at [355, 266] on div "Elumi Skin PRO" at bounding box center [299, 263] width 188 height 13
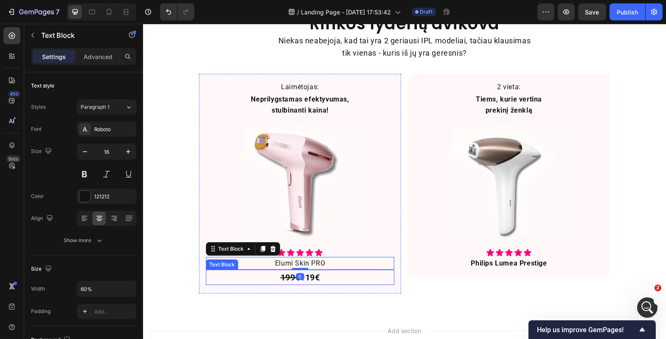
click at [325, 275] on p "199€ 119€" at bounding box center [299, 277] width 111 height 14
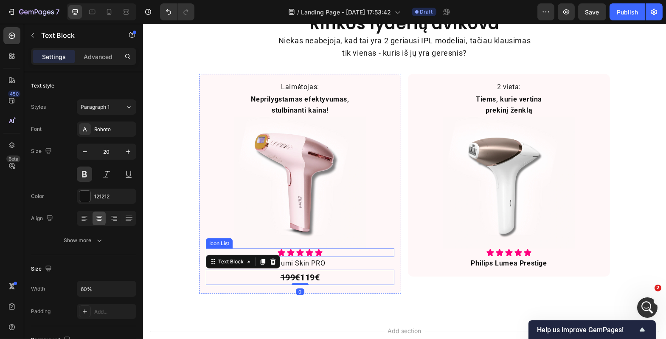
click at [327, 250] on div "Icon Icon Icon Icon Icon" at bounding box center [299, 252] width 188 height 8
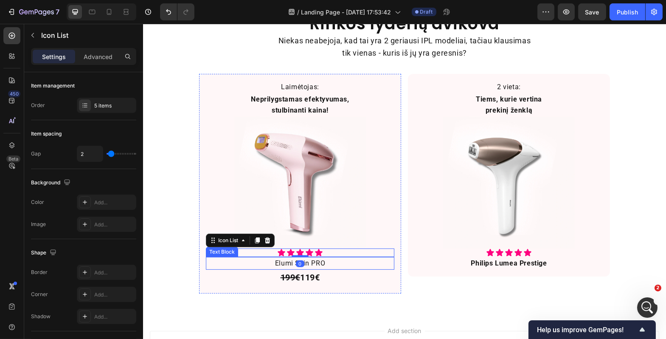
click at [331, 262] on p "Elumi Skin PRO" at bounding box center [299, 263] width 111 height 11
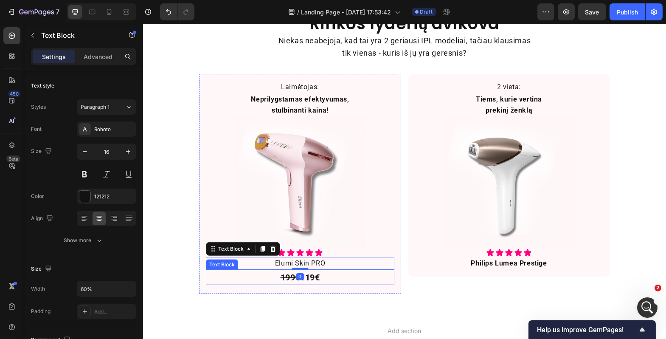
click at [333, 275] on p "199€ 119€" at bounding box center [299, 277] width 111 height 14
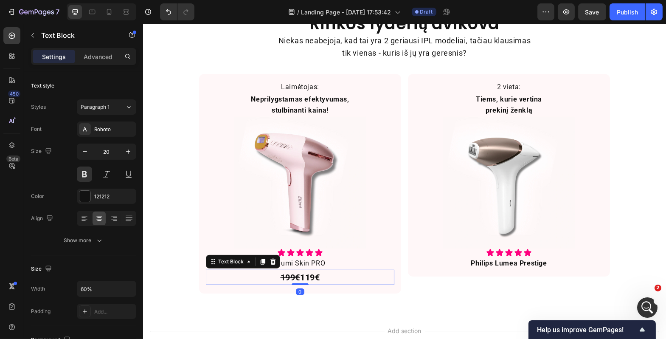
click at [333, 264] on p "Elumi Skin PRO" at bounding box center [299, 263] width 111 height 11
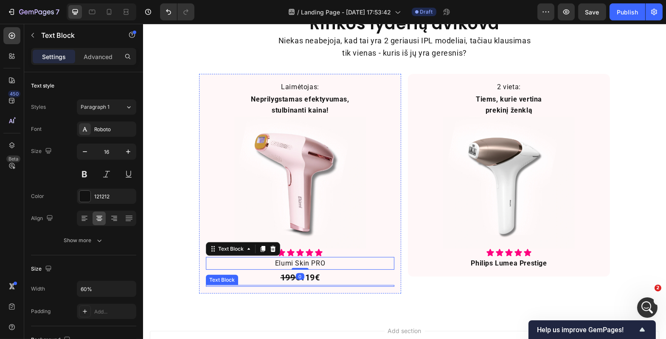
click at [339, 288] on div "Laimėtojas: Text Block Neprilygstamas efektyvumas, stulbinanti kaina! Text Bloc…" at bounding box center [300, 183] width 202 height 219
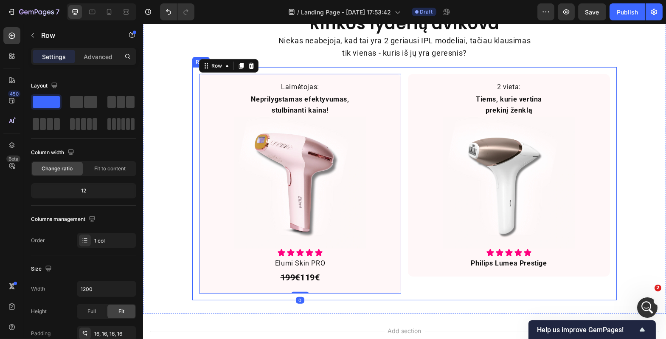
click at [403, 223] on div "Laimėtojas: Text Block Neprilygstamas efektyvumas, stulbinanti kaina! Text Bloc…" at bounding box center [404, 183] width 424 height 233
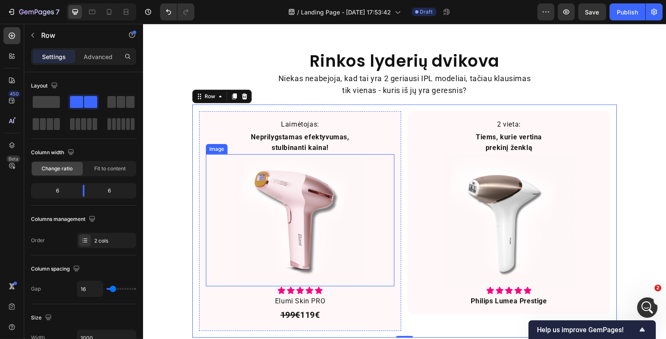
scroll to position [803, 0]
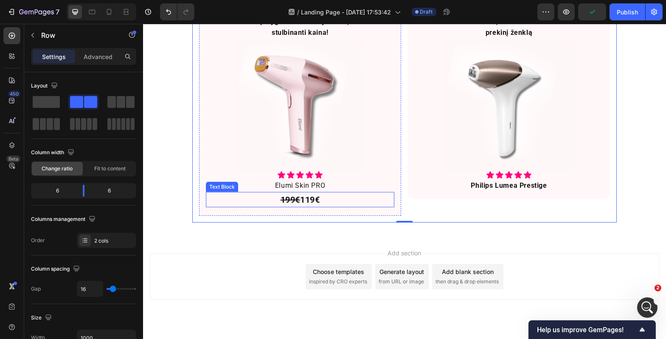
click at [332, 198] on p "199€ 119€" at bounding box center [299, 200] width 111 height 14
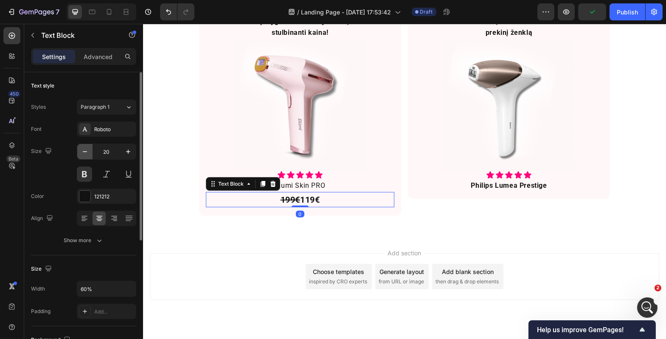
click at [87, 154] on icon "button" at bounding box center [85, 151] width 8 height 8
type input "18"
click at [170, 156] on div "Rinkos lyderių dvikova Heading Niekas neabejoja, kad tai yra 2 geriausi IPL mod…" at bounding box center [404, 75] width 523 height 292
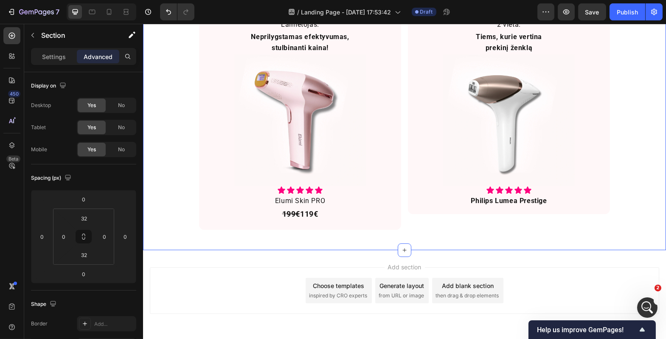
scroll to position [734, 0]
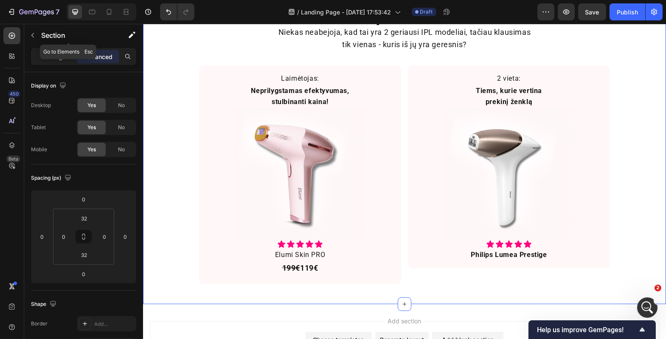
click at [32, 34] on icon "button" at bounding box center [32, 35] width 7 height 7
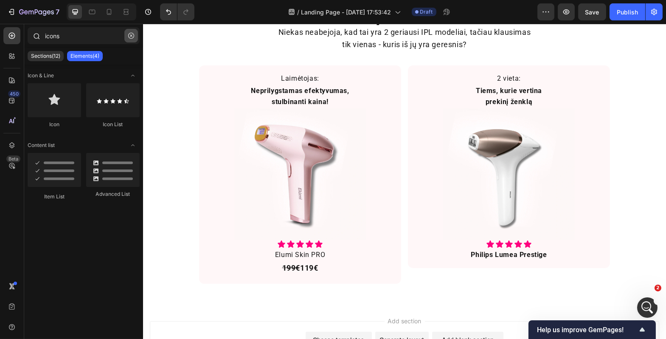
click at [128, 37] on icon "button" at bounding box center [131, 36] width 6 height 6
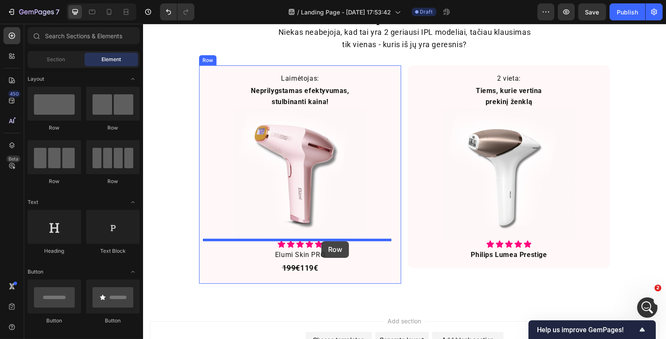
drag, startPoint x: 206, startPoint y: 129, endPoint x: 321, endPoint y: 241, distance: 160.6
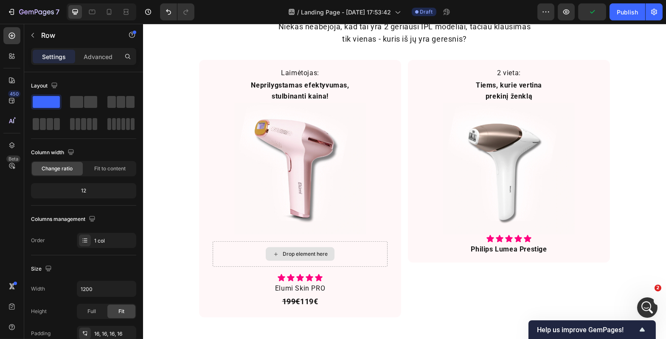
scroll to position [780, 0]
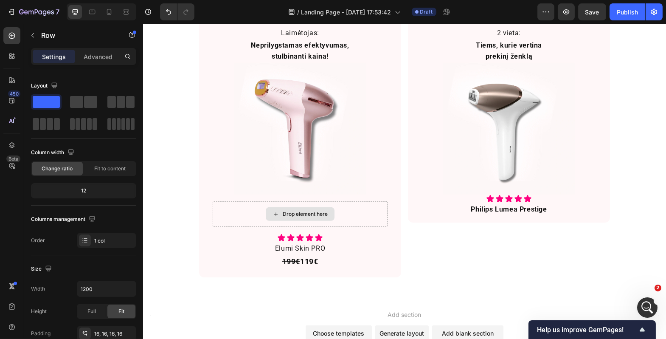
click at [219, 217] on div "Drop element here" at bounding box center [299, 213] width 175 height 25
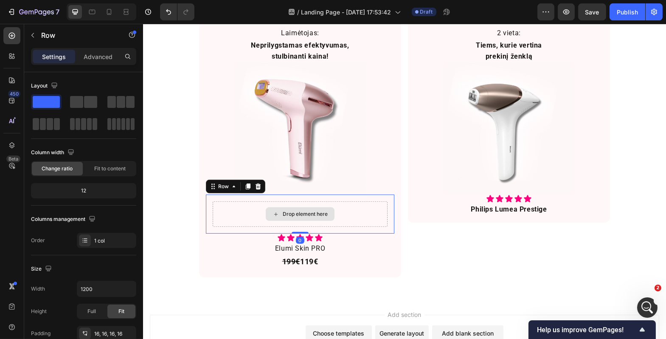
click at [219, 217] on div "Drop element here" at bounding box center [299, 213] width 175 height 25
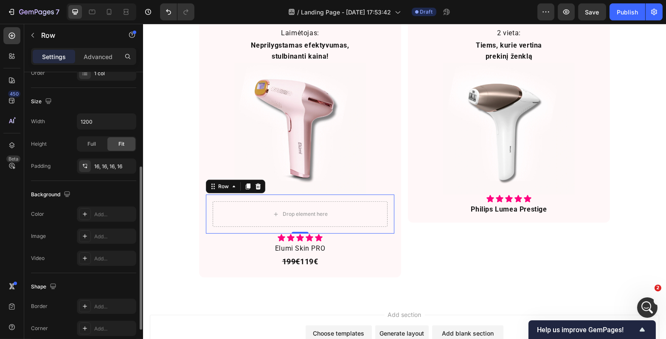
scroll to position [226, 0]
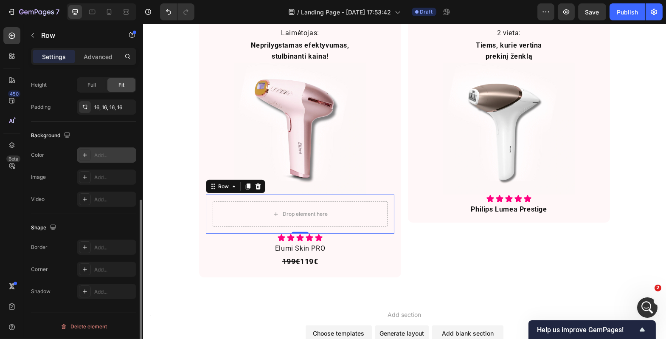
click at [91, 157] on div "Add..." at bounding box center [106, 154] width 59 height 15
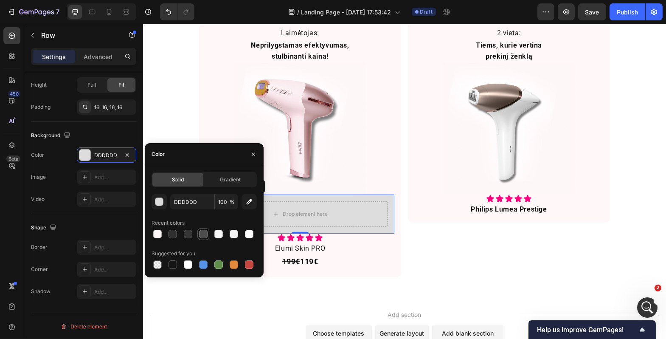
click at [203, 237] on div at bounding box center [203, 234] width 8 height 8
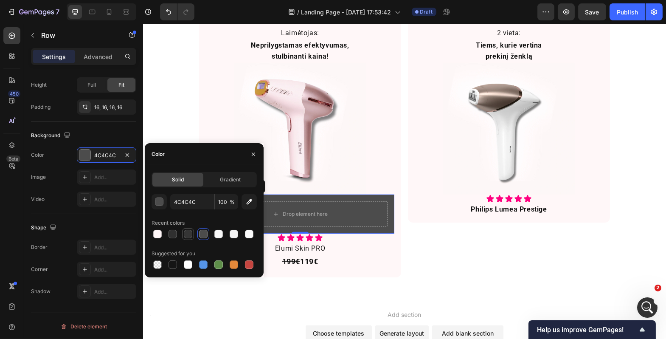
click at [185, 233] on div at bounding box center [188, 234] width 8 height 8
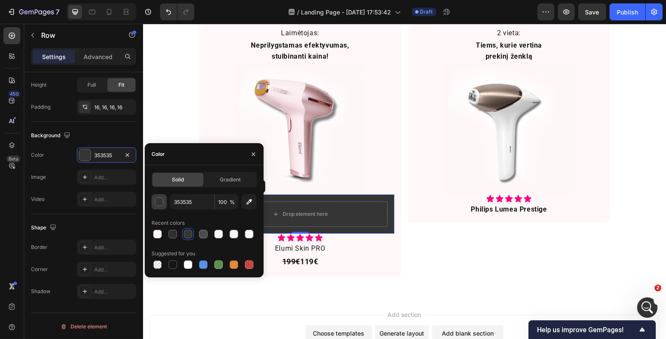
click at [161, 200] on div "button" at bounding box center [159, 202] width 8 height 8
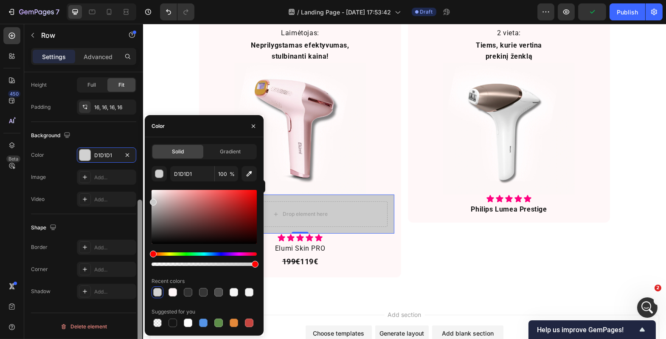
type input "CCCCCC"
drag, startPoint x: 153, startPoint y: 207, endPoint x: 140, endPoint y: 200, distance: 14.2
click at [140, 200] on div "450 Beta Sections(30) Elements(83) Section Element Hero Section Product Detail …" at bounding box center [71, 181] width 143 height 315
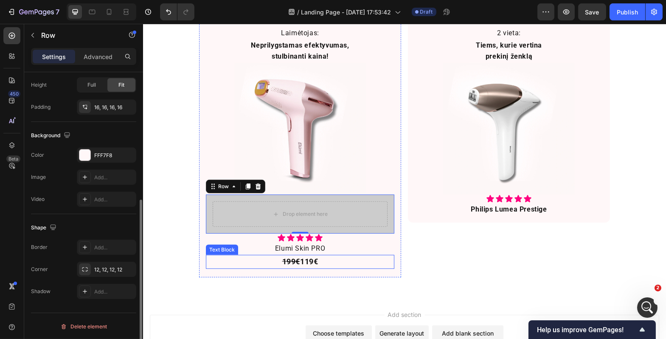
click at [397, 256] on div "Laimėtojas: Text Block Neprilygstamas efektyvumas, stulbinanti kaina! Text Bloc…" at bounding box center [300, 148] width 202 height 257
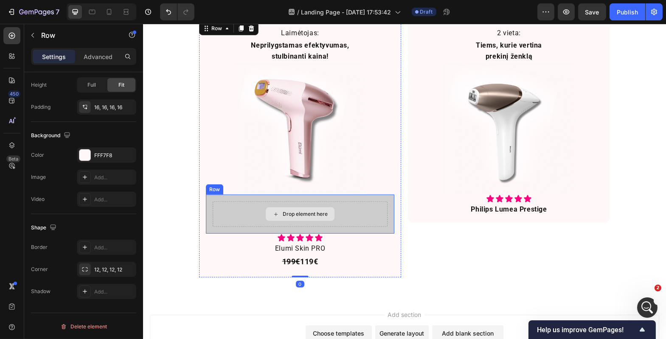
click at [320, 199] on div "Drop element here Row" at bounding box center [299, 213] width 188 height 39
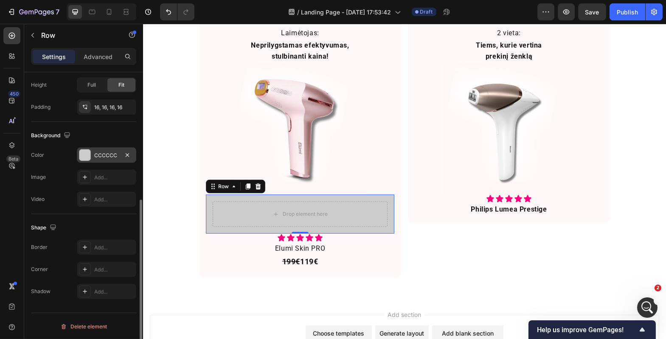
click at [92, 155] on div "CCCCCC" at bounding box center [106, 154] width 59 height 15
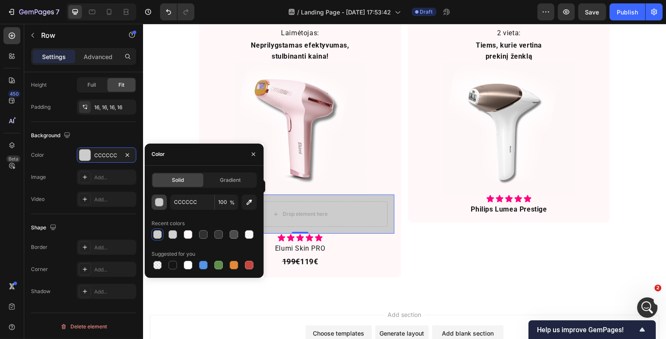
click at [163, 202] on div "button" at bounding box center [159, 202] width 8 height 8
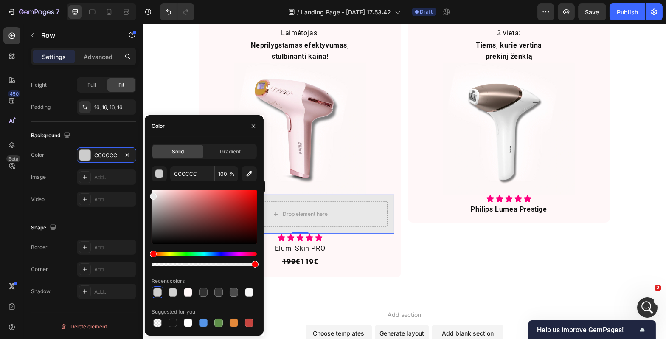
click at [152, 194] on div at bounding box center [204, 217] width 105 height 54
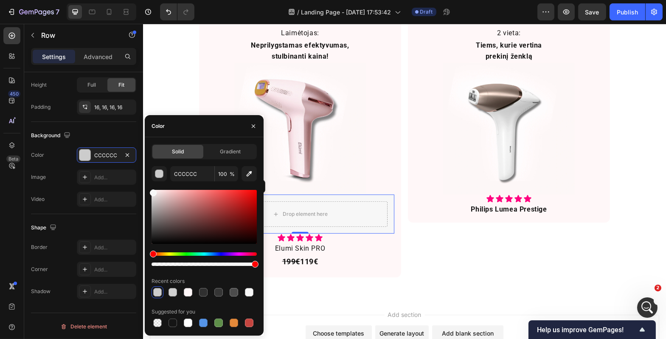
click at [149, 191] on div "Solid Gradient CCCCCC 100 % Recent colors Suggested for you" at bounding box center [204, 236] width 119 height 185
type input "F7F7F7"
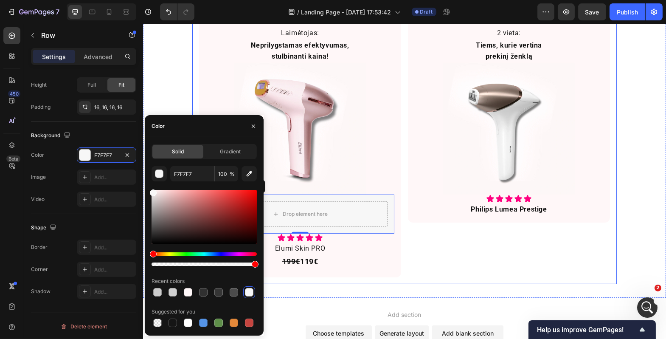
click at [445, 262] on div "2 vieta: Text Block Tiems, kurie vertina prekinį ženklą Text Block Image Icon I…" at bounding box center [508, 148] width 202 height 257
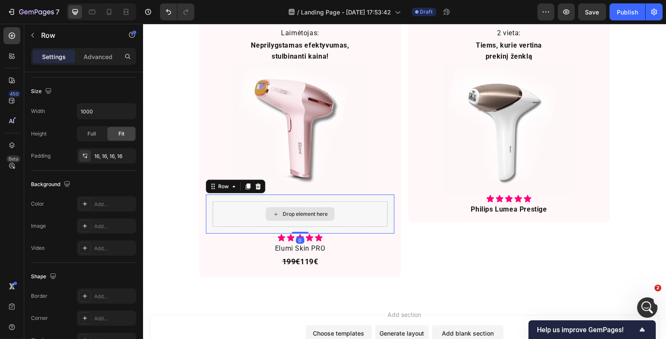
click at [341, 218] on div "Drop element here" at bounding box center [299, 213] width 175 height 25
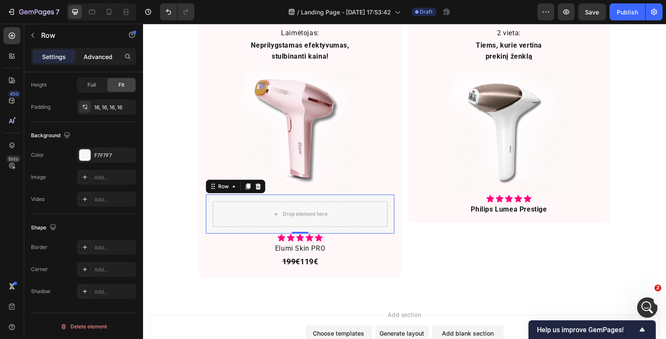
click at [97, 54] on p "Advanced" at bounding box center [98, 56] width 29 height 9
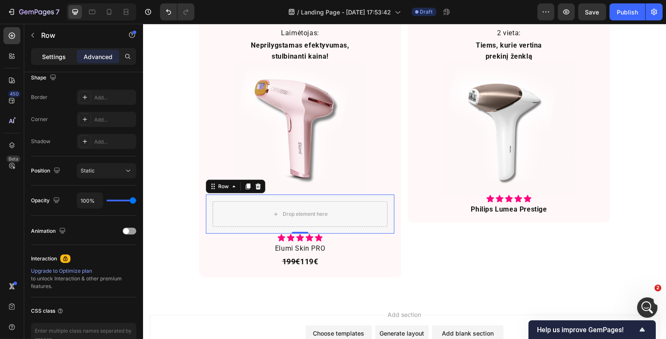
click at [51, 56] on p "Settings" at bounding box center [54, 56] width 24 height 9
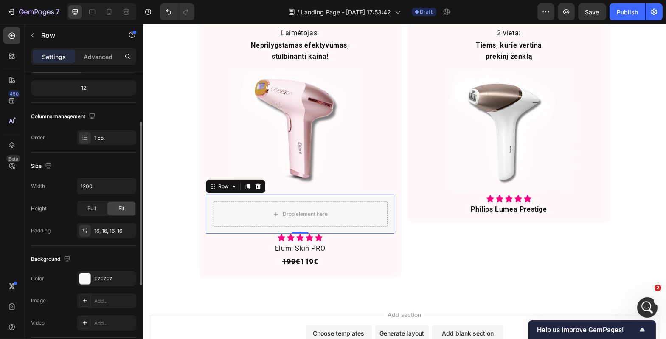
scroll to position [0, 0]
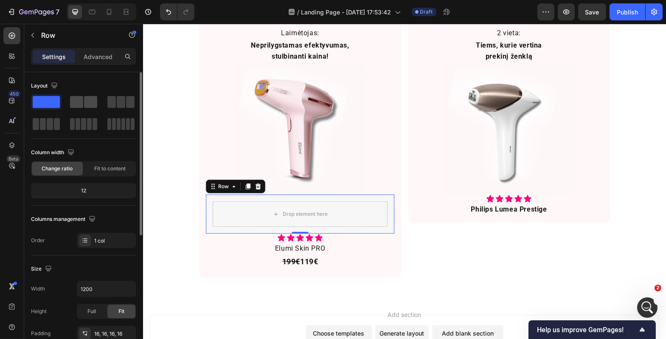
click at [86, 102] on span at bounding box center [90, 102] width 13 height 12
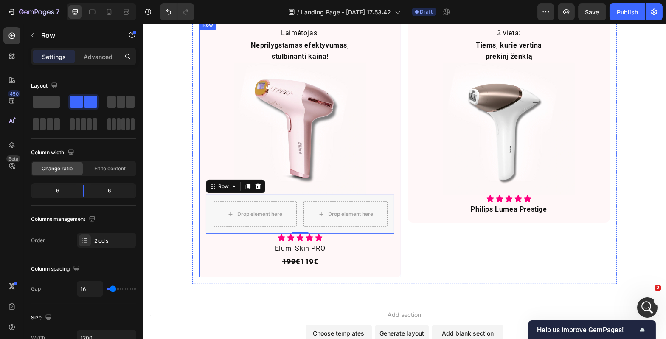
click at [199, 251] on div "Laimėtojas: Text Block Neprilygstamas efektyvumas, stulbinanti kaina! Text Bloc…" at bounding box center [300, 148] width 202 height 257
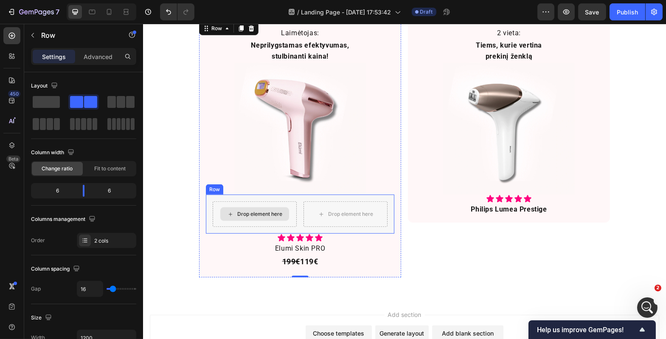
click at [242, 202] on div "Drop element here" at bounding box center [254, 213] width 84 height 25
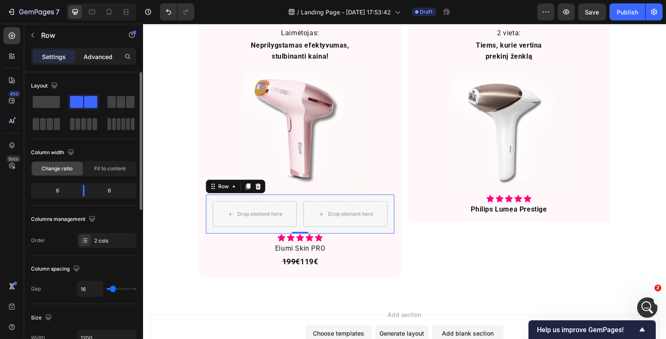
click at [95, 52] on p "Advanced" at bounding box center [98, 56] width 29 height 9
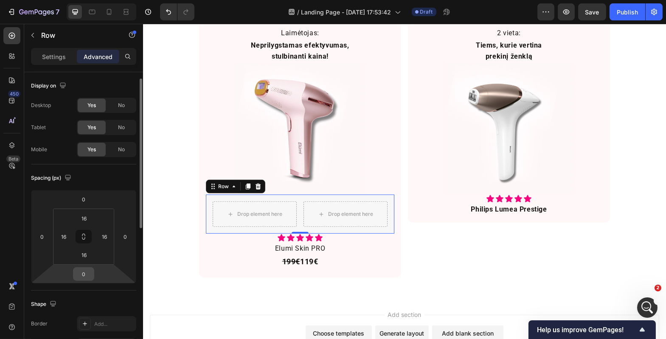
scroll to position [174, 0]
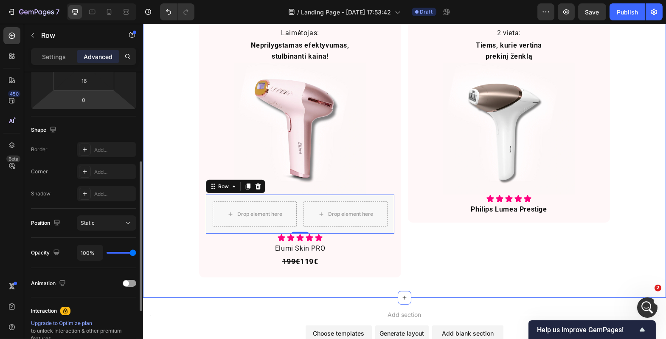
click at [166, 275] on div "Rinkos lyderių dvikova Heading Niekas neabejoja, kad tai yra 2 geriausi IPL mod…" at bounding box center [404, 117] width 523 height 331
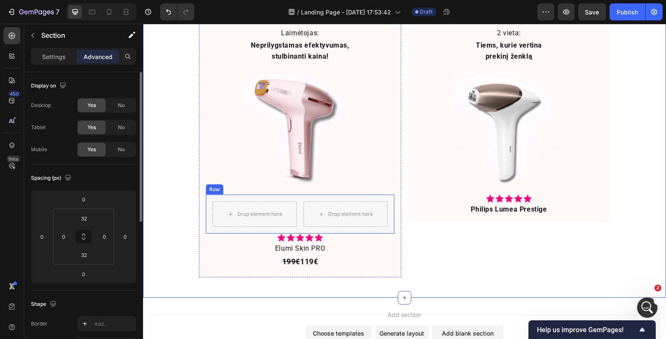
click at [211, 198] on div "Drop element here Drop element here Row" at bounding box center [299, 213] width 188 height 39
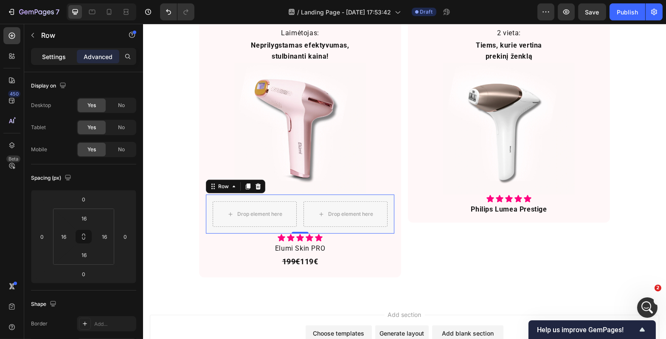
click at [54, 57] on p "Settings" at bounding box center [54, 56] width 24 height 9
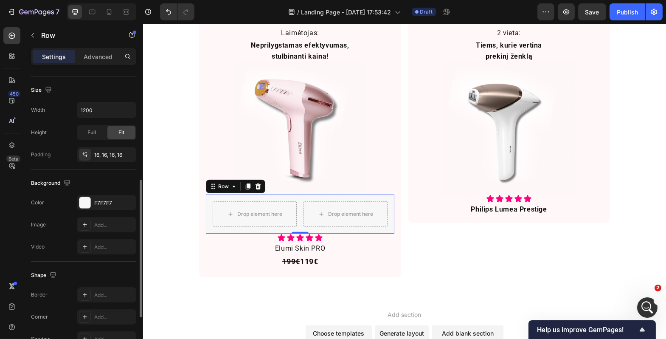
scroll to position [241, 0]
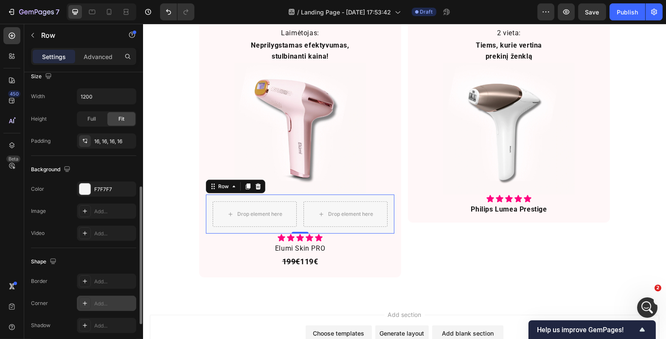
click at [97, 301] on div "Add..." at bounding box center [114, 304] width 40 height 8
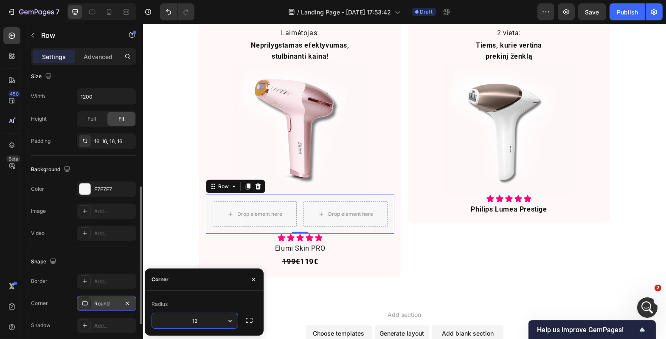
type input "12"
click at [200, 281] on div "Corner" at bounding box center [204, 279] width 119 height 22
click at [177, 205] on div "Rinkos lyderių dvikova Heading Niekas neabejoja, kad tai yra 2 geriausi IPL mod…" at bounding box center [404, 117] width 523 height 331
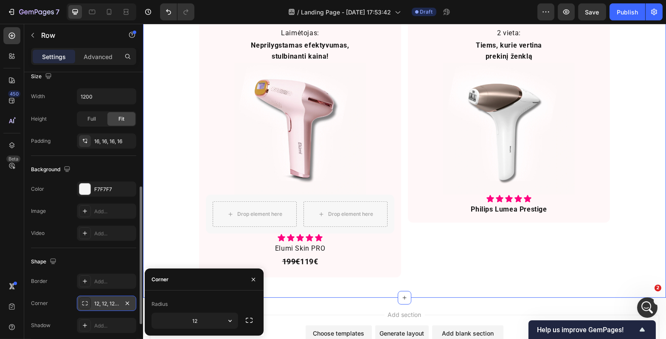
scroll to position [0, 0]
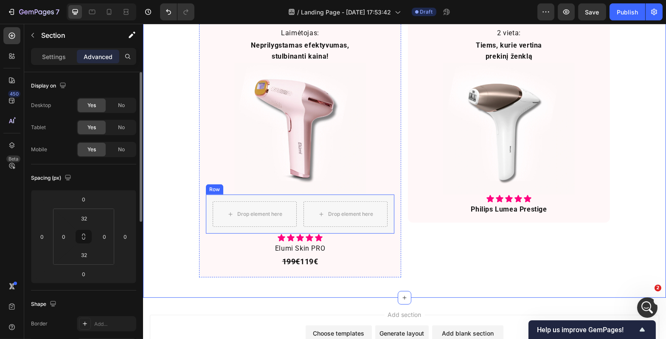
click at [212, 198] on div "Drop element here Drop element here Row" at bounding box center [299, 213] width 188 height 39
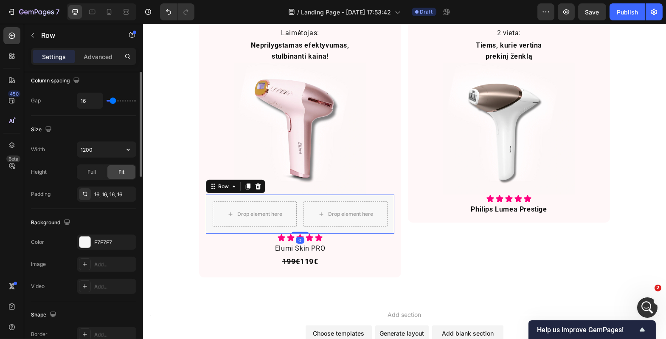
scroll to position [191, 0]
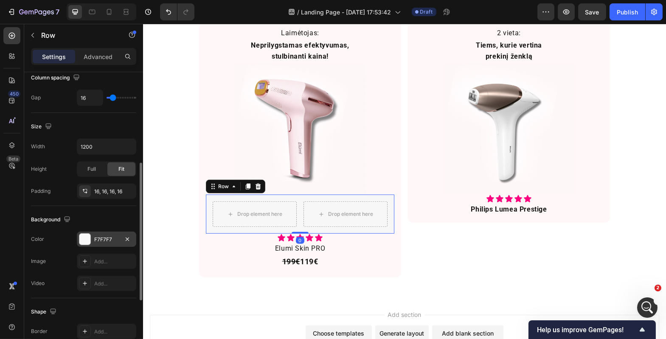
click at [84, 235] on div at bounding box center [84, 238] width 11 height 11
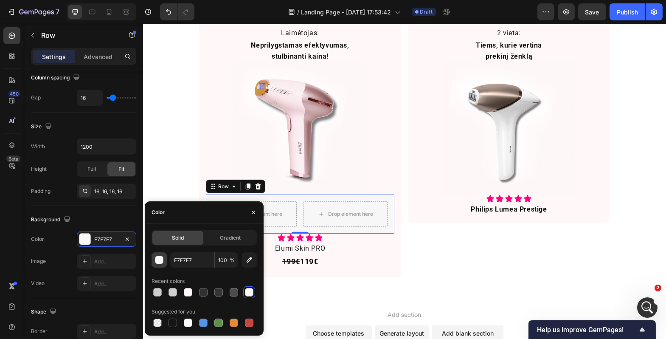
click at [162, 262] on div "button" at bounding box center [159, 260] width 8 height 8
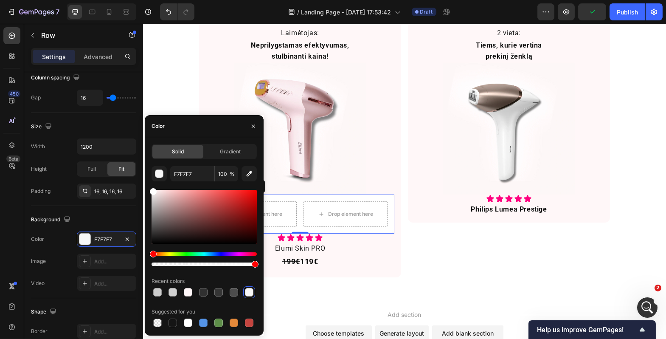
type input "FFFFFF"
drag, startPoint x: 153, startPoint y: 191, endPoint x: 146, endPoint y: 172, distance: 20.8
click at [146, 172] on div "Solid Gradient FFFFFF 100 % Recent colors Suggested for you" at bounding box center [204, 236] width 119 height 185
click at [157, 80] on div "Rinkos lyderių dvikova Heading Niekas neabejoja, kad tai yra 2 geriausi IPL mod…" at bounding box center [404, 117] width 523 height 331
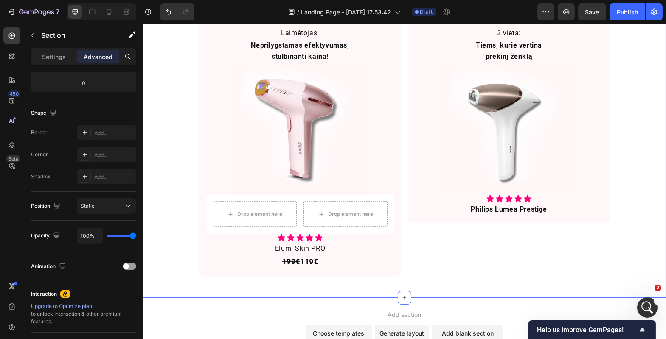
scroll to position [0, 0]
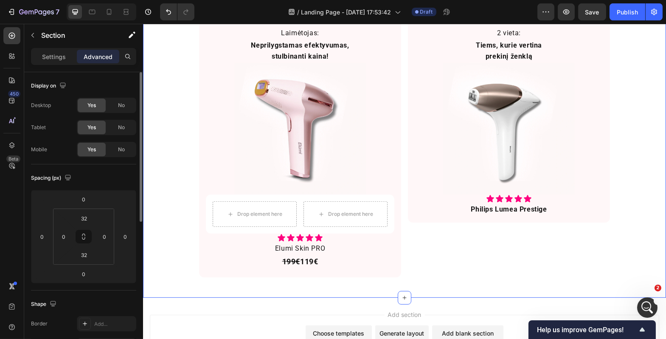
click at [157, 80] on div "Rinkos lyderių dvikova Heading Niekas neabejoja, kad tai yra 2 geriausi IPL mod…" at bounding box center [404, 117] width 523 height 331
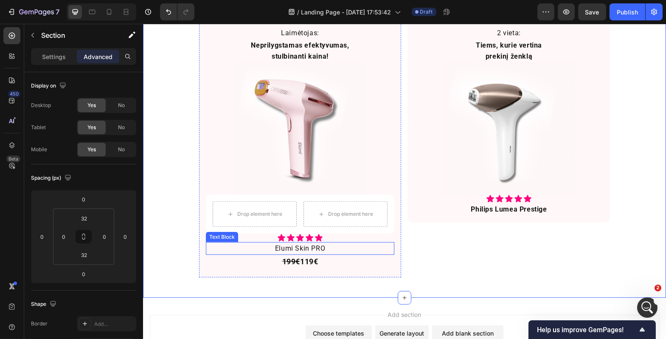
click at [234, 247] on div "Elumi Skin PRO" at bounding box center [299, 248] width 188 height 13
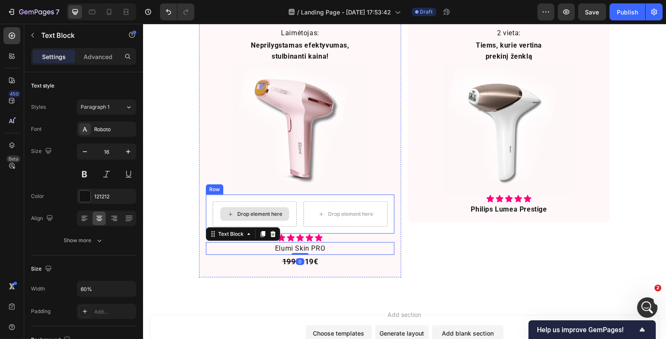
click at [263, 225] on div "Drop element here" at bounding box center [254, 213] width 84 height 25
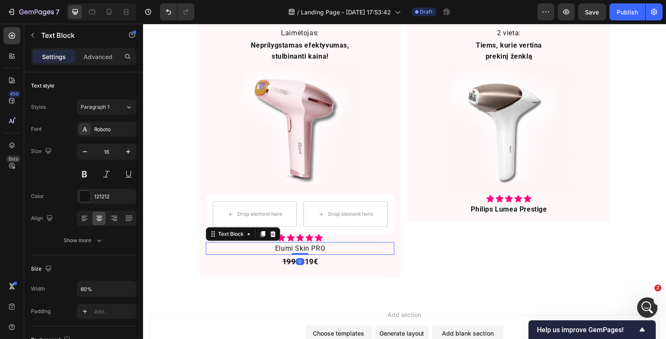
drag, startPoint x: 335, startPoint y: 247, endPoint x: 319, endPoint y: 246, distance: 16.2
click at [335, 247] on p "Elumi Skin PRO" at bounding box center [299, 248] width 111 height 11
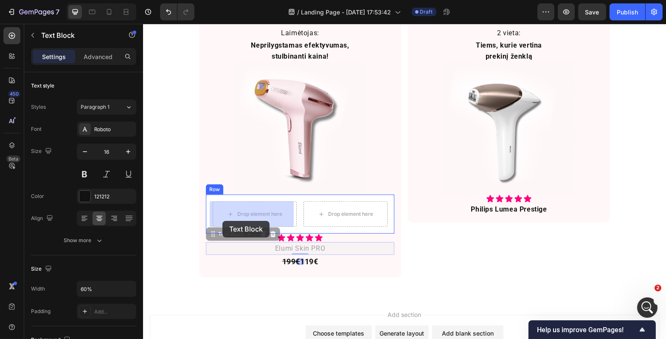
drag, startPoint x: 215, startPoint y: 236, endPoint x: 222, endPoint y: 220, distance: 17.3
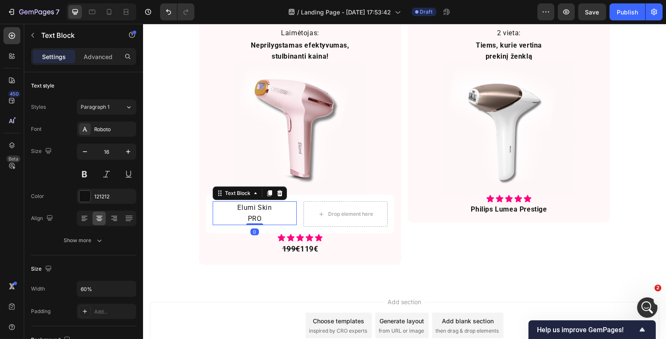
click at [176, 220] on div "Rinkos lyderių dvikova Heading Niekas neabejoja, kad tai yra 2 geriausi IPL mod…" at bounding box center [404, 111] width 523 height 319
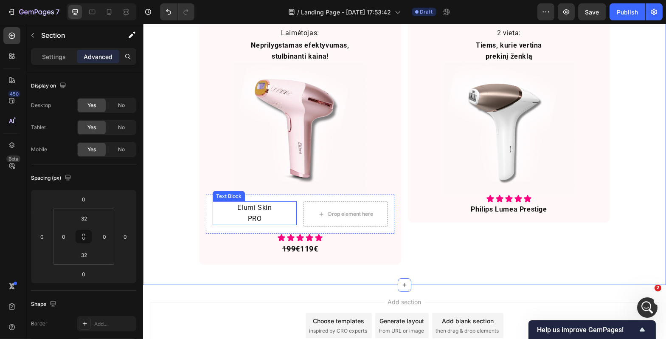
click at [250, 219] on p "Elumi Skin PRO" at bounding box center [254, 213] width 49 height 22
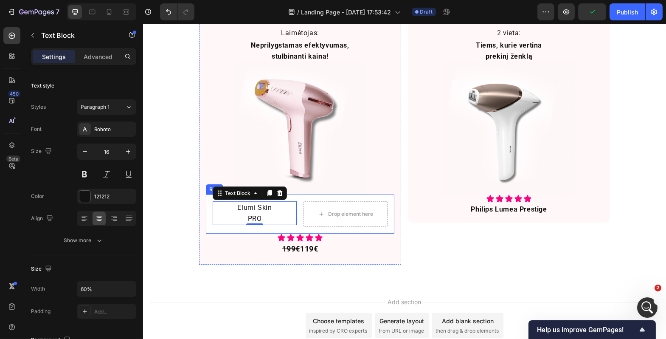
click at [293, 226] on div "Elumi Skin PRO Text Block 0 Drop element here Row" at bounding box center [299, 213] width 188 height 39
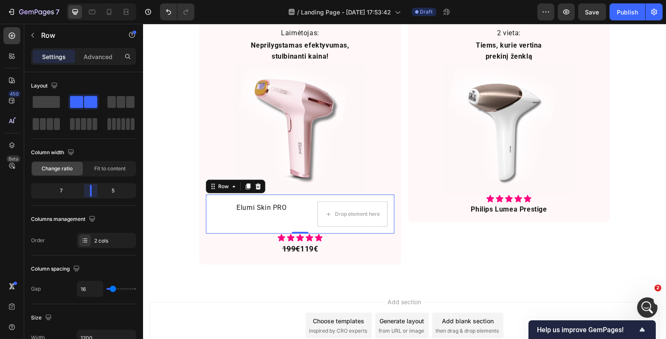
drag, startPoint x: 84, startPoint y: 191, endPoint x: 91, endPoint y: 189, distance: 7.1
click at [91, 0] on body "7 Version history / Landing Page - [DATE] 17:53:42 Draft Preview Save Publish 4…" at bounding box center [333, 0] width 666 height 0
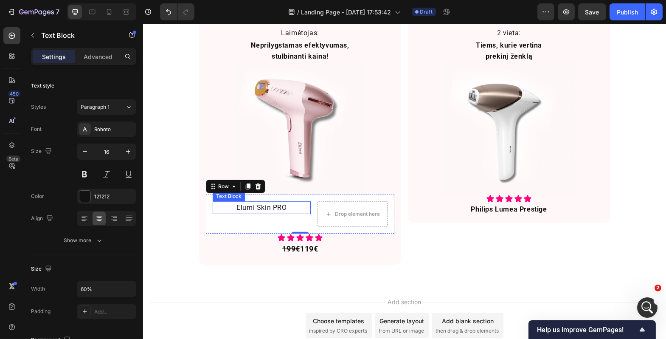
click at [222, 210] on div "Elumi Skin PRO" at bounding box center [261, 207] width 98 height 13
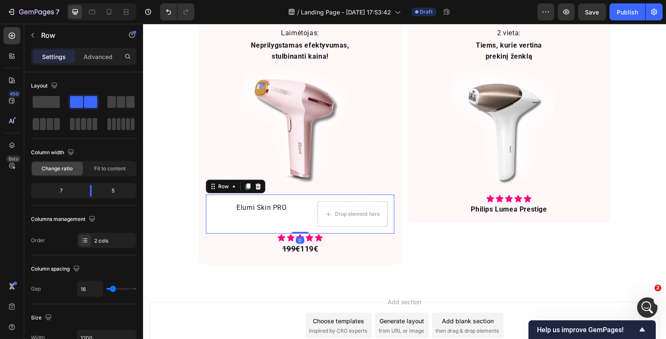
click at [208, 220] on div "Elumi Skin PRO Text Block Drop element here Row 0" at bounding box center [299, 213] width 188 height 39
click at [312, 220] on div "Elumi Skin PRO Text Block Drop element here Row 0" at bounding box center [299, 213] width 188 height 39
click at [239, 205] on p "Elumi Skin PRO" at bounding box center [261, 207] width 57 height 11
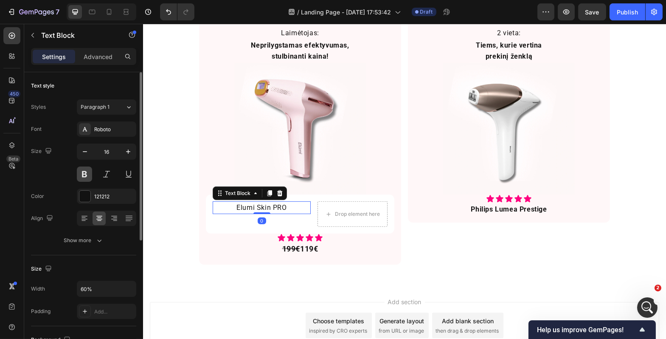
click at [82, 169] on button at bounding box center [84, 173] width 15 height 15
click at [87, 197] on div at bounding box center [84, 196] width 11 height 11
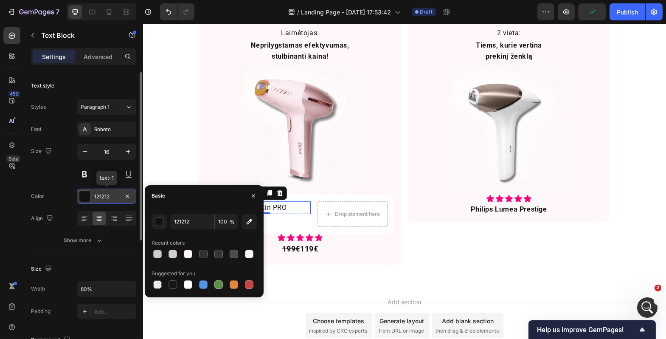
click at [87, 197] on div at bounding box center [84, 196] width 11 height 11
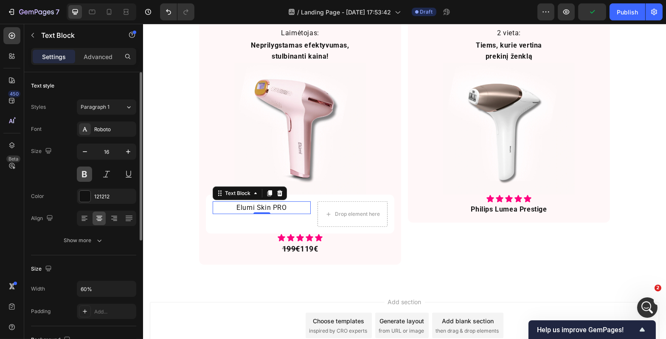
click at [84, 175] on button at bounding box center [84, 173] width 15 height 15
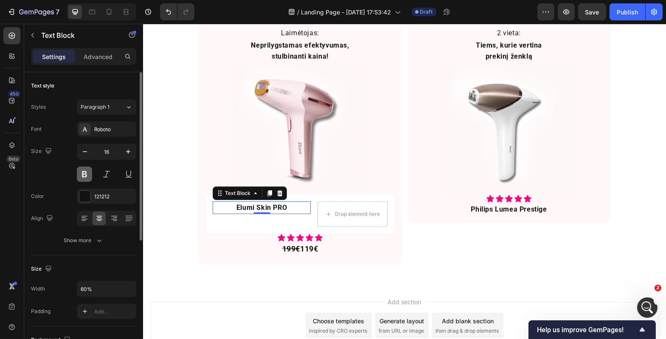
click at [84, 175] on button at bounding box center [84, 173] width 15 height 15
click at [84, 176] on button at bounding box center [84, 173] width 15 height 15
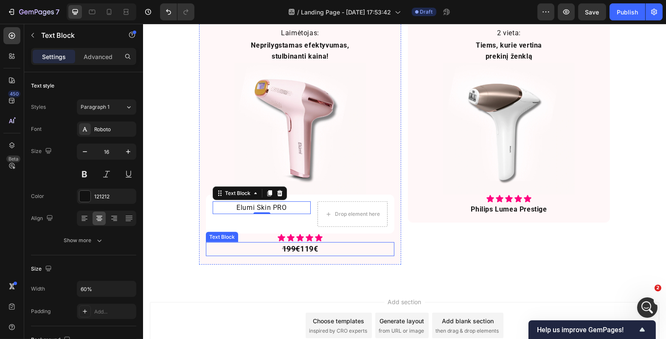
click at [303, 251] on p "199€ 119€" at bounding box center [299, 249] width 111 height 12
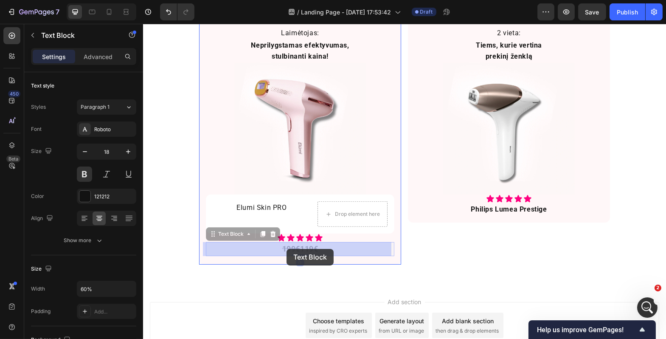
drag, startPoint x: 227, startPoint y: 236, endPoint x: 286, endPoint y: 249, distance: 59.9
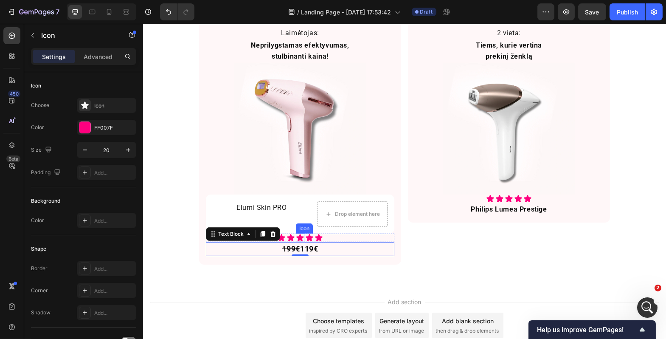
click at [295, 237] on icon at bounding box center [299, 237] width 8 height 8
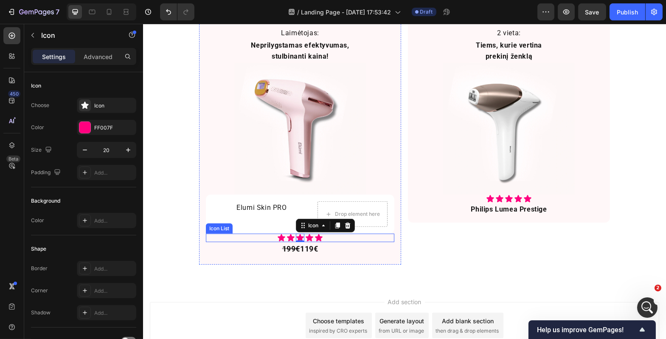
click at [266, 240] on div "Icon Icon Icon 0 Icon Icon" at bounding box center [299, 237] width 188 height 8
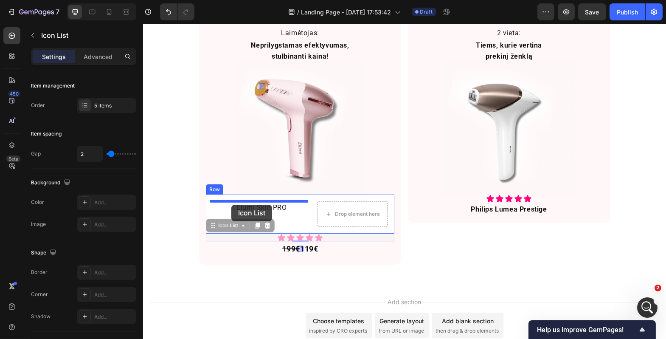
drag, startPoint x: 209, startPoint y: 226, endPoint x: 231, endPoint y: 205, distance: 30.9
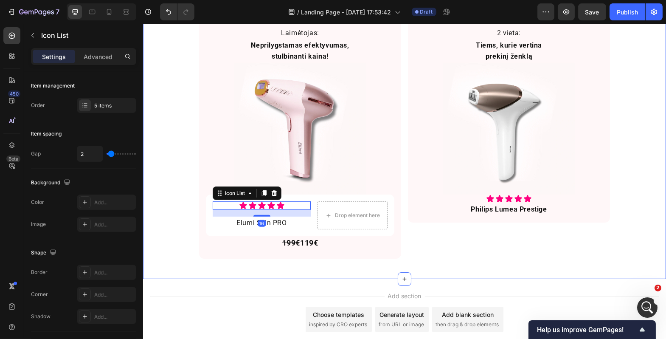
click at [183, 230] on div "Rinkos lyderių dvikova Heading Niekas neabejoja, kad tai yra 2 geriausi IPL mod…" at bounding box center [404, 108] width 523 height 313
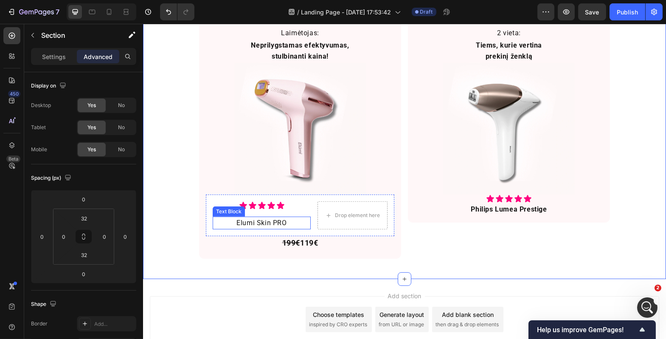
click at [263, 222] on p "Elumi Skin PRO" at bounding box center [261, 222] width 57 height 11
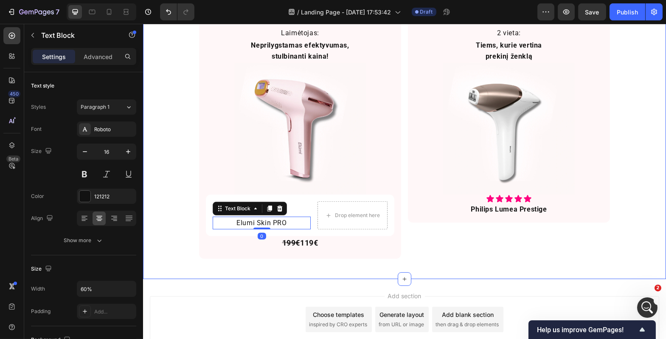
click at [171, 242] on div "Rinkos lyderių dvikova Heading Niekas neabejoja, kad tai yra 2 geriausi IPL mod…" at bounding box center [404, 108] width 523 height 313
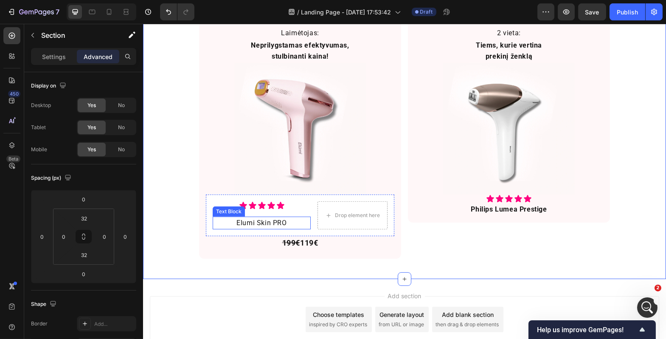
click at [269, 225] on p "Elumi Skin PRO" at bounding box center [261, 222] width 57 height 11
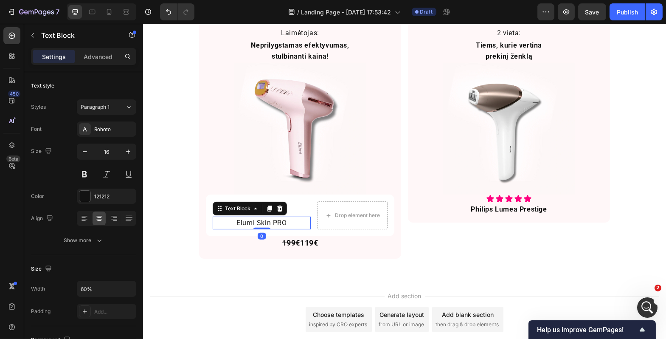
click at [278, 207] on icon at bounding box center [280, 208] width 6 height 6
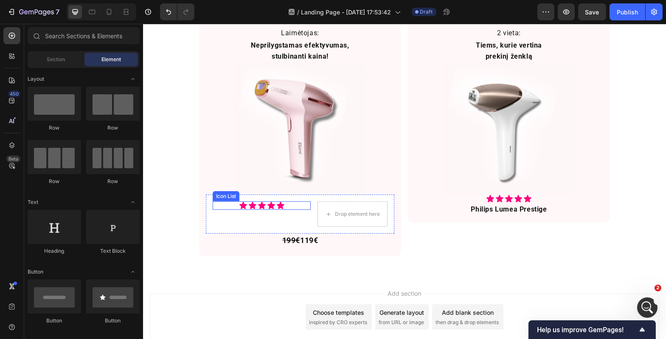
click at [287, 205] on div "Icon Icon Icon Icon Icon" at bounding box center [261, 205] width 98 height 8
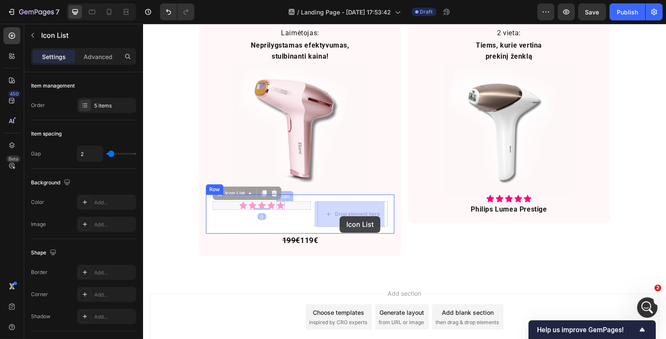
drag, startPoint x: 220, startPoint y: 194, endPoint x: 312, endPoint y: 211, distance: 94.1
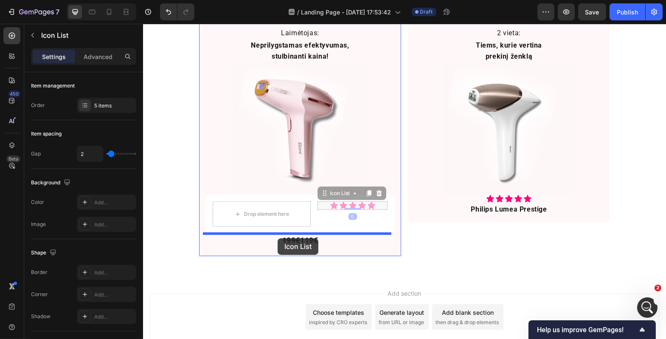
drag, startPoint x: 320, startPoint y: 199, endPoint x: 277, endPoint y: 238, distance: 58.6
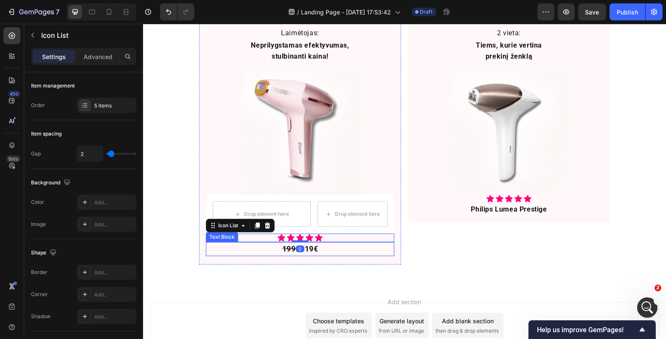
click at [237, 248] on div "199€ 119€" at bounding box center [299, 249] width 188 height 14
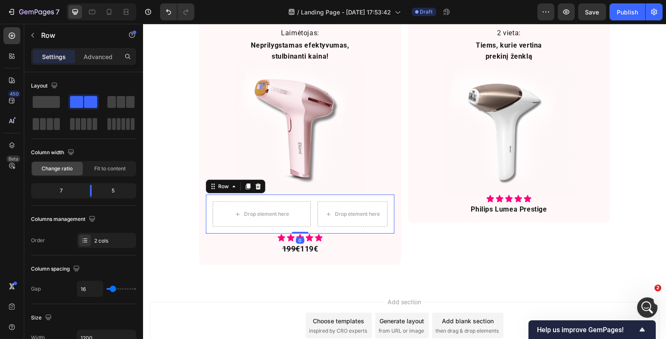
click at [309, 217] on div "Drop element here Drop element here Row 0" at bounding box center [299, 213] width 188 height 39
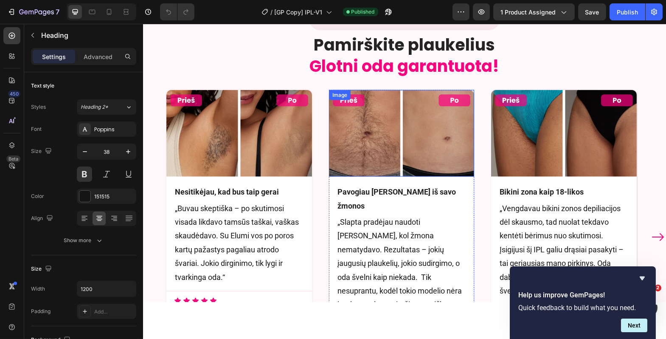
scroll to position [2115, 0]
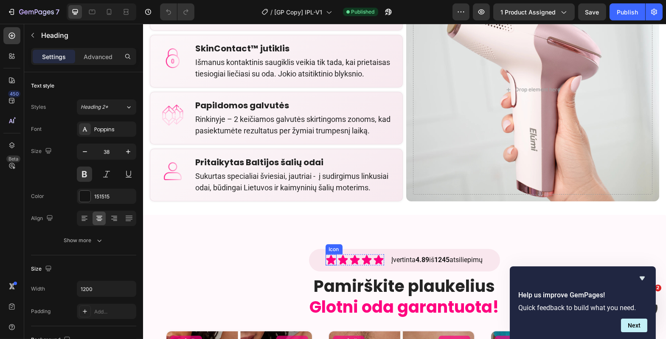
click at [325, 256] on icon at bounding box center [330, 259] width 11 height 11
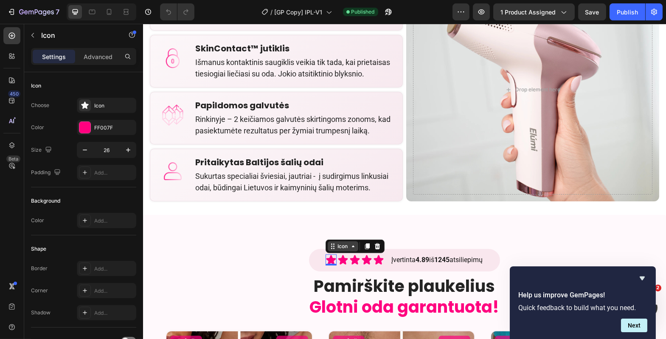
click at [329, 248] on icon at bounding box center [332, 246] width 7 height 7
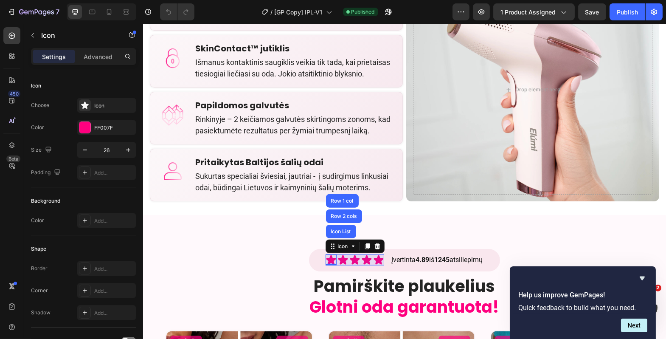
click at [329, 231] on div "Icon List" at bounding box center [340, 231] width 23 height 5
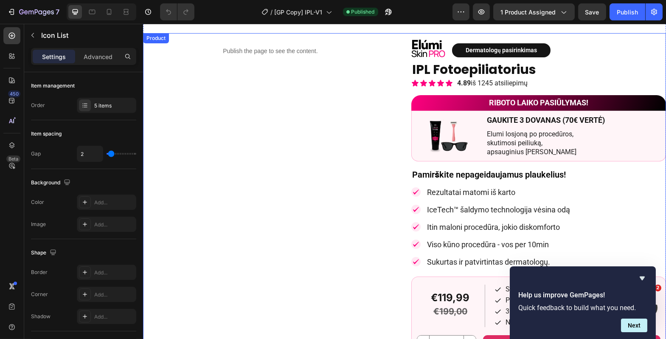
scroll to position [58, 0]
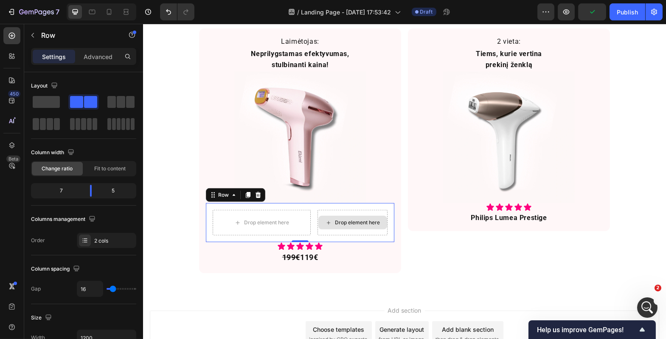
scroll to position [1, 0]
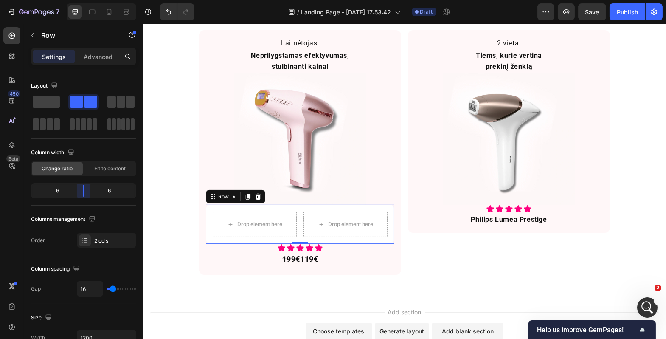
click at [85, 0] on body "7 Version history / Landing Page - [DATE] 17:53:42 Draft Preview Save Publish 4…" at bounding box center [333, 0] width 666 height 0
drag, startPoint x: 84, startPoint y: 191, endPoint x: 61, endPoint y: 190, distance: 23.8
click at [60, 0] on body "7 Version history / Landing Page - [DATE] 17:53:42 Draft Preview Save Publish 4…" at bounding box center [333, 0] width 666 height 0
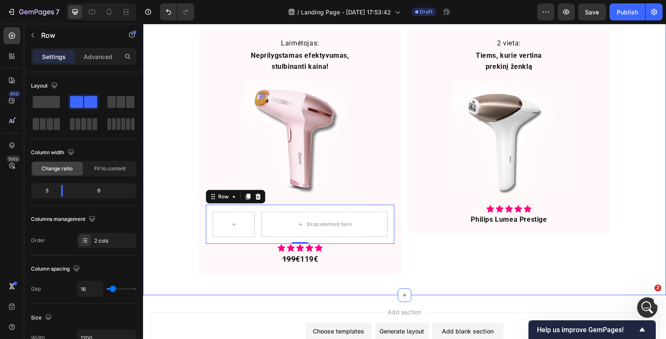
click at [169, 206] on div "Rinkos lyderių dvikova Heading Niekas neabejoja, kad tai yra 2 geriausi IPL mod…" at bounding box center [404, 122] width 523 height 319
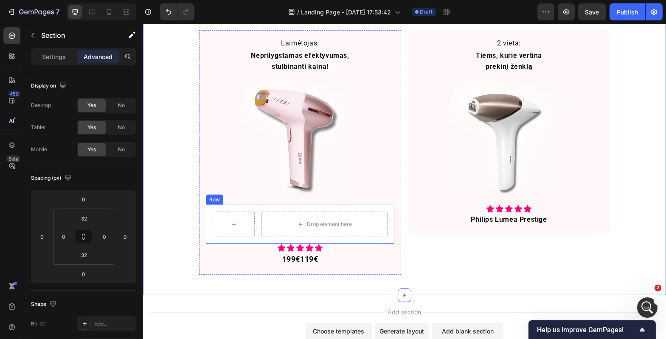
click at [251, 225] on div "Drop element here Row" at bounding box center [299, 224] width 188 height 39
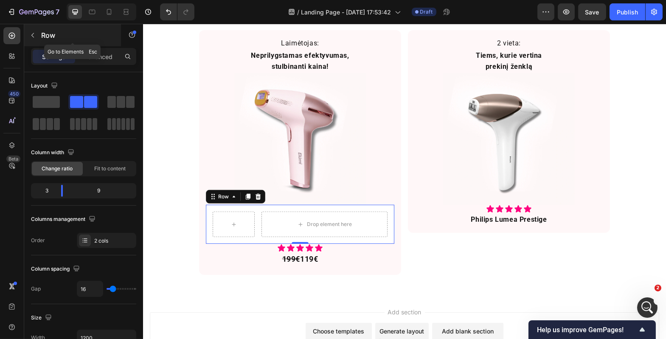
click at [41, 36] on div "Row" at bounding box center [72, 35] width 97 height 22
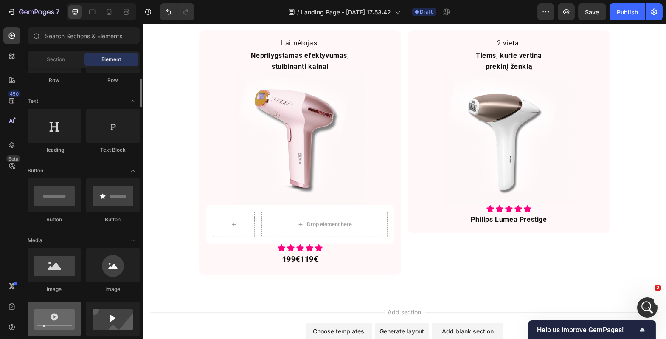
scroll to position [213, 0]
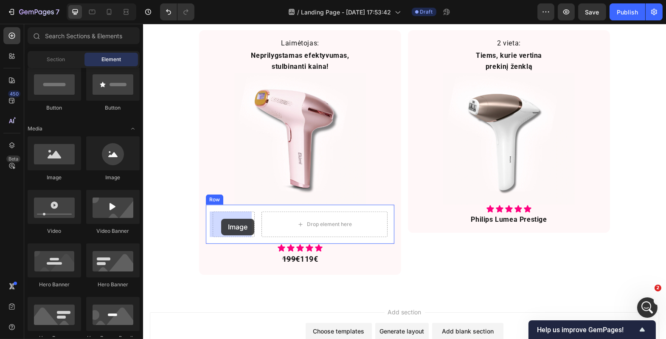
drag, startPoint x: 193, startPoint y: 167, endPoint x: 221, endPoint y: 219, distance: 58.7
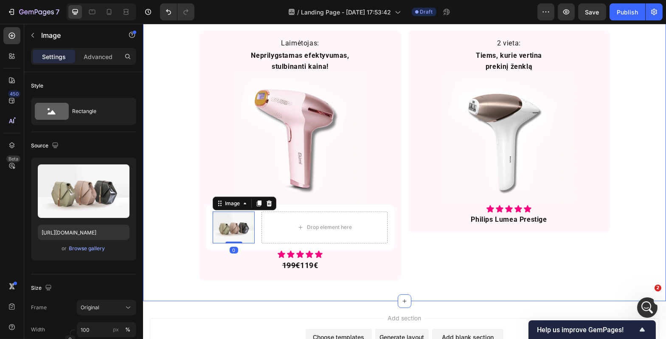
click at [171, 220] on div "Rinkos lyderių dvikova Heading Niekas neabejoja, kad tai yra 2 geriausi IPL mod…" at bounding box center [404, 125] width 523 height 325
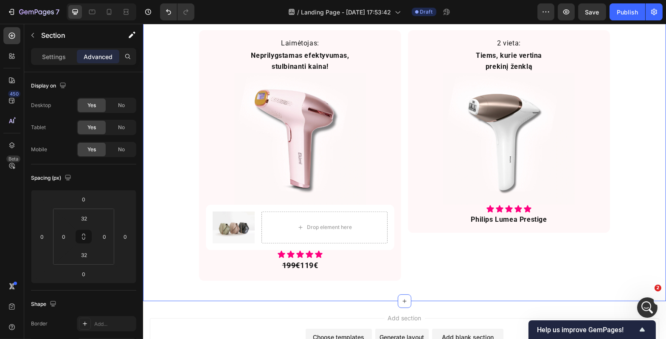
scroll to position [760, 0]
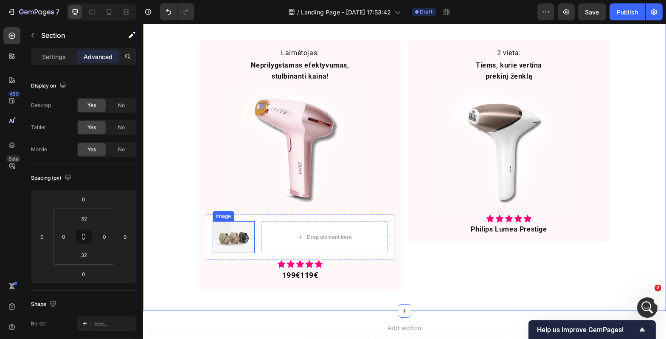
click at [231, 232] on img at bounding box center [233, 236] width 42 height 31
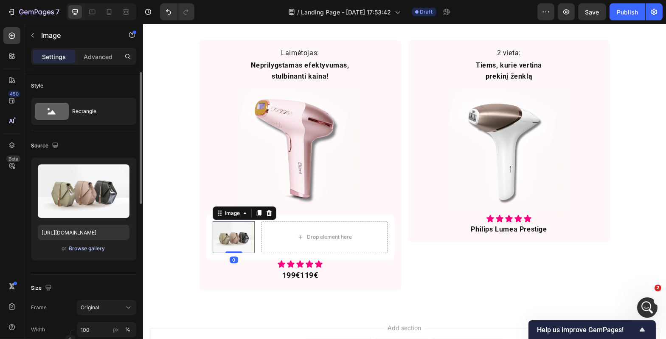
click at [90, 249] on div "Browse gallery" at bounding box center [87, 248] width 36 height 8
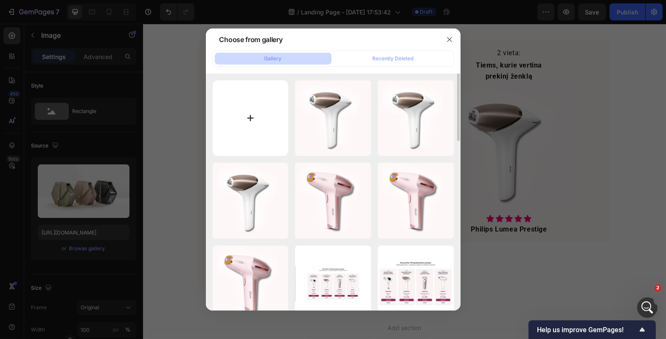
click at [242, 100] on input "file" at bounding box center [251, 118] width 76 height 76
type input "C:\fakepath\geriausias-fotoepiliatorius-elumi-logo.webp"
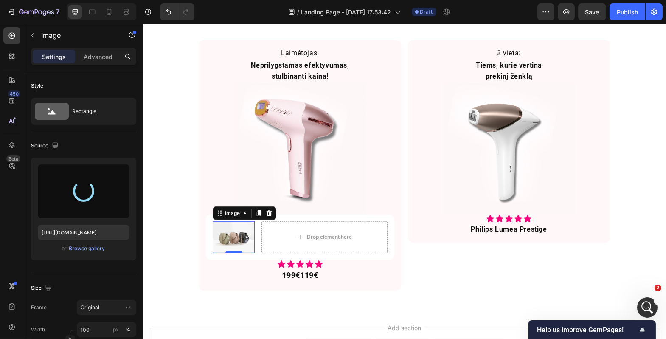
type input "[URL][DOMAIN_NAME]"
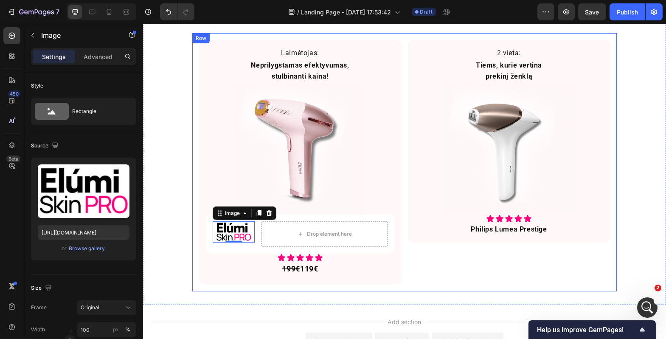
click at [433, 286] on div "Laimėtojas: Text Block Neprilygstamas efektyvumas, stulbinanti kaina! Text Bloc…" at bounding box center [404, 162] width 424 height 258
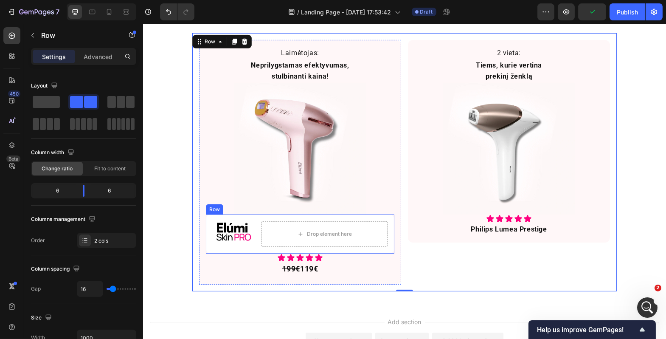
scroll to position [750, 0]
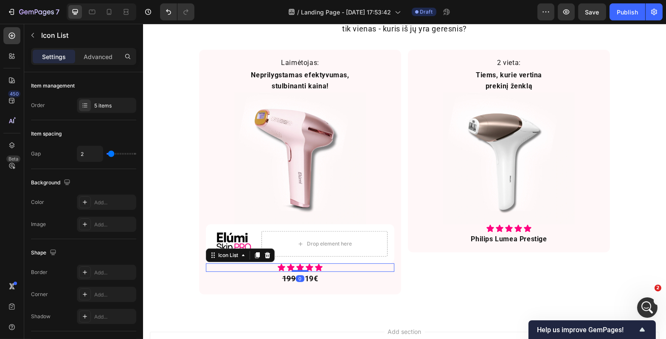
click at [271, 267] on div "Icon Icon Icon Icon Icon" at bounding box center [299, 267] width 188 height 8
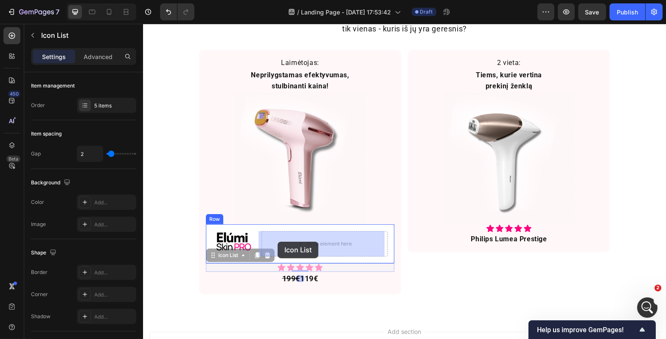
drag, startPoint x: 216, startPoint y: 256, endPoint x: 277, endPoint y: 242, distance: 62.4
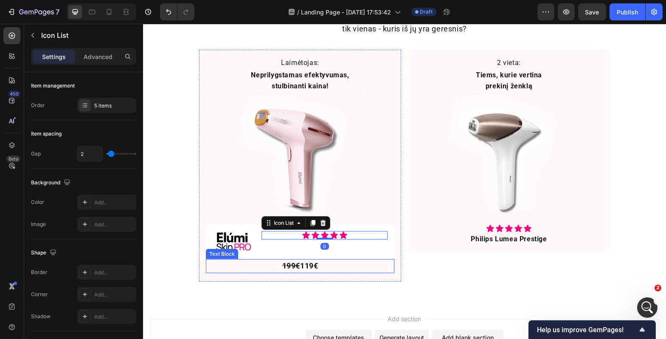
click at [407, 275] on div "2 vieta: Text Block Tiems, kurie vertina prekinį ženklą Text Block Image Icon I…" at bounding box center [508, 166] width 202 height 232
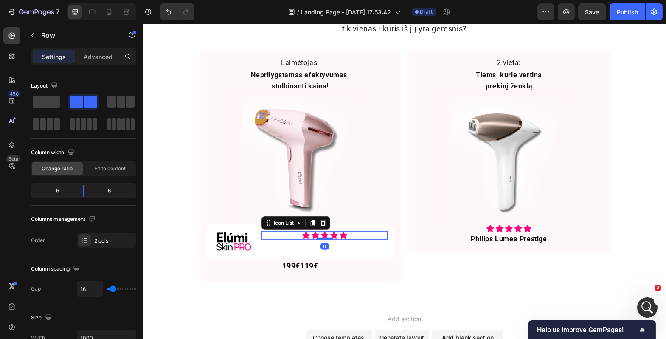
click at [347, 236] on div "Icon Icon Icon Icon Icon" at bounding box center [324, 235] width 126 height 8
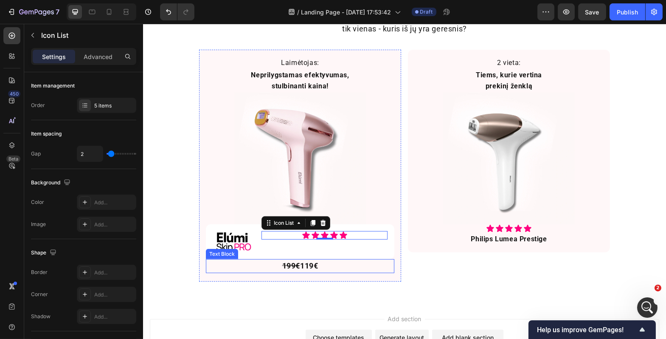
click at [272, 264] on p "199€ 119€" at bounding box center [299, 266] width 111 height 12
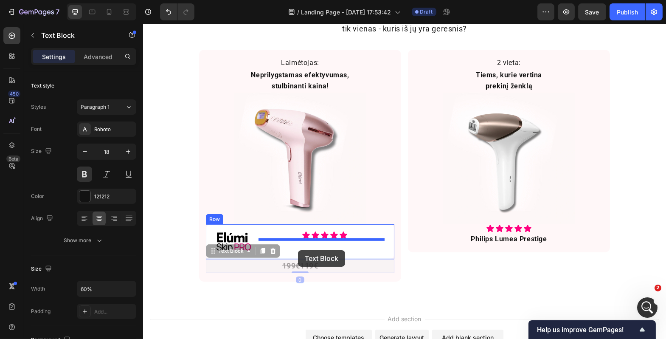
drag, startPoint x: 209, startPoint y: 252, endPoint x: 298, endPoint y: 250, distance: 88.3
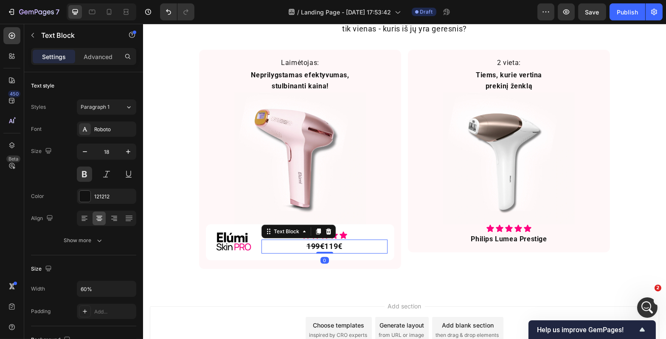
click at [408, 253] on div "2 vieta: Text Block Tiems, kurie vertina prekinį ženklą Text Block Image Icon I…" at bounding box center [508, 159] width 202 height 219
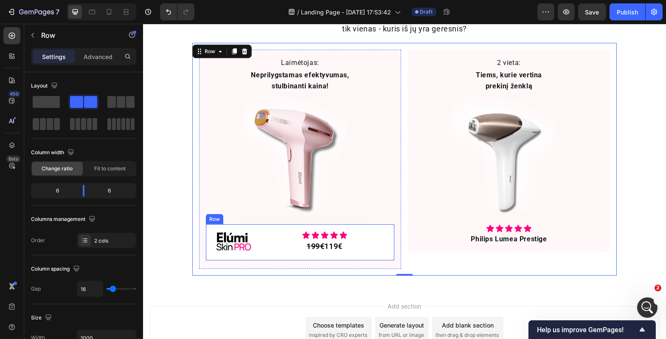
click at [373, 253] on div "Image Icon Icon Icon Icon Icon Icon List 199€ 119€ Text Block Row" at bounding box center [299, 242] width 188 height 36
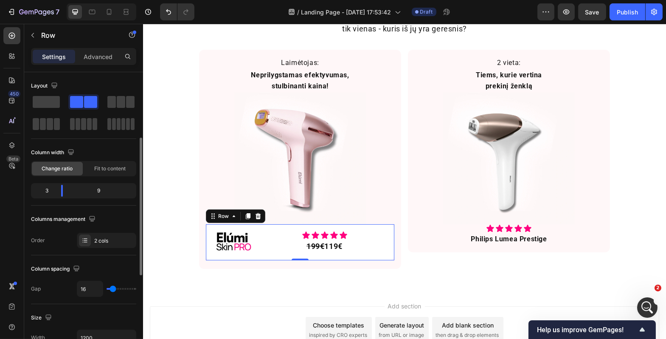
scroll to position [84, 0]
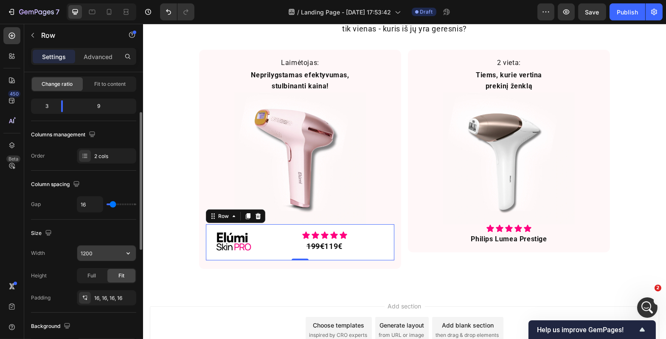
click at [92, 250] on input "1200" at bounding box center [106, 252] width 59 height 15
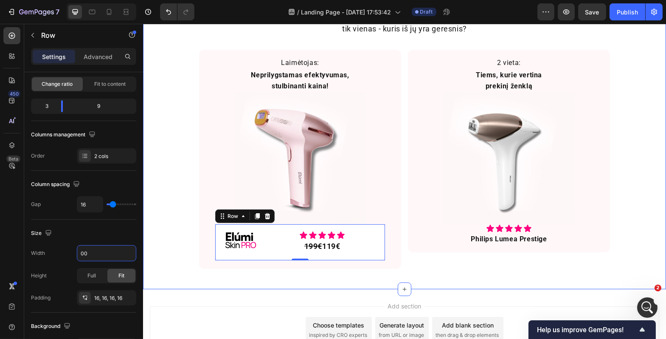
type input "300"
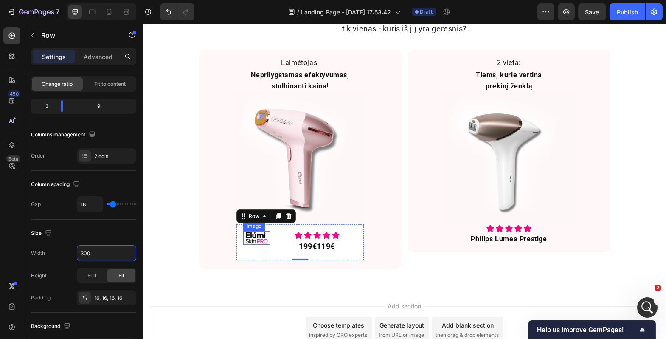
click at [262, 239] on img at bounding box center [256, 238] width 27 height 14
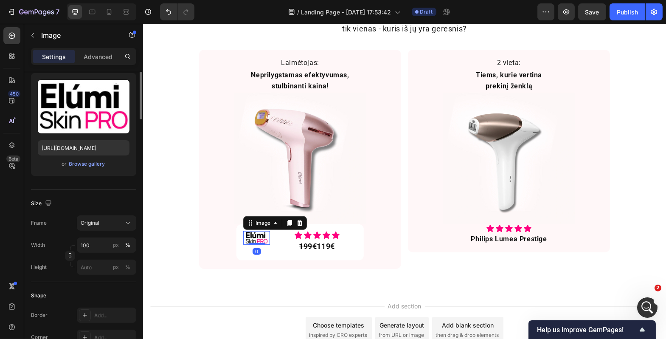
scroll to position [0, 0]
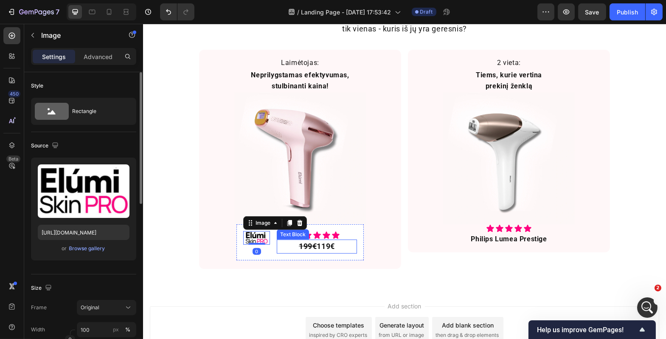
click at [280, 242] on div "199€ 119€" at bounding box center [316, 246] width 80 height 14
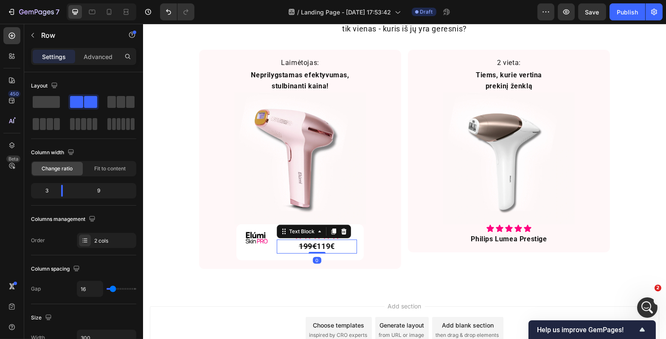
click at [271, 250] on div "Image Icon Icon Icon Icon Icon Icon List 199€ 119€ Text Block 0 Row" at bounding box center [299, 242] width 127 height 36
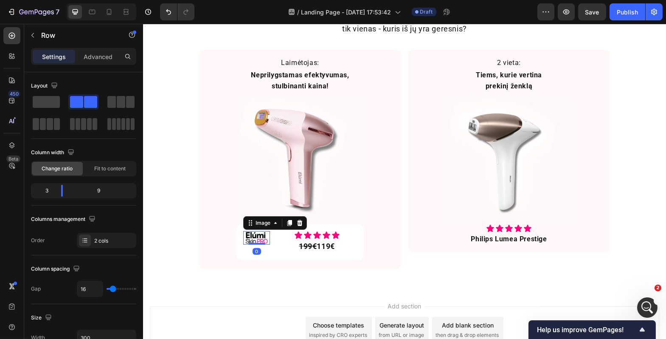
click at [258, 241] on img at bounding box center [256, 238] width 27 height 14
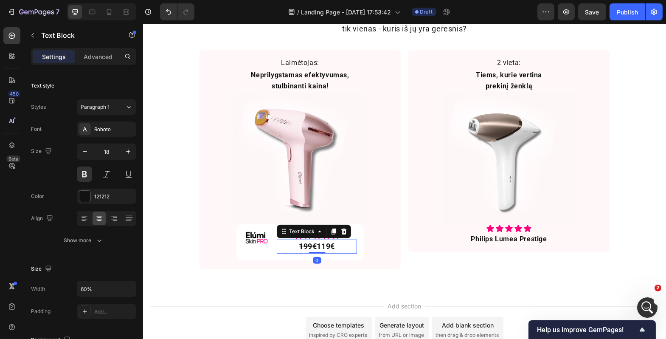
click at [276, 248] on div "199€ 119€" at bounding box center [316, 246] width 80 height 14
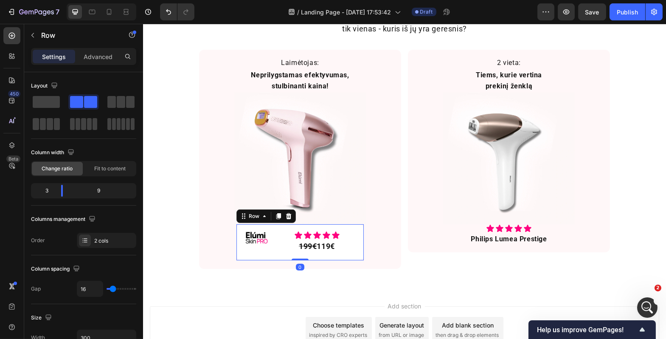
click at [266, 252] on div "Image" at bounding box center [256, 242] width 27 height 22
click at [258, 237] on img at bounding box center [256, 238] width 27 height 14
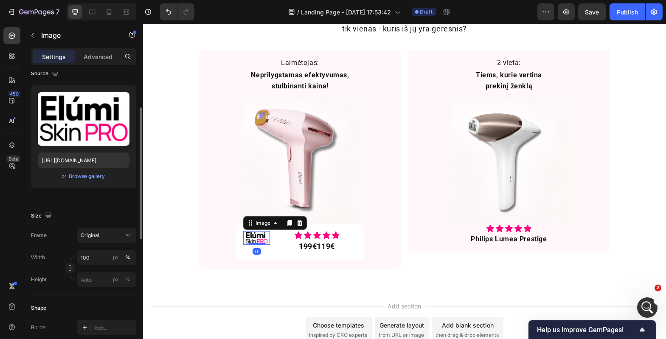
scroll to position [74, 0]
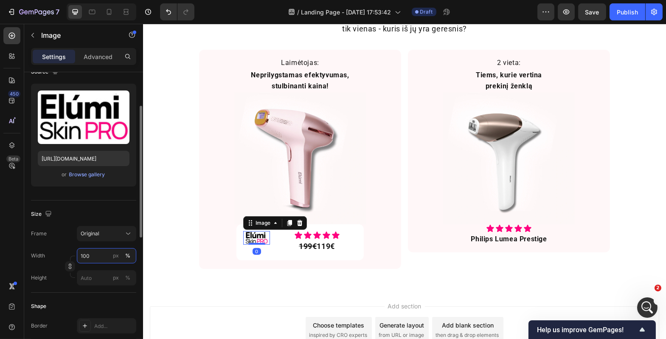
click at [94, 253] on input "100" at bounding box center [106, 255] width 59 height 15
type input "1"
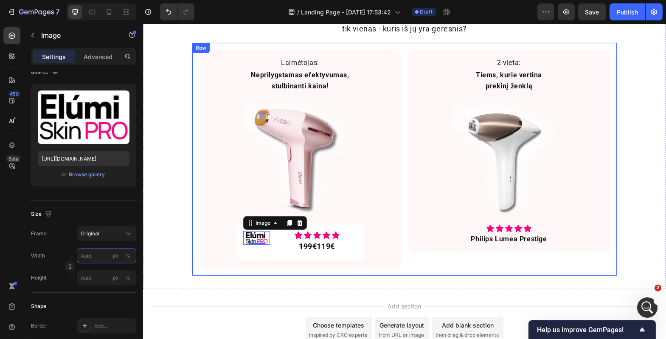
type input "1"
click at [203, 275] on div "Laimėtojas: Text Block Neprilygstamas efektyvumas, stulbinanti kaina! Text Bloc…" at bounding box center [404, 159] width 424 height 233
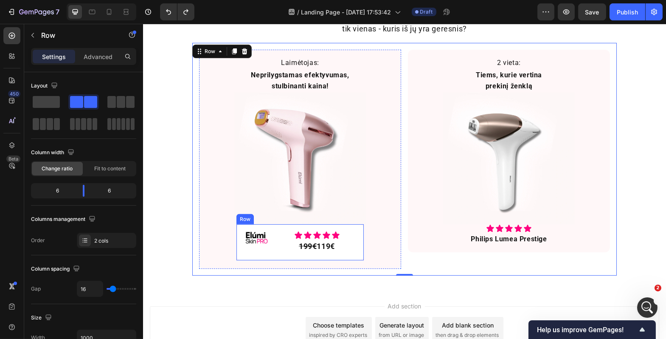
click at [250, 239] on img at bounding box center [256, 238] width 27 height 14
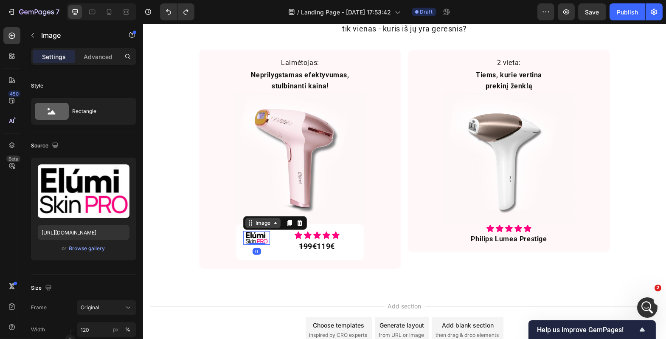
click at [262, 226] on div "Image" at bounding box center [262, 223] width 18 height 8
click at [255, 239] on img at bounding box center [256, 238] width 27 height 14
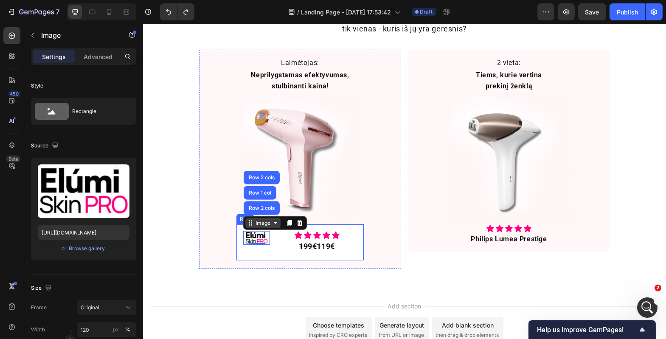
click at [256, 223] on div "Image" at bounding box center [262, 223] width 18 height 8
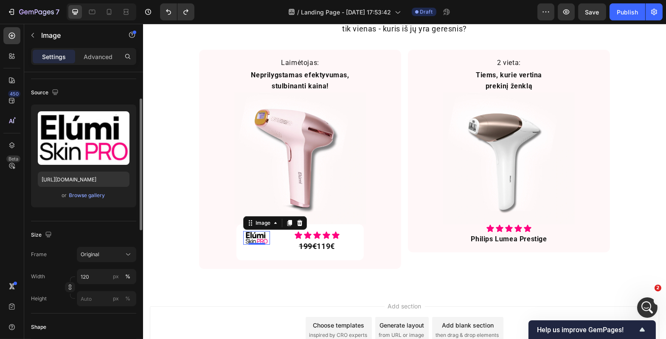
scroll to position [55, 0]
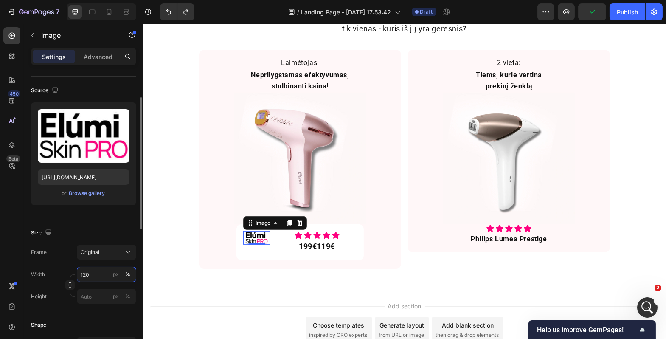
click at [91, 272] on input "120" at bounding box center [106, 274] width 59 height 15
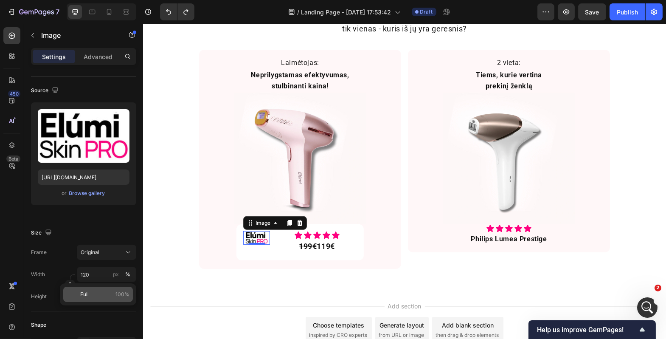
click at [88, 295] on span "Full" at bounding box center [84, 294] width 8 height 8
type input "100"
click at [281, 248] on div "199€ 119€" at bounding box center [316, 246] width 80 height 14
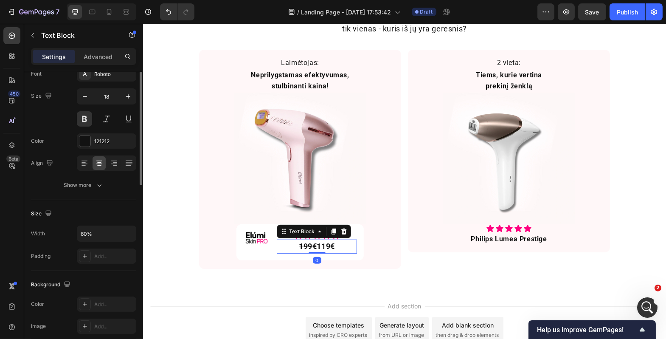
scroll to position [0, 0]
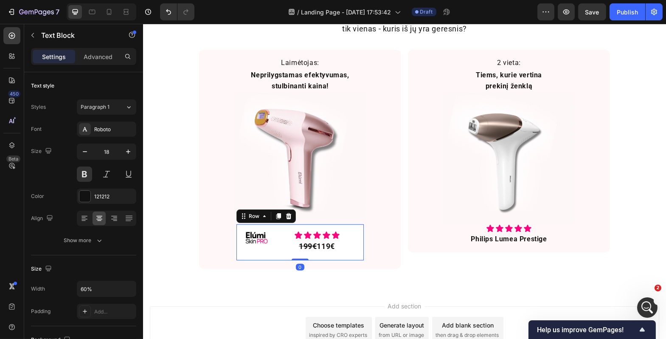
click at [273, 254] on div "Image Icon Icon Icon Icon Icon Icon List 199€ 119€ Text Block Row 0" at bounding box center [299, 242] width 127 height 36
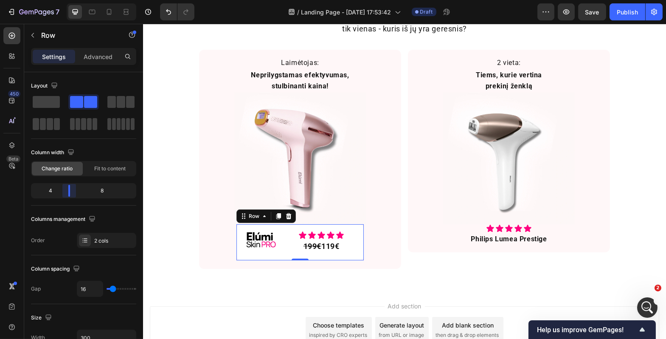
drag, startPoint x: 61, startPoint y: 188, endPoint x: 67, endPoint y: 187, distance: 5.8
click at [67, 0] on body "7 Version history / Landing Page - [DATE] 17:53:42 Draft Preview Save Publish 4…" at bounding box center [333, 0] width 666 height 0
click at [224, 278] on div "Rinkos lyderių dvikova Heading Niekas neabejoja, kad tai yra 2 geriausi IPL mod…" at bounding box center [404, 129] width 523 height 321
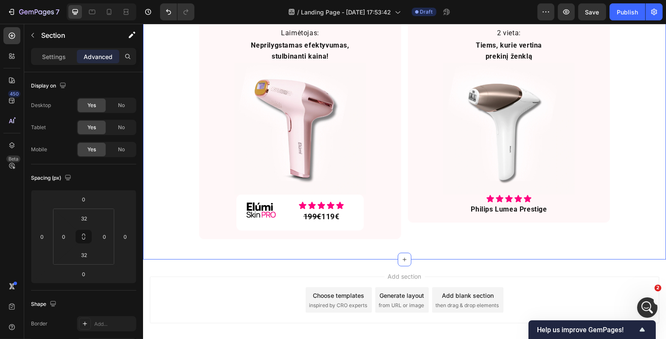
scroll to position [781, 0]
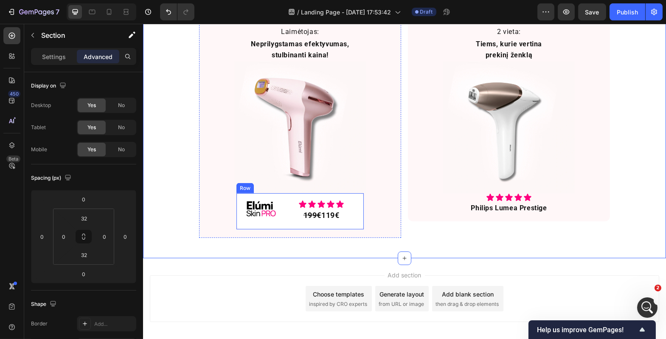
click at [264, 222] on div "Image Icon Icon Icon Icon Icon Icon List 199€ 119€ Text Block Row" at bounding box center [299, 211] width 127 height 36
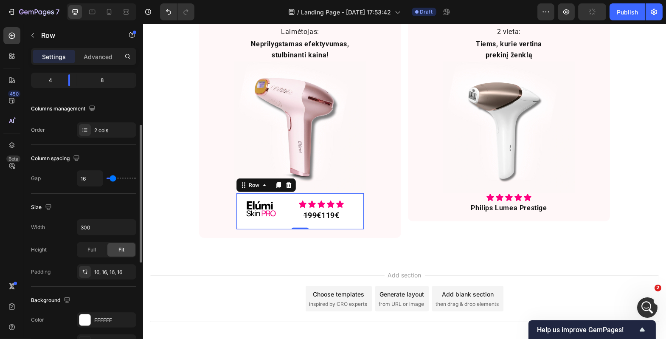
scroll to position [111, 0]
click at [87, 249] on div "Full" at bounding box center [92, 249] width 28 height 14
click at [111, 247] on div "Fit" at bounding box center [121, 249] width 28 height 14
click at [182, 264] on div "Add section Choose templates inspired by CRO experts Generate layout from URL o…" at bounding box center [404, 310] width 523 height 104
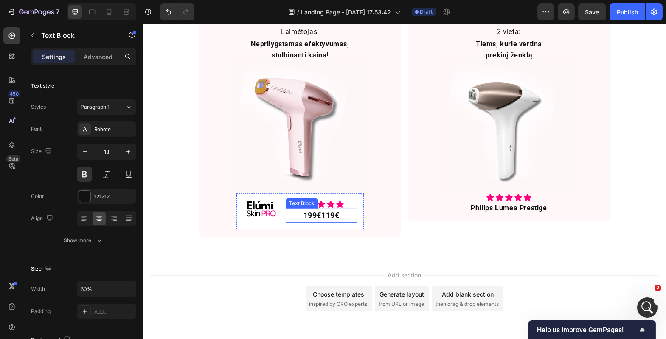
click at [347, 213] on div "199€ 119€" at bounding box center [320, 215] width 71 height 14
click at [103, 61] on p "Advanced" at bounding box center [98, 56] width 29 height 9
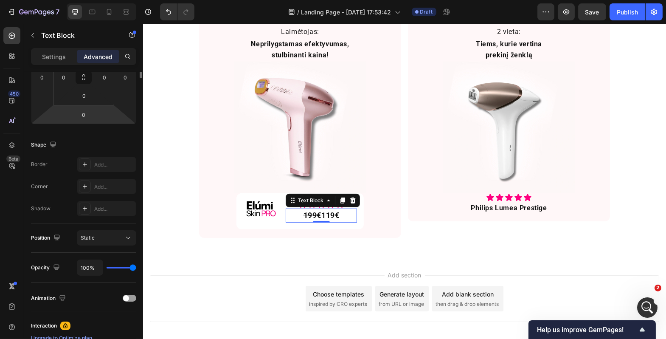
scroll to position [0, 0]
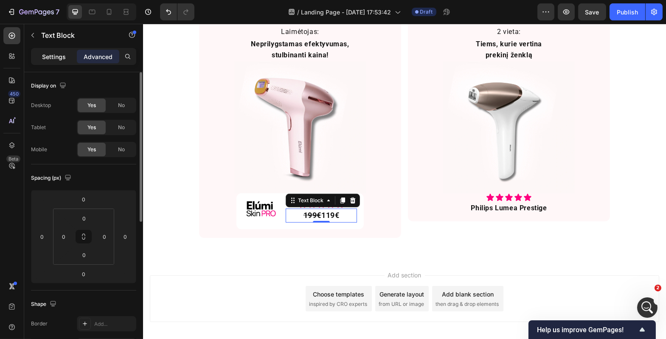
click at [64, 59] on p "Settings" at bounding box center [54, 56] width 24 height 9
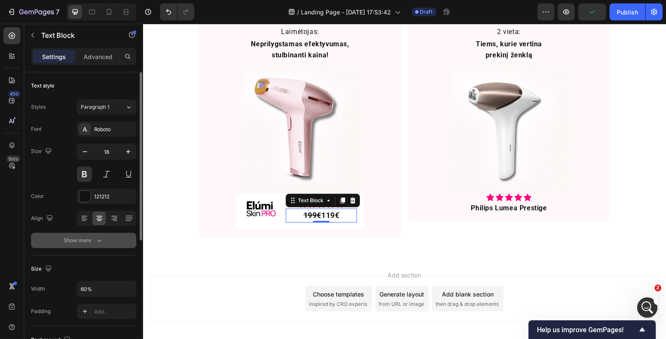
click at [96, 239] on icon "button" at bounding box center [99, 240] width 8 height 8
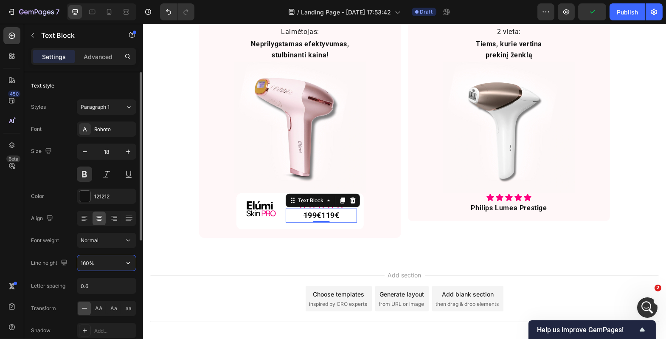
click at [102, 265] on input "160%" at bounding box center [106, 262] width 59 height 15
click at [119, 265] on input "160%" at bounding box center [106, 262] width 59 height 15
click at [125, 265] on icon "button" at bounding box center [128, 262] width 8 height 8
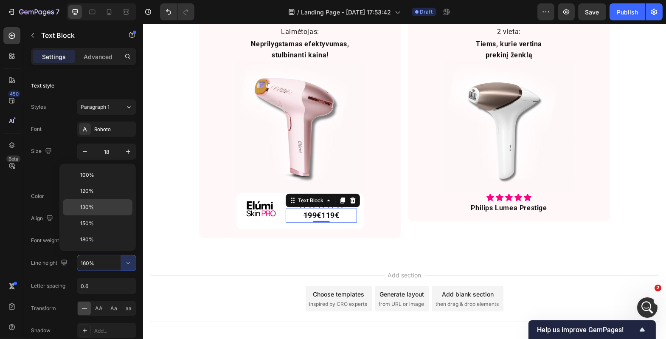
click at [110, 210] on p "130%" at bounding box center [104, 207] width 48 height 8
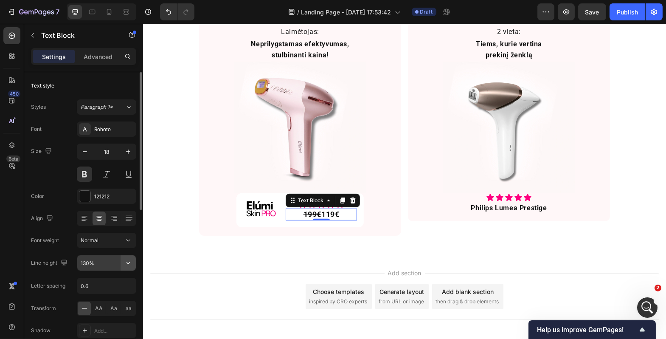
click at [131, 260] on icon "button" at bounding box center [128, 262] width 8 height 8
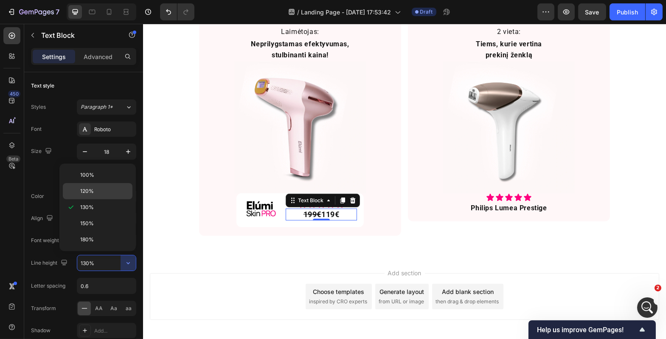
click at [115, 193] on p "120%" at bounding box center [104, 191] width 48 height 8
type input "120%"
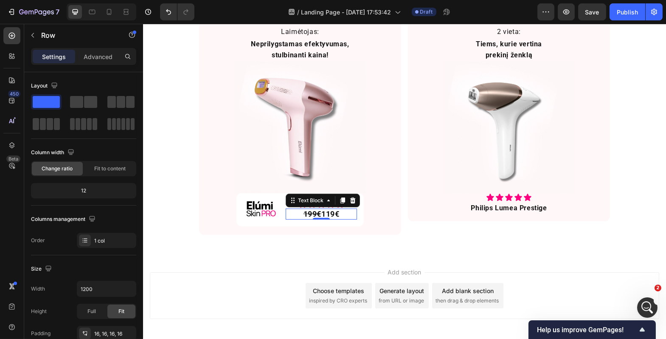
click at [206, 219] on div "Laimėtojas: Text Block Neprilygstamas efektyvumas, stulbinanti kaina! Text Bloc…" at bounding box center [299, 126] width 188 height 202
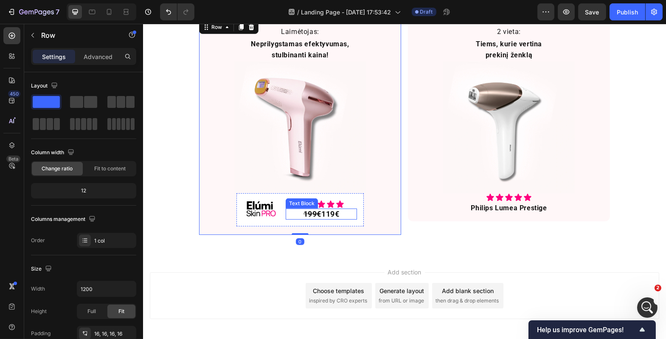
click at [331, 210] on p "199€ 119€" at bounding box center [321, 213] width 41 height 9
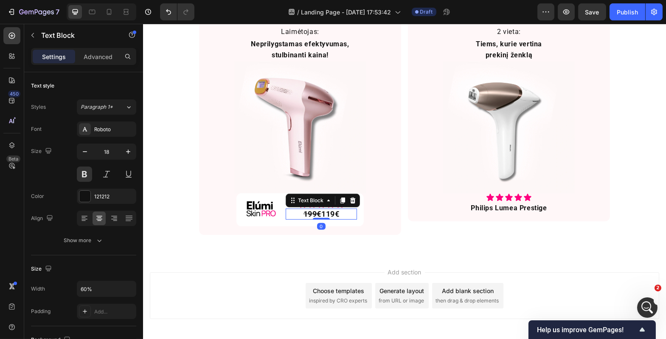
click at [226, 244] on div "Rinkos lyderių dvikova Heading Niekas neabejoja, kad tai yra 2 geriausi IPL mod…" at bounding box center [404, 96] width 523 height 317
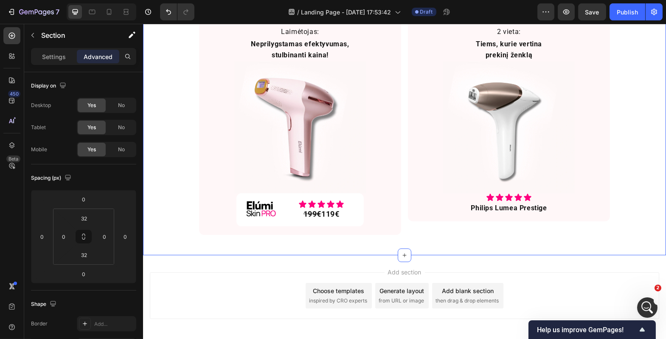
click at [183, 232] on div "Rinkos lyderių dvikova Heading Niekas neabejoja, kad tai yra 2 geriausi IPL mod…" at bounding box center [404, 96] width 523 height 290
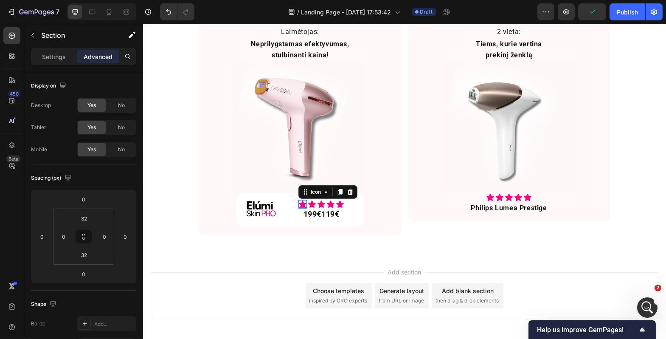
click at [301, 202] on icon at bounding box center [302, 204] width 8 height 8
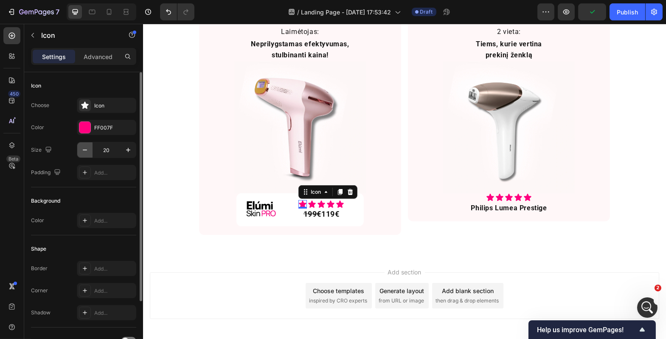
click at [84, 150] on icon "button" at bounding box center [85, 150] width 8 height 8
type input "18"
click at [310, 203] on icon at bounding box center [310, 204] width 7 height 7
click at [87, 149] on icon "button" at bounding box center [85, 150] width 8 height 8
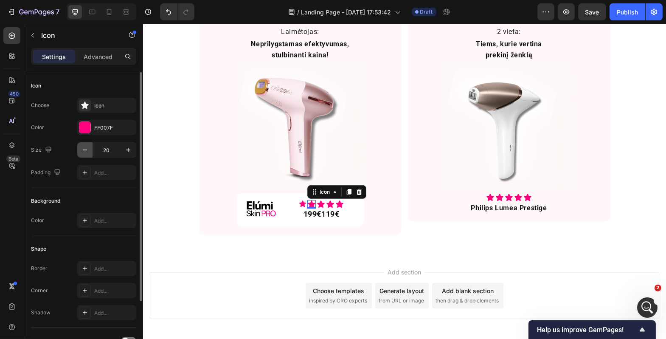
click at [87, 149] on icon "button" at bounding box center [85, 150] width 8 height 8
type input "18"
click at [318, 203] on icon at bounding box center [319, 204] width 7 height 7
click at [86, 147] on icon "button" at bounding box center [85, 150] width 8 height 8
click at [87, 148] on icon "button" at bounding box center [85, 150] width 8 height 8
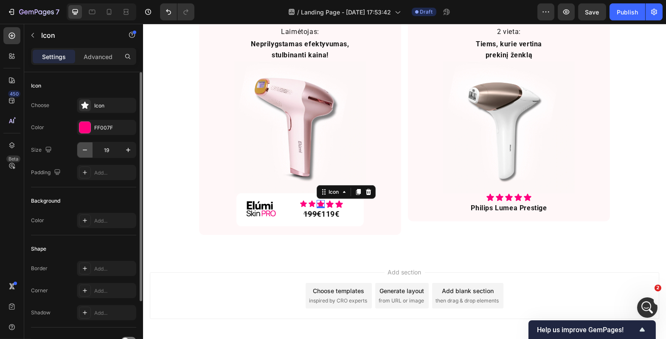
type input "18"
click at [327, 205] on icon at bounding box center [328, 204] width 7 height 7
click at [87, 146] on icon "button" at bounding box center [85, 150] width 8 height 8
click at [88, 146] on icon "button" at bounding box center [85, 150] width 8 height 8
type input "18"
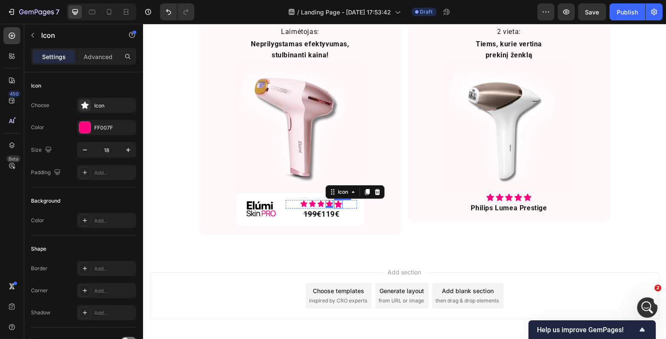
click at [335, 207] on icon at bounding box center [338, 204] width 8 height 8
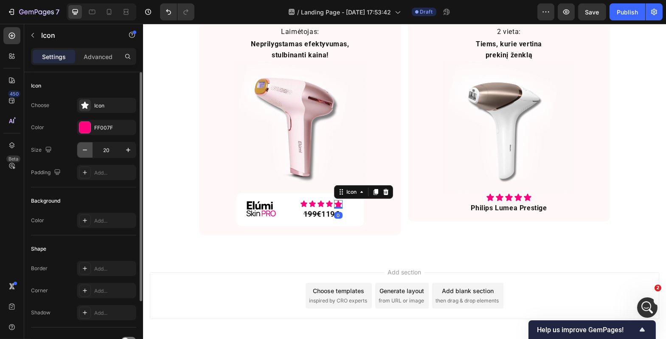
click at [86, 147] on icon "button" at bounding box center [85, 150] width 8 height 8
click at [86, 148] on icon "button" at bounding box center [85, 150] width 8 height 8
type input "18"
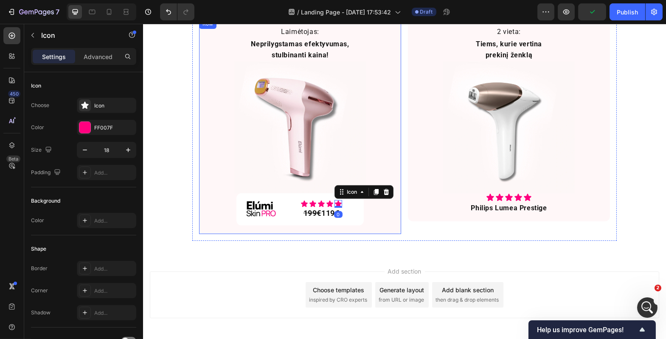
click at [199, 184] on div "Laimėtojas: Text Block Neprilygstamas efektyvumas, stulbinanti kaina! Text Bloc…" at bounding box center [300, 126] width 202 height 215
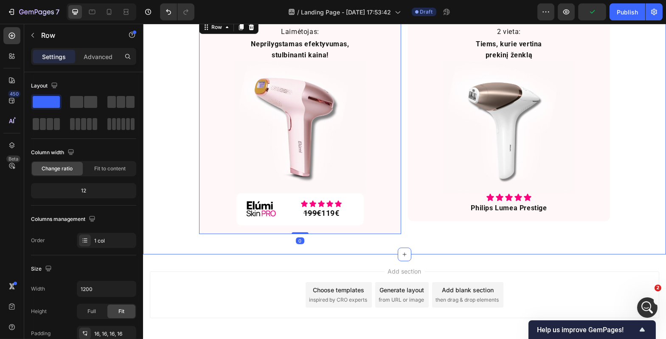
click at [169, 200] on div "Rinkos lyderių dvikova Heading Niekas neabejoja, kad tai yra 2 geriausi IPL mod…" at bounding box center [404, 95] width 523 height 289
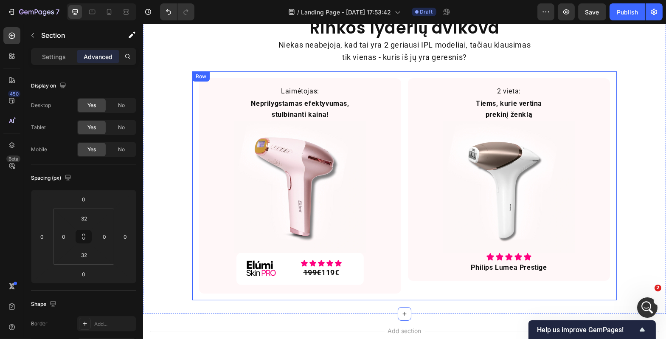
scroll to position [722, 0]
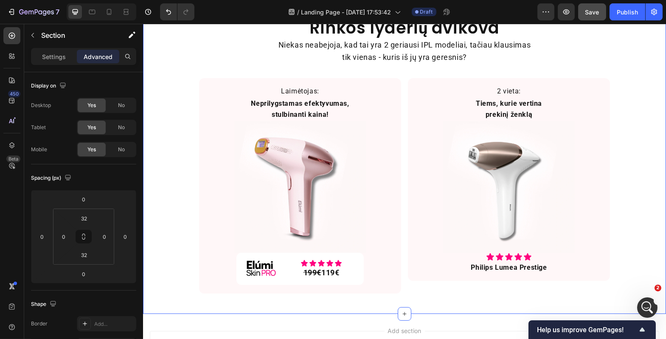
click at [584, 17] on button "Save" at bounding box center [592, 11] width 28 height 17
